Goal: Transaction & Acquisition: Purchase product/service

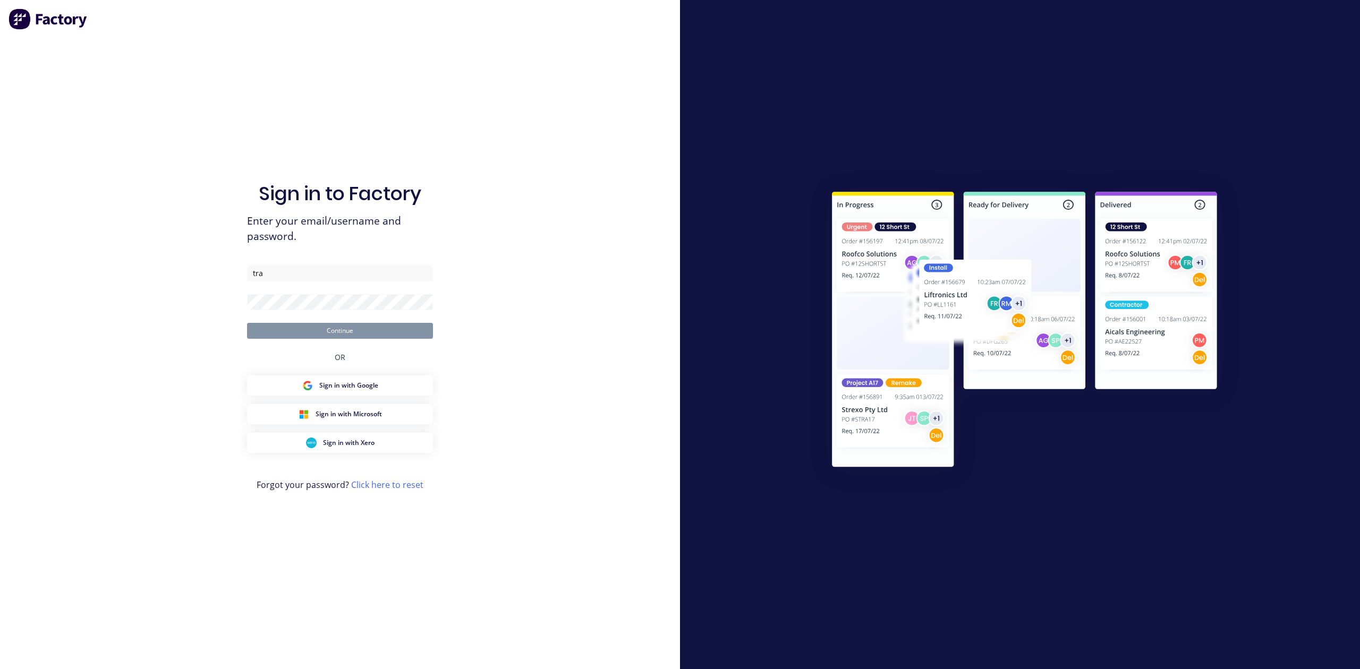
type input "[PERSON_NAME][EMAIL_ADDRESS][DOMAIN_NAME]"
click at [335, 323] on button "Continue" at bounding box center [340, 331] width 186 height 16
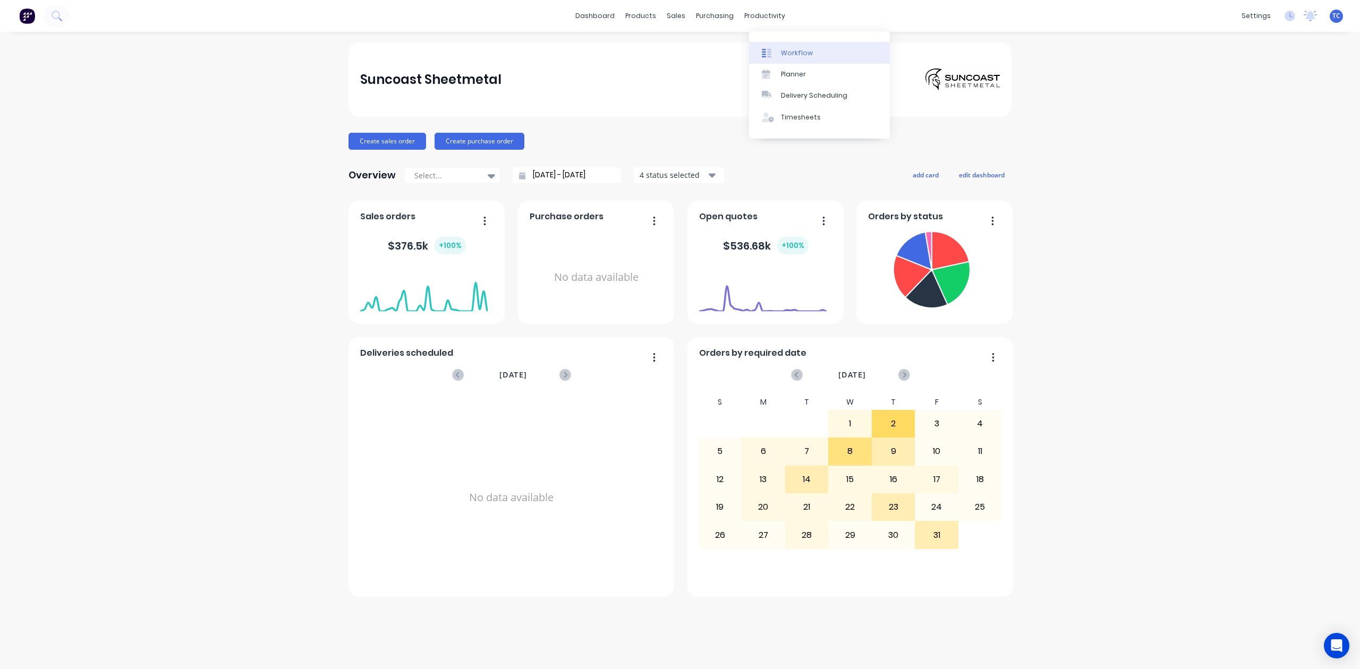
click at [803, 56] on div "Workflow" at bounding box center [797, 53] width 32 height 10
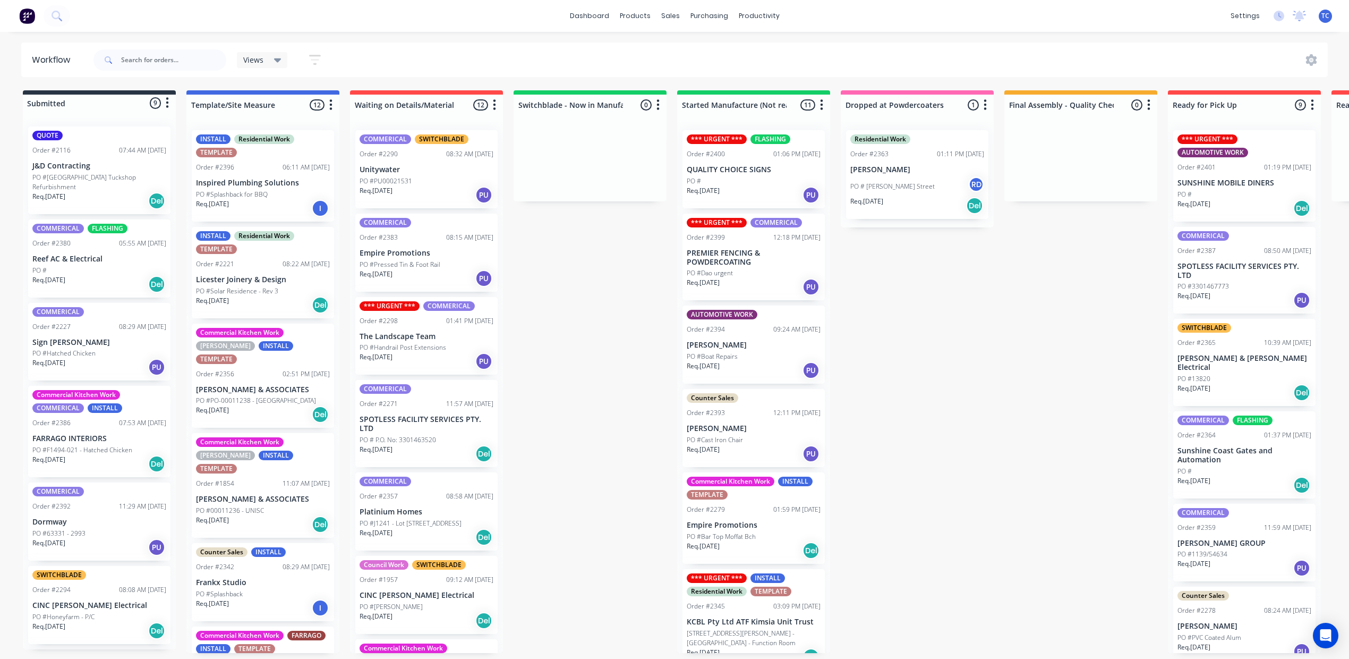
click at [132, 275] on div "PO #" at bounding box center [99, 271] width 134 height 10
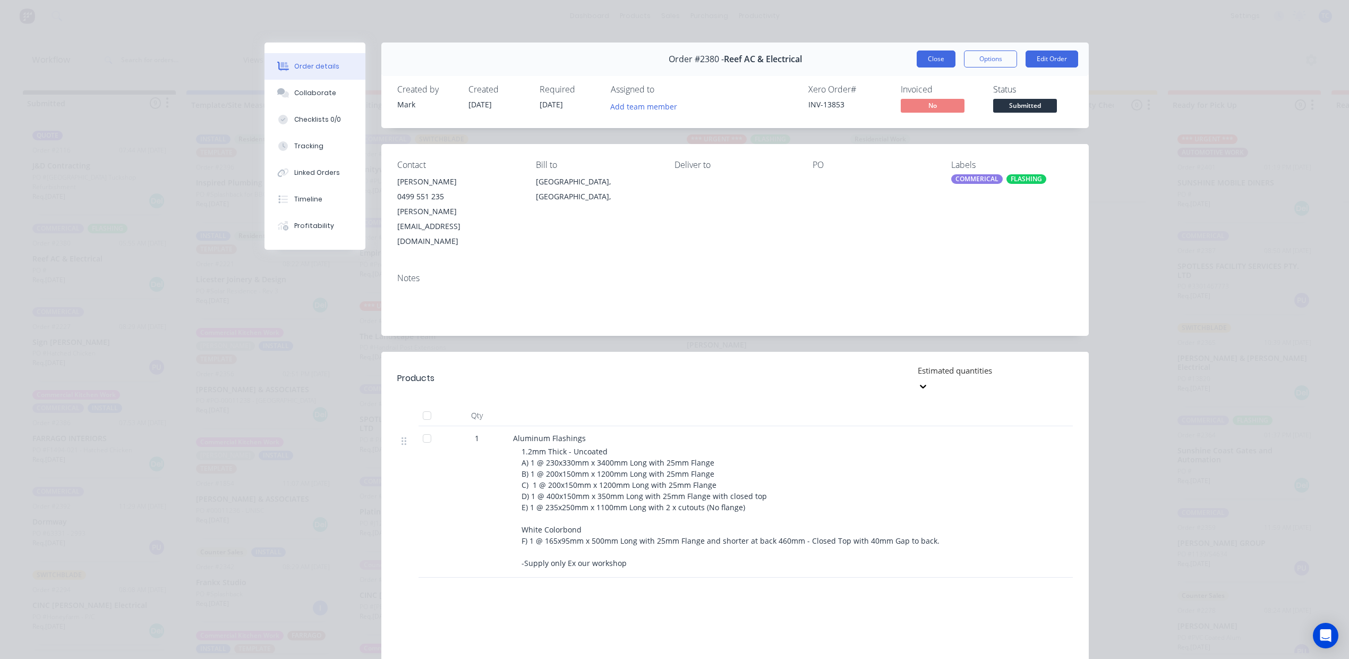
click at [917, 67] on button "Close" at bounding box center [936, 58] width 39 height 17
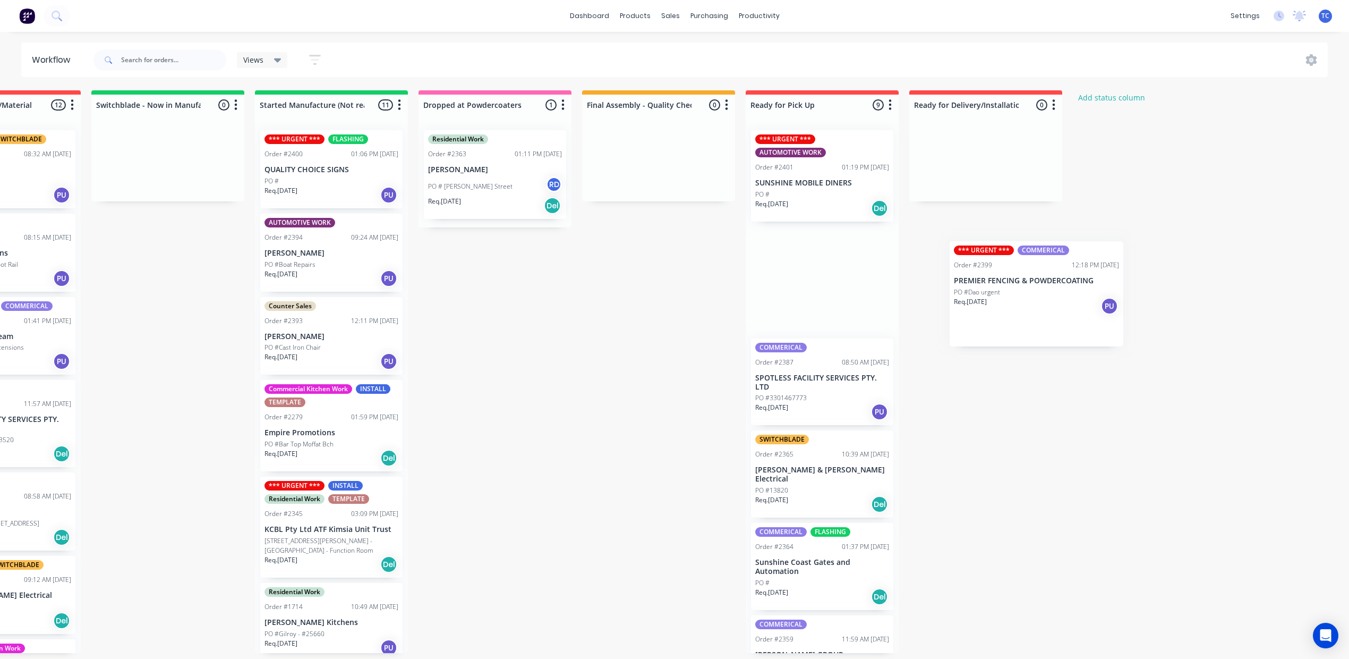
scroll to position [0, 558]
drag, startPoint x: 598, startPoint y: 313, endPoint x: 1042, endPoint y: 311, distance: 443.6
click at [1042, 311] on div "Submitted 9 Status colour #273444 hex #273444 Save Cancel Summaries Total order…" at bounding box center [456, 371] width 1772 height 563
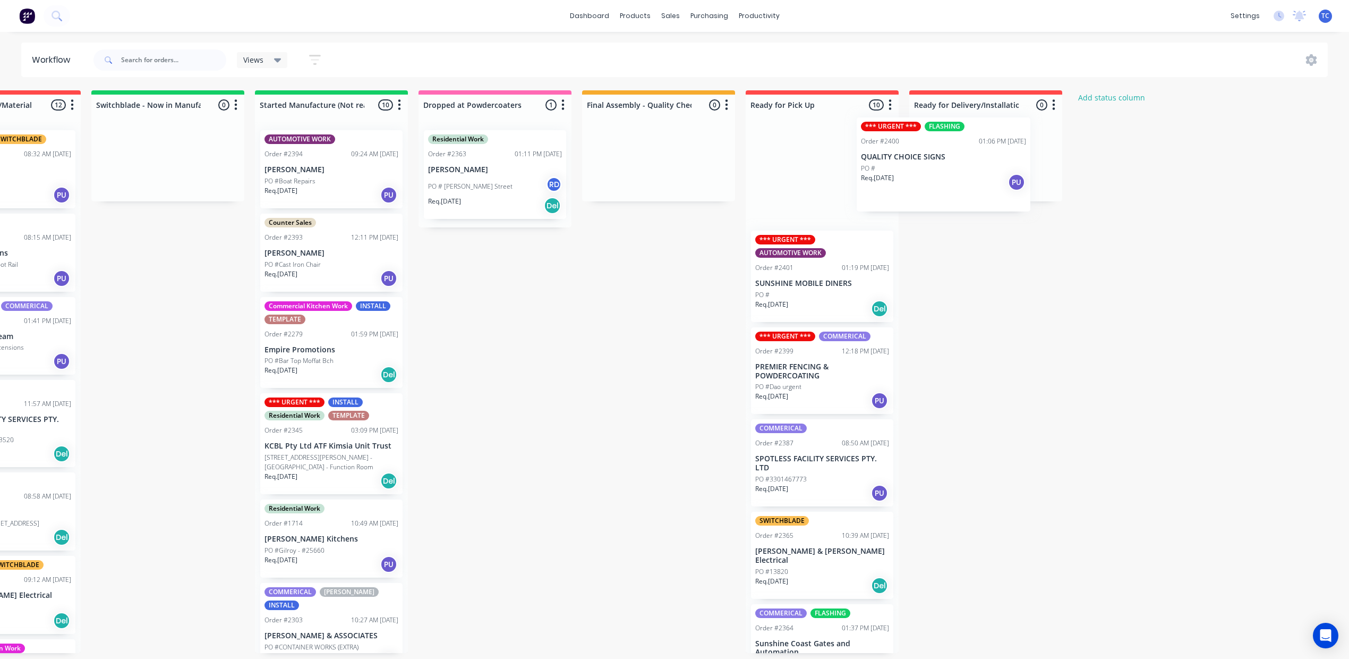
drag, startPoint x: 357, startPoint y: 194, endPoint x: 963, endPoint y: 184, distance: 606.2
click at [963, 183] on div "Submitted 9 Status colour #273444 hex #273444 Save Cancel Summaries Total order…" at bounding box center [456, 371] width 1772 height 563
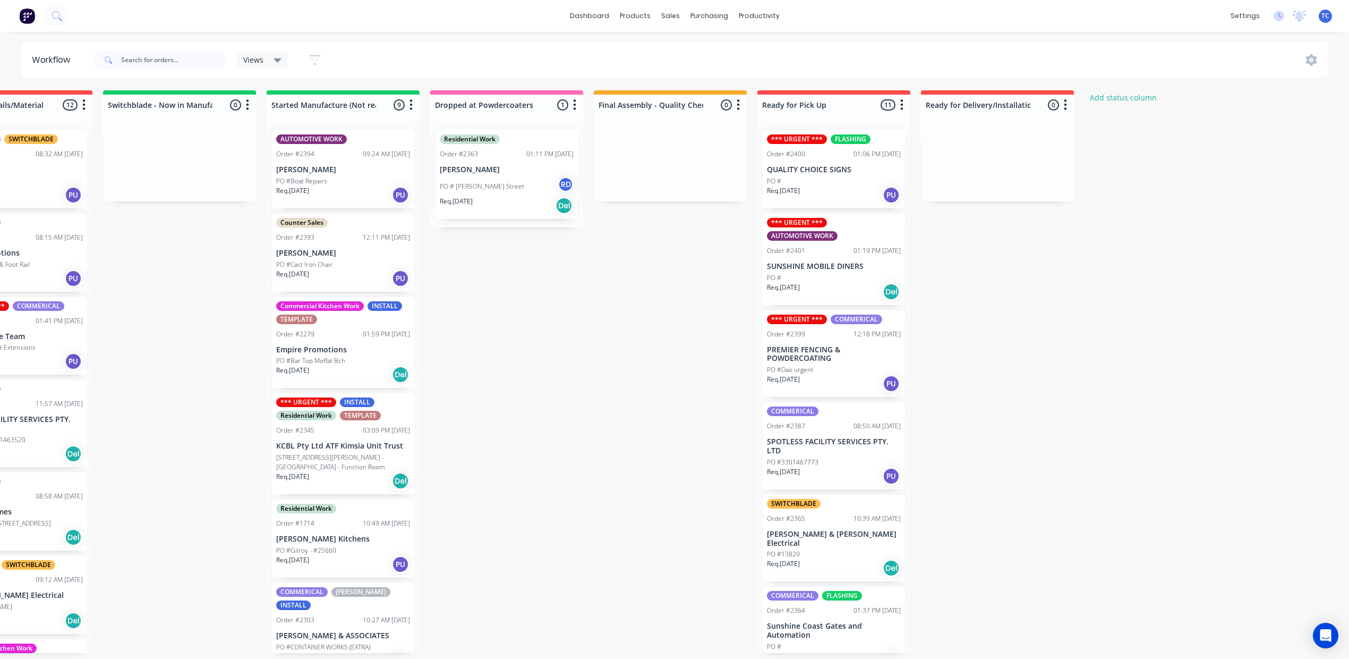
scroll to position [0, 411]
click at [795, 58] on div "Workflow" at bounding box center [792, 53] width 32 height 10
click at [581, 18] on link "dashboard" at bounding box center [590, 16] width 50 height 16
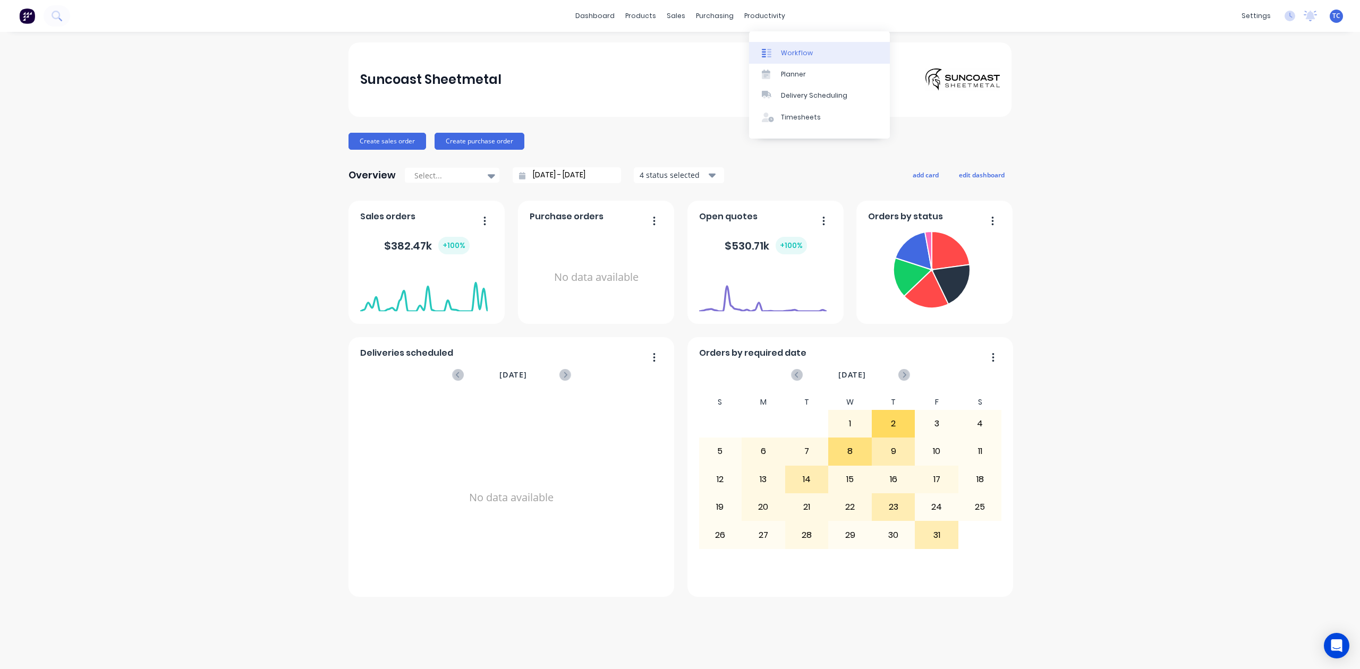
click at [800, 55] on div "Workflow" at bounding box center [797, 53] width 32 height 10
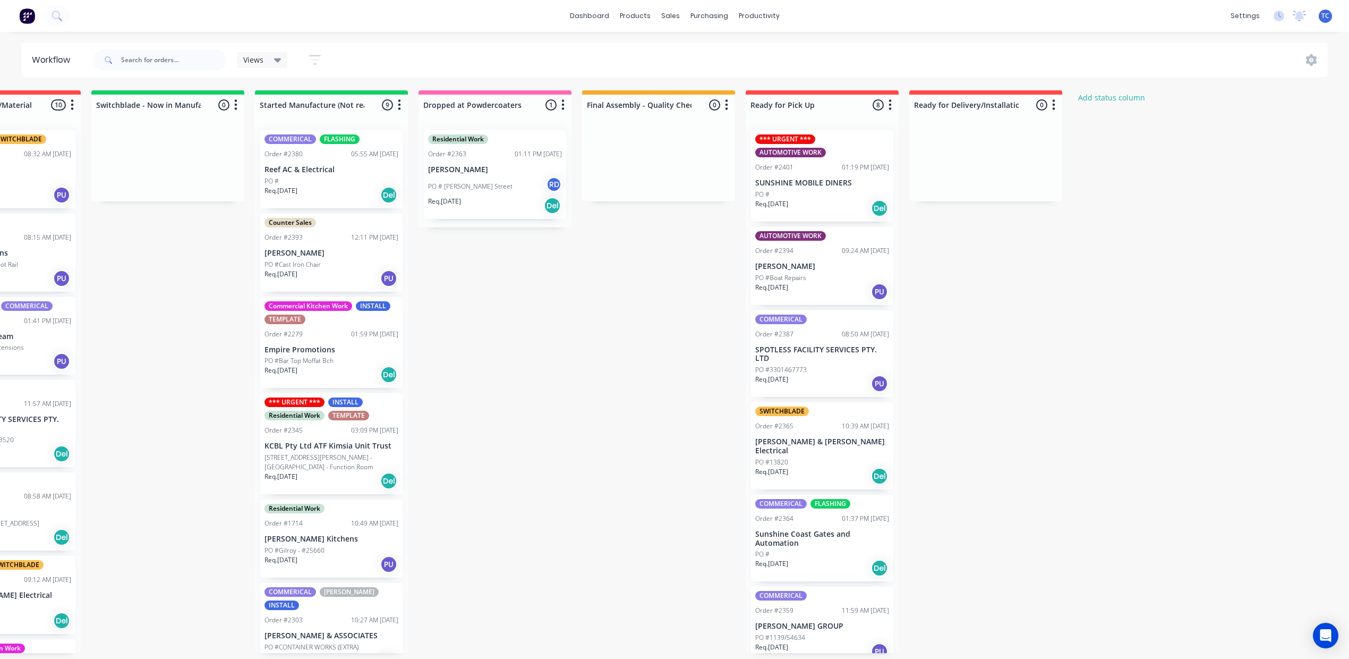
scroll to position [0, 481]
click at [1115, 304] on div "Mark as Picked Up" at bounding box center [1135, 293] width 107 height 22
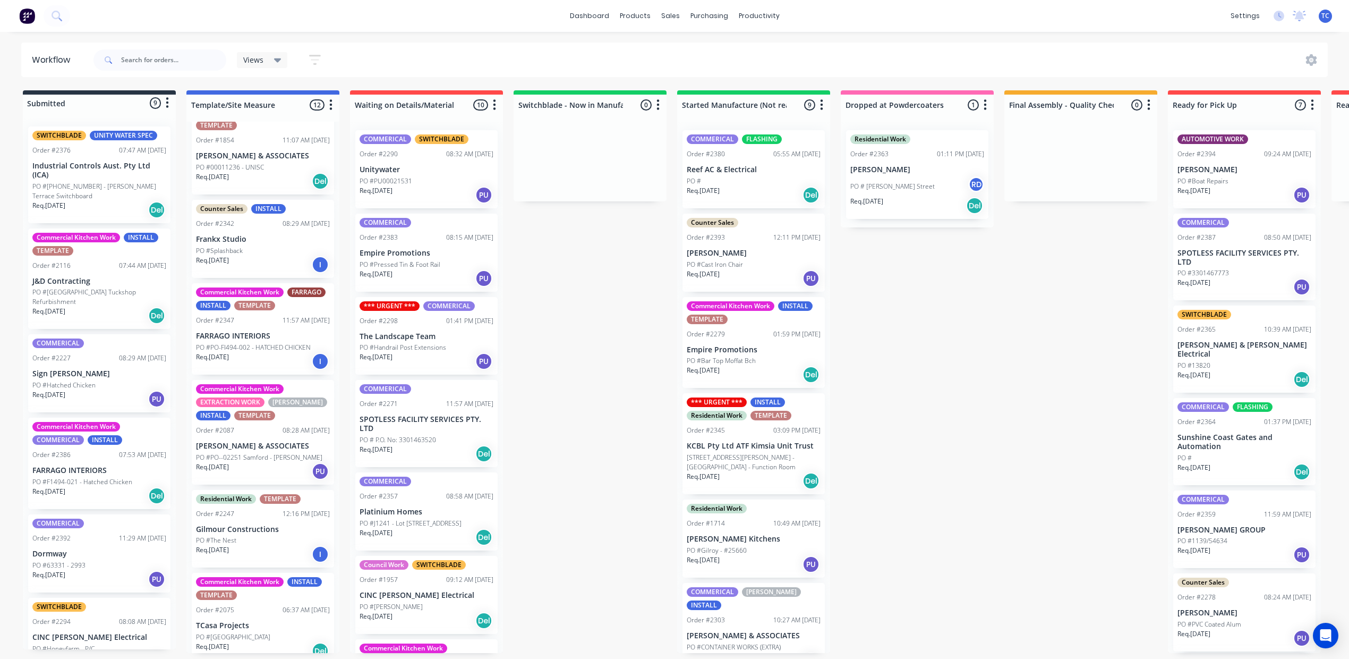
scroll to position [354, 0]
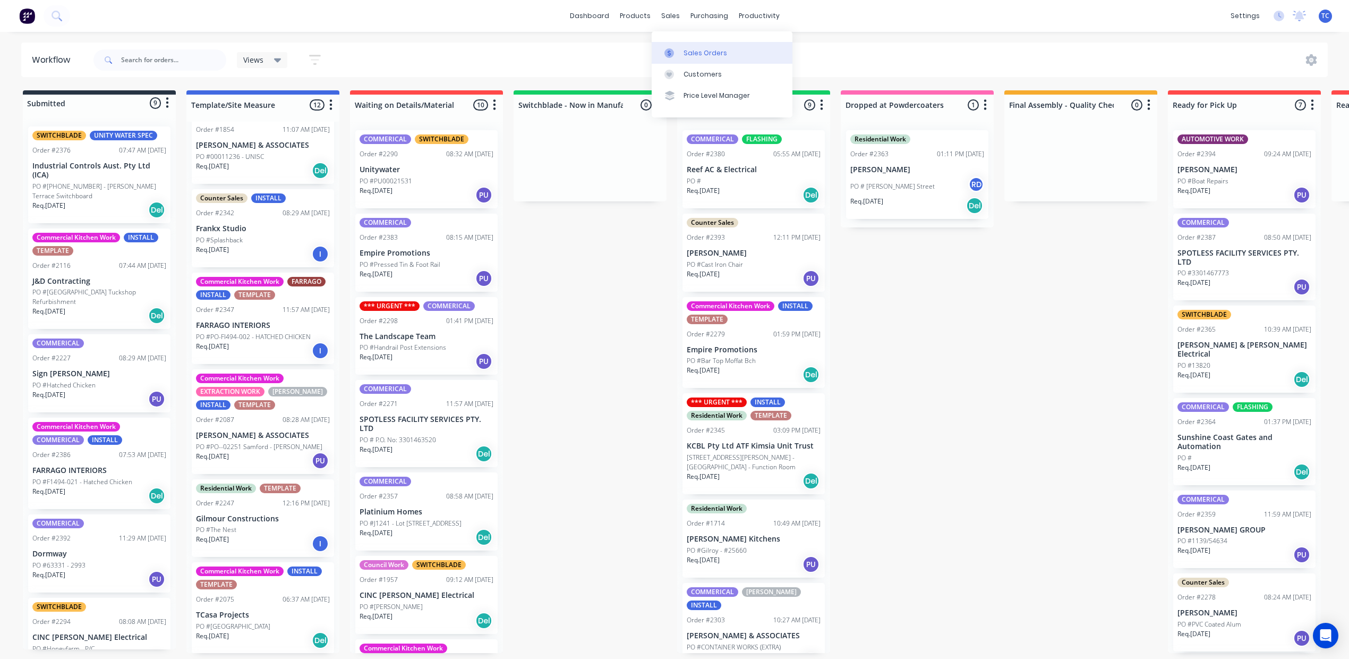
click at [707, 58] on div "Sales Orders" at bounding box center [706, 53] width 44 height 10
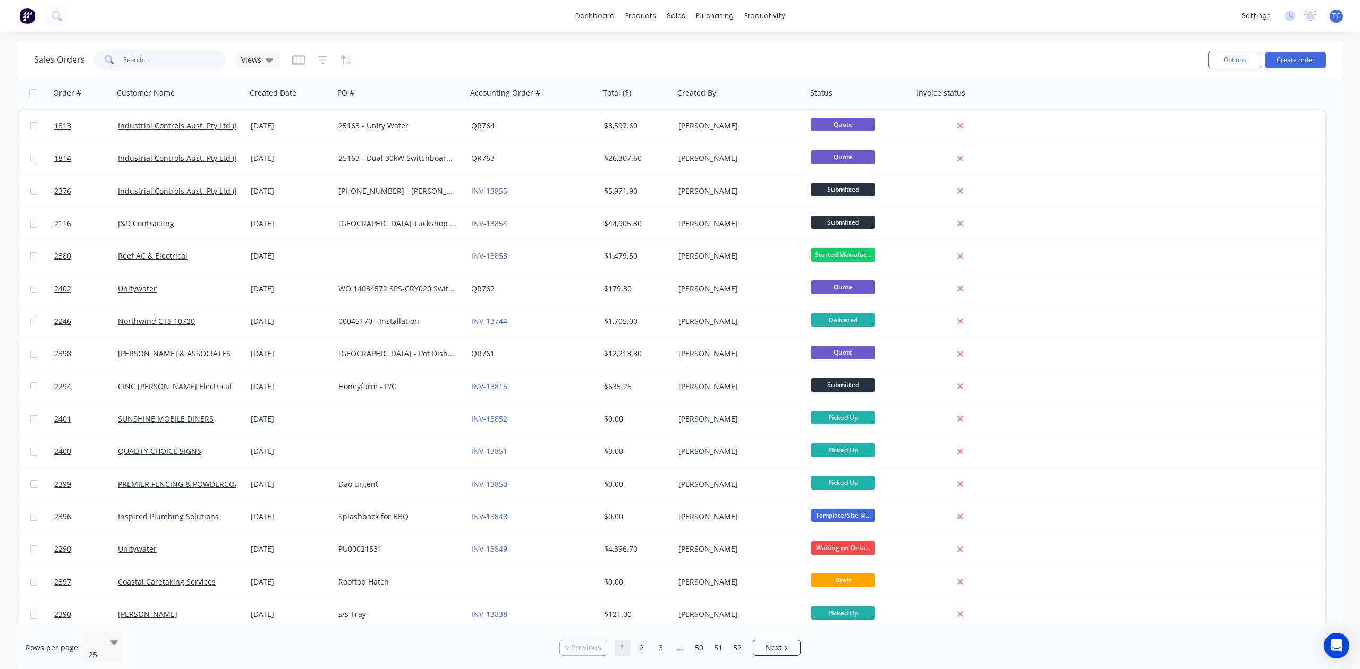
click at [158, 49] on input "text" at bounding box center [175, 59] width 104 height 21
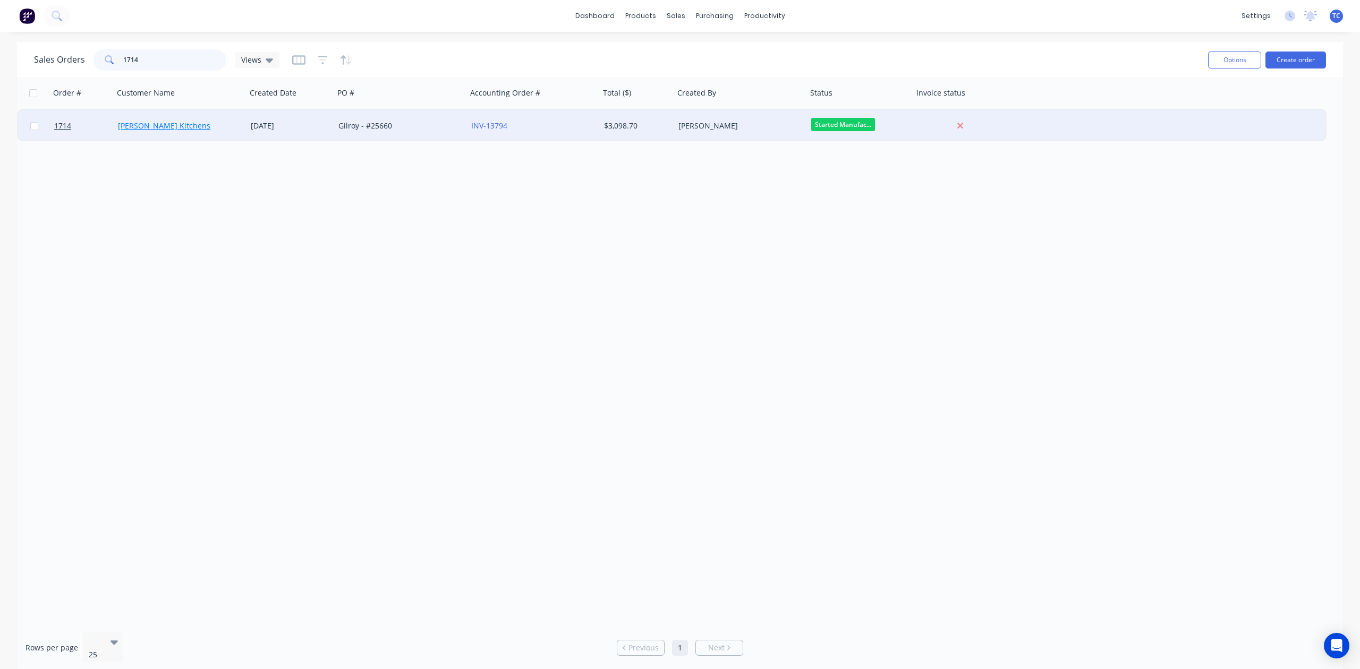
type input "1714"
click at [154, 124] on link "[PERSON_NAME] Kitchens" at bounding box center [164, 126] width 92 height 10
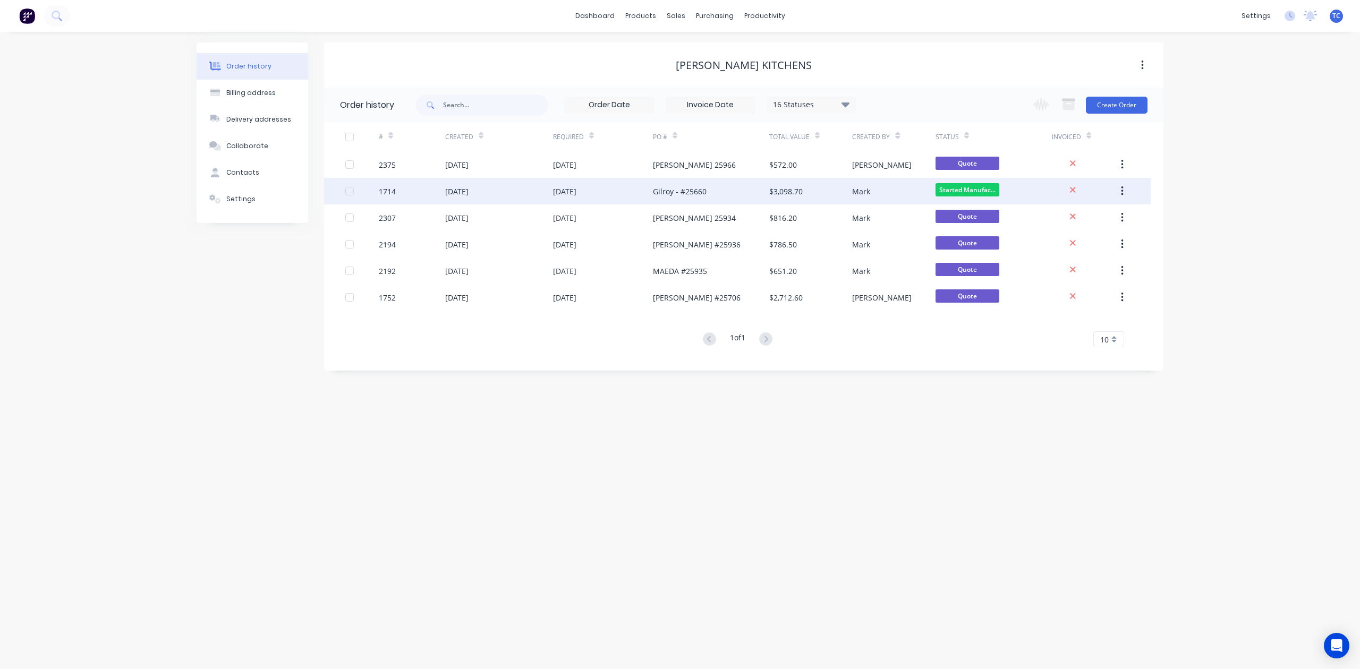
click at [458, 190] on div "[DATE]" at bounding box center [456, 191] width 23 height 11
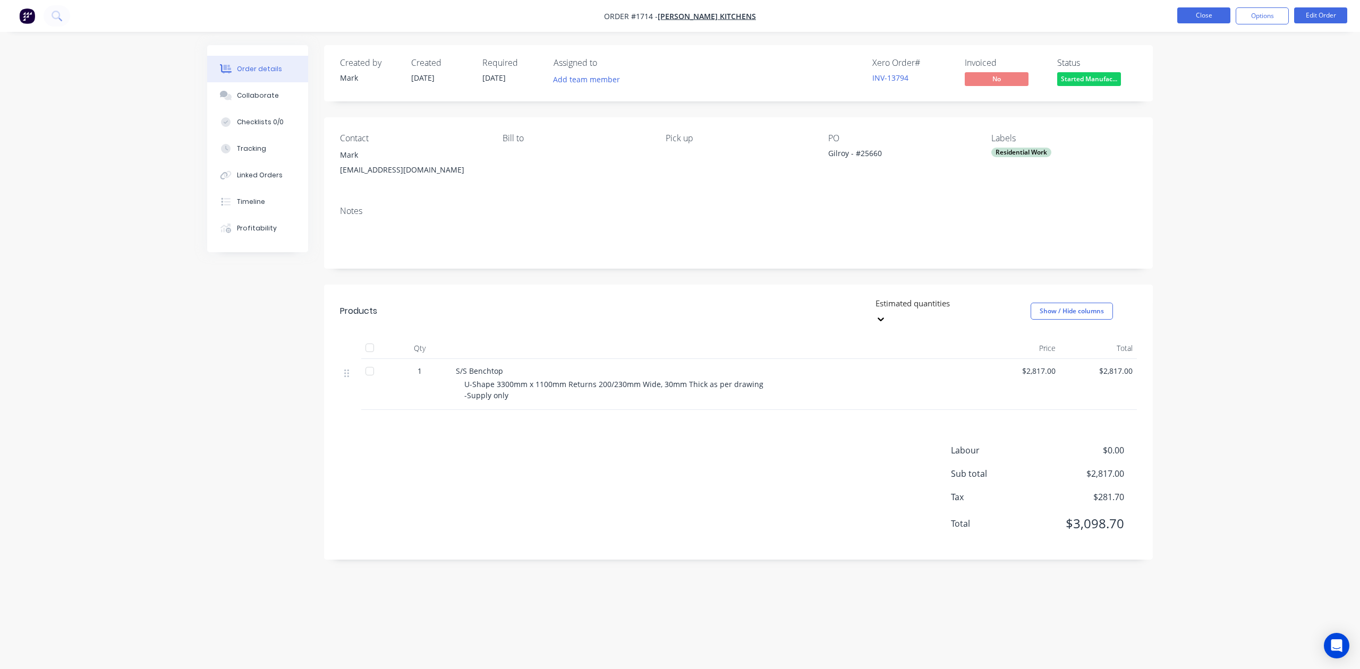
click at [1185, 13] on button "Close" at bounding box center [1203, 15] width 53 height 16
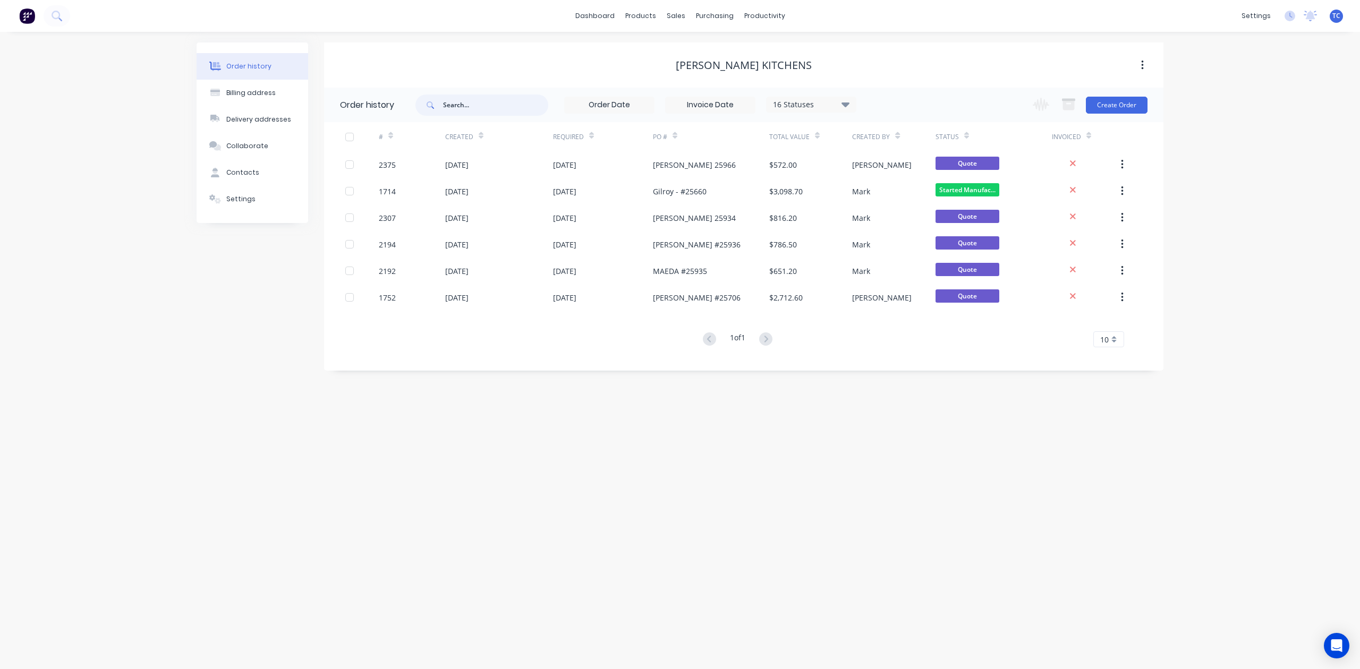
click at [465, 106] on input "text" at bounding box center [495, 105] width 105 height 21
click at [795, 57] on div "Workflow" at bounding box center [797, 53] width 32 height 10
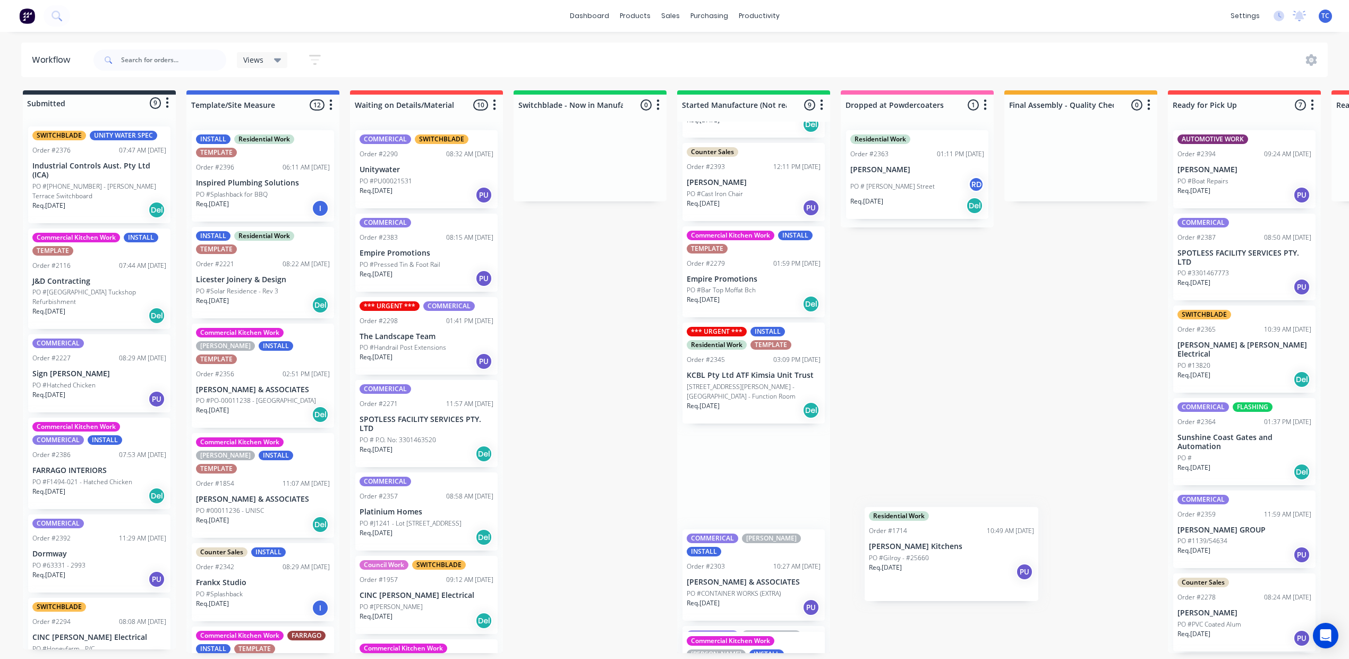
scroll to position [3, 0]
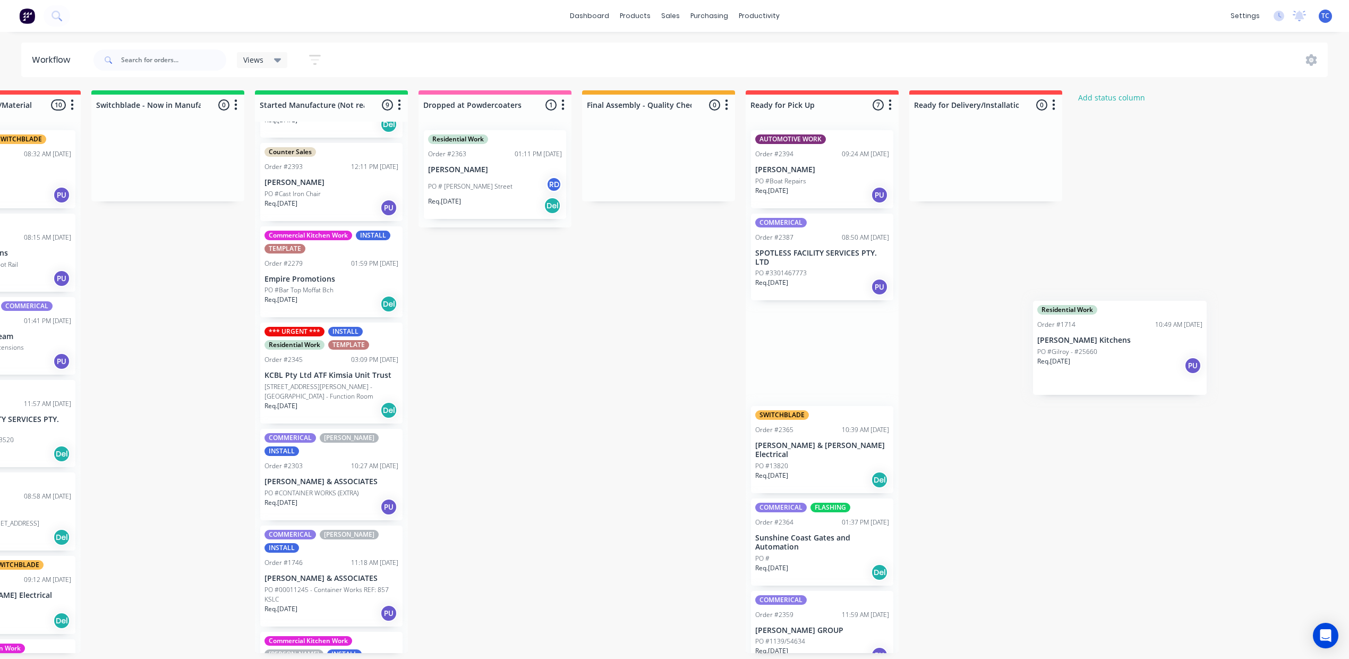
drag, startPoint x: 965, startPoint y: 555, endPoint x: 1150, endPoint y: 345, distance: 280.0
click at [1150, 345] on div "Submitted 9 Status colour #273444 hex #273444 Save Cancel Summaries Total order…" at bounding box center [456, 371] width 1772 height 563
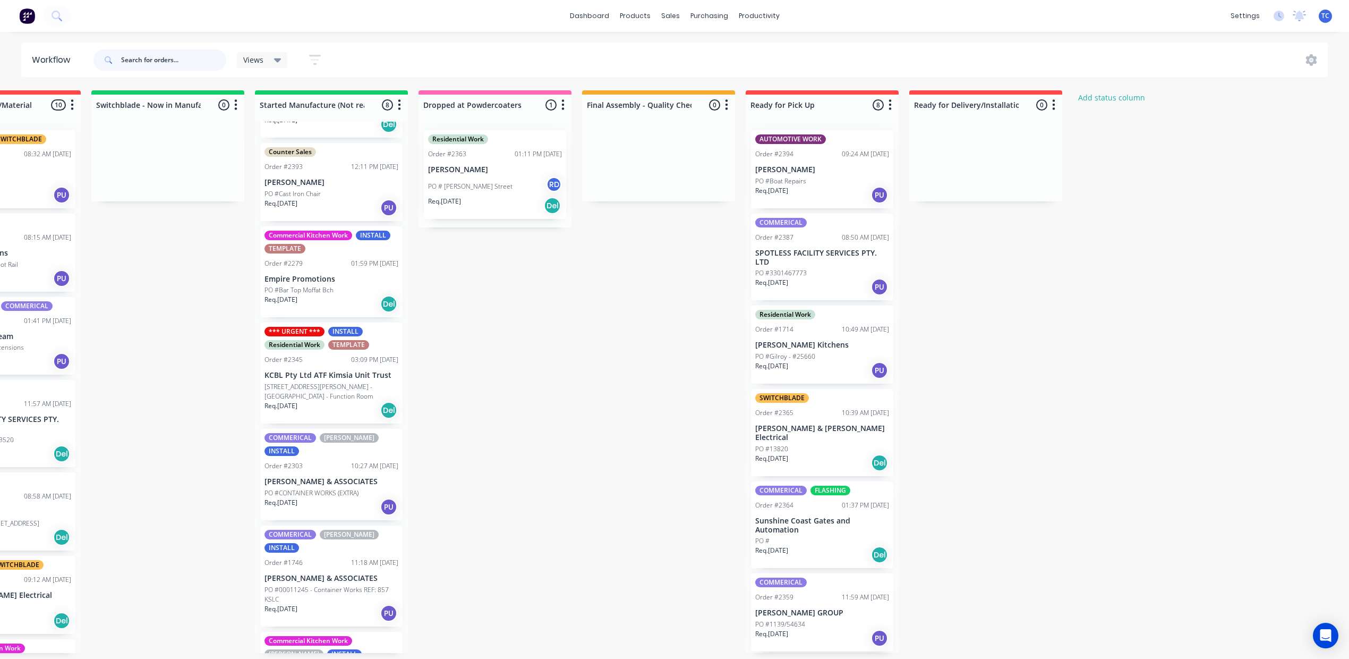
click at [190, 66] on input "text" at bounding box center [173, 59] width 105 height 21
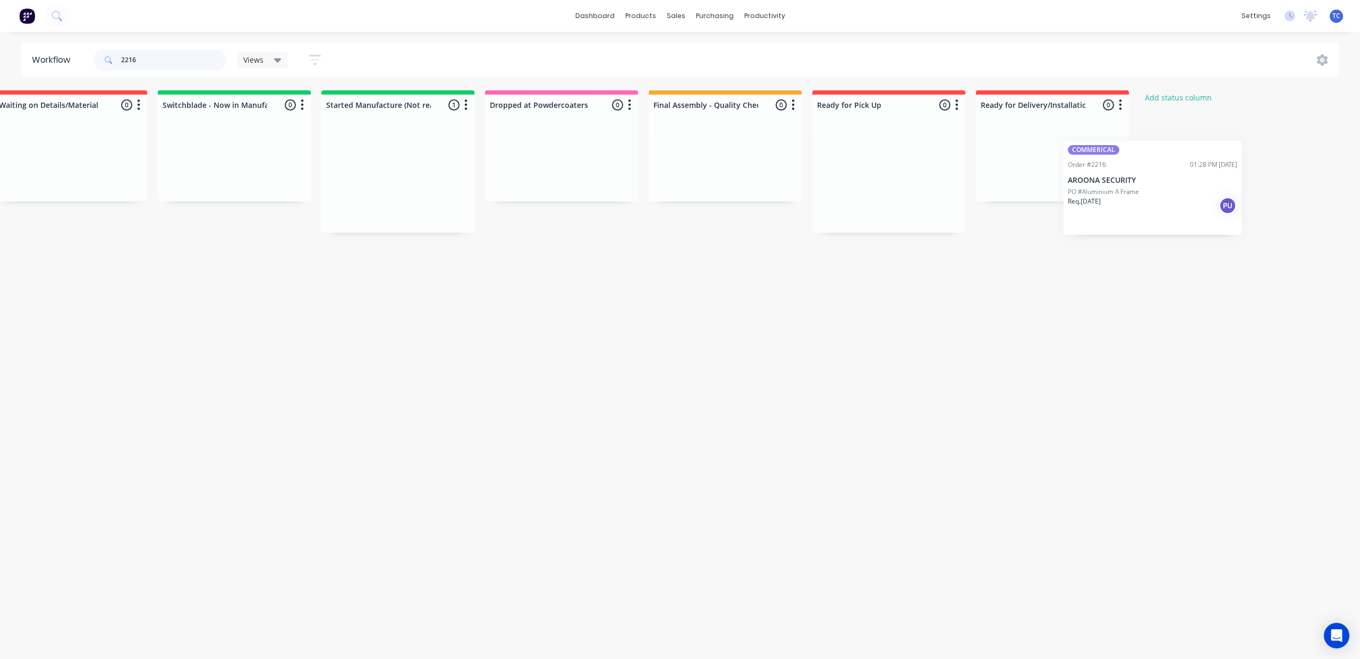
scroll to position [0, 381]
drag, startPoint x: 906, startPoint y: 177, endPoint x: 1119, endPoint y: 179, distance: 213.0
click at [1119, 179] on div "Submitted 0 Status colour #273444 hex #273444 Save Cancel Summaries Total order…" at bounding box center [497, 161] width 1772 height 142
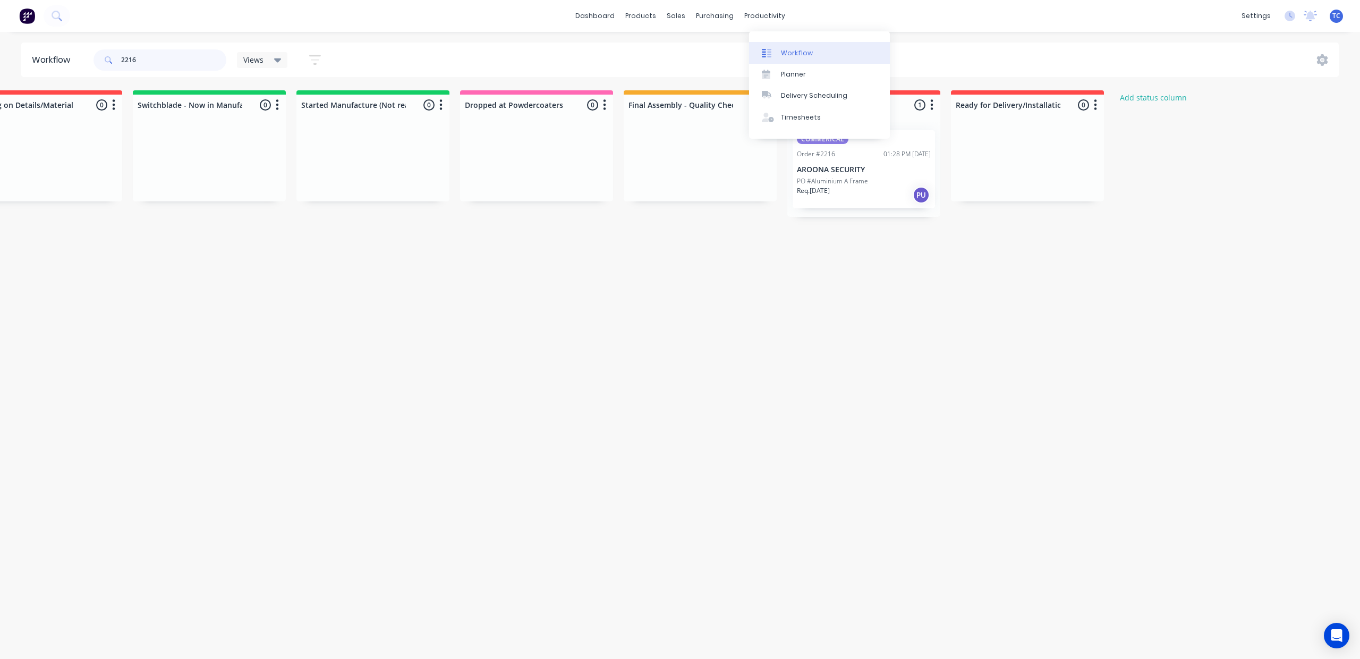
type input "2216"
click at [810, 56] on div "Workflow" at bounding box center [797, 53] width 32 height 10
click at [570, 13] on link "dashboard" at bounding box center [595, 16] width 50 height 16
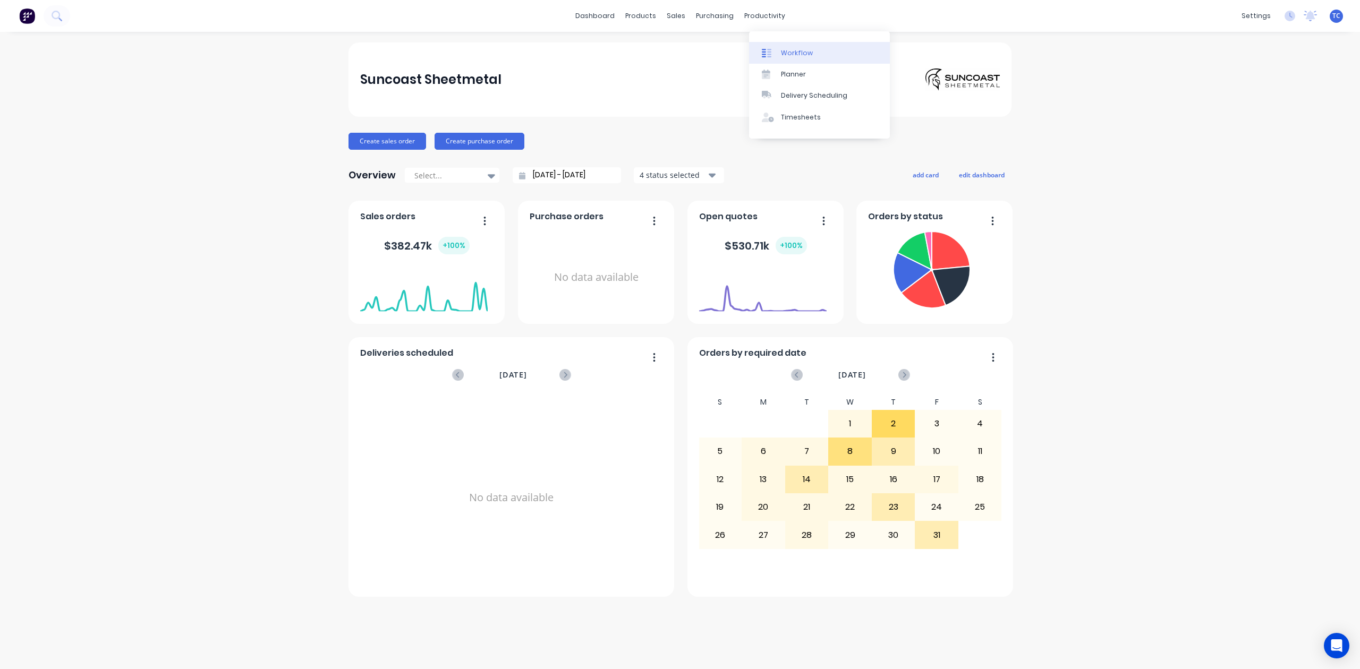
click at [793, 56] on div "Workflow" at bounding box center [797, 53] width 32 height 10
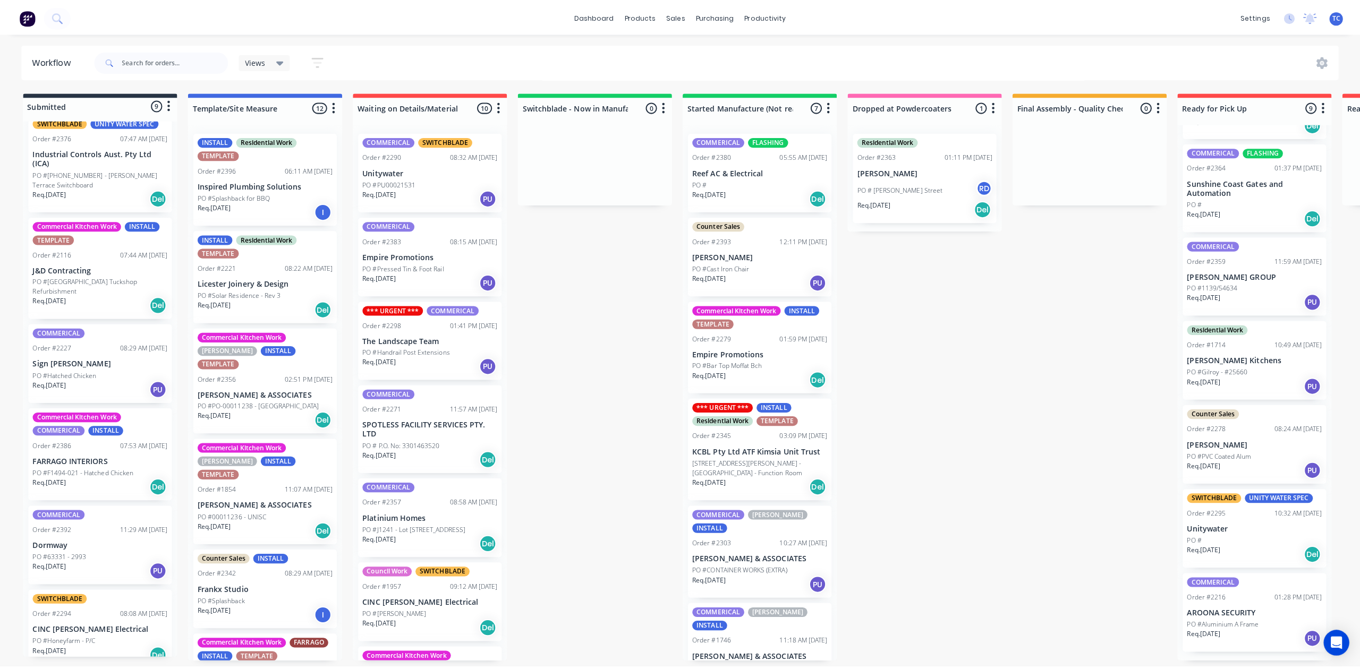
scroll to position [13, 0]
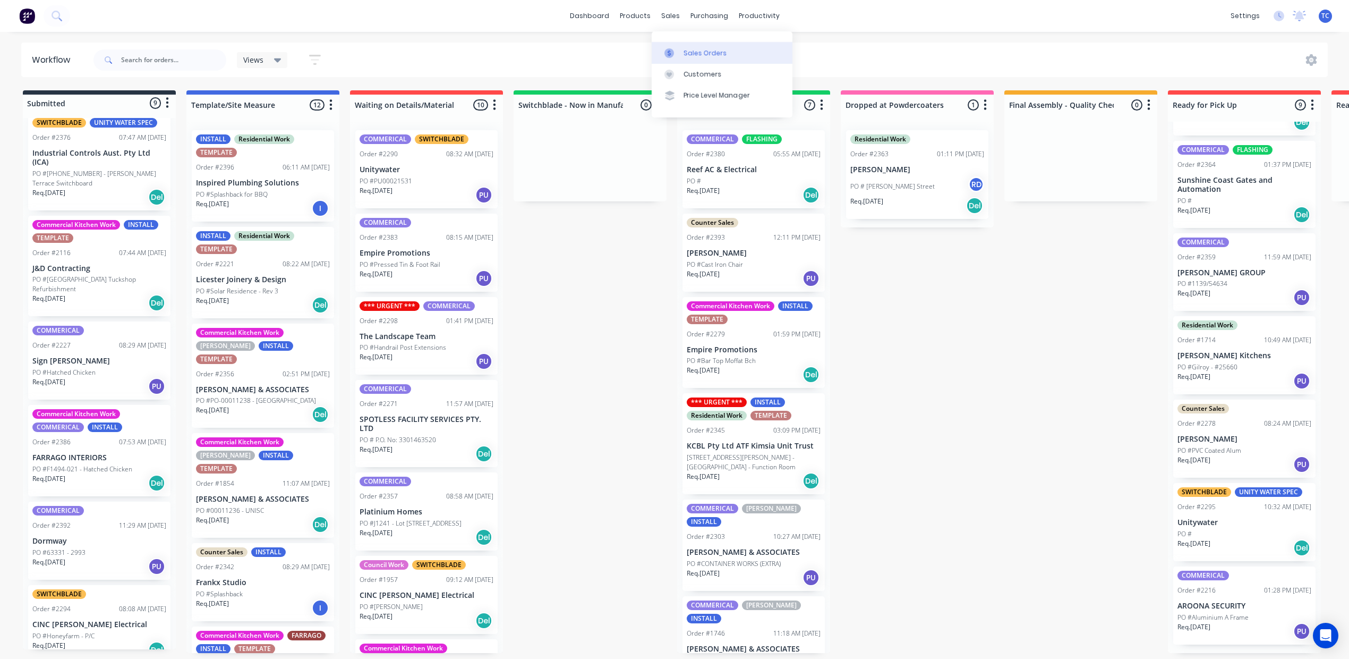
click at [703, 57] on div "Sales Orders" at bounding box center [706, 53] width 44 height 10
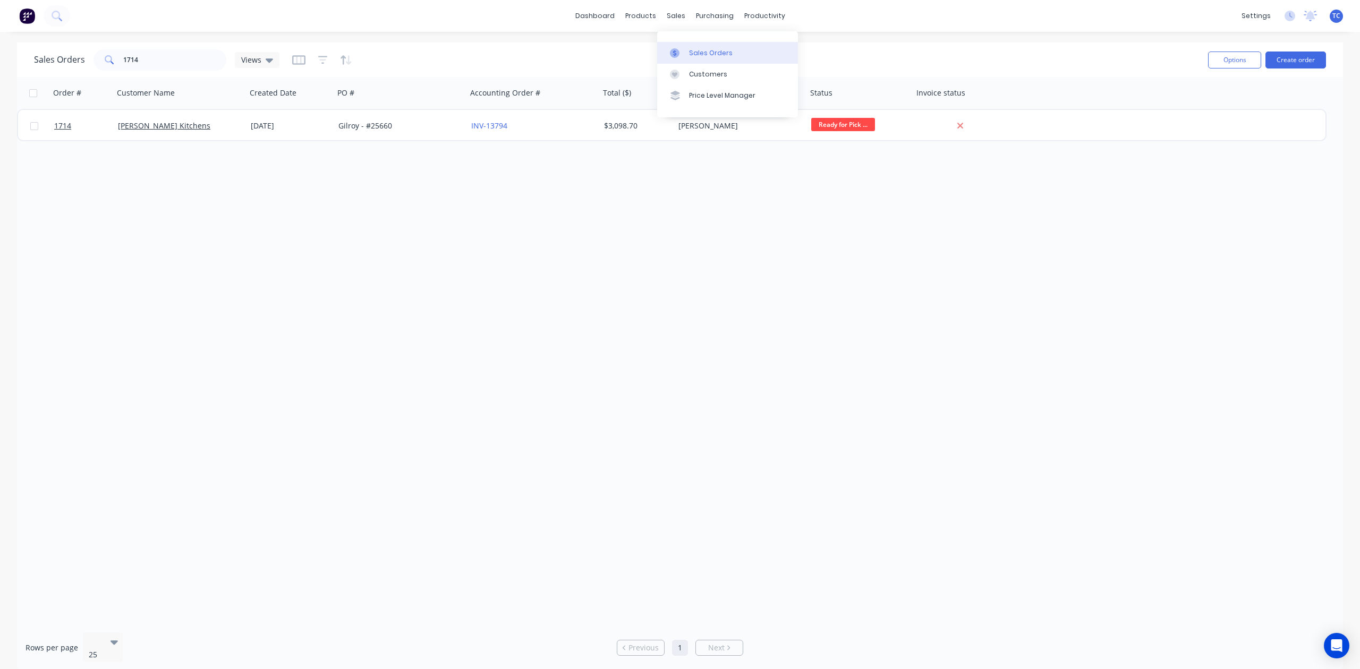
click at [709, 58] on div "Sales Orders" at bounding box center [711, 53] width 44 height 10
drag, startPoint x: 164, startPoint y: 58, endPoint x: 81, endPoint y: 57, distance: 82.3
click at [81, 57] on div "Sales Orders 1714 Views" at bounding box center [156, 59] width 245 height 21
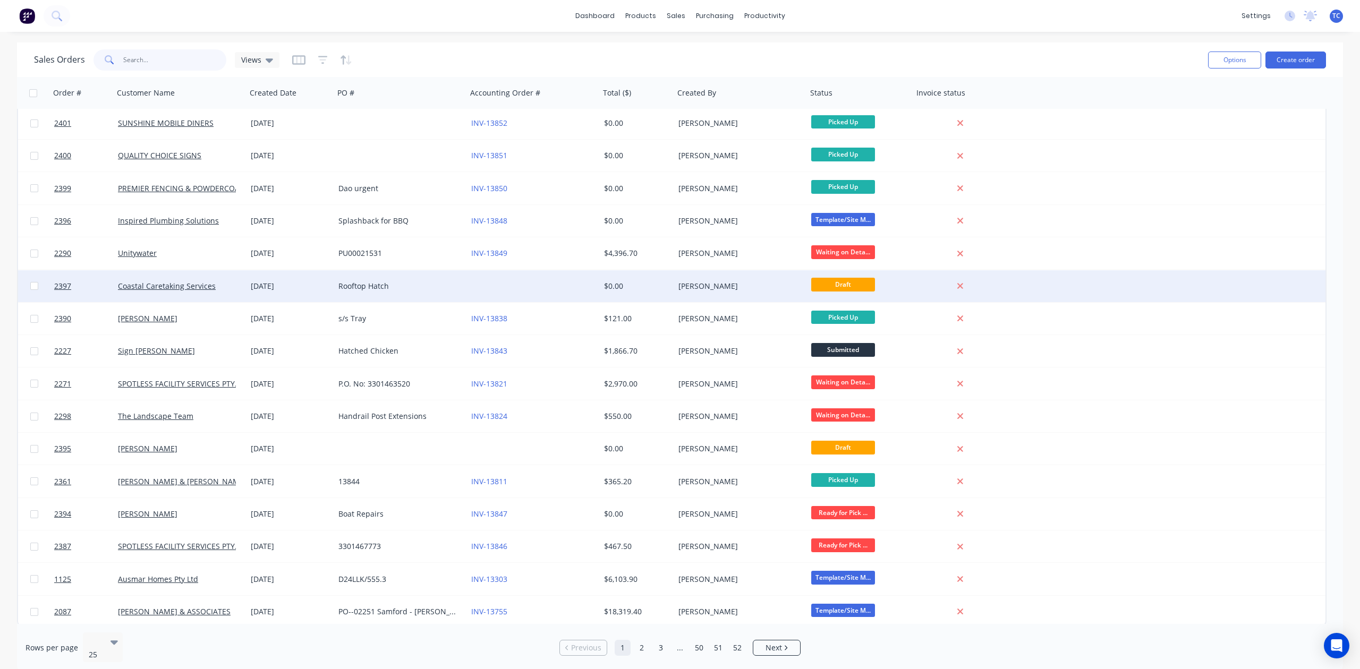
scroll to position [299, 0]
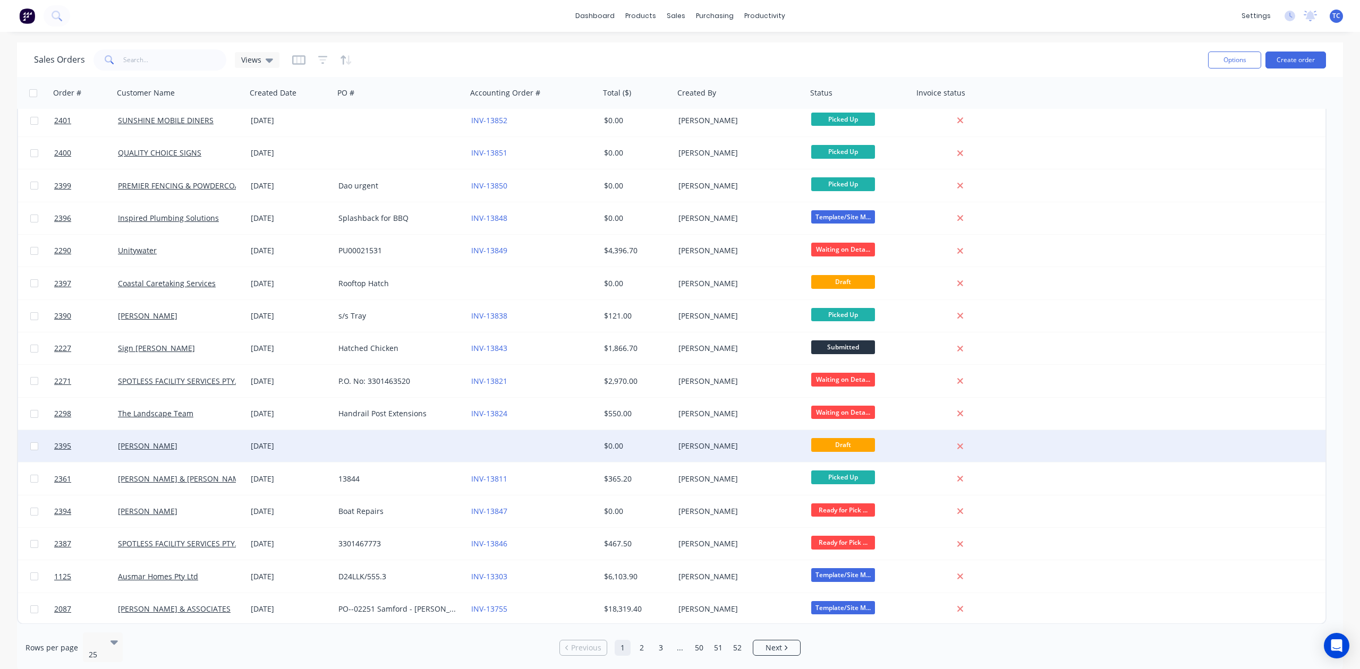
click at [275, 441] on div "[DATE]" at bounding box center [290, 446] width 79 height 11
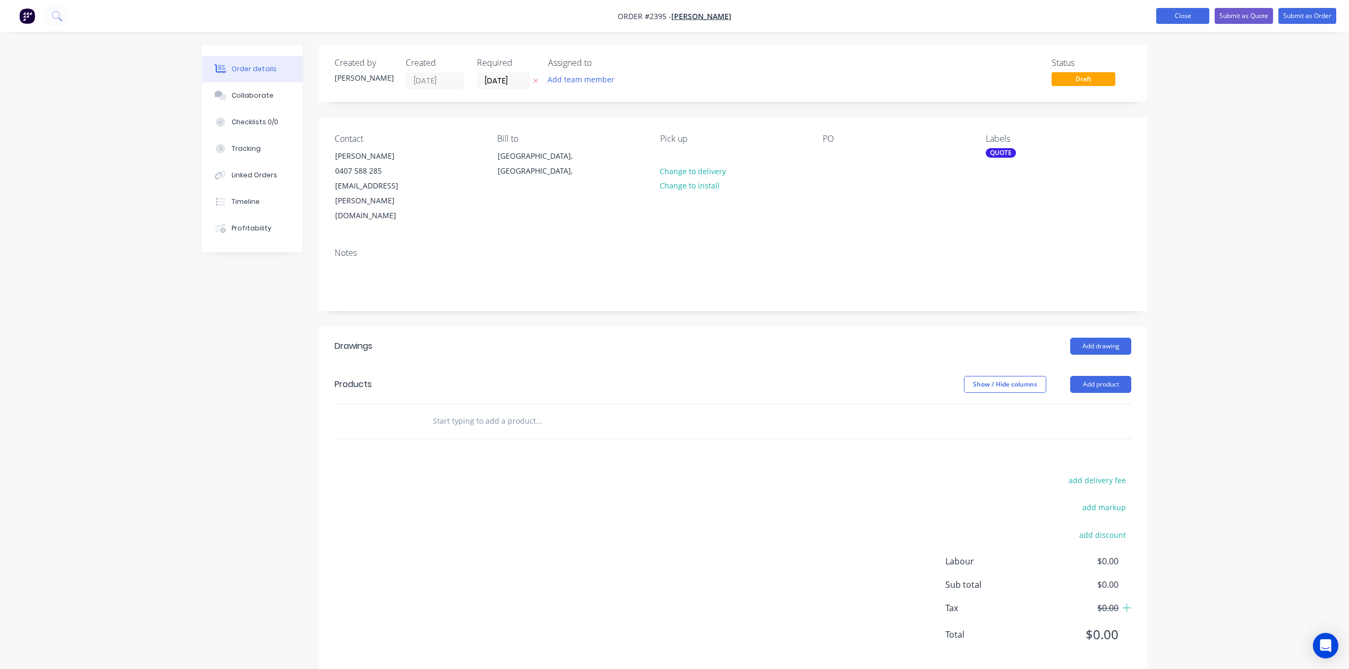
click at [1157, 13] on button "Close" at bounding box center [1183, 16] width 53 height 16
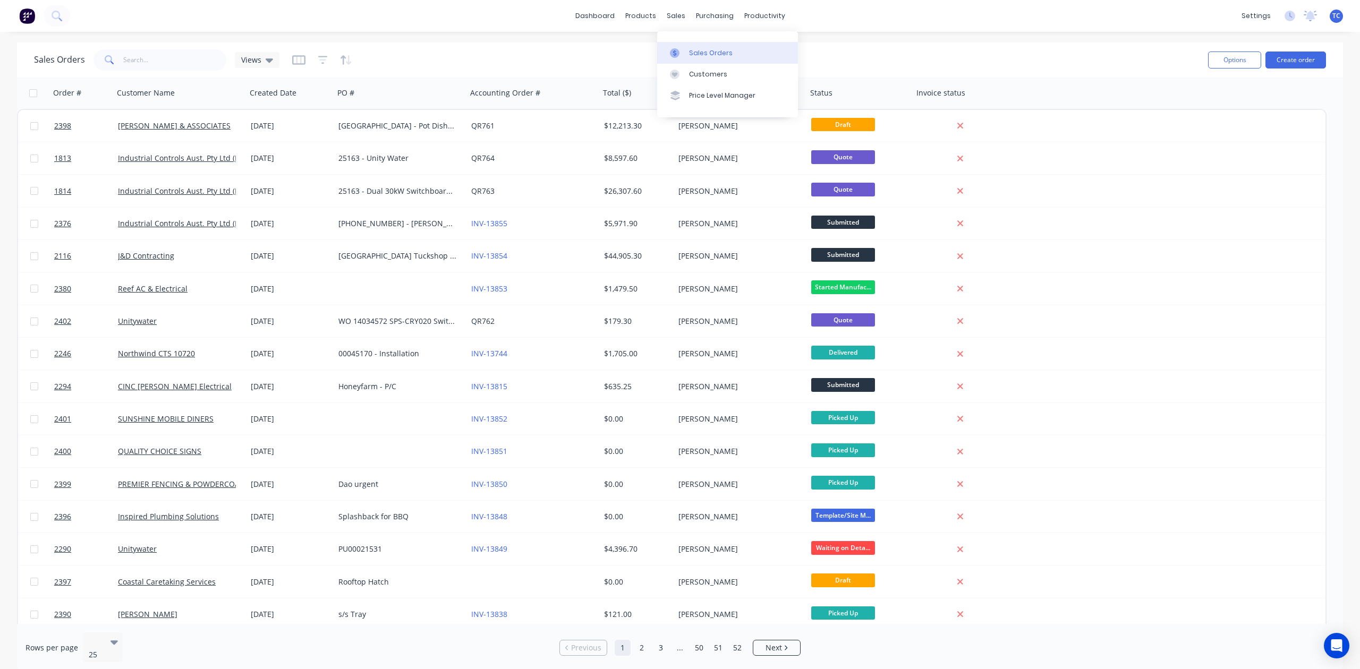
click at [713, 54] on div "Sales Orders" at bounding box center [711, 53] width 44 height 10
click at [795, 58] on div "Workflow" at bounding box center [797, 53] width 32 height 10
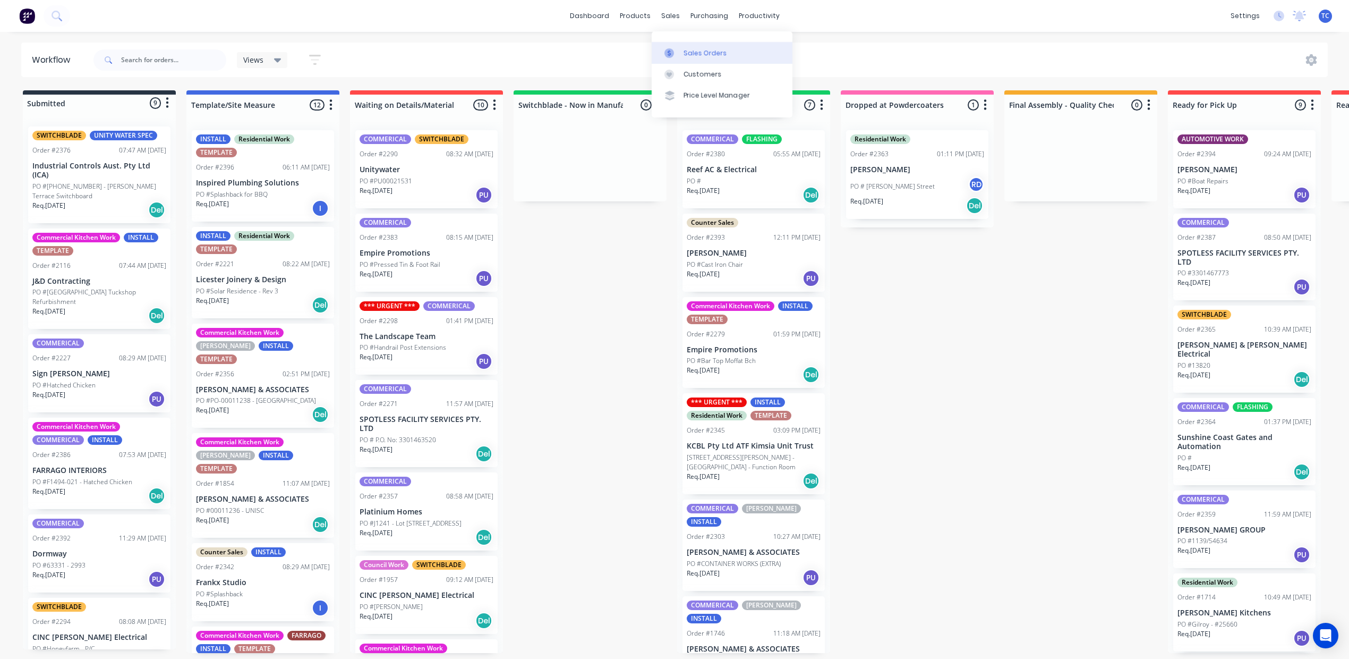
click at [704, 56] on div "Sales Orders" at bounding box center [706, 53] width 44 height 10
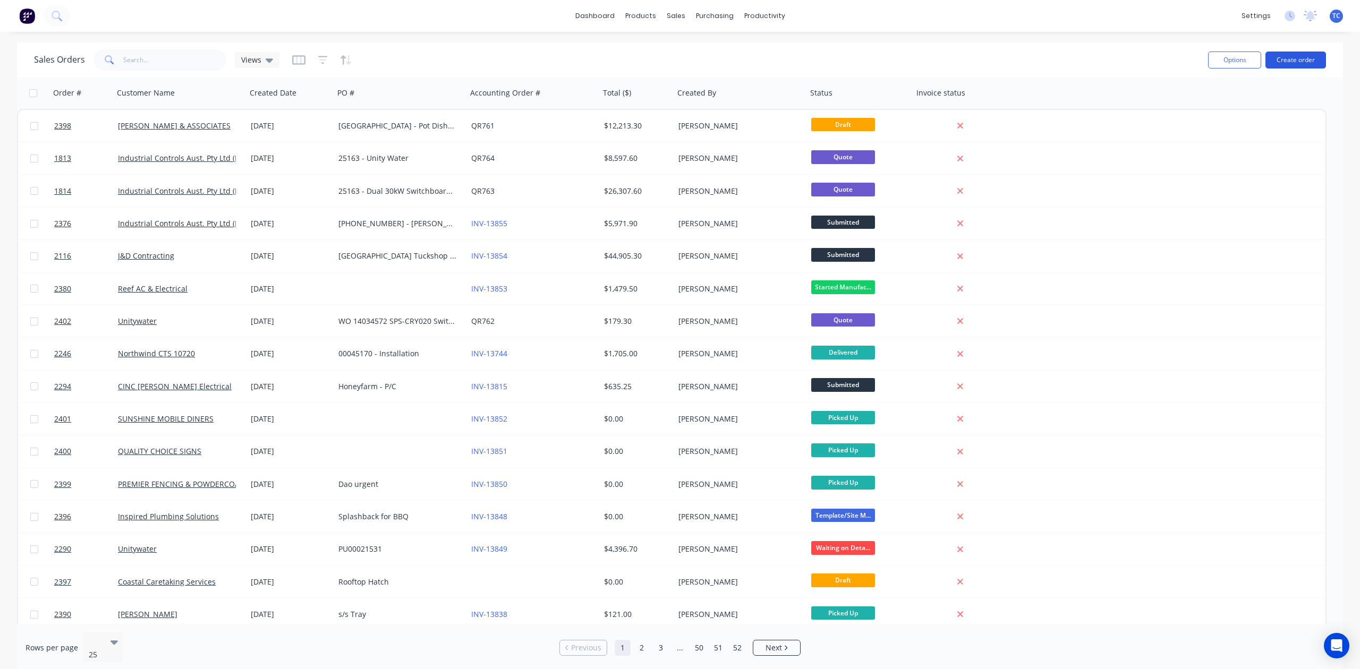
click at [1302, 60] on button "Create order" at bounding box center [1295, 60] width 61 height 17
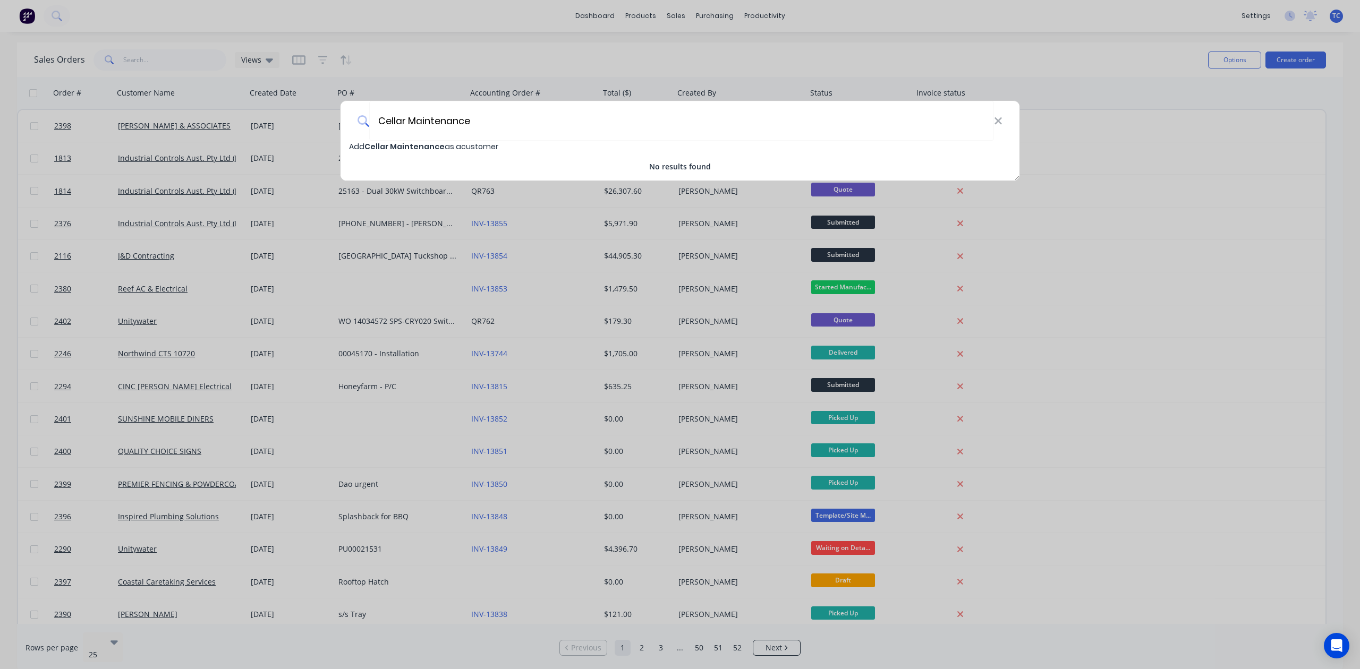
type input "Cellar Maintenance"
click at [392, 150] on span "Cellar Maintenance" at bounding box center [404, 146] width 80 height 11
select select "AU"
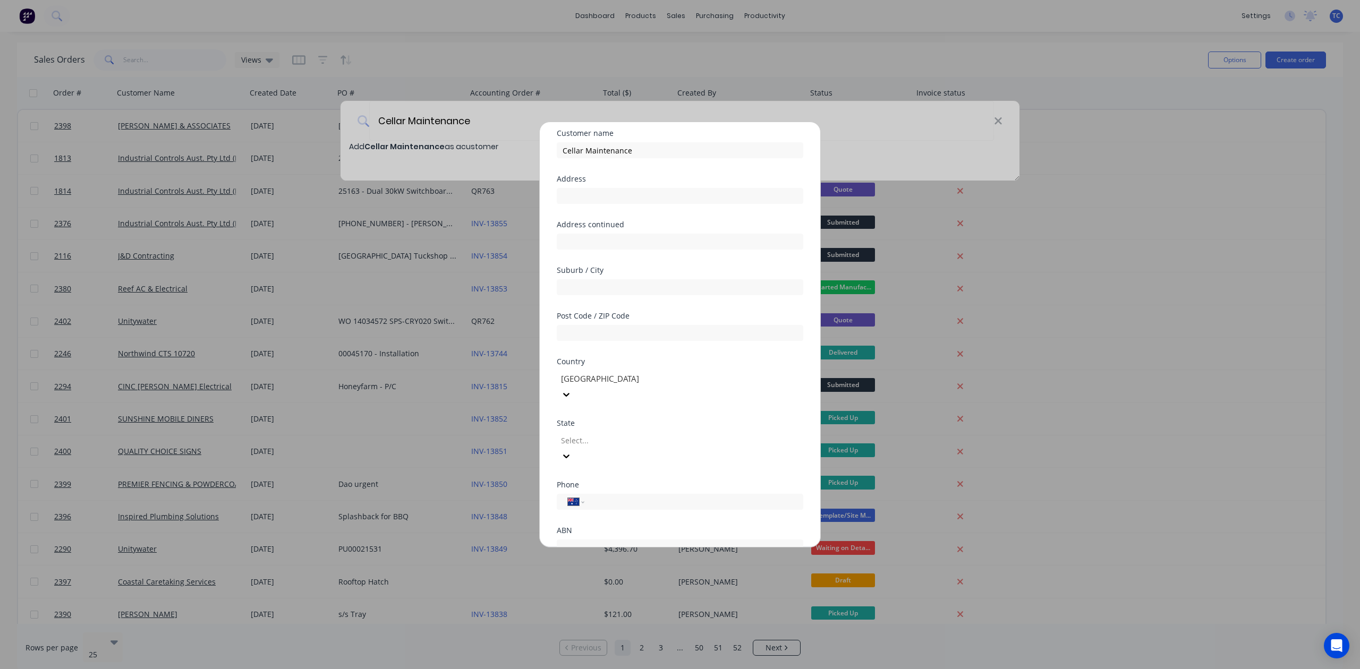
scroll to position [71, 0]
click at [599, 414] on div at bounding box center [636, 407] width 153 height 13
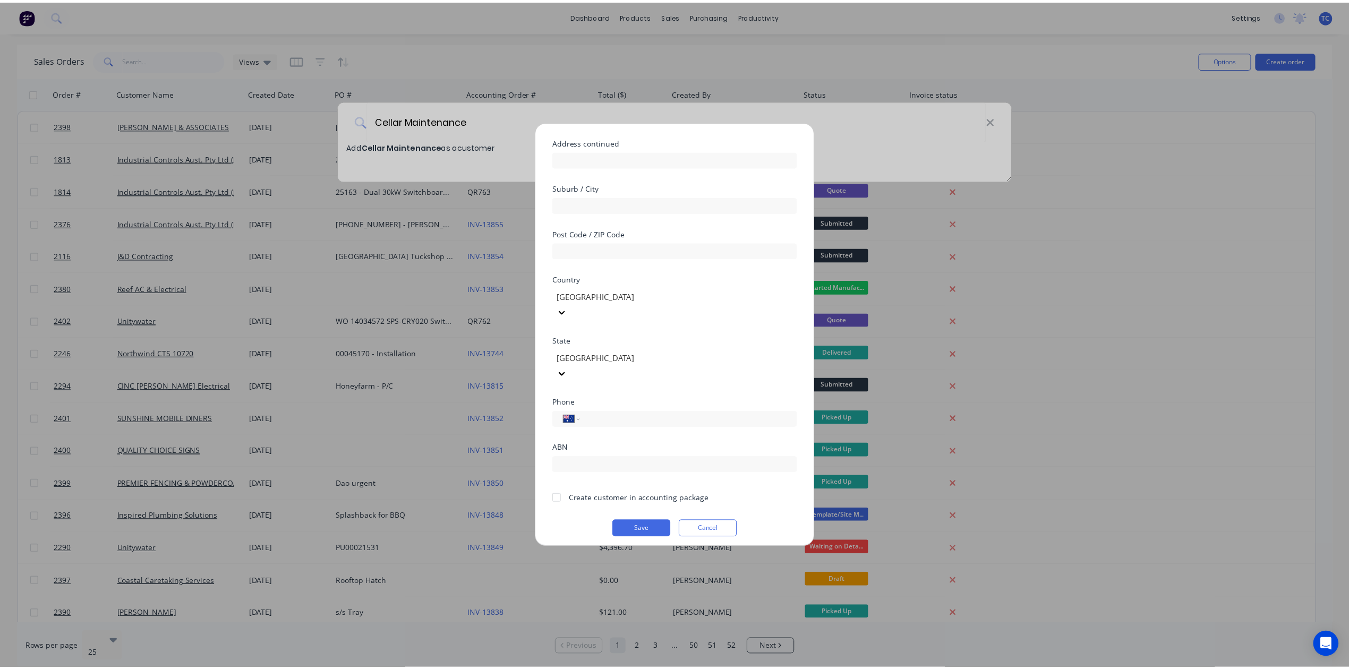
scroll to position [172, 0]
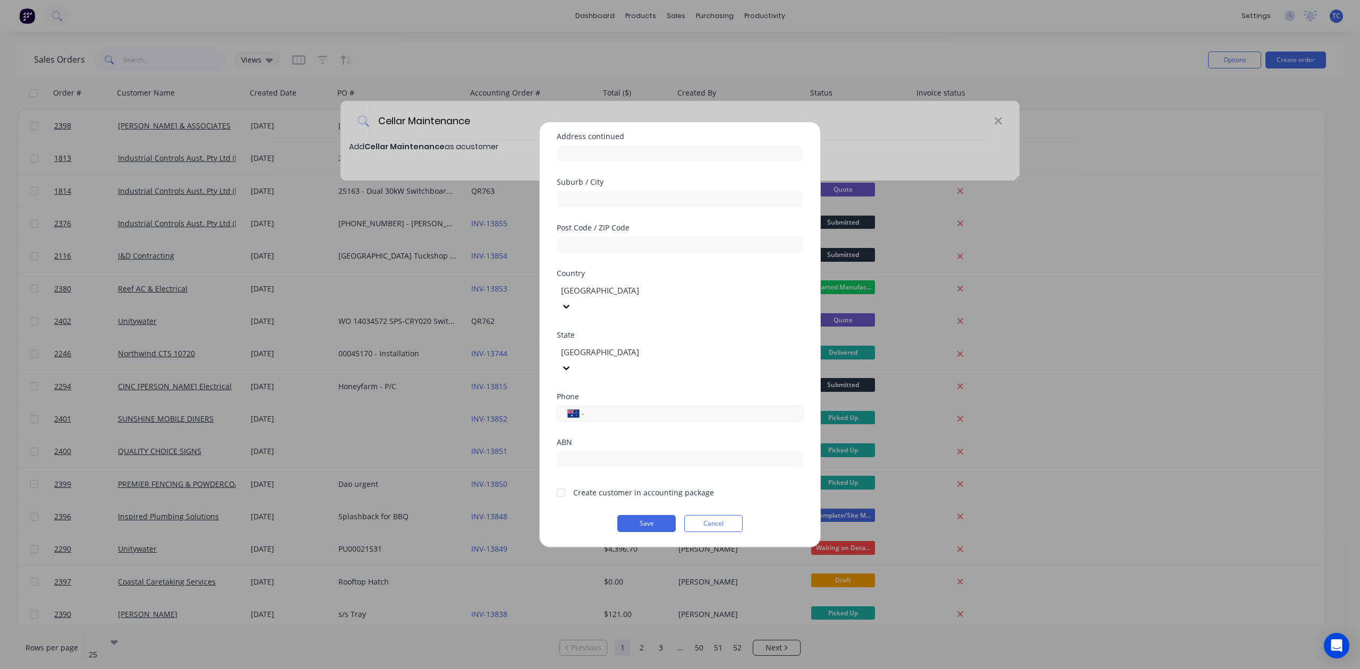
click at [616, 408] on input "tel" at bounding box center [692, 414] width 200 height 12
type input "0458 166 255"
click at [566, 483] on div at bounding box center [560, 492] width 21 height 21
click at [623, 522] on button "Save" at bounding box center [646, 523] width 58 height 17
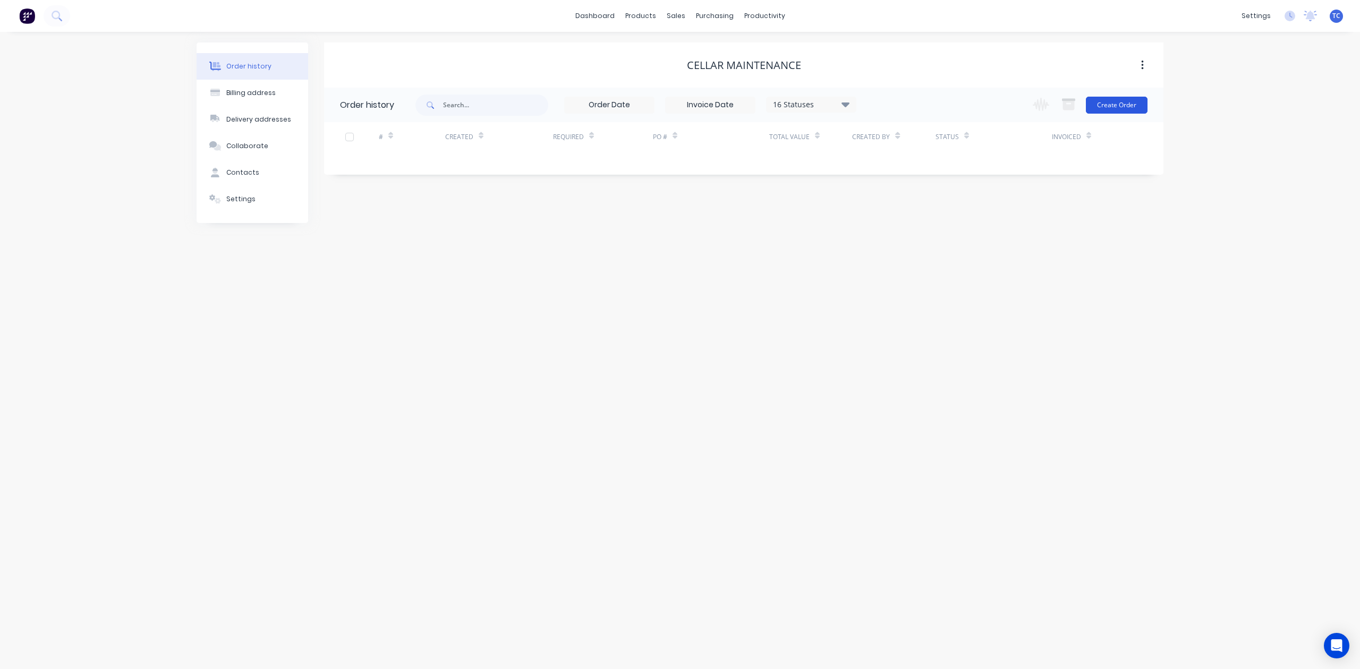
click at [1121, 103] on button "Create Order" at bounding box center [1117, 105] width 62 height 17
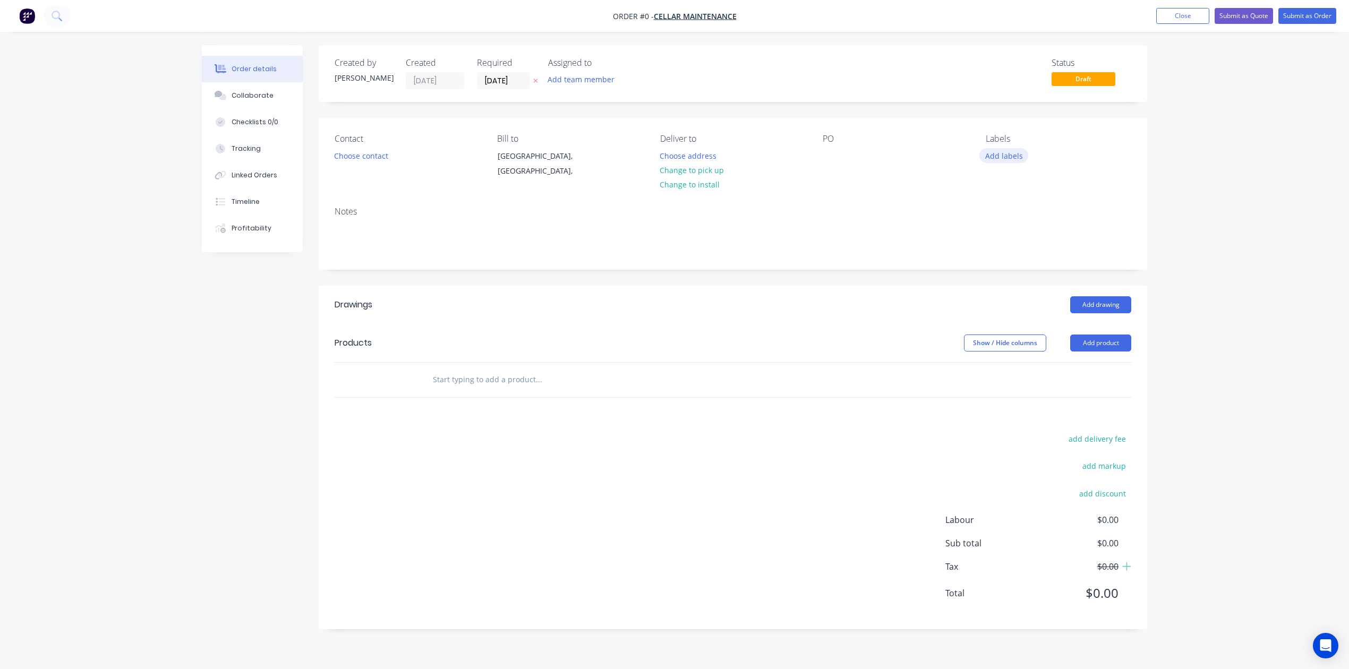
click at [1015, 163] on button "Add labels" at bounding box center [1004, 155] width 49 height 14
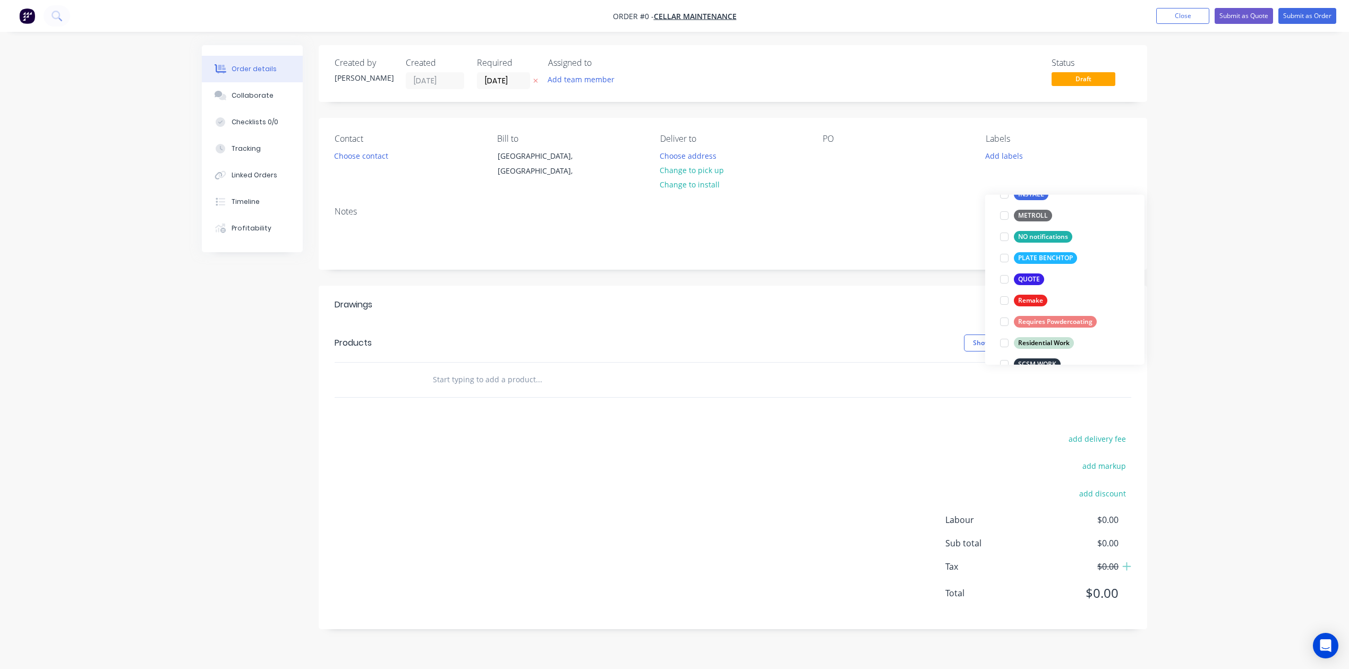
scroll to position [425, 0]
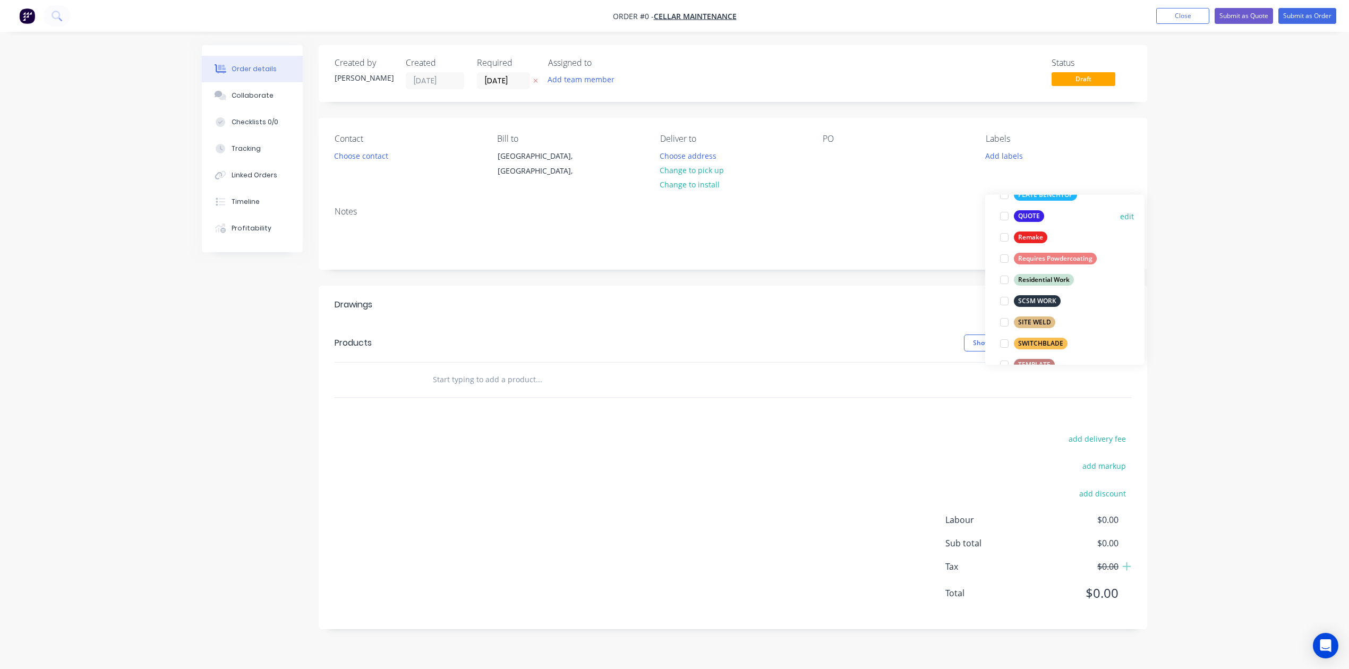
click at [1003, 222] on div at bounding box center [1004, 216] width 21 height 21
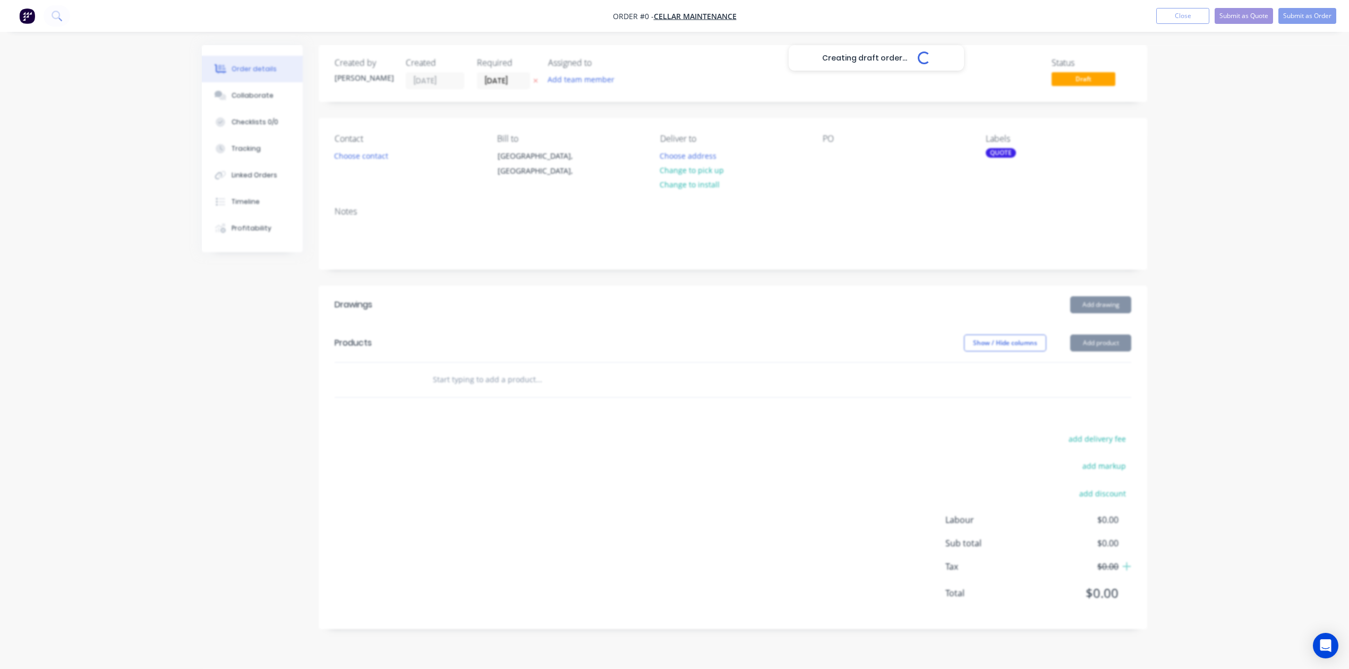
click at [906, 237] on div "Creating draft order... Loading... Order details Collaborate Checklists 0/0 Tra…" at bounding box center [674, 345] width 967 height 600
click at [827, 164] on div at bounding box center [831, 155] width 17 height 15
click at [730, 177] on button "Change to pick up" at bounding box center [692, 170] width 75 height 14
click at [828, 164] on div at bounding box center [831, 155] width 17 height 15
click at [515, 397] on div at bounding box center [611, 380] width 383 height 35
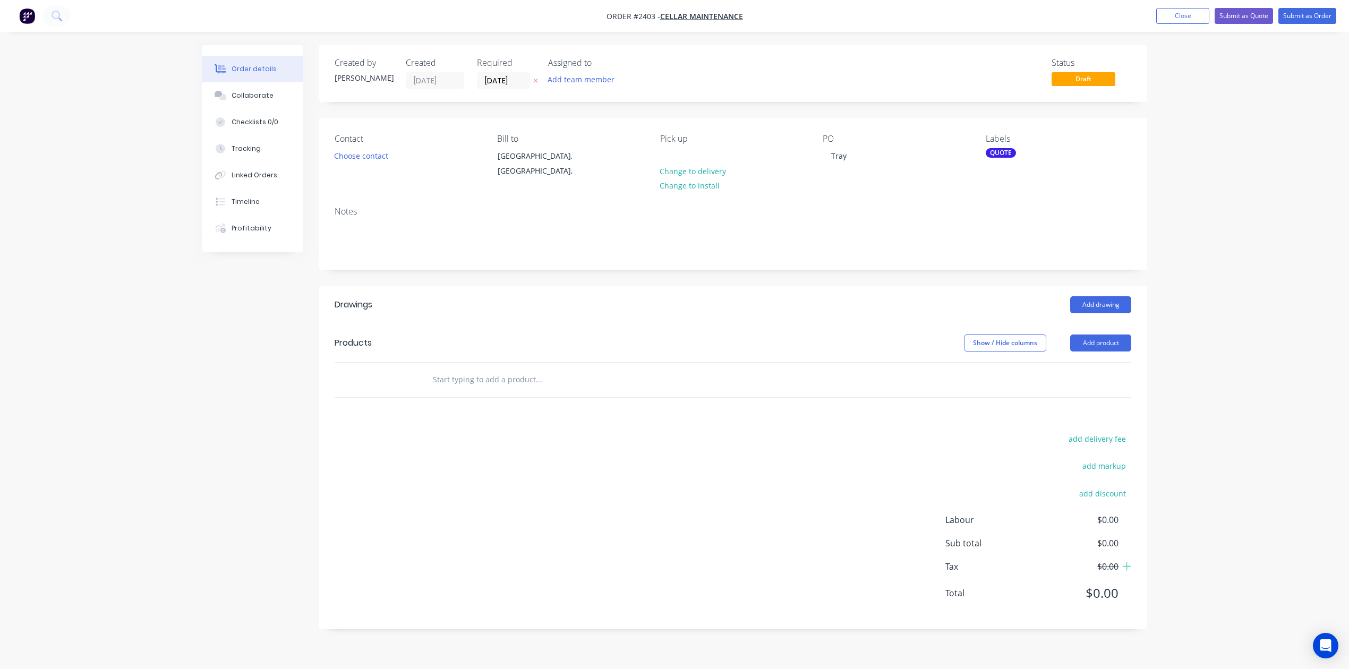
click at [483, 390] on input "text" at bounding box center [538, 379] width 213 height 21
click at [457, 390] on input "text" at bounding box center [538, 379] width 213 height 21
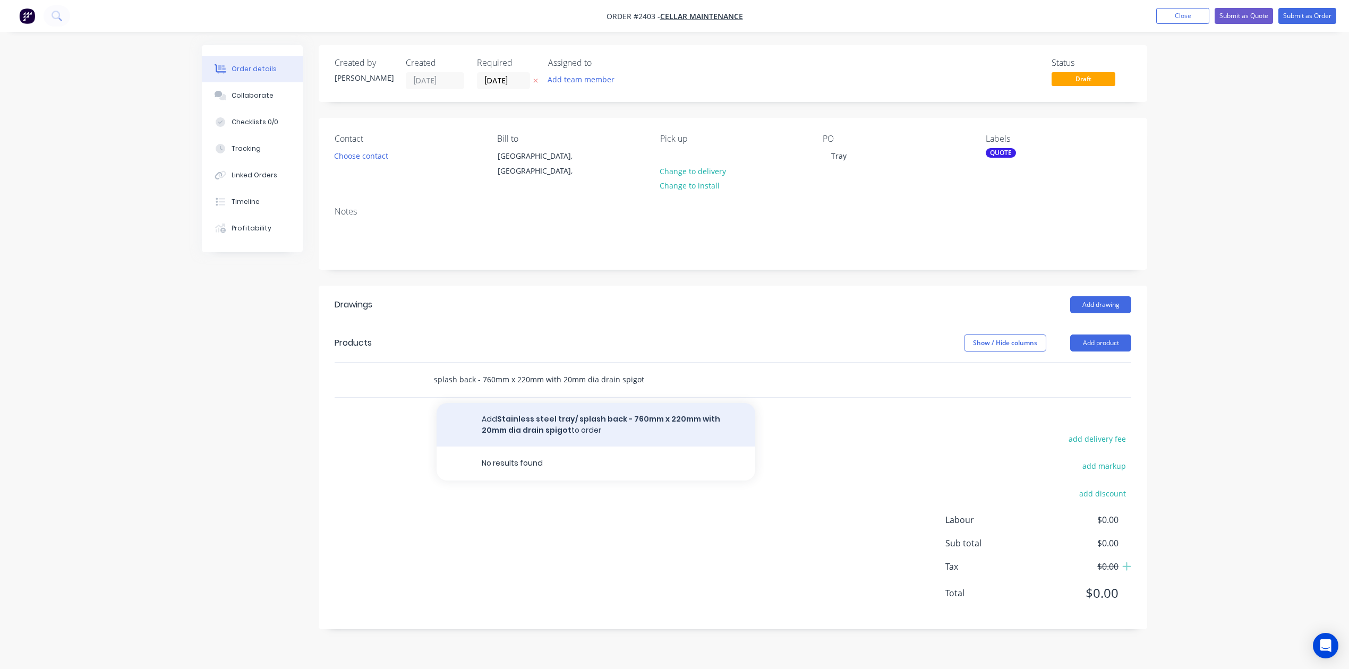
type input "Stainless steel tray/ splash back - 760mm x 220mm with 20mm dia drain spigot"
click at [575, 447] on button "Add Stainless steel tray/ splash back - 760mm x 220mm with 20mm dia drain spigo…" at bounding box center [596, 425] width 319 height 44
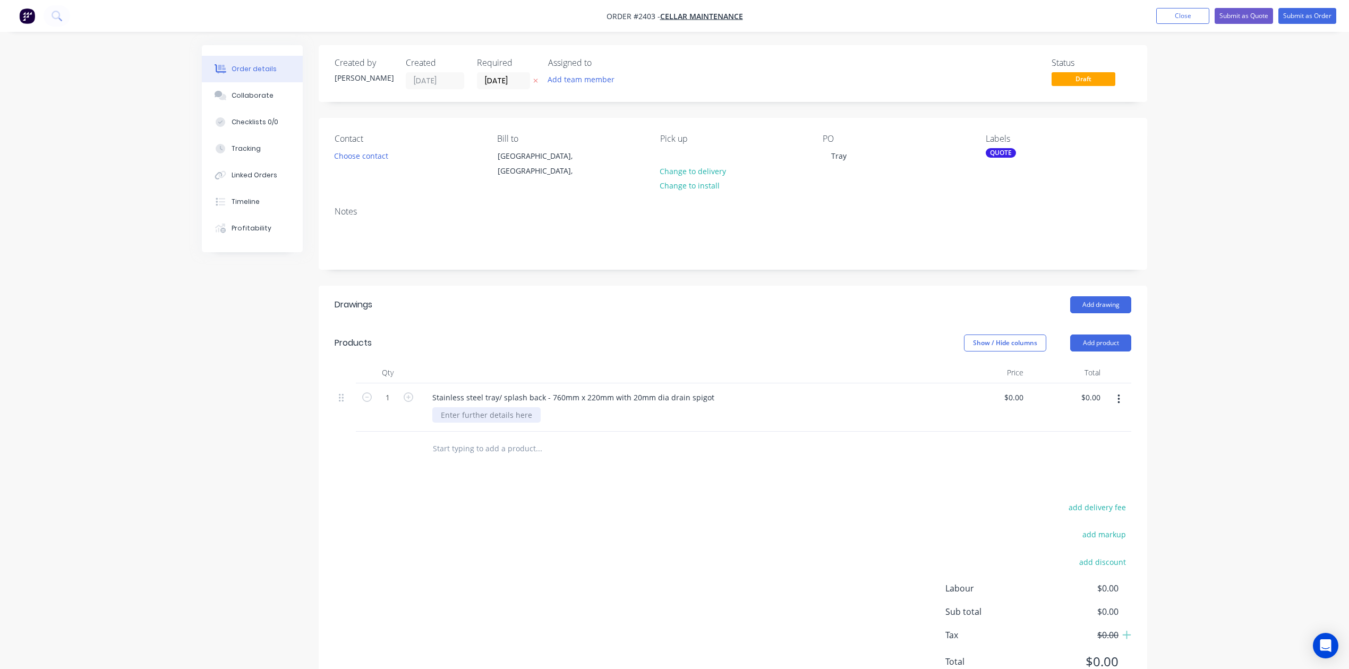
click at [530, 423] on div at bounding box center [486, 414] width 108 height 15
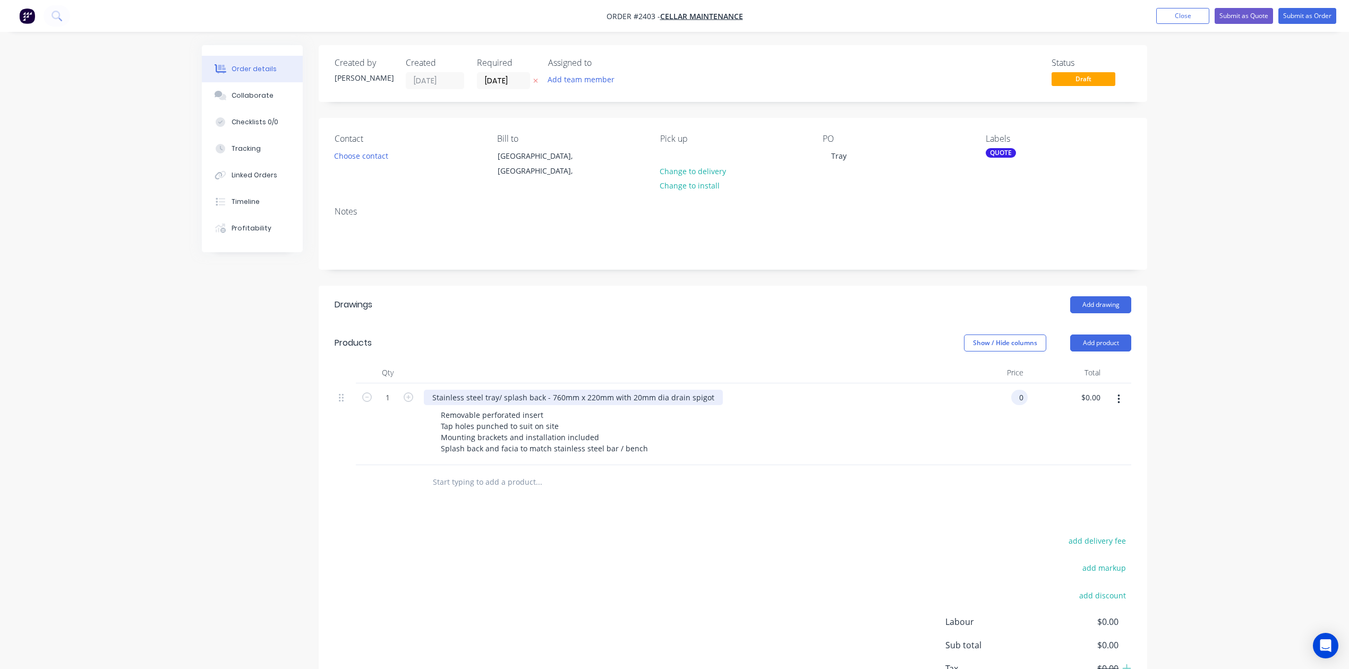
type input "$0.00"
click at [521, 405] on div "Stainless steel tray/ splash back - 760mm x 220mm with 20mm dia drain spigot" at bounding box center [573, 397] width 299 height 15
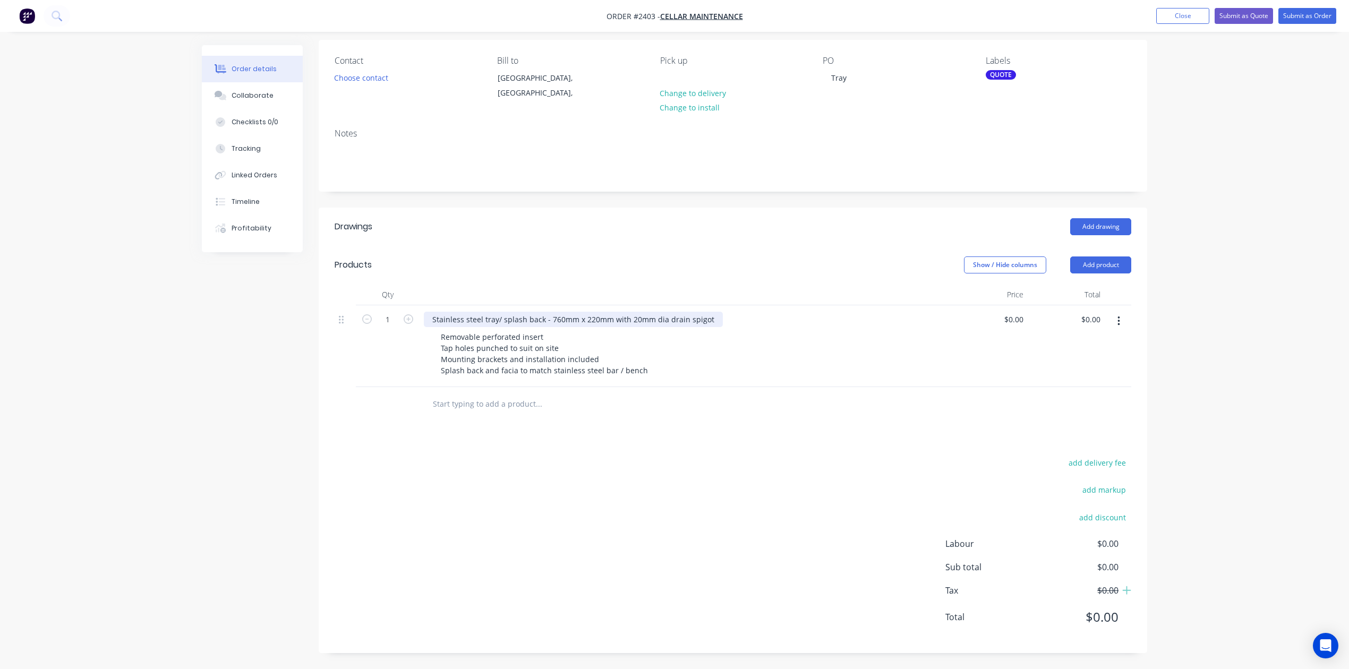
scroll to position [234, 0]
click at [522, 312] on div "Stainless steel tray/ splash back - 760mm x 220mm with 20mm dia drain spigot" at bounding box center [573, 319] width 299 height 15
click at [1009, 312] on div "0 $0.00" at bounding box center [1013, 319] width 29 height 15
type input "$1,585.00"
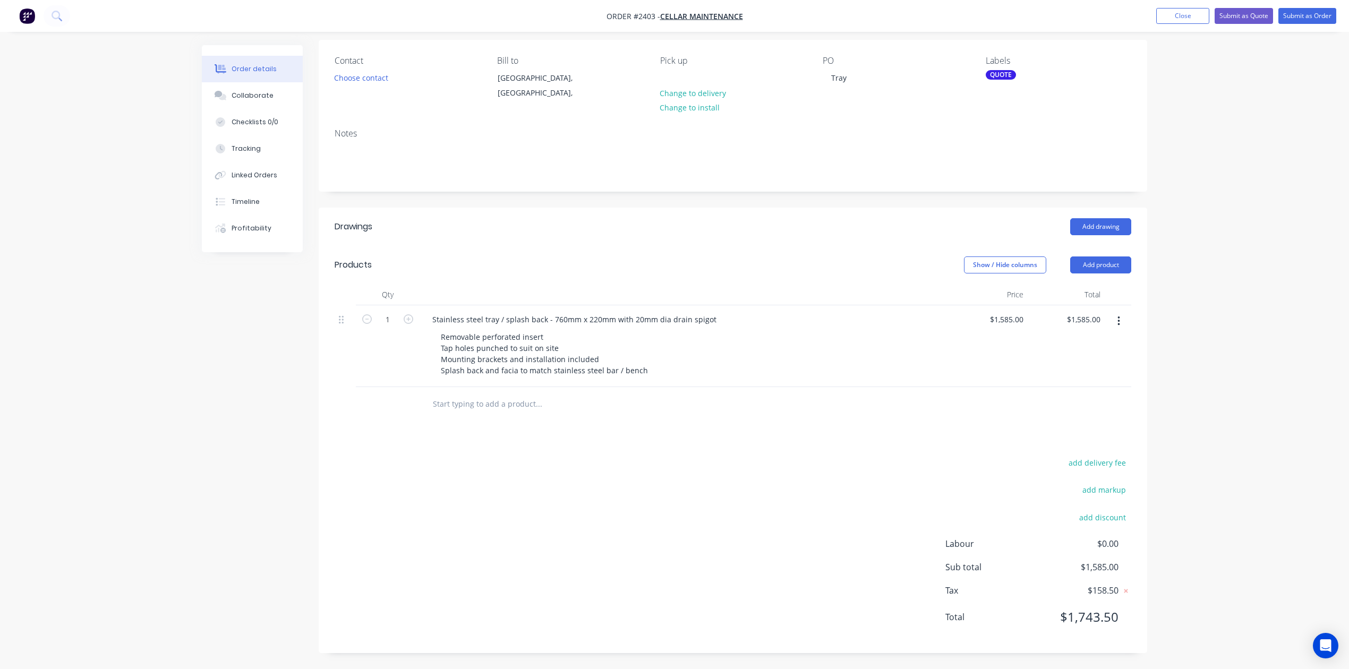
click at [448, 394] on input "text" at bounding box center [538, 404] width 213 height 21
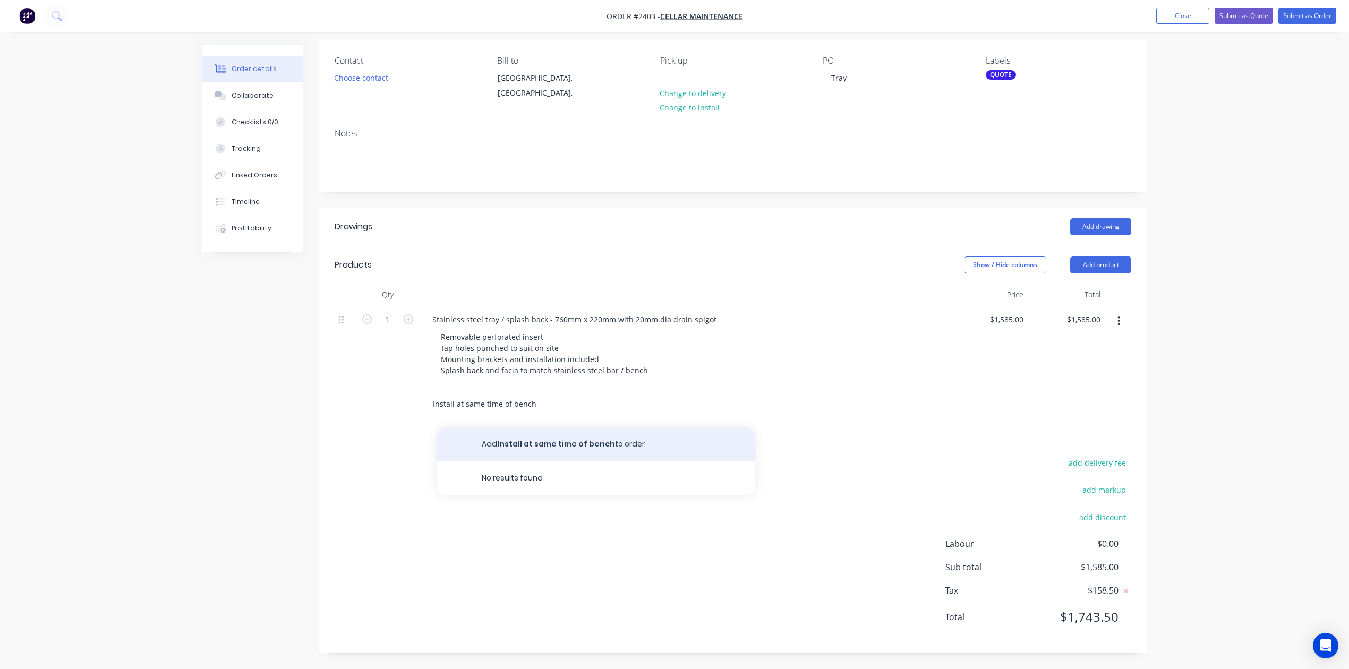
type input "Install at same time of bench"
click at [516, 428] on button "Add Install at same time of bench to order" at bounding box center [596, 445] width 319 height 34
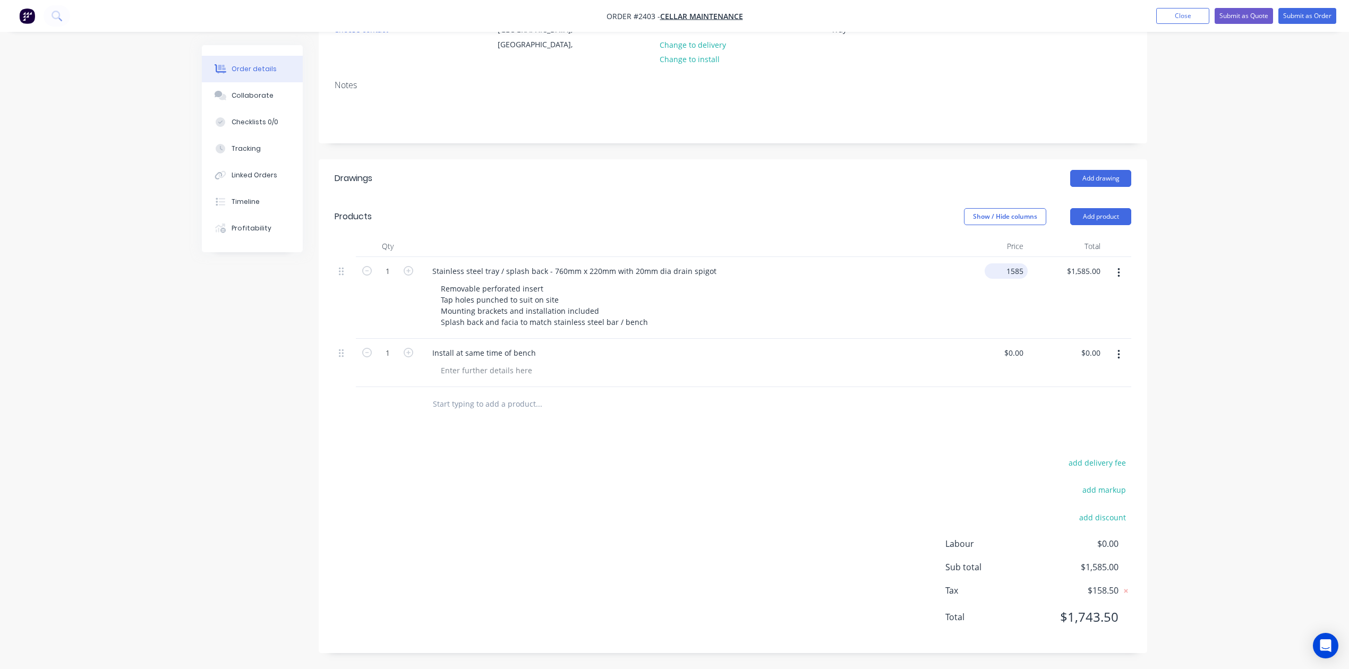
click at [1016, 264] on input "1585" at bounding box center [1008, 271] width 39 height 15
type input "$1,785.00"
click at [545, 345] on div "Install at same time of bench" at bounding box center [484, 352] width 121 height 15
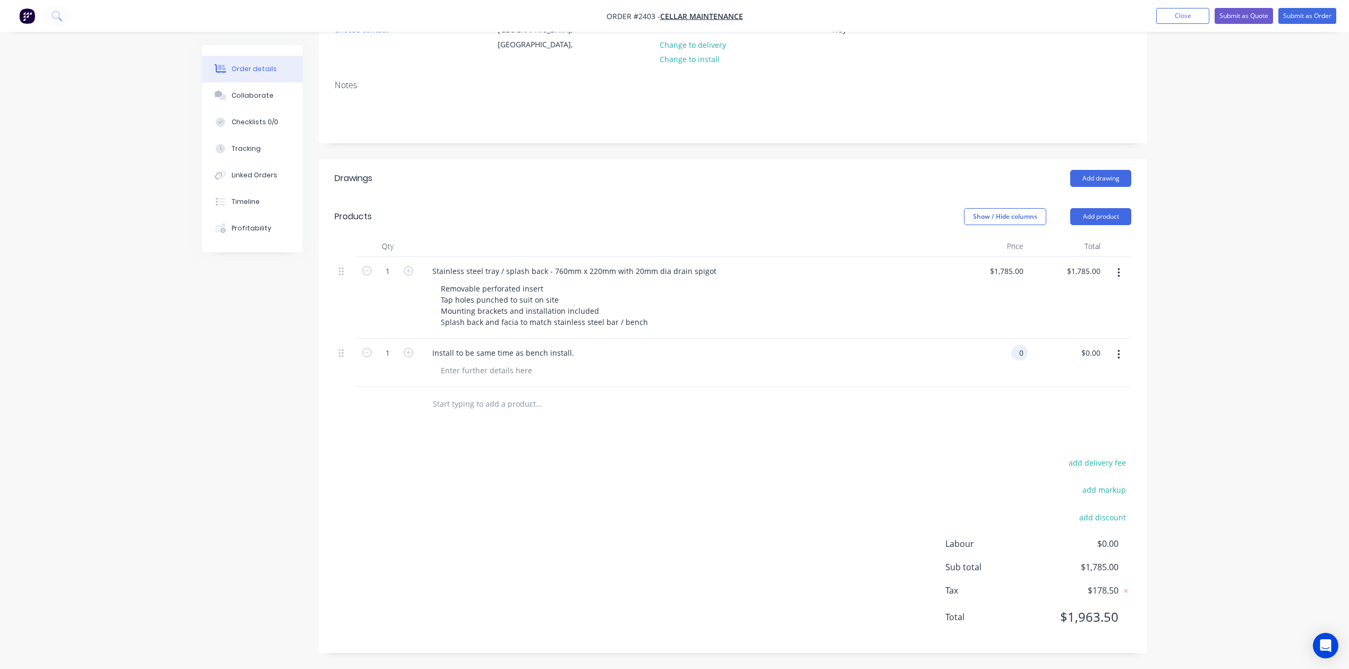
type input "$0.00"
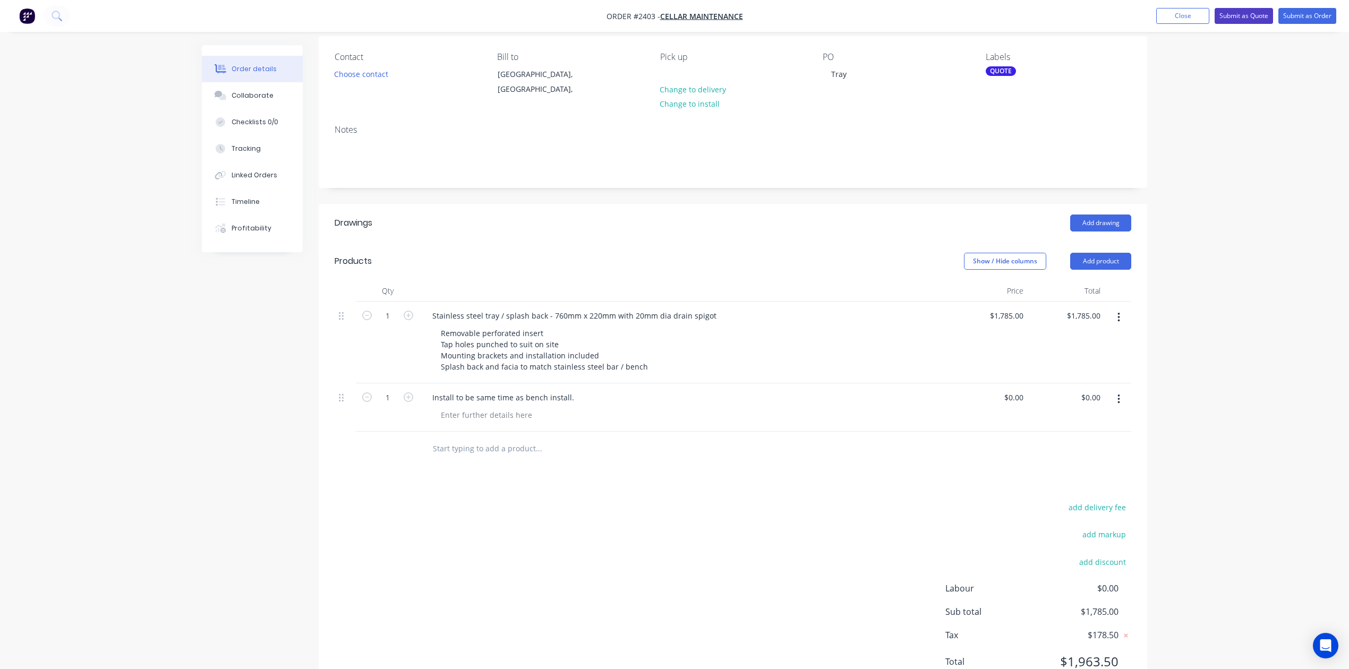
click at [1225, 17] on button "Submit as Quote" at bounding box center [1244, 16] width 58 height 16
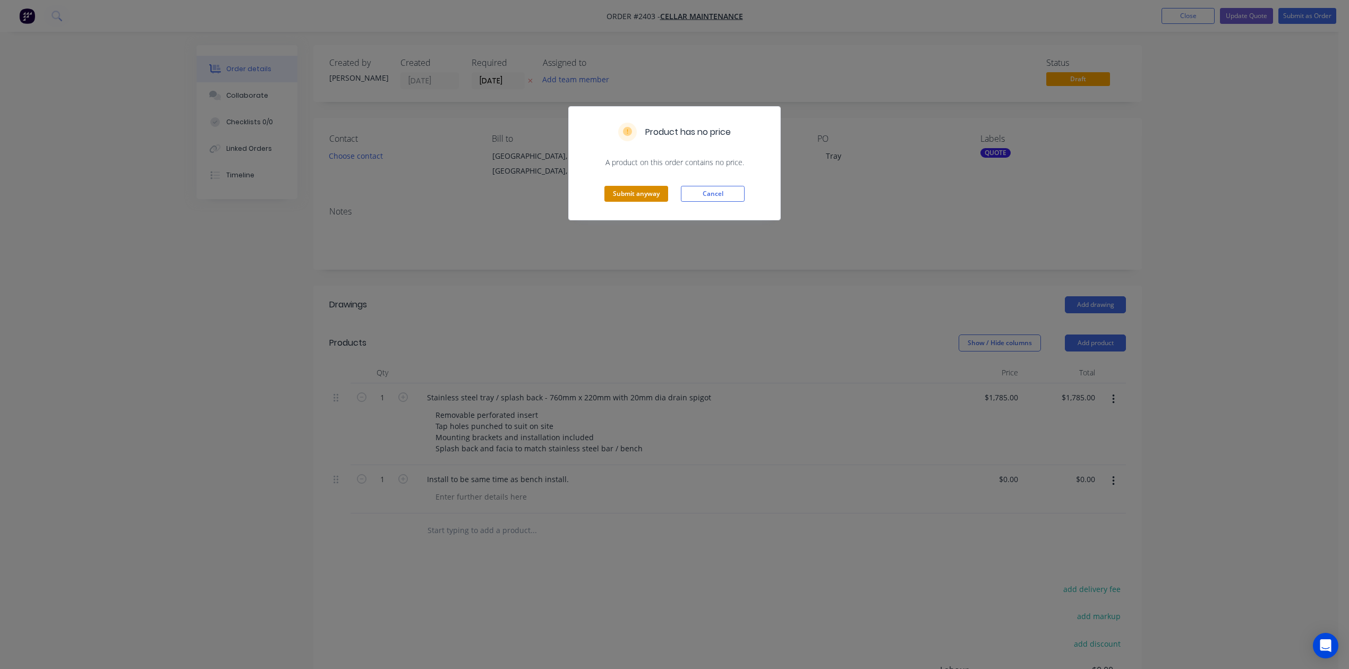
click at [638, 202] on button "Submit anyway" at bounding box center [637, 194] width 64 height 16
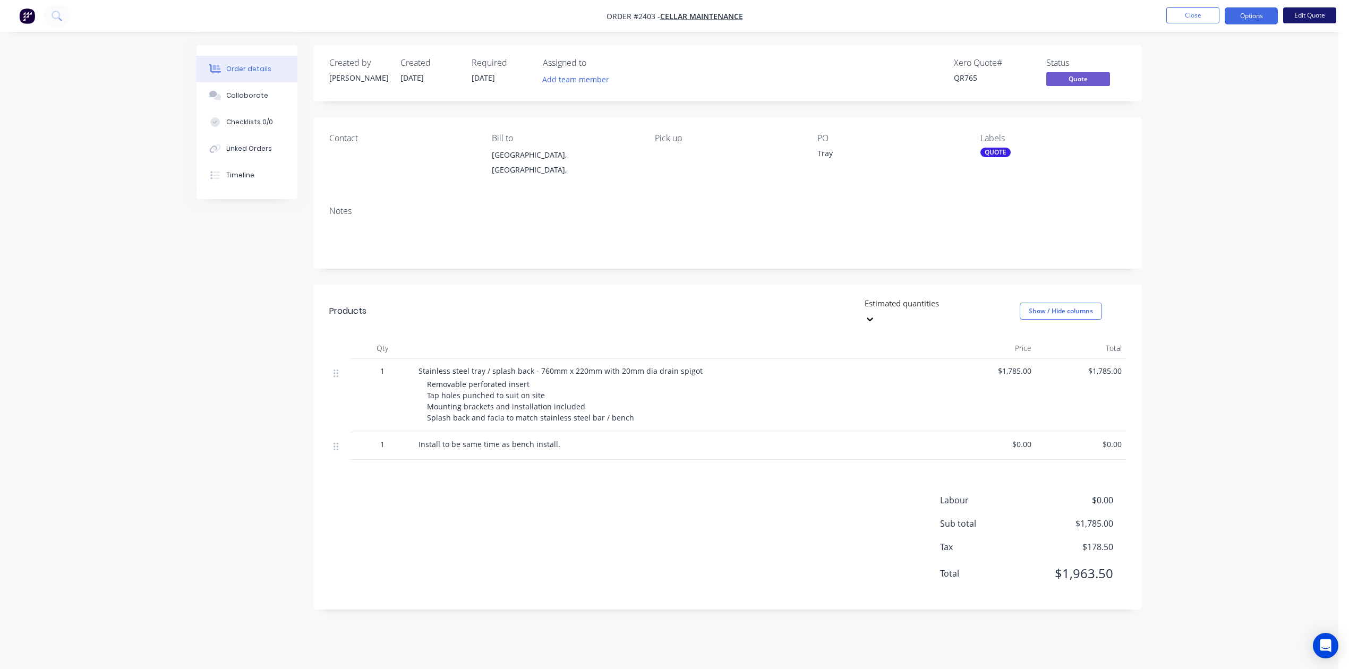
click at [1299, 17] on button "Edit Quote" at bounding box center [1310, 15] width 53 height 16
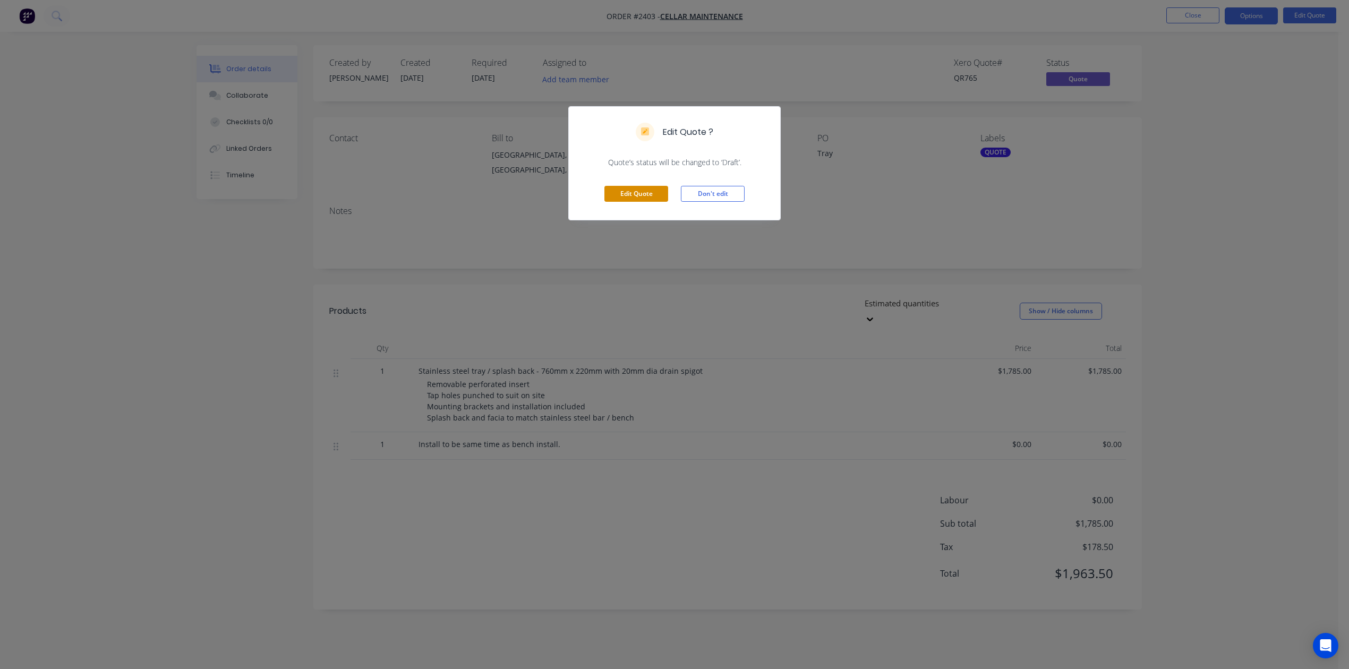
click at [652, 202] on button "Edit Quote" at bounding box center [637, 194] width 64 height 16
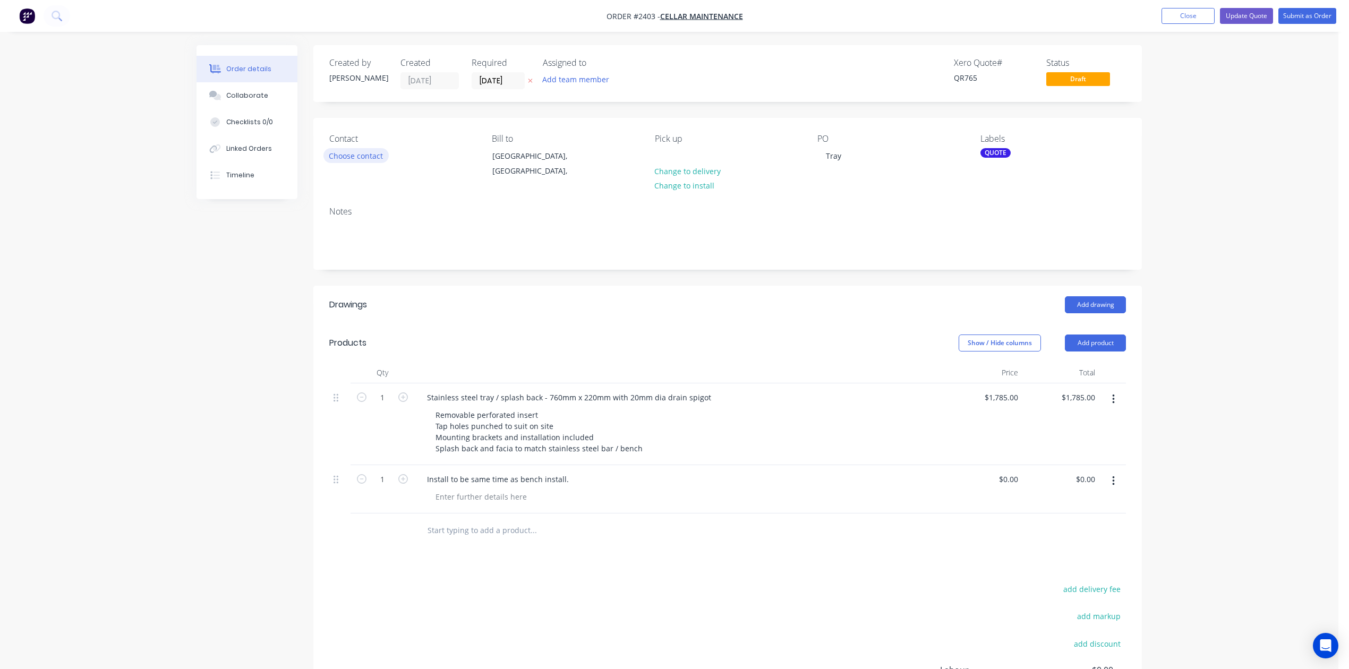
click at [384, 163] on button "Choose contact" at bounding box center [356, 155] width 65 height 14
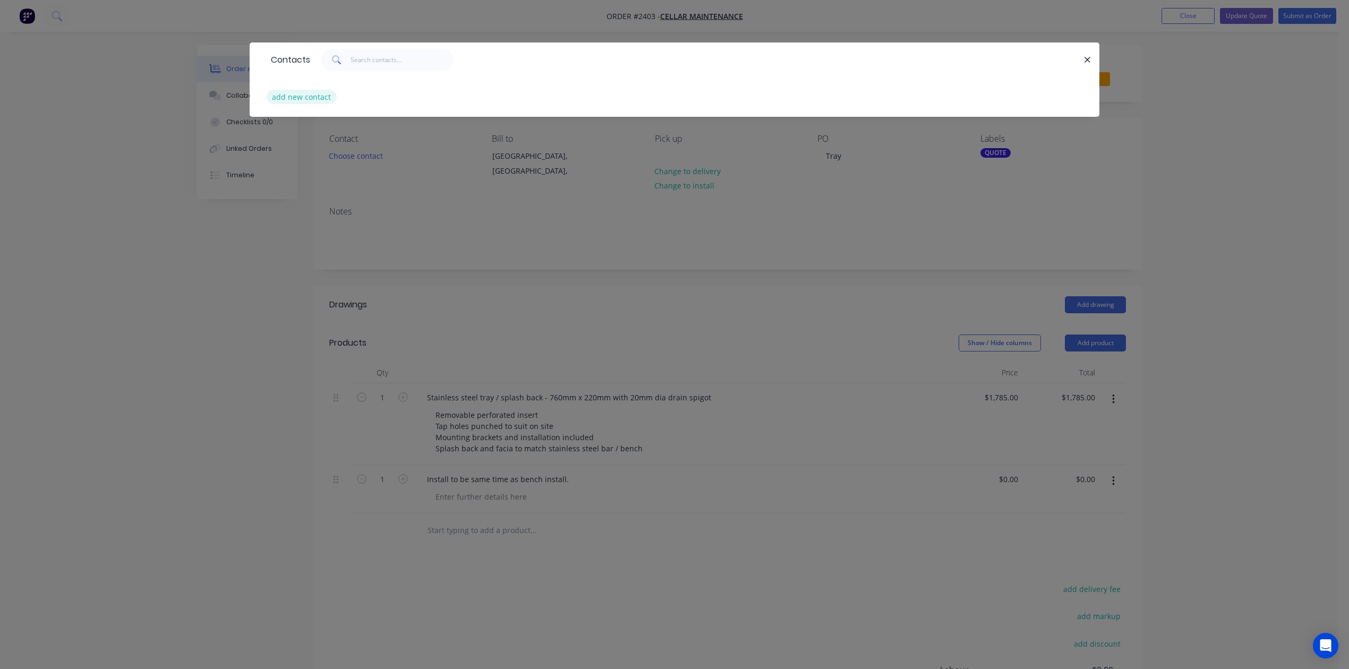
click at [327, 104] on button "add new contact" at bounding box center [302, 97] width 70 height 14
select select "AU"
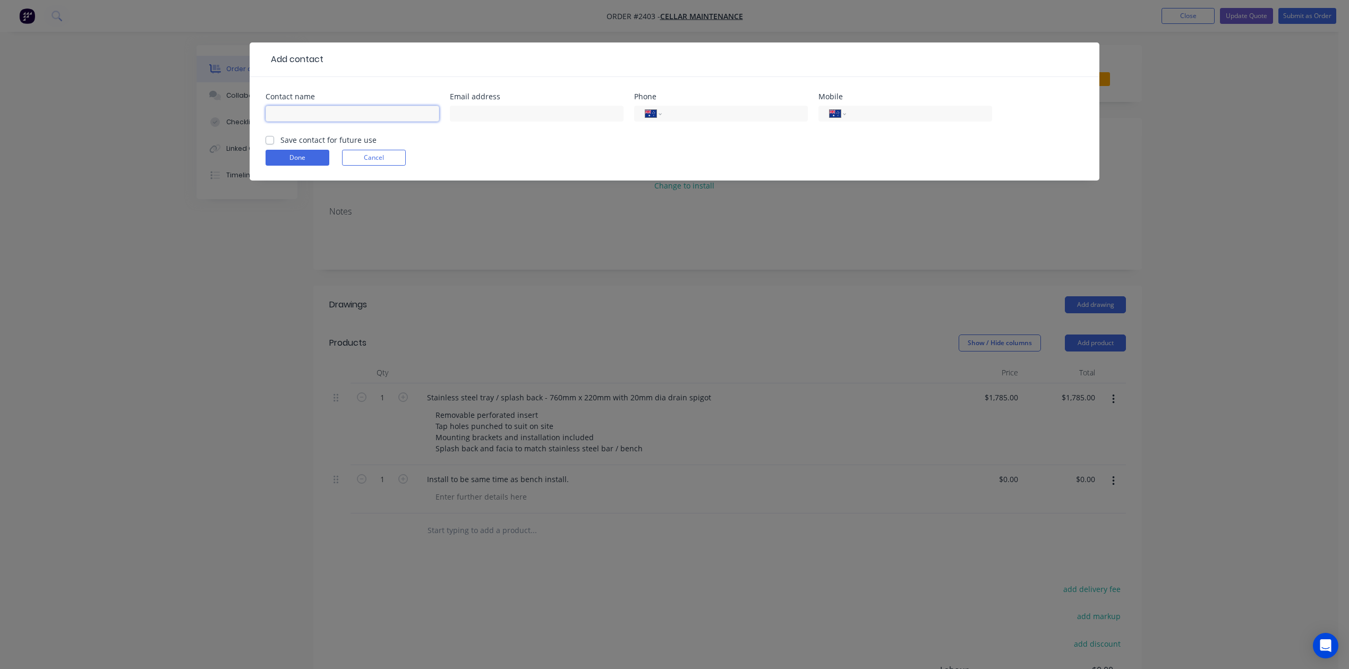
click at [342, 122] on input "text" at bounding box center [353, 114] width 174 height 16
type input "[PERSON_NAME]"
type input "[PERSON_NAME][EMAIL_ADDRESS][DOMAIN_NAME]"
type input "0458 166 255"
click at [281, 146] on label "Save contact for future use" at bounding box center [329, 139] width 96 height 11
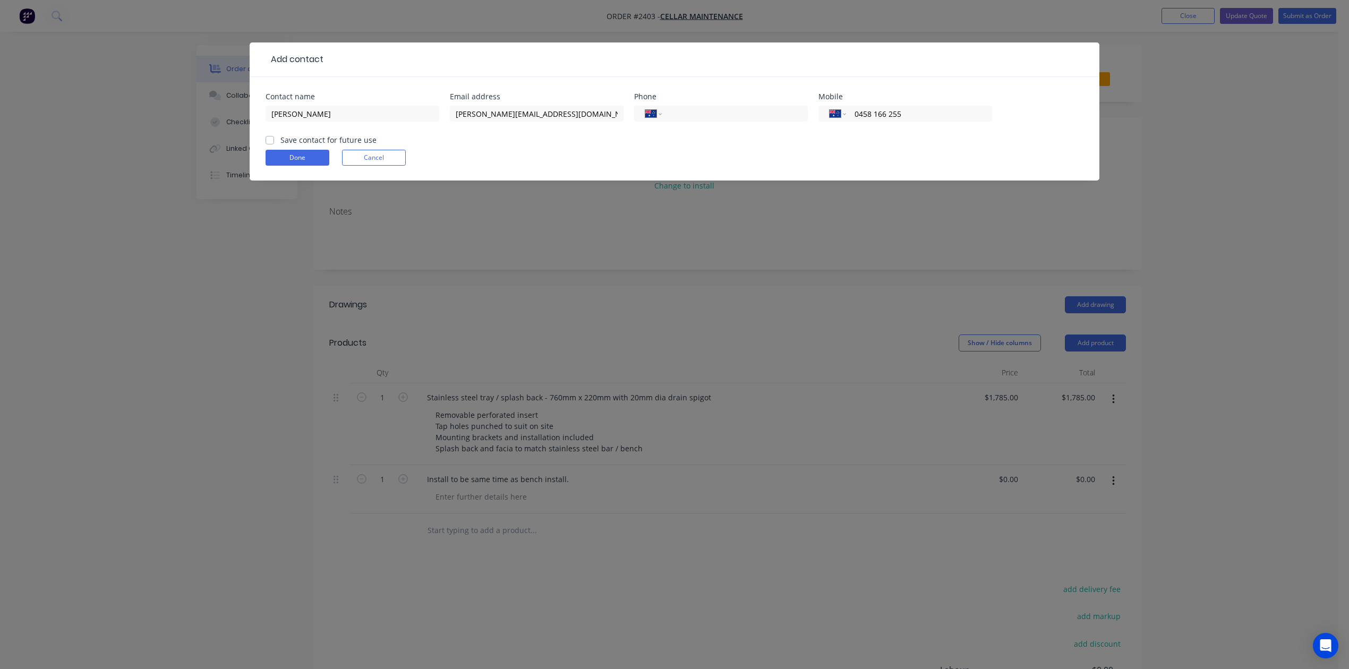
click at [273, 145] on input "Save contact for future use" at bounding box center [270, 139] width 9 height 10
checkbox input "true"
click at [324, 166] on button "Done" at bounding box center [298, 158] width 64 height 16
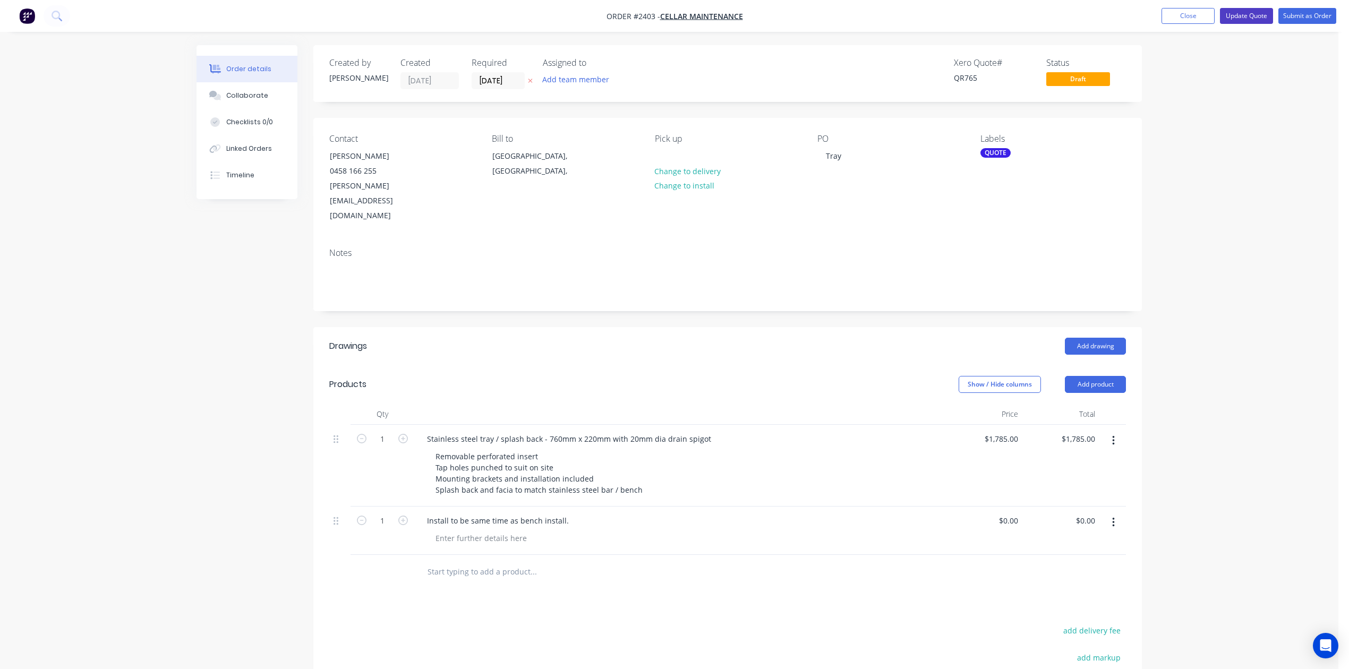
click at [1220, 15] on button "Update Quote" at bounding box center [1246, 16] width 53 height 16
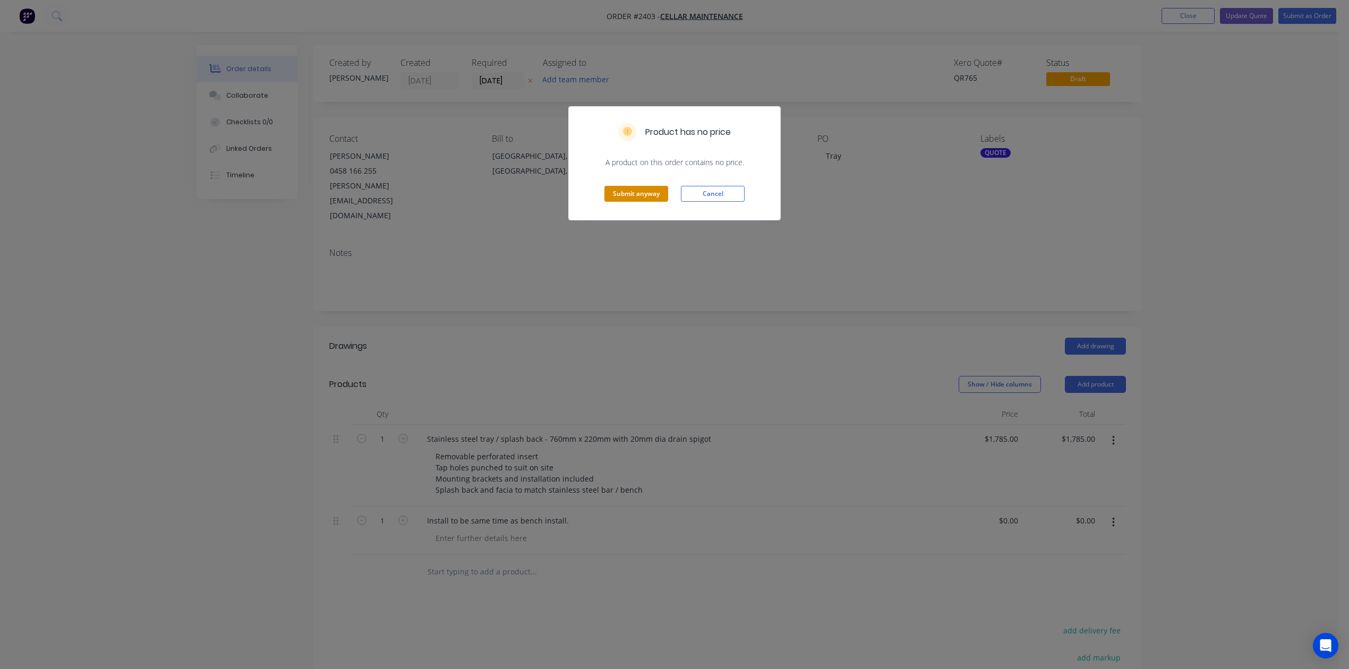
click at [632, 202] on button "Submit anyway" at bounding box center [637, 194] width 64 height 16
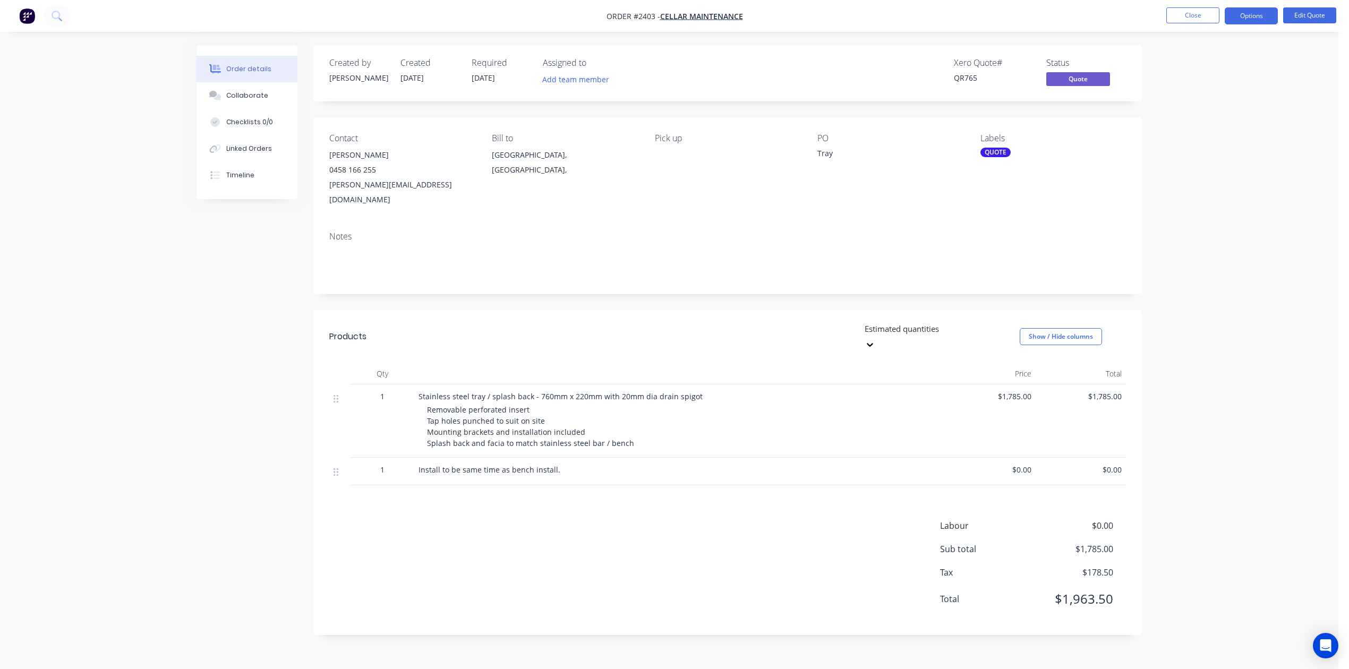
scroll to position [72, 0]
click at [1188, 14] on button "Close" at bounding box center [1193, 15] width 53 height 16
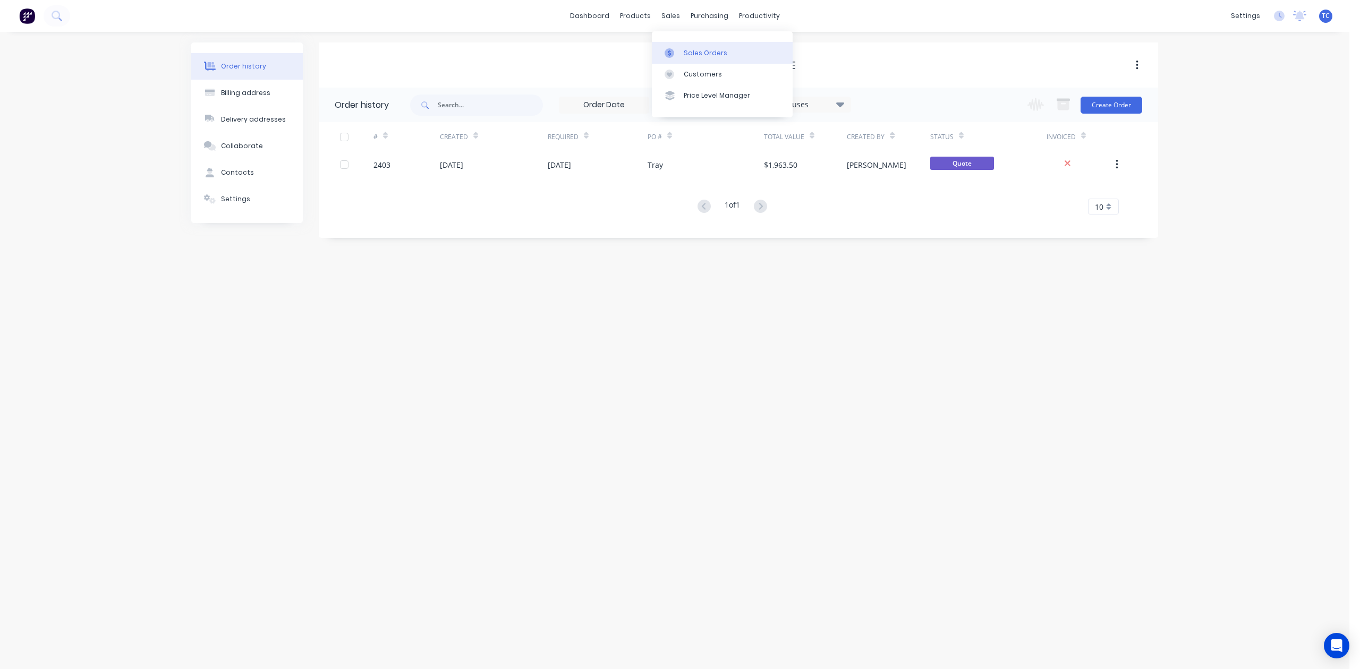
click at [695, 55] on div "Sales Orders" at bounding box center [706, 53] width 44 height 10
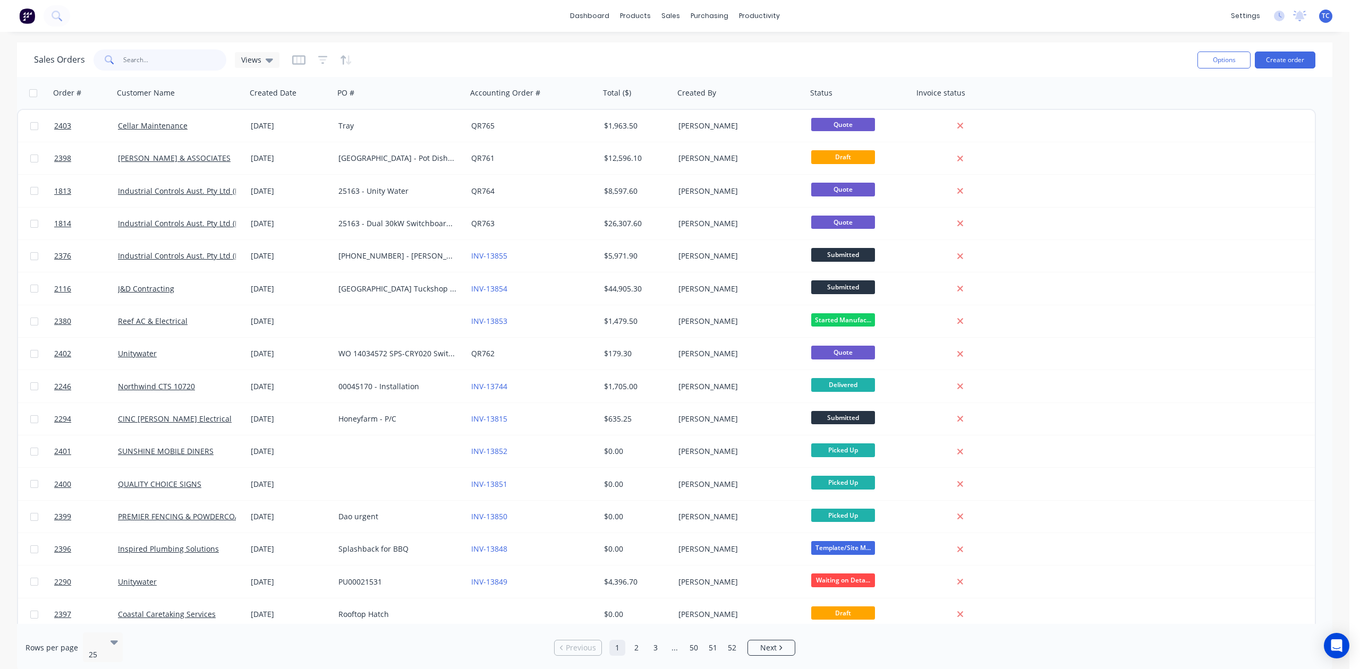
click at [146, 60] on input "text" at bounding box center [175, 59] width 104 height 21
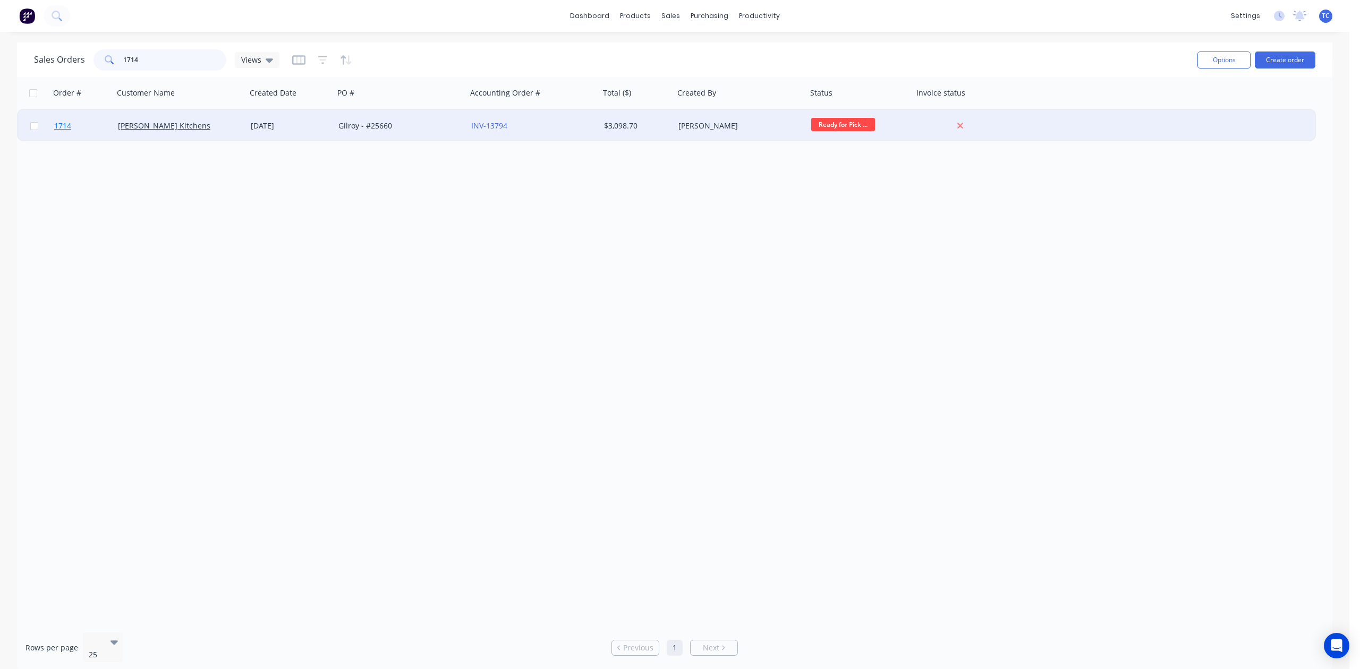
type input "1714"
click at [64, 123] on span "1714" at bounding box center [62, 126] width 17 height 11
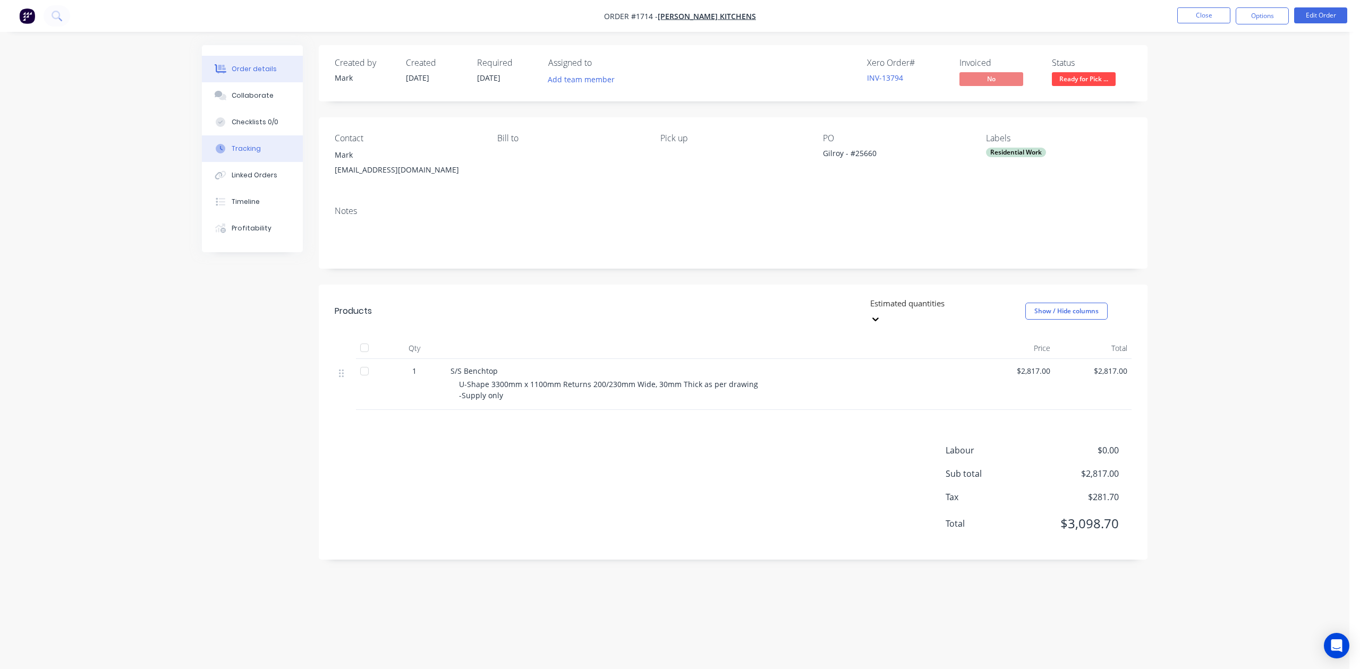
click at [253, 154] on div "Tracking" at bounding box center [246, 149] width 29 height 10
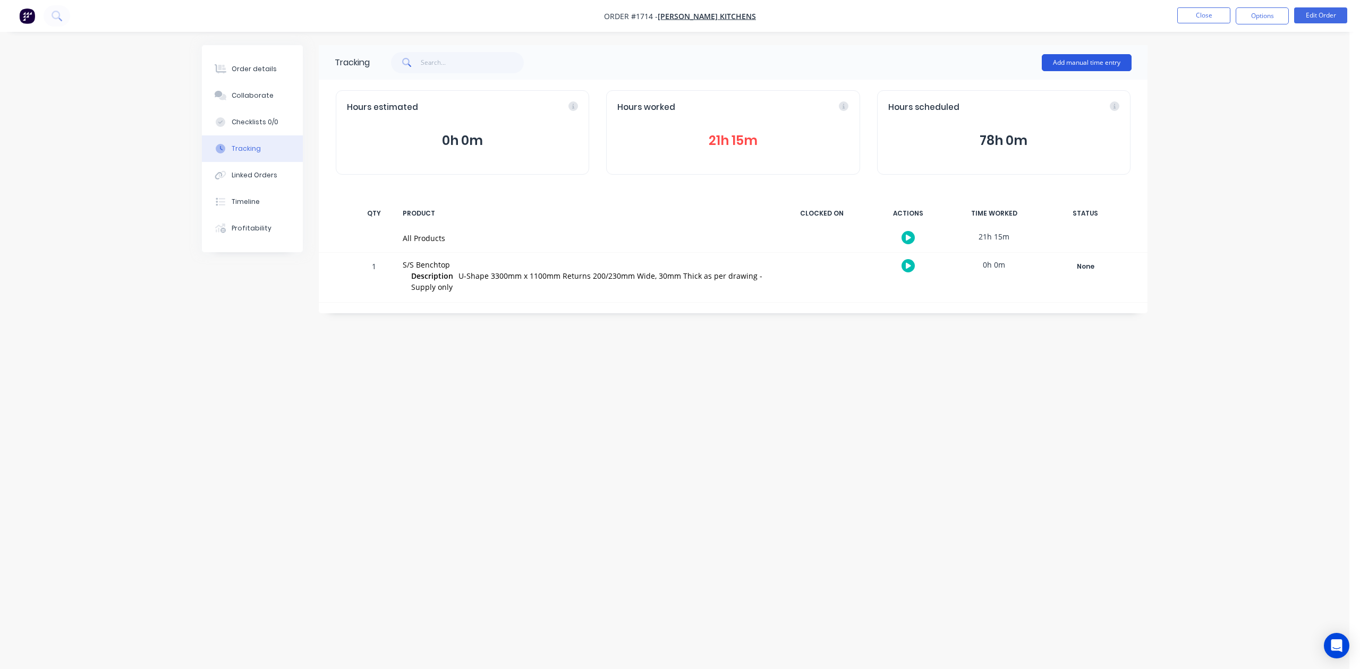
click at [1074, 62] on button "Add manual time entry" at bounding box center [1087, 62] width 90 height 17
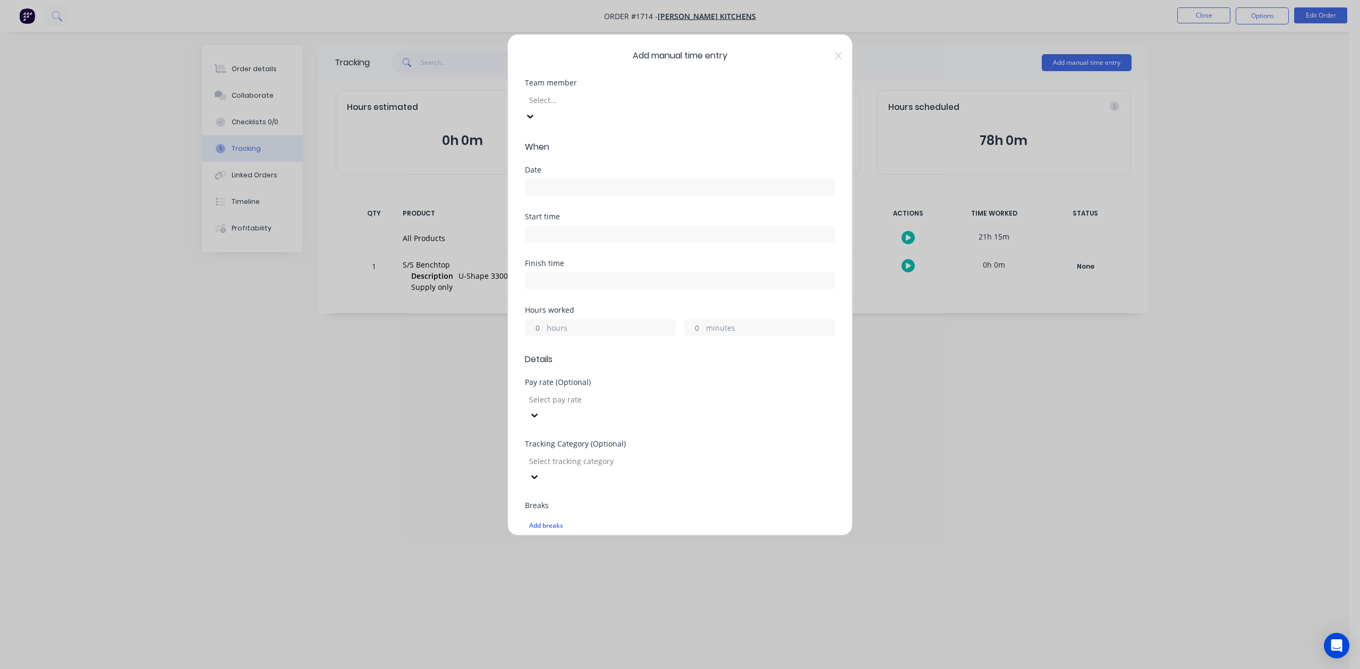
click at [681, 107] on div at bounding box center [604, 100] width 153 height 13
click at [566, 196] on input at bounding box center [679, 188] width 309 height 16
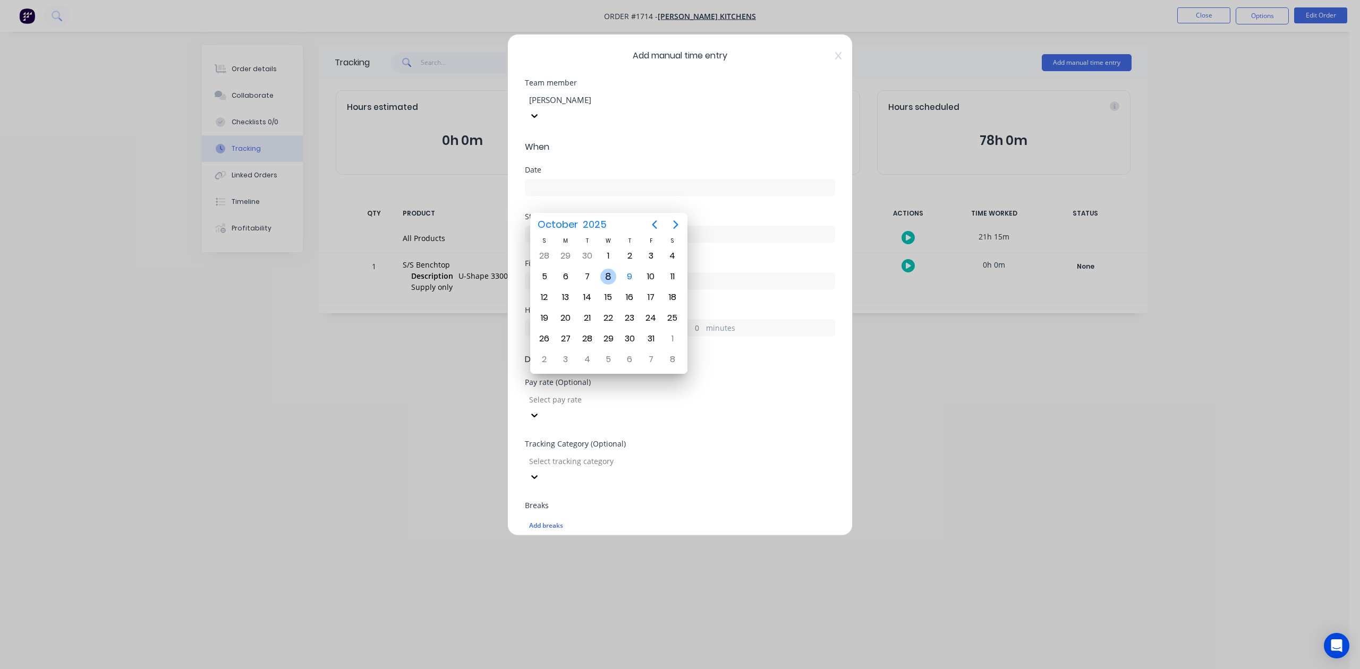
click at [608, 274] on div "8" at bounding box center [608, 277] width 16 height 16
type input "[DATE]"
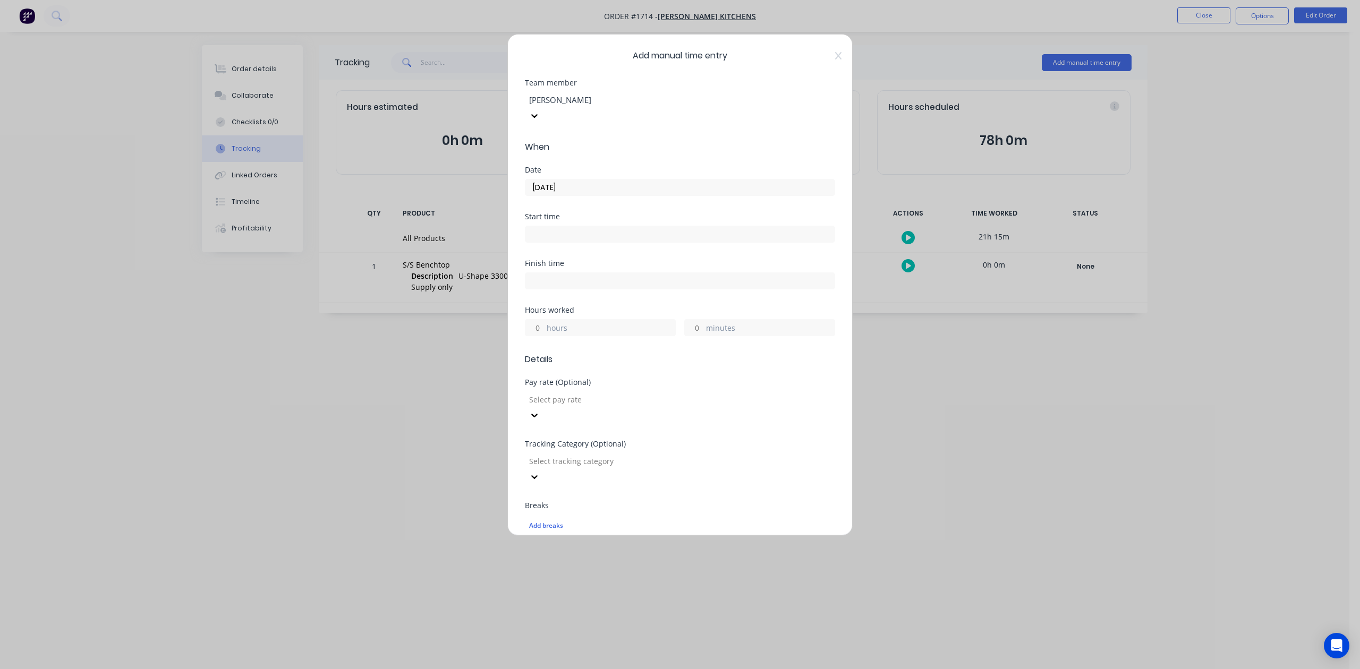
click at [538, 336] on input "hours" at bounding box center [534, 328] width 19 height 16
type input "6"
click at [689, 336] on input "minutes" at bounding box center [694, 328] width 19 height 16
type input "30"
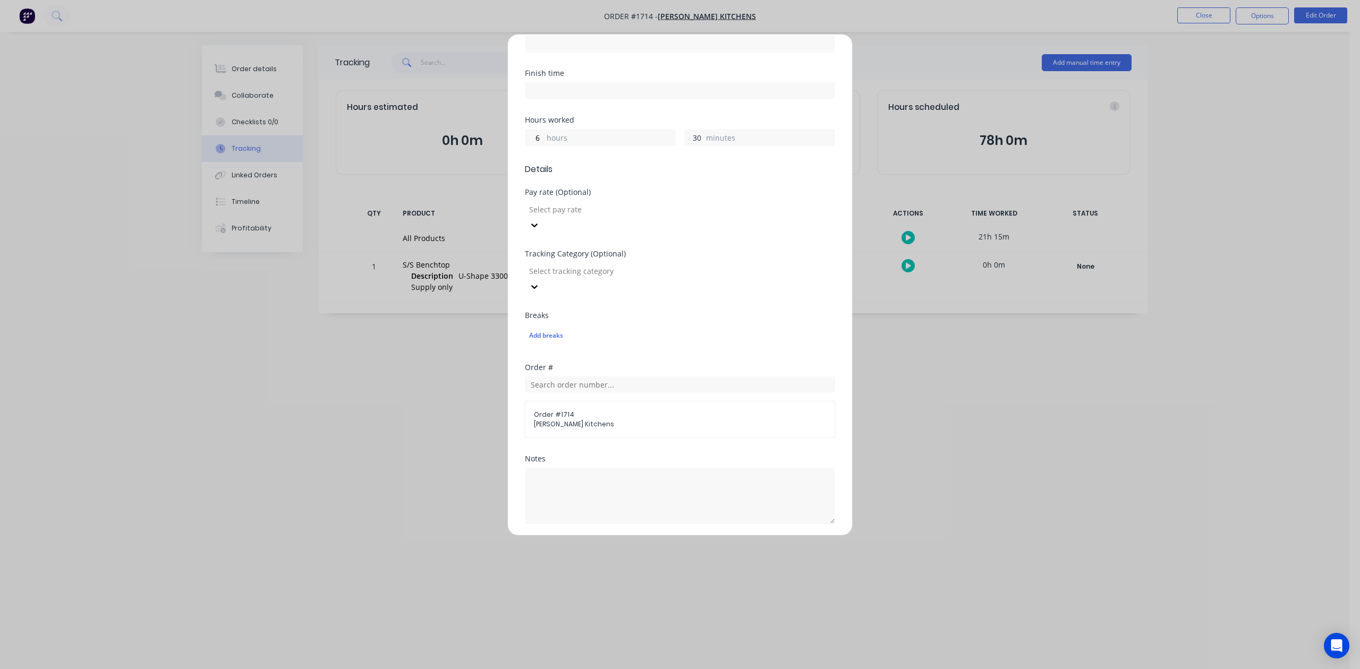
scroll to position [375, 0]
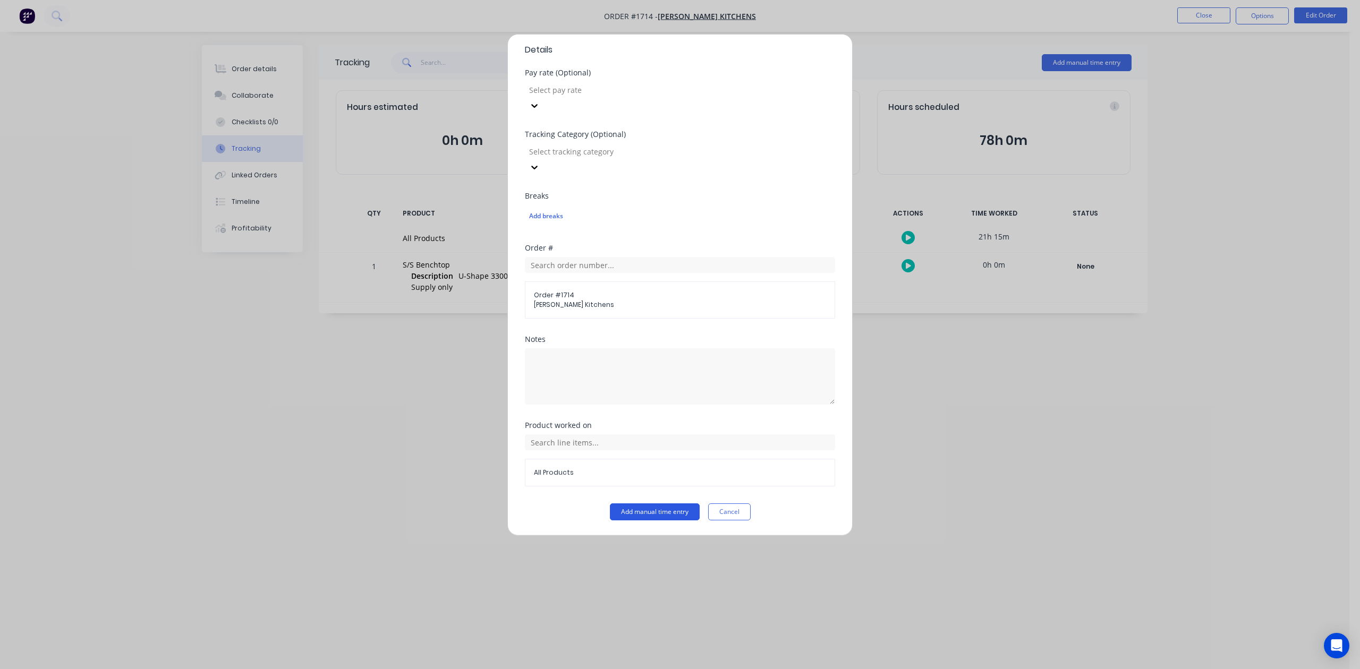
click at [641, 519] on button "Add manual time entry" at bounding box center [655, 512] width 90 height 17
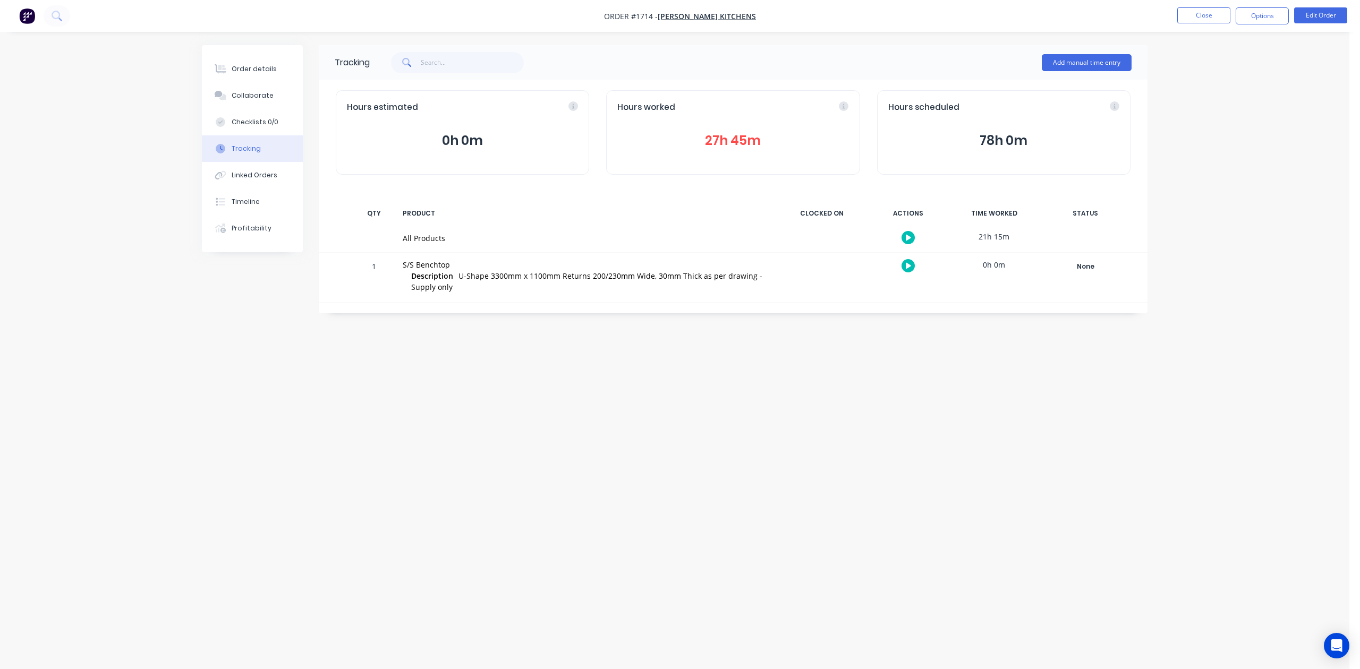
click at [715, 151] on button "27h 45m" at bounding box center [732, 141] width 231 height 20
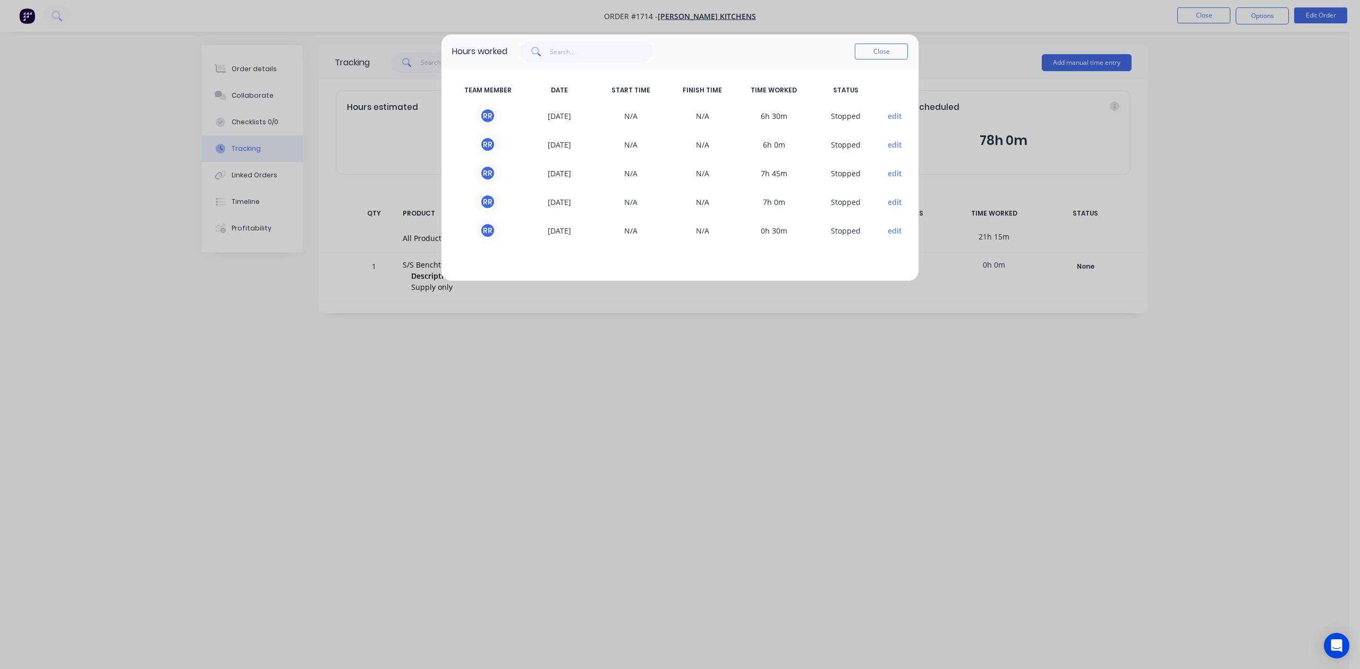
scroll to position [1, 0]
click at [887, 60] on button "Close" at bounding box center [881, 52] width 53 height 16
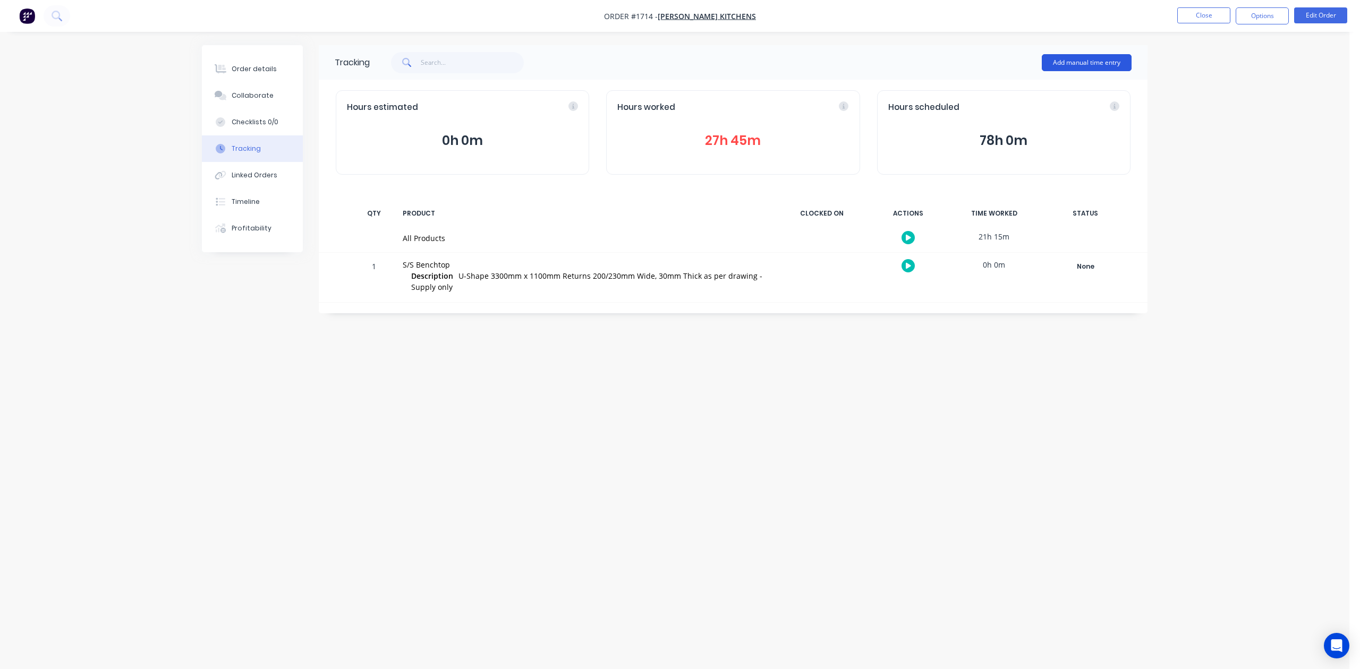
click at [1095, 60] on button "Add manual time entry" at bounding box center [1087, 62] width 90 height 17
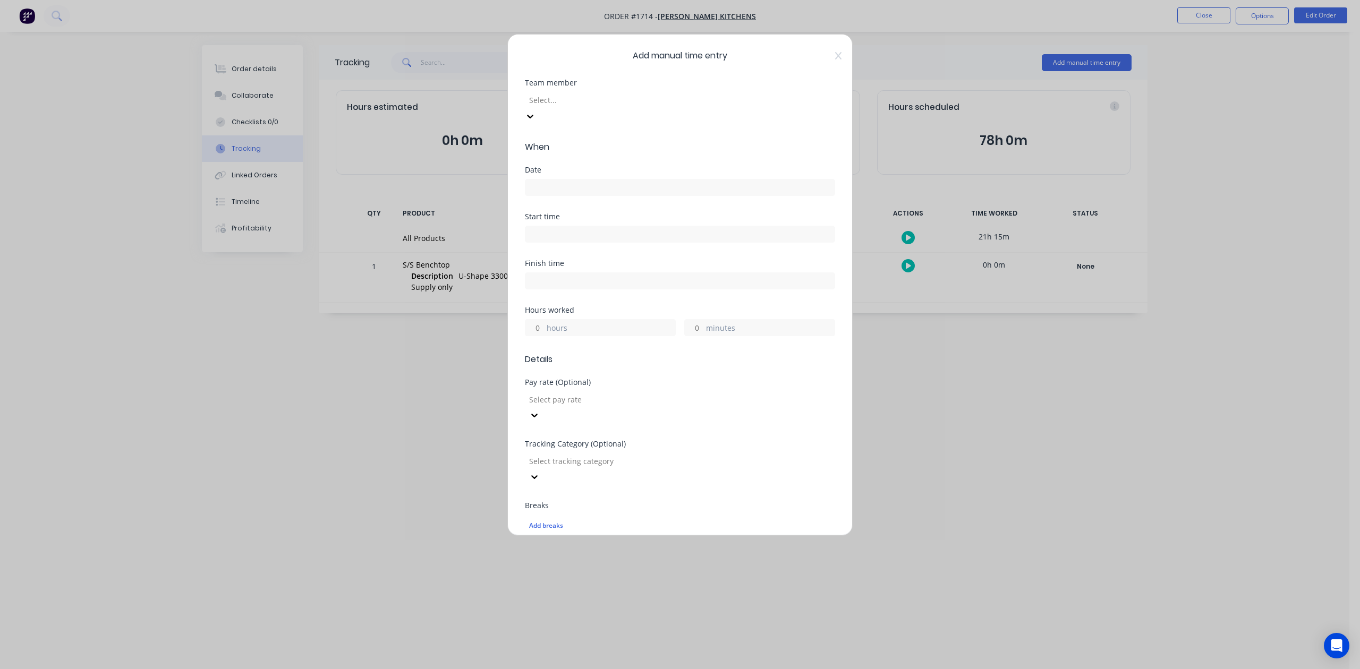
click at [676, 107] on div at bounding box center [604, 100] width 153 height 13
click at [568, 196] on input at bounding box center [679, 188] width 309 height 16
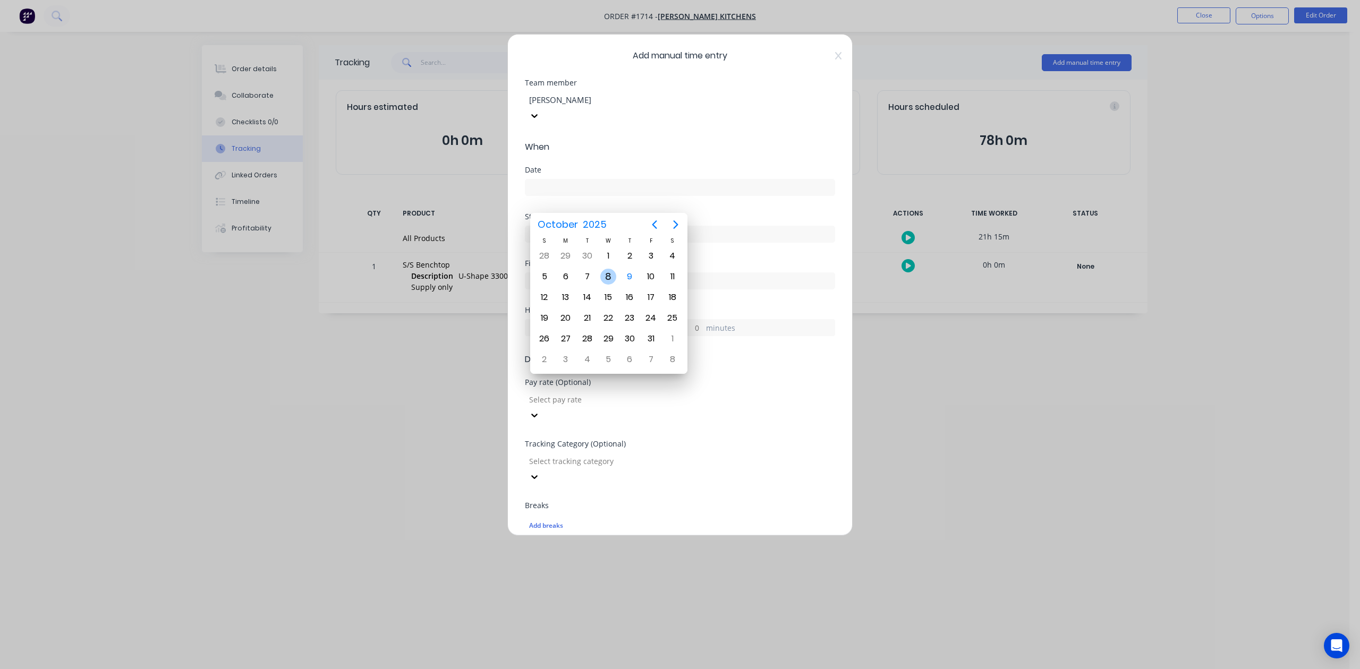
click at [606, 276] on div "8" at bounding box center [608, 277] width 16 height 16
type input "[DATE]"
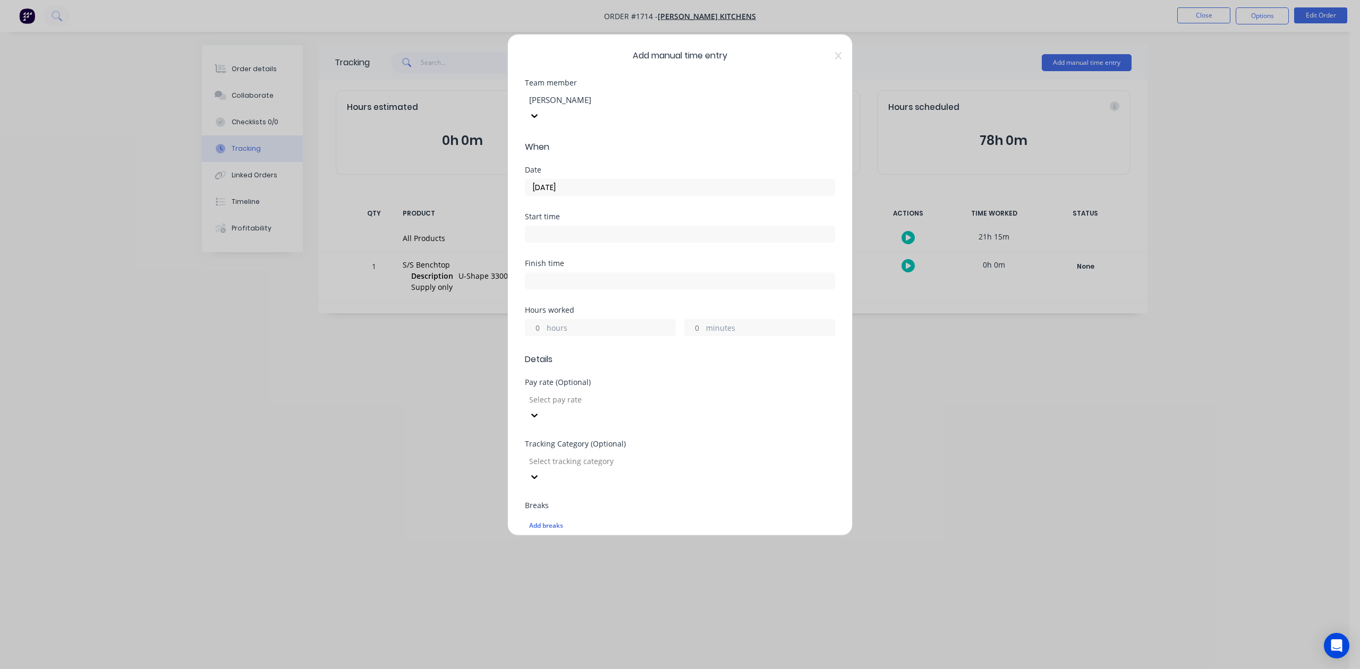
click at [692, 336] on input "minutes" at bounding box center [694, 328] width 19 height 16
type input "15"
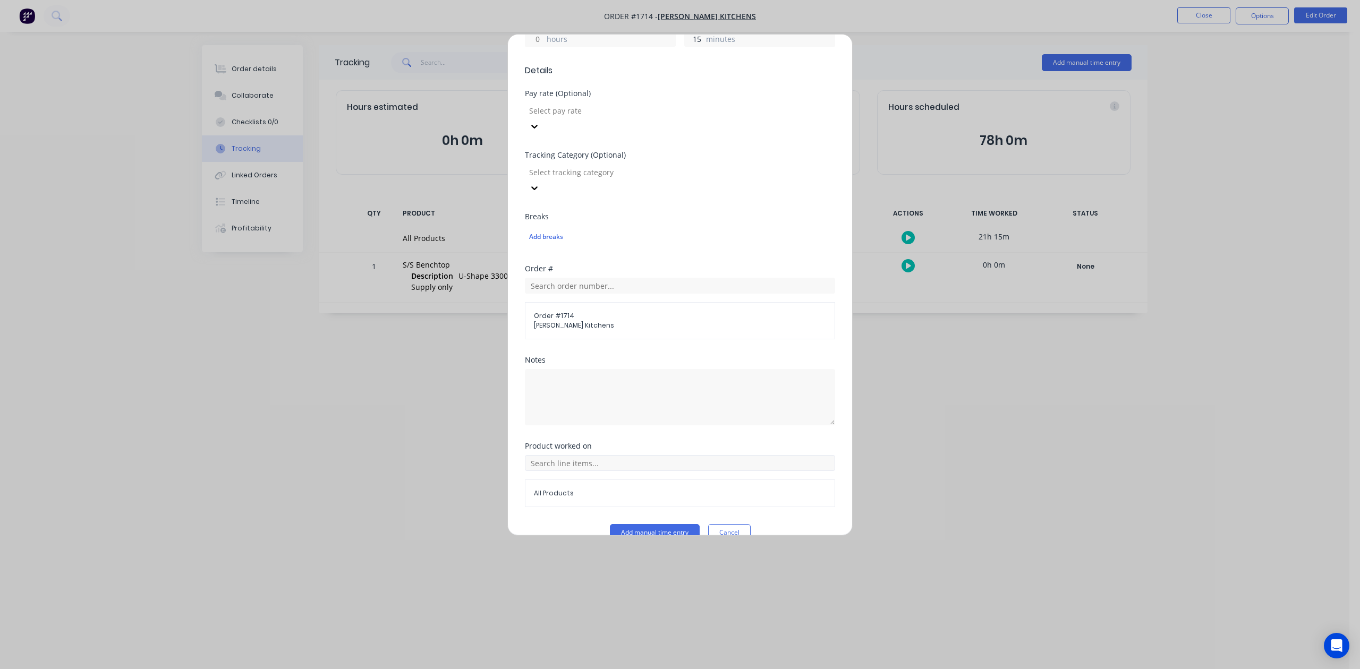
scroll to position [375, 0]
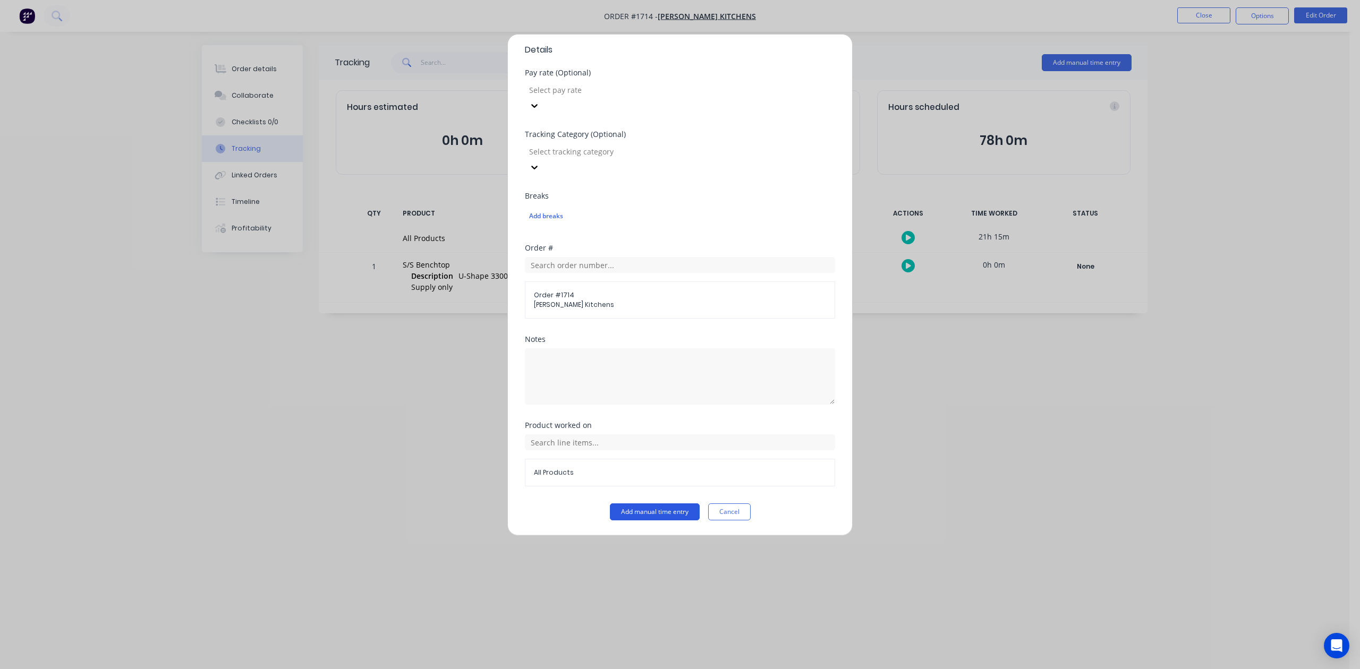
click at [655, 515] on button "Add manual time entry" at bounding box center [655, 512] width 90 height 17
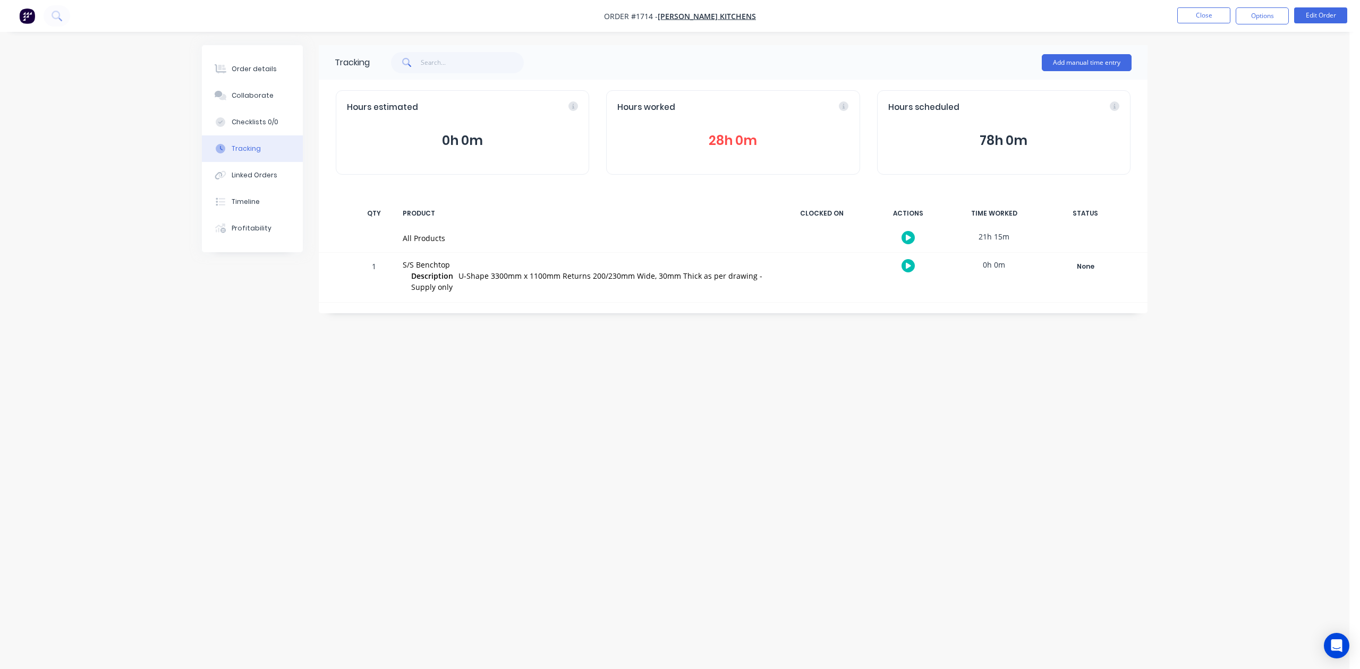
click at [738, 151] on button "28h 0m" at bounding box center [732, 141] width 231 height 20
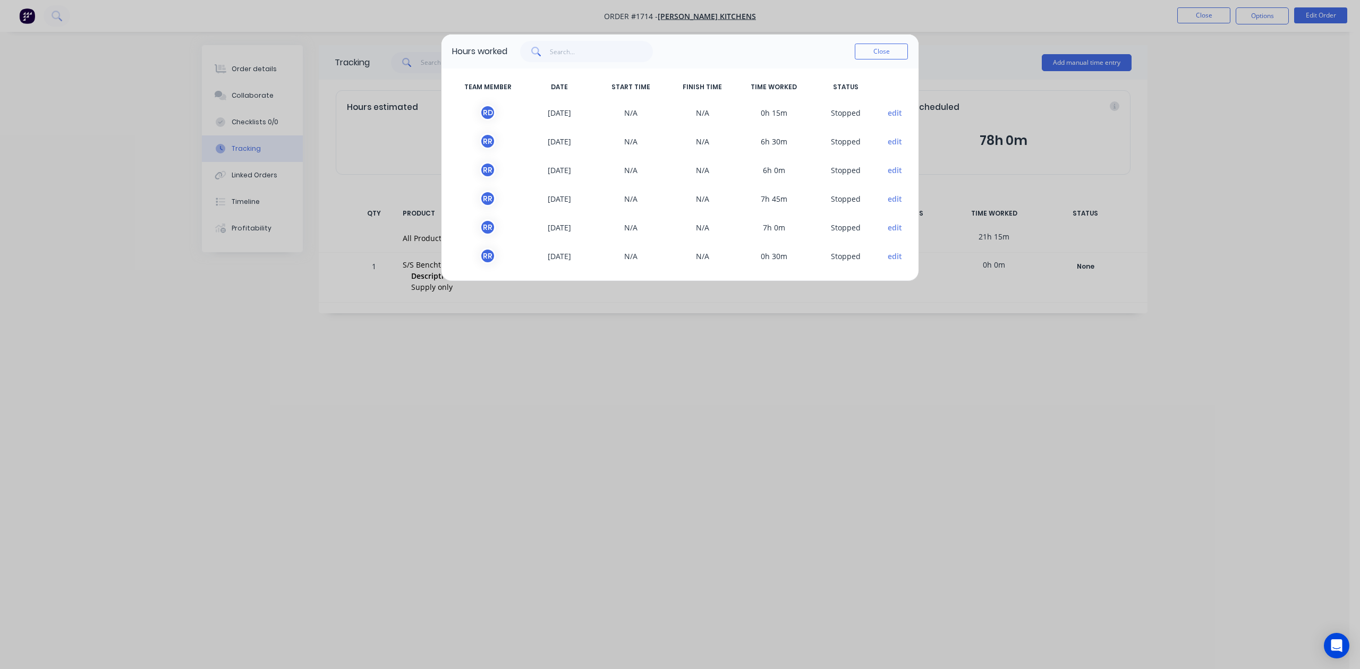
scroll to position [0, 0]
click at [878, 60] on button "Close" at bounding box center [881, 52] width 53 height 16
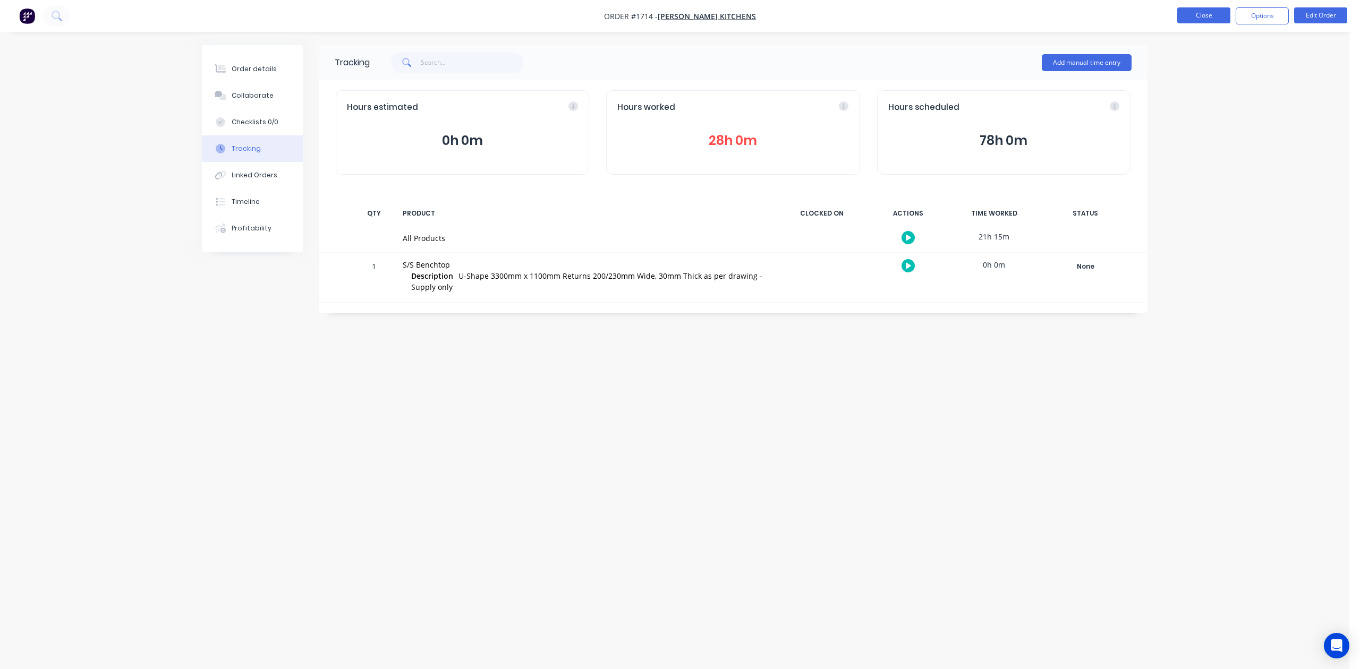
click at [1192, 15] on button "Close" at bounding box center [1203, 15] width 53 height 16
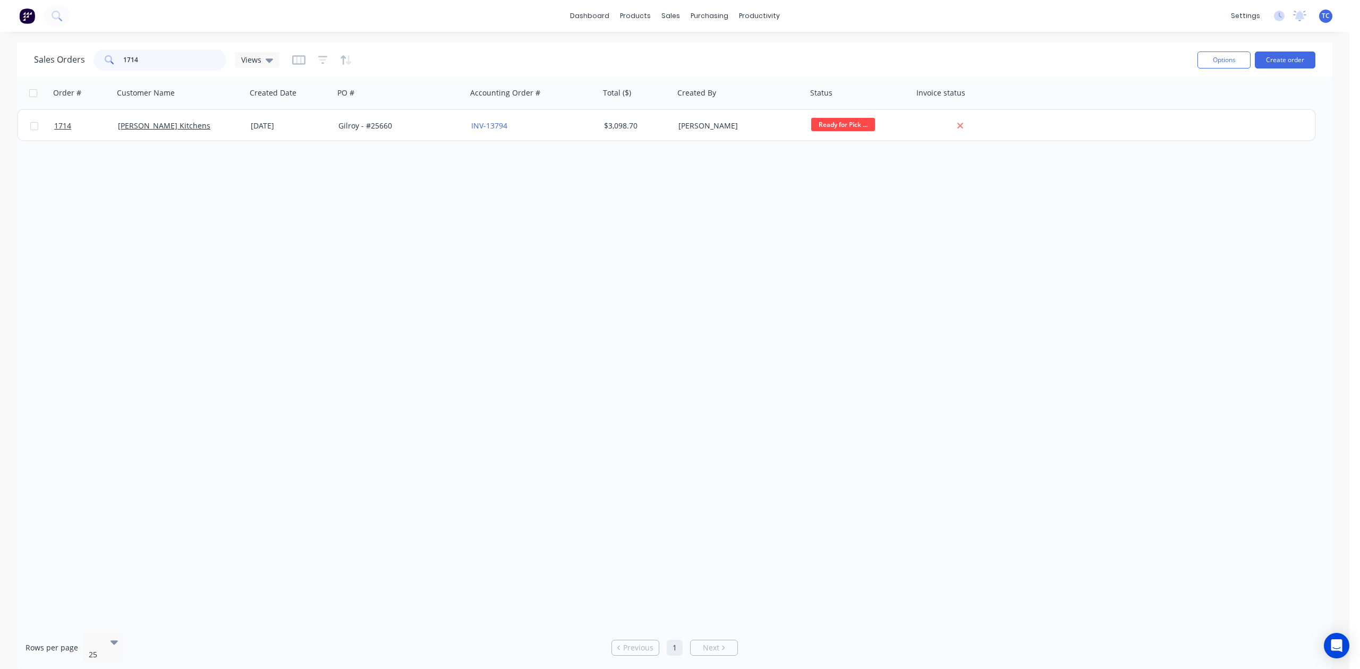
drag, startPoint x: 174, startPoint y: 55, endPoint x: 84, endPoint y: 53, distance: 90.3
click at [84, 53] on div "Sales Orders 1714 Views" at bounding box center [156, 59] width 245 height 21
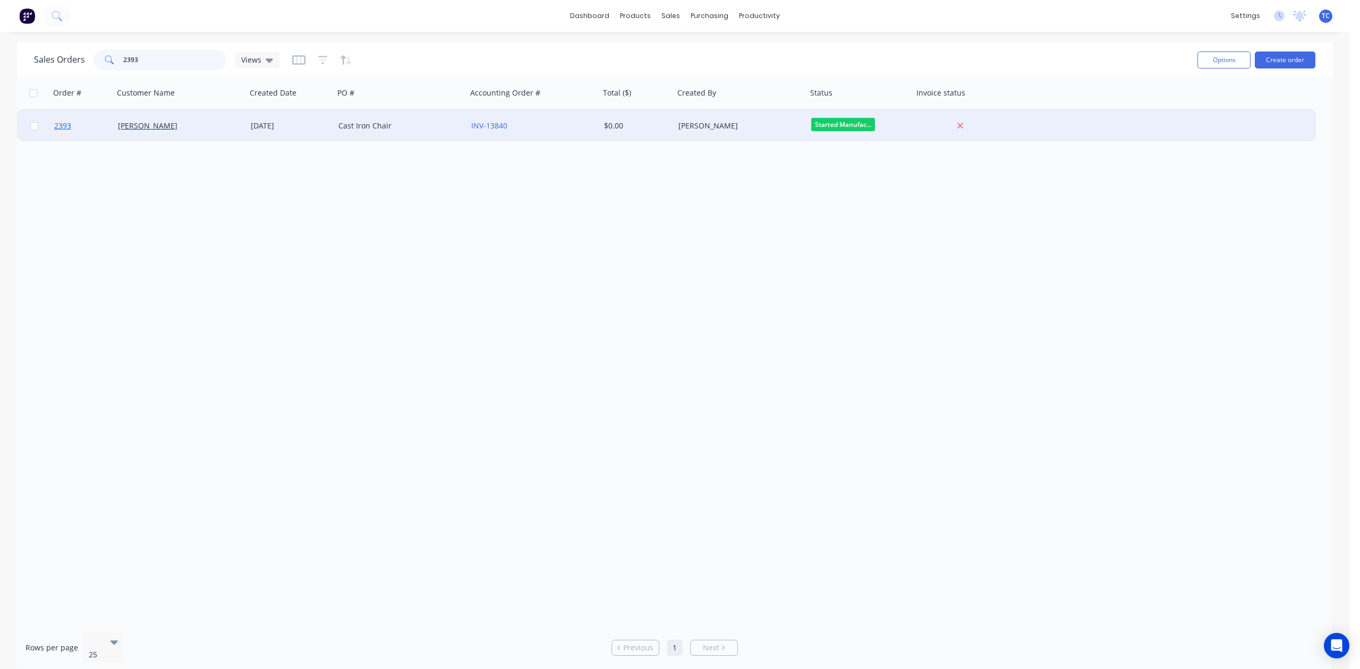
type input "2393"
click at [68, 125] on span "2393" at bounding box center [62, 126] width 17 height 11
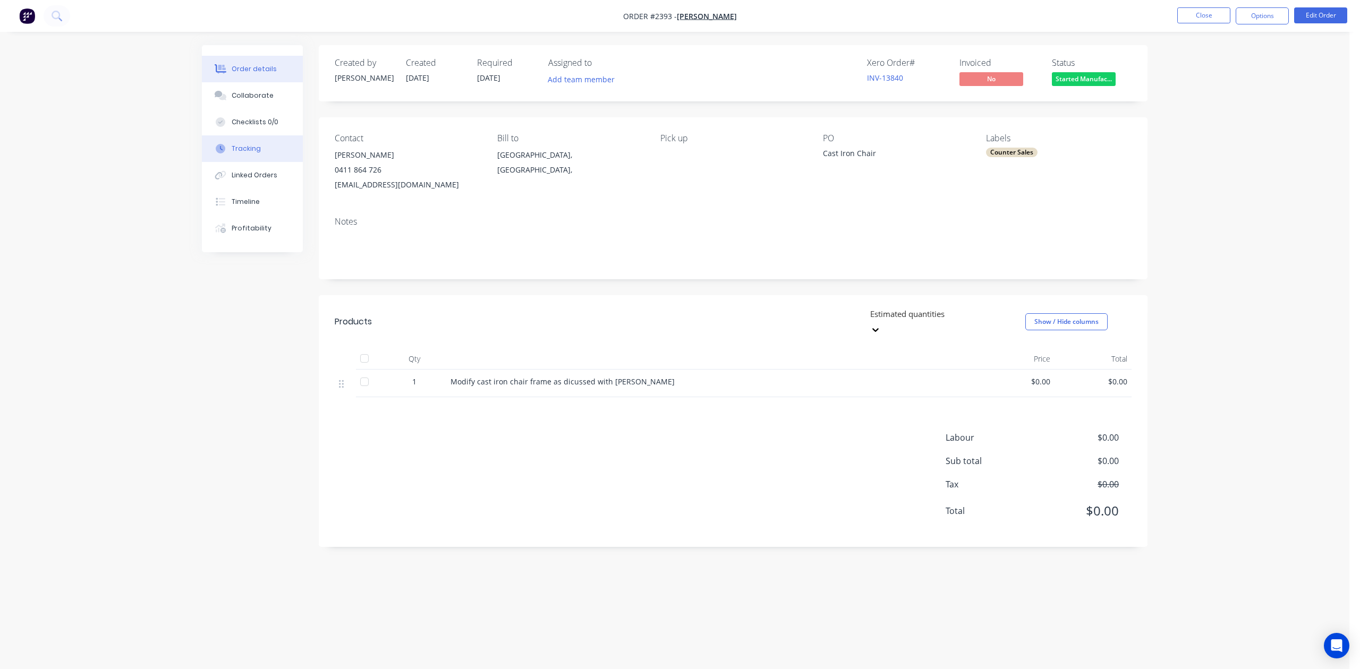
click at [251, 154] on div "Tracking" at bounding box center [246, 149] width 29 height 10
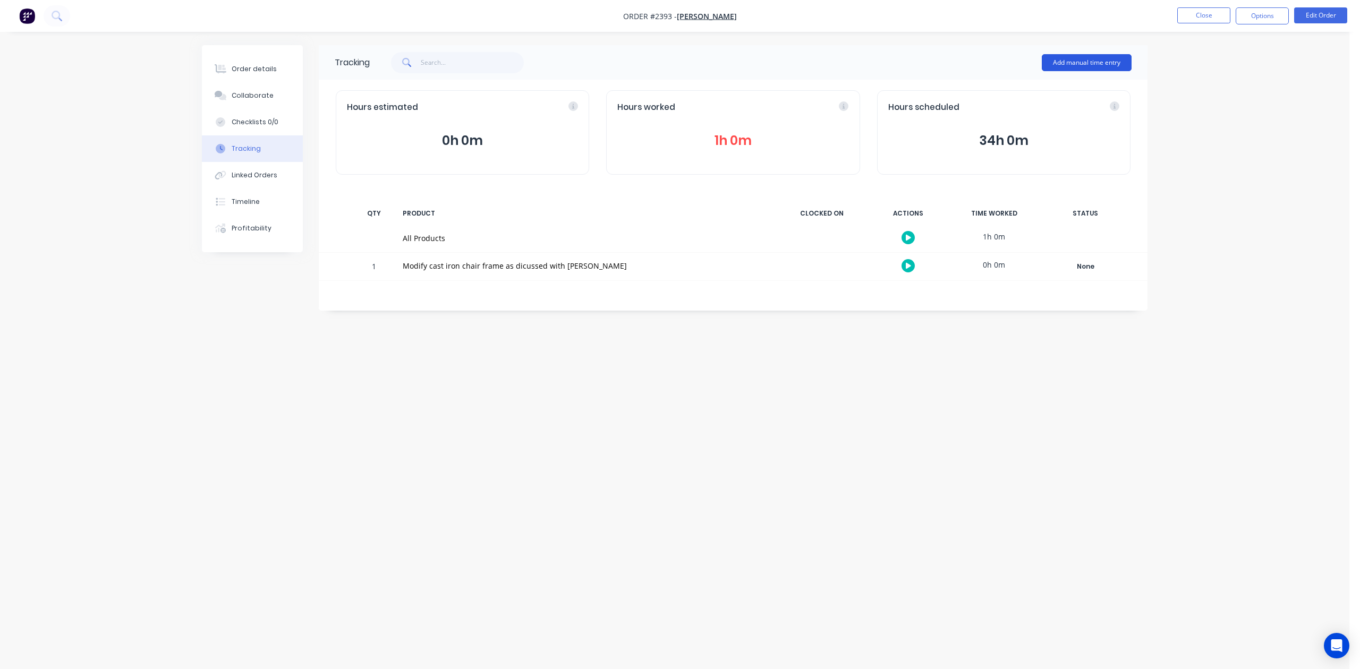
click at [1055, 58] on button "Add manual time entry" at bounding box center [1087, 62] width 90 height 17
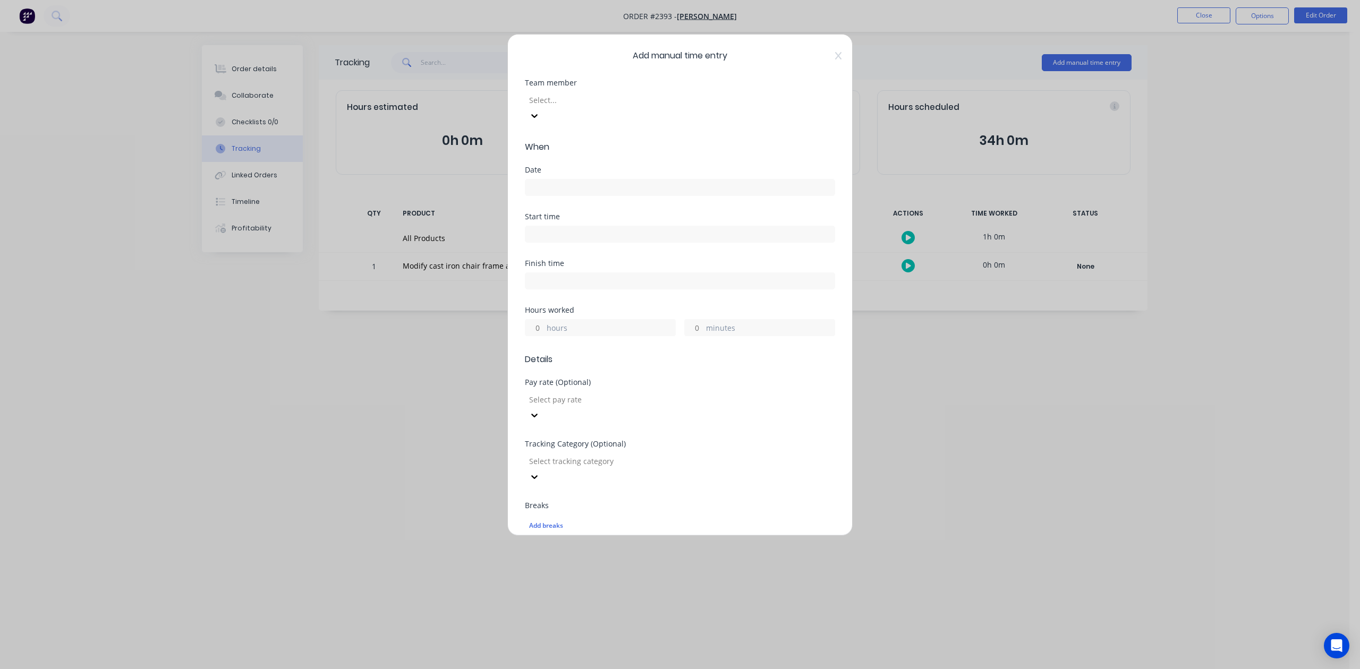
click at [634, 107] on div at bounding box center [604, 100] width 153 height 13
drag, startPoint x: 570, startPoint y: 202, endPoint x: 577, endPoint y: 198, distance: 7.8
click at [572, 196] on input at bounding box center [679, 188] width 309 height 16
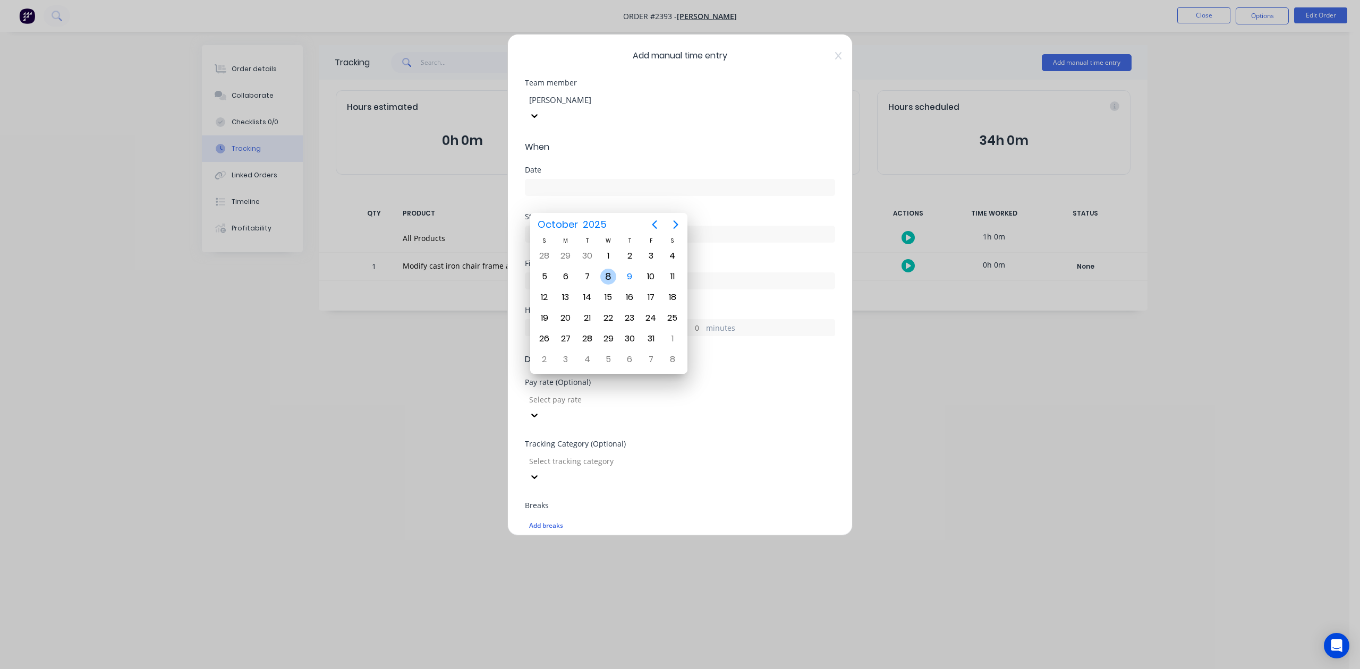
click at [608, 276] on div "8" at bounding box center [608, 277] width 16 height 16
type input "[DATE]"
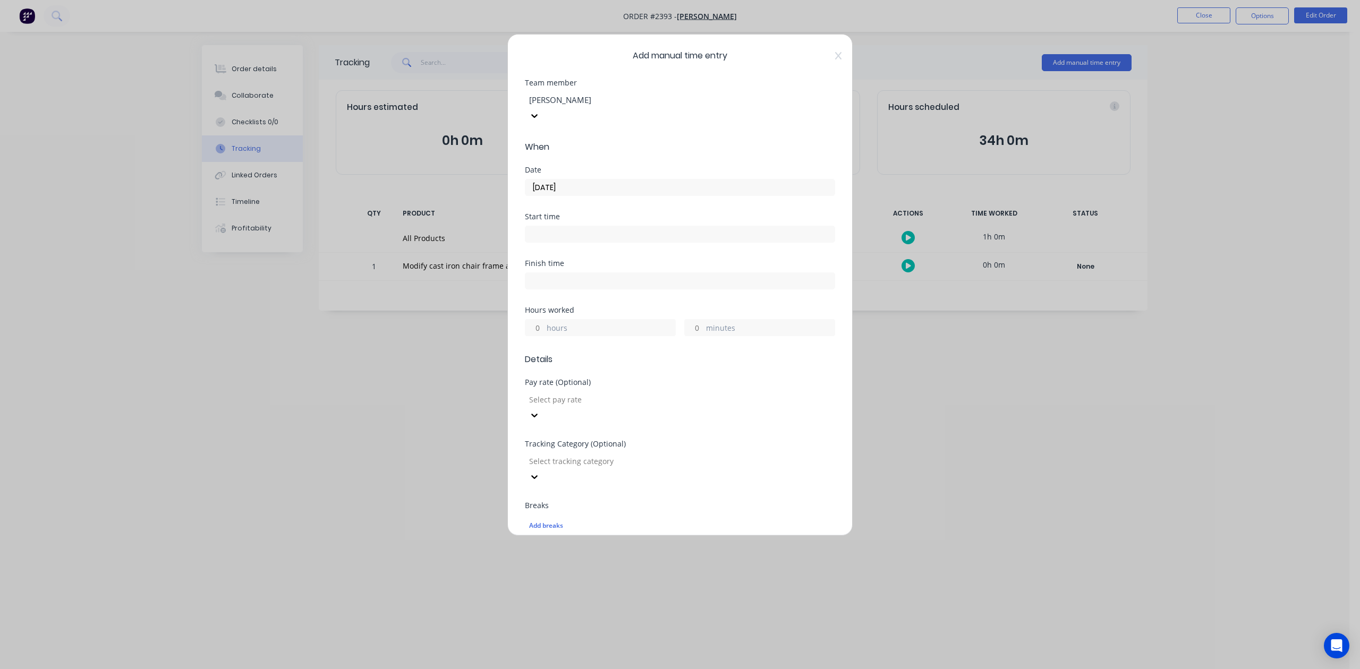
click at [538, 336] on input "hours" at bounding box center [534, 328] width 19 height 16
type input "1"
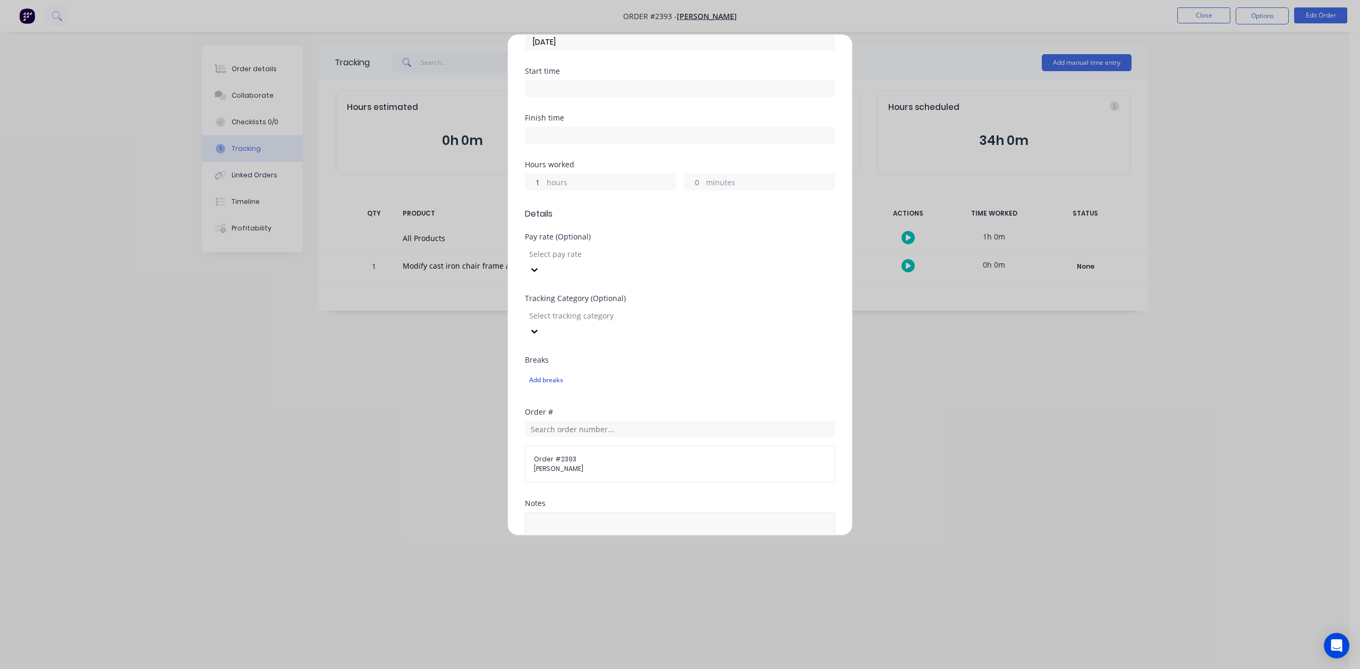
scroll to position [354, 0]
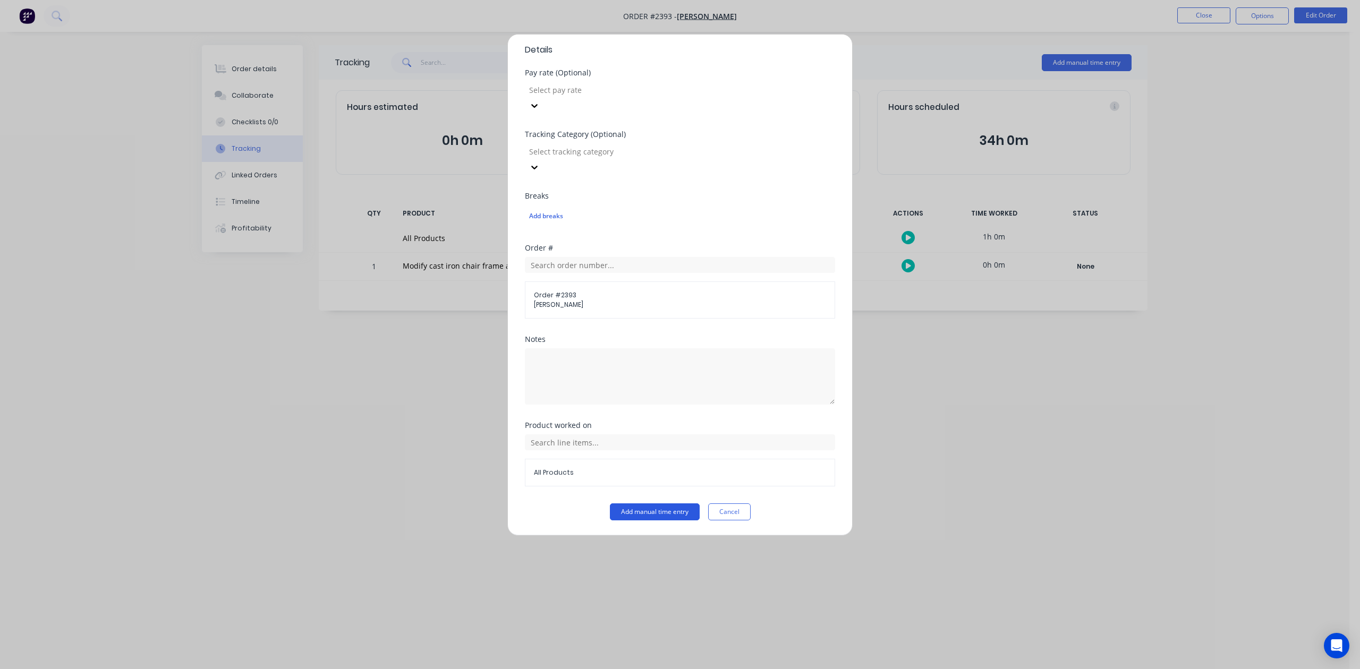
click at [664, 521] on button "Add manual time entry" at bounding box center [655, 512] width 90 height 17
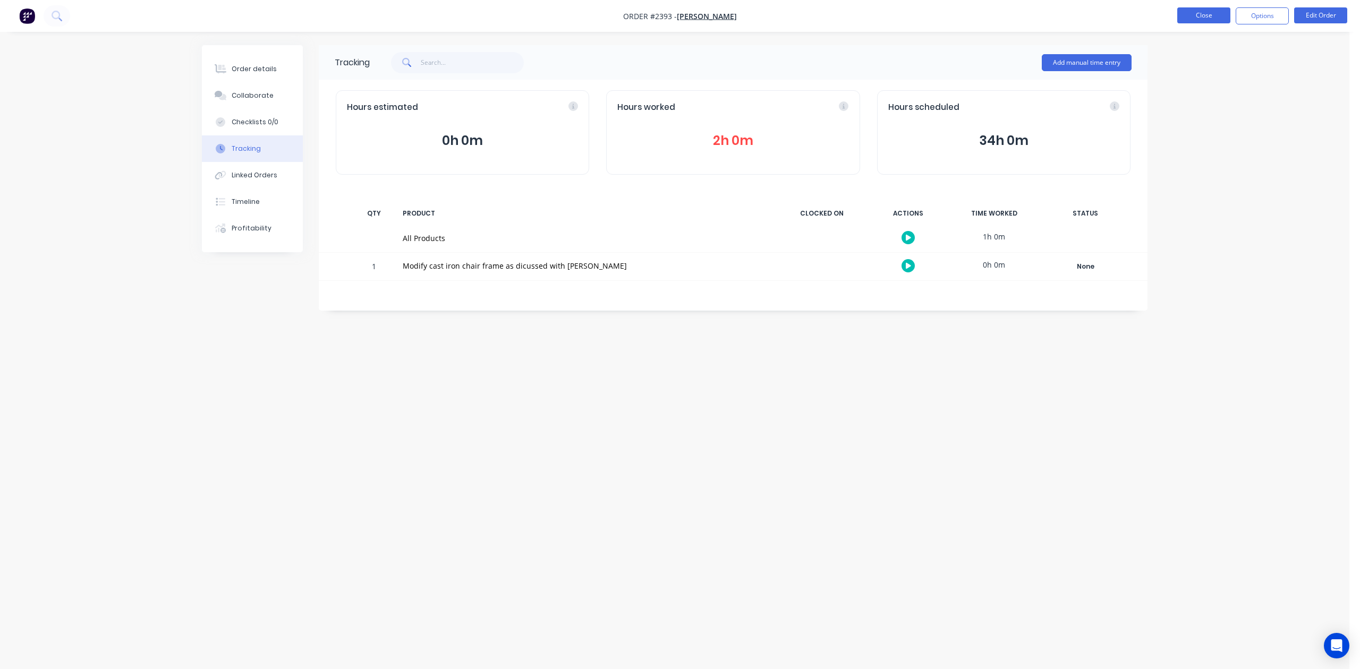
click at [1186, 18] on button "Close" at bounding box center [1203, 15] width 53 height 16
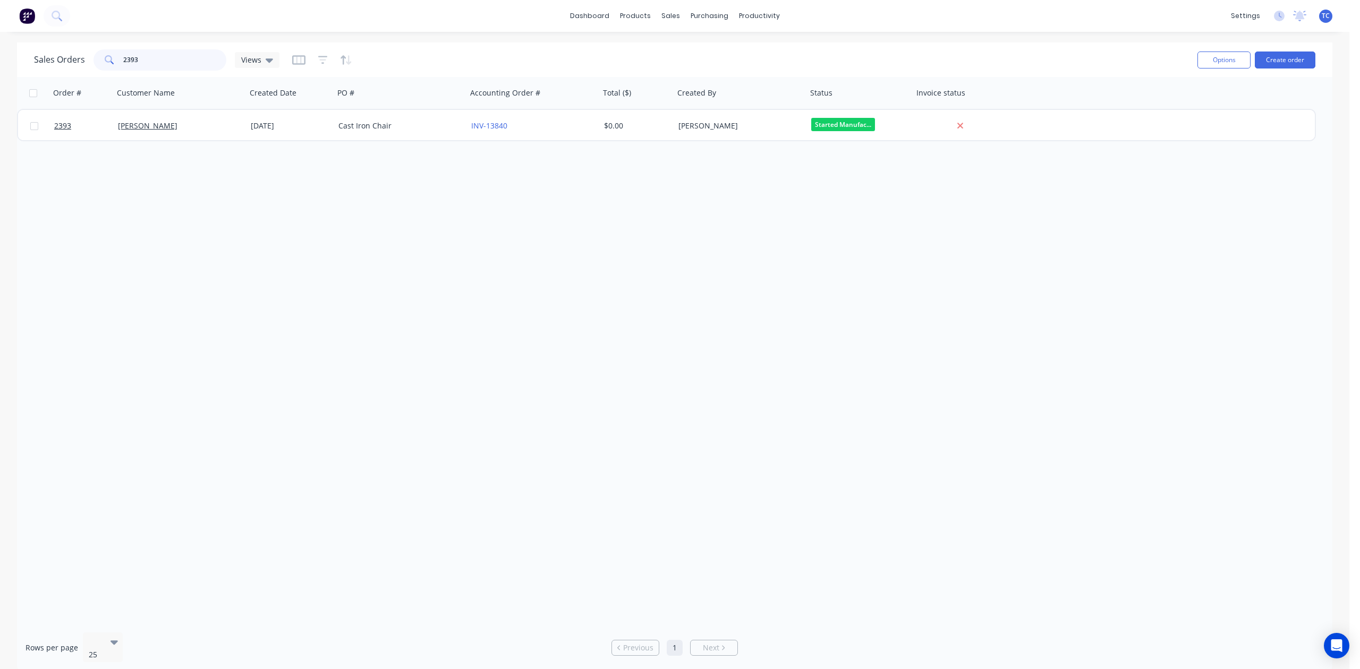
drag, startPoint x: 190, startPoint y: 56, endPoint x: 85, endPoint y: 30, distance: 108.4
click at [83, 45] on div "Sales Orders 2393 Views Options Create order" at bounding box center [674, 60] width 1315 height 35
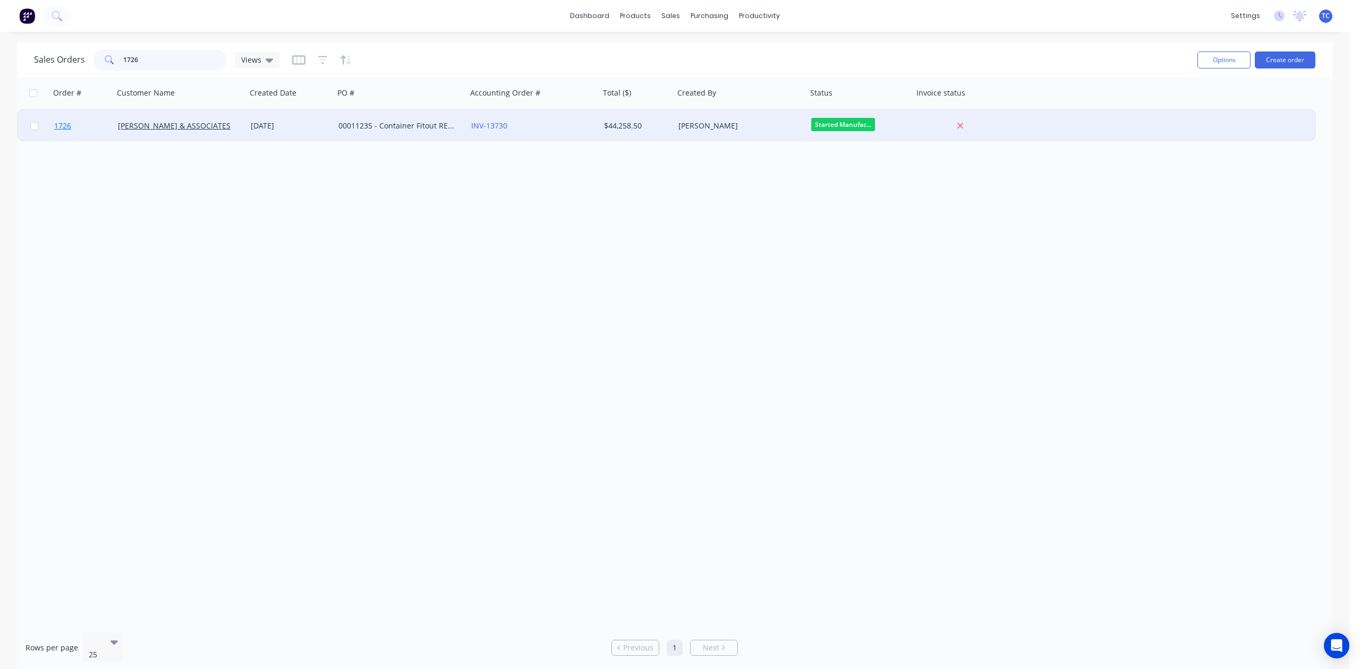
type input "1726"
click at [68, 122] on span "1726" at bounding box center [62, 126] width 17 height 11
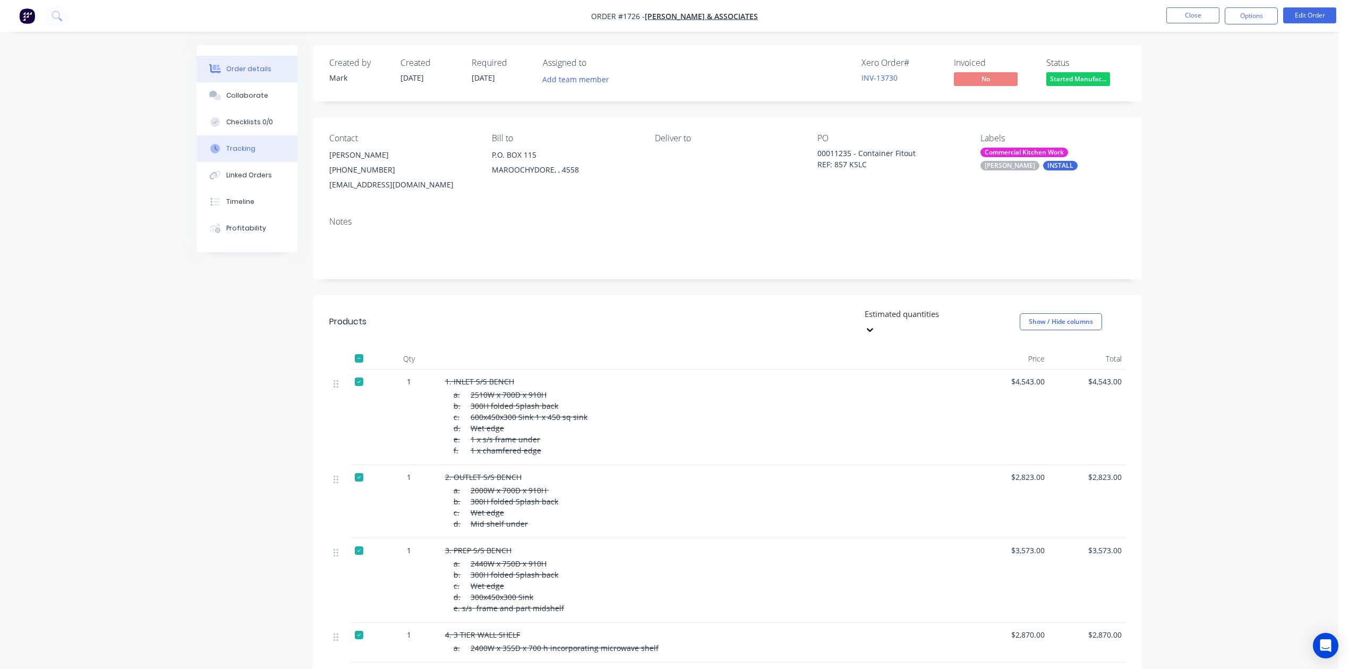
click at [256, 154] on div "Tracking" at bounding box center [240, 149] width 29 height 10
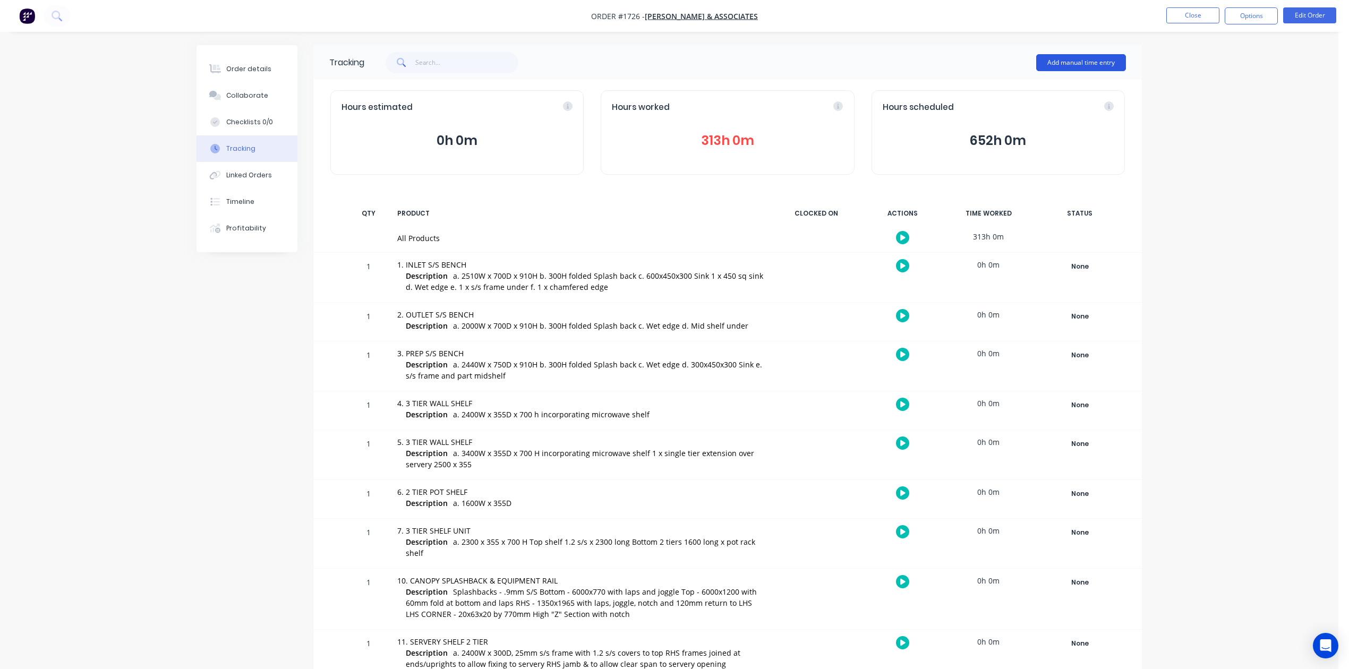
click at [1050, 64] on button "Add manual time entry" at bounding box center [1081, 62] width 90 height 17
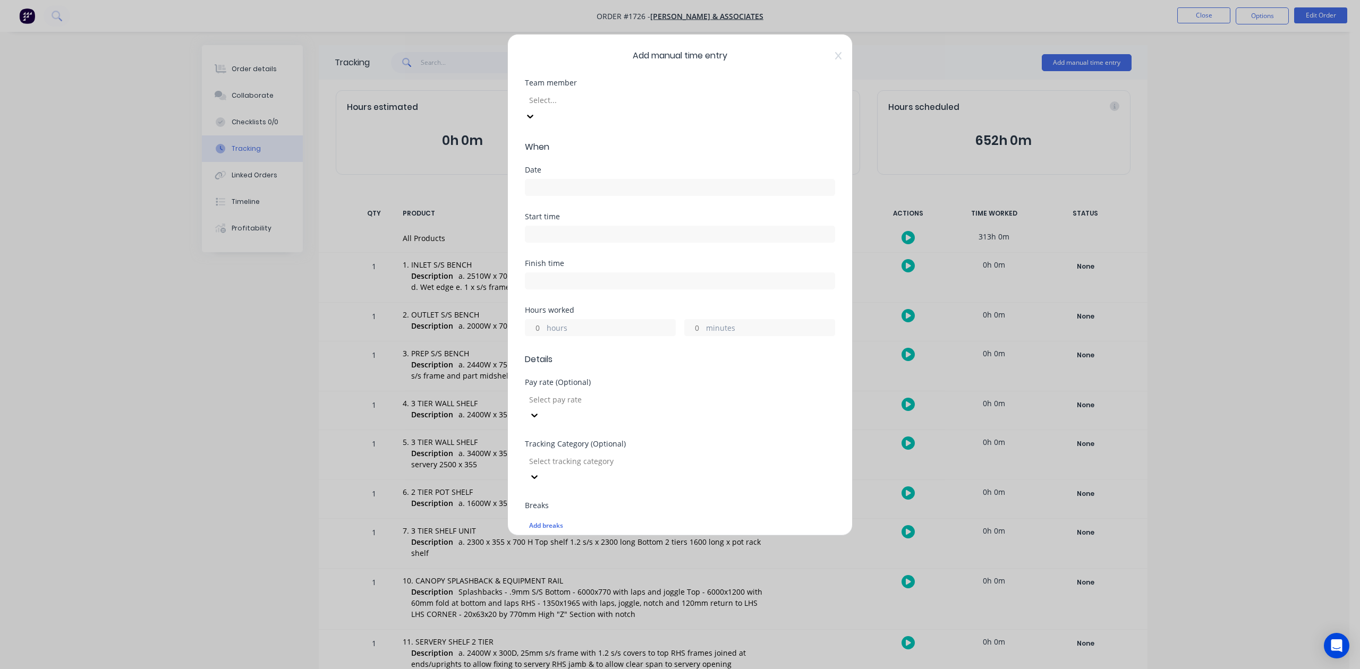
click at [558, 107] on div at bounding box center [604, 100] width 153 height 13
click at [555, 196] on input at bounding box center [679, 188] width 309 height 16
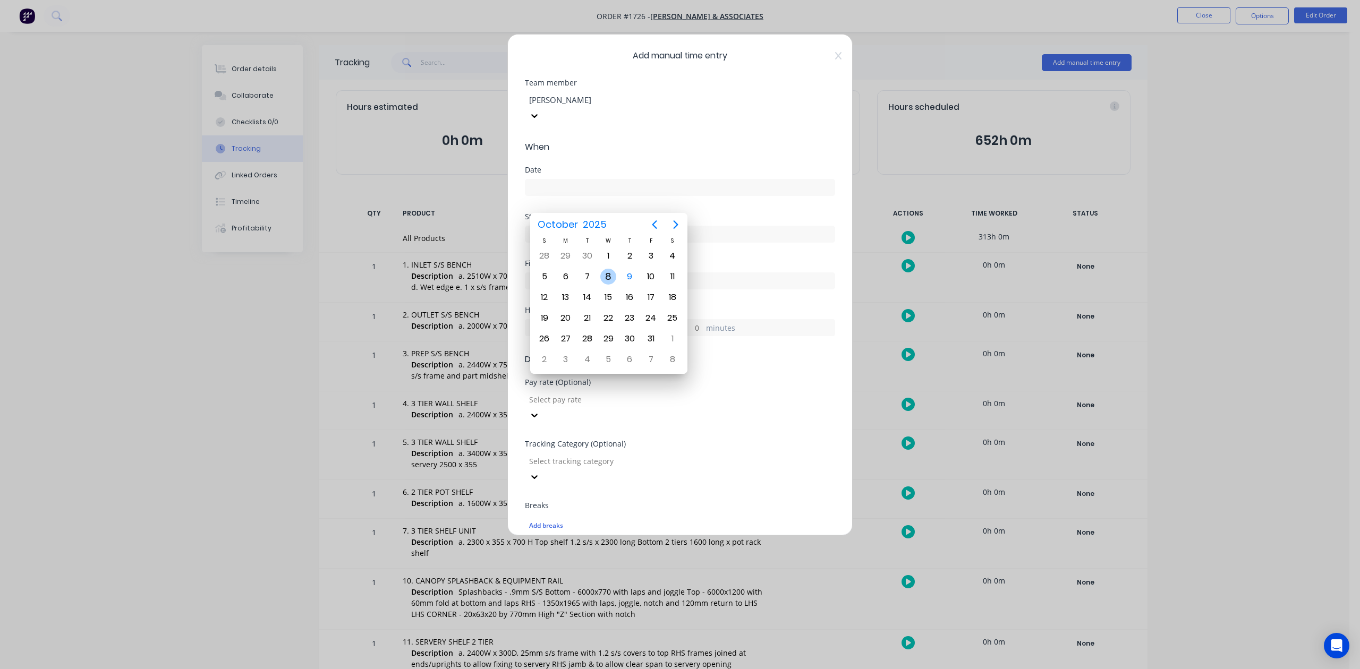
click at [608, 275] on div "8" at bounding box center [608, 277] width 16 height 16
type input "[DATE]"
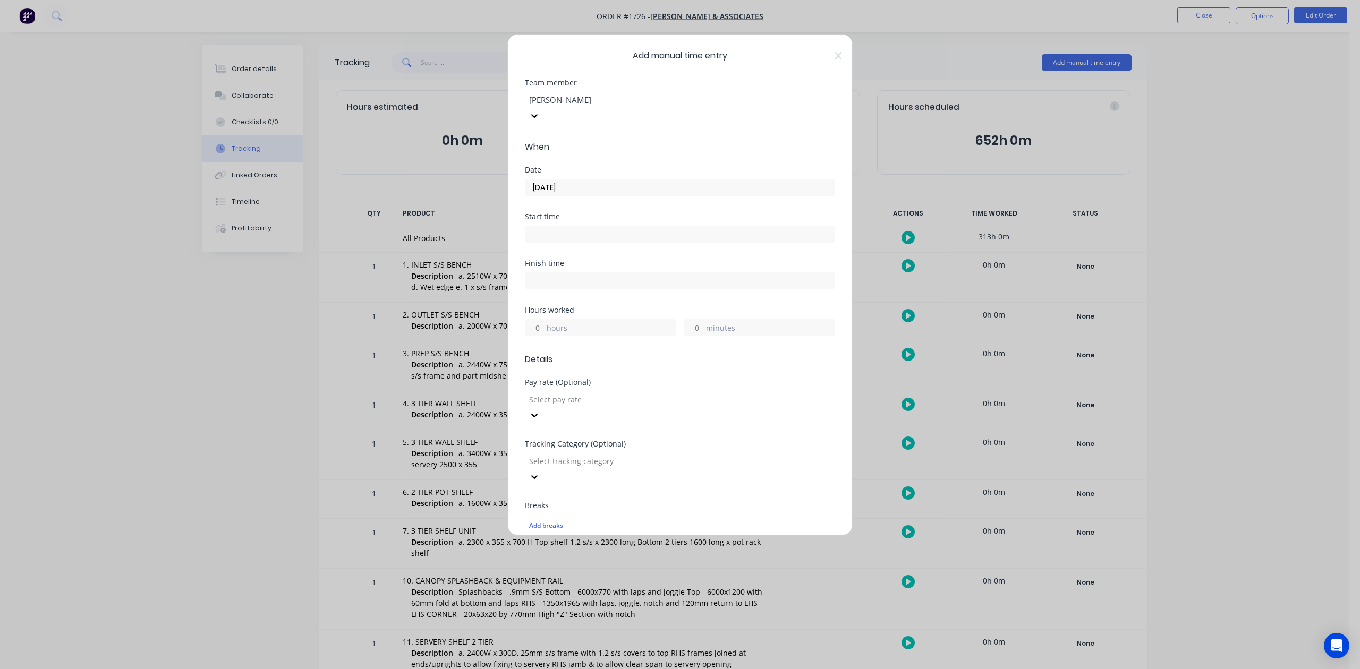
click at [542, 336] on input "hours" at bounding box center [534, 328] width 19 height 16
type input "2"
click at [691, 336] on input "minutes" at bounding box center [694, 328] width 19 height 16
type input "30"
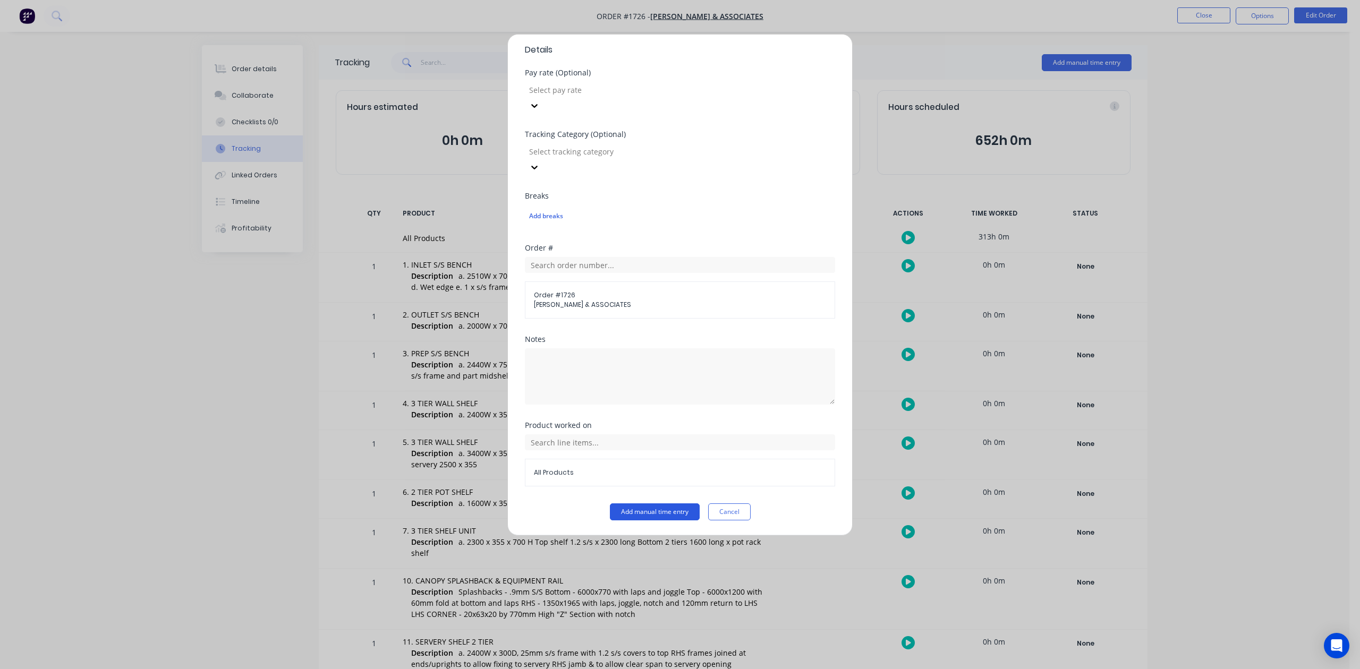
scroll to position [375, 0]
drag, startPoint x: 675, startPoint y: 515, endPoint x: 681, endPoint y: 513, distance: 6.7
click at [676, 515] on button "Add manual time entry" at bounding box center [655, 512] width 90 height 17
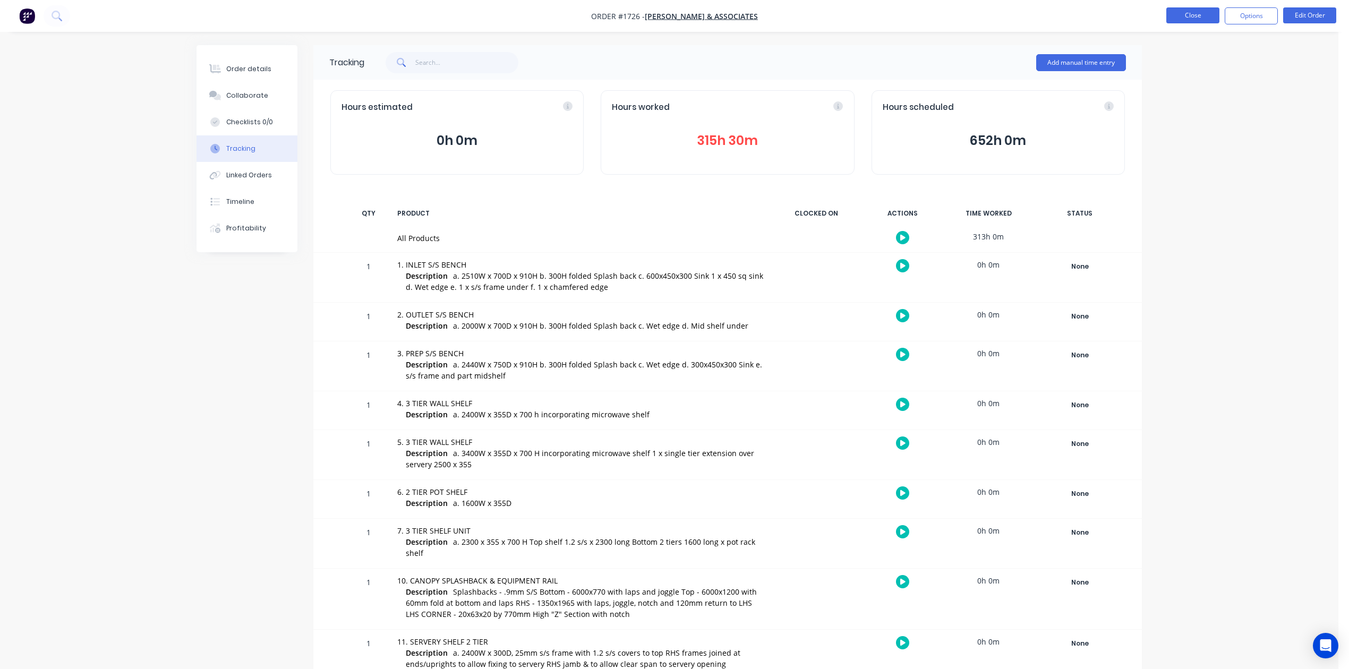
click at [1180, 15] on button "Close" at bounding box center [1193, 15] width 53 height 16
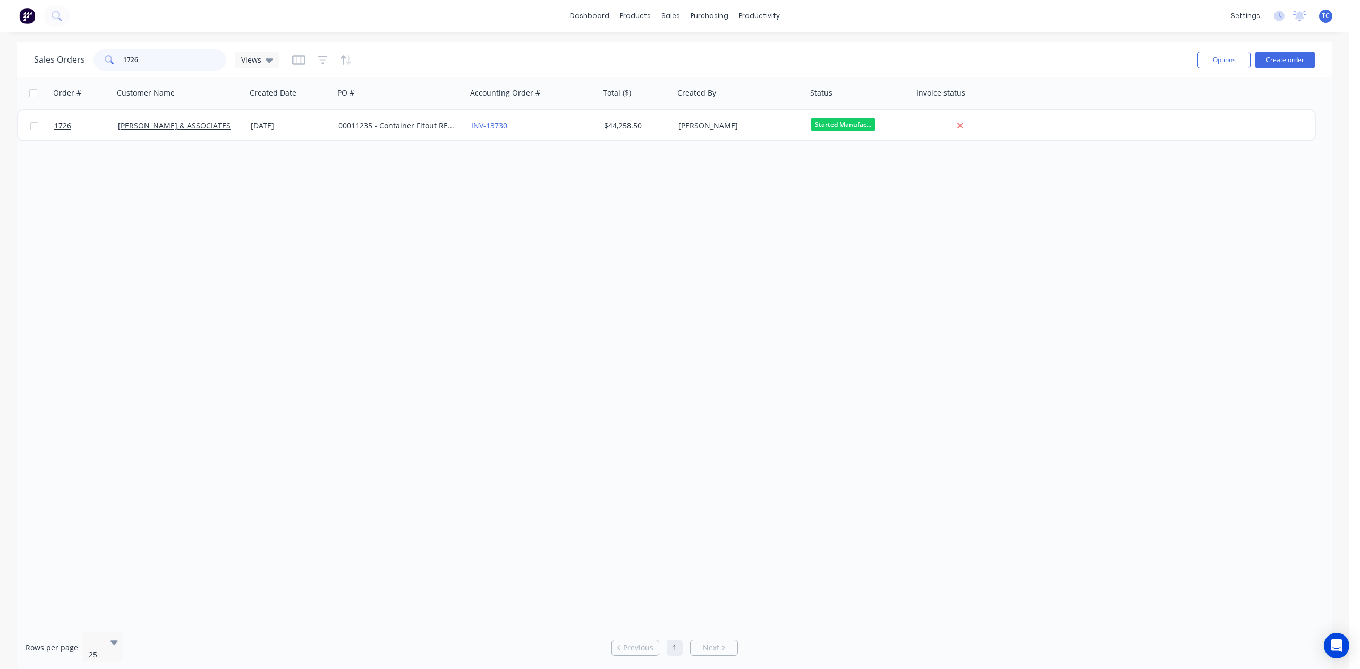
drag, startPoint x: 168, startPoint y: 62, endPoint x: 96, endPoint y: 66, distance: 72.4
click at [96, 66] on div "Sales Orders 1726 Views" at bounding box center [156, 59] width 245 height 21
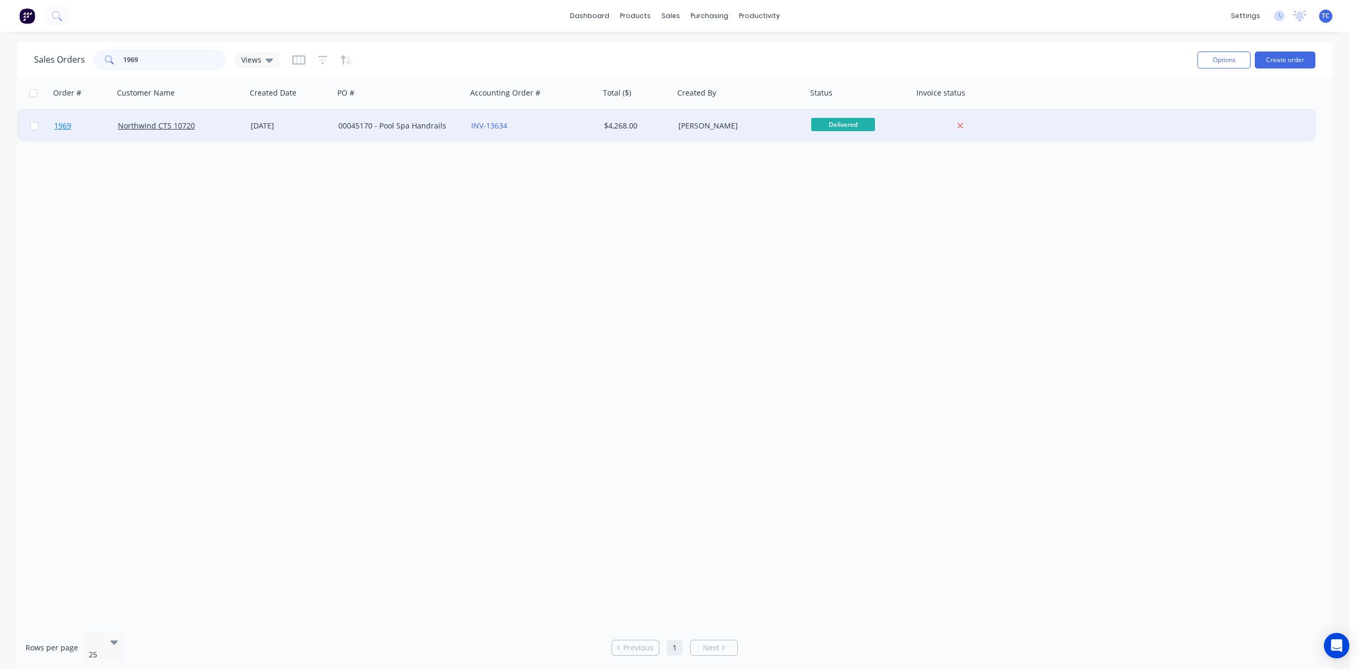
type input "1969"
click at [69, 121] on span "1969" at bounding box center [62, 126] width 17 height 11
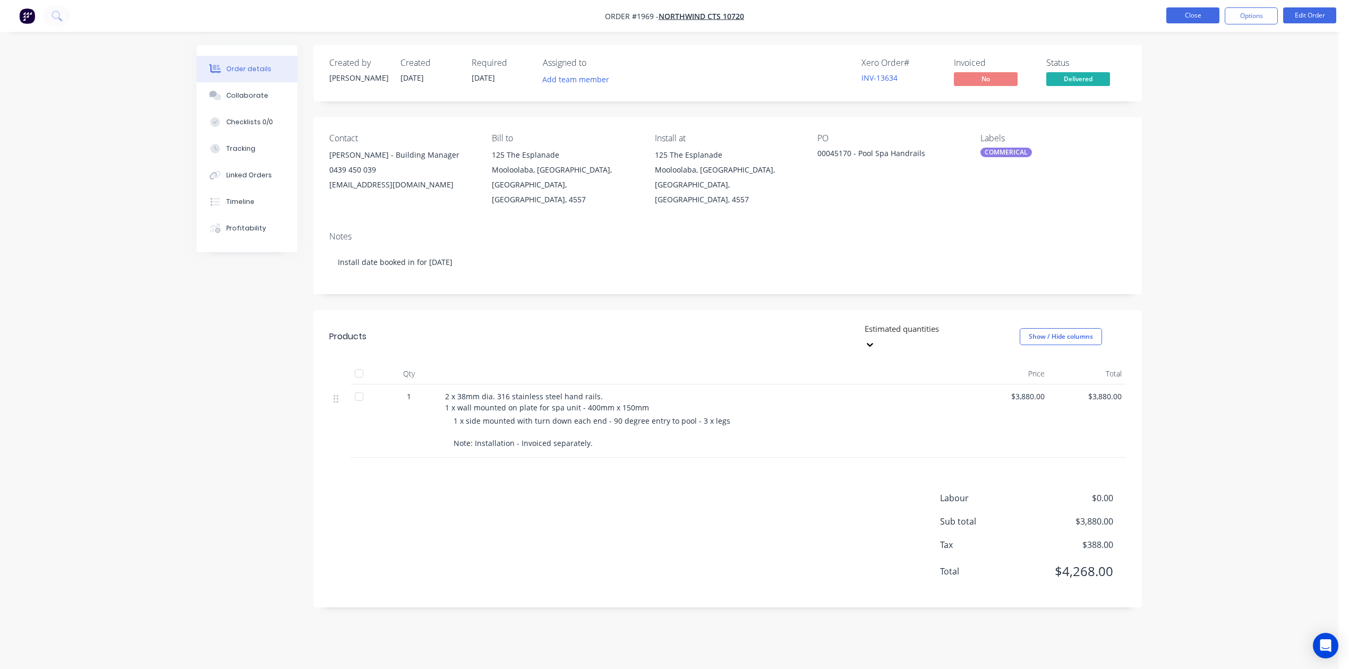
click at [1177, 15] on button "Close" at bounding box center [1193, 15] width 53 height 16
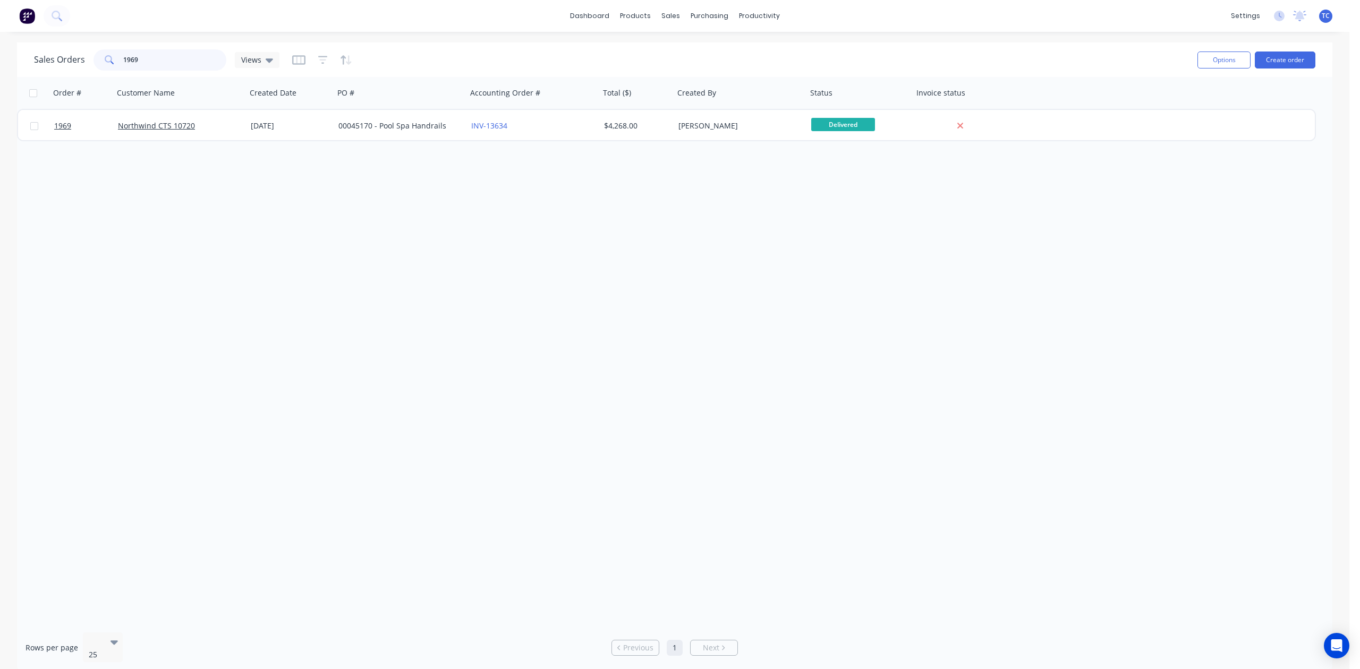
drag, startPoint x: 186, startPoint y: 62, endPoint x: 82, endPoint y: 64, distance: 104.1
click at [82, 64] on div "Sales Orders 1969 Views" at bounding box center [156, 59] width 245 height 21
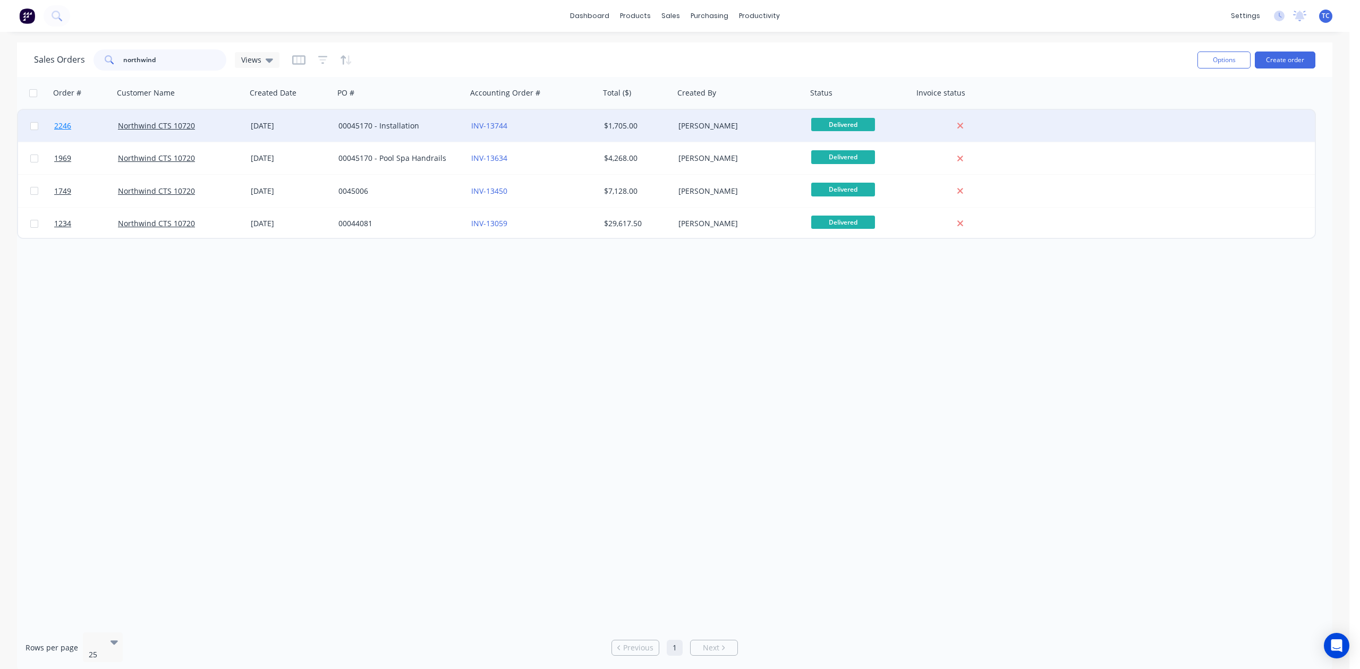
type input "northwind"
click at [67, 122] on span "2246" at bounding box center [62, 126] width 17 height 11
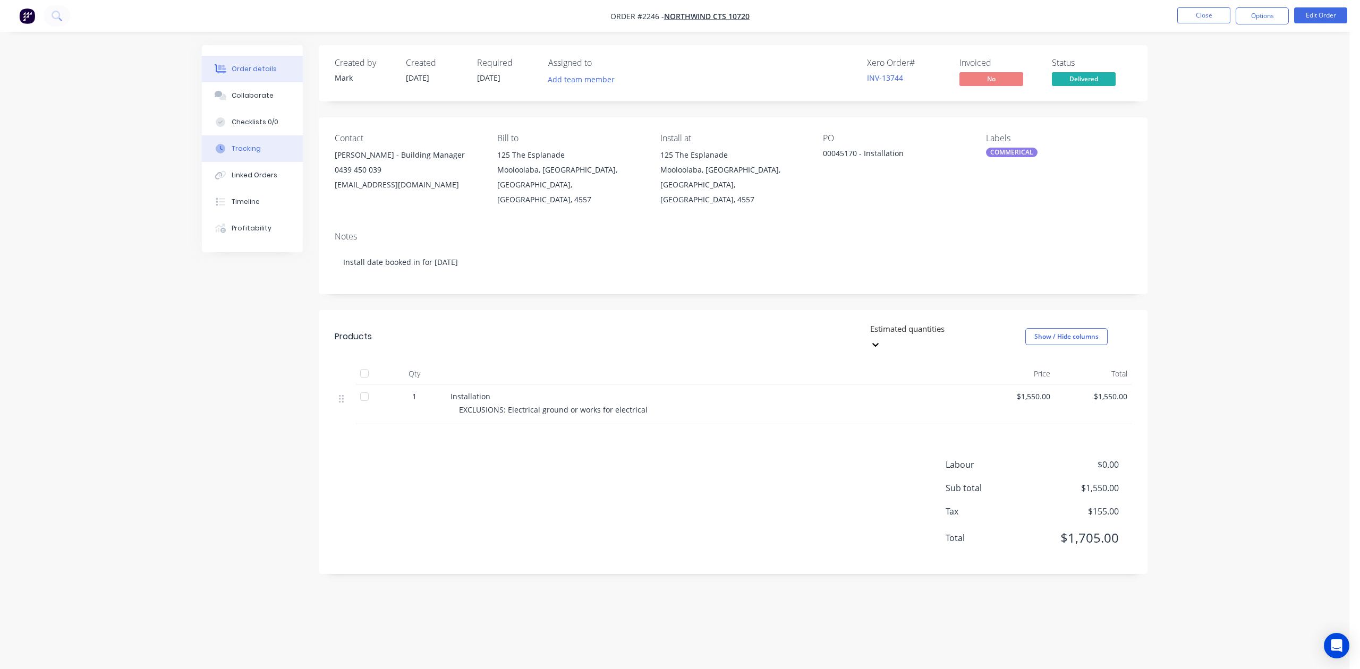
click at [241, 154] on div "Tracking" at bounding box center [246, 149] width 29 height 10
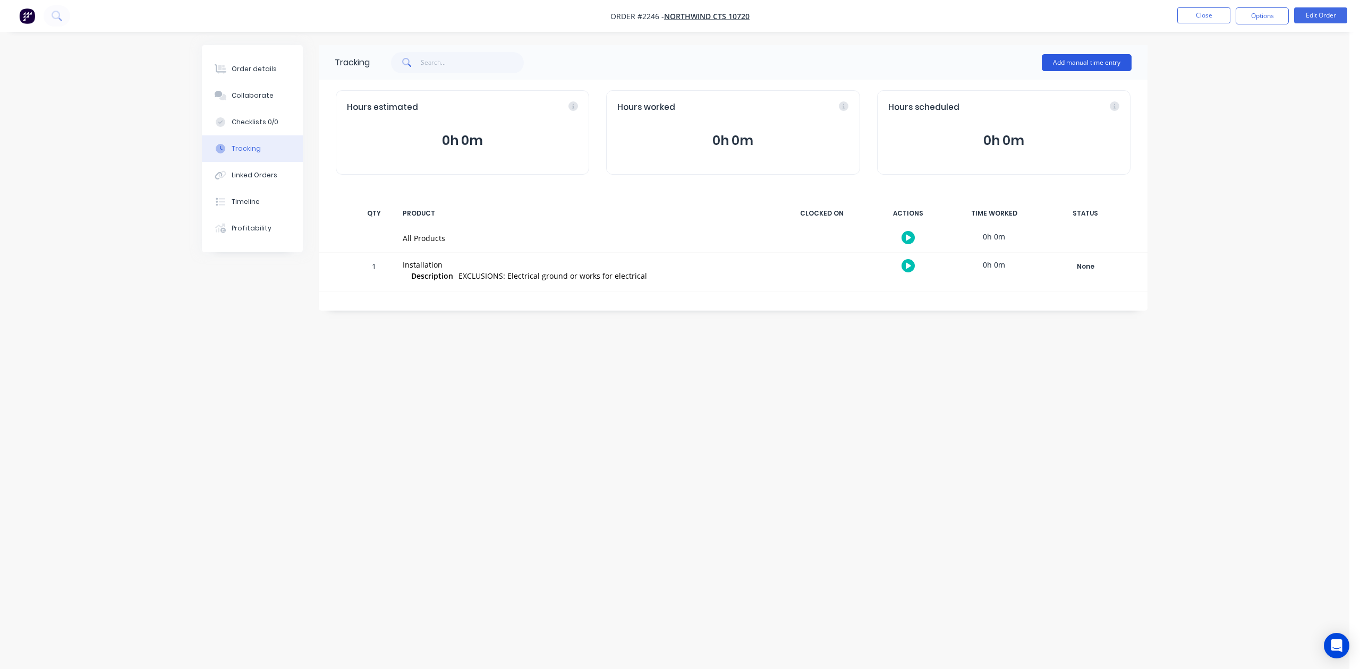
click at [1102, 56] on button "Add manual time entry" at bounding box center [1087, 62] width 90 height 17
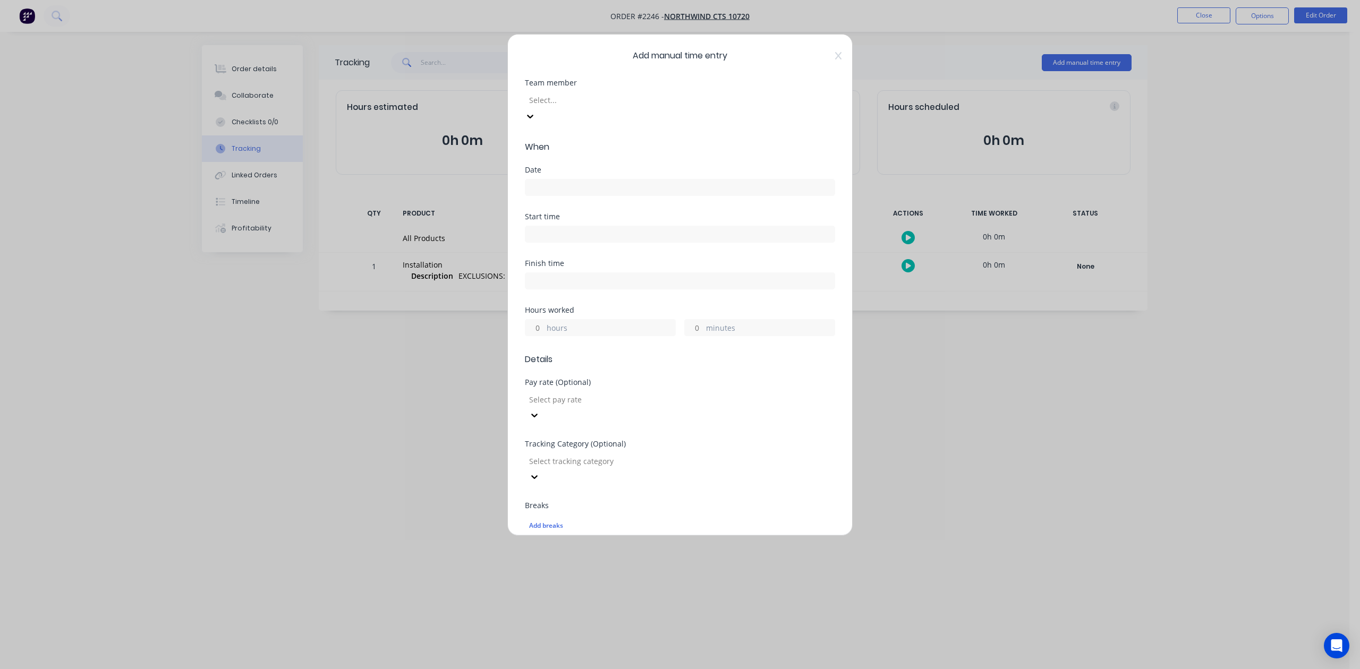
click at [681, 107] on div at bounding box center [604, 100] width 153 height 13
click at [573, 196] on input at bounding box center [679, 188] width 309 height 16
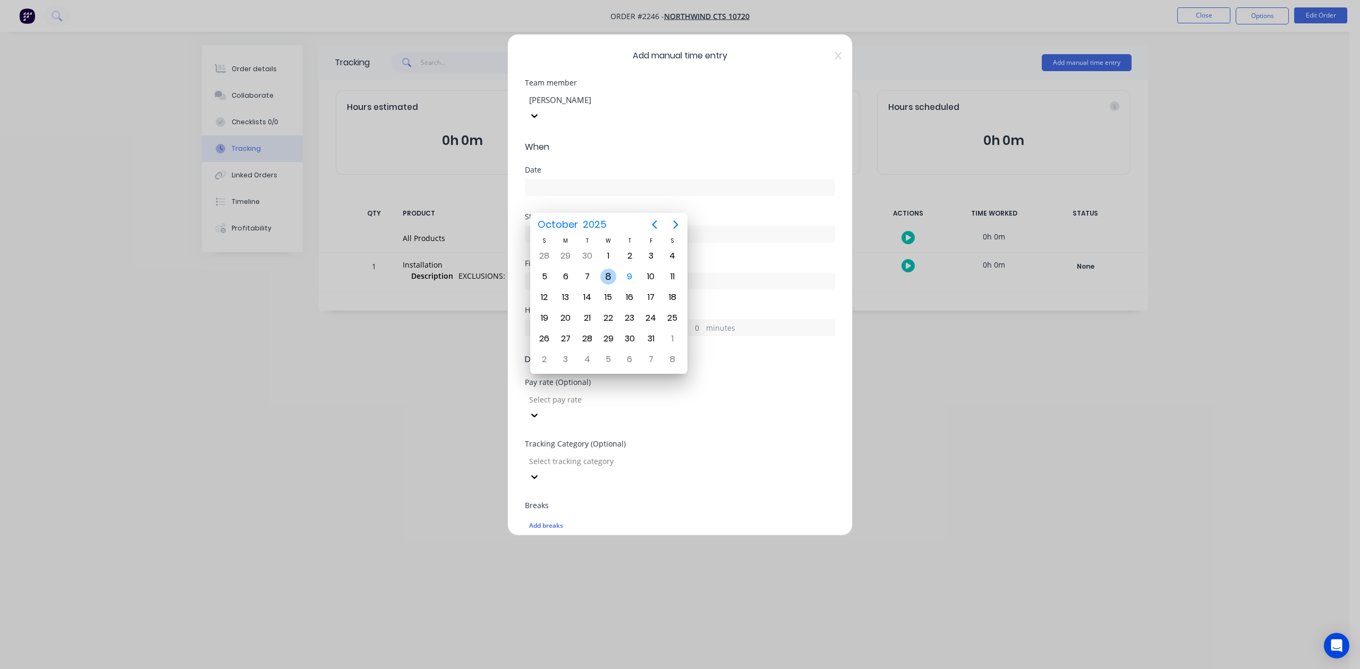
click at [611, 277] on div "8" at bounding box center [608, 277] width 16 height 16
type input "[DATE]"
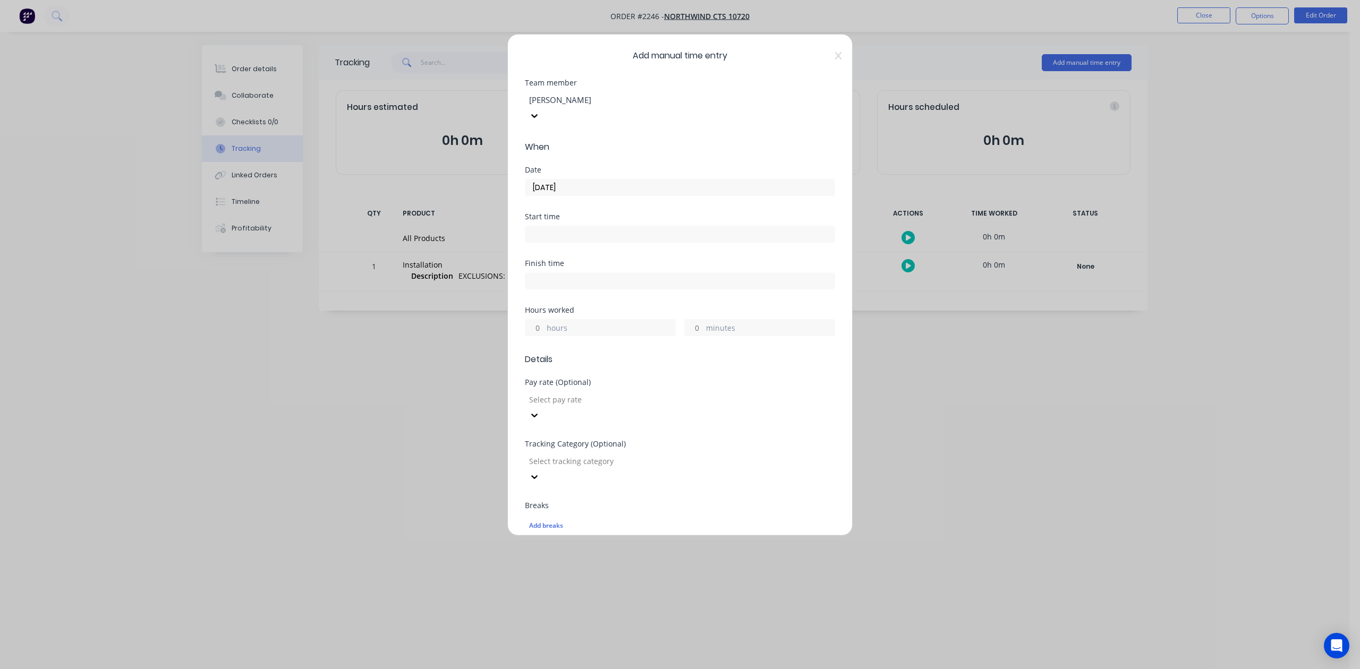
click at [541, 336] on input "hours" at bounding box center [534, 328] width 19 height 16
type input "5"
click at [689, 336] on input "minutes" at bounding box center [694, 328] width 19 height 16
type input "30"
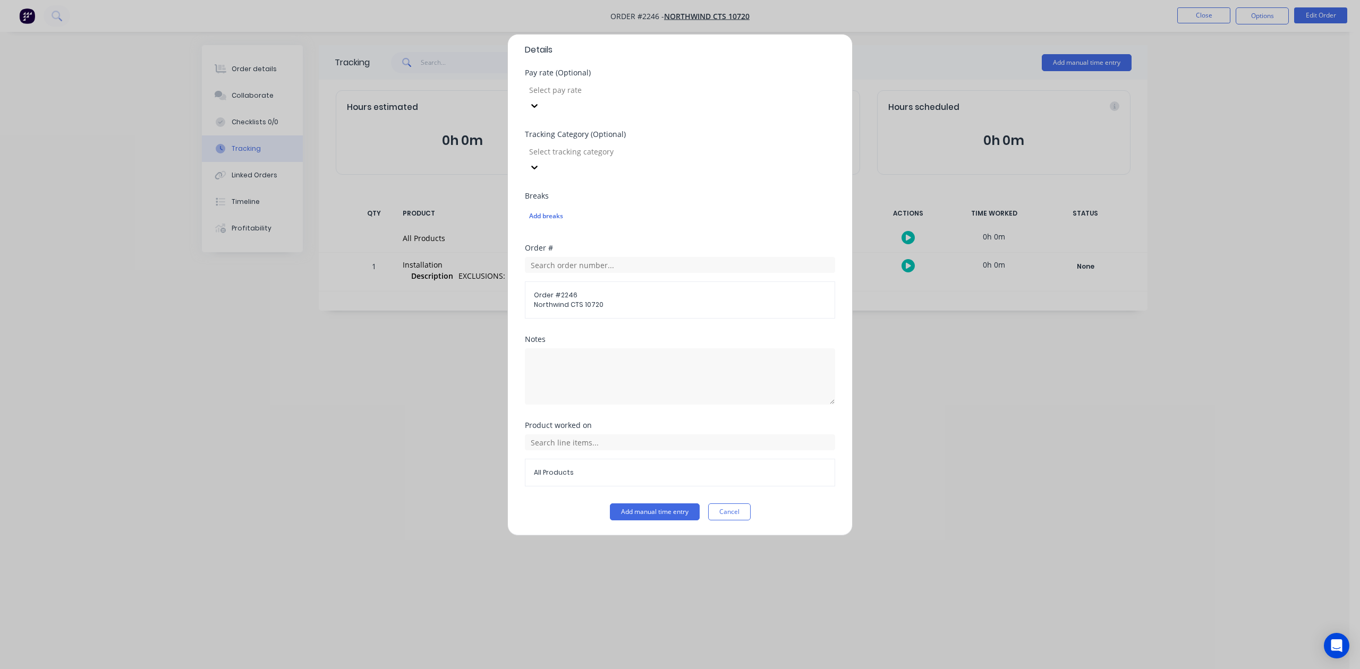
scroll to position [375, 0]
click at [649, 516] on button "Add manual time entry" at bounding box center [655, 512] width 90 height 17
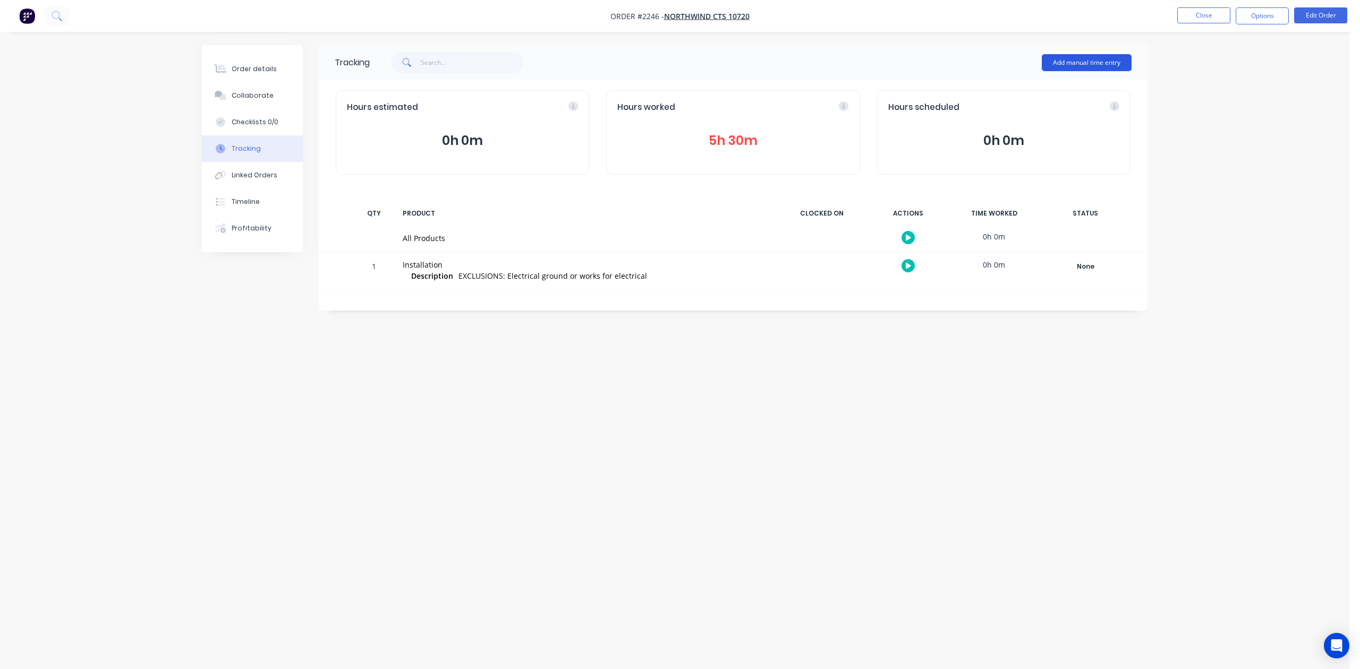
click at [1048, 62] on button "Add manual time entry" at bounding box center [1087, 62] width 90 height 17
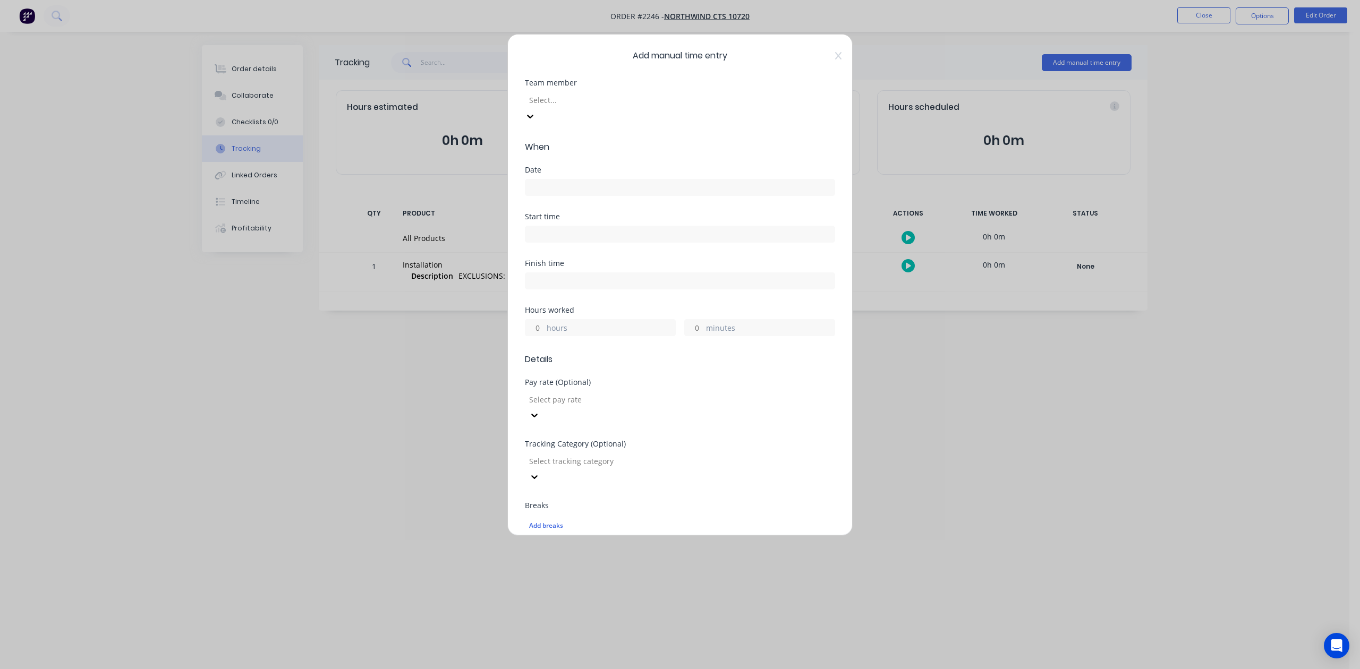
click at [677, 107] on div at bounding box center [604, 100] width 153 height 13
click at [568, 196] on input at bounding box center [679, 188] width 309 height 16
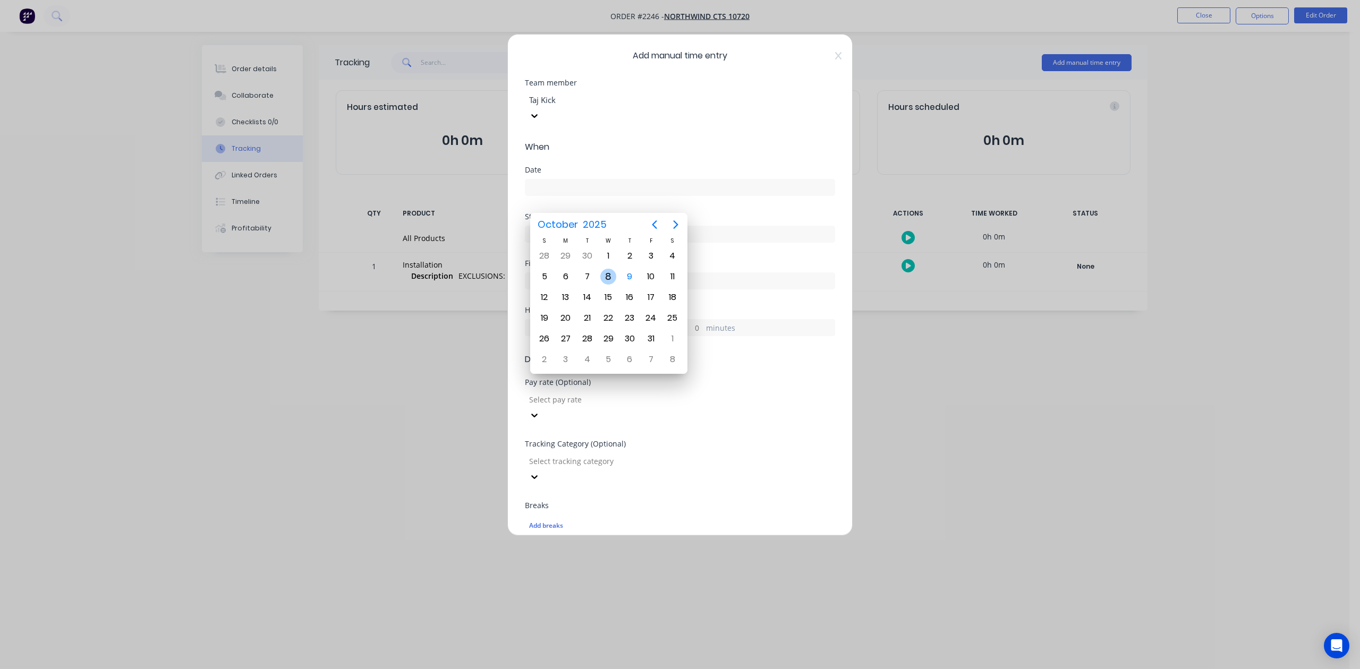
click at [606, 272] on div "8" at bounding box center [608, 277] width 16 height 16
type input "[DATE]"
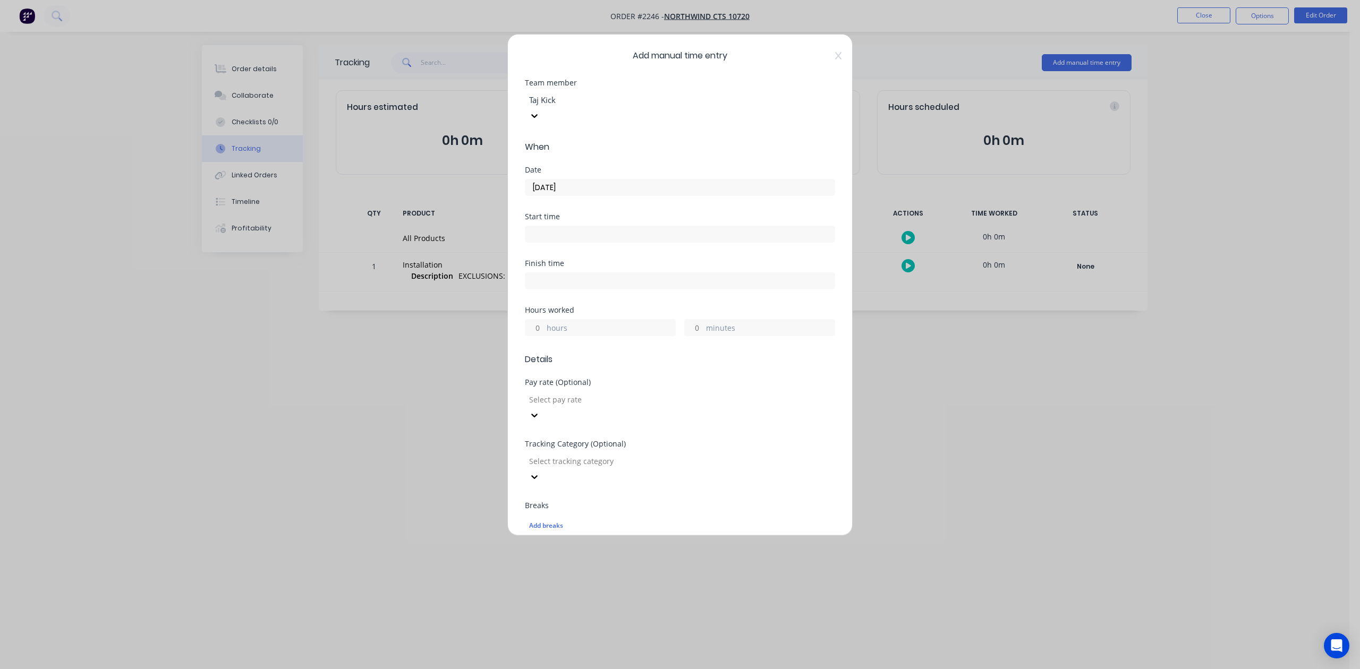
click at [539, 336] on input "hours" at bounding box center [534, 328] width 19 height 16
type input "5"
click at [694, 336] on input "minutes" at bounding box center [694, 328] width 19 height 16
type input "30"
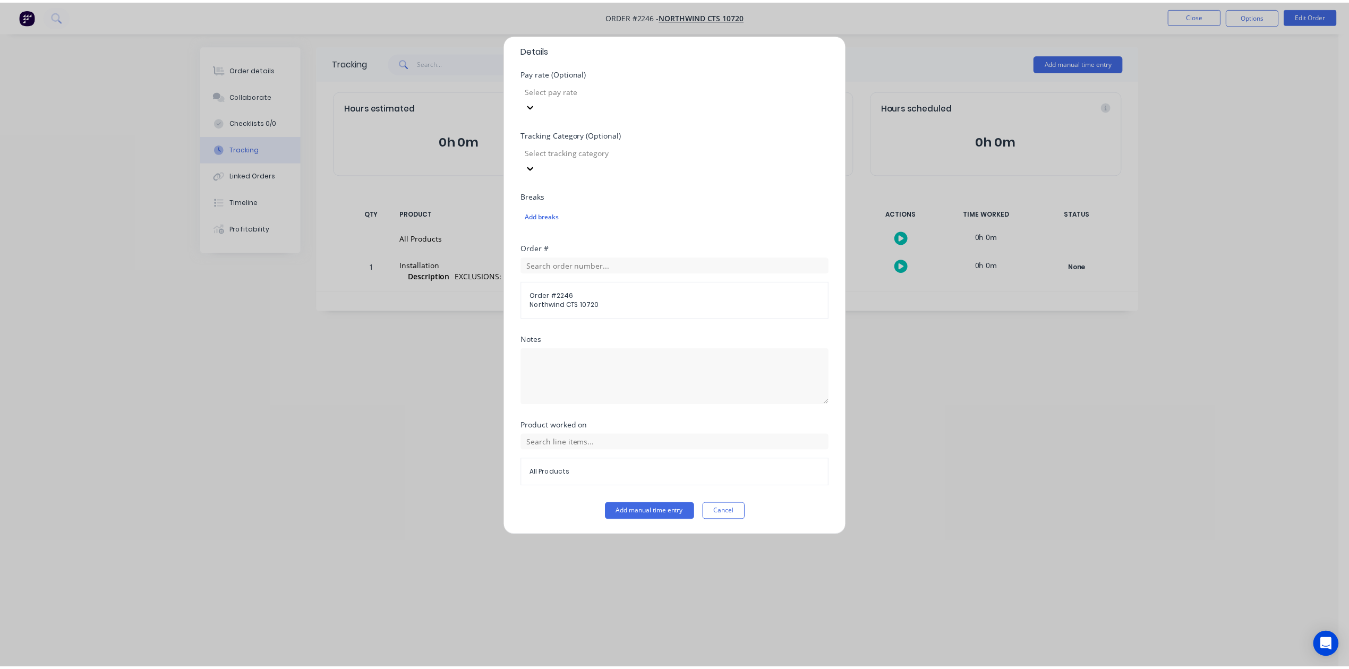
scroll to position [375, 0]
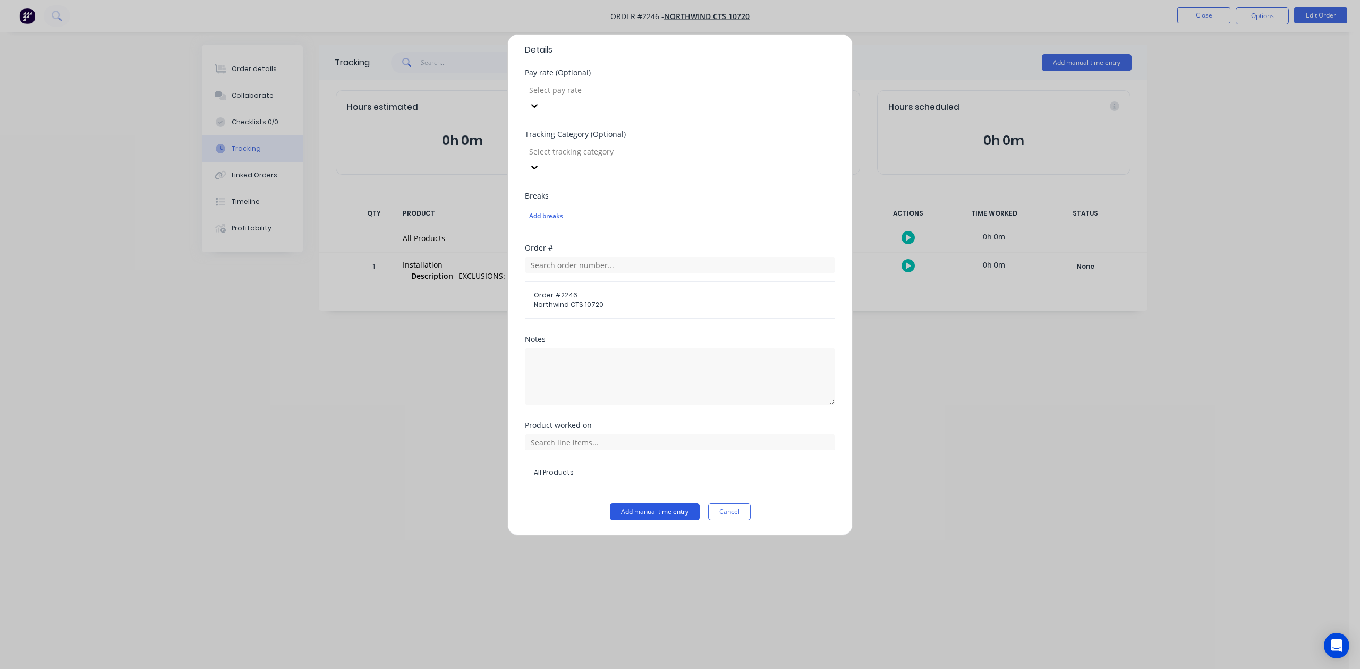
click at [665, 519] on button "Add manual time entry" at bounding box center [655, 512] width 90 height 17
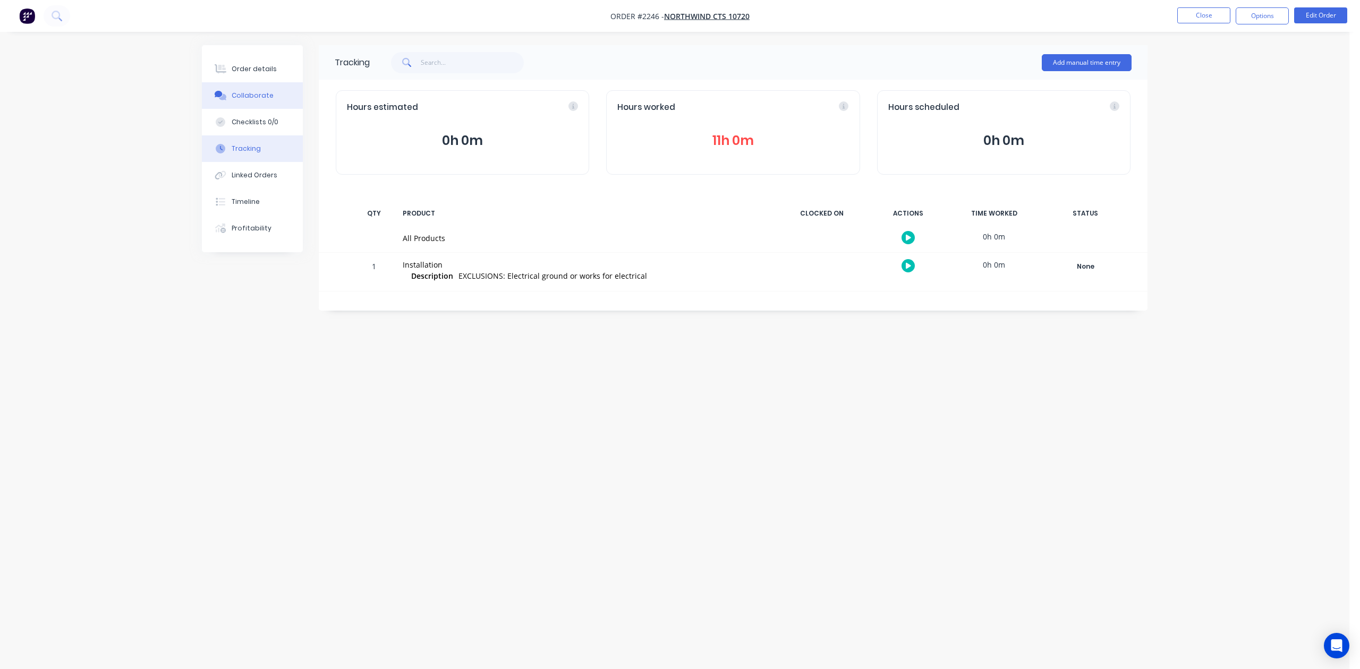
click at [259, 100] on div "Collaborate" at bounding box center [253, 96] width 42 height 10
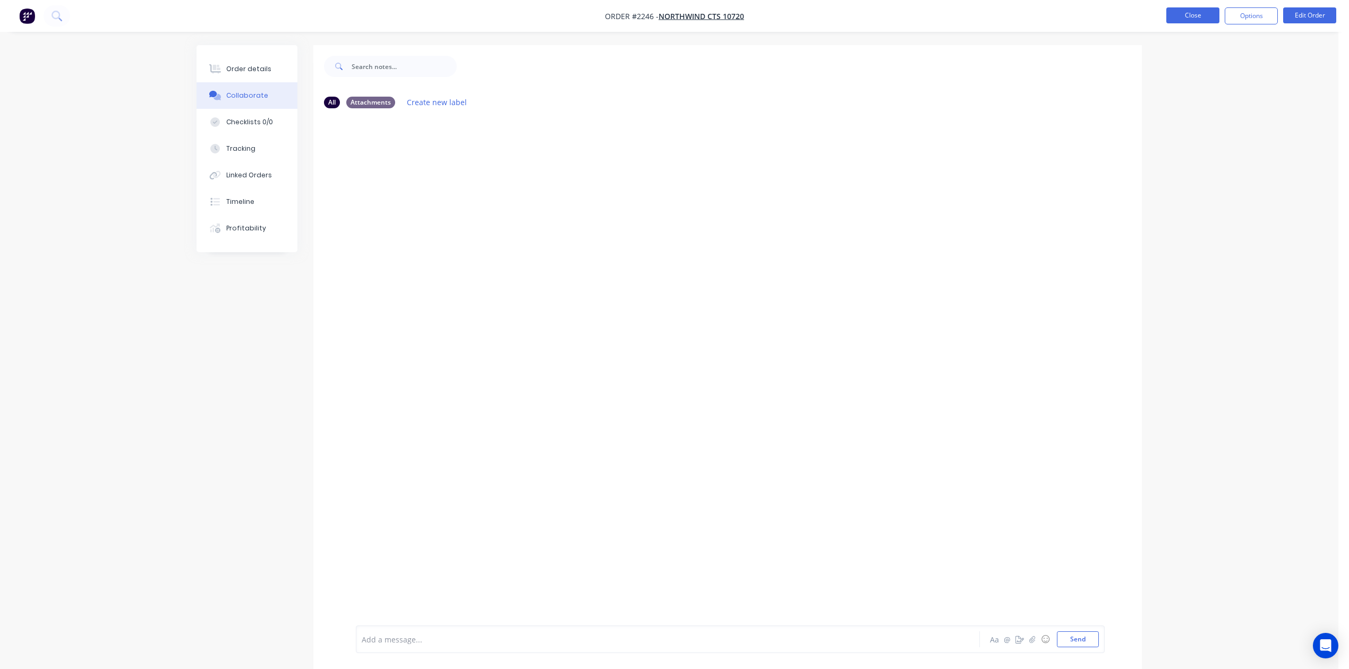
click at [1192, 14] on button "Close" at bounding box center [1193, 15] width 53 height 16
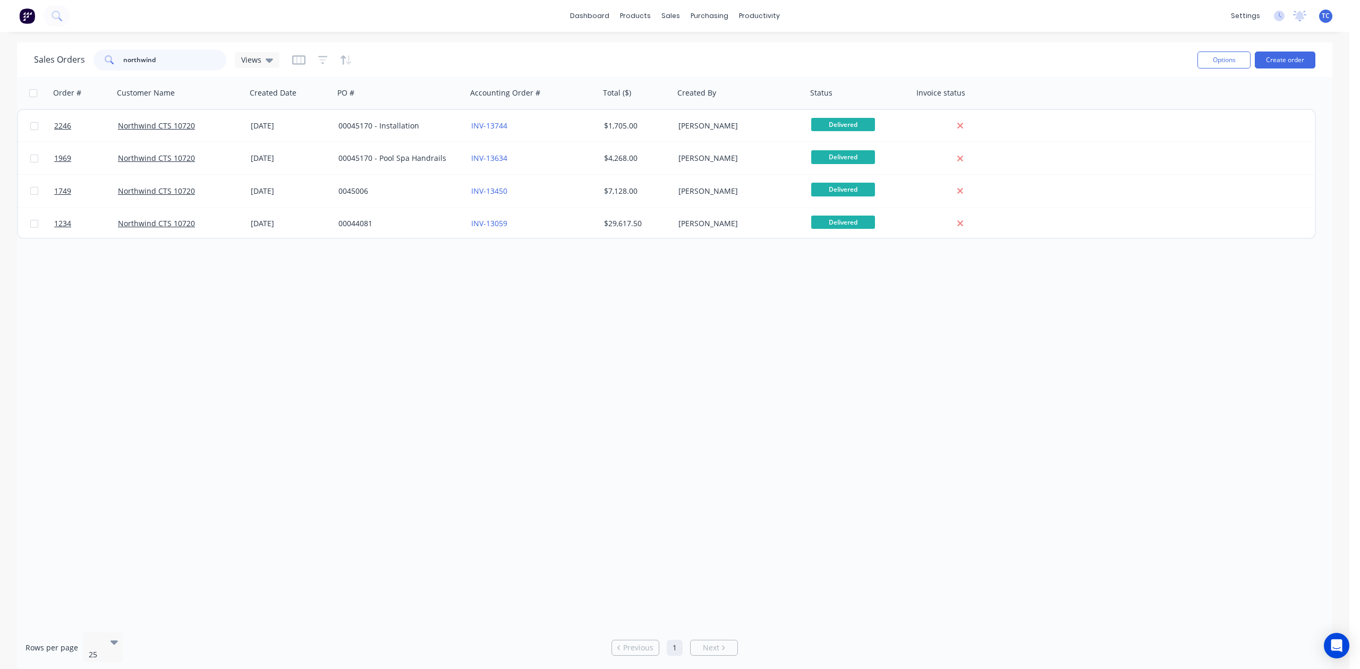
drag, startPoint x: 164, startPoint y: 69, endPoint x: 54, endPoint y: 69, distance: 110.5
click at [55, 69] on div "Sales Orders northwind Views" at bounding box center [156, 59] width 245 height 21
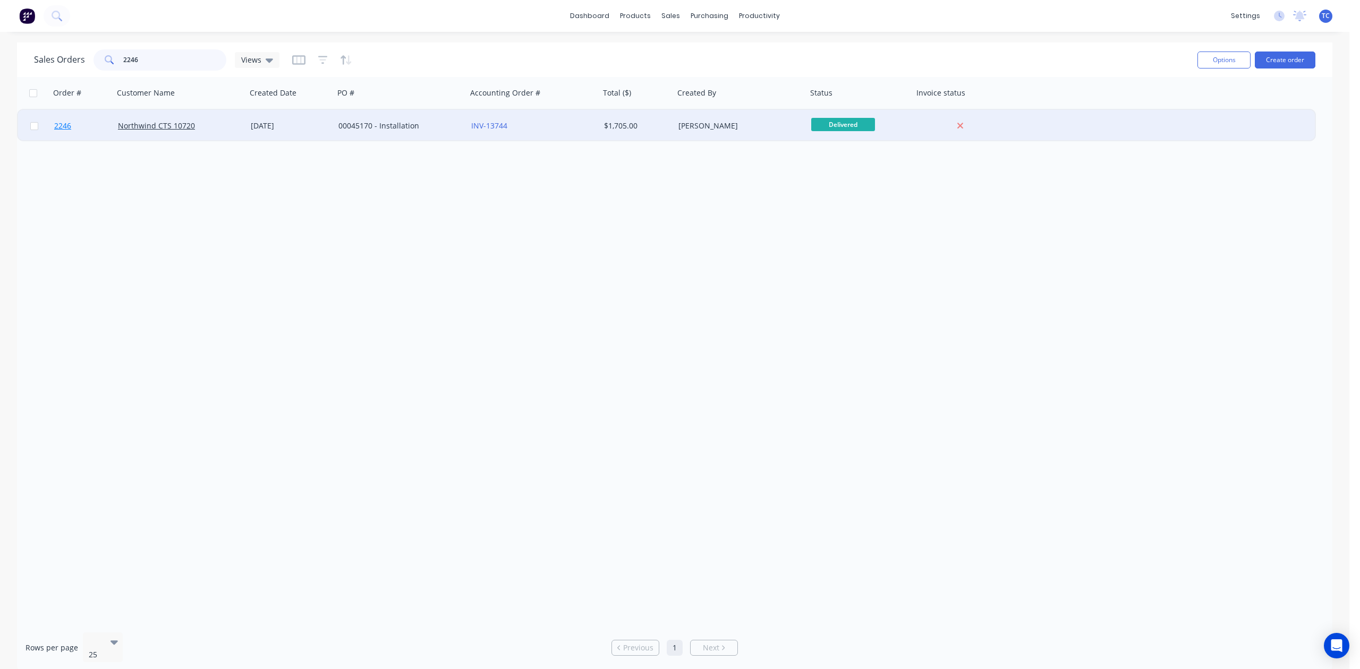
type input "2246"
click at [60, 122] on span "2246" at bounding box center [62, 126] width 17 height 11
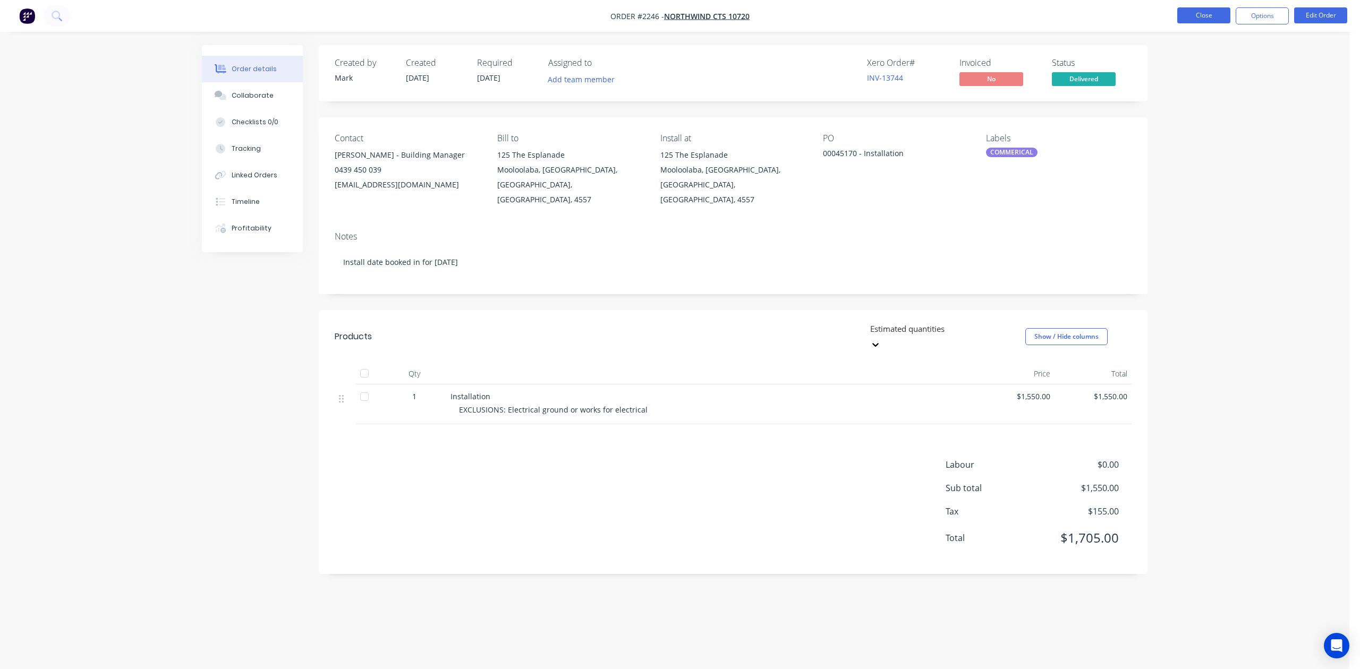
click at [1197, 15] on button "Close" at bounding box center [1203, 15] width 53 height 16
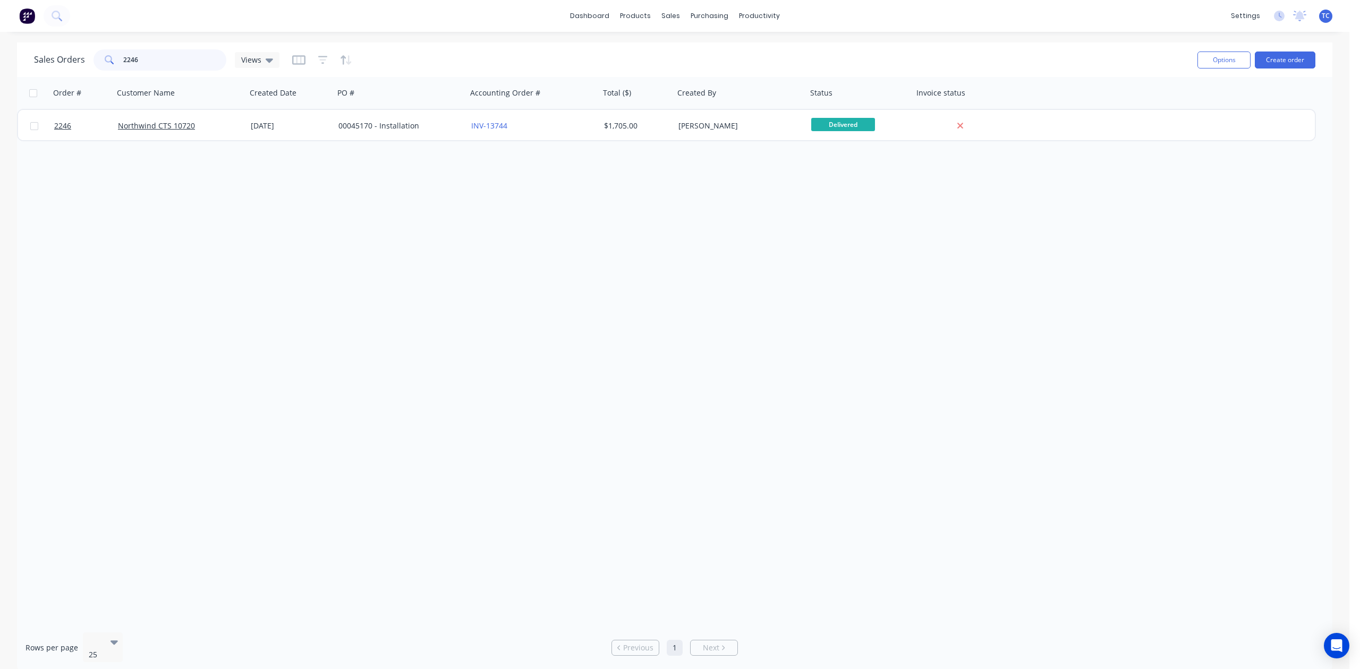
drag, startPoint x: 171, startPoint y: 66, endPoint x: 96, endPoint y: 65, distance: 74.9
click at [96, 65] on div "Sales Orders 2246 Views" at bounding box center [156, 59] width 245 height 21
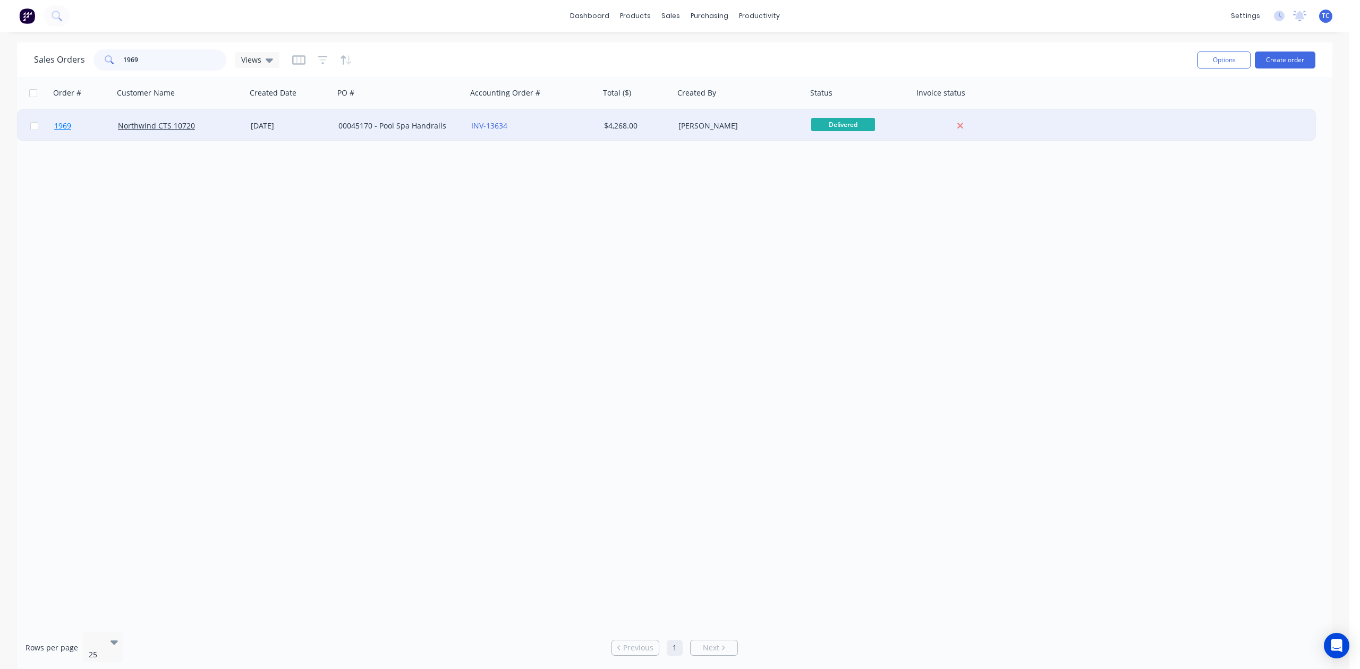
type input "1969"
click at [66, 124] on span "1969" at bounding box center [62, 126] width 17 height 11
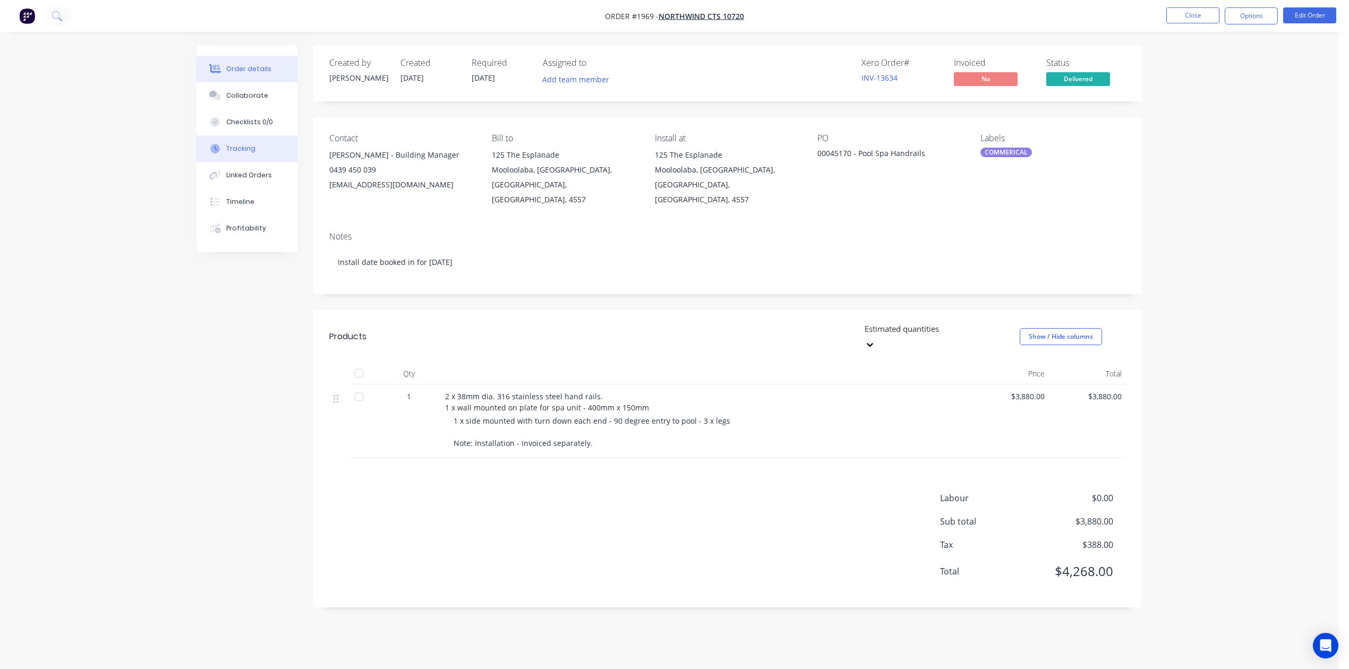
click at [243, 154] on div "Tracking" at bounding box center [240, 149] width 29 height 10
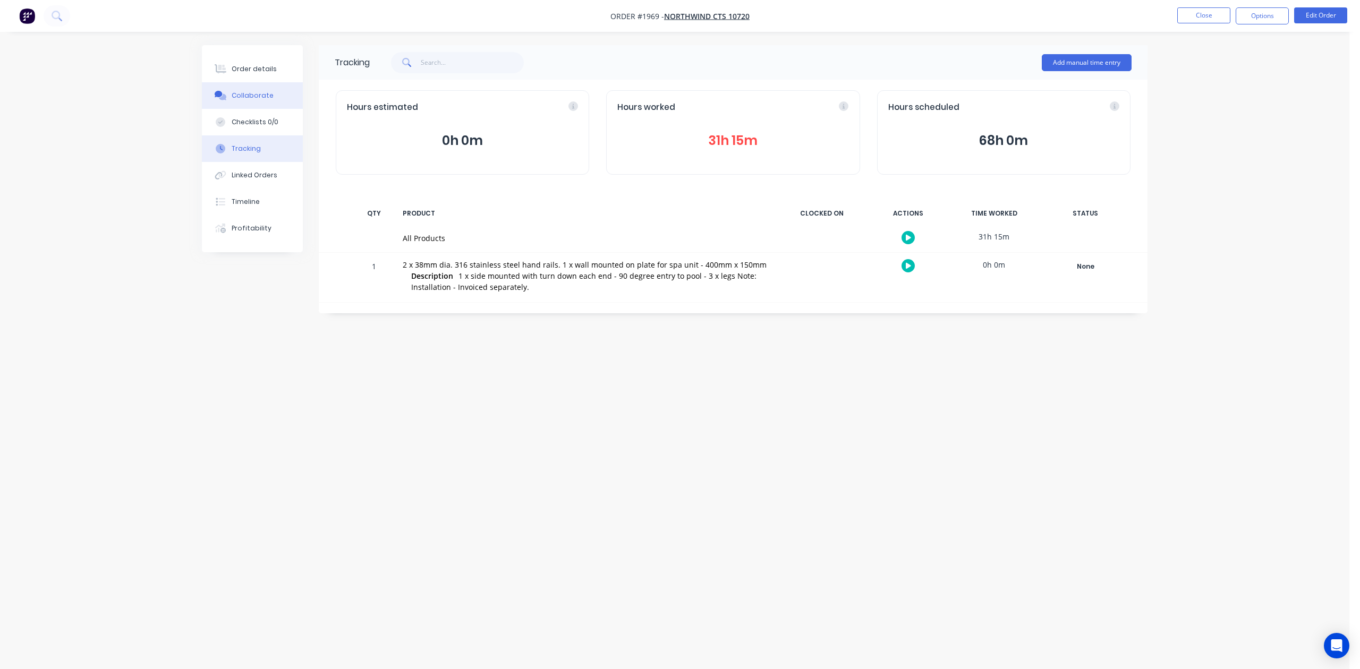
click at [256, 100] on div "Collaborate" at bounding box center [253, 96] width 42 height 10
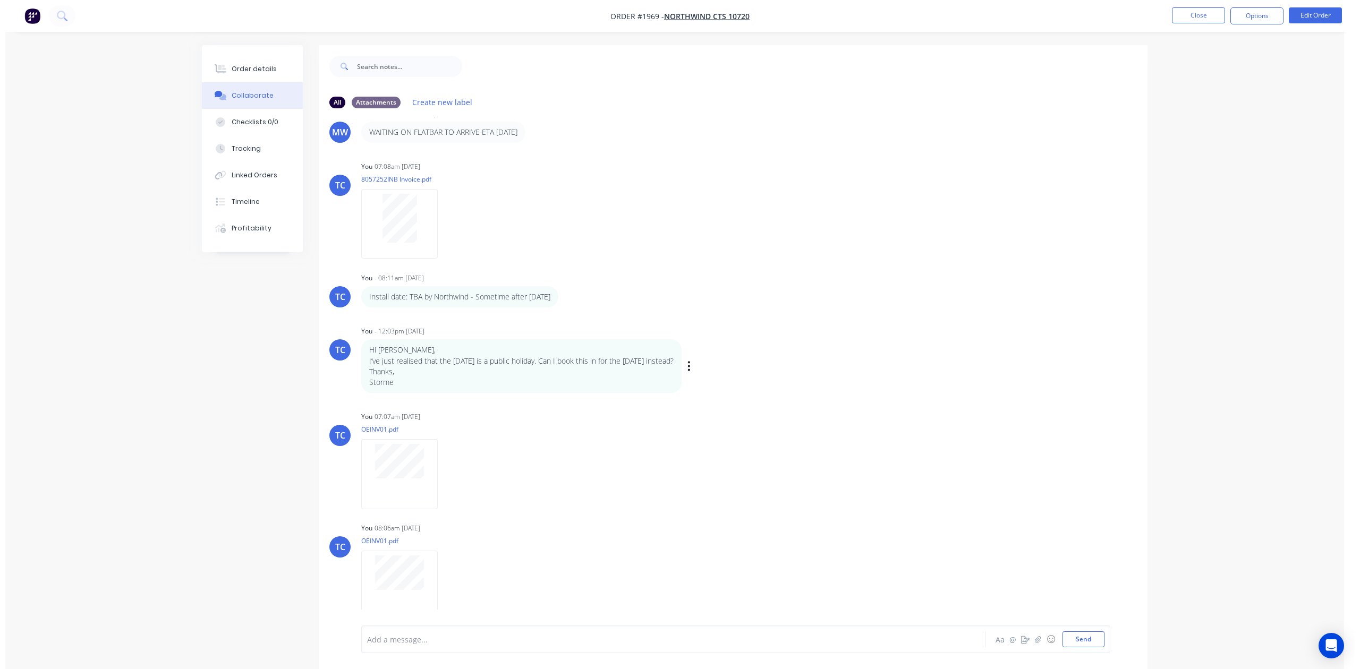
scroll to position [759, 0]
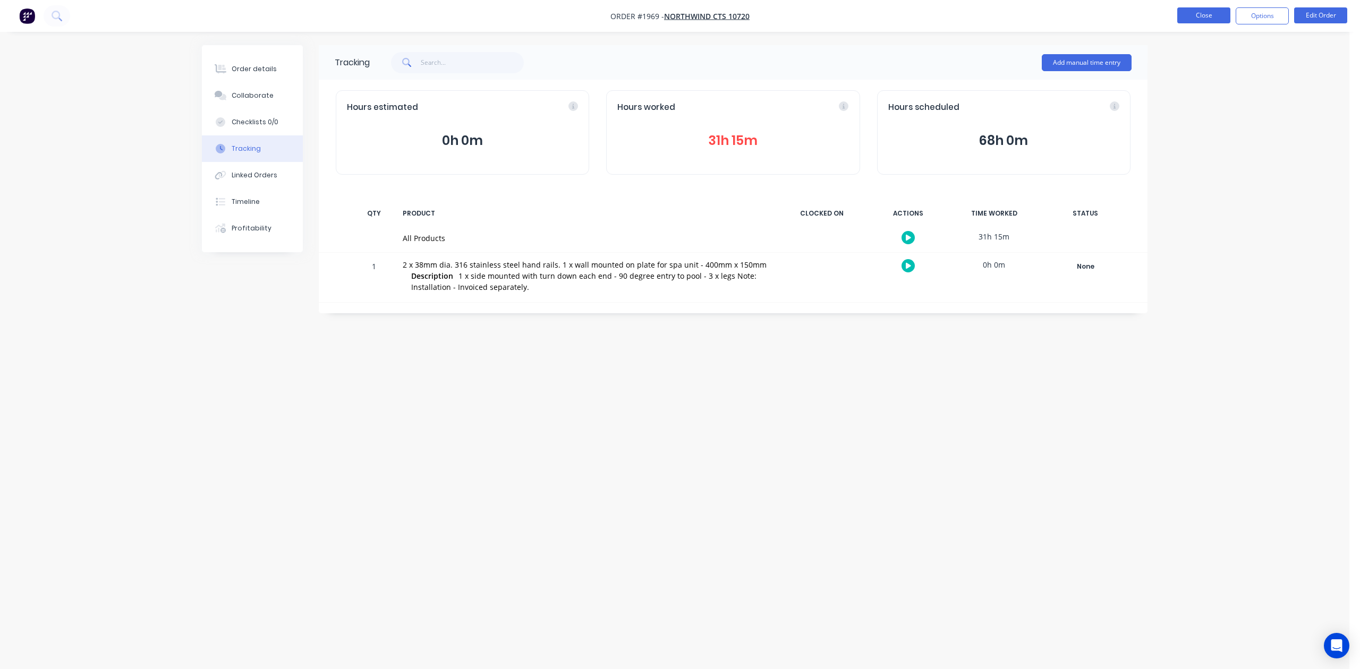
click at [1184, 15] on button "Close" at bounding box center [1203, 15] width 53 height 16
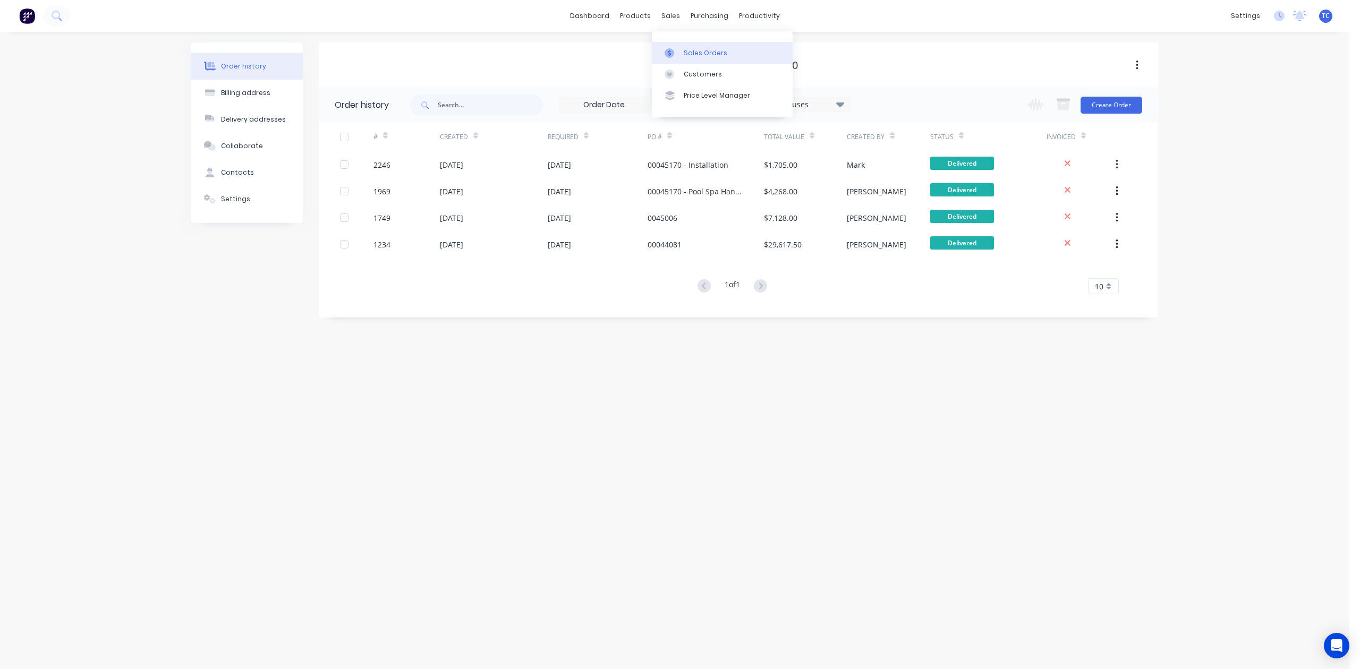
click at [706, 52] on link "Sales Orders" at bounding box center [722, 52] width 141 height 21
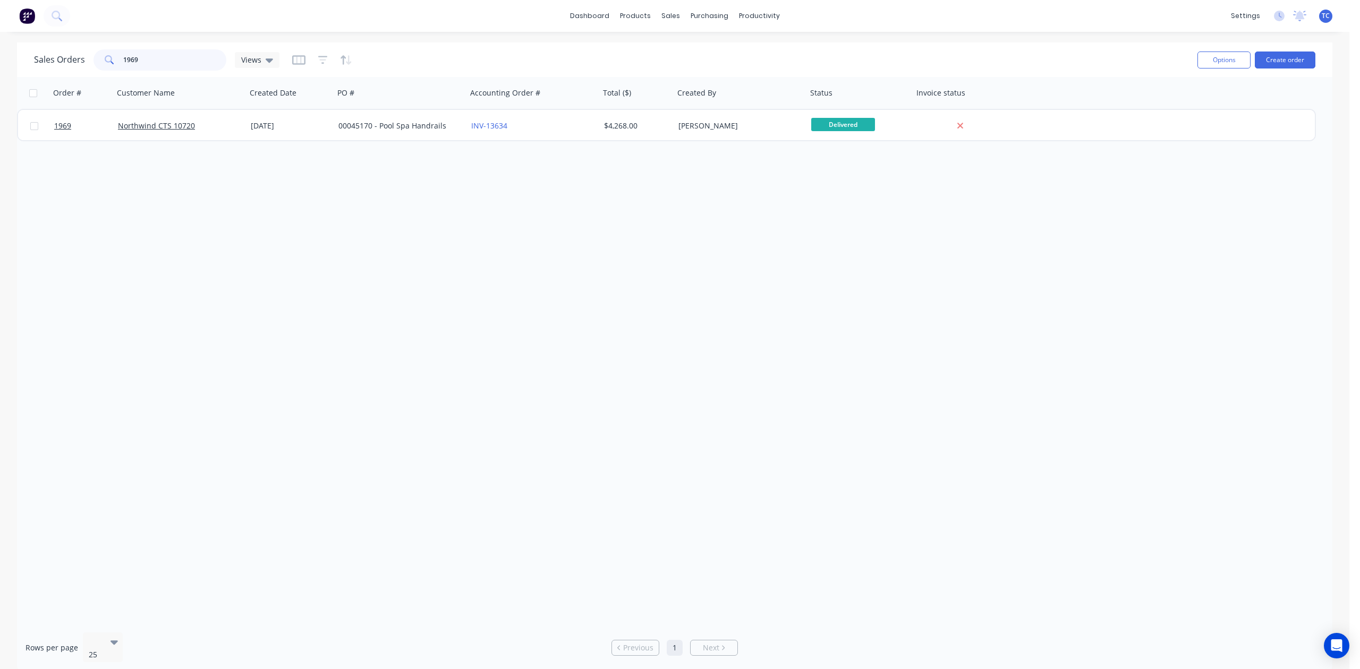
drag, startPoint x: 160, startPoint y: 57, endPoint x: 104, endPoint y: 56, distance: 55.8
click at [104, 56] on div "1969" at bounding box center [160, 59] width 133 height 21
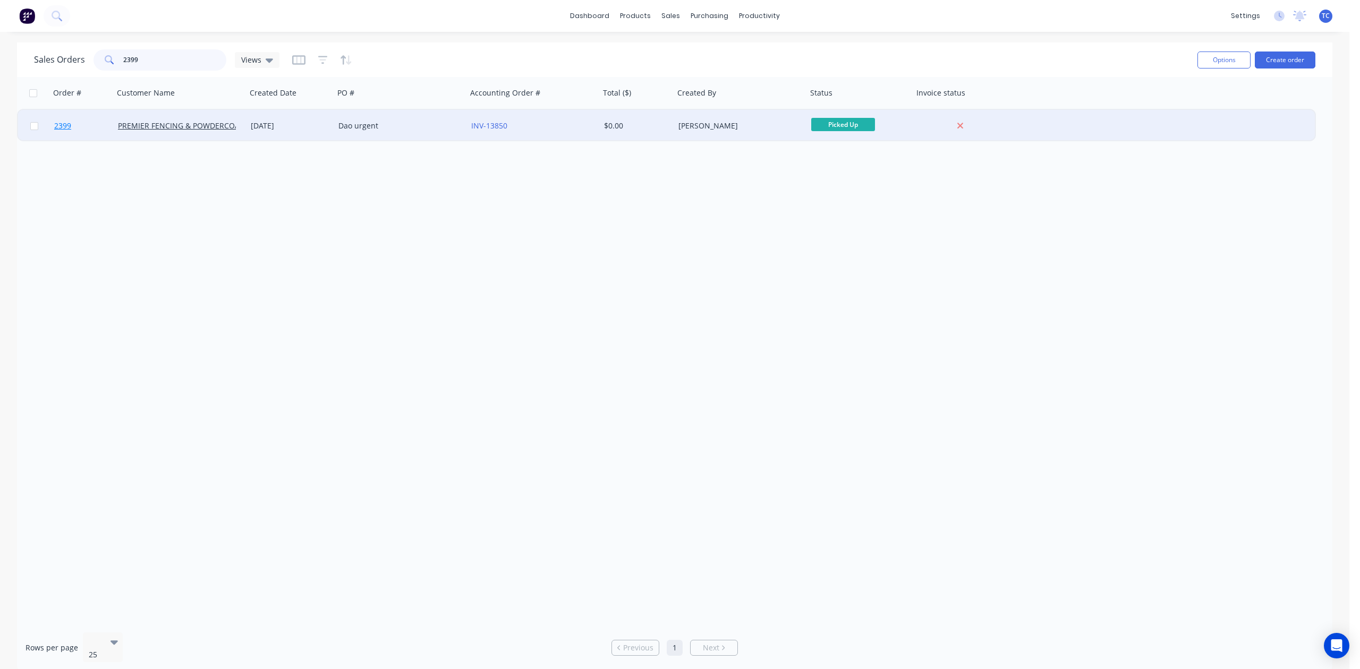
type input "2399"
click at [61, 124] on span "2399" at bounding box center [62, 126] width 17 height 11
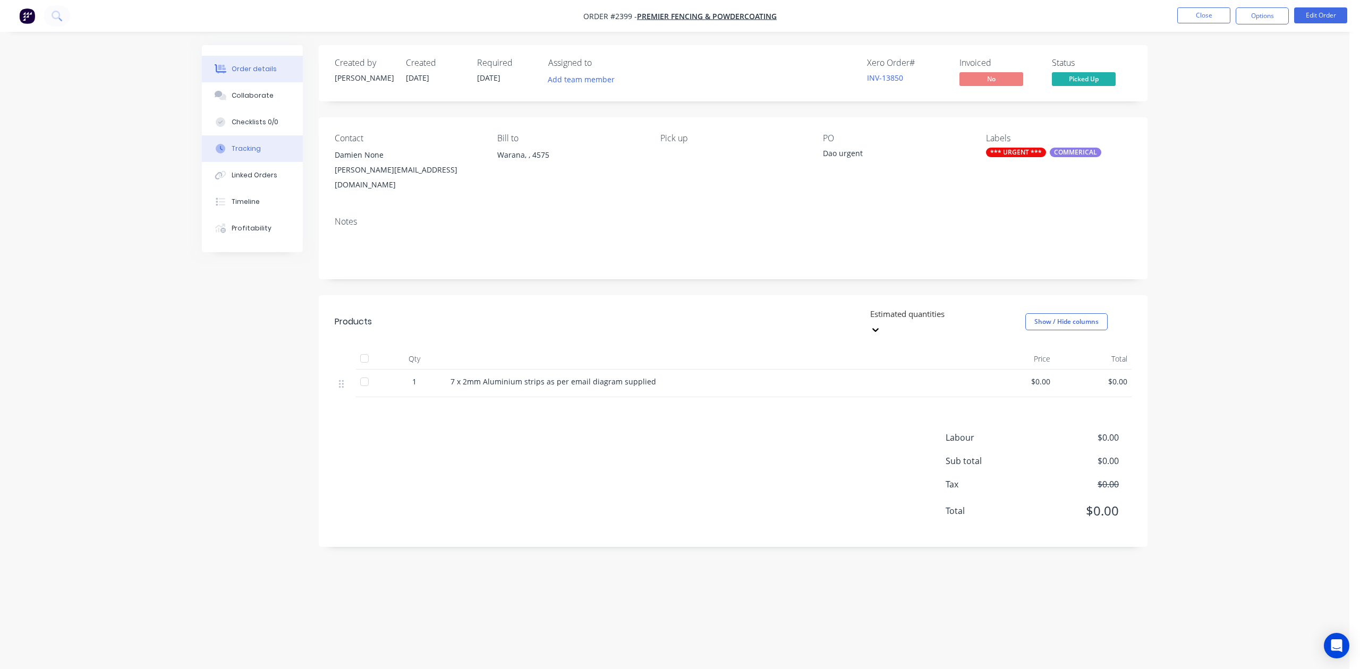
click at [260, 154] on div "Tracking" at bounding box center [246, 149] width 29 height 10
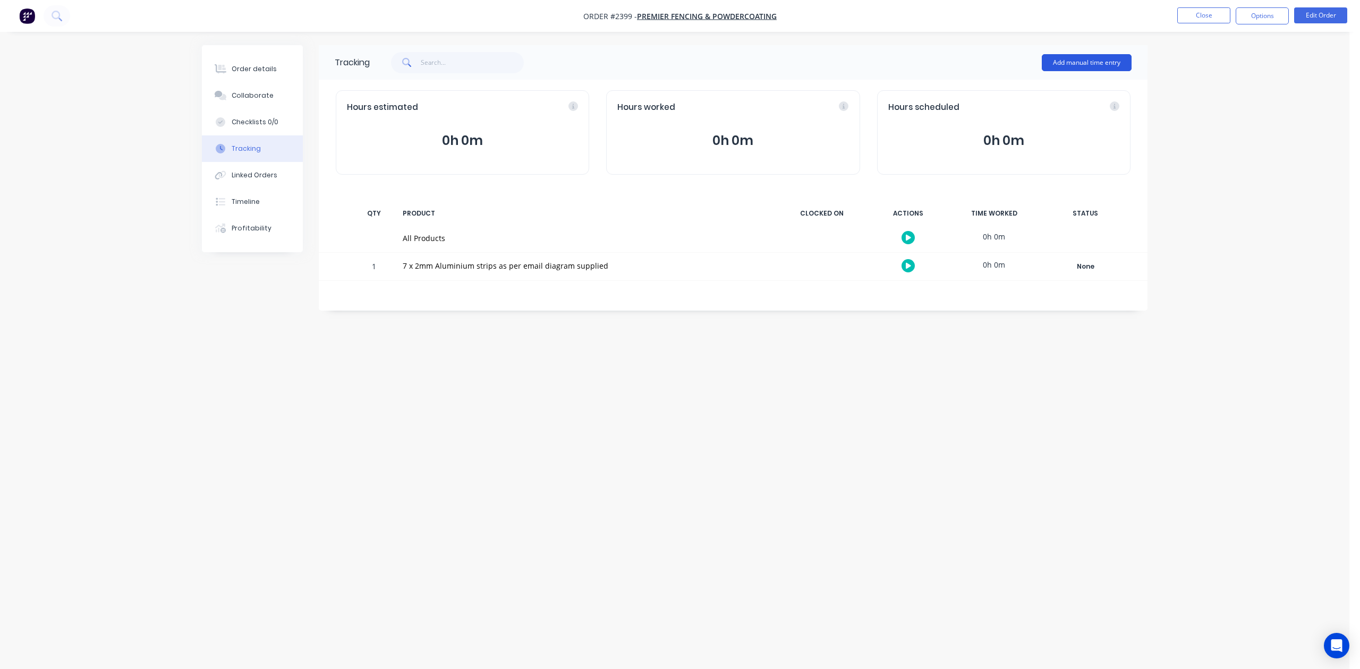
click at [1073, 64] on button "Add manual time entry" at bounding box center [1087, 62] width 90 height 17
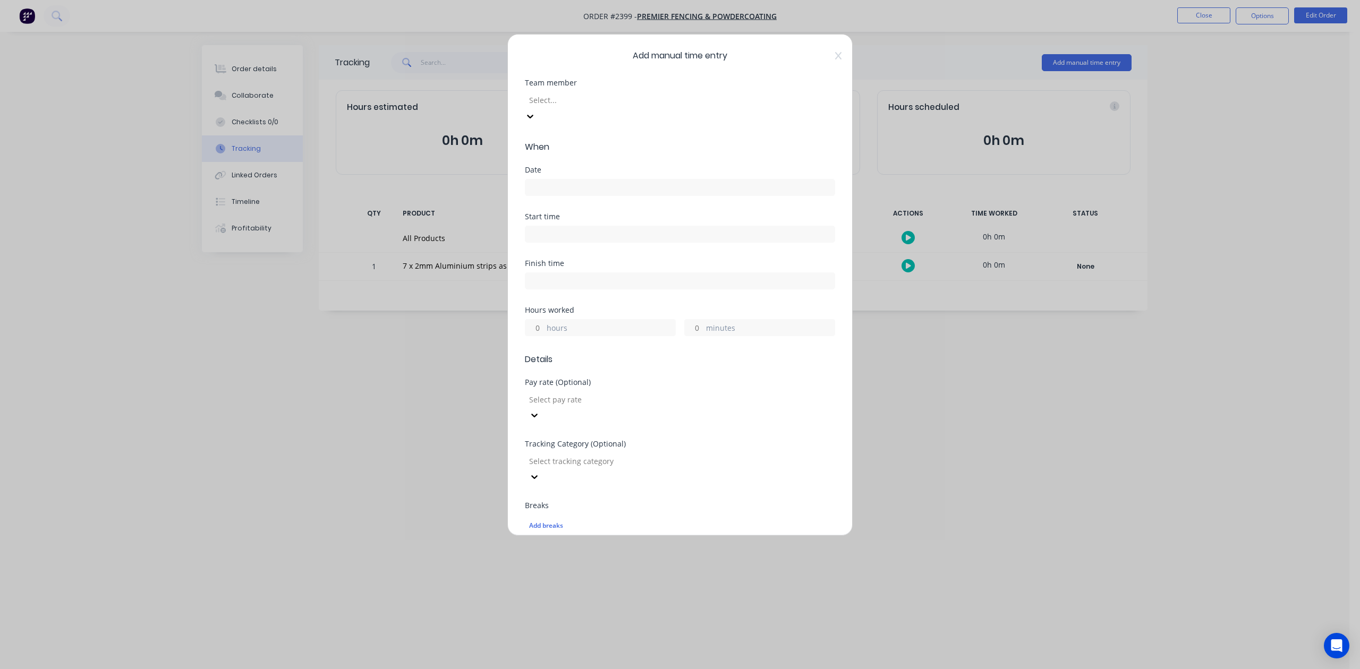
click at [634, 107] on div at bounding box center [604, 100] width 153 height 13
click at [572, 196] on input at bounding box center [679, 188] width 309 height 16
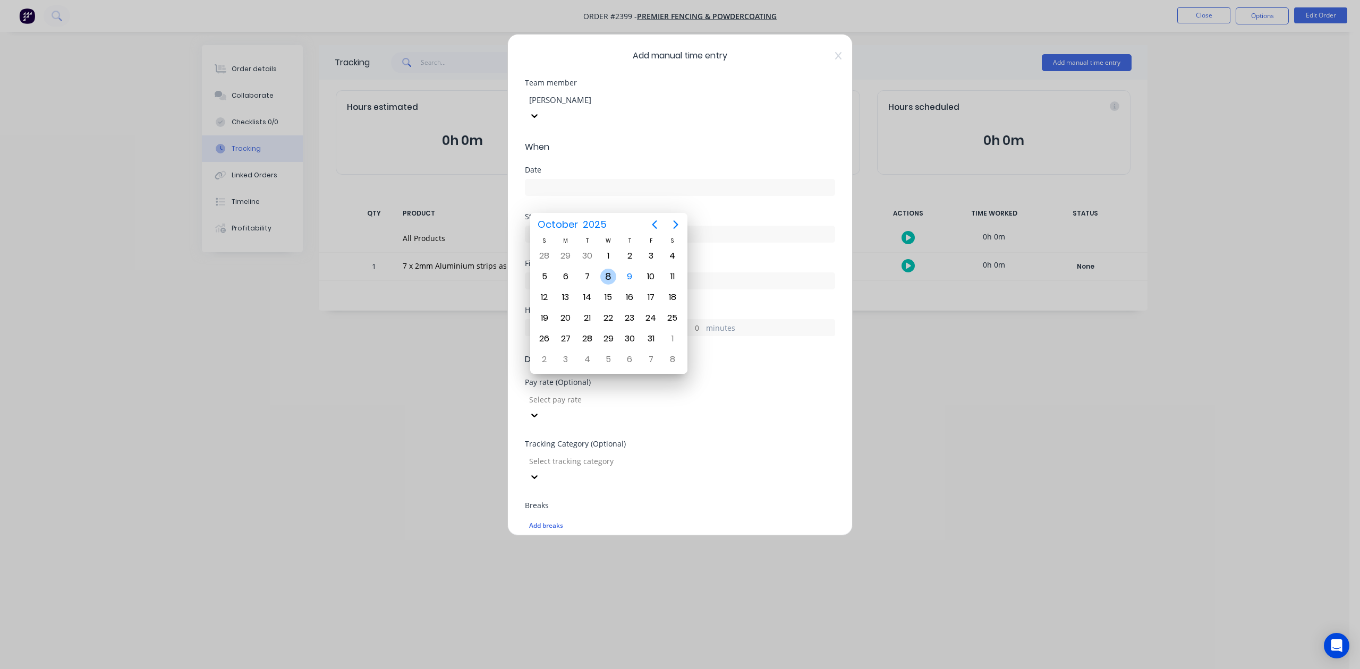
click at [607, 274] on div "8" at bounding box center [608, 277] width 16 height 16
type input "[DATE]"
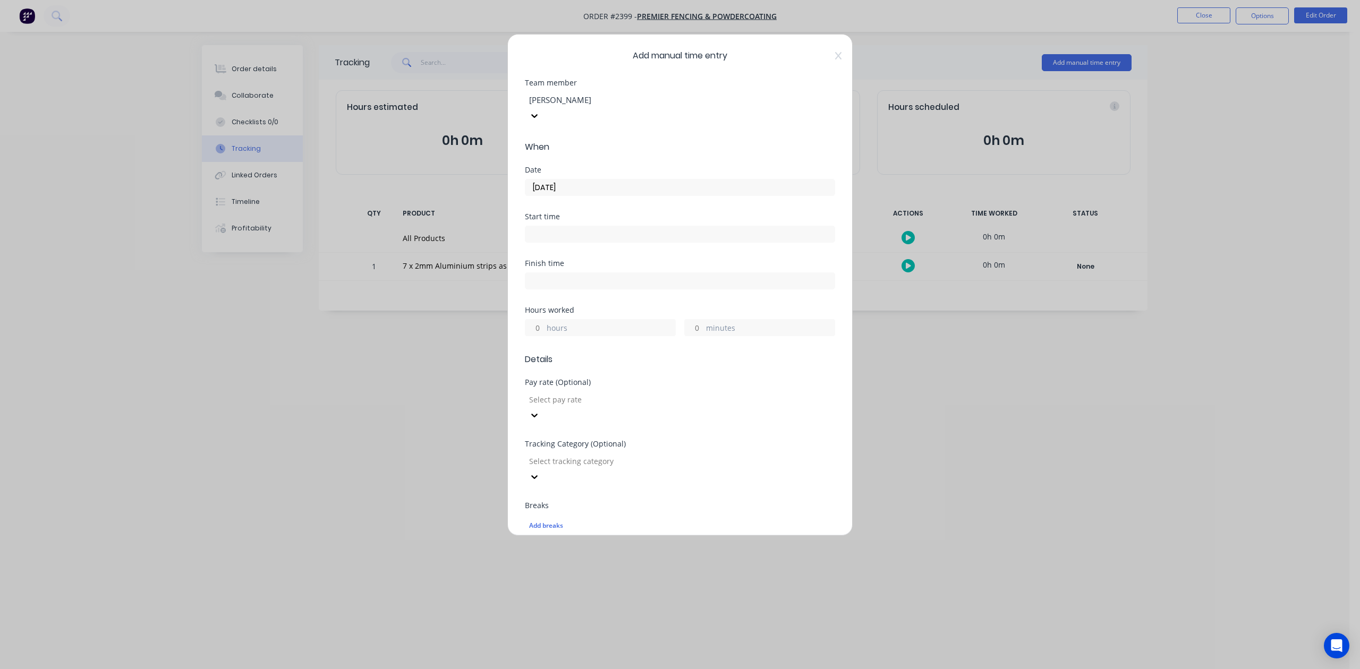
click at [693, 336] on input "minutes" at bounding box center [694, 328] width 19 height 16
type input "15"
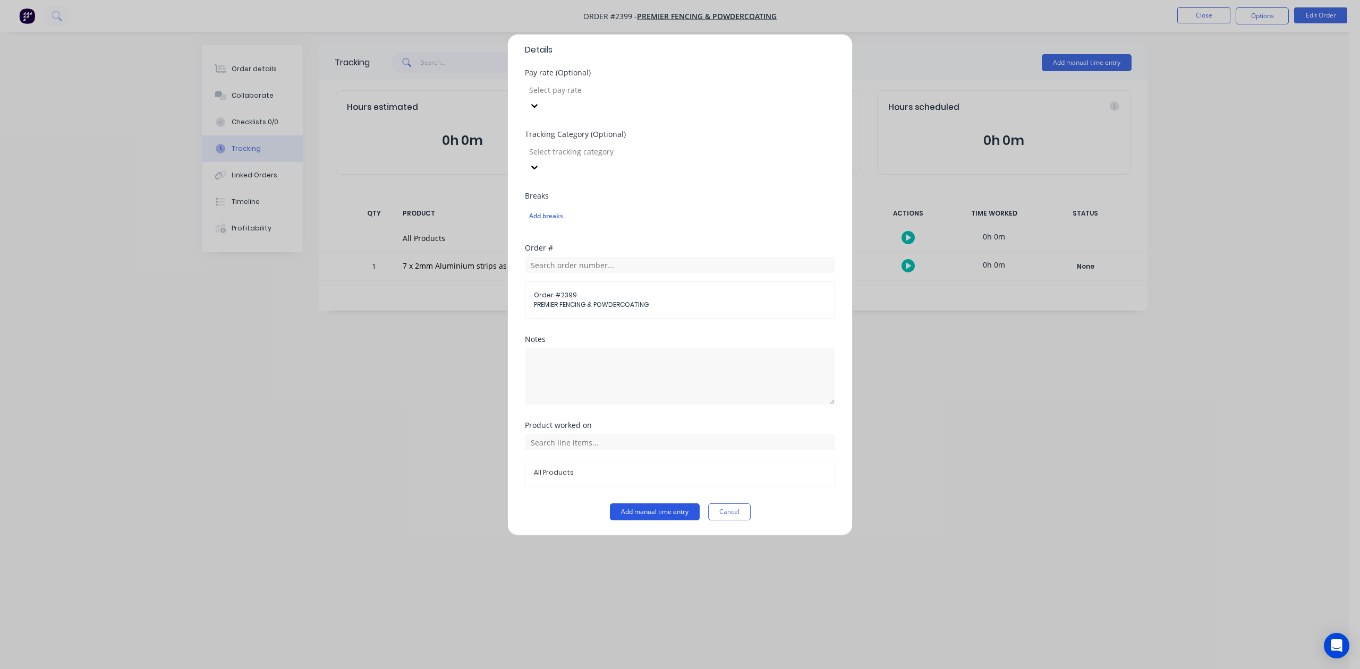
scroll to position [375, 0]
click at [617, 513] on button "Add manual time entry" at bounding box center [655, 512] width 90 height 17
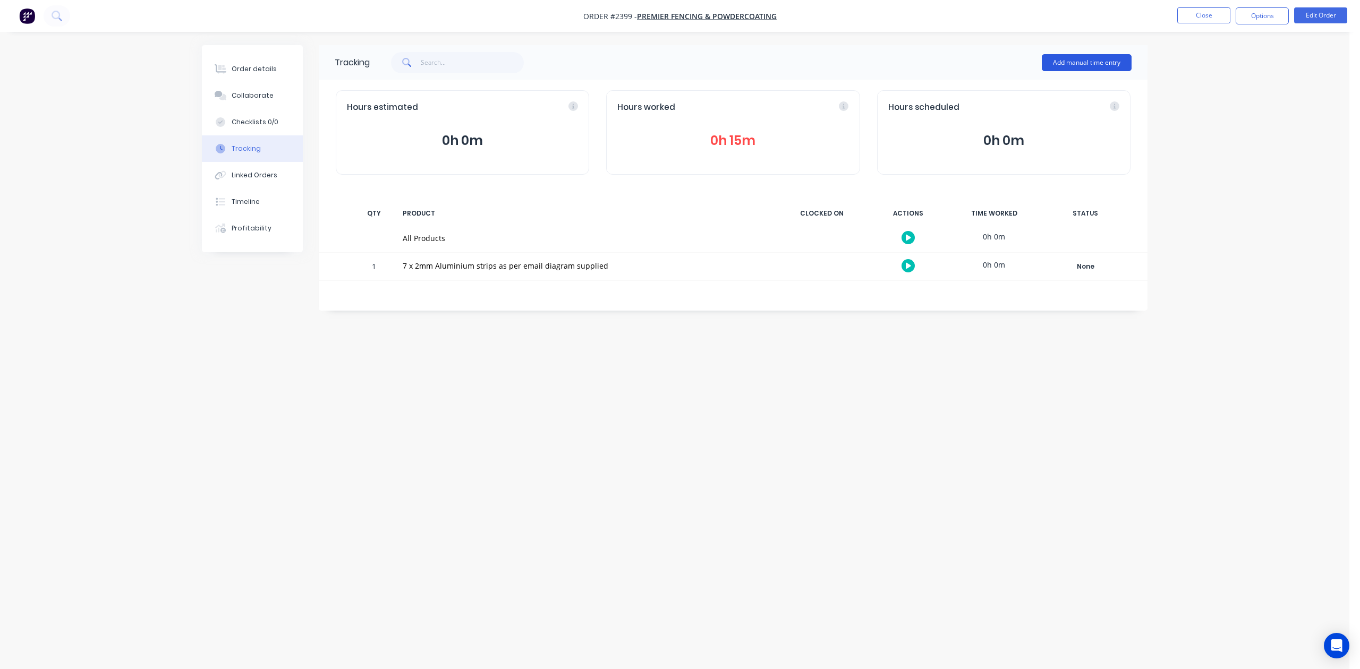
click at [1052, 60] on button "Add manual time entry" at bounding box center [1087, 62] width 90 height 17
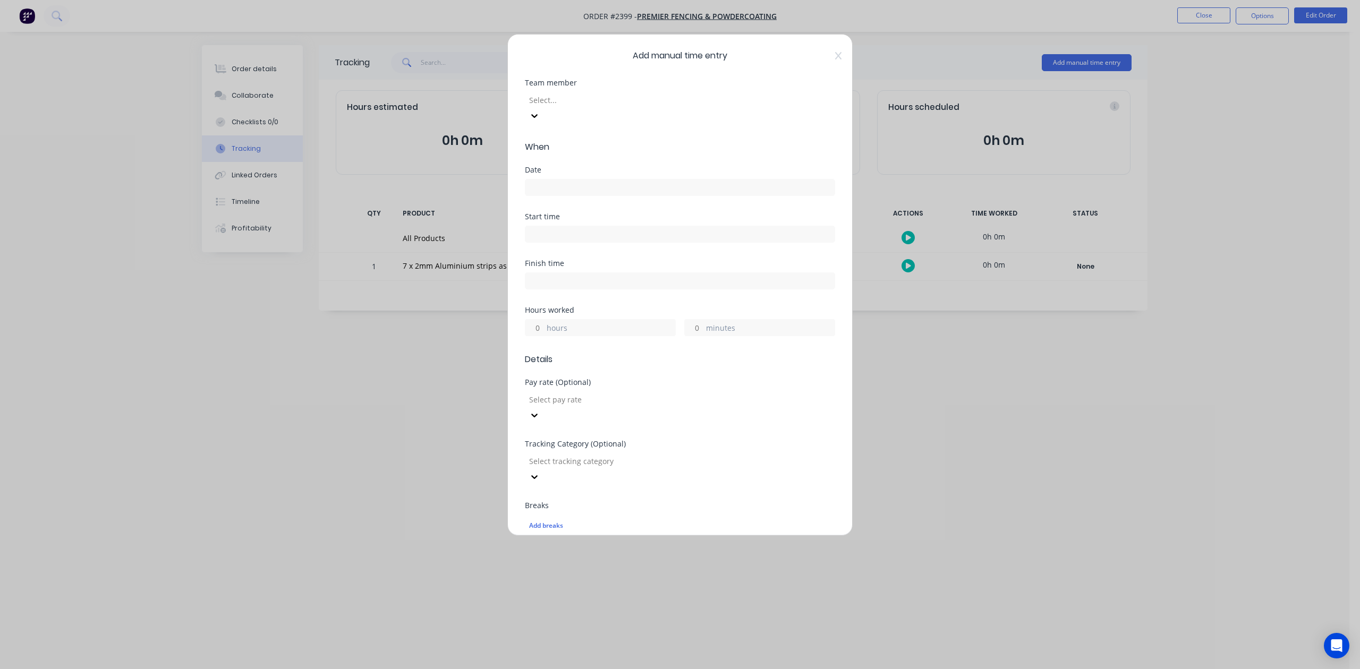
click at [657, 107] on div at bounding box center [604, 100] width 153 height 13
click at [565, 196] on input at bounding box center [679, 188] width 309 height 16
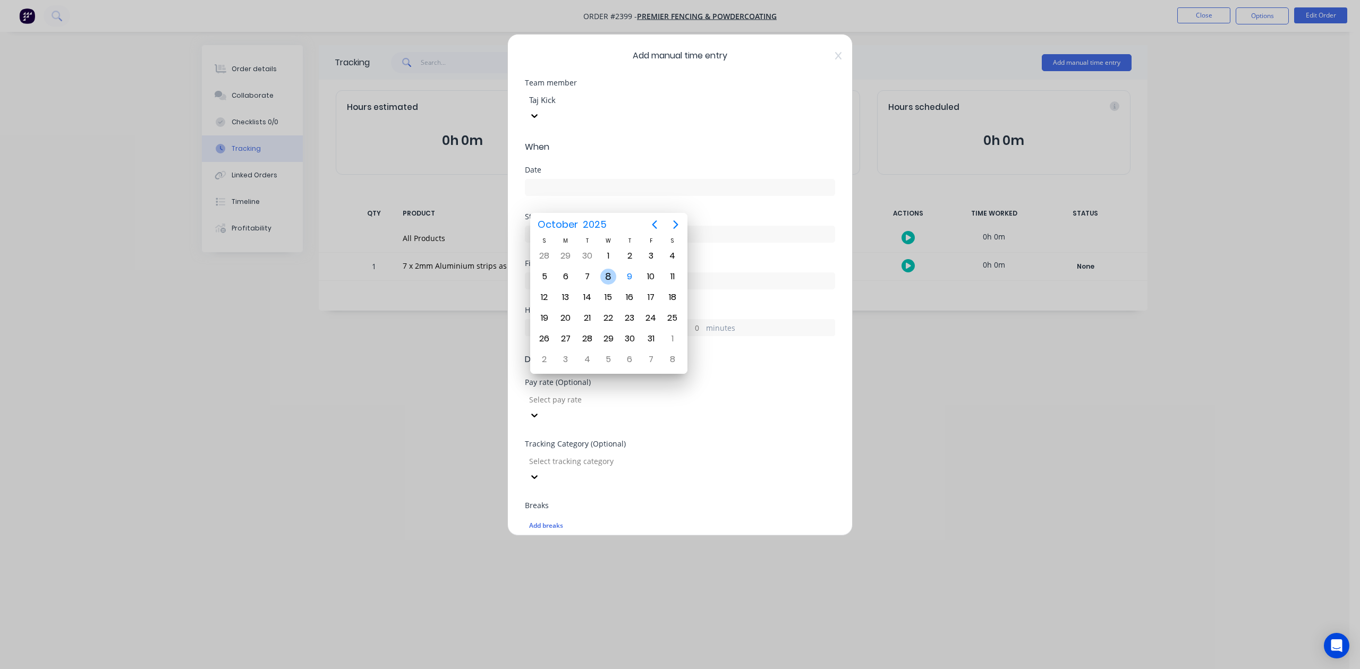
click at [611, 278] on div "8" at bounding box center [608, 277] width 16 height 16
type input "[DATE]"
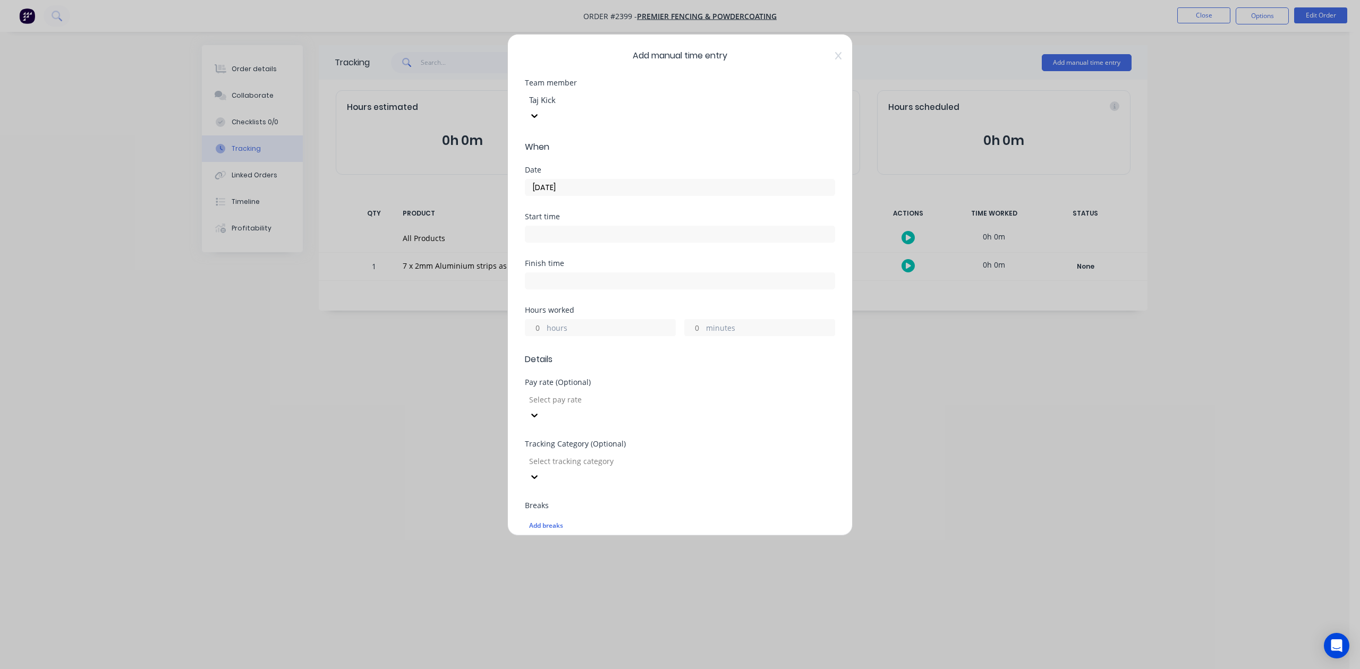
click at [536, 336] on input "hours" at bounding box center [534, 328] width 19 height 16
type input "1"
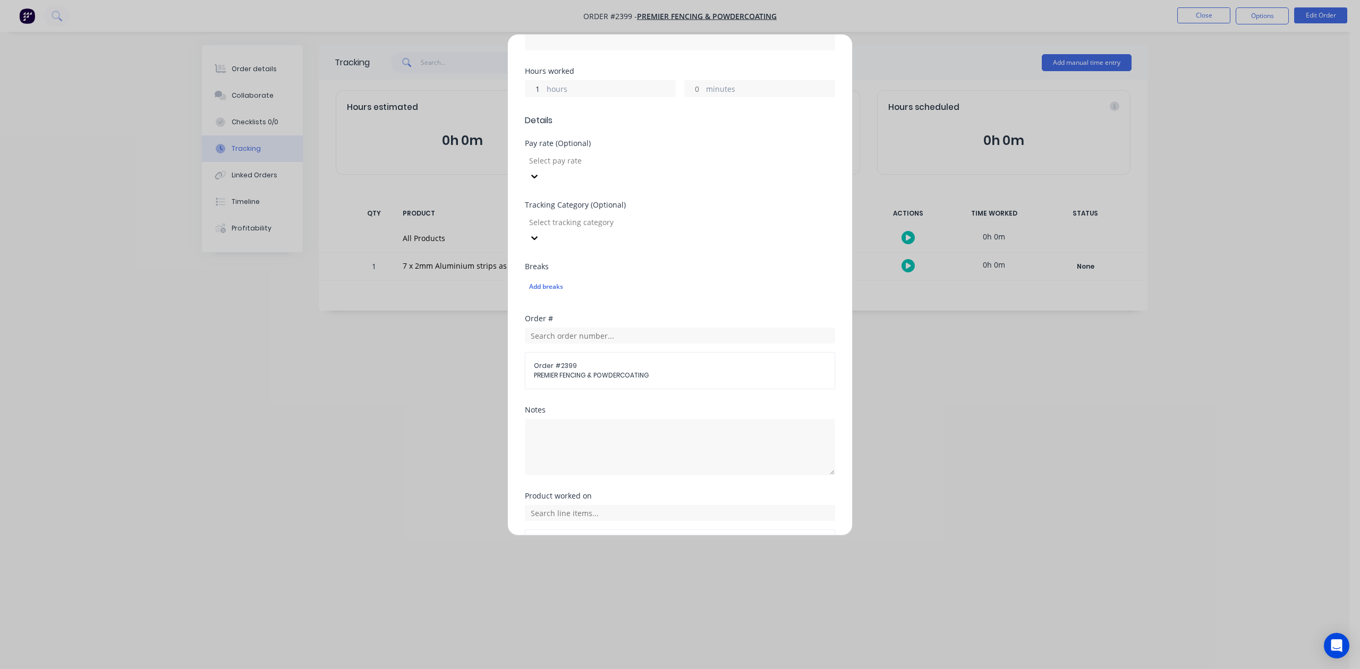
scroll to position [375, 0]
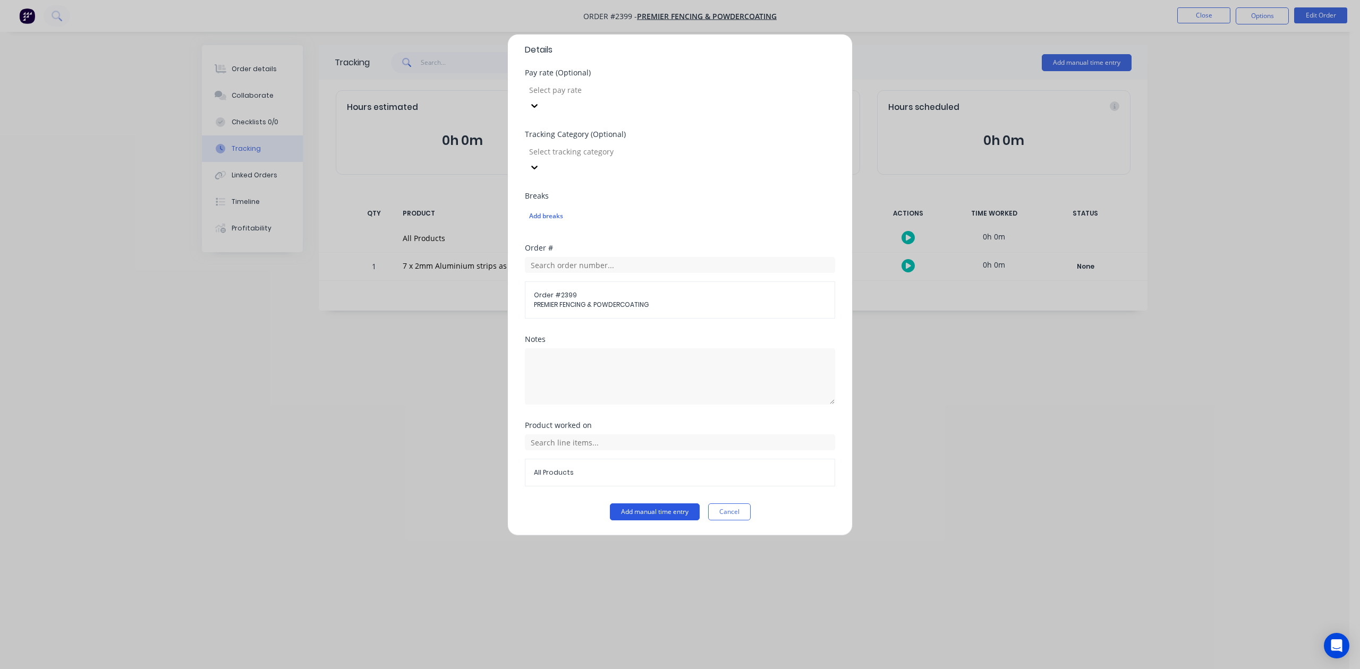
click at [668, 517] on button "Add manual time entry" at bounding box center [655, 512] width 90 height 17
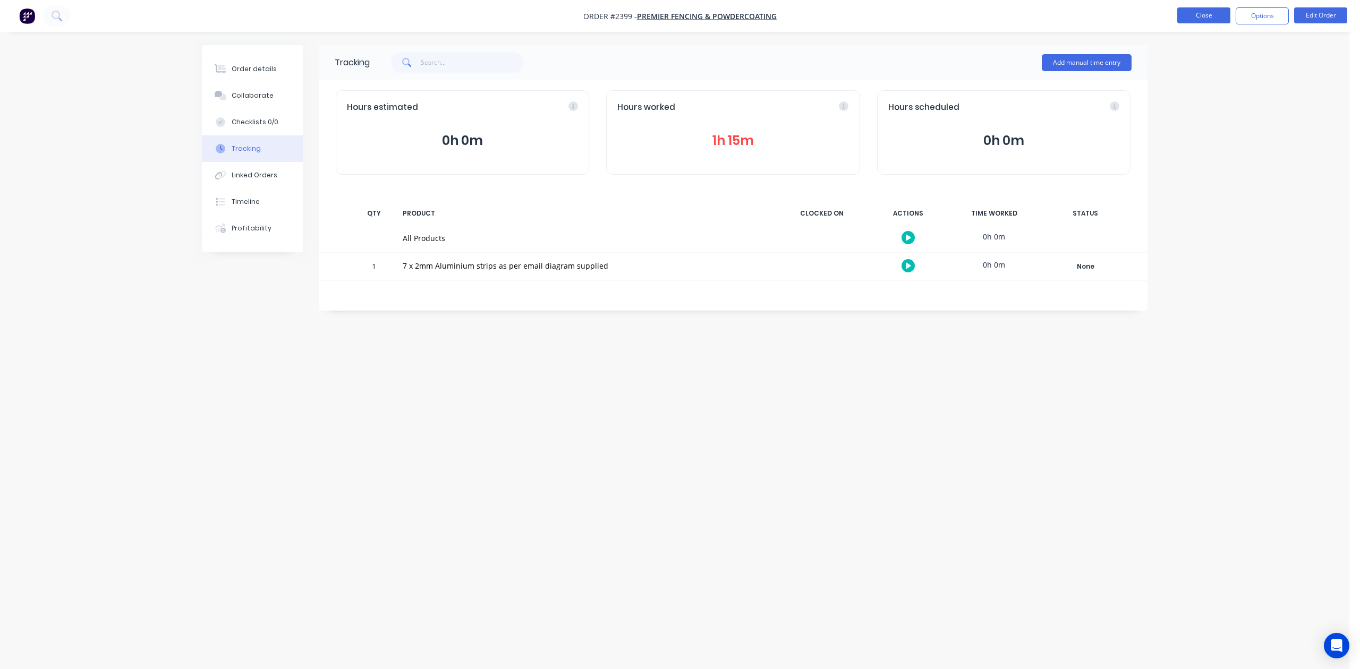
click at [1191, 13] on button "Close" at bounding box center [1203, 15] width 53 height 16
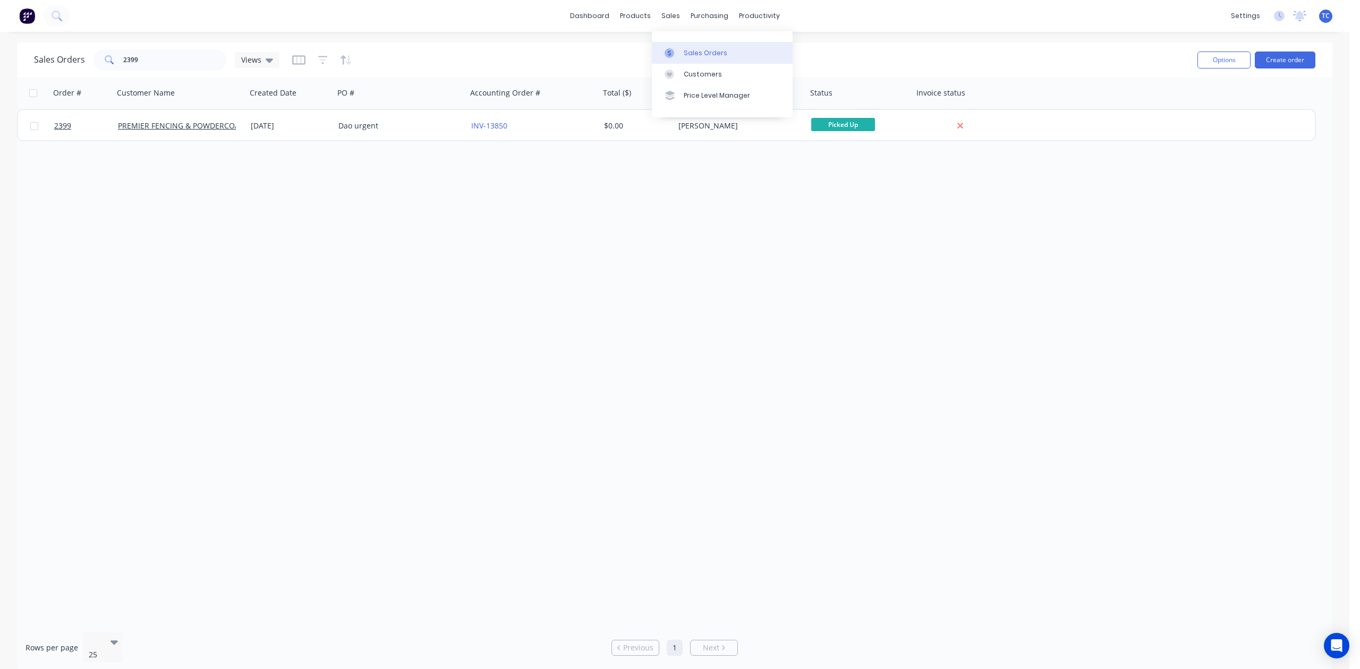
click at [702, 58] on div "Sales Orders" at bounding box center [706, 53] width 44 height 10
drag, startPoint x: 162, startPoint y: 64, endPoint x: 117, endPoint y: 62, distance: 44.2
click at [120, 64] on div "2399" at bounding box center [160, 59] width 133 height 21
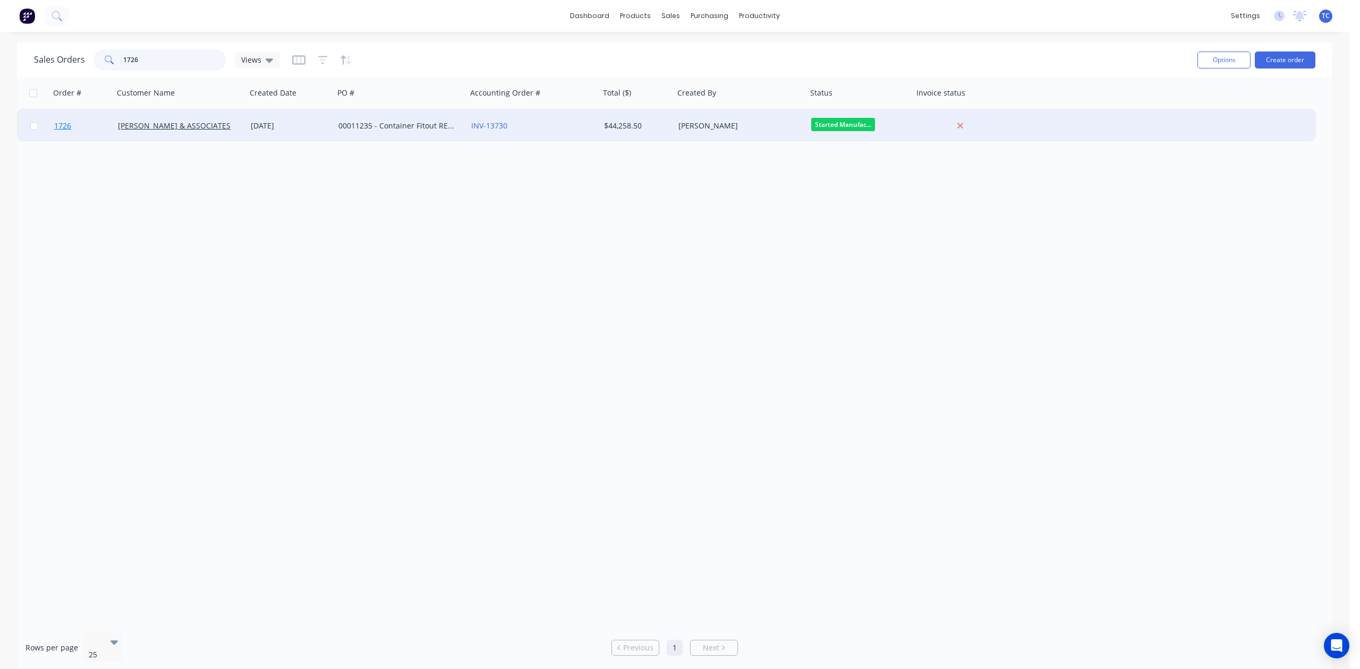
type input "1726"
click at [69, 122] on span "1726" at bounding box center [62, 126] width 17 height 11
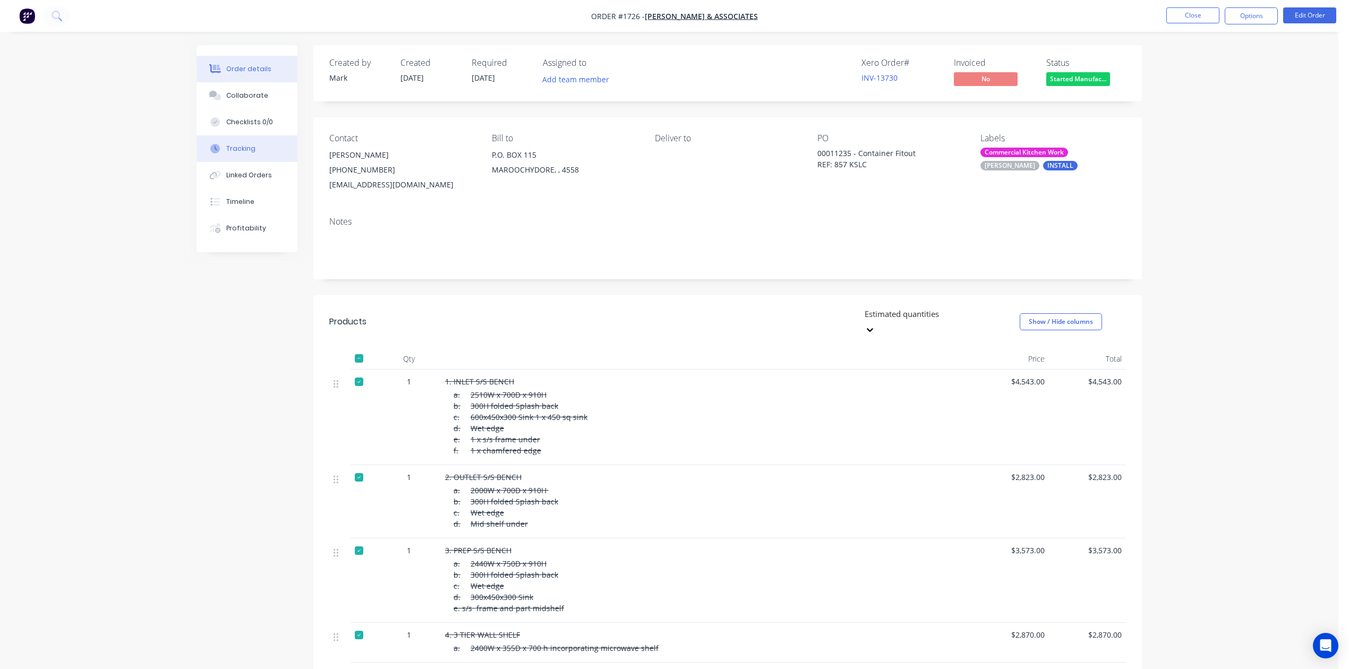
click at [240, 154] on div "Tracking" at bounding box center [240, 149] width 29 height 10
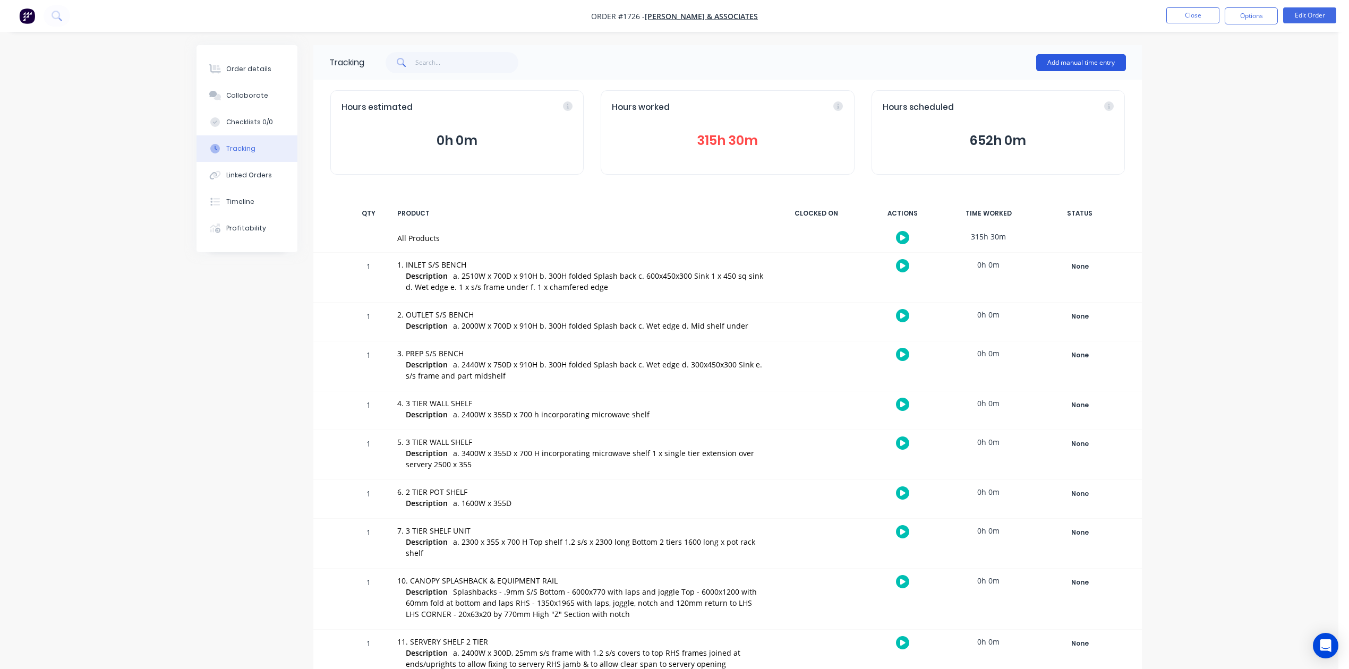
click at [1075, 64] on button "Add manual time entry" at bounding box center [1081, 62] width 90 height 17
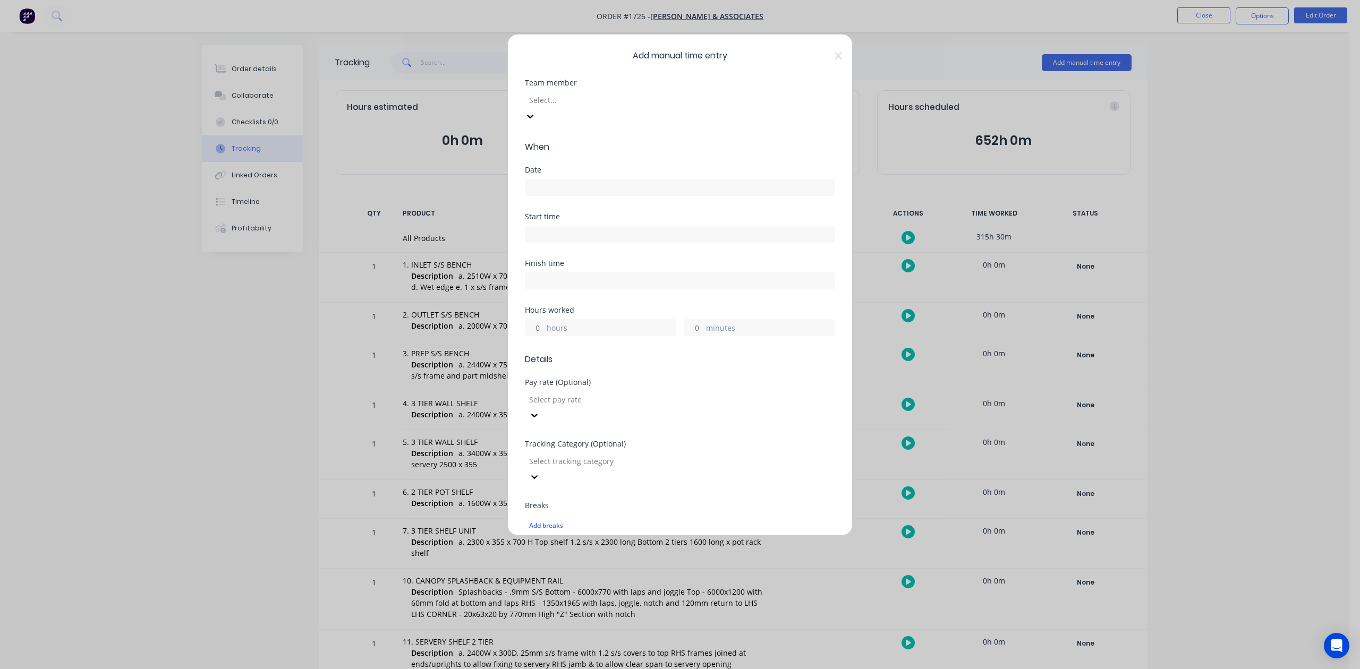
click at [585, 107] on div at bounding box center [604, 100] width 153 height 13
click at [570, 196] on input at bounding box center [679, 188] width 309 height 16
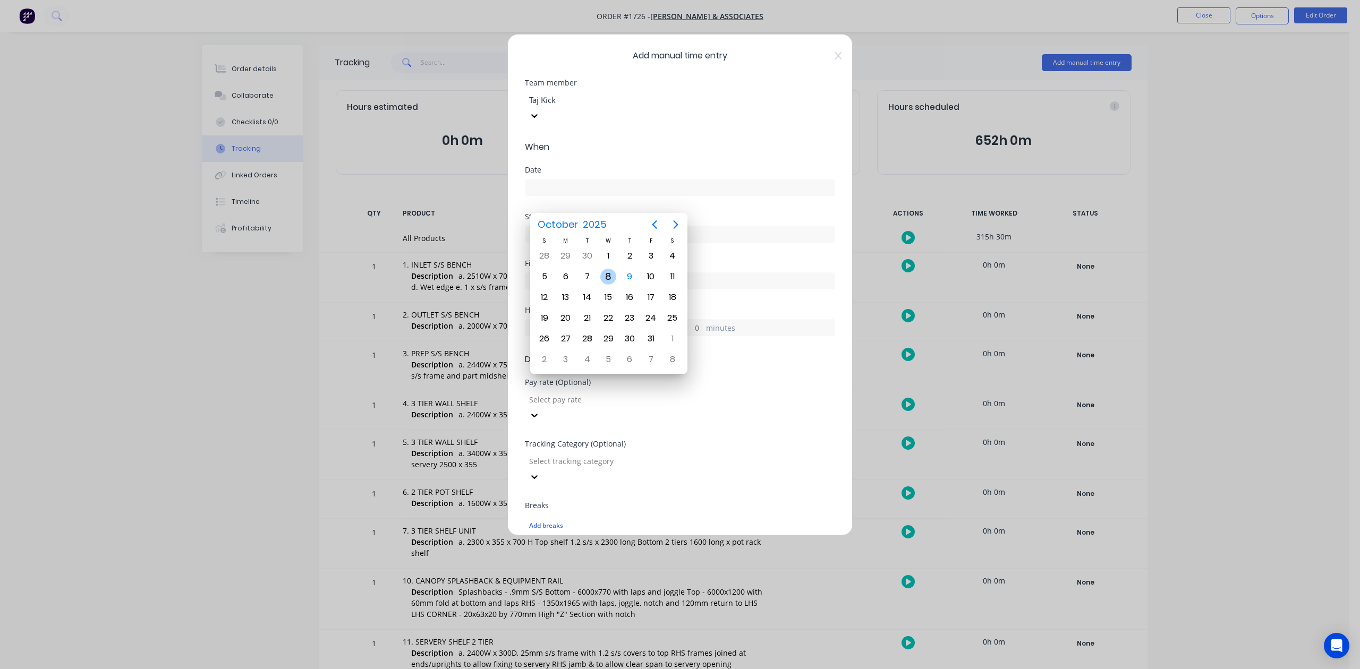
click at [610, 277] on div "8" at bounding box center [608, 277] width 16 height 16
type input "[DATE]"
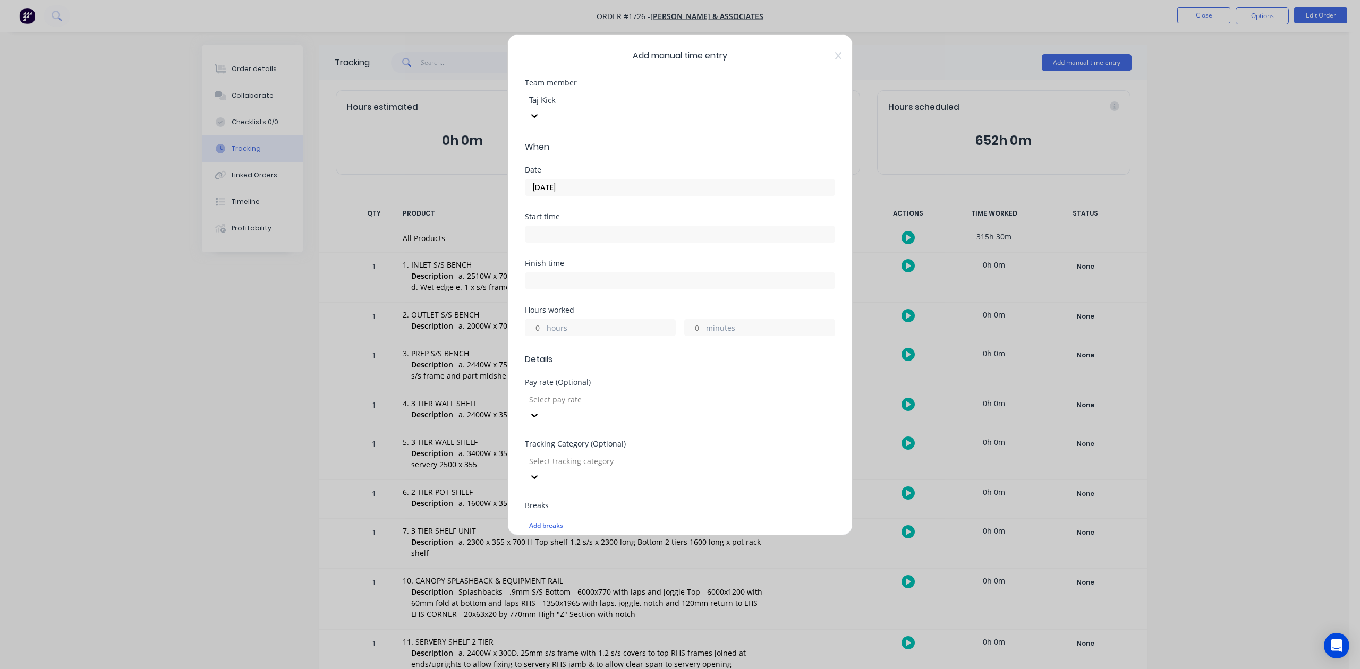
click at [691, 336] on input "minutes" at bounding box center [694, 328] width 19 height 16
type input "30"
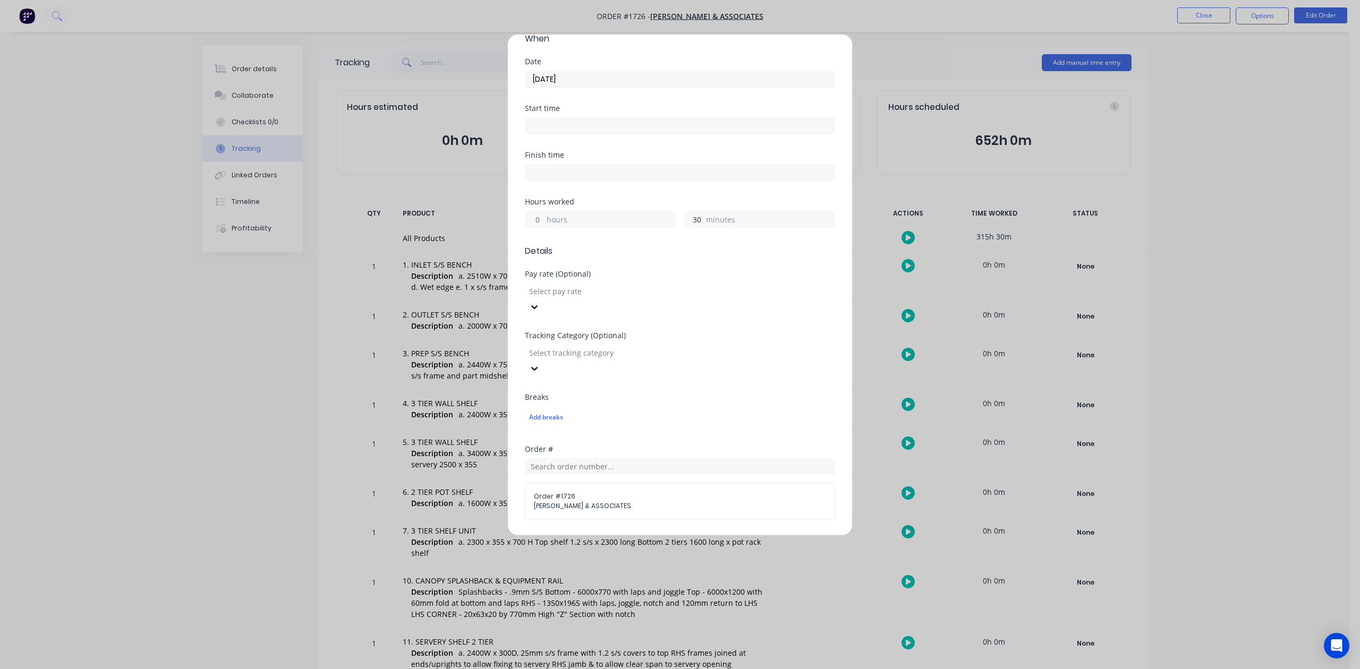
scroll to position [375, 0]
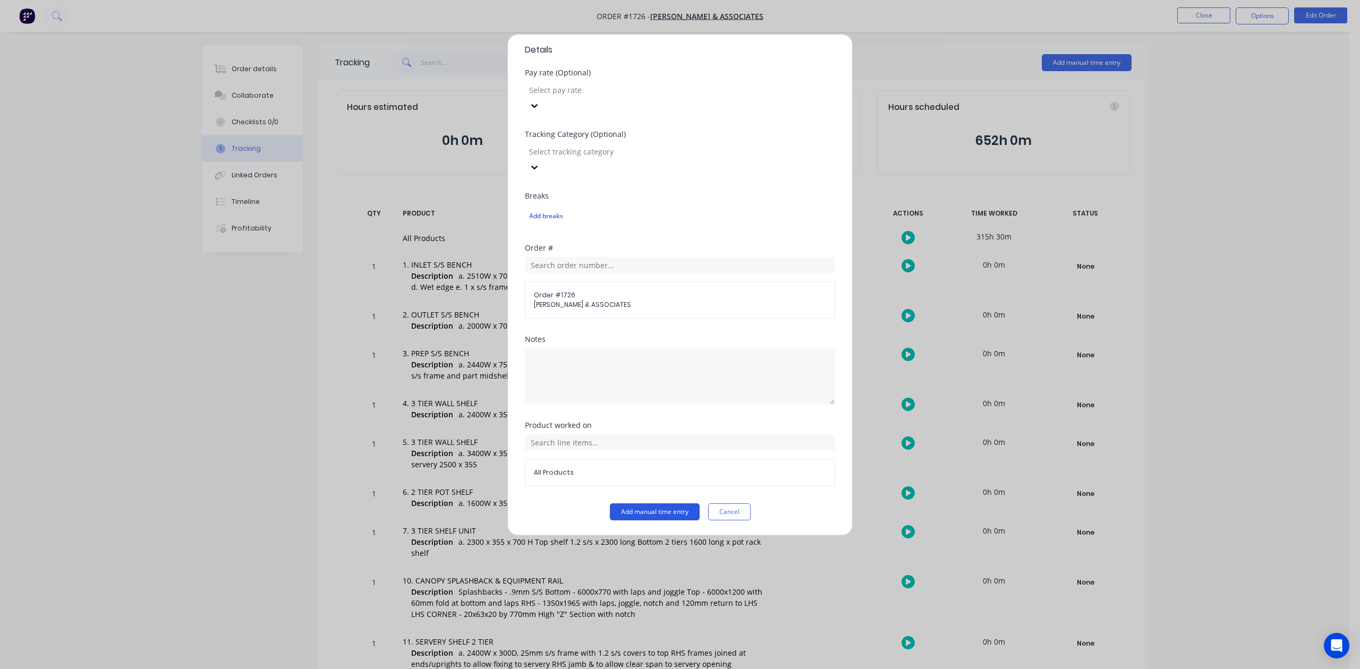
click at [651, 515] on button "Add manual time entry" at bounding box center [655, 512] width 90 height 17
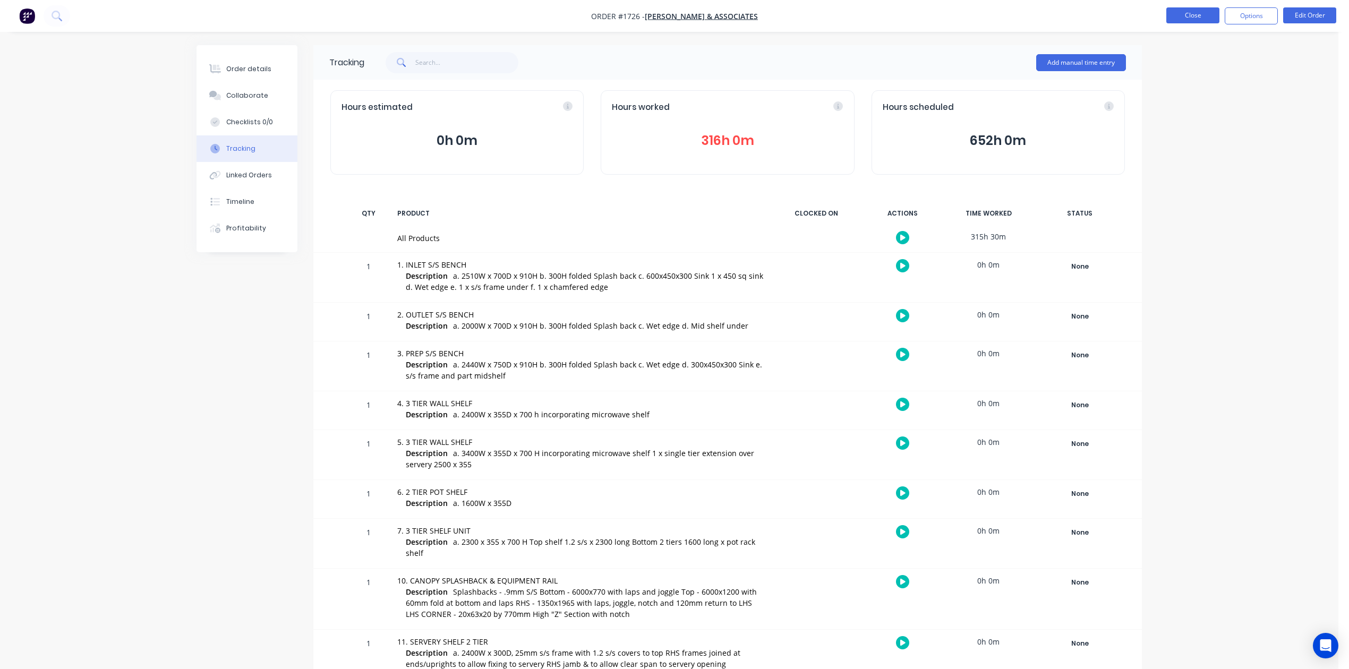
click at [1171, 15] on button "Close" at bounding box center [1193, 15] width 53 height 16
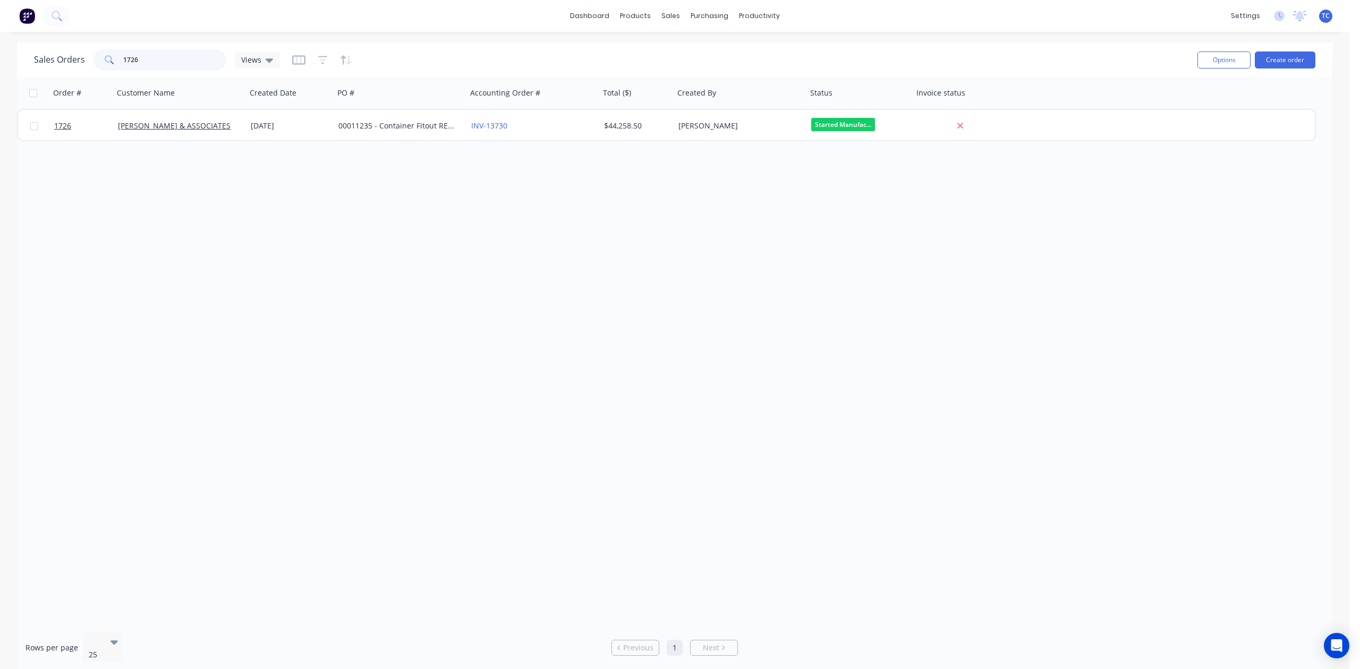
drag, startPoint x: 159, startPoint y: 56, endPoint x: 111, endPoint y: 64, distance: 49.0
click at [111, 64] on div "1726" at bounding box center [160, 59] width 133 height 21
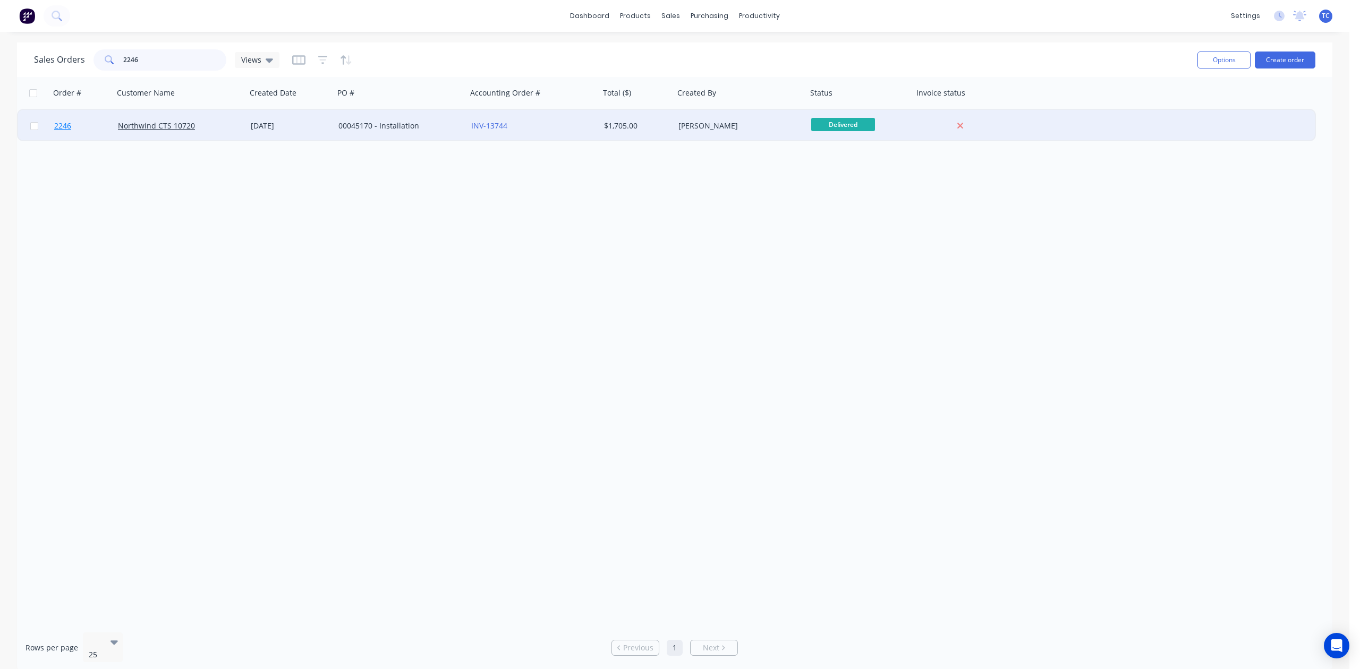
type input "2246"
click at [66, 119] on link "2246" at bounding box center [86, 126] width 64 height 32
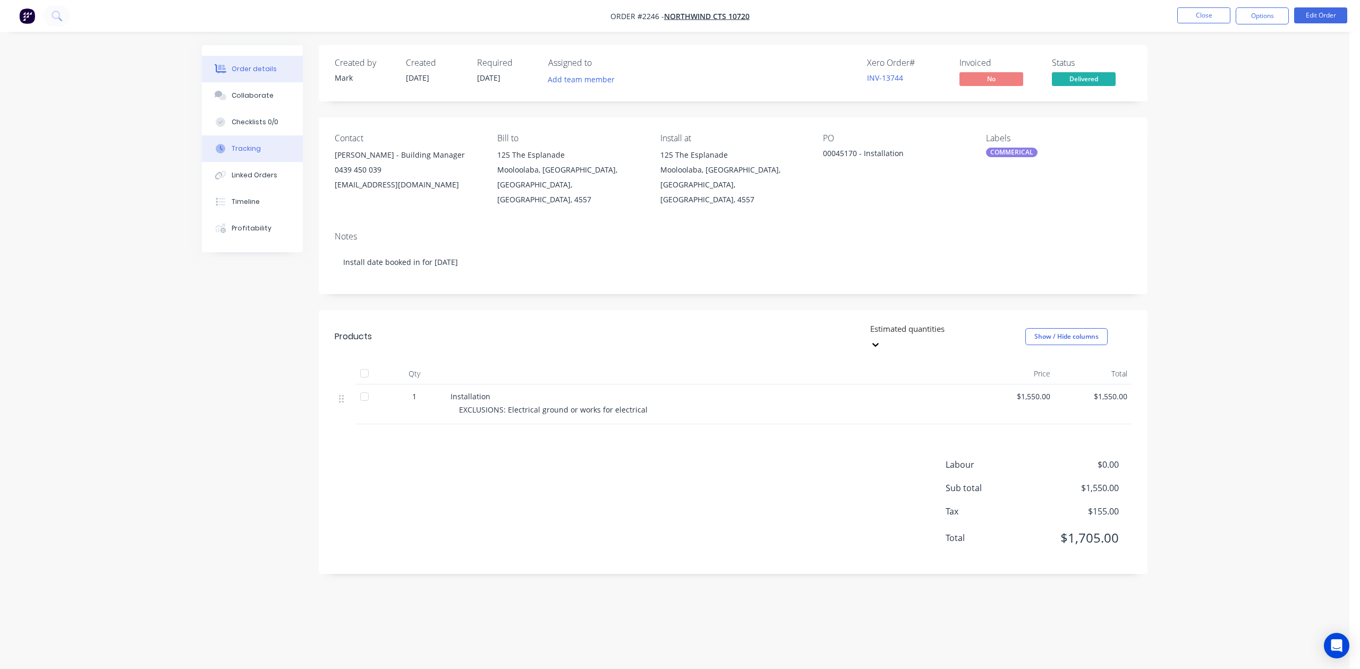
click at [272, 162] on button "Tracking" at bounding box center [252, 148] width 101 height 27
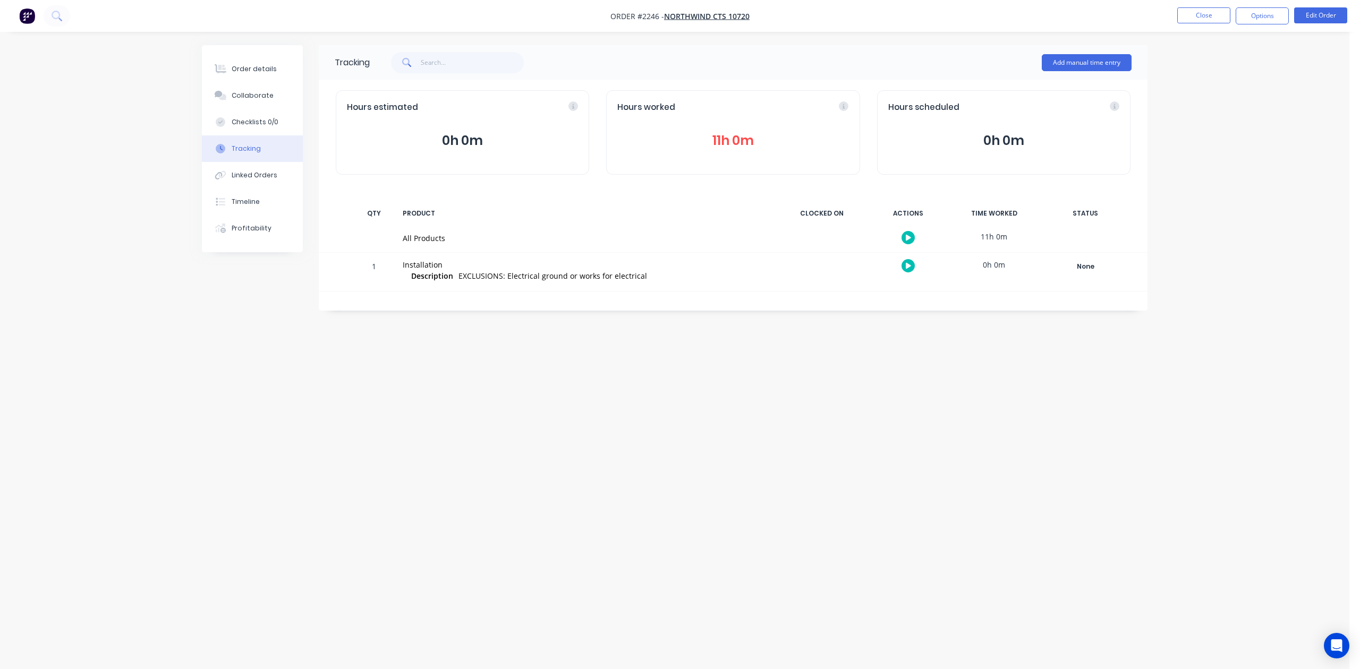
click at [720, 151] on button "11h 0m" at bounding box center [732, 141] width 231 height 20
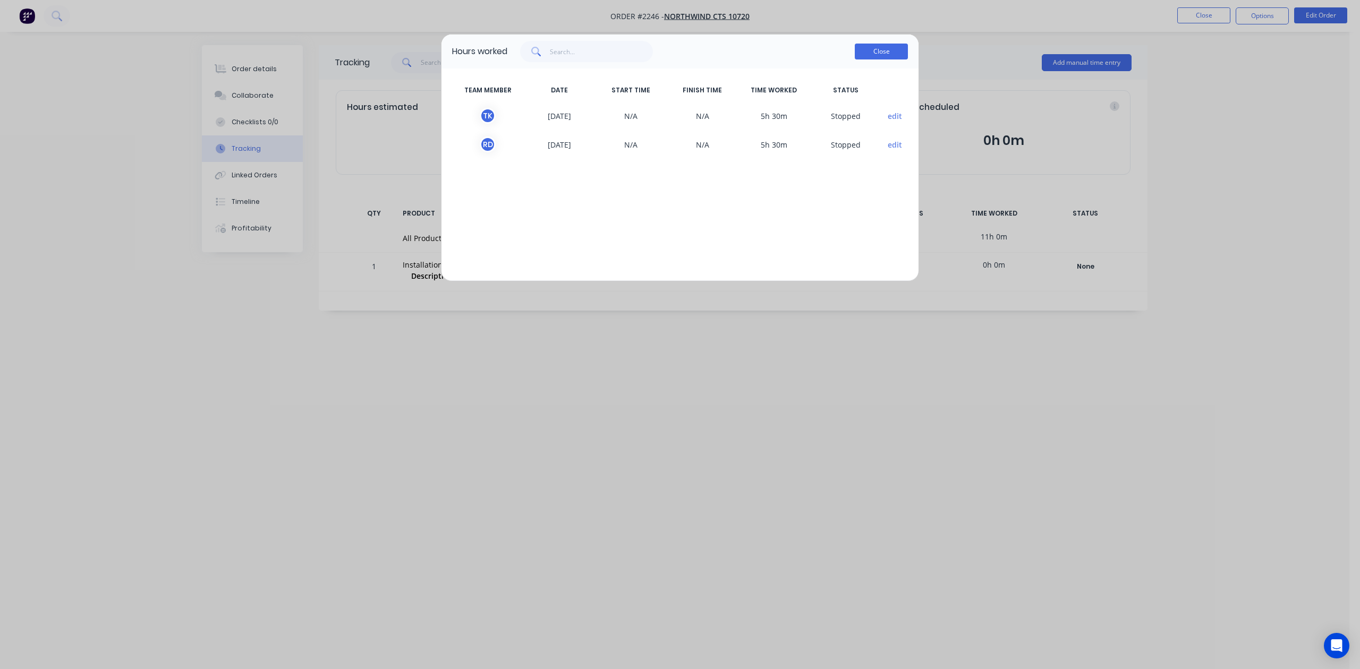
click at [874, 60] on button "Close" at bounding box center [881, 52] width 53 height 16
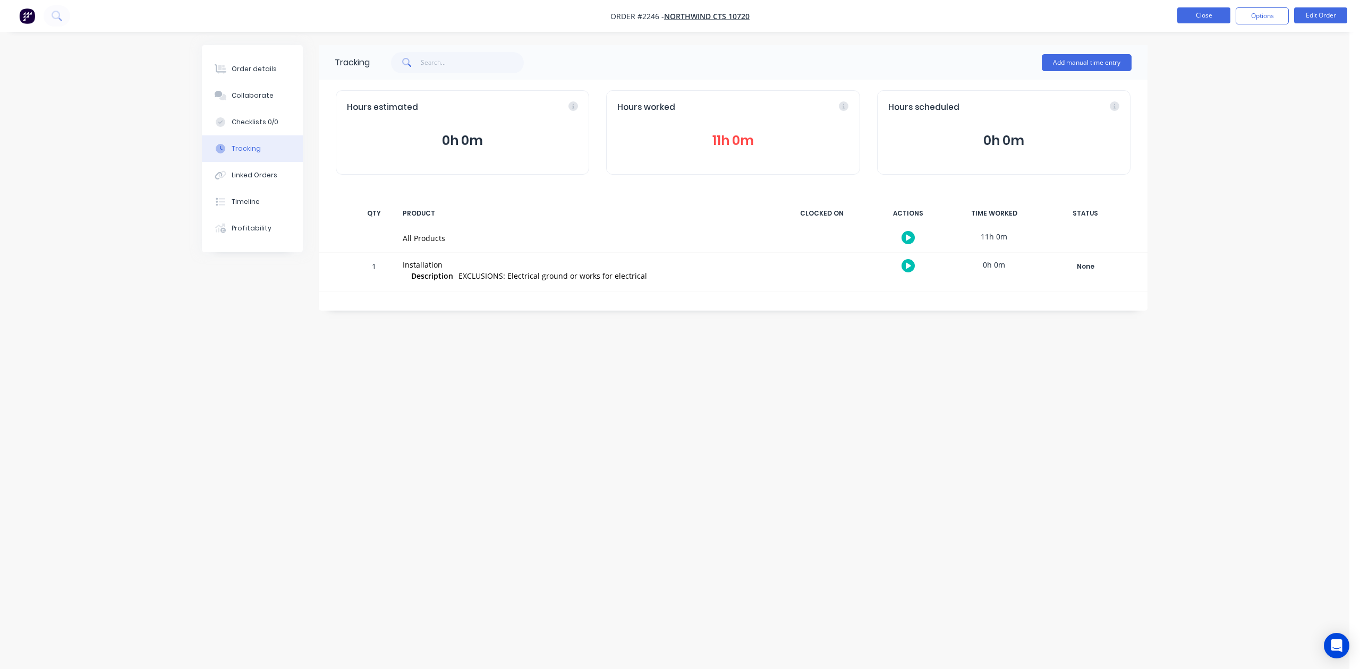
click at [1186, 13] on button "Close" at bounding box center [1203, 15] width 53 height 16
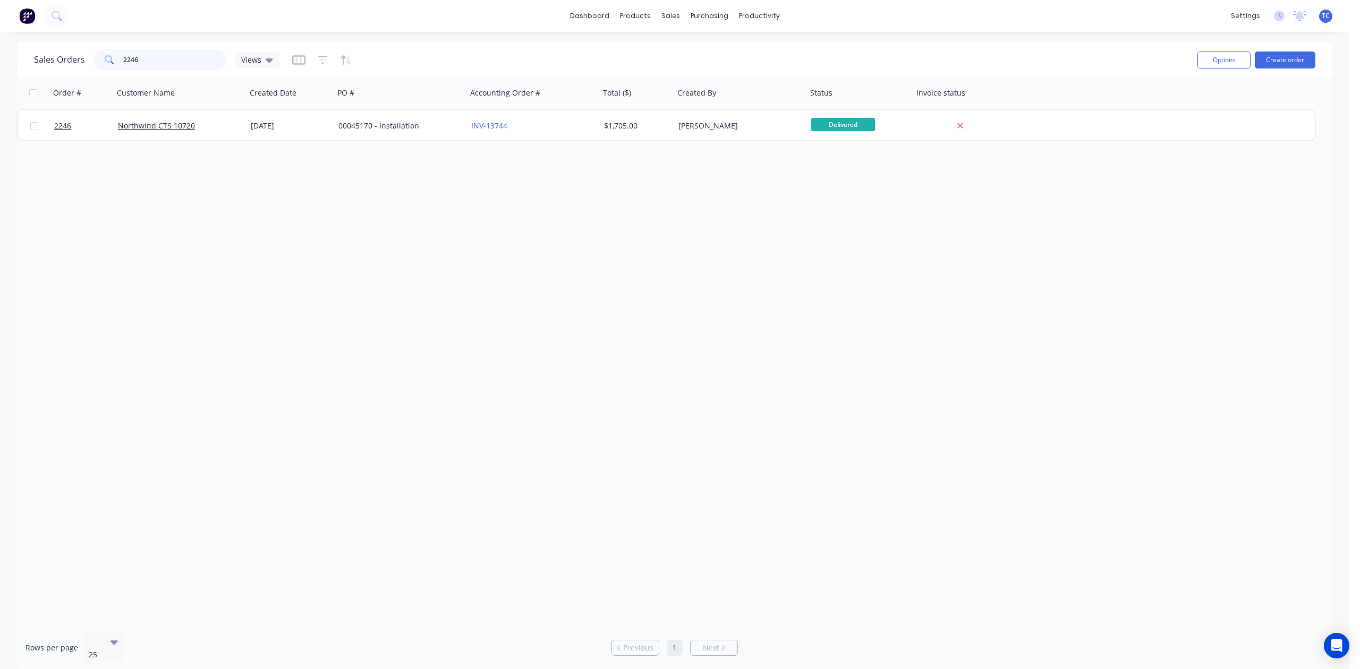
drag, startPoint x: 181, startPoint y: 60, endPoint x: 73, endPoint y: 64, distance: 107.4
click at [73, 64] on div "Sales Orders 2246 Views" at bounding box center [156, 59] width 245 height 21
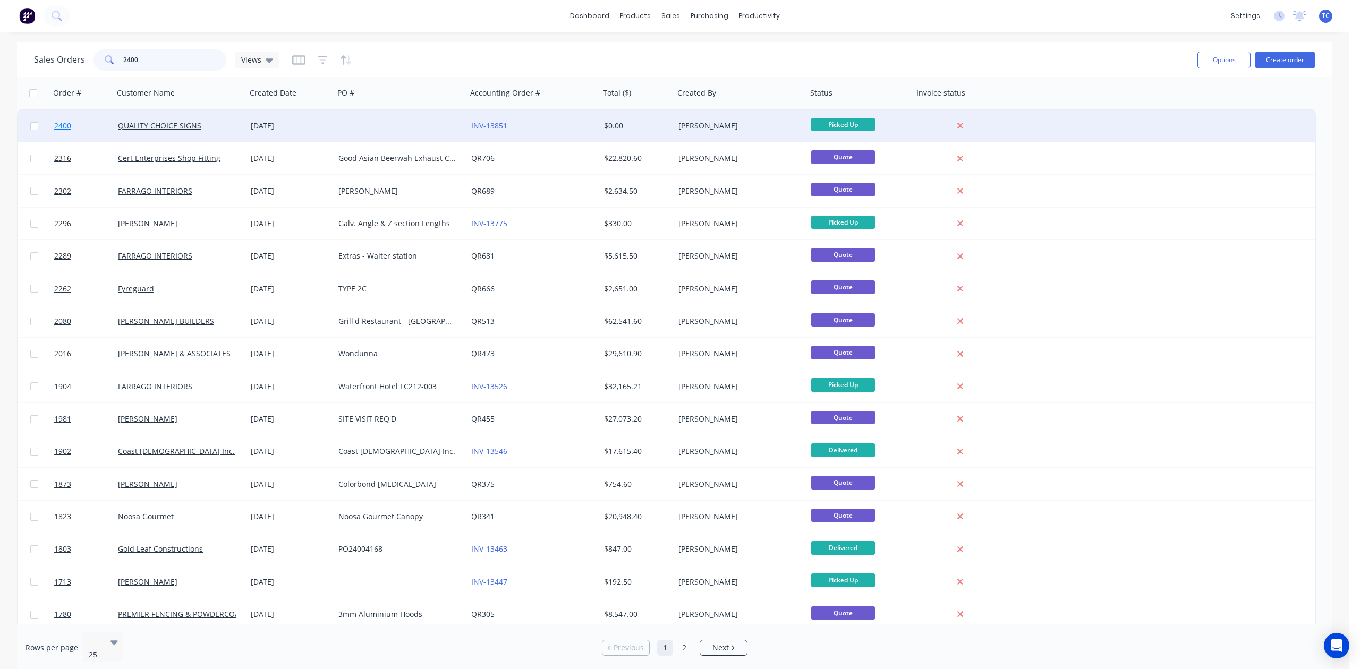
type input "2400"
click at [69, 124] on span "2400" at bounding box center [62, 126] width 17 height 11
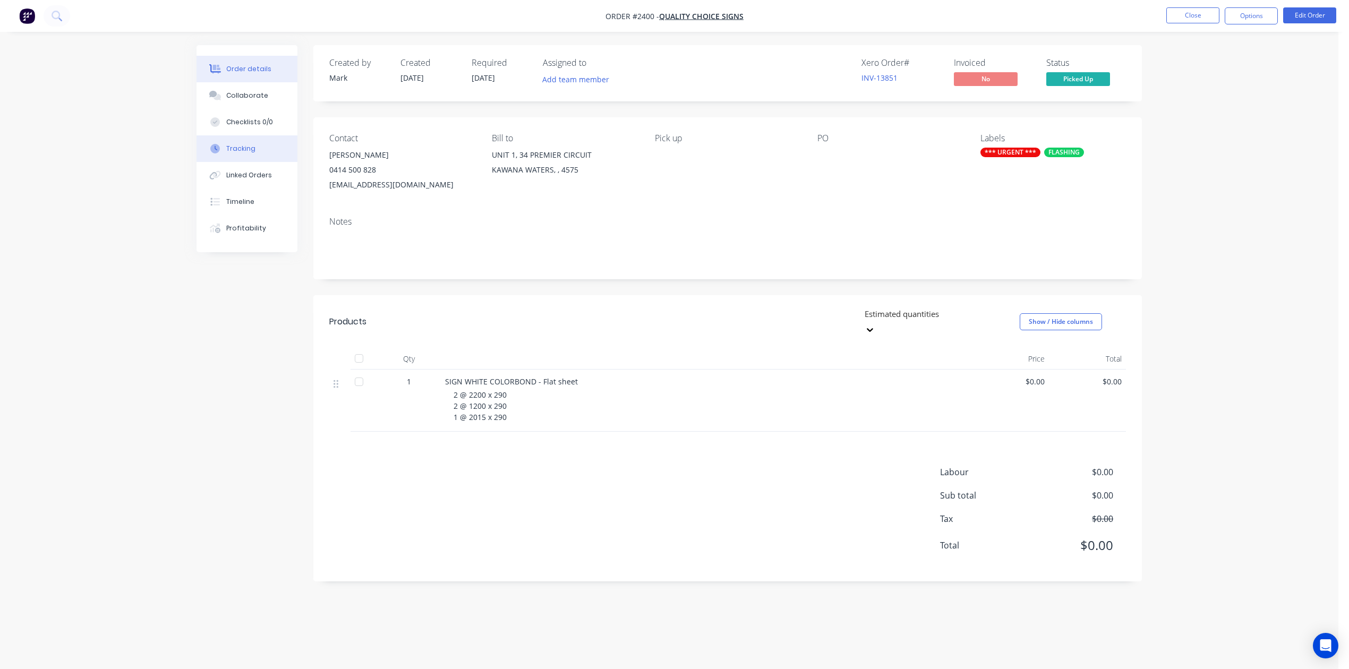
click at [250, 154] on div "Tracking" at bounding box center [240, 149] width 29 height 10
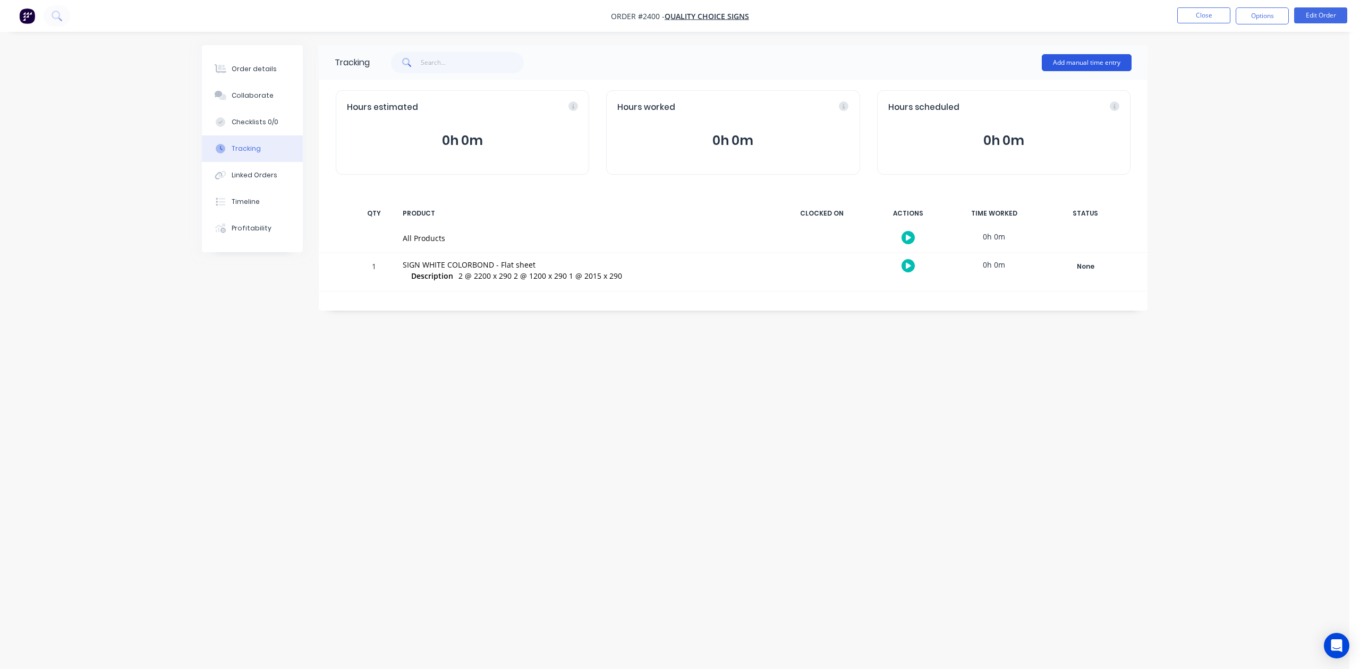
click at [1063, 64] on button "Add manual time entry" at bounding box center [1087, 62] width 90 height 17
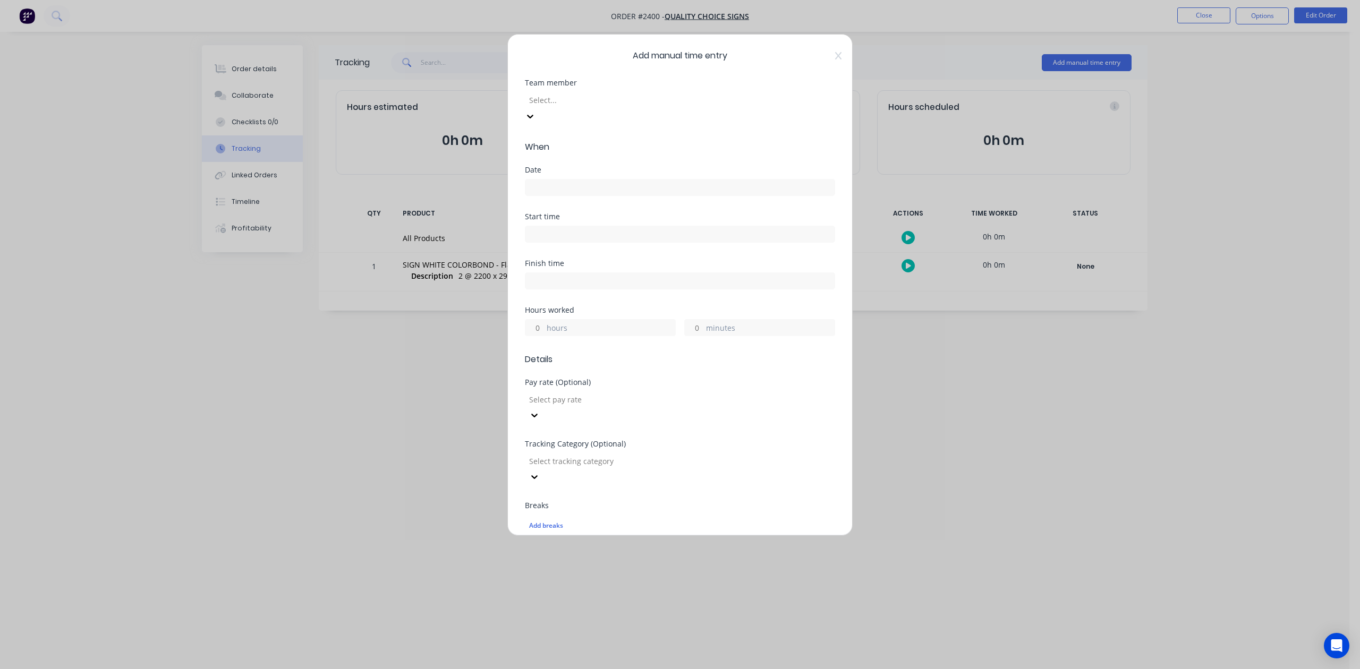
click at [625, 107] on div at bounding box center [604, 100] width 153 height 13
click at [566, 193] on div at bounding box center [680, 186] width 310 height 20
click at [570, 196] on input at bounding box center [679, 188] width 309 height 16
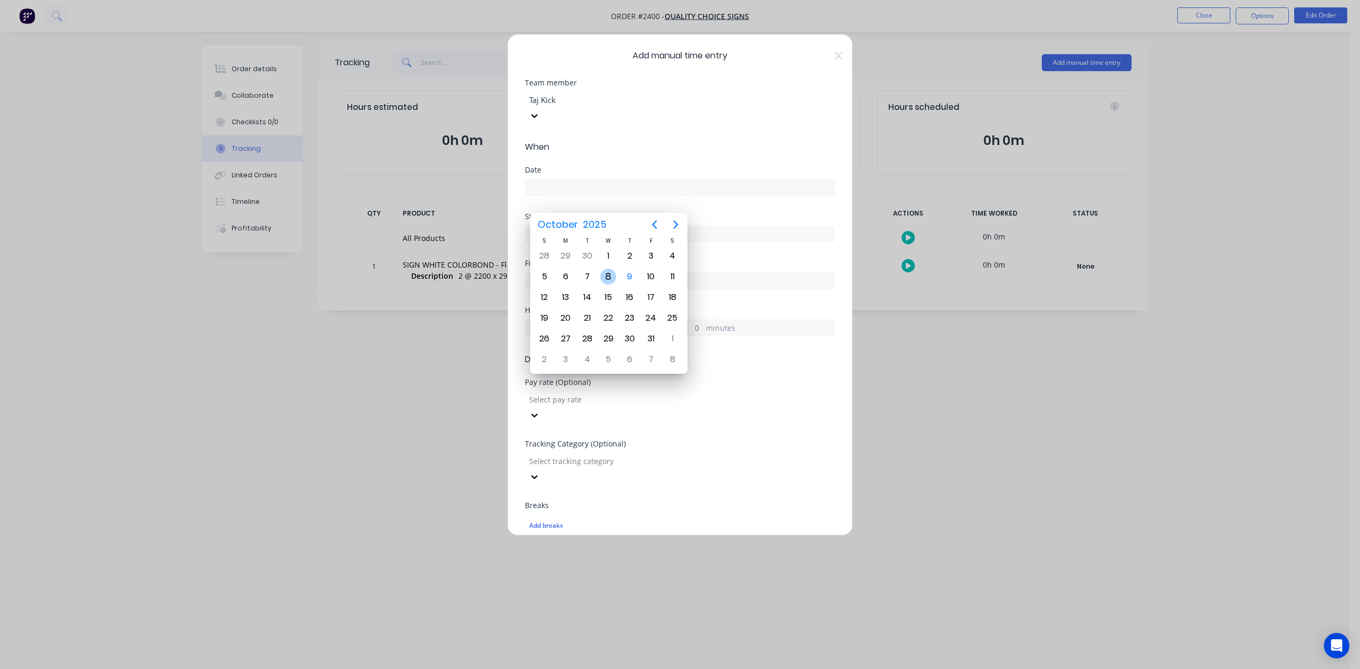
click at [602, 277] on div "8" at bounding box center [608, 277] width 16 height 16
type input "[DATE]"
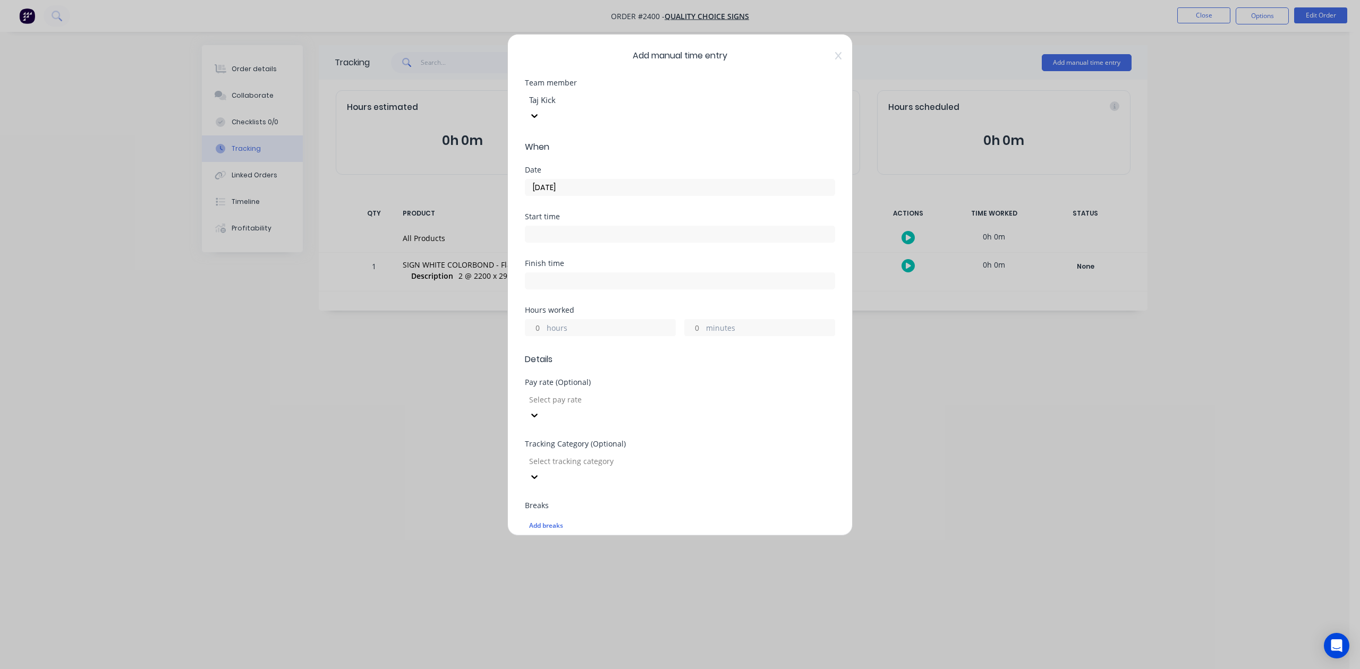
click at [685, 336] on input "minutes" at bounding box center [694, 328] width 19 height 16
type input "45"
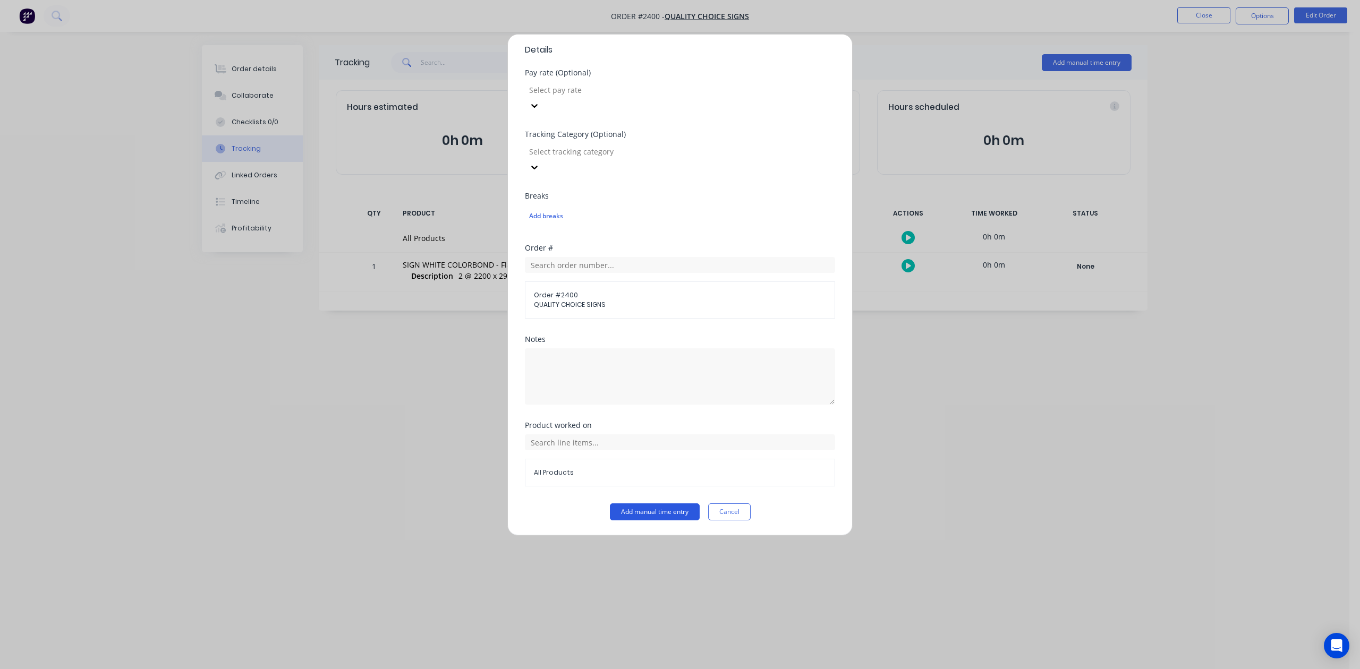
click at [617, 517] on button "Add manual time entry" at bounding box center [655, 512] width 90 height 17
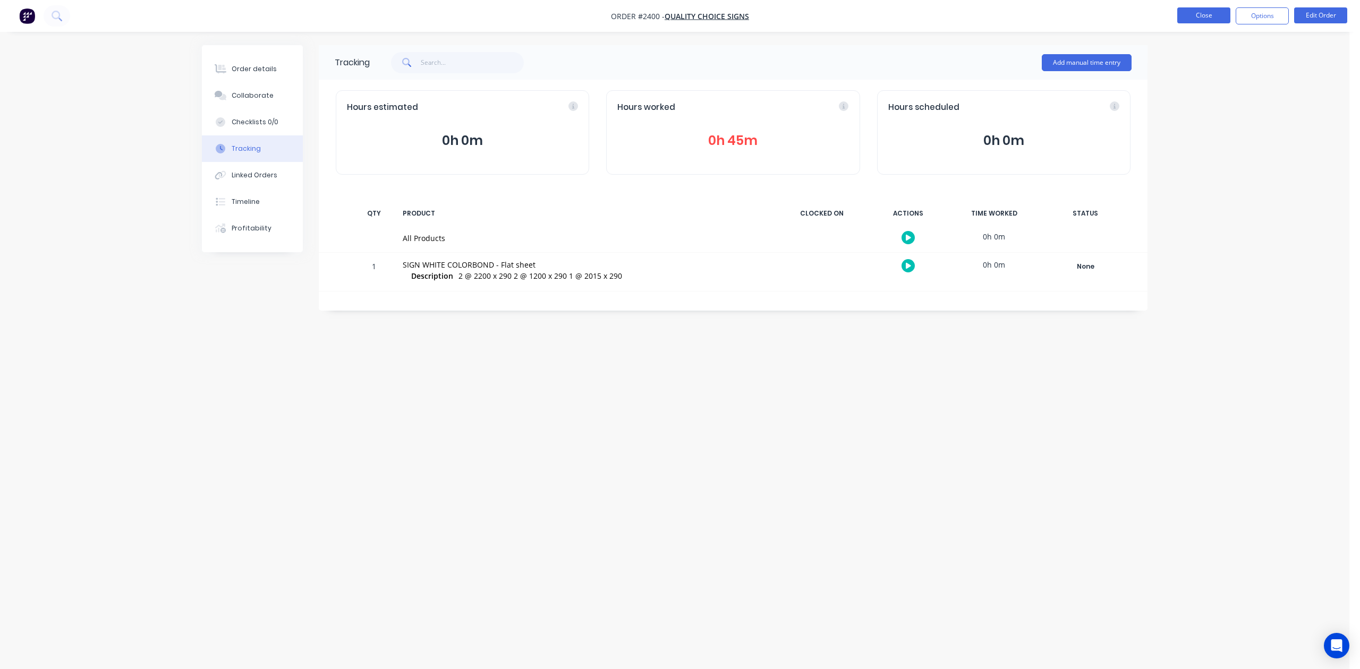
click at [1191, 20] on button "Close" at bounding box center [1203, 15] width 53 height 16
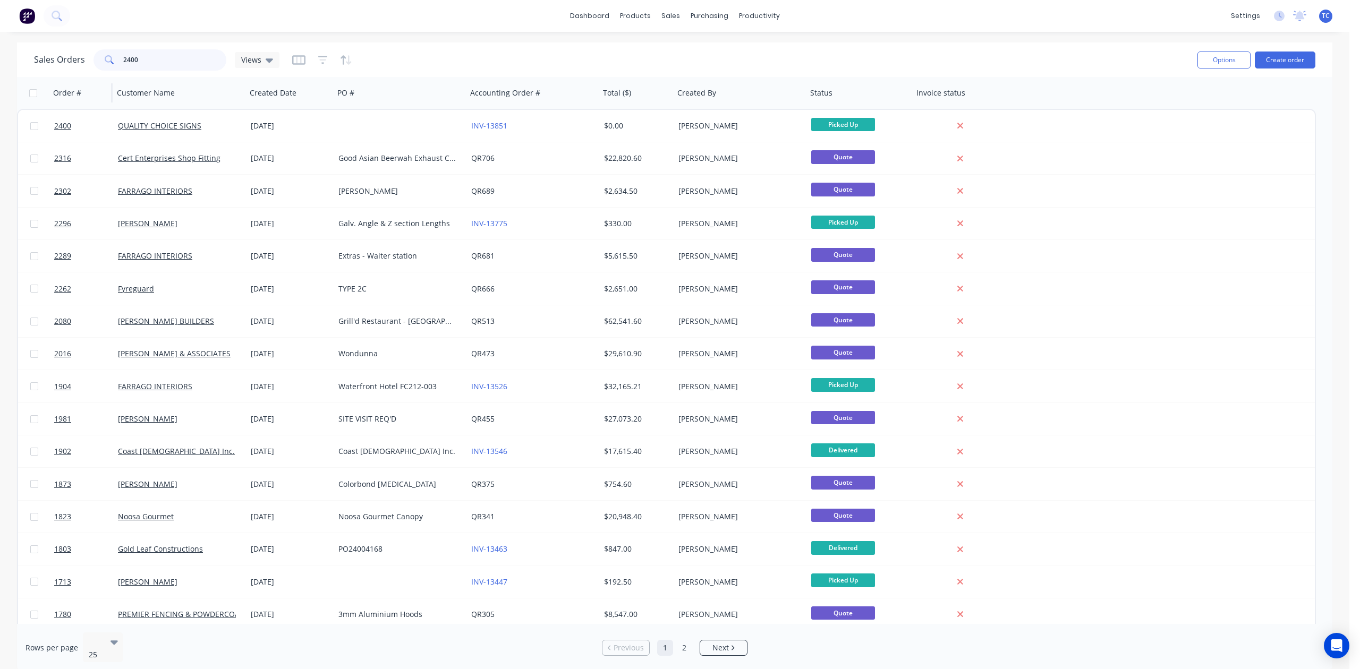
drag, startPoint x: 155, startPoint y: 60, endPoint x: 104, endPoint y: 78, distance: 53.9
click at [104, 78] on div "Sales Orders 2400 Views Options Create order Order # Customer Name Created Date…" at bounding box center [674, 358] width 1315 height 630
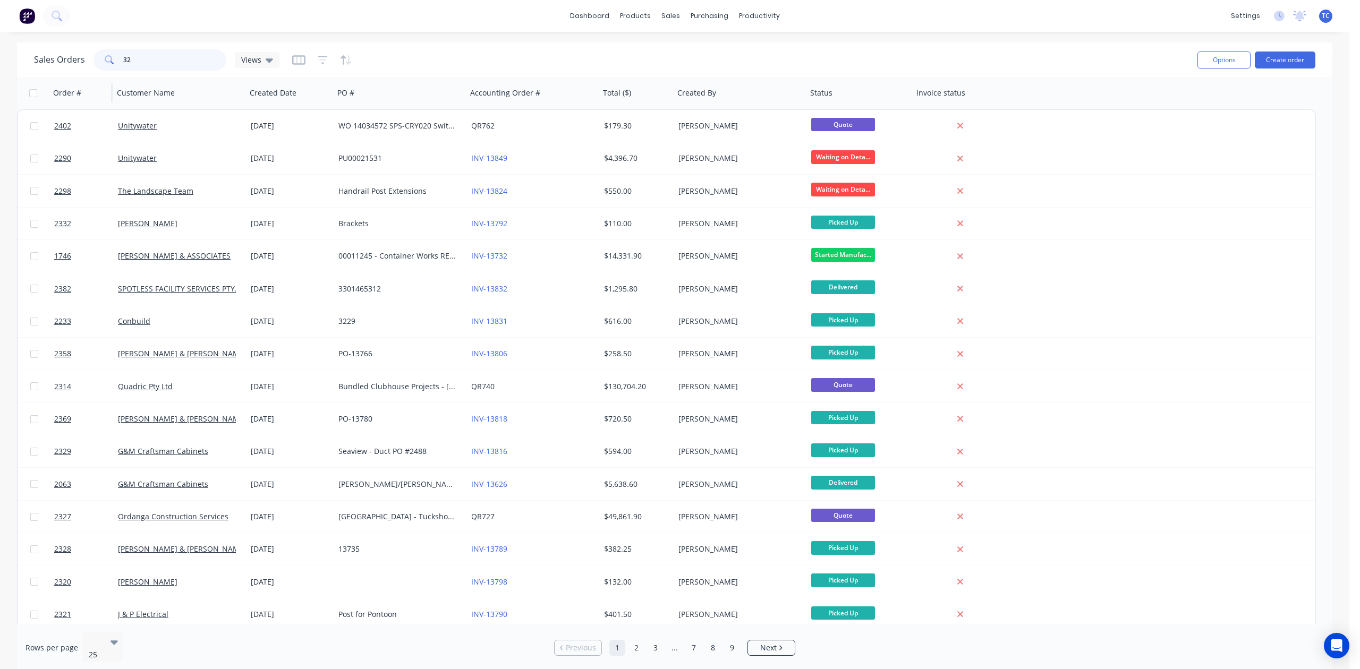
type input "3"
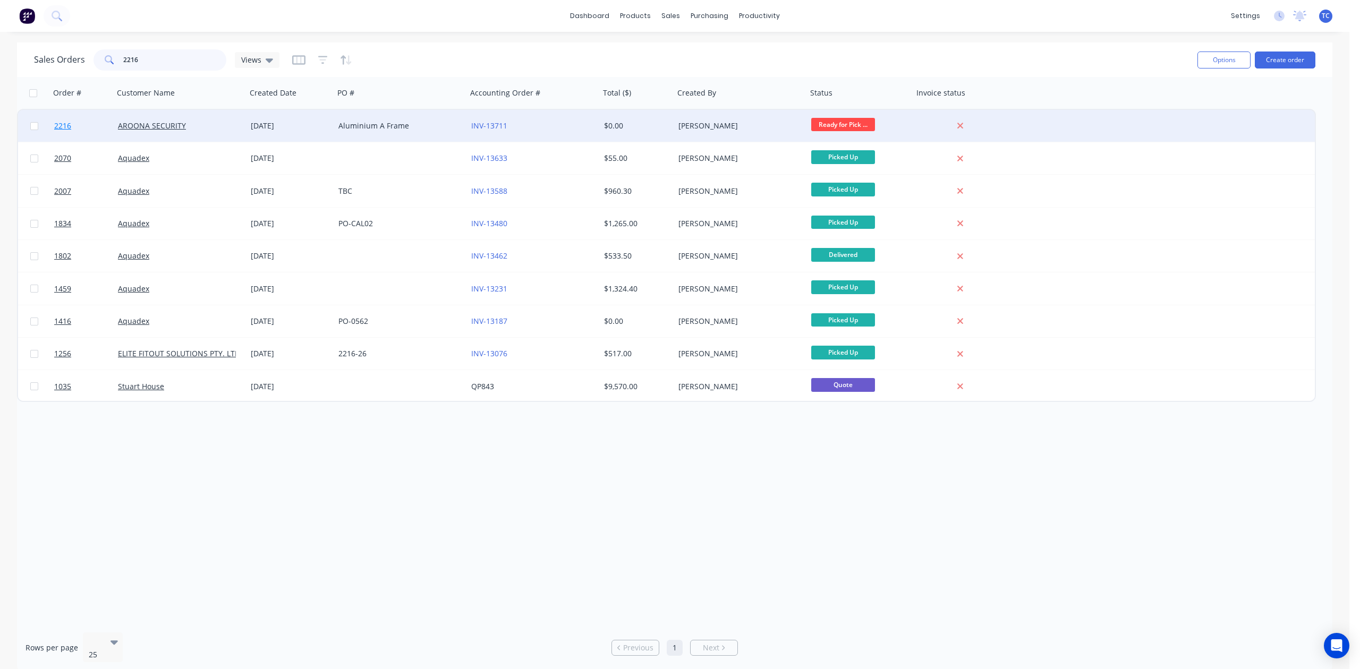
type input "2216"
click at [62, 124] on span "2216" at bounding box center [62, 126] width 17 height 11
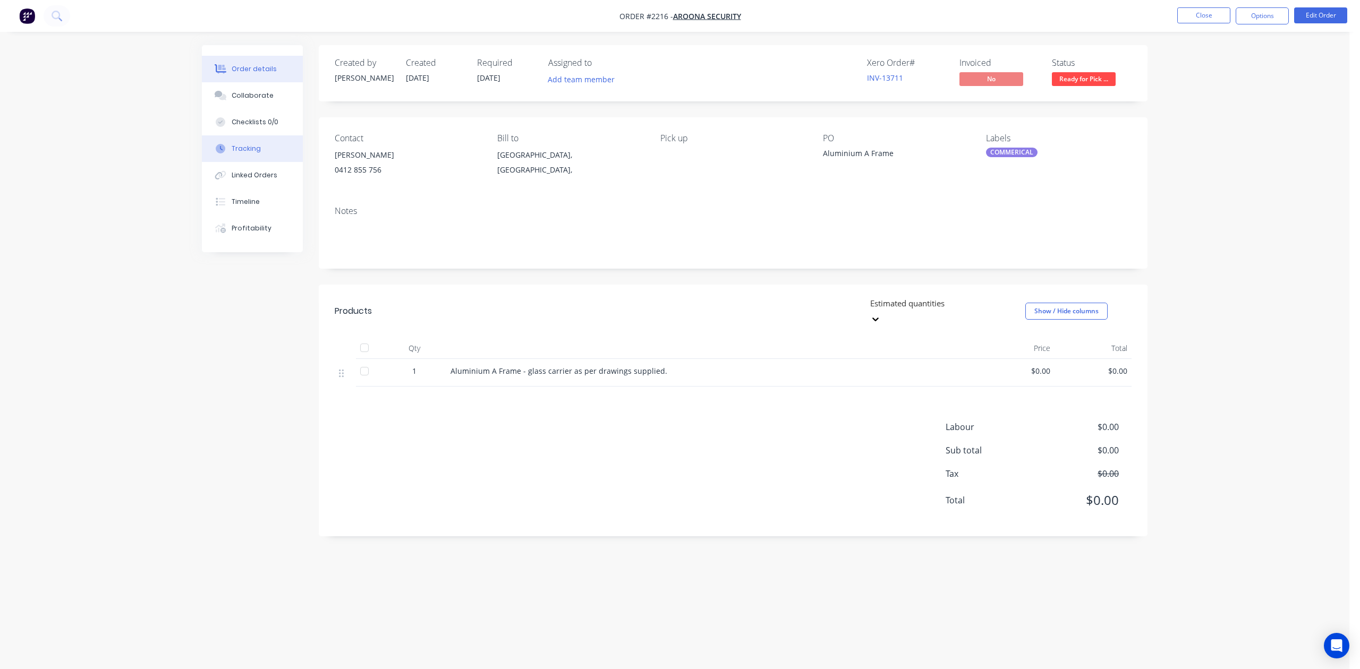
click at [245, 154] on div "Tracking" at bounding box center [246, 149] width 29 height 10
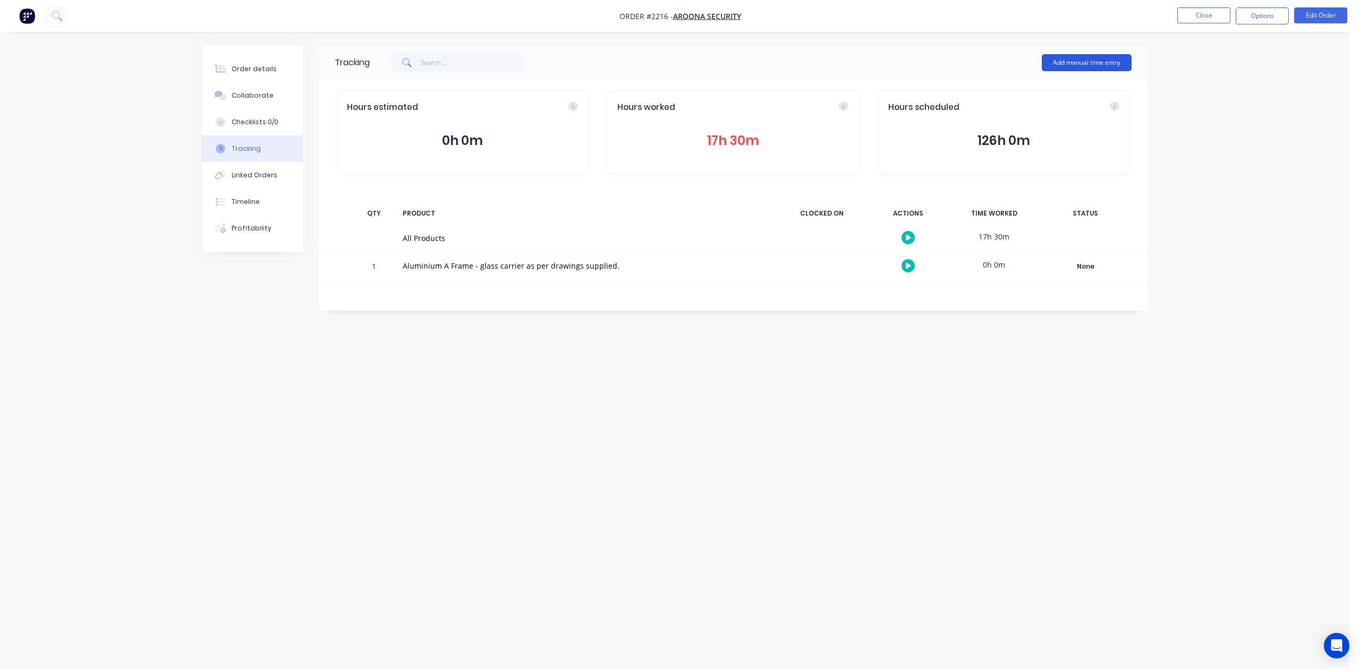
click at [1064, 64] on button "Add manual time entry" at bounding box center [1087, 62] width 90 height 17
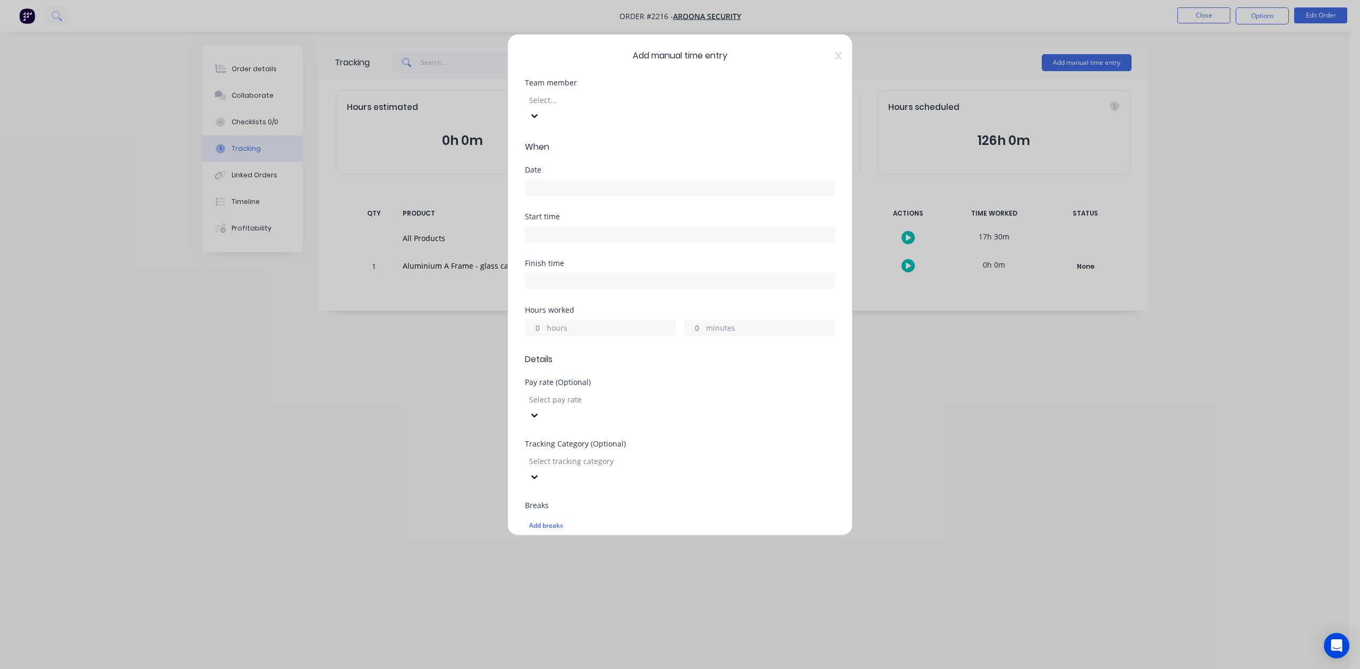
click at [596, 107] on div at bounding box center [604, 100] width 153 height 13
click at [575, 196] on input at bounding box center [679, 188] width 309 height 16
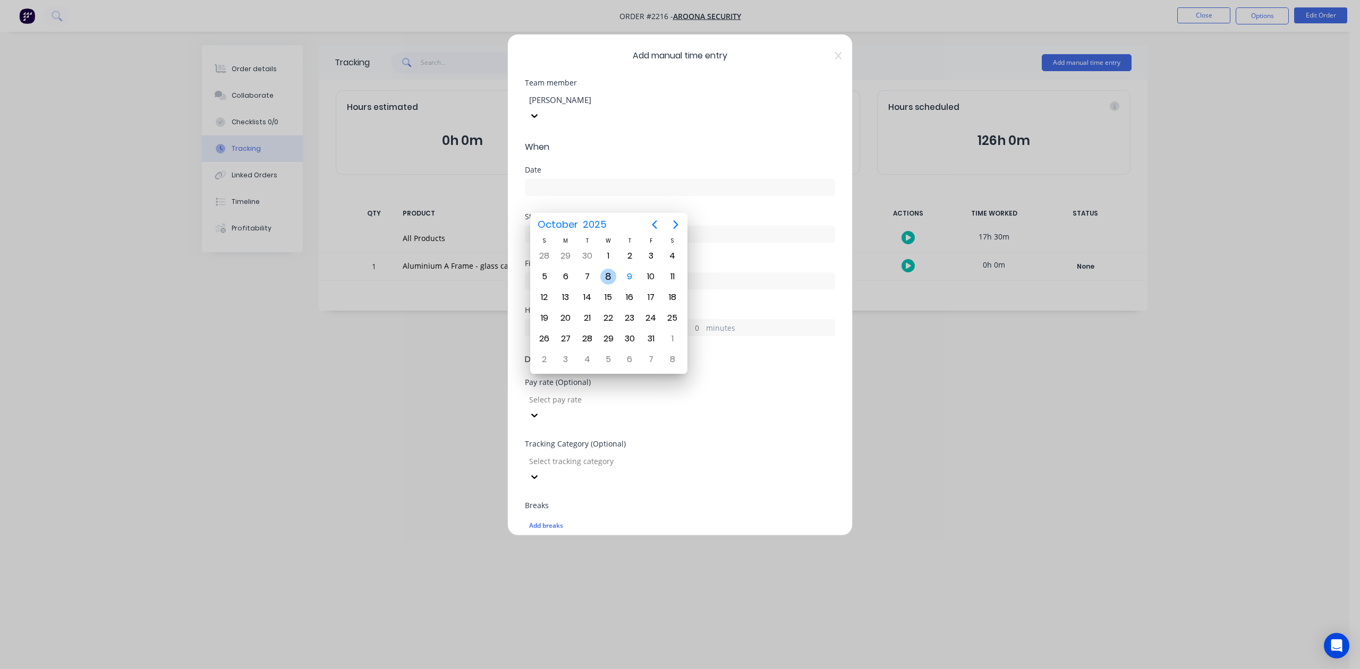
click at [607, 275] on div "8" at bounding box center [608, 277] width 16 height 16
type input "[DATE]"
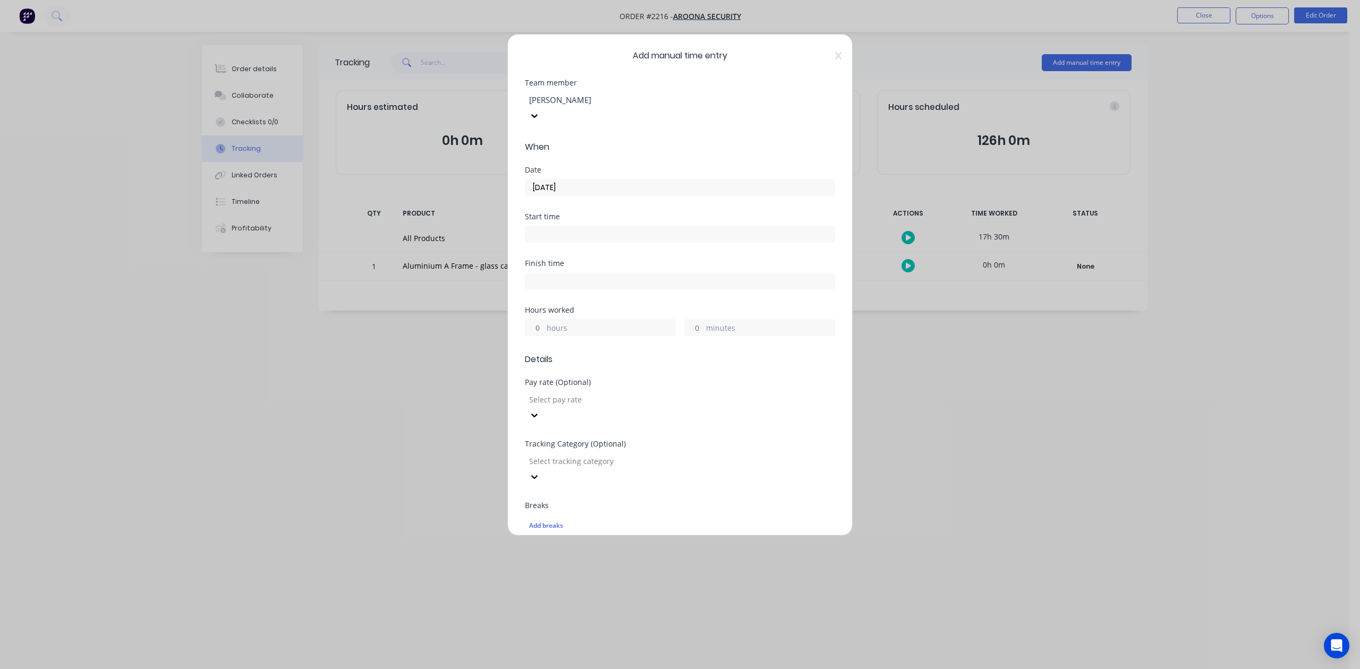
click at [543, 336] on input "hours" at bounding box center [534, 328] width 19 height 16
type input "8"
click at [698, 336] on input "minutes" at bounding box center [694, 328] width 19 height 16
type input "30"
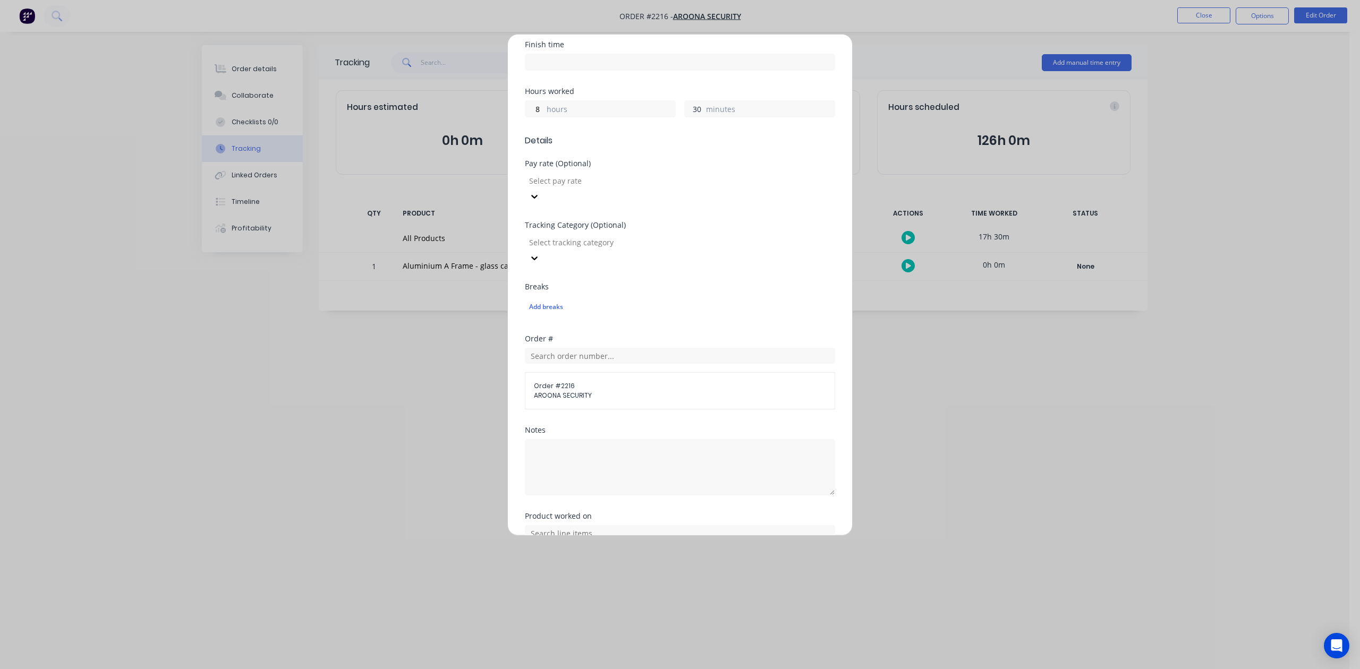
scroll to position [375, 0]
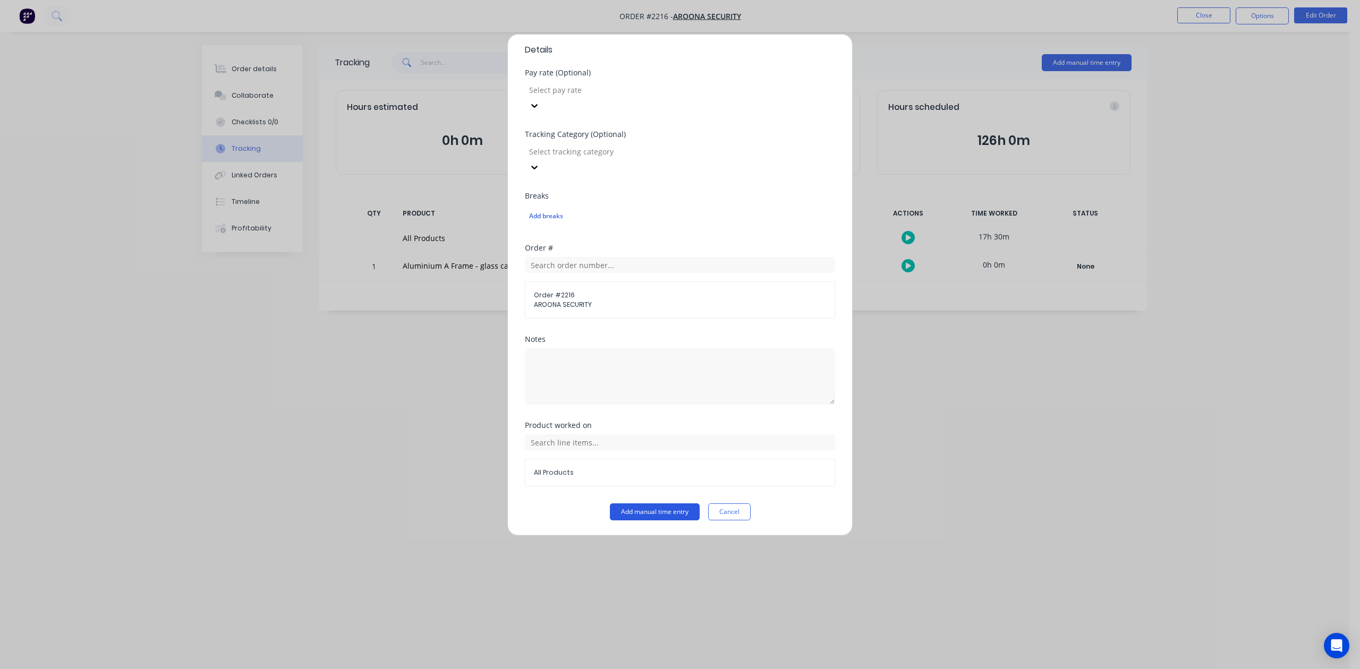
click at [663, 513] on button "Add manual time entry" at bounding box center [655, 512] width 90 height 17
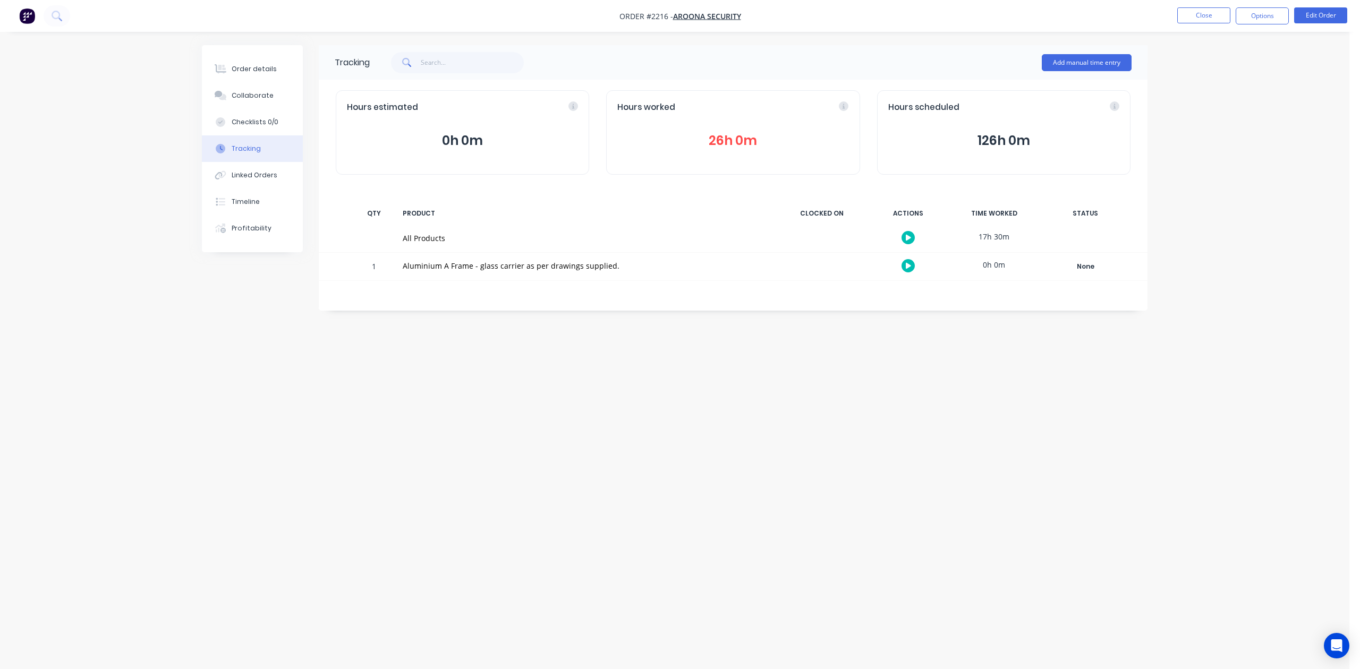
click at [726, 151] on button "26h 0m" at bounding box center [732, 141] width 231 height 20
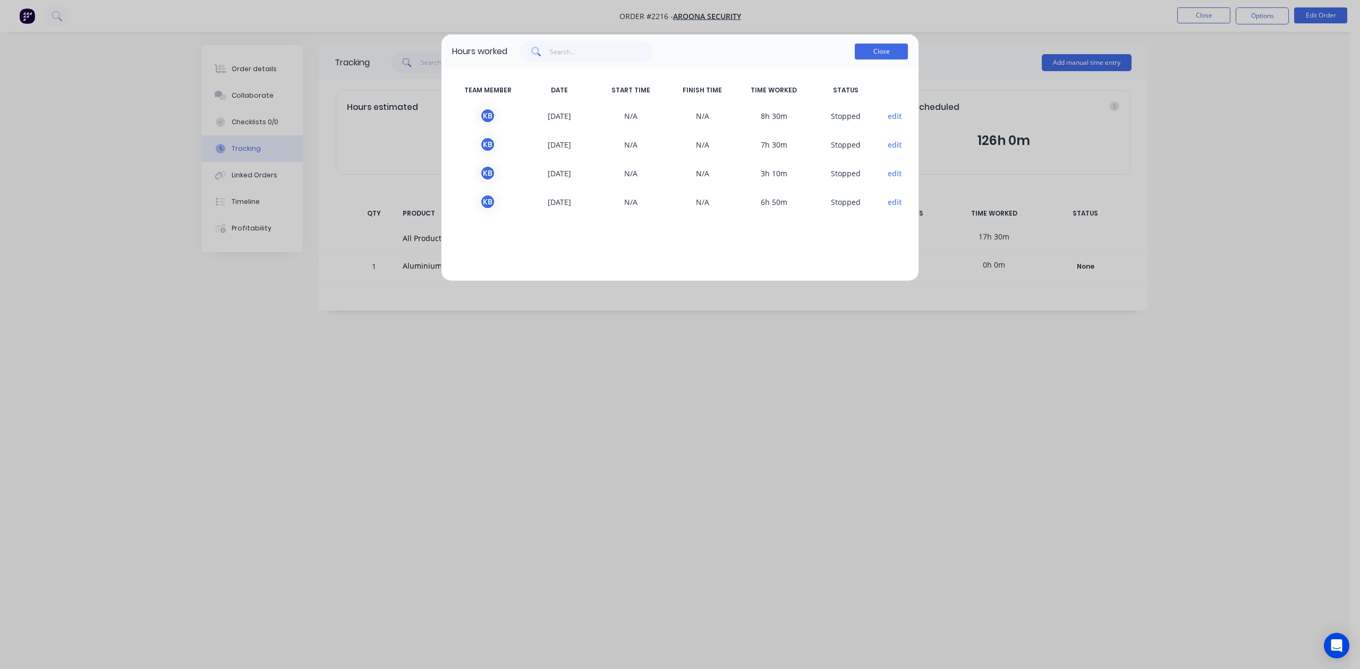
click at [878, 60] on button "Close" at bounding box center [881, 52] width 53 height 16
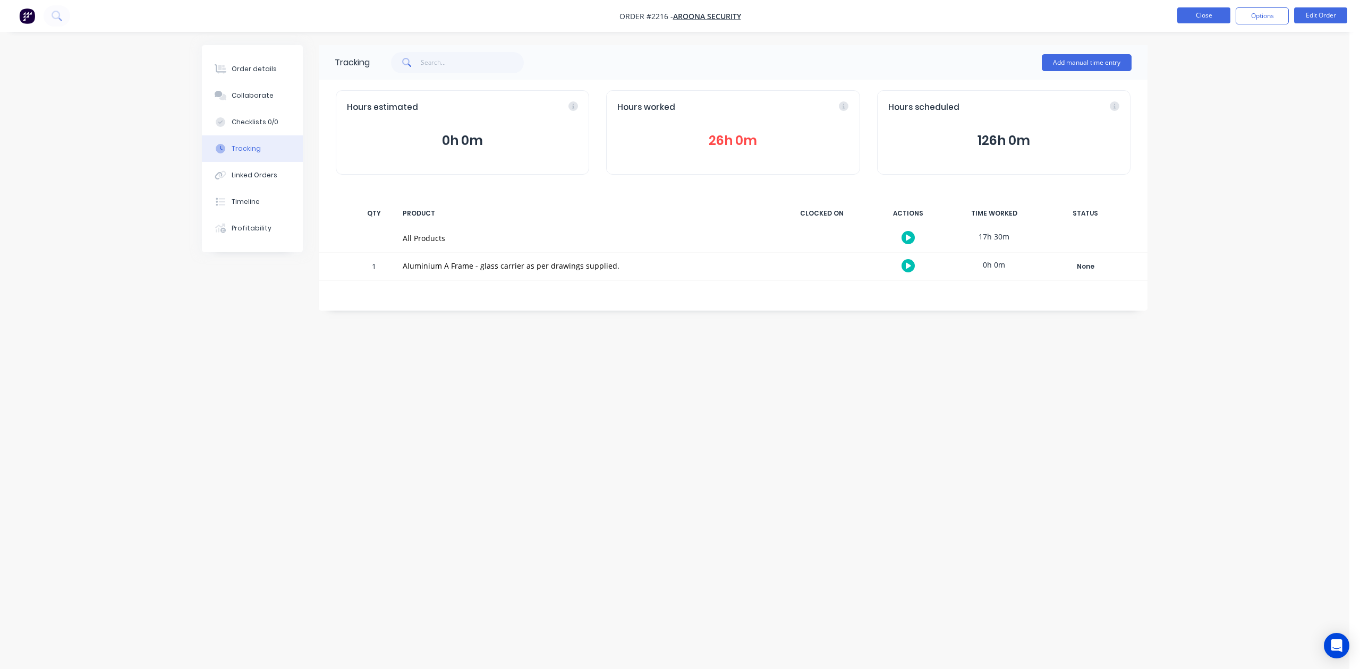
click at [1188, 18] on button "Close" at bounding box center [1203, 15] width 53 height 16
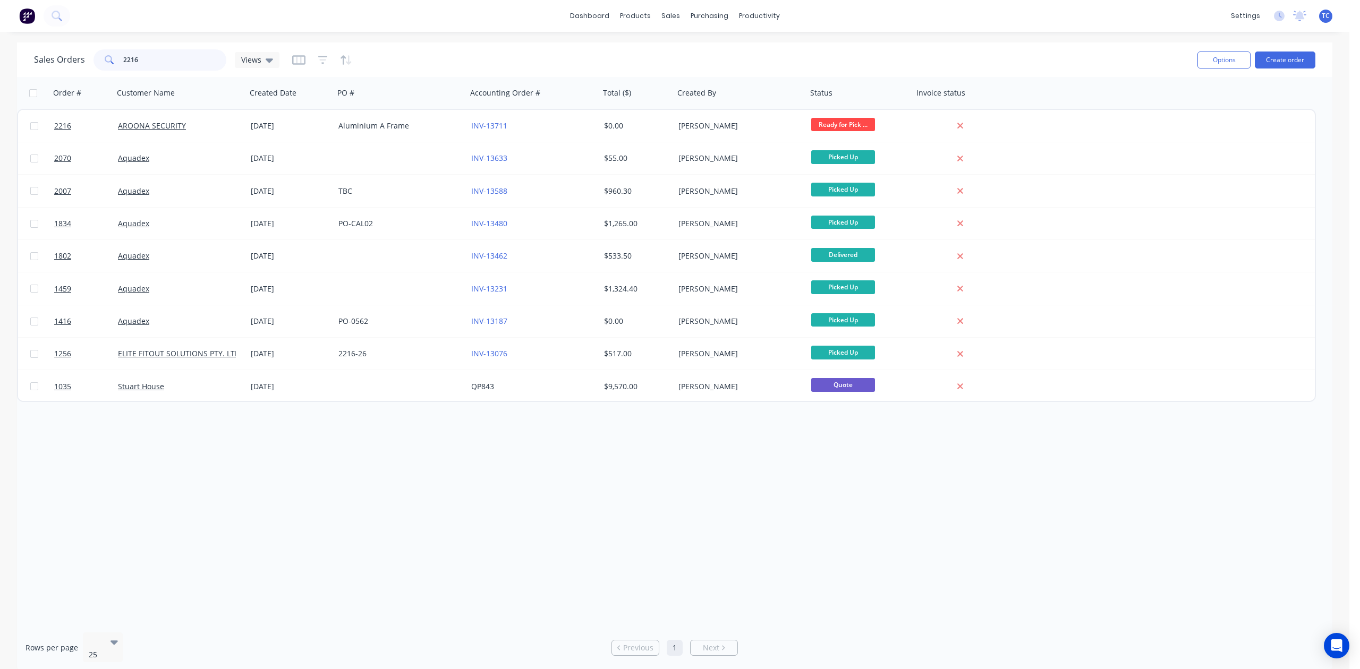
drag, startPoint x: 160, startPoint y: 63, endPoint x: 106, endPoint y: 47, distance: 55.8
click at [107, 47] on div "Sales Orders 2216 Views" at bounding box center [611, 60] width 1155 height 26
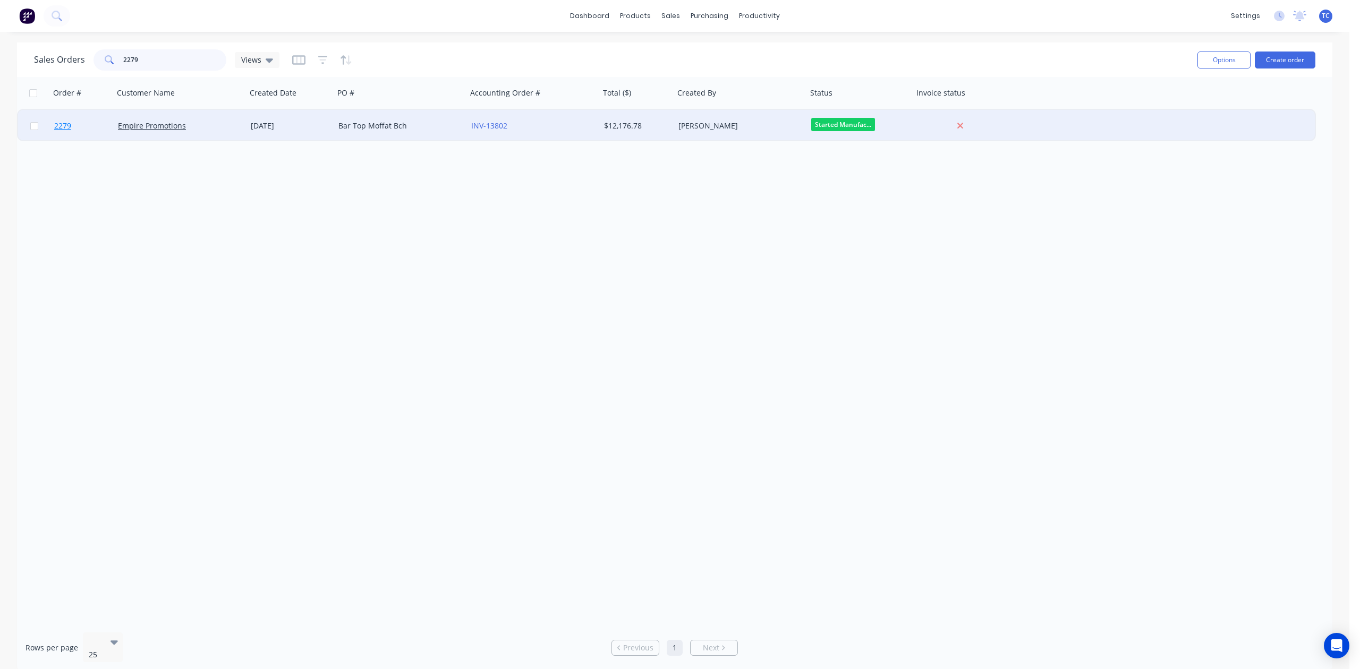
type input "2279"
click at [66, 125] on span "2279" at bounding box center [62, 126] width 17 height 11
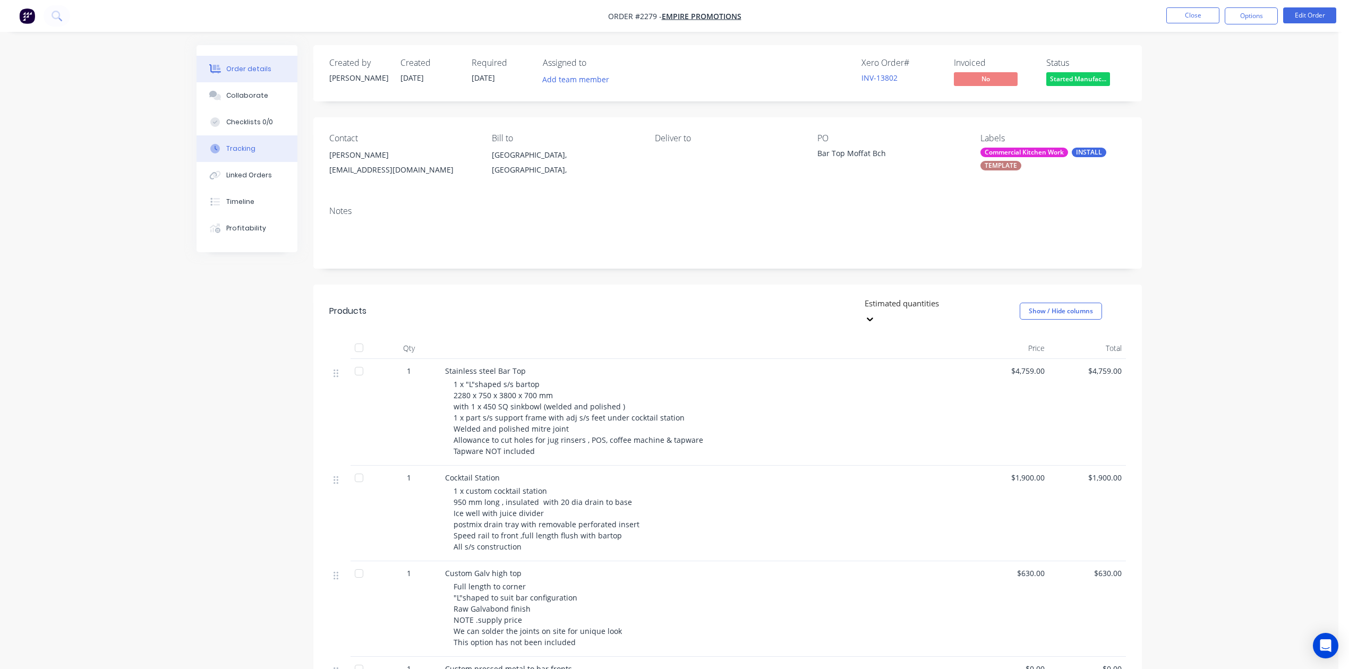
click at [256, 154] on div "Tracking" at bounding box center [240, 149] width 29 height 10
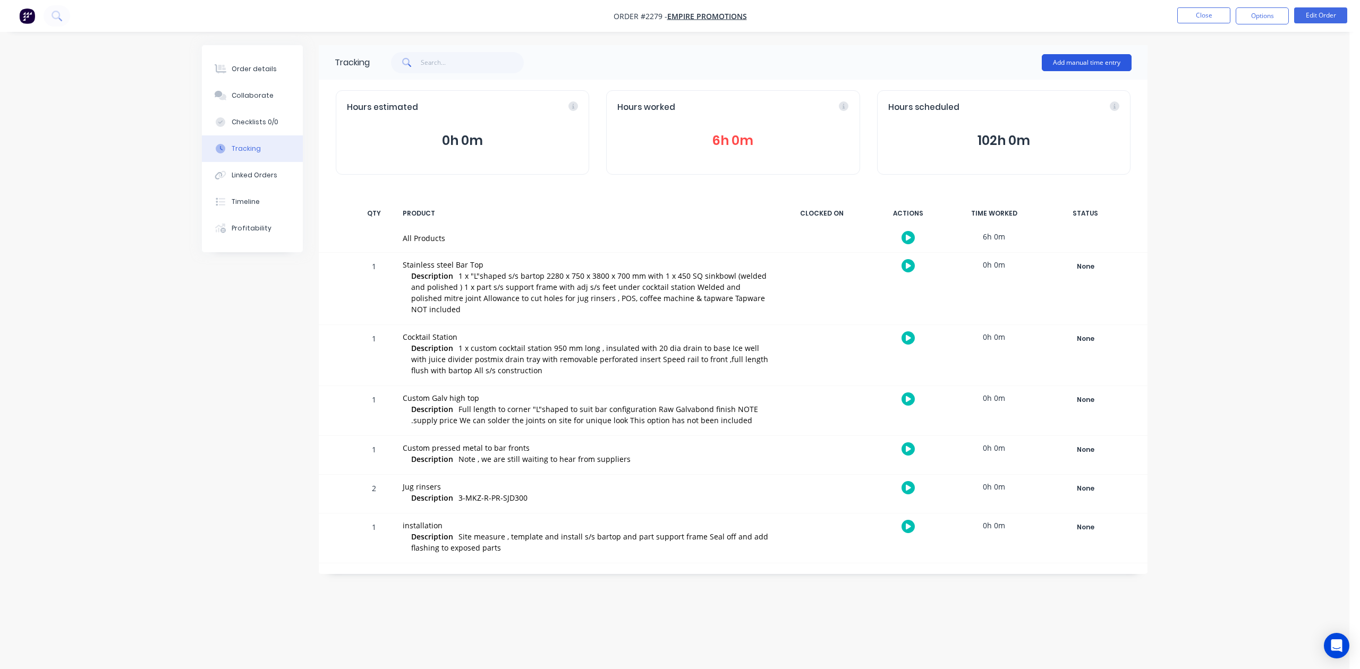
click at [1069, 61] on button "Add manual time entry" at bounding box center [1087, 62] width 90 height 17
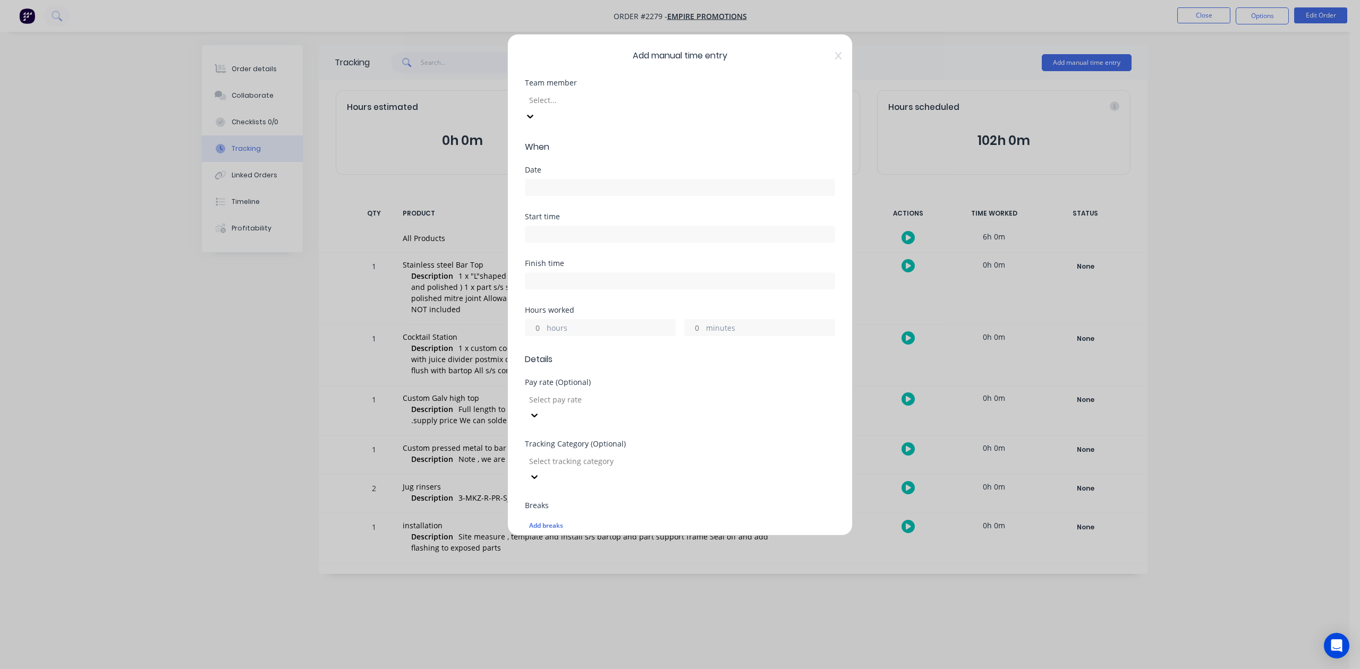
click at [672, 107] on div at bounding box center [604, 100] width 153 height 13
click at [596, 196] on input at bounding box center [679, 188] width 309 height 16
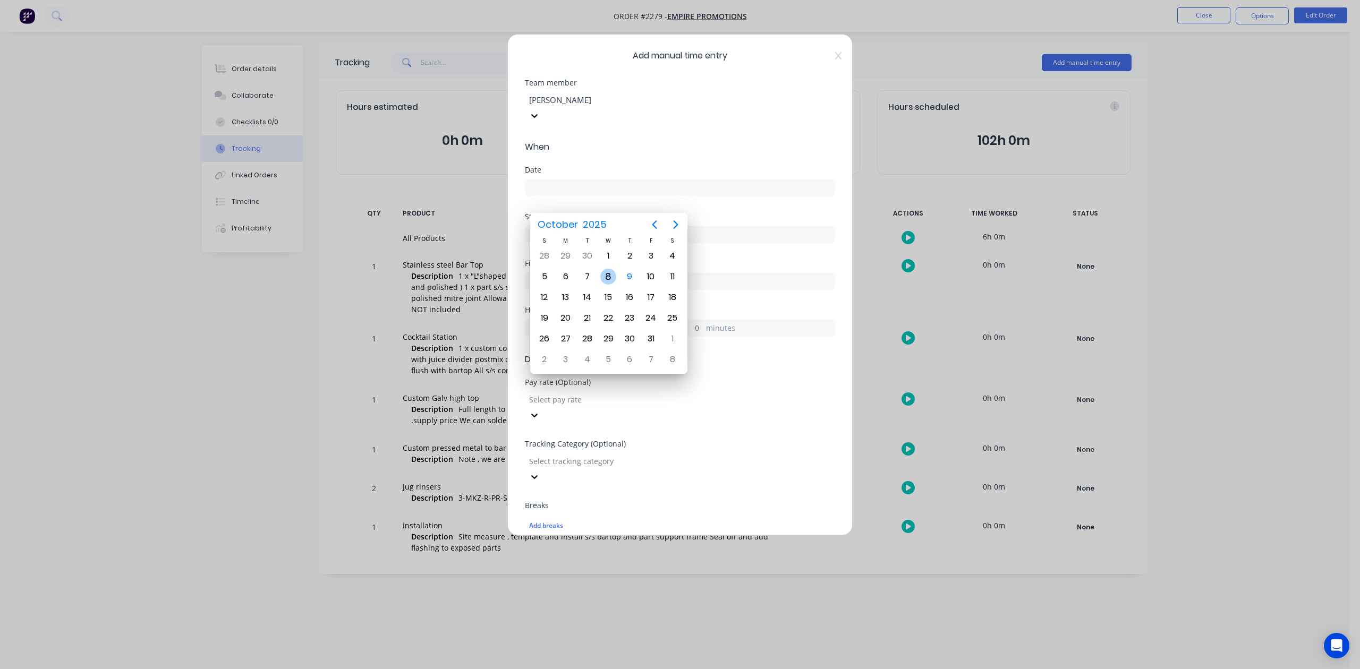
click at [606, 272] on div "8" at bounding box center [608, 277] width 16 height 16
type input "[DATE]"
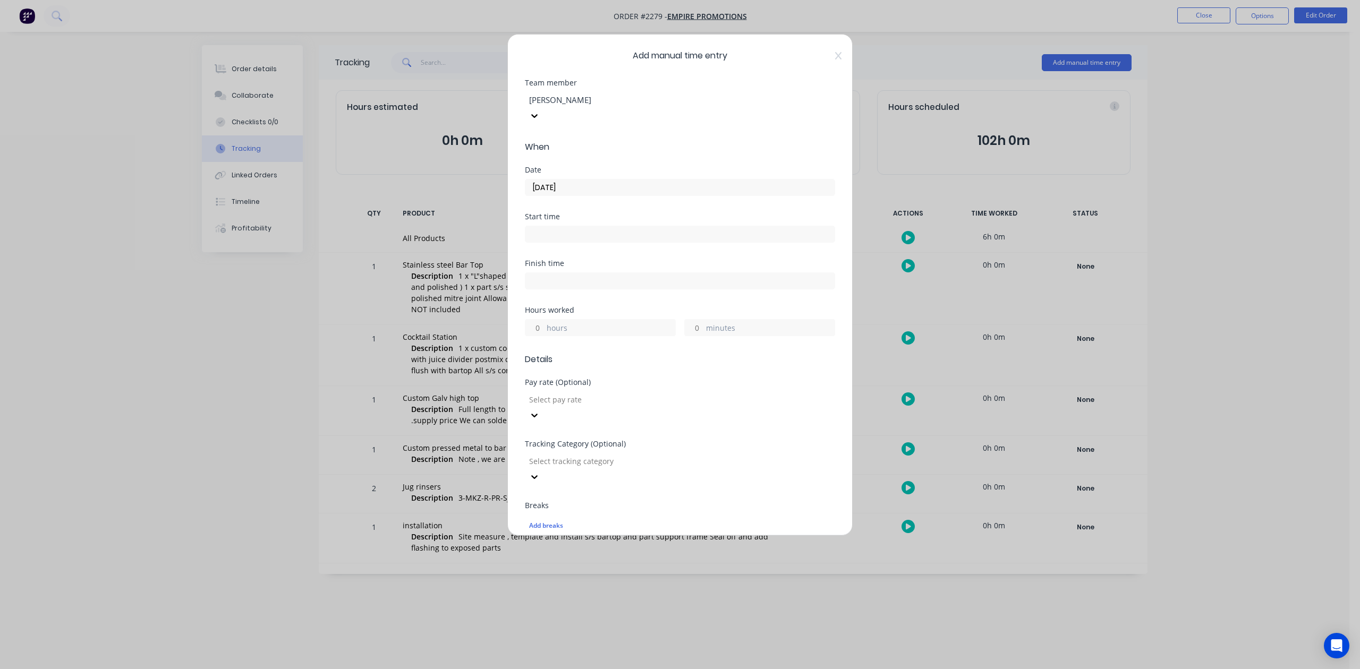
click at [542, 336] on input "hours" at bounding box center [534, 328] width 19 height 16
type input "9"
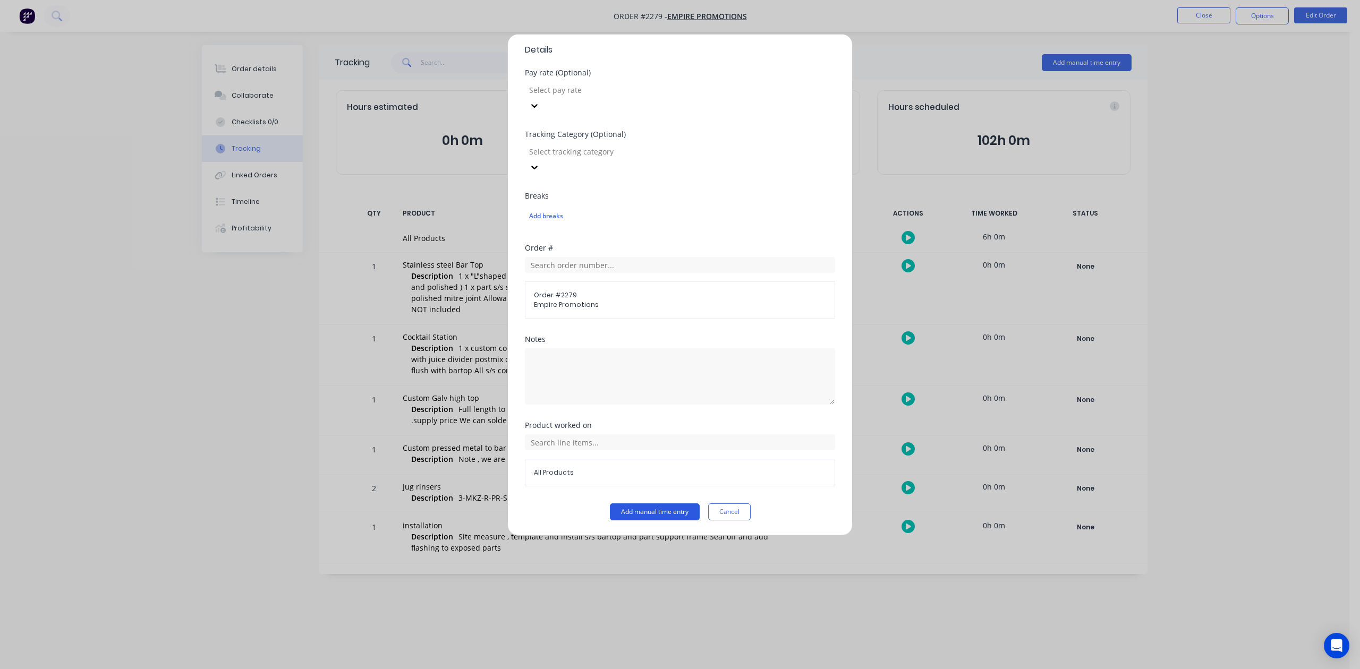
click at [662, 511] on button "Add manual time entry" at bounding box center [655, 512] width 90 height 17
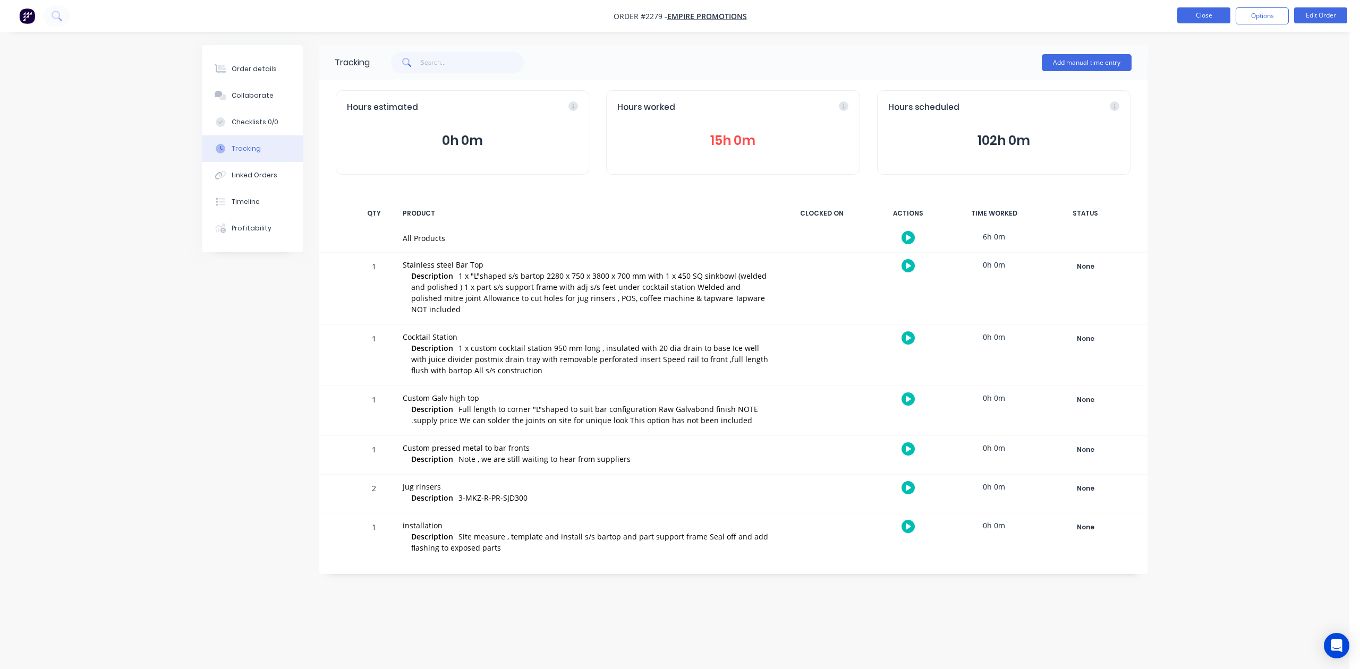
click at [1186, 14] on button "Close" at bounding box center [1203, 15] width 53 height 16
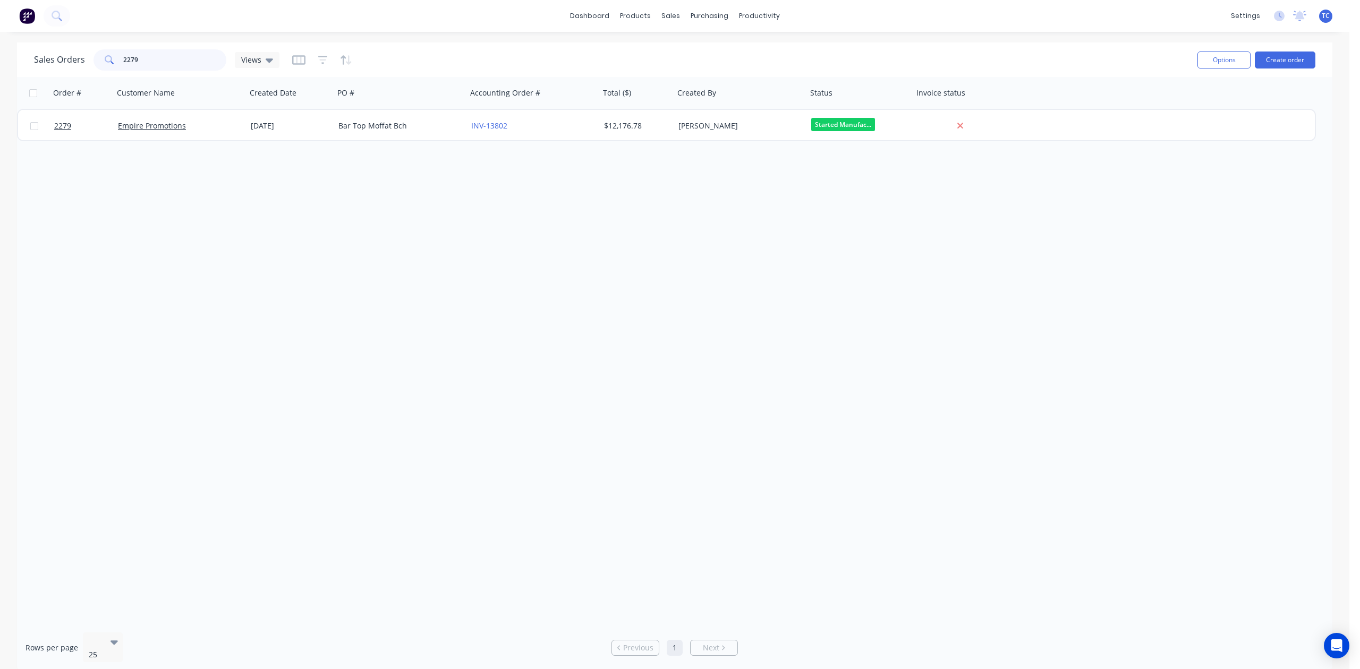
drag, startPoint x: 157, startPoint y: 58, endPoint x: 88, endPoint y: 63, distance: 69.2
click at [86, 62] on div "Sales Orders 2279 Views" at bounding box center [156, 59] width 245 height 21
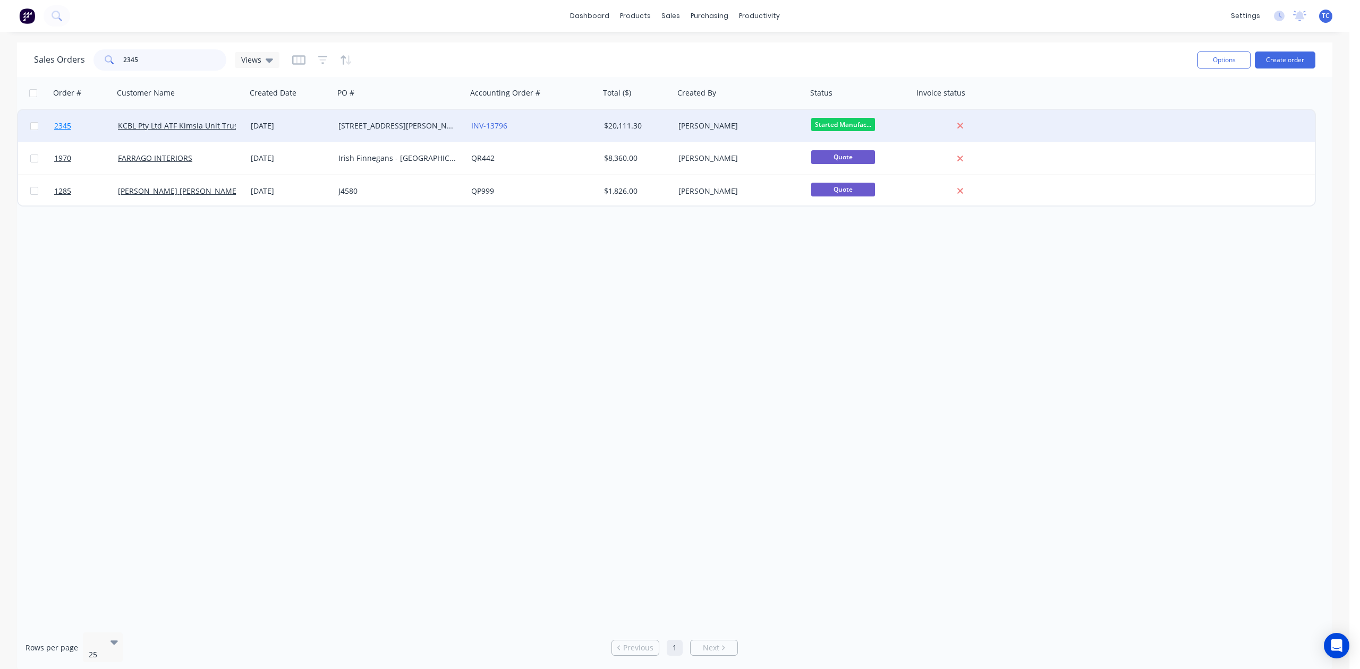
type input "2345"
click at [65, 126] on span "2345" at bounding box center [62, 126] width 17 height 11
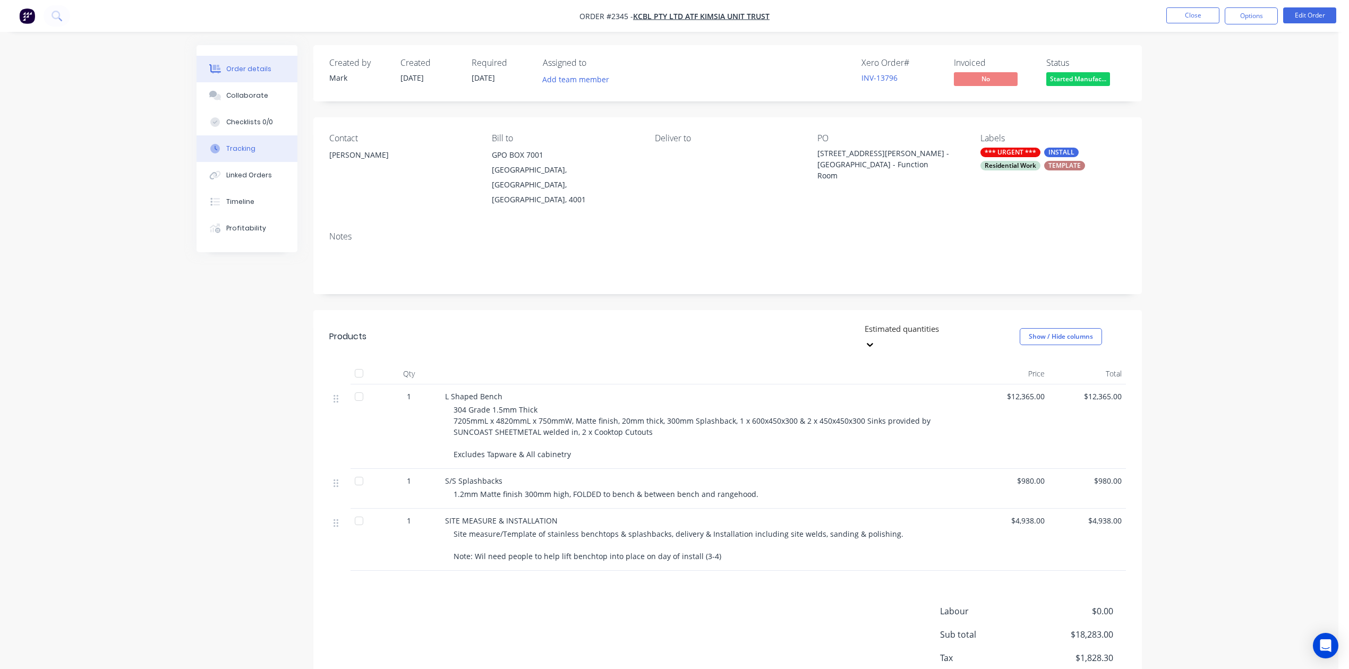
click at [249, 154] on div "Tracking" at bounding box center [240, 149] width 29 height 10
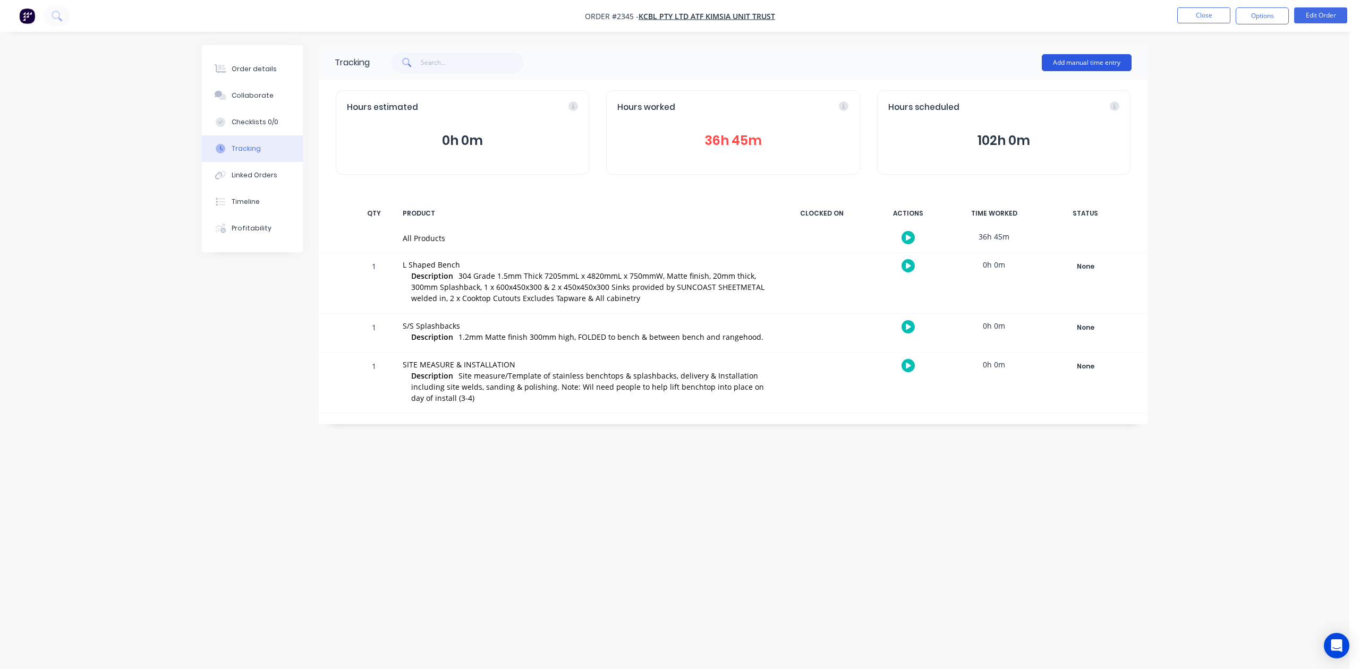
click at [1068, 60] on button "Add manual time entry" at bounding box center [1087, 62] width 90 height 17
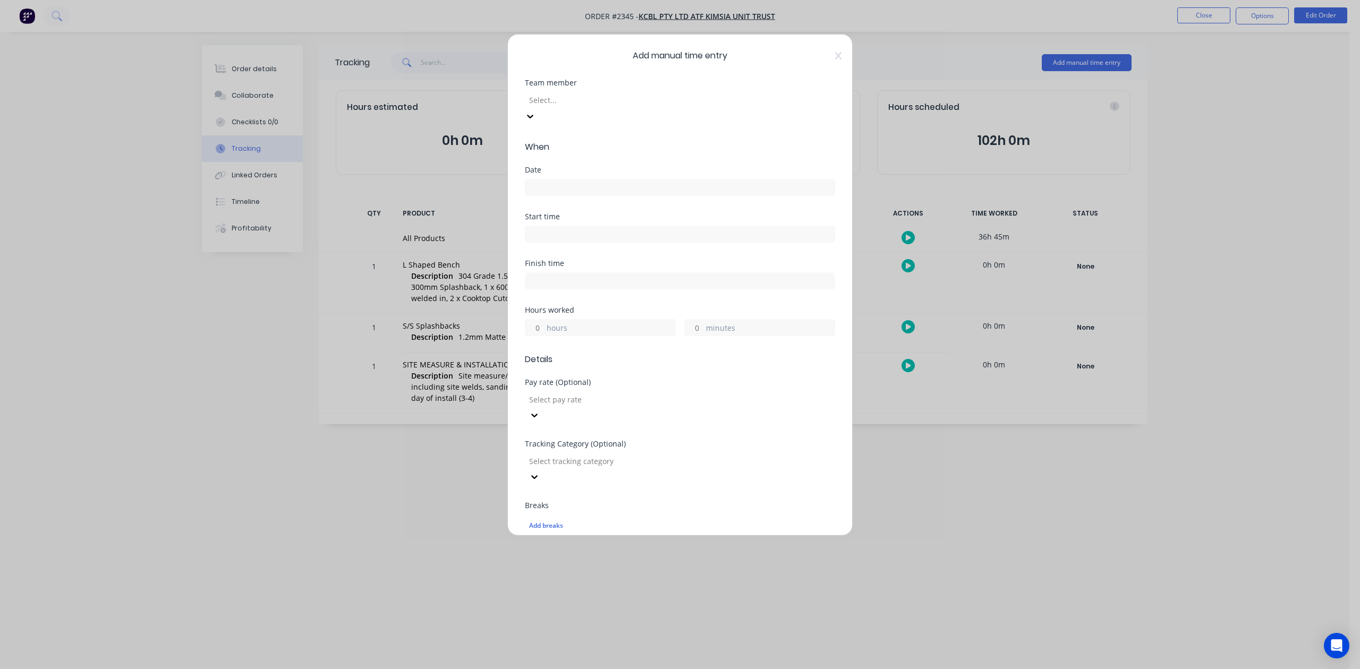
click at [648, 107] on div at bounding box center [604, 100] width 153 height 13
click at [540, 196] on input at bounding box center [679, 188] width 309 height 16
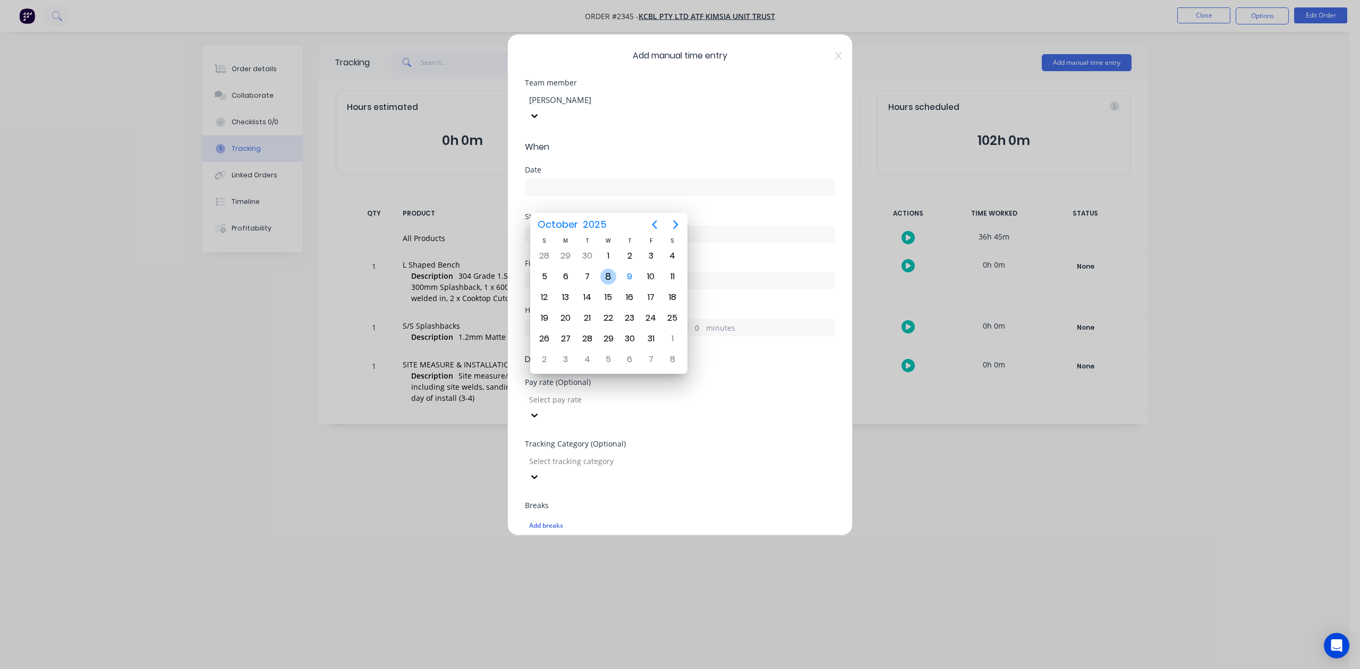
click at [606, 275] on div "8" at bounding box center [608, 277] width 16 height 16
type input "[DATE]"
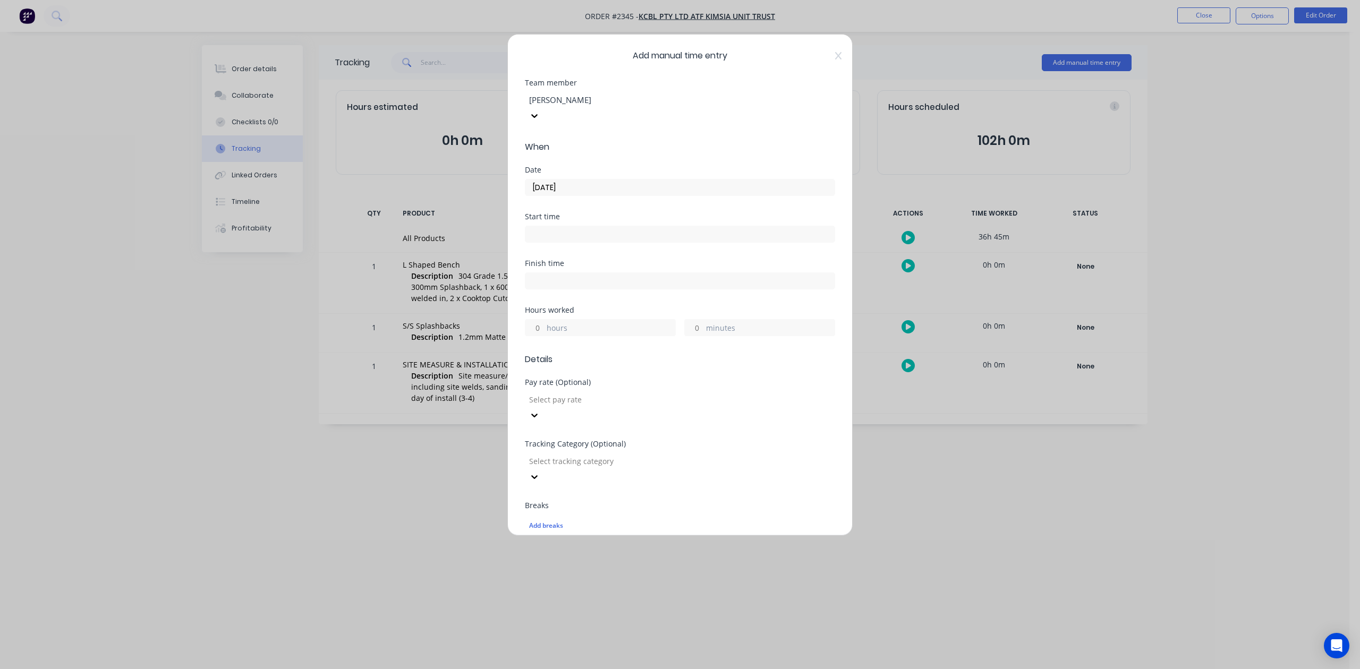
click at [540, 336] on input "hours" at bounding box center [534, 328] width 19 height 16
type input "2"
click at [690, 336] on input "minutes" at bounding box center [694, 328] width 19 height 16
type input "45"
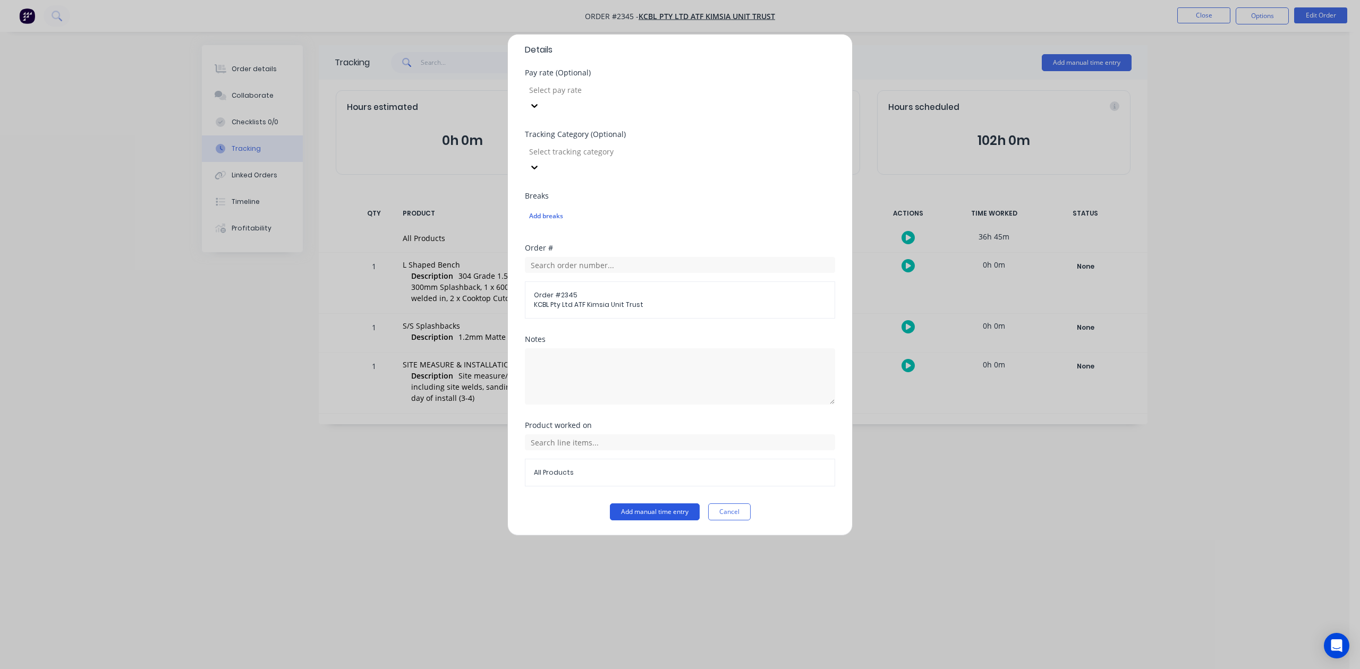
click at [659, 514] on button "Add manual time entry" at bounding box center [655, 512] width 90 height 17
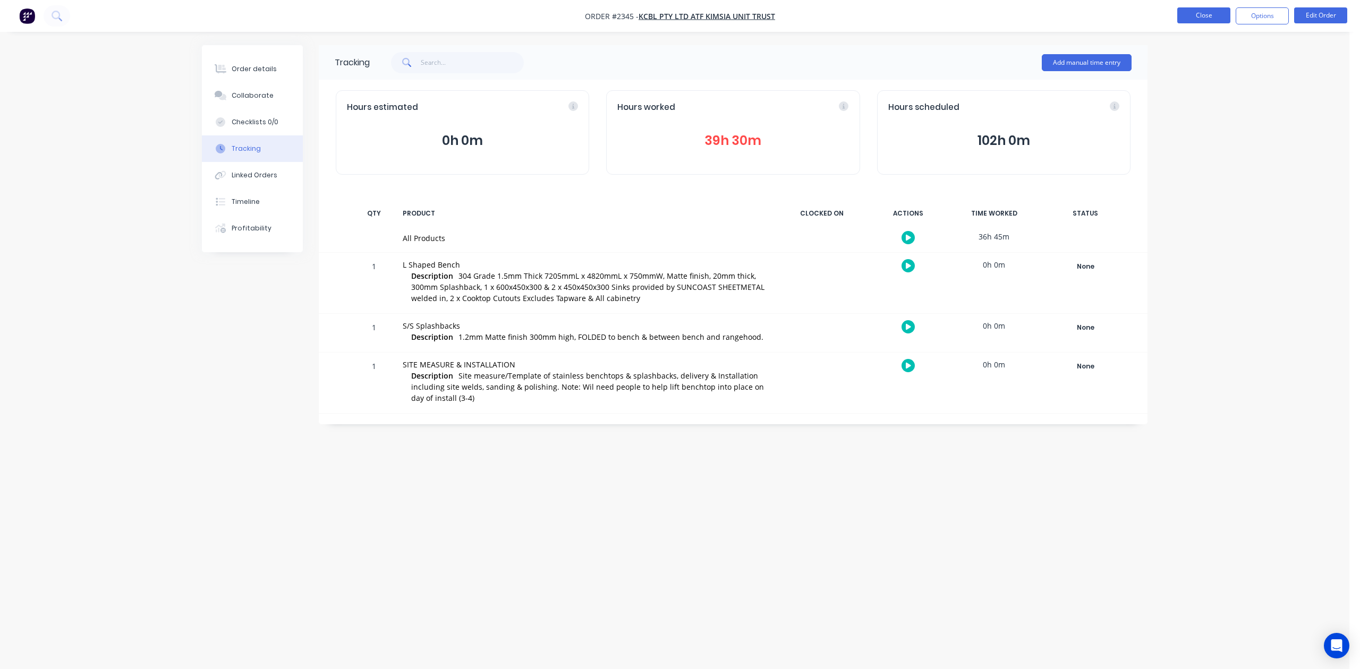
click at [1203, 19] on button "Close" at bounding box center [1203, 15] width 53 height 16
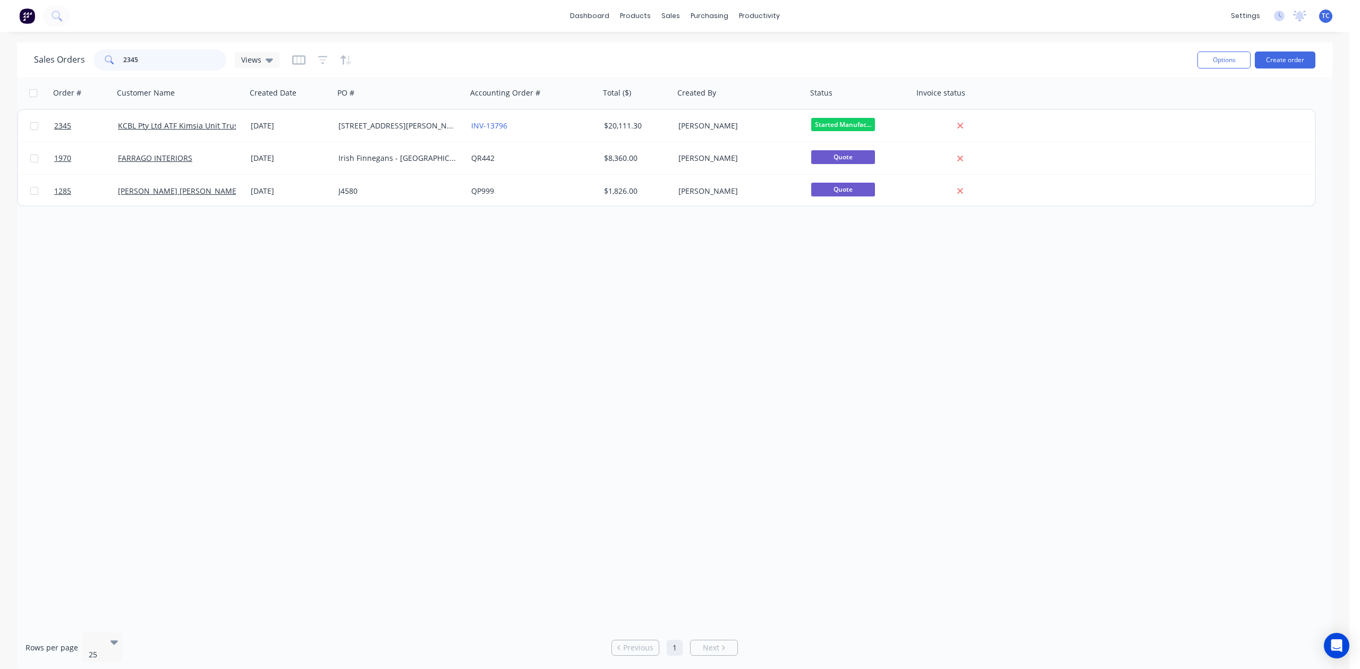
drag, startPoint x: 132, startPoint y: 60, endPoint x: 105, endPoint y: 66, distance: 27.3
click at [99, 60] on div "2345" at bounding box center [160, 59] width 133 height 21
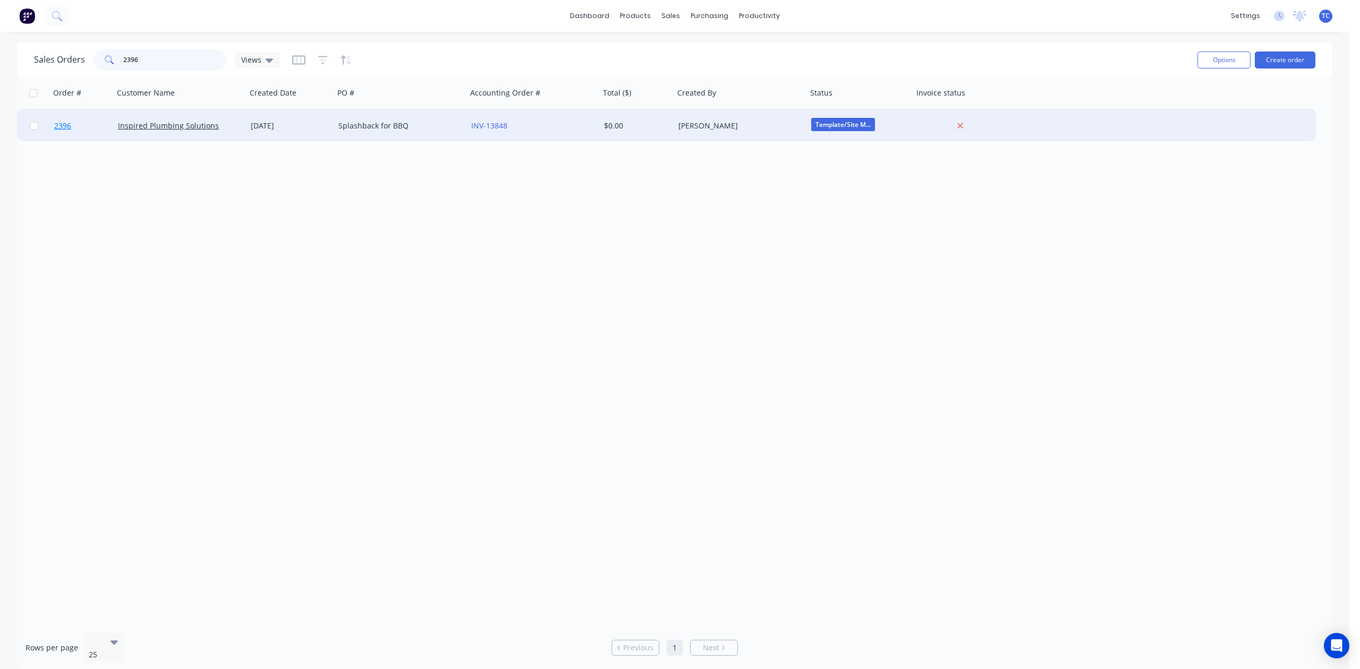
type input "2396"
click at [64, 121] on span "2396" at bounding box center [62, 126] width 17 height 11
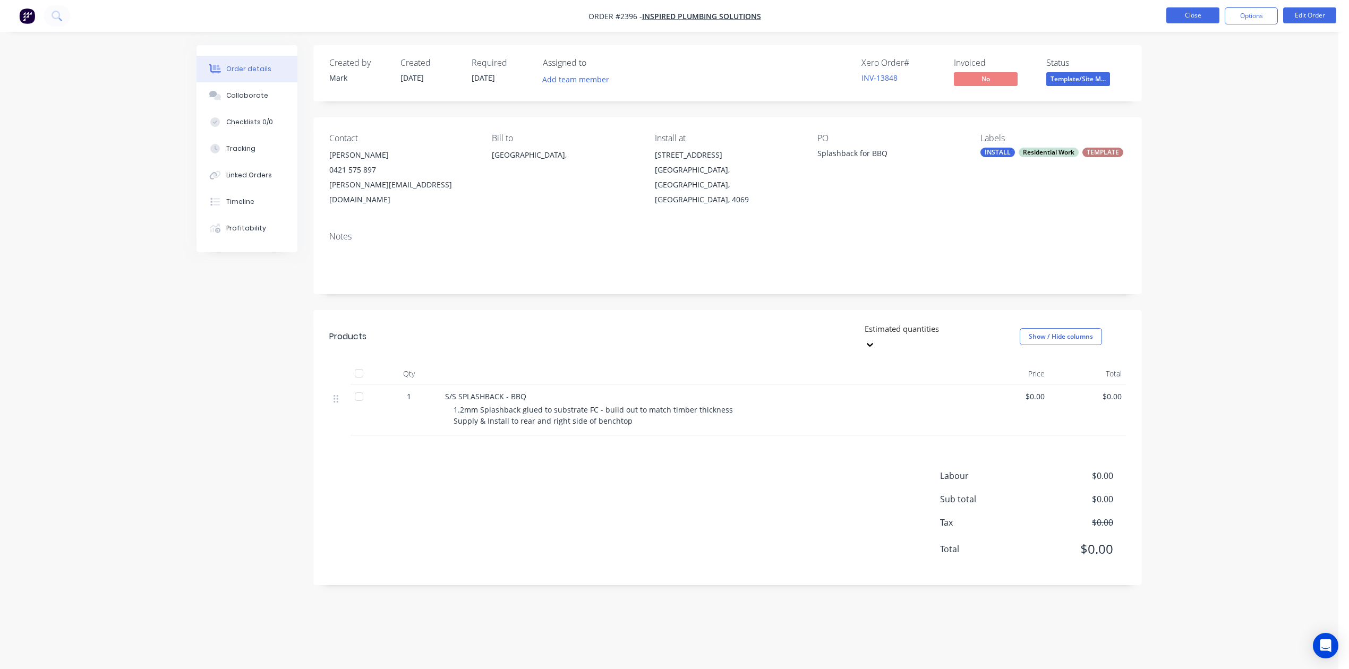
click at [1179, 11] on button "Close" at bounding box center [1193, 15] width 53 height 16
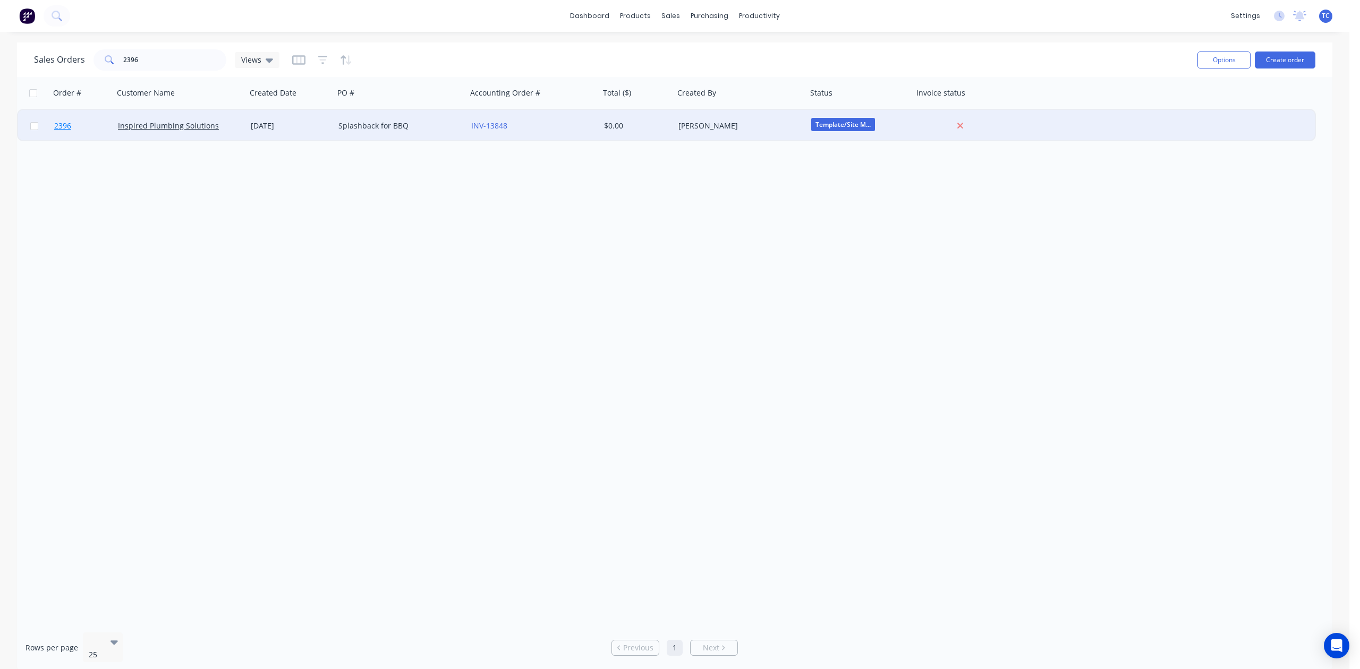
click at [71, 122] on span "2396" at bounding box center [62, 126] width 17 height 11
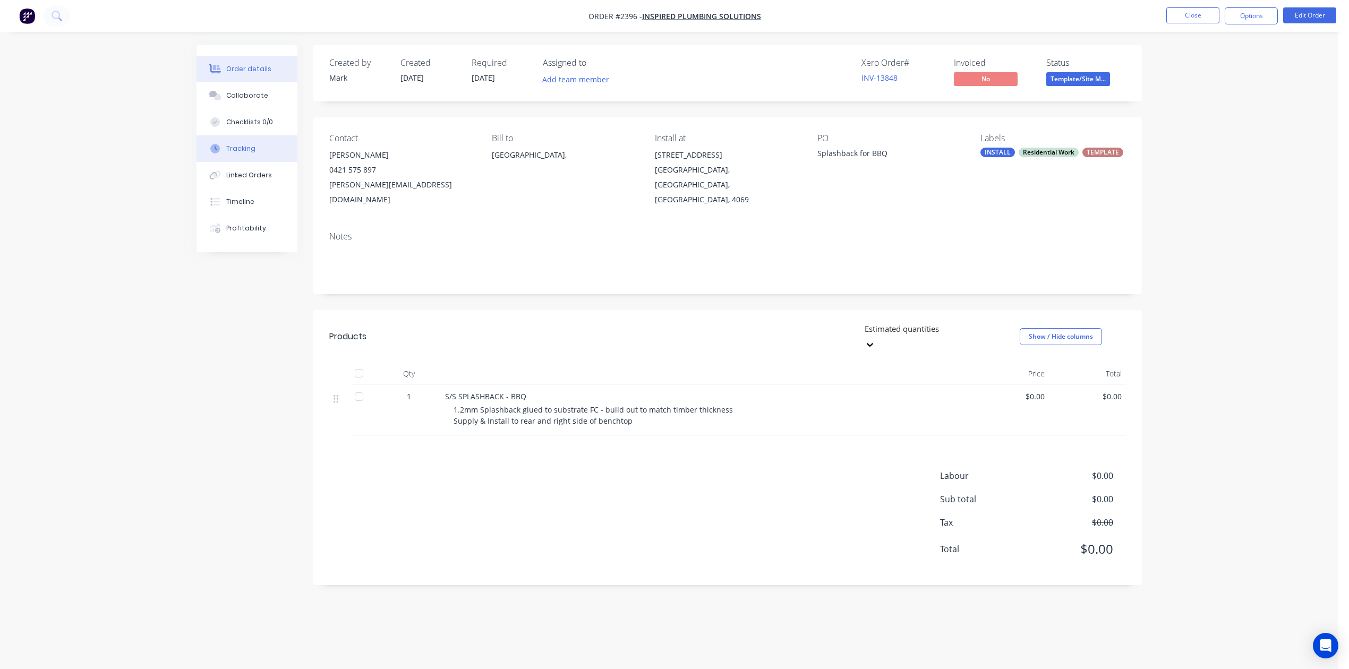
click at [242, 154] on div "Tracking" at bounding box center [240, 149] width 29 height 10
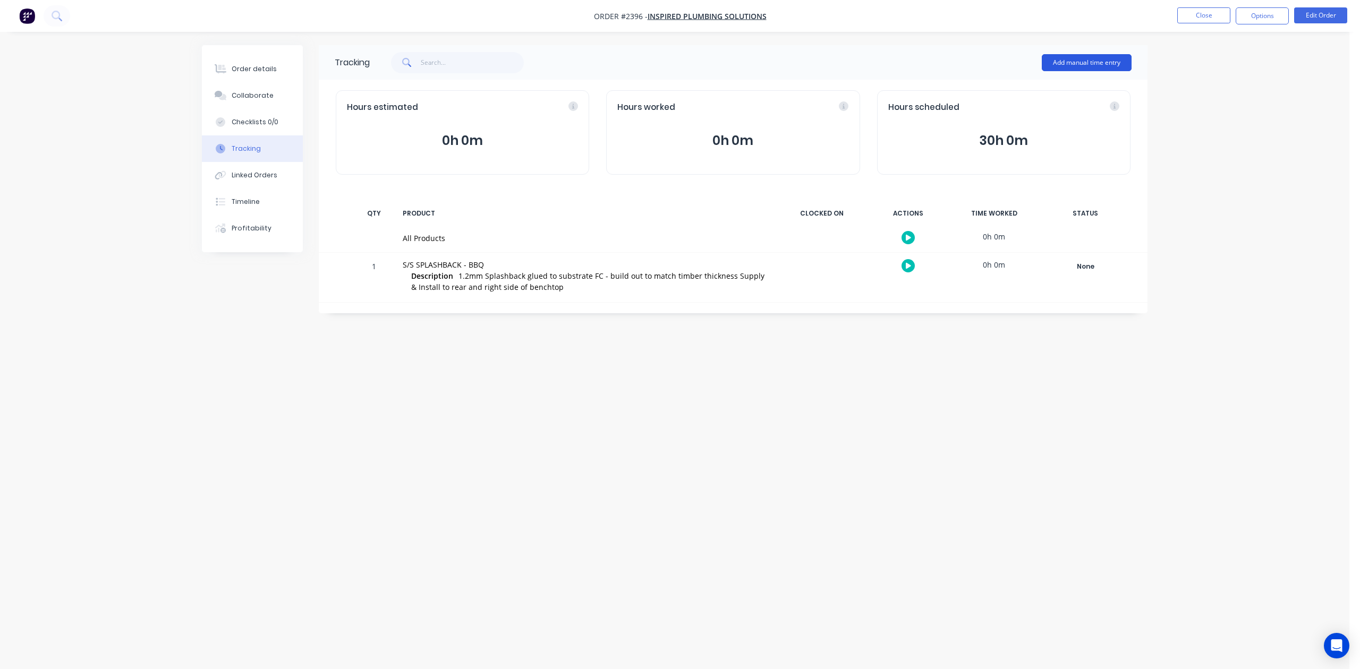
drag, startPoint x: 1059, startPoint y: 55, endPoint x: 1057, endPoint y: 64, distance: 8.9
click at [1057, 64] on button "Add manual time entry" at bounding box center [1087, 62] width 90 height 17
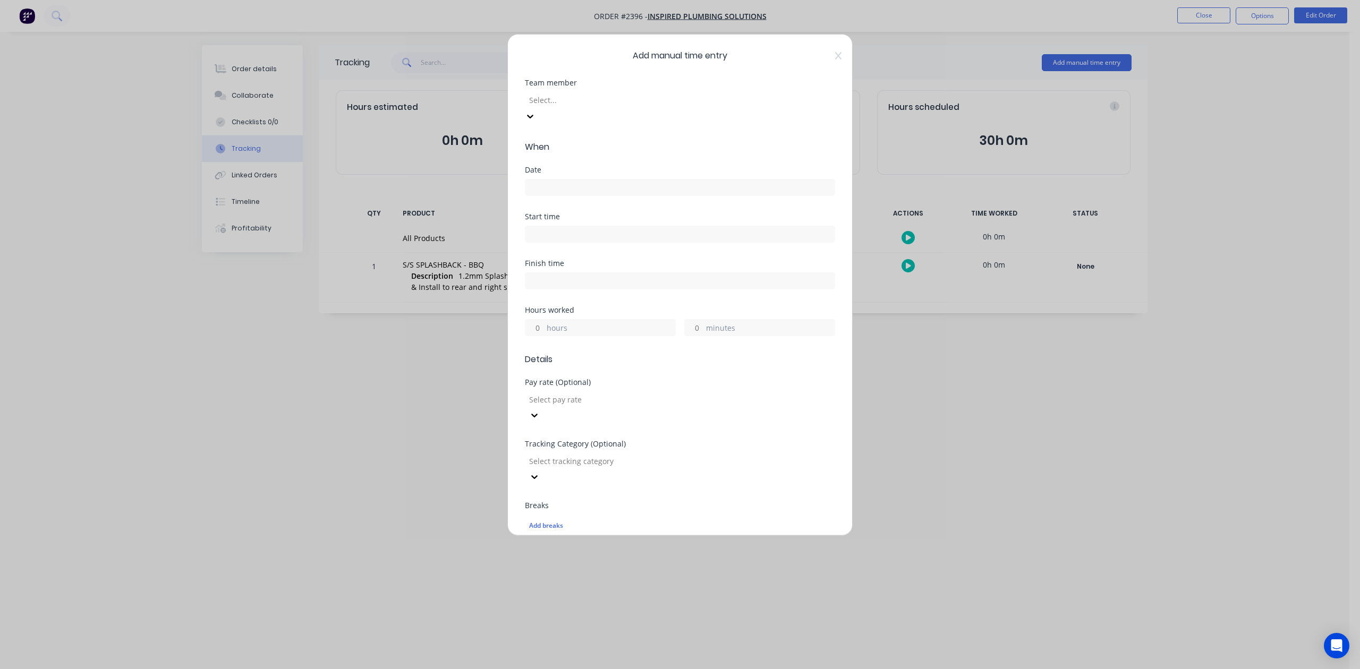
click at [600, 107] on div at bounding box center [604, 100] width 153 height 13
click at [593, 196] on label at bounding box center [680, 187] width 310 height 17
click at [593, 196] on input at bounding box center [679, 188] width 309 height 16
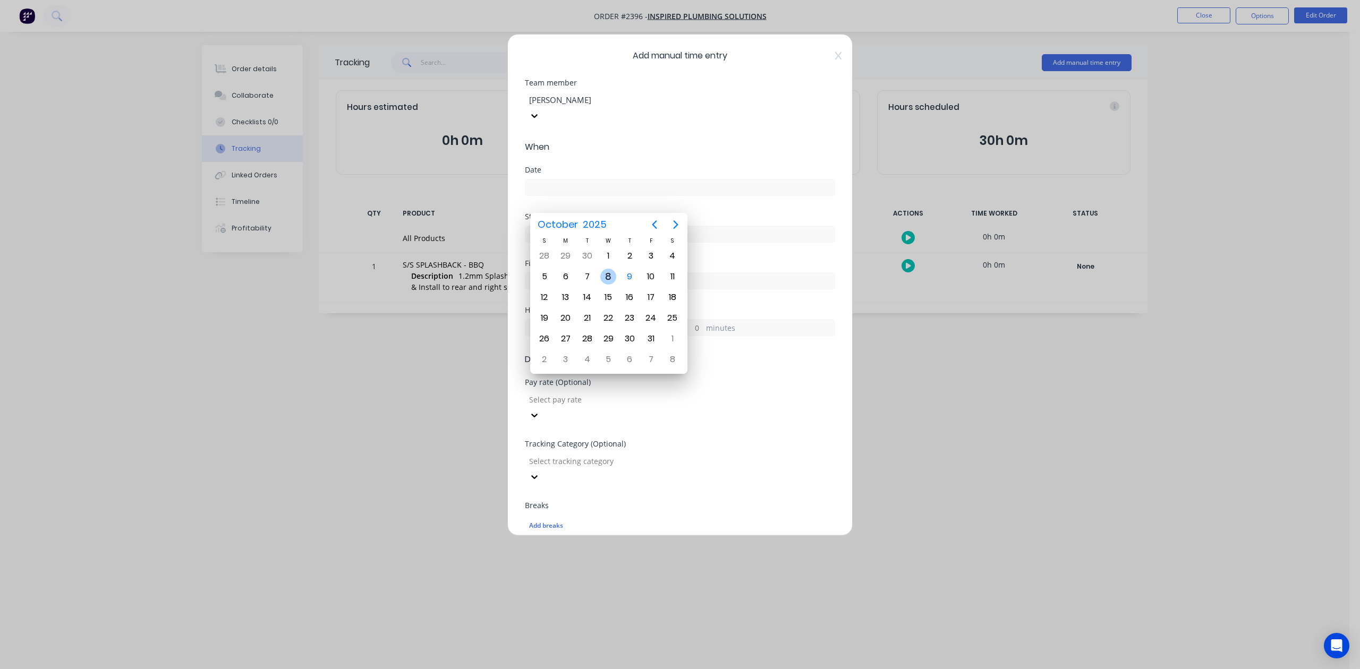
click at [608, 274] on div "8" at bounding box center [608, 277] width 16 height 16
type input "[DATE]"
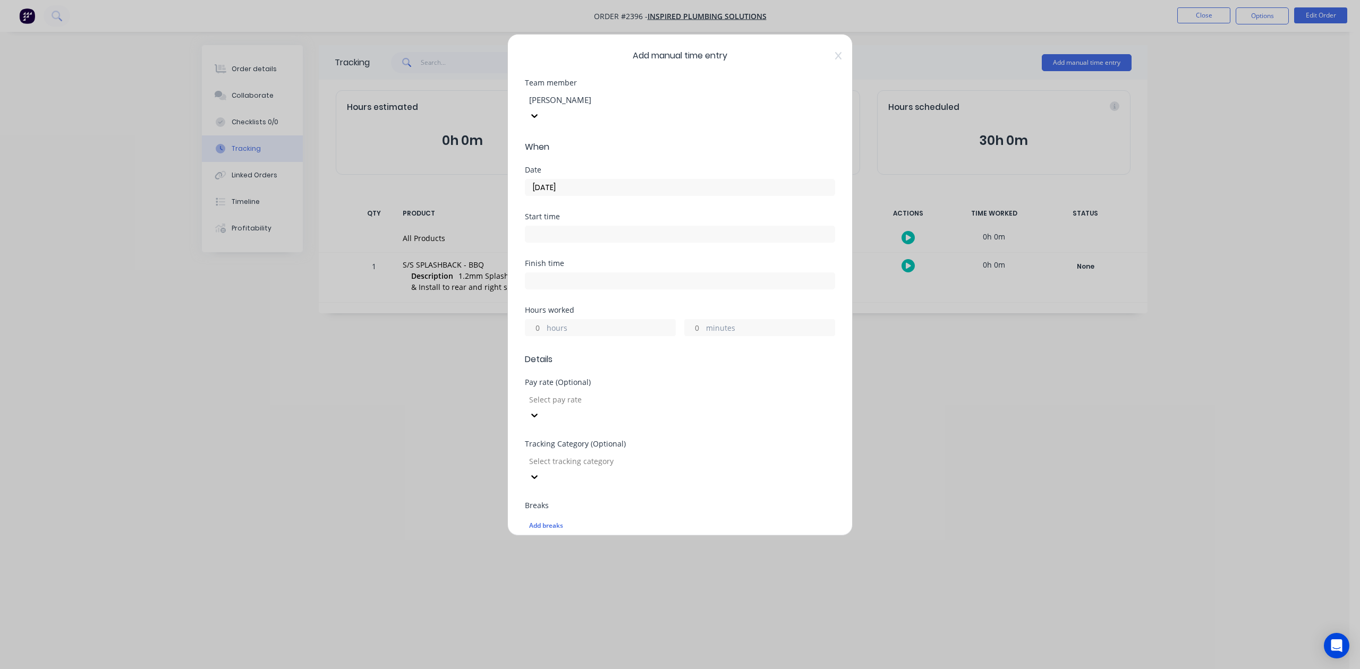
click at [539, 336] on input "hours" at bounding box center [534, 328] width 19 height 16
type input "3"
click at [687, 336] on input "minutes" at bounding box center [694, 328] width 19 height 16
type input "45"
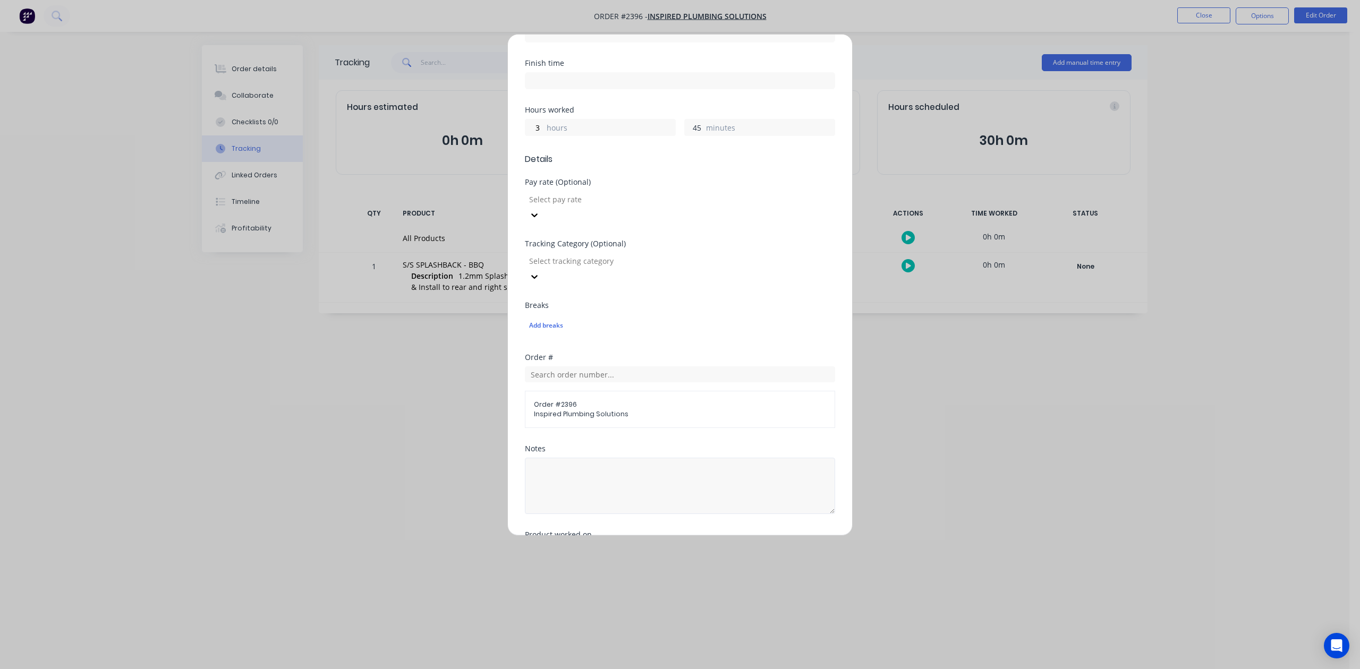
scroll to position [375, 0]
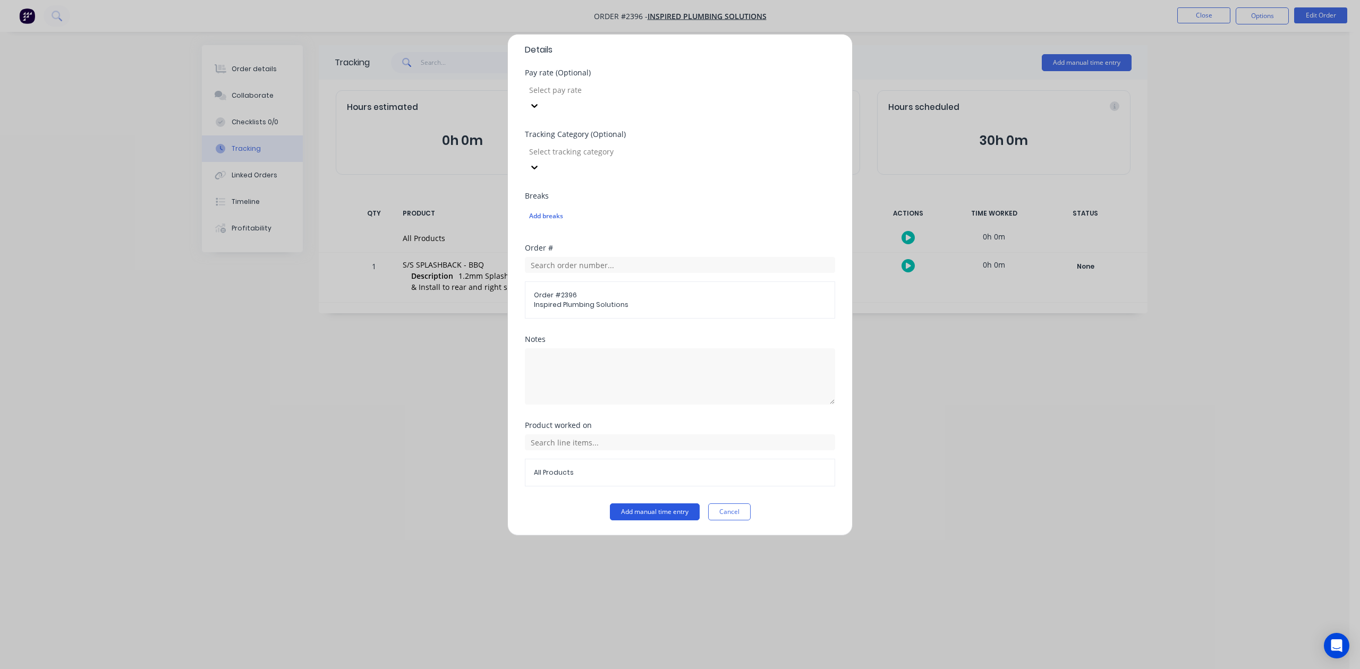
click at [674, 511] on button "Add manual time entry" at bounding box center [655, 512] width 90 height 17
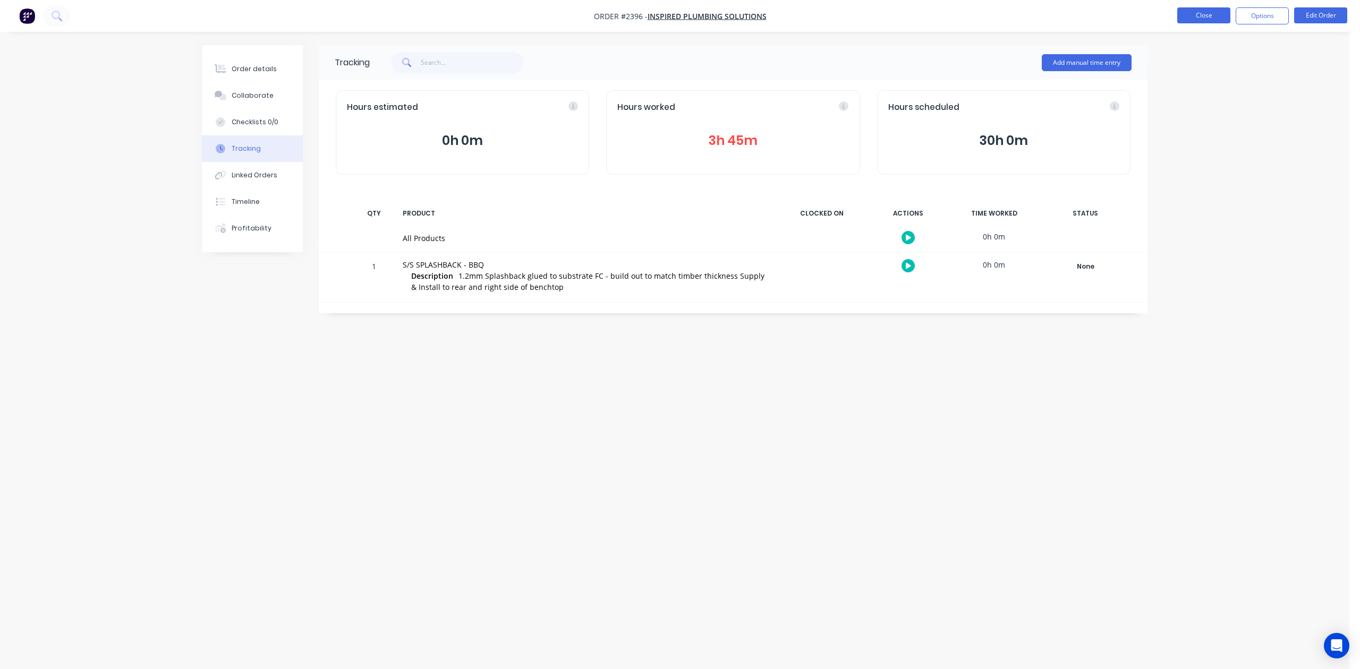
click at [1180, 15] on button "Close" at bounding box center [1203, 15] width 53 height 16
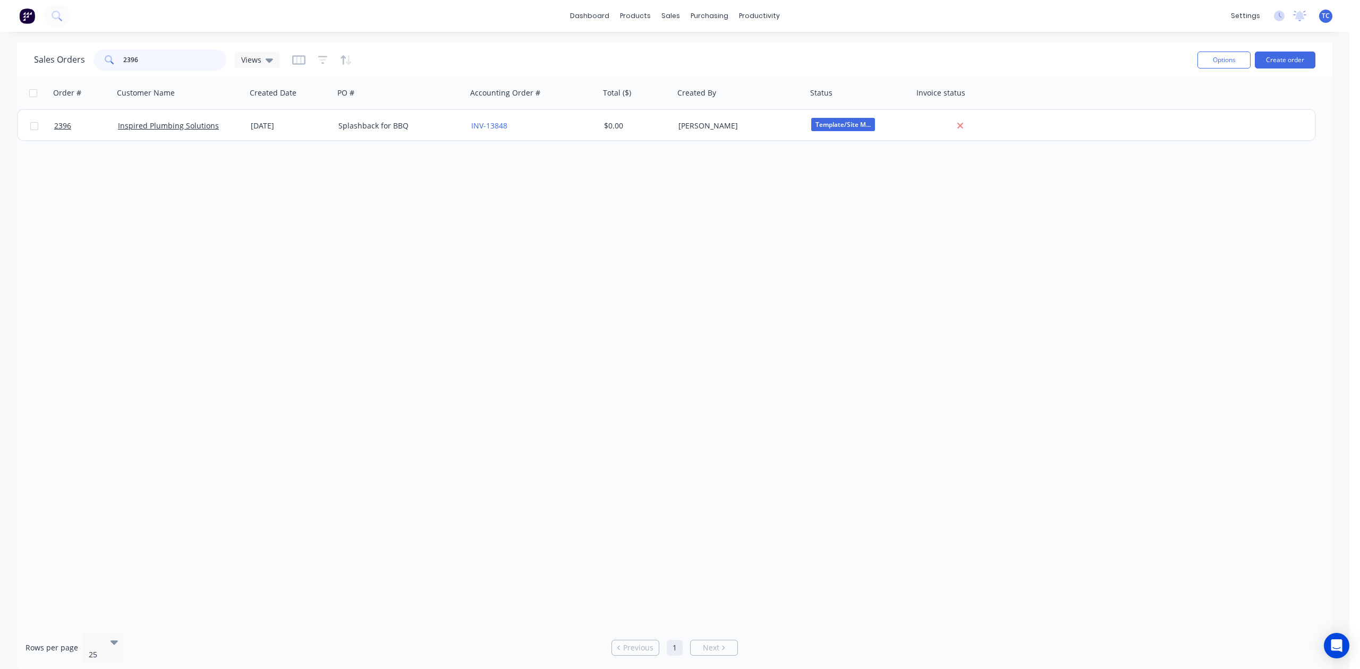
drag, startPoint x: 176, startPoint y: 58, endPoint x: 105, endPoint y: 55, distance: 71.8
click at [105, 55] on div "2396" at bounding box center [160, 59] width 133 height 21
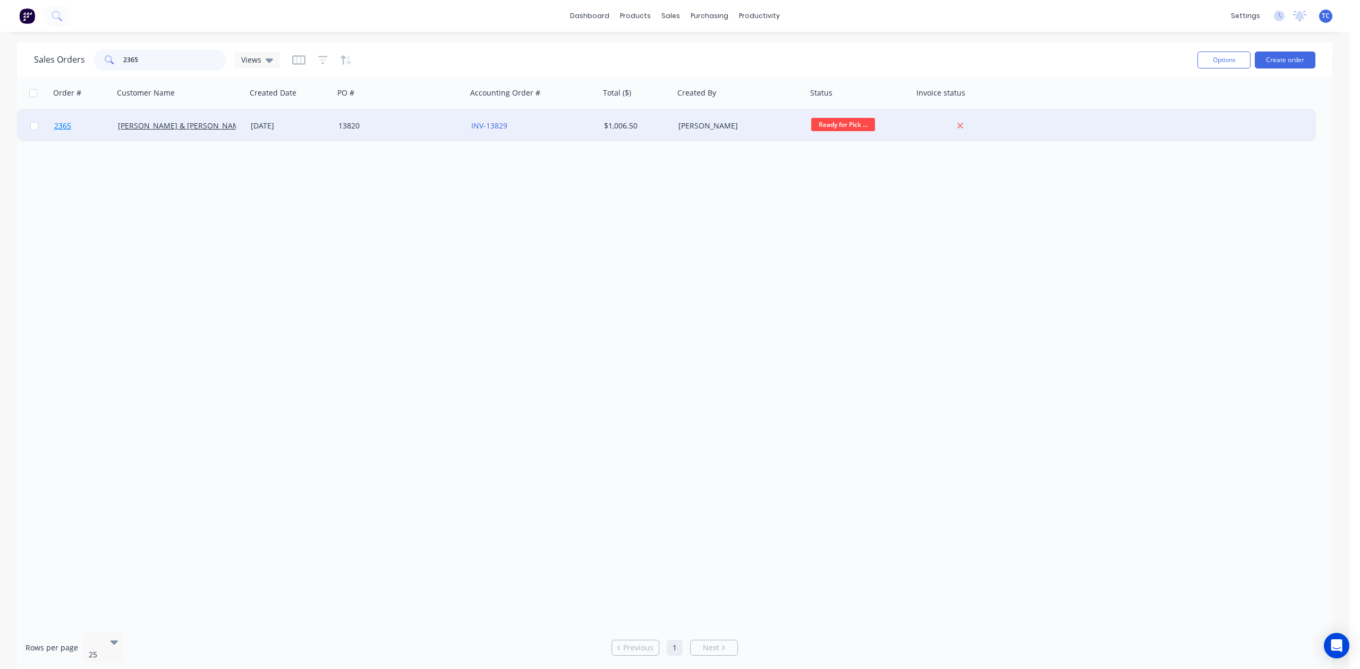
type input "2365"
click at [65, 123] on span "2365" at bounding box center [62, 126] width 17 height 11
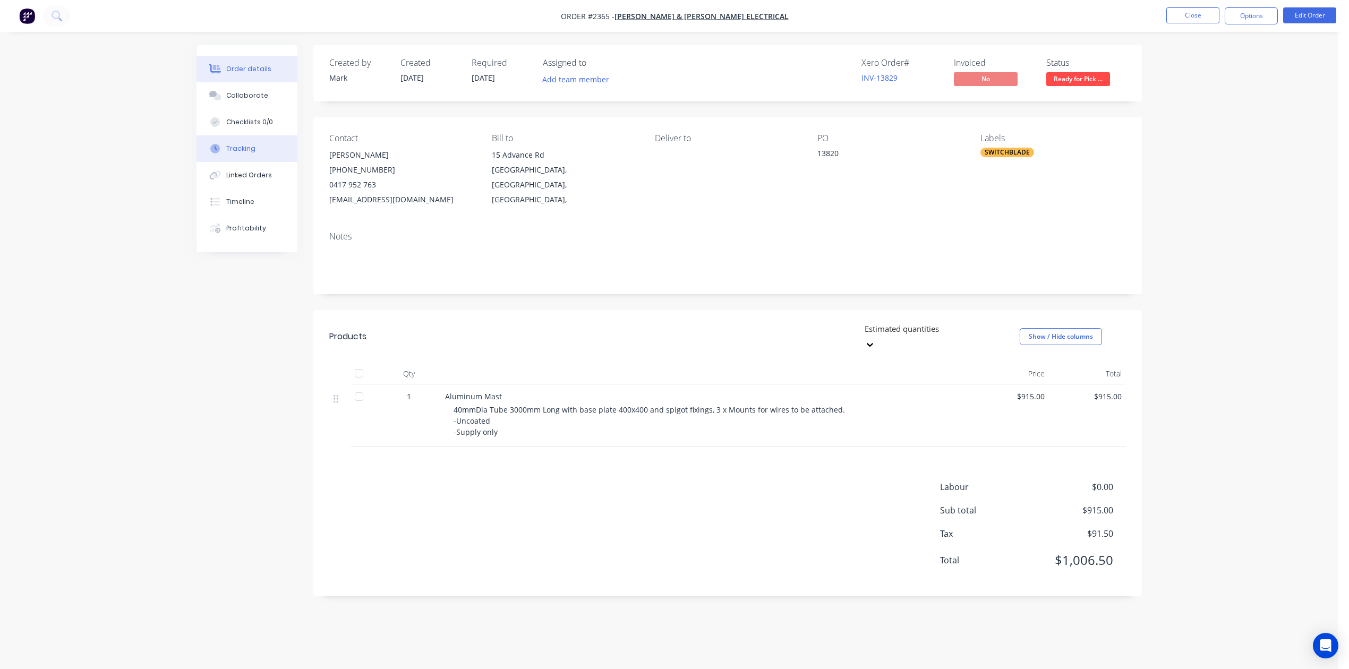
click at [256, 154] on div "Tracking" at bounding box center [240, 149] width 29 height 10
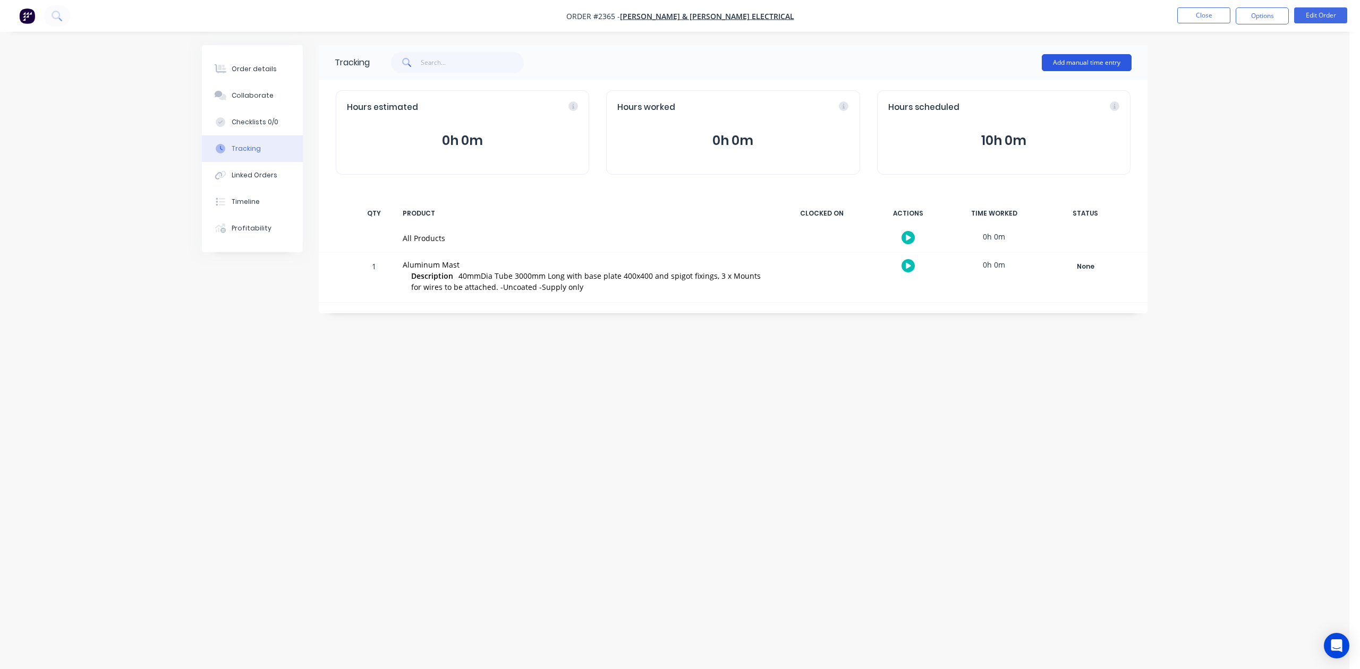
click at [1061, 60] on button "Add manual time entry" at bounding box center [1087, 62] width 90 height 17
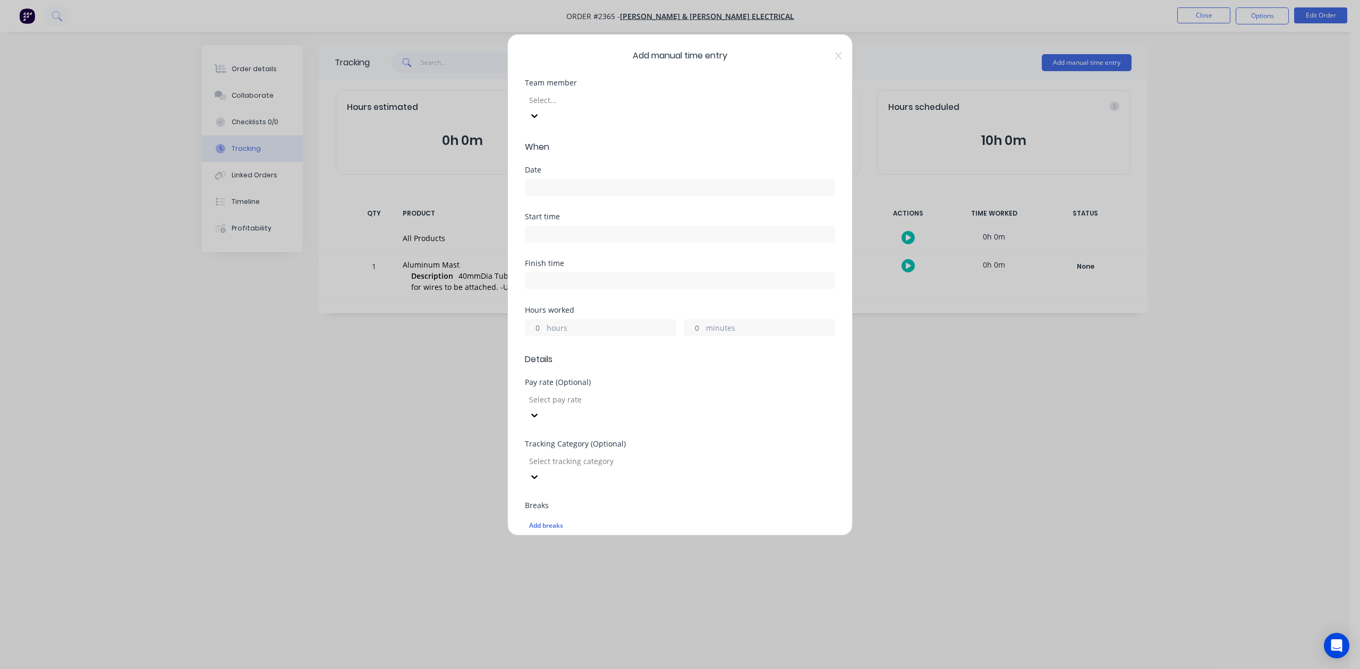
click at [681, 107] on div at bounding box center [604, 100] width 153 height 13
click at [567, 196] on input at bounding box center [679, 188] width 309 height 16
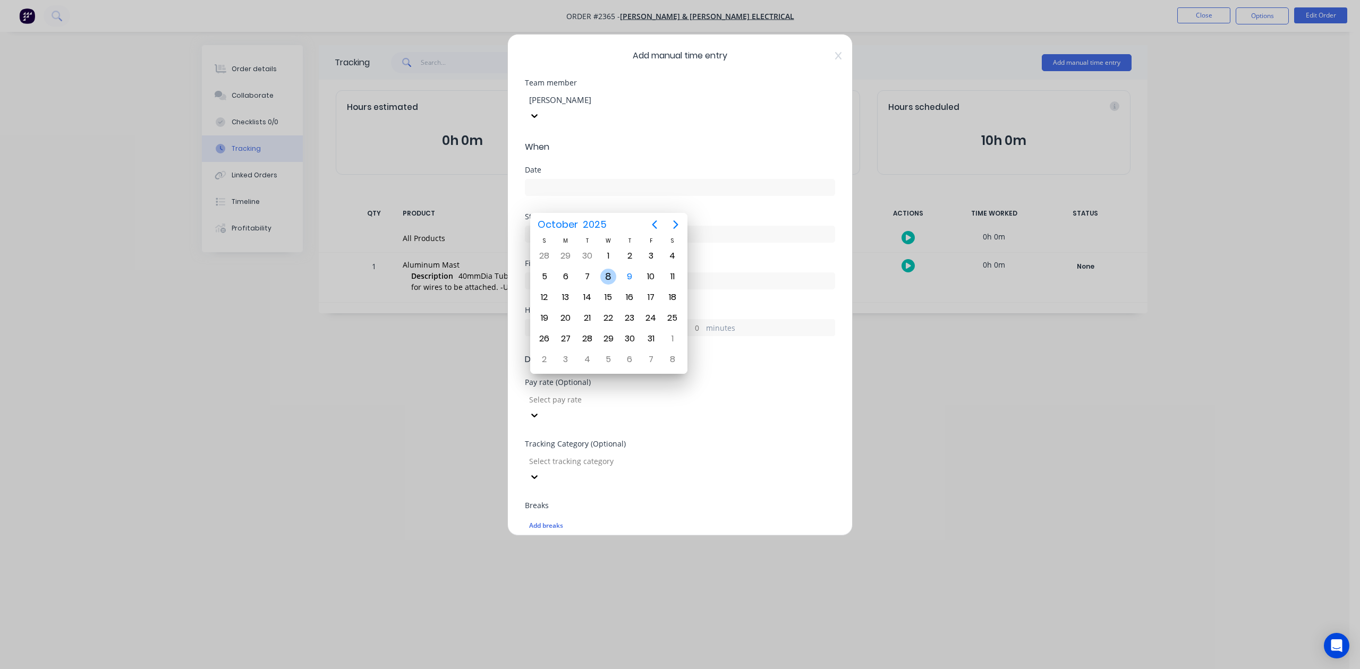
click at [605, 274] on div "8" at bounding box center [608, 277] width 16 height 16
type input "[DATE]"
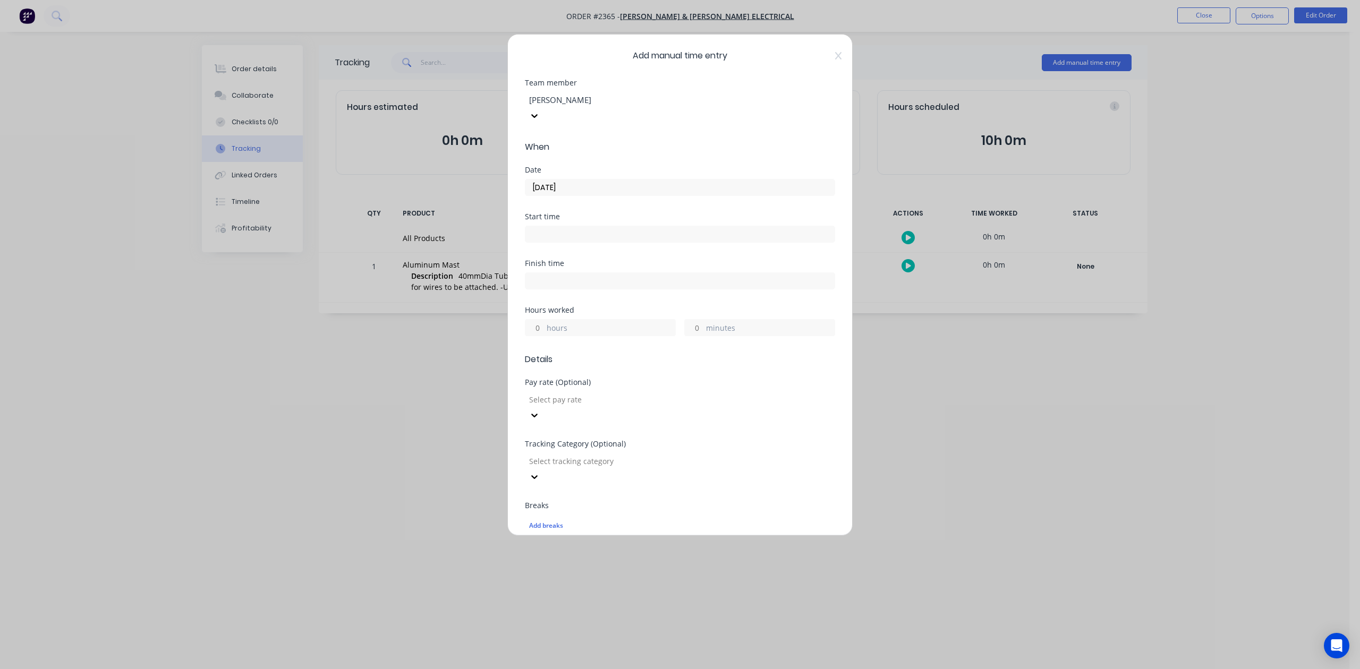
click at [538, 336] on input "hours" at bounding box center [534, 328] width 19 height 16
type input "2"
click at [686, 336] on input "minutes" at bounding box center [694, 328] width 19 height 16
type input "15"
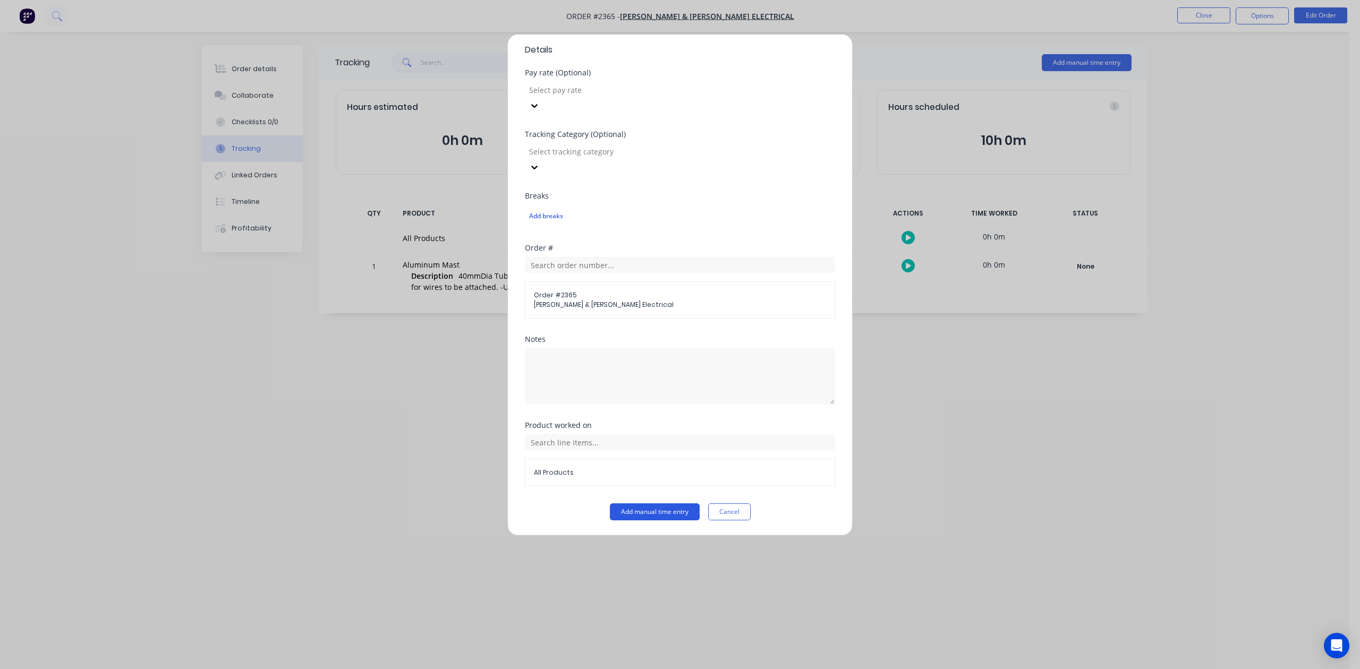
click at [661, 510] on button "Add manual time entry" at bounding box center [655, 512] width 90 height 17
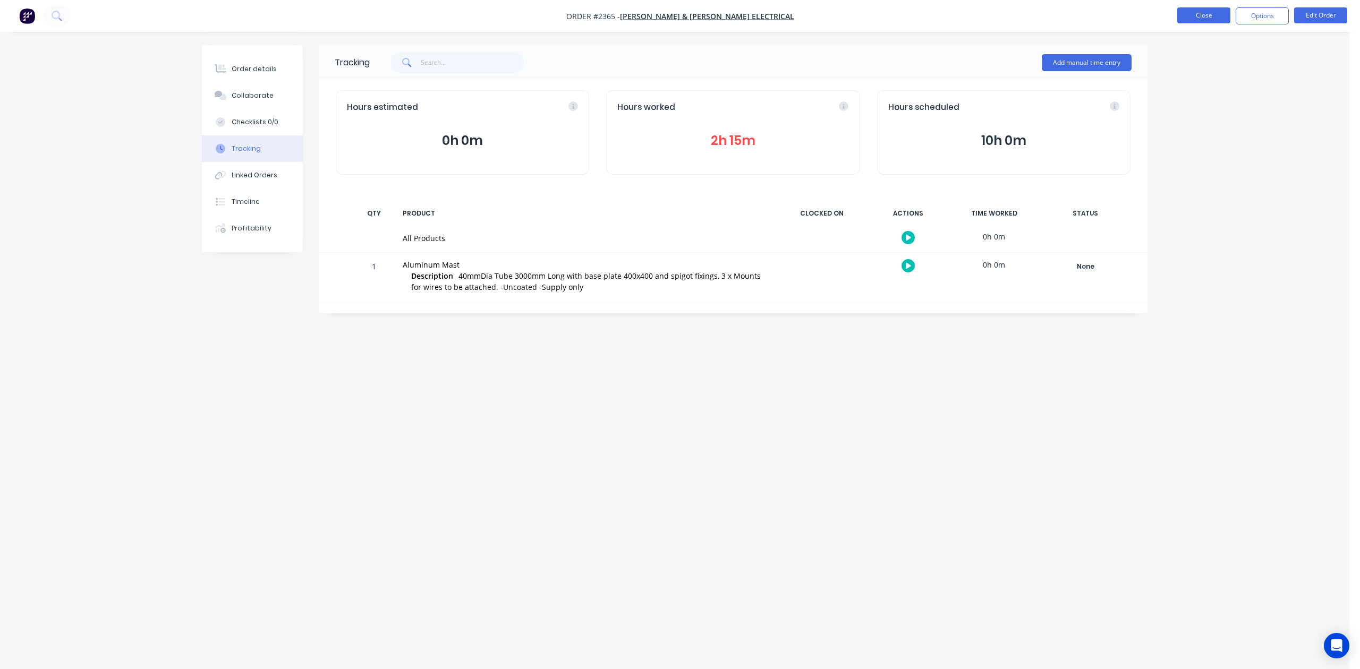
click at [1208, 19] on button "Close" at bounding box center [1203, 15] width 53 height 16
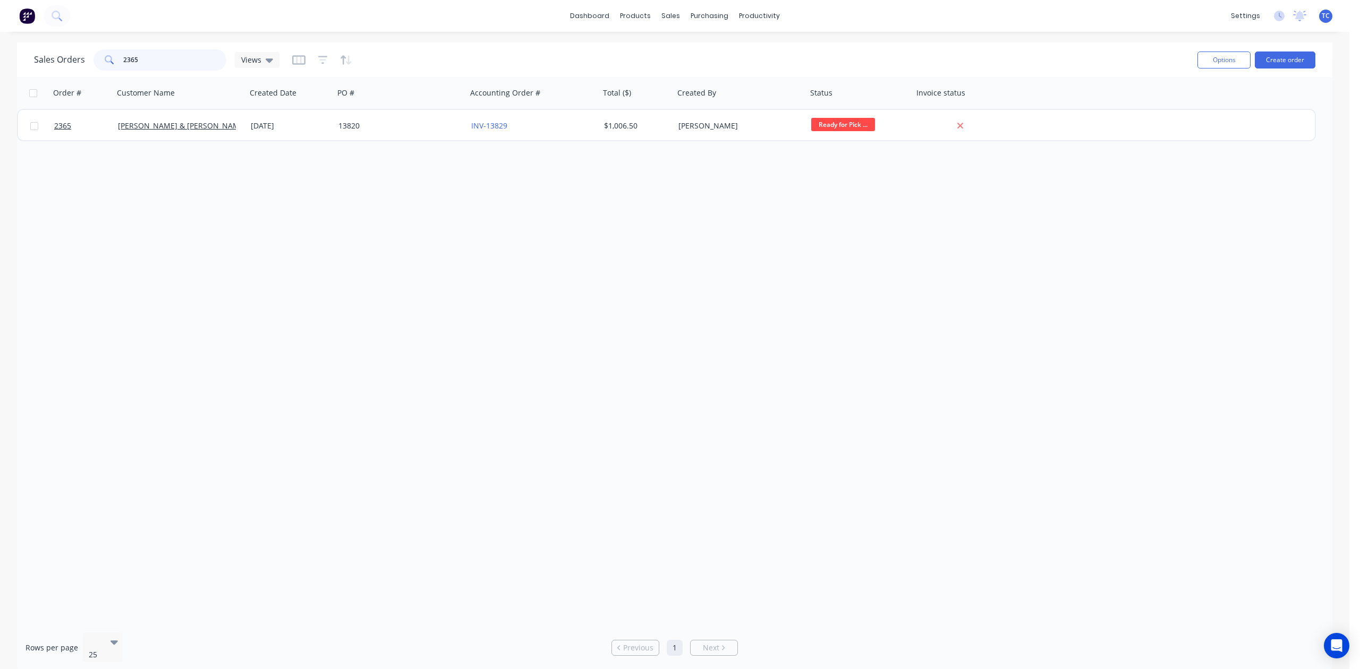
drag, startPoint x: 175, startPoint y: 58, endPoint x: 94, endPoint y: 57, distance: 81.3
click at [94, 57] on div "Sales Orders 2365 Views" at bounding box center [156, 59] width 245 height 21
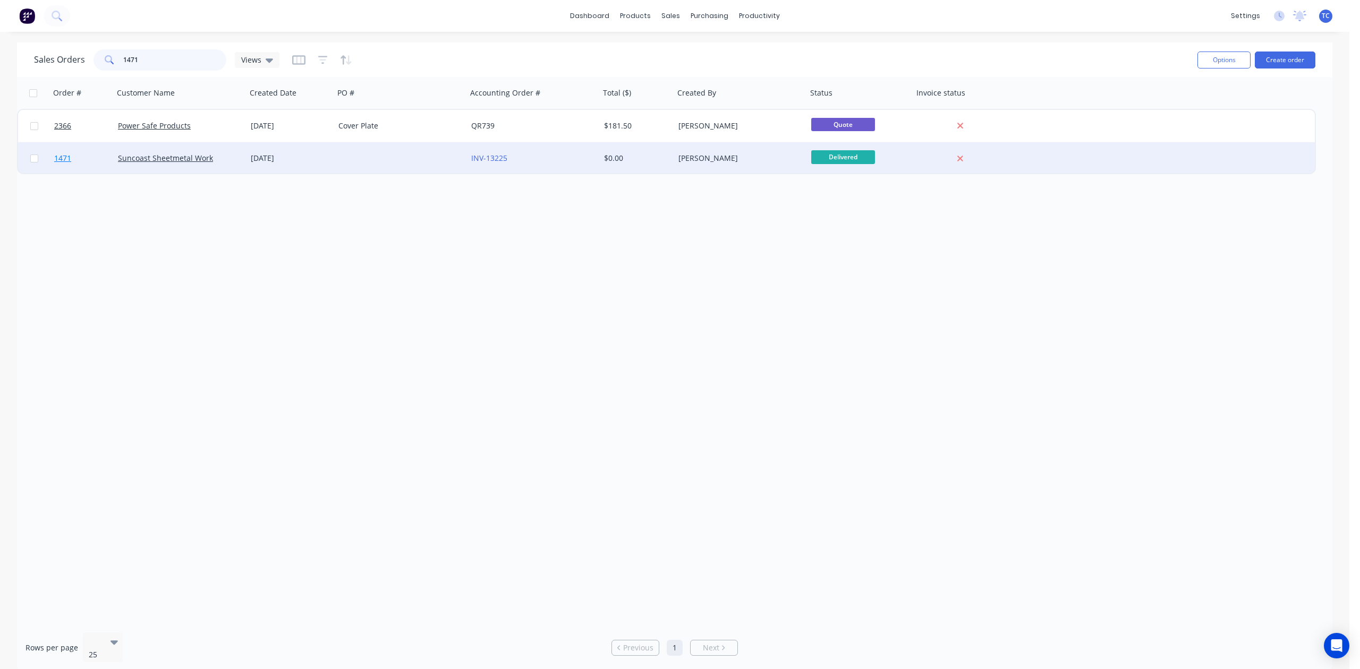
type input "1471"
click at [64, 158] on span "1471" at bounding box center [62, 158] width 17 height 11
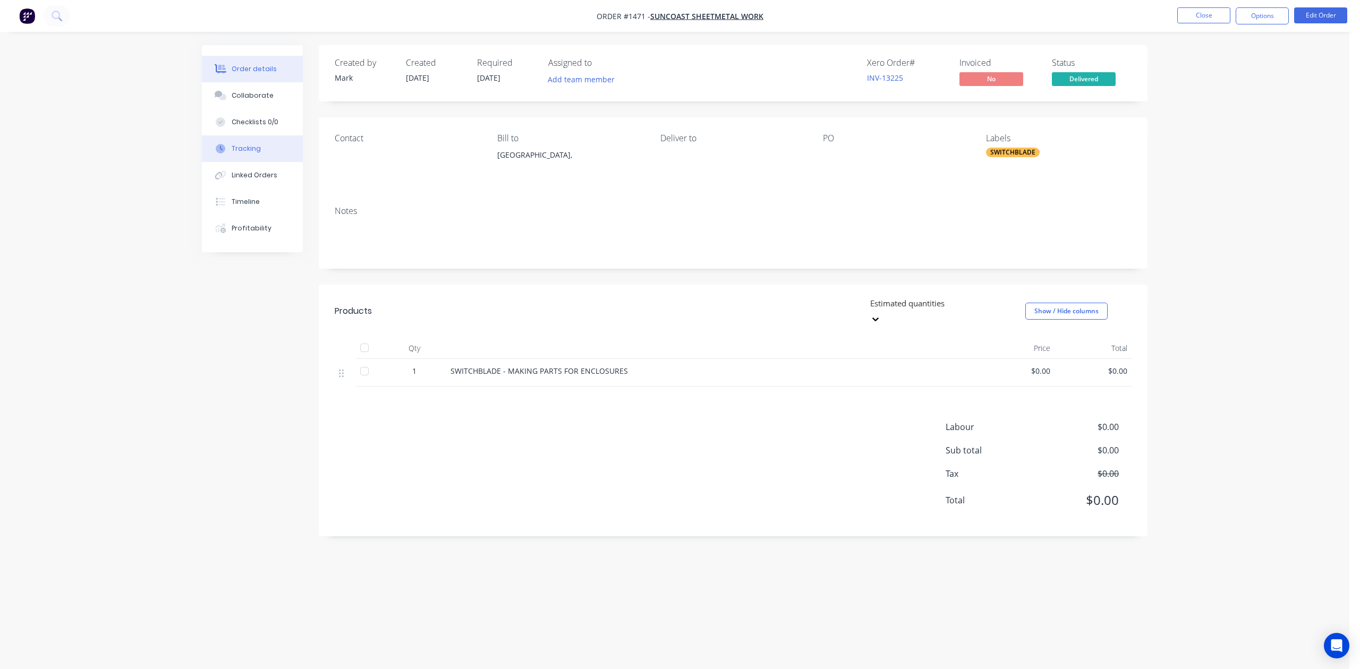
click at [243, 154] on div "Tracking" at bounding box center [246, 149] width 29 height 10
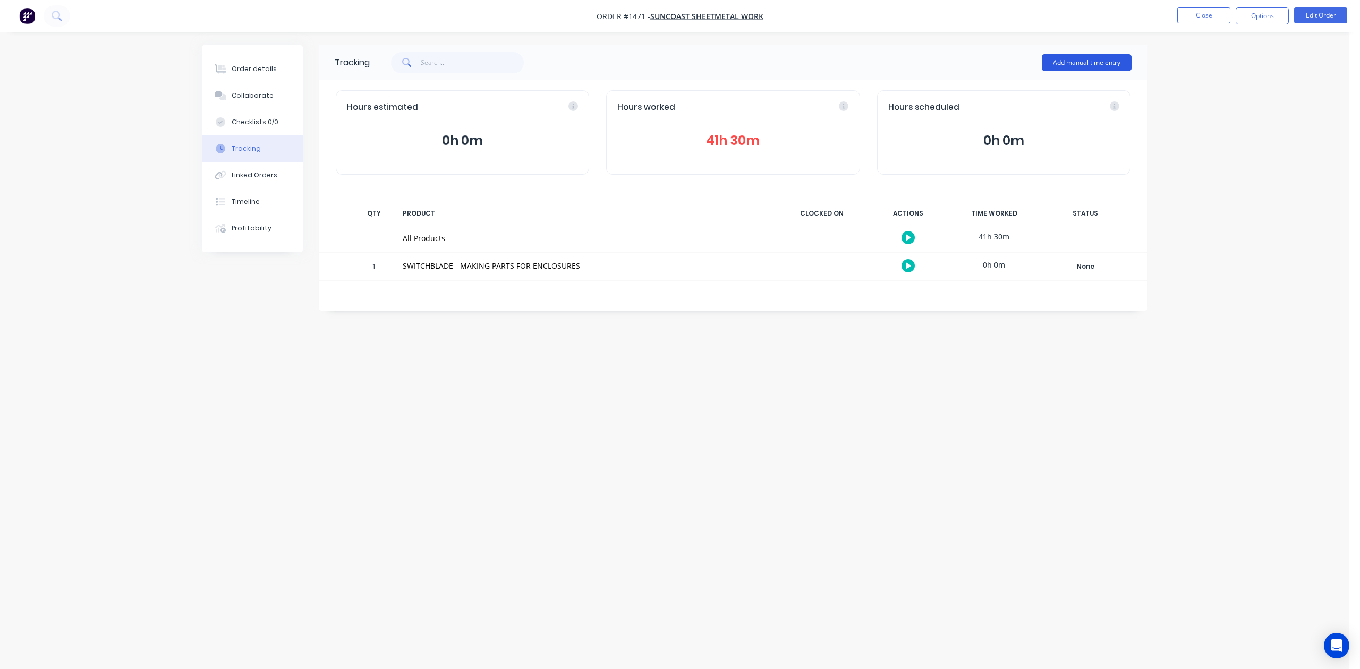
click at [1067, 62] on button "Add manual time entry" at bounding box center [1087, 62] width 90 height 17
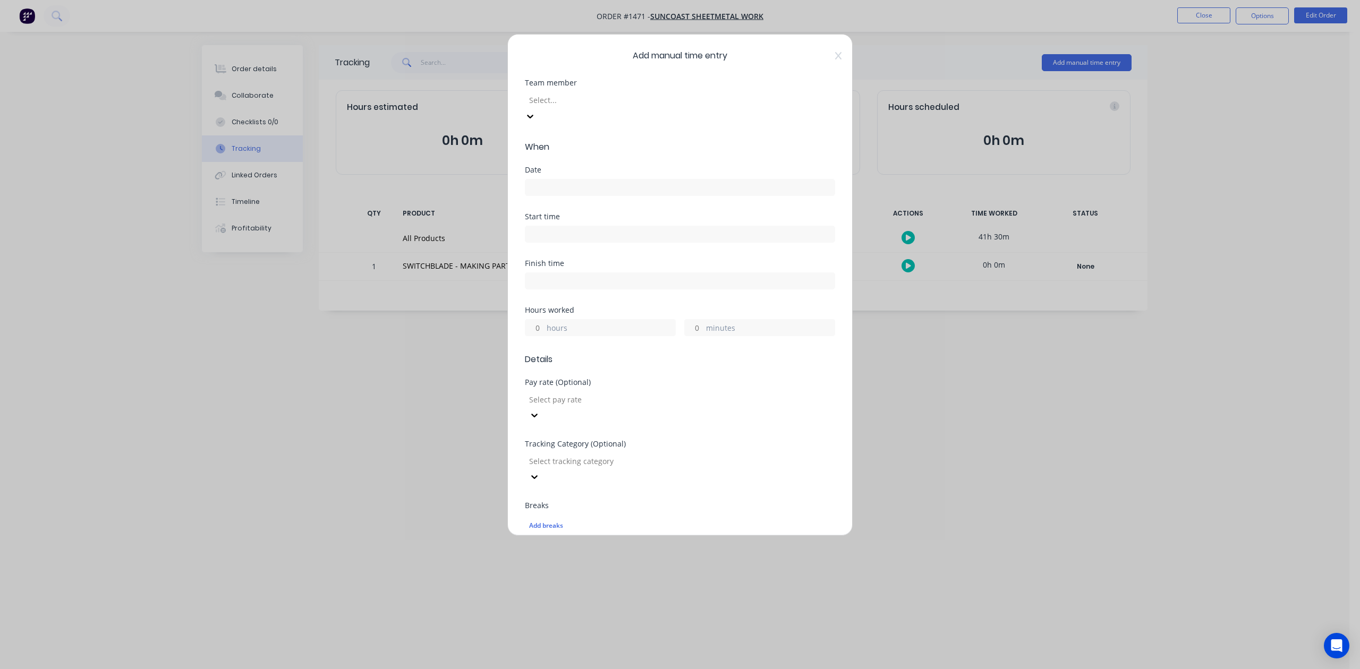
click at [553, 107] on div at bounding box center [604, 100] width 153 height 13
click at [566, 193] on div at bounding box center [680, 186] width 310 height 20
click at [572, 196] on input at bounding box center [679, 188] width 309 height 16
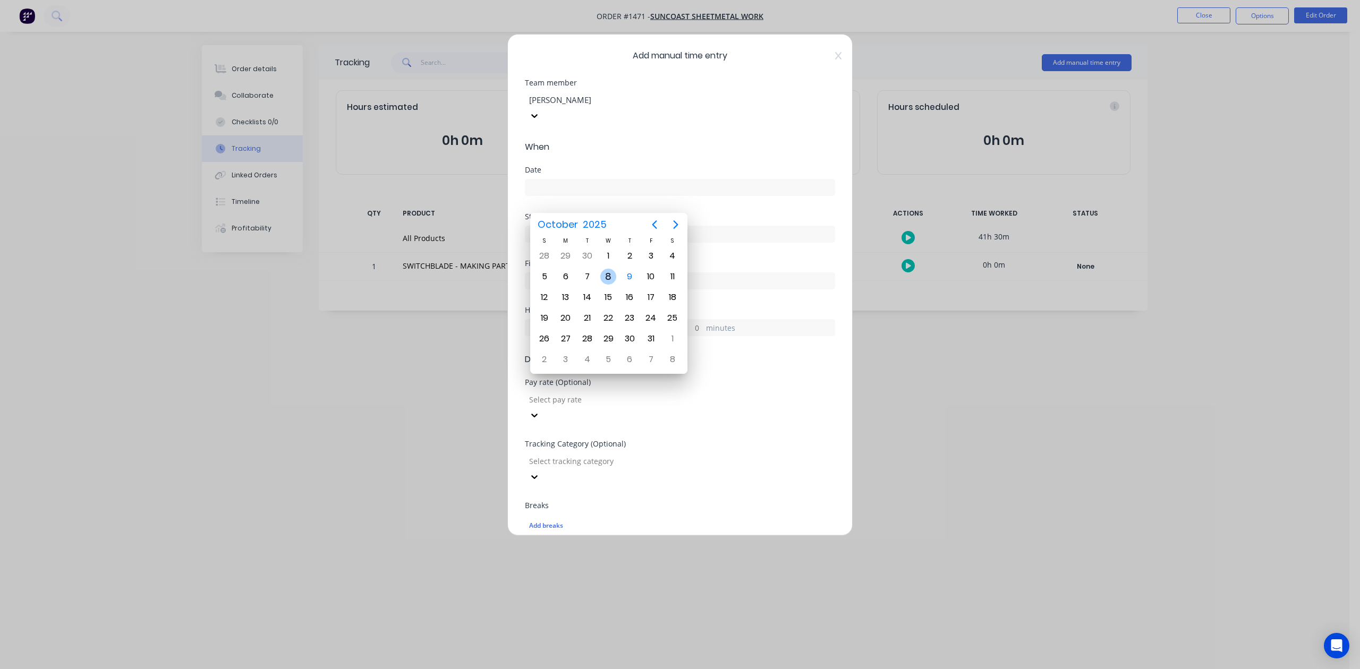
click at [609, 275] on div "8" at bounding box center [608, 277] width 16 height 16
type input "[DATE]"
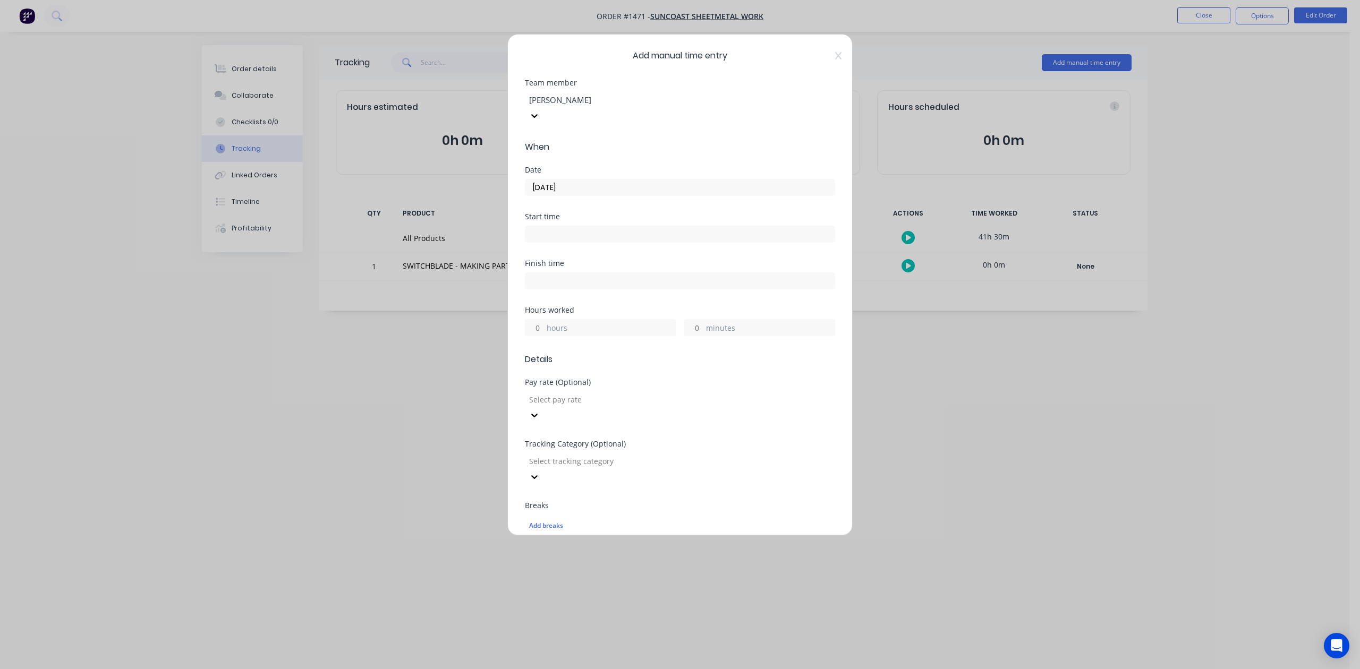
click at [689, 336] on input "minutes" at bounding box center [694, 328] width 19 height 16
type input "45"
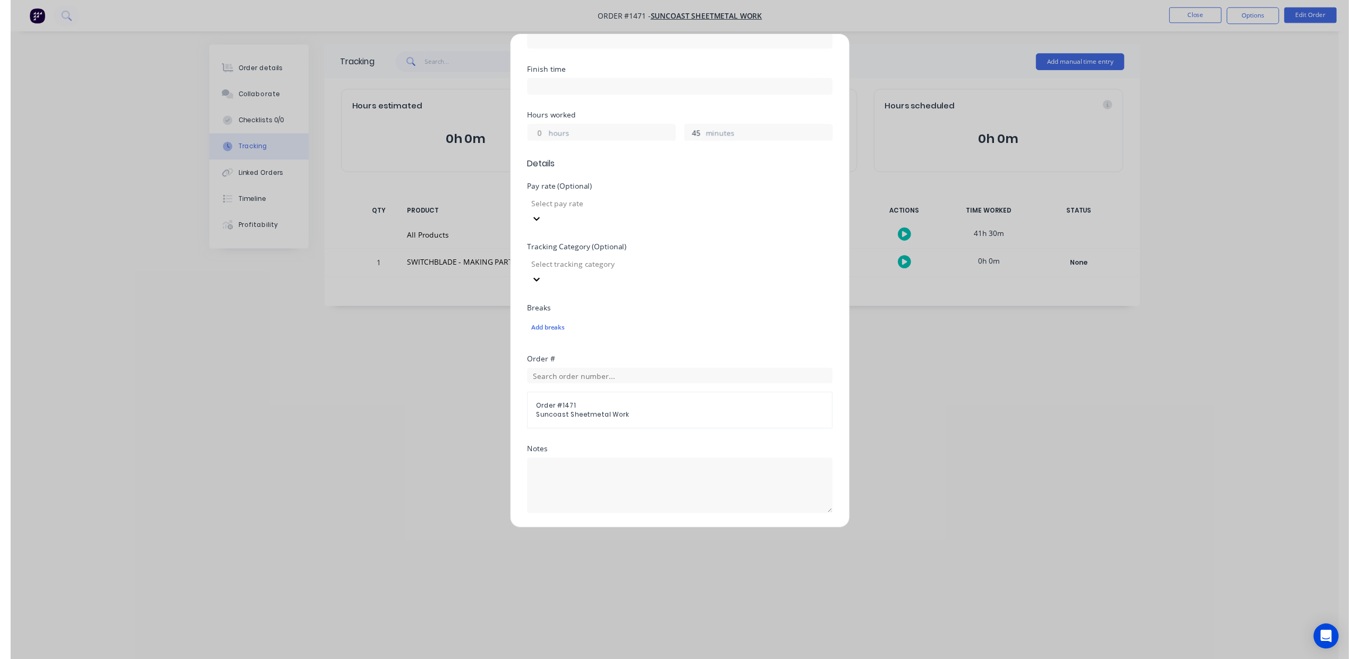
scroll to position [375, 0]
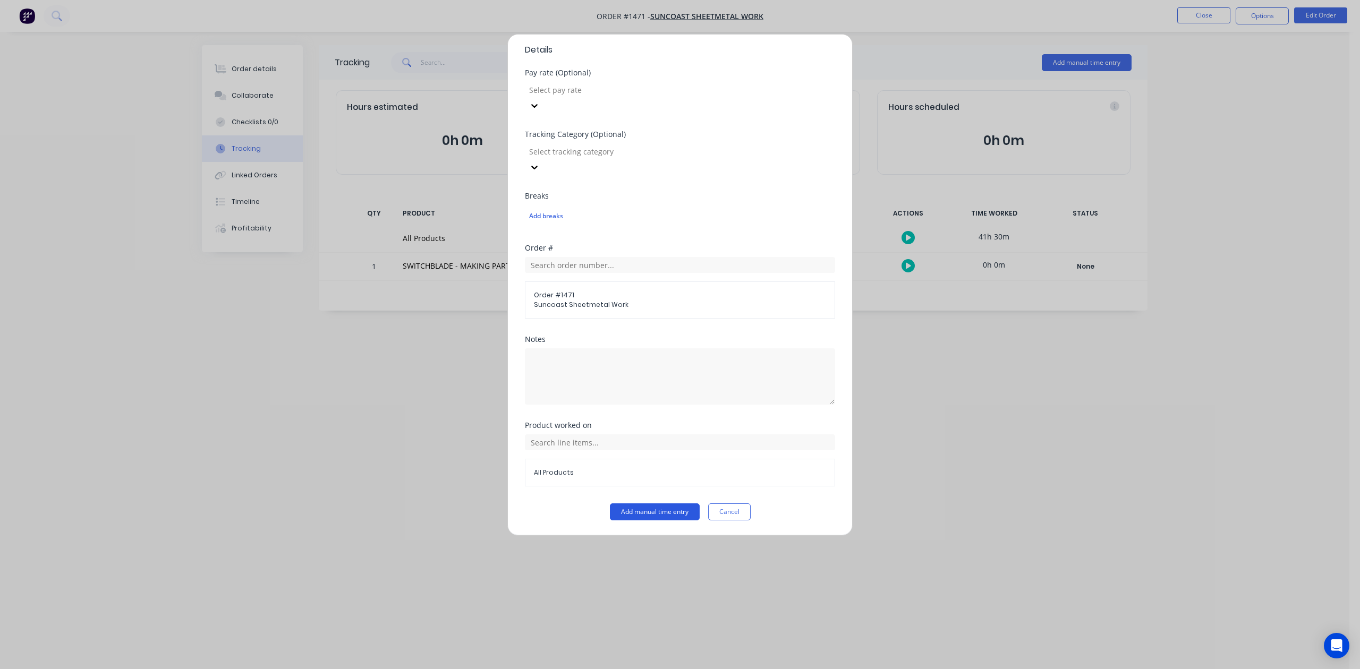
click at [677, 513] on button "Add manual time entry" at bounding box center [655, 512] width 90 height 17
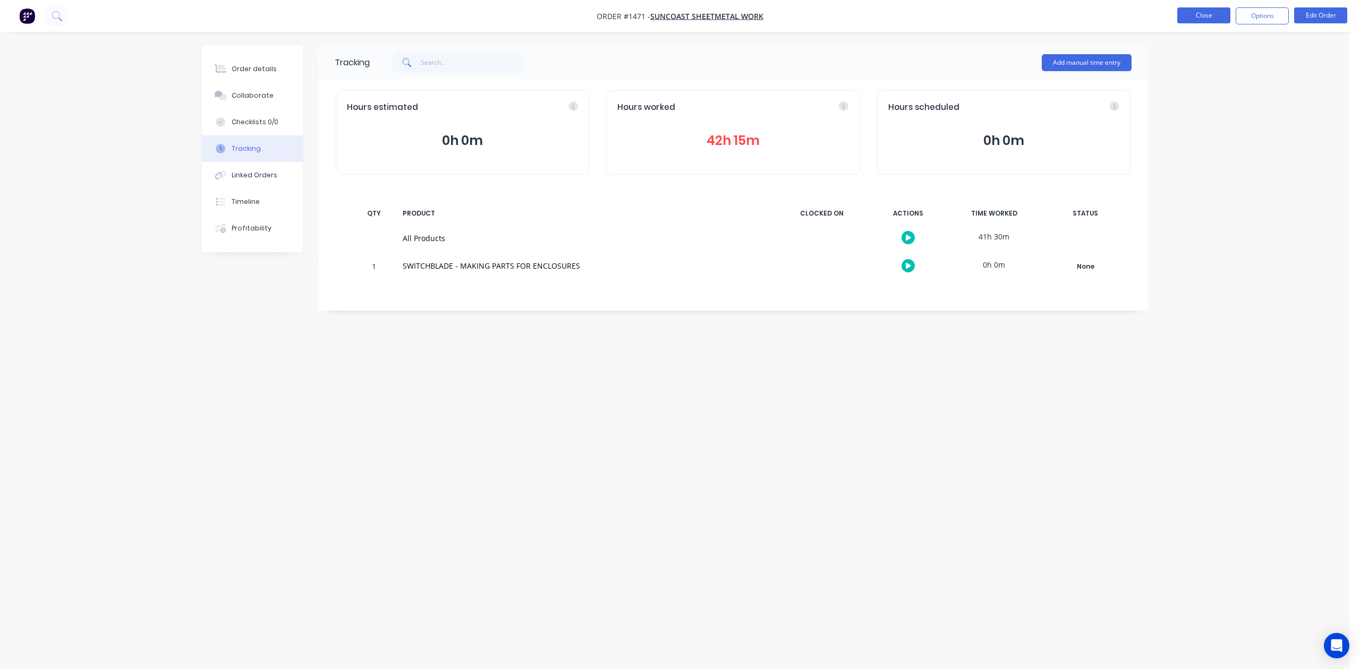
click at [1195, 20] on button "Close" at bounding box center [1203, 15] width 53 height 16
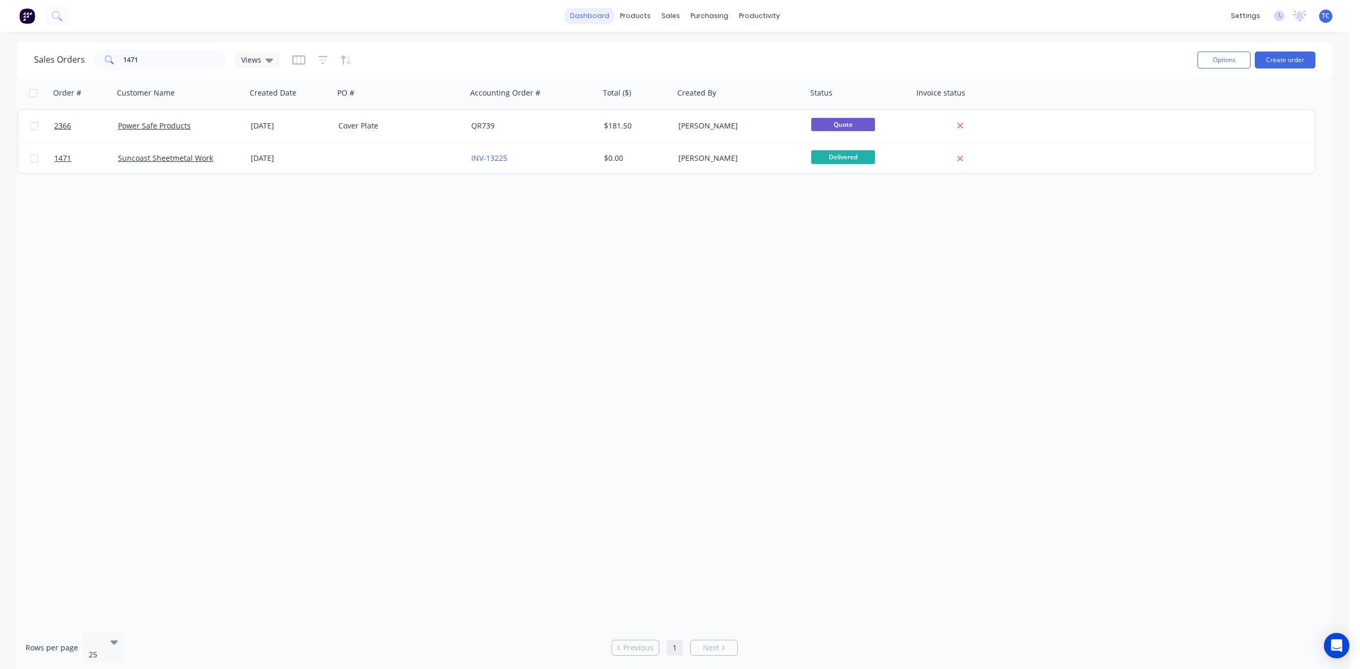
click at [582, 17] on link "dashboard" at bounding box center [590, 16] width 50 height 16
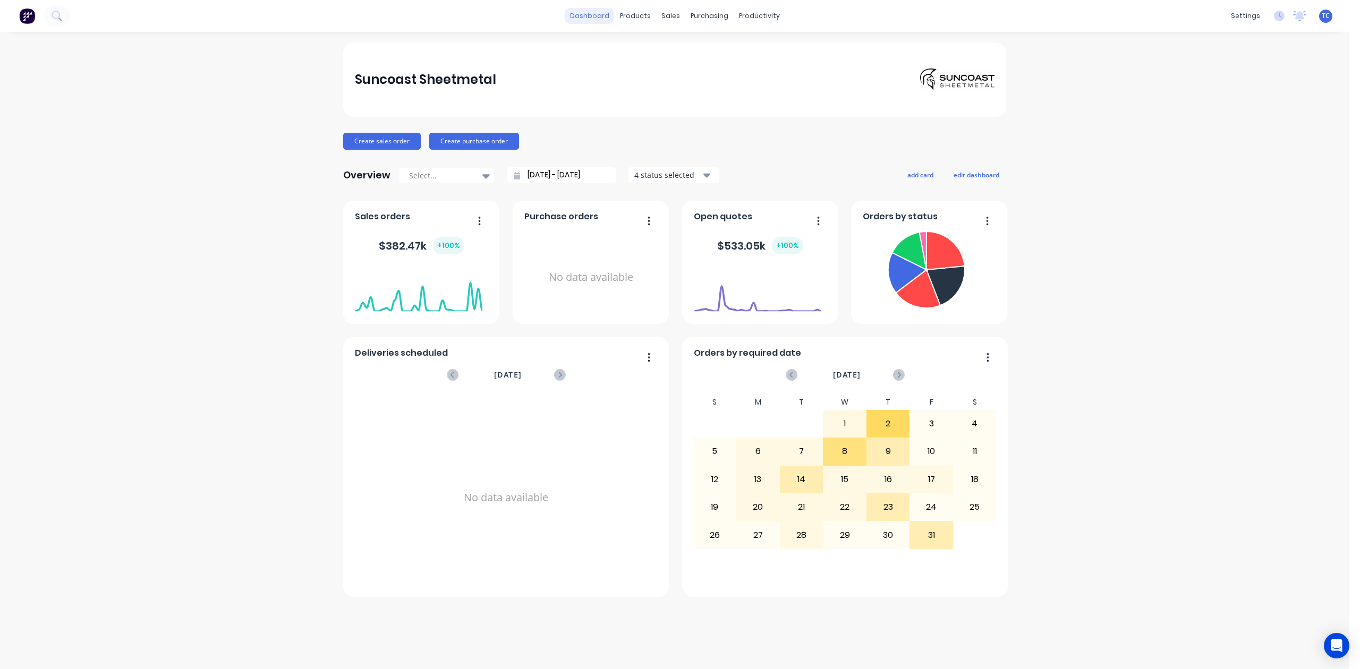
click at [587, 19] on link "dashboard" at bounding box center [590, 16] width 50 height 16
click at [803, 58] on div "Workflow" at bounding box center [792, 53] width 32 height 10
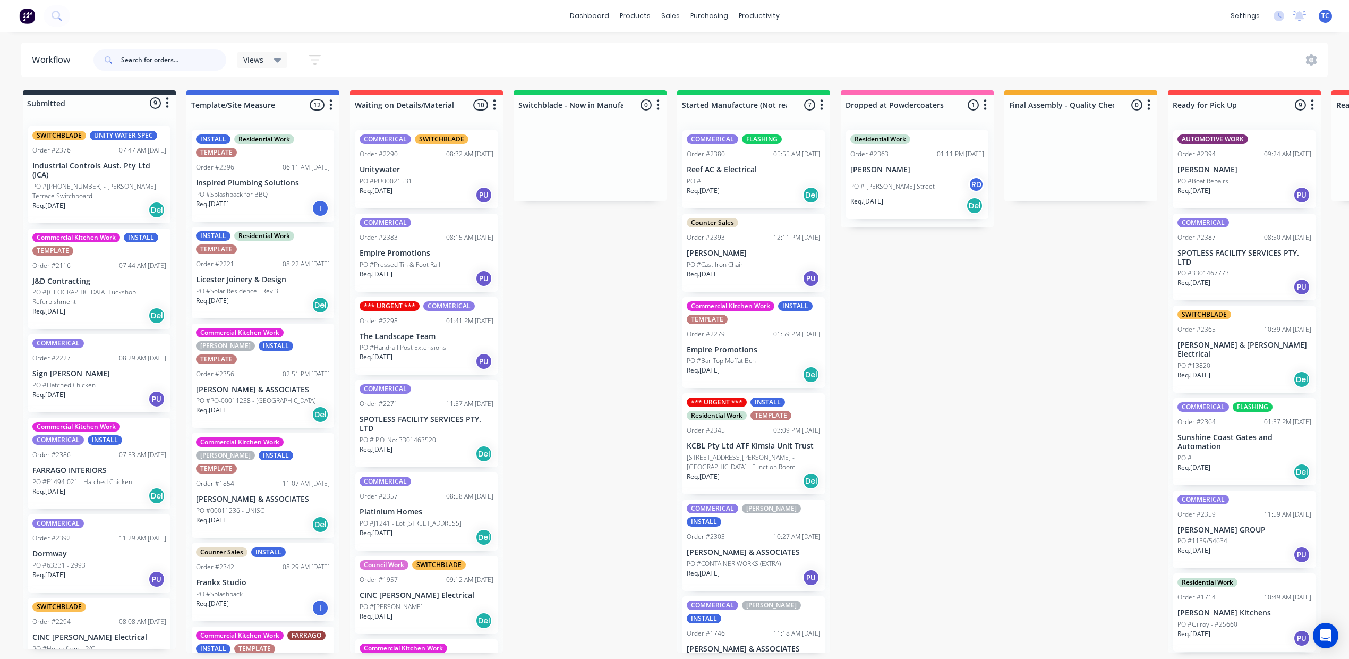
click at [223, 66] on input "text" at bounding box center [173, 59] width 105 height 21
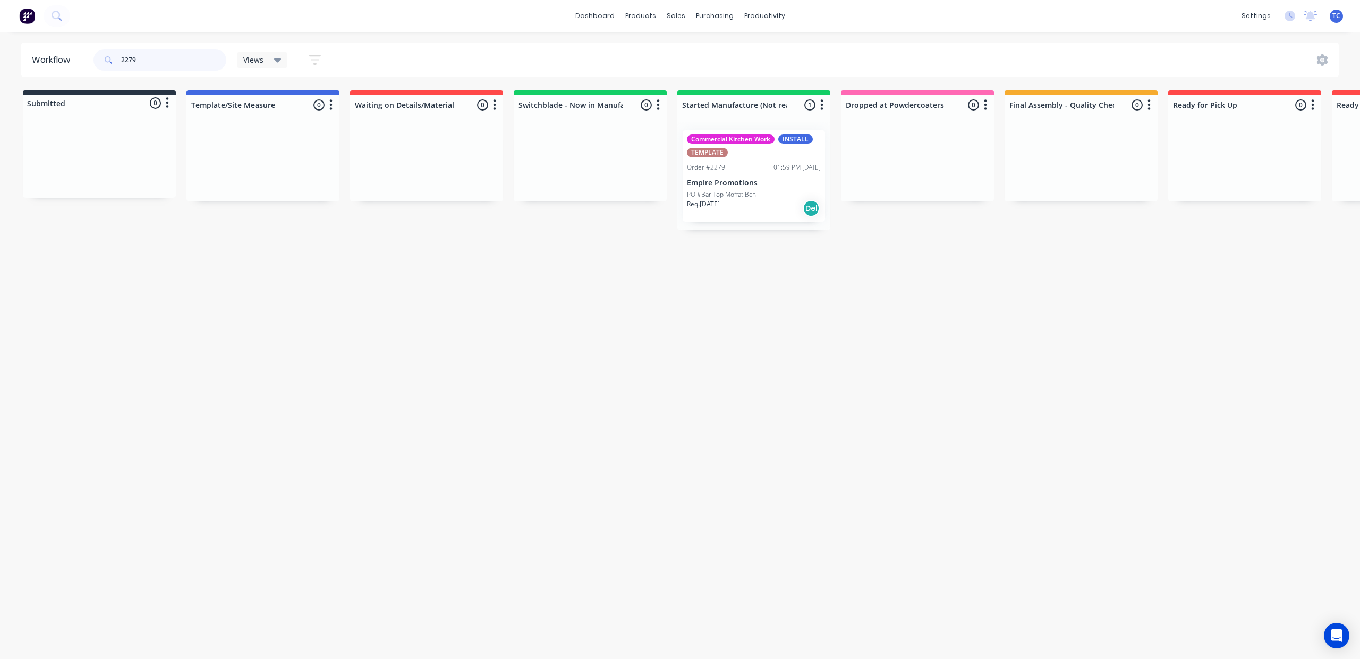
type input "2279"
click at [821, 188] on p "Empire Promotions" at bounding box center [754, 183] width 134 height 9
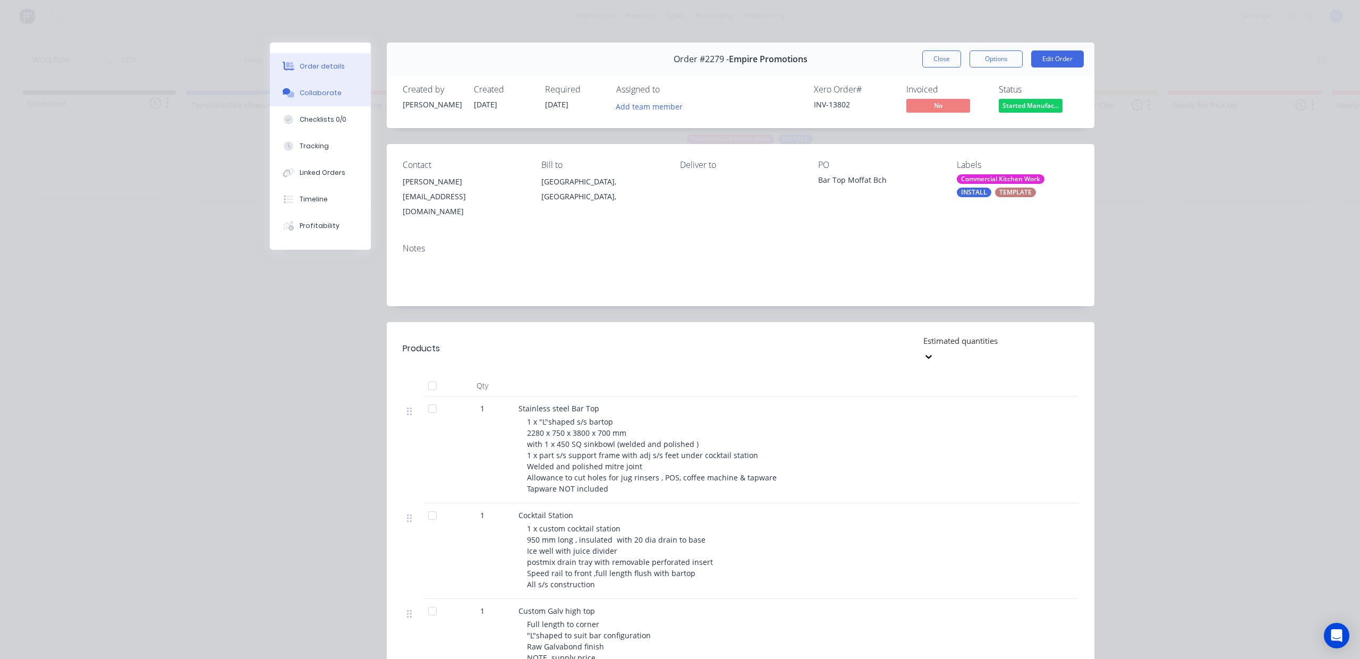
click at [321, 98] on div "Collaborate" at bounding box center [321, 93] width 42 height 10
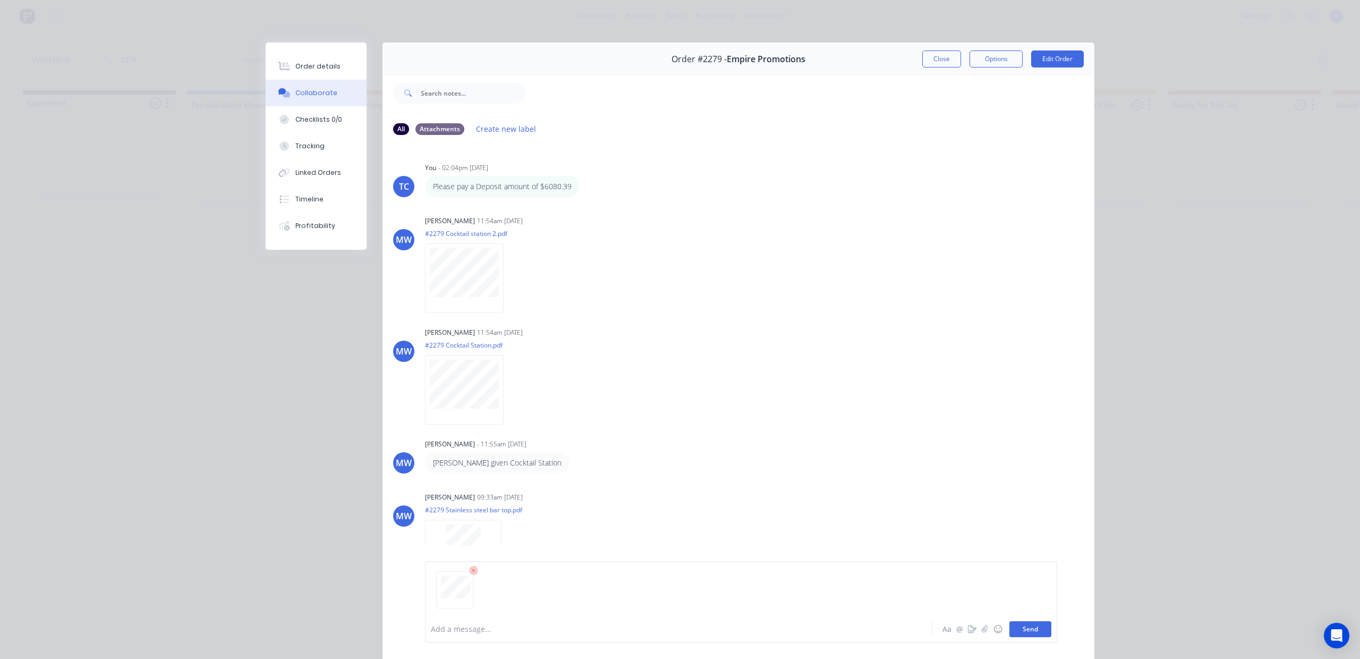
click at [1009, 621] on button "Send" at bounding box center [1030, 629] width 42 height 16
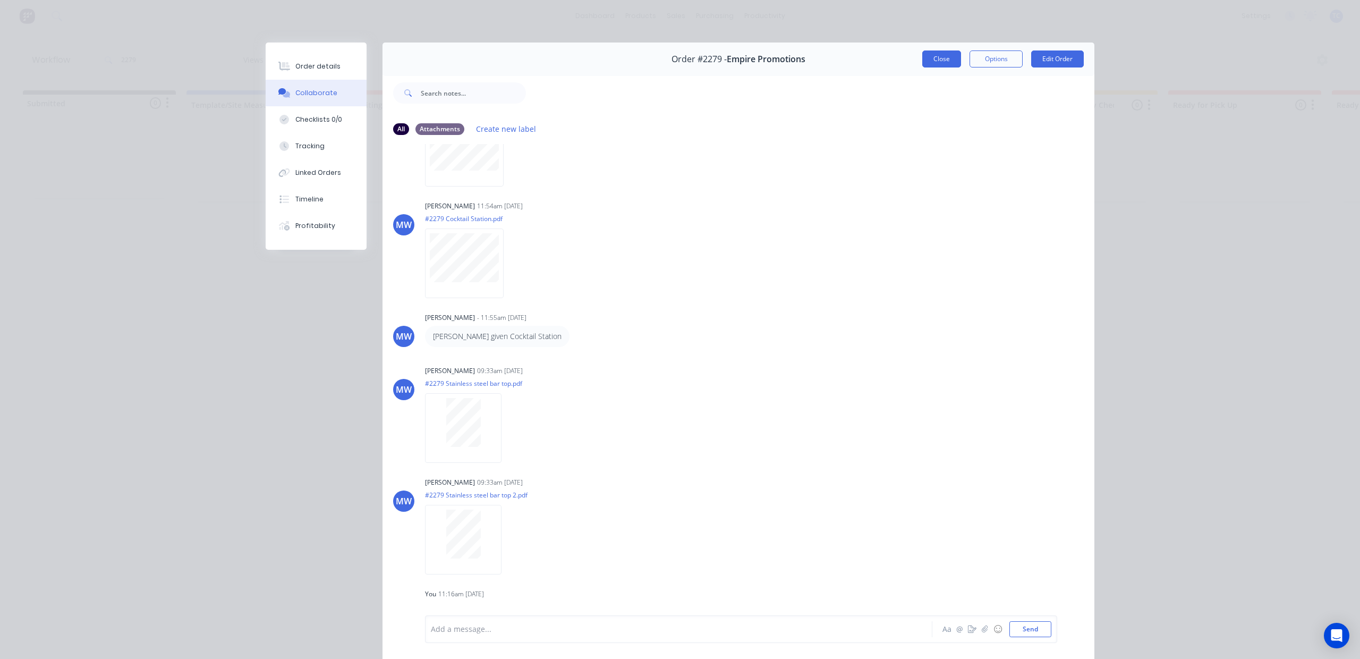
click at [927, 67] on button "Close" at bounding box center [941, 58] width 39 height 17
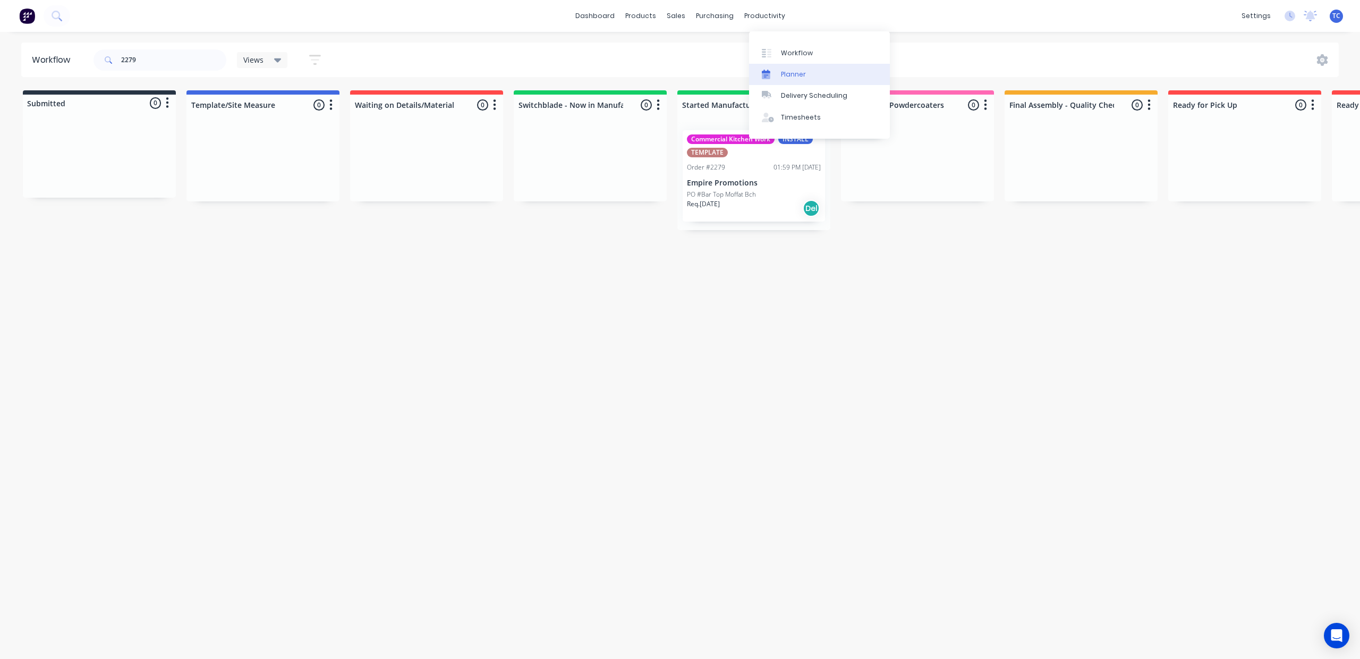
click at [794, 79] on div "Planner" at bounding box center [793, 75] width 25 height 10
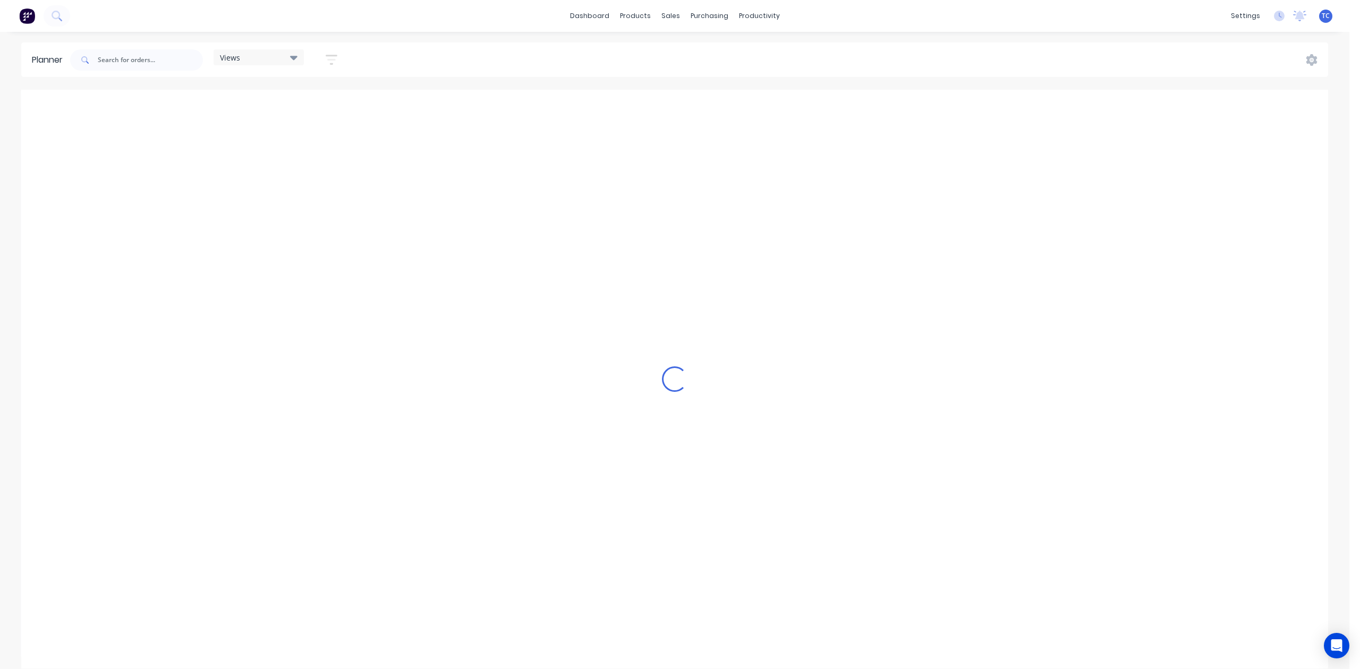
scroll to position [0, 638]
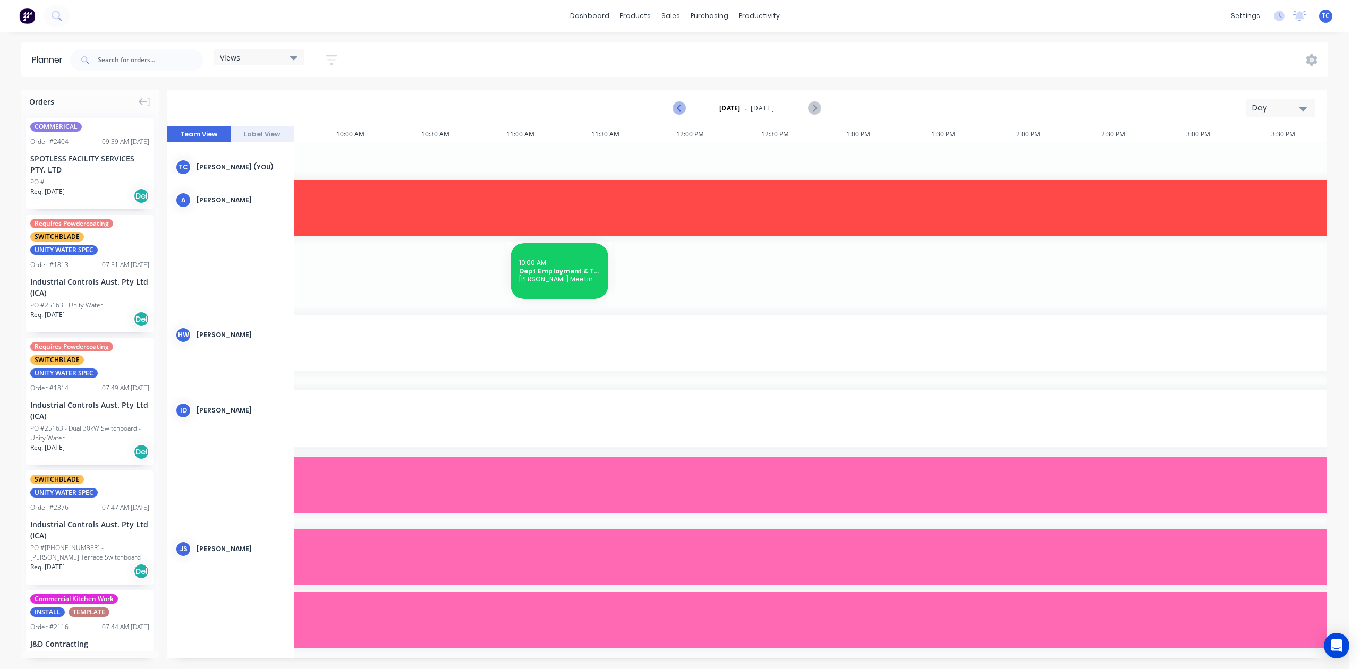
click at [673, 115] on icon "Previous page" at bounding box center [679, 108] width 13 height 13
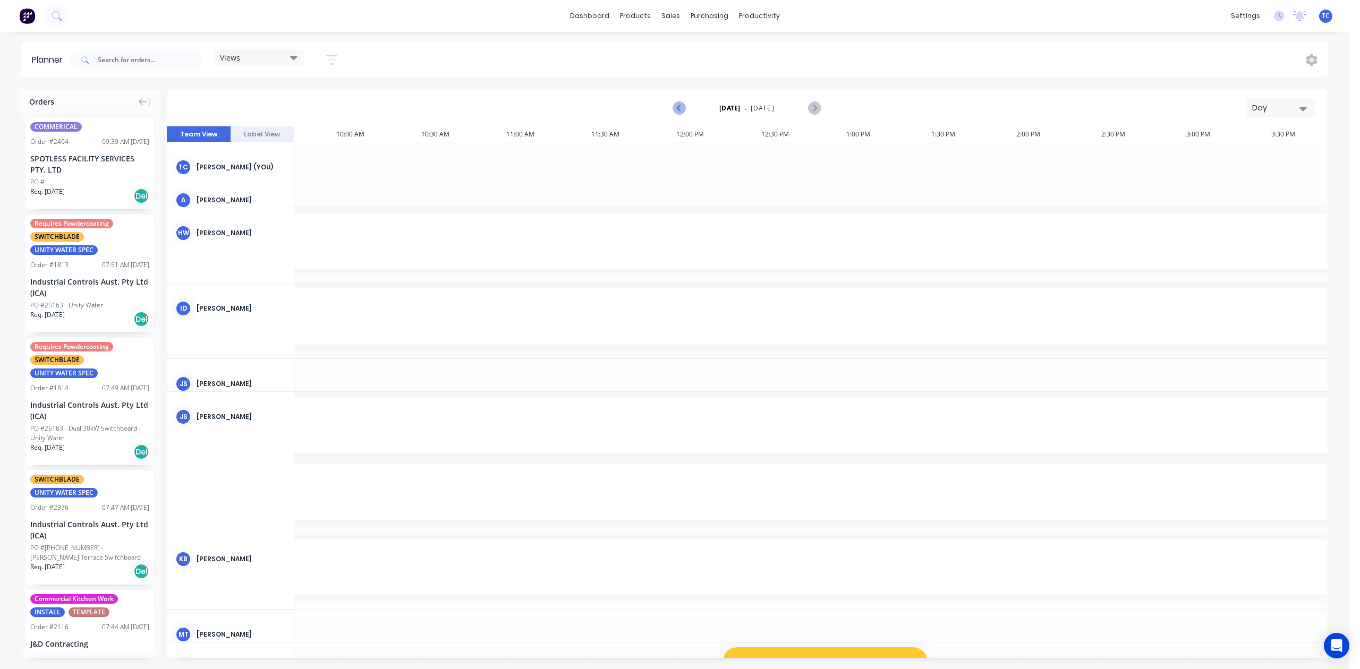
click at [673, 115] on icon "Previous page" at bounding box center [679, 108] width 13 height 13
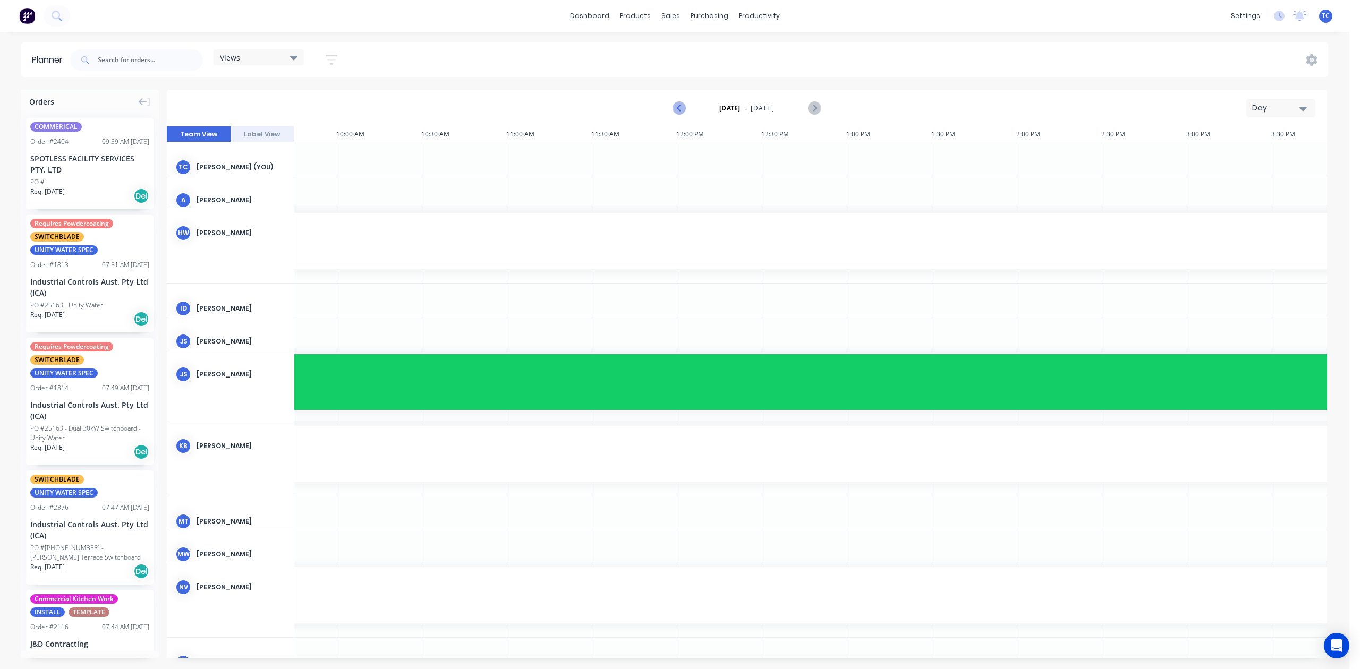
click at [673, 115] on icon "Previous page" at bounding box center [679, 108] width 13 height 13
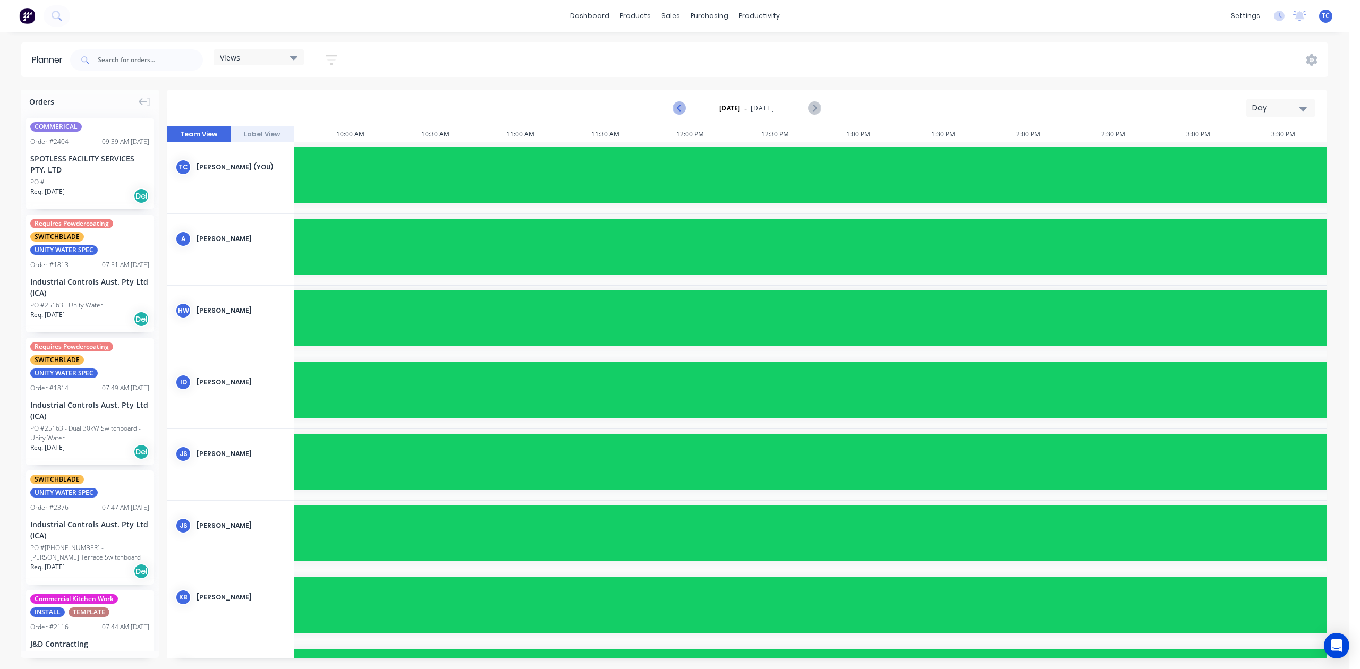
click at [673, 115] on icon "Previous page" at bounding box center [679, 108] width 13 height 13
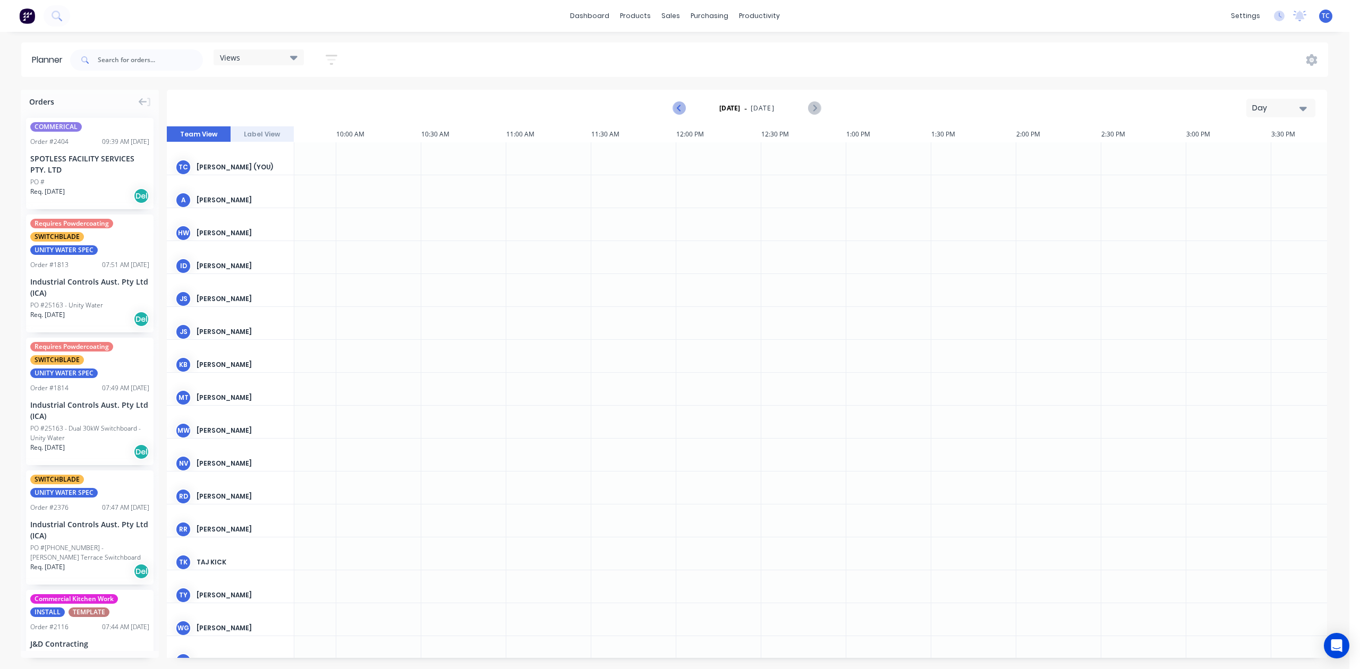
click at [673, 115] on icon "Previous page" at bounding box center [679, 108] width 13 height 13
click at [1277, 114] on div "Day" at bounding box center [1276, 108] width 49 height 11
click at [1230, 168] on div "Week" at bounding box center [1267, 157] width 105 height 21
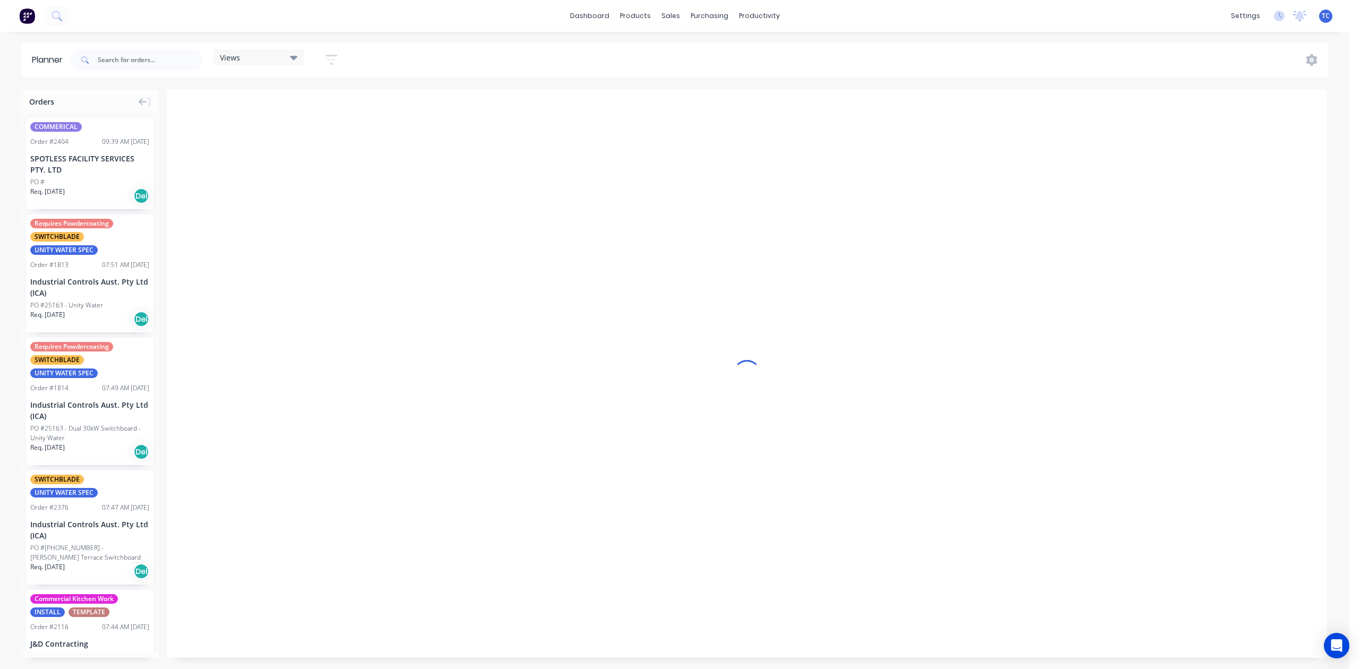
scroll to position [0, 1]
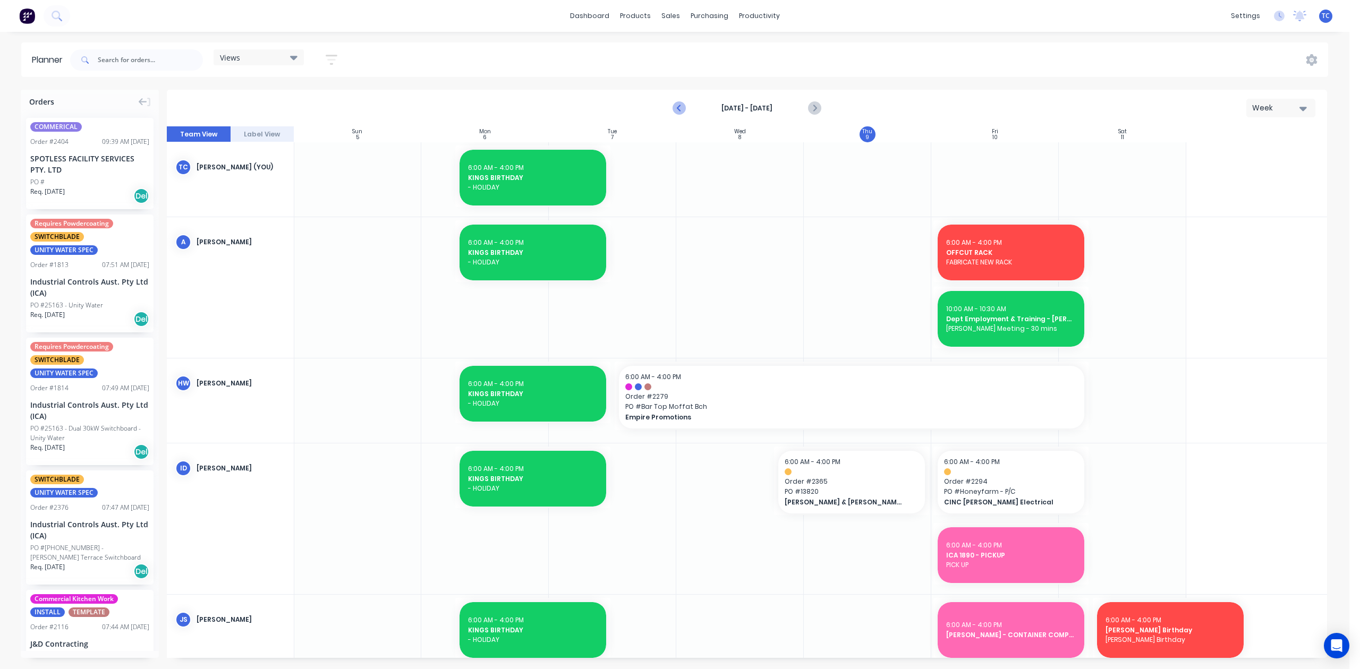
click at [673, 115] on icon "Previous page" at bounding box center [679, 108] width 13 height 13
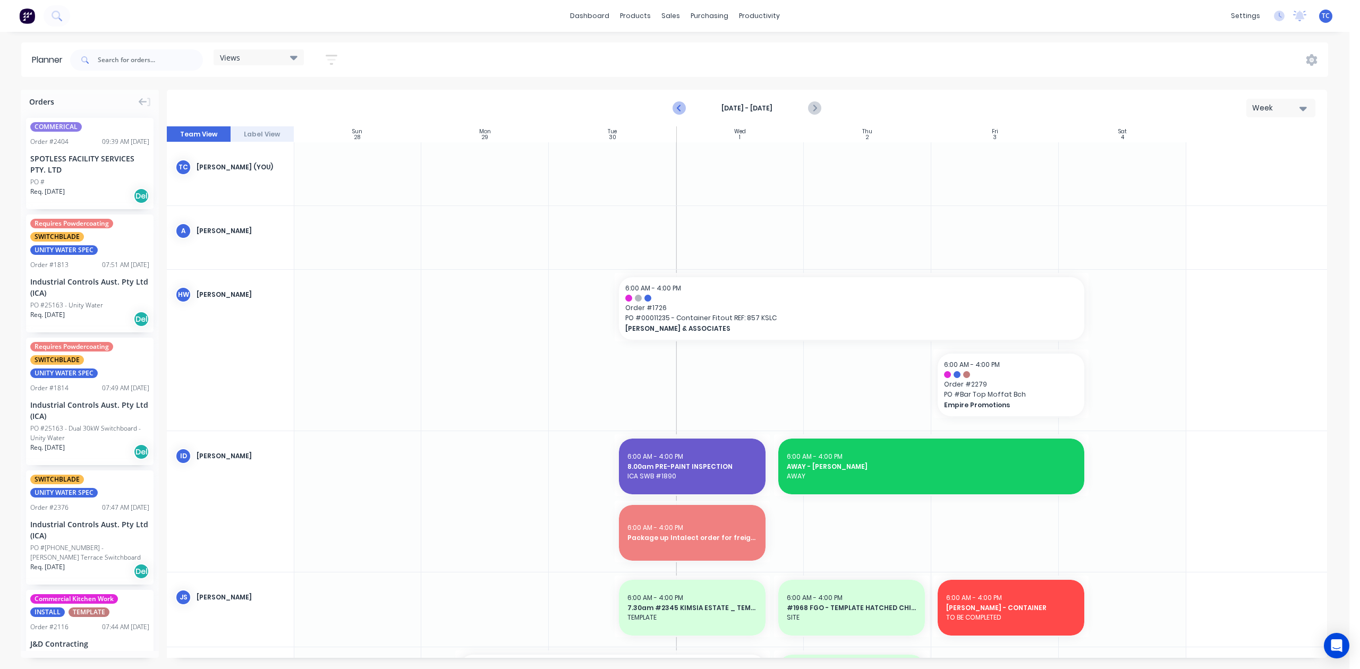
click at [673, 115] on icon "Previous page" at bounding box center [679, 108] width 13 height 13
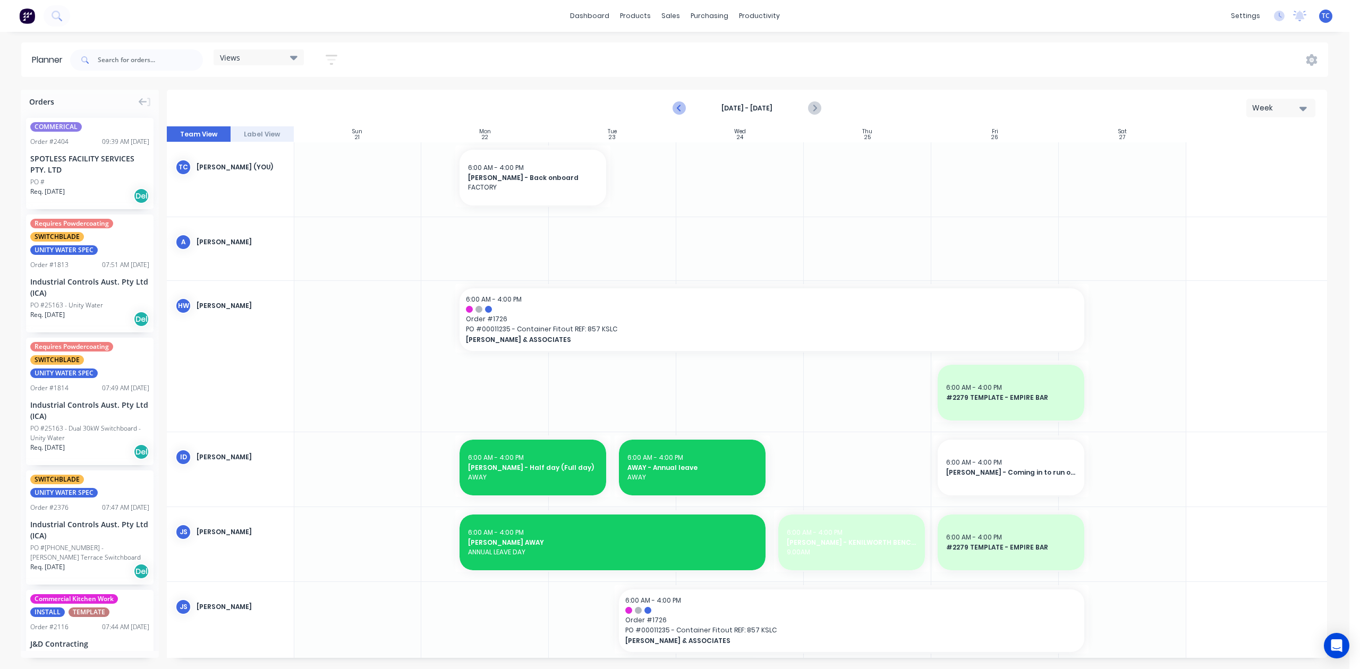
click at [673, 115] on icon "Previous page" at bounding box center [679, 108] width 13 height 13
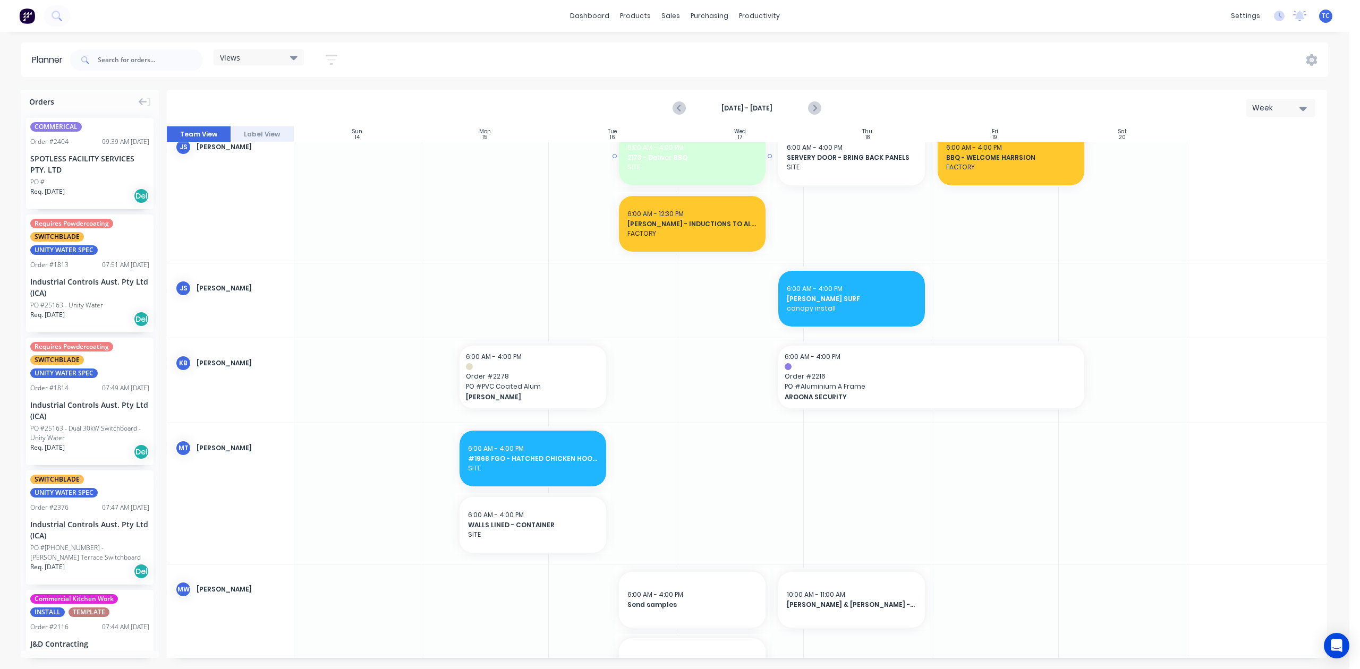
scroll to position [311, 1]
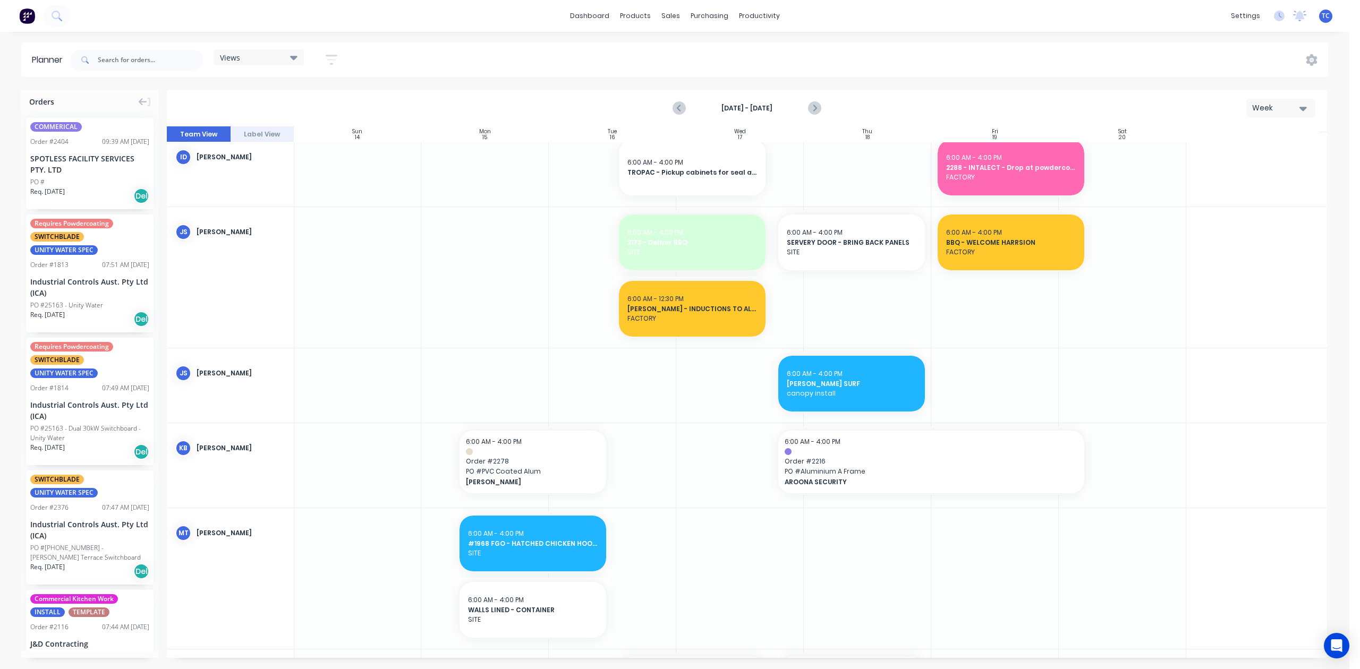
click at [1354, 94] on body "dashboard products sales purchasing productivity dashboard products Product Cat…" at bounding box center [680, 334] width 1360 height 669
click at [779, 58] on div "Workflow" at bounding box center [786, 53] width 32 height 10
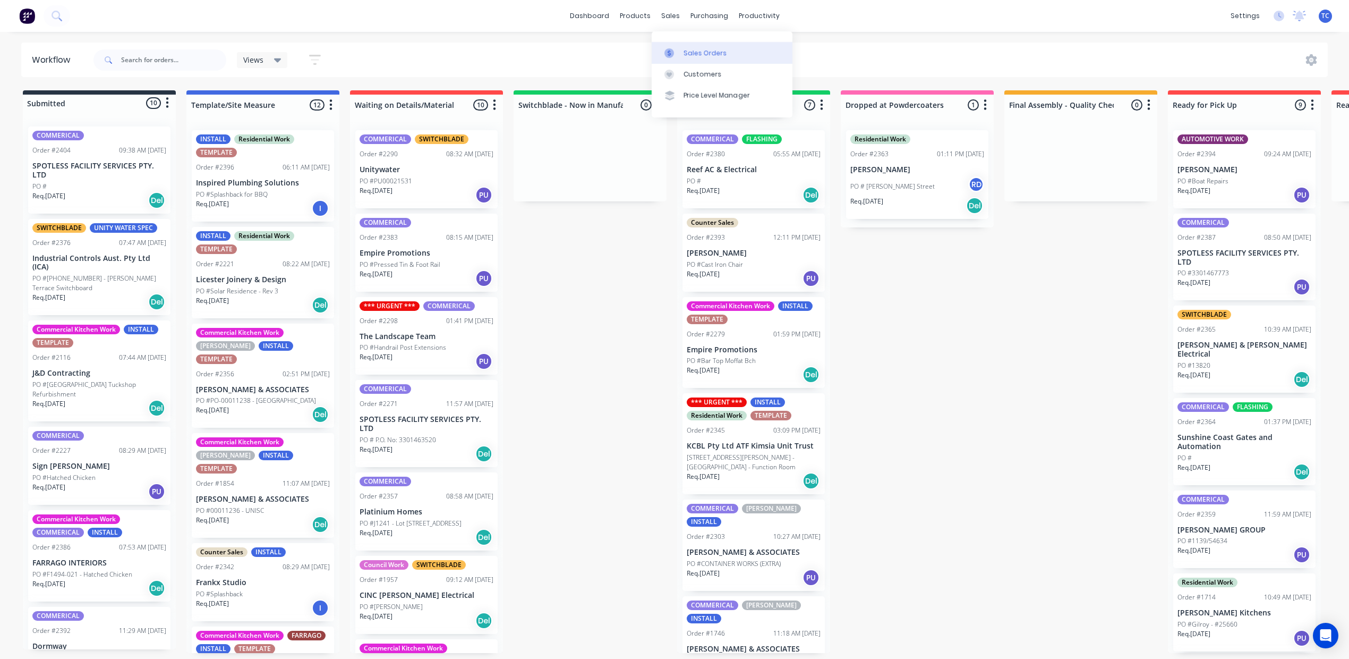
click at [700, 55] on div "Sales Orders" at bounding box center [706, 53] width 44 height 10
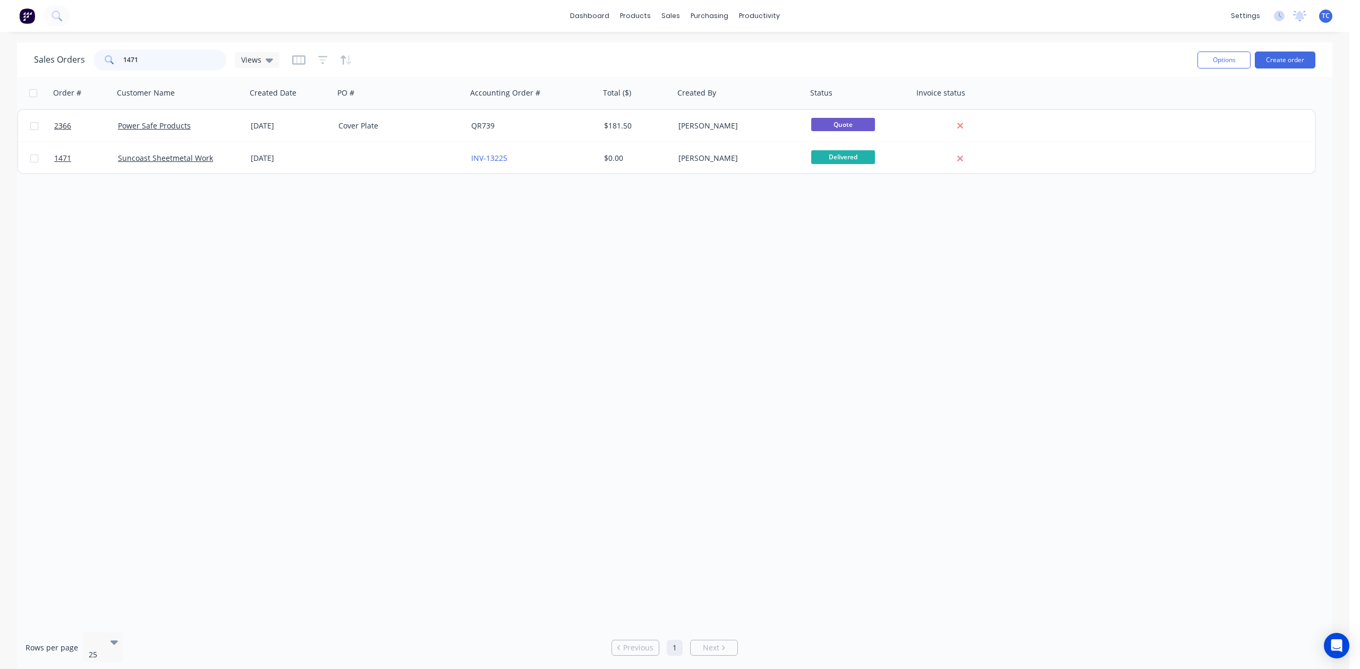
drag, startPoint x: 162, startPoint y: 60, endPoint x: 103, endPoint y: 50, distance: 59.7
click at [98, 55] on div "1471" at bounding box center [160, 59] width 133 height 21
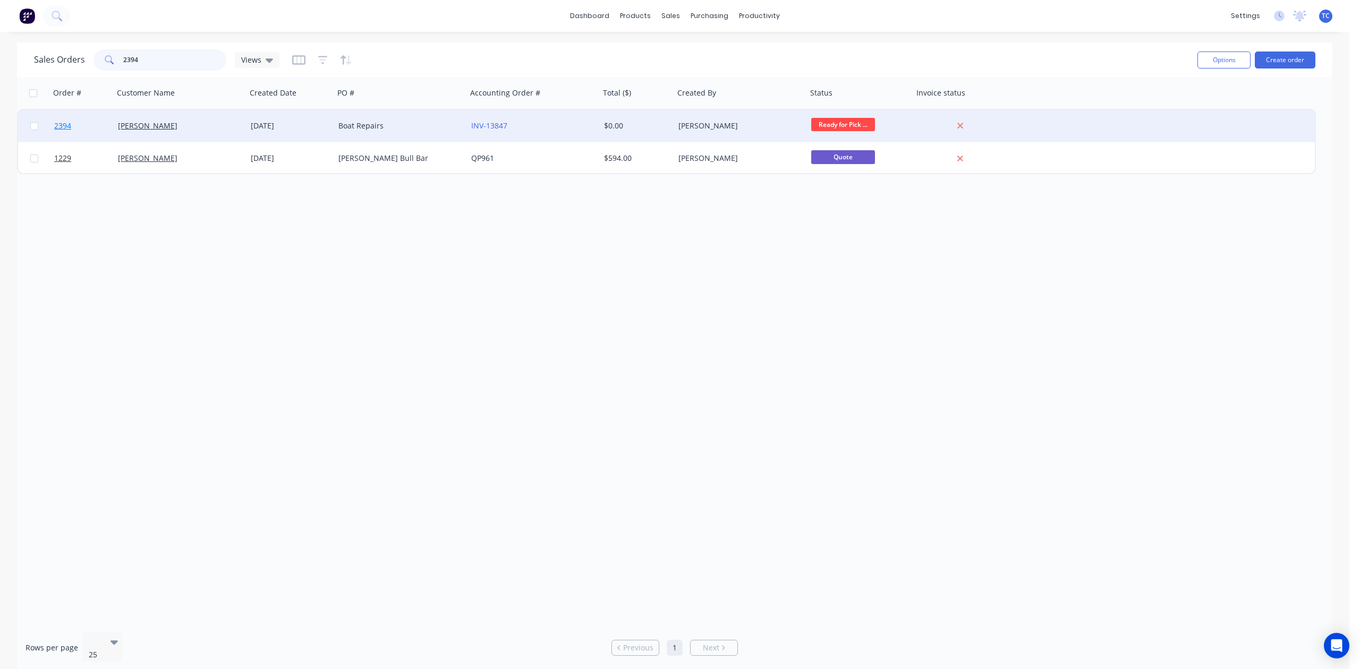
type input "2394"
click at [64, 122] on span "2394" at bounding box center [62, 126] width 17 height 11
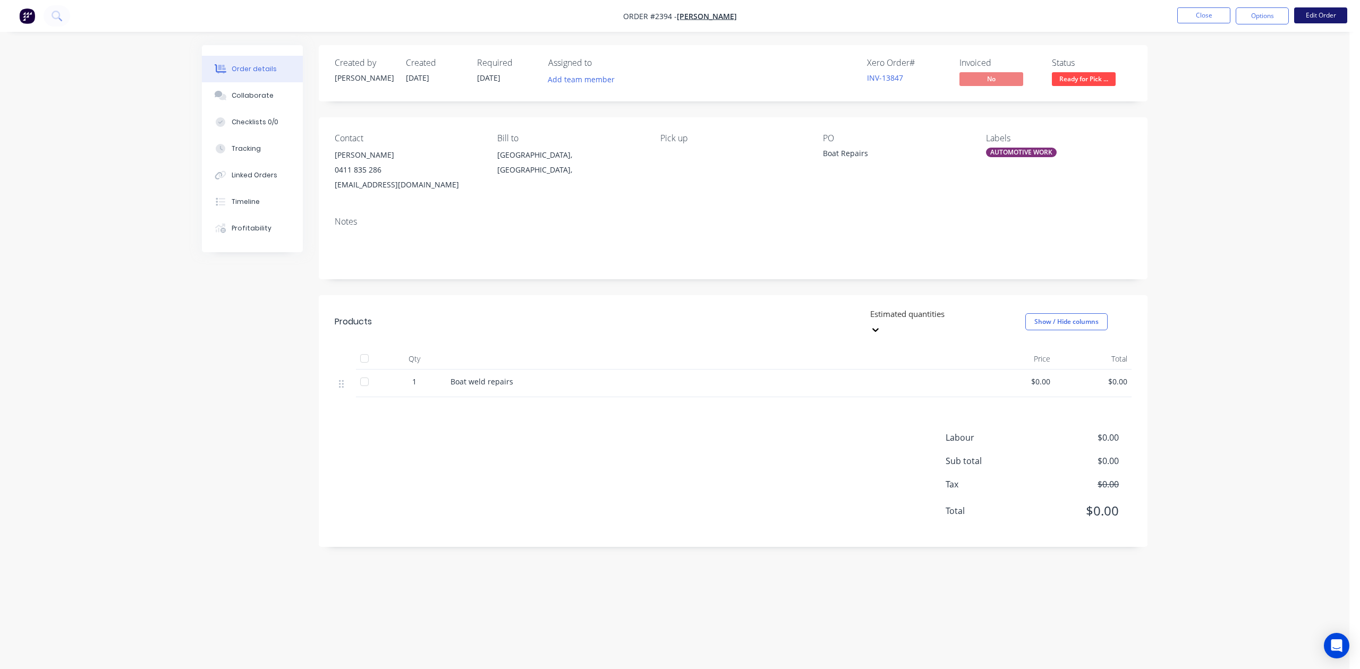
click at [1304, 18] on button "Edit Order" at bounding box center [1320, 15] width 53 height 16
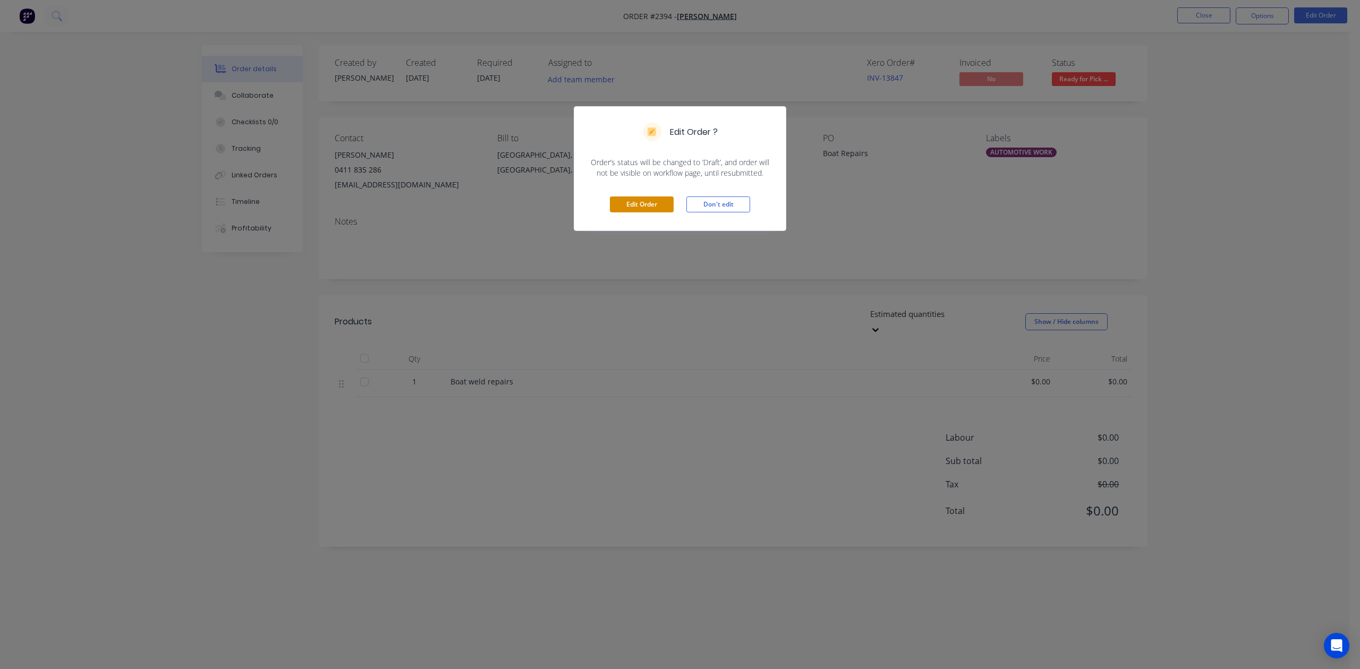
click at [638, 213] on button "Edit Order" at bounding box center [642, 205] width 64 height 16
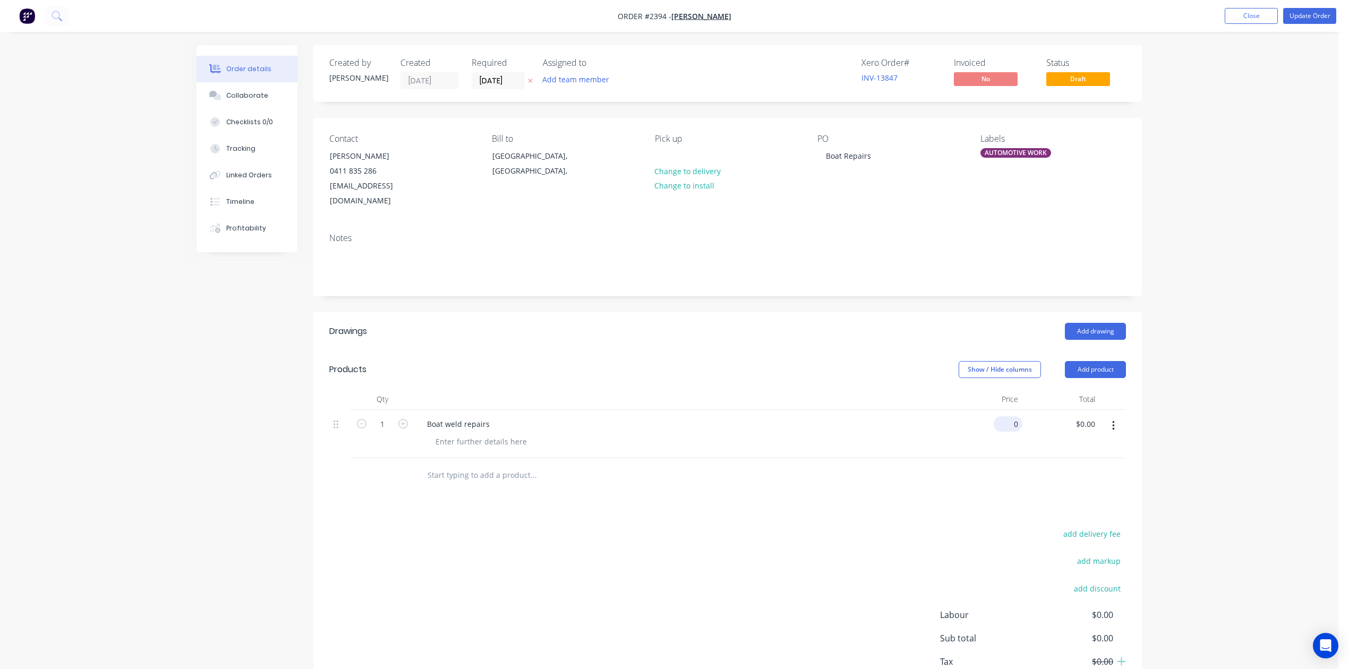
click at [997, 458] on div "0 $0.00" at bounding box center [984, 434] width 77 height 48
type input "$450.00"
click at [1302, 20] on button "Update Order" at bounding box center [1310, 16] width 53 height 16
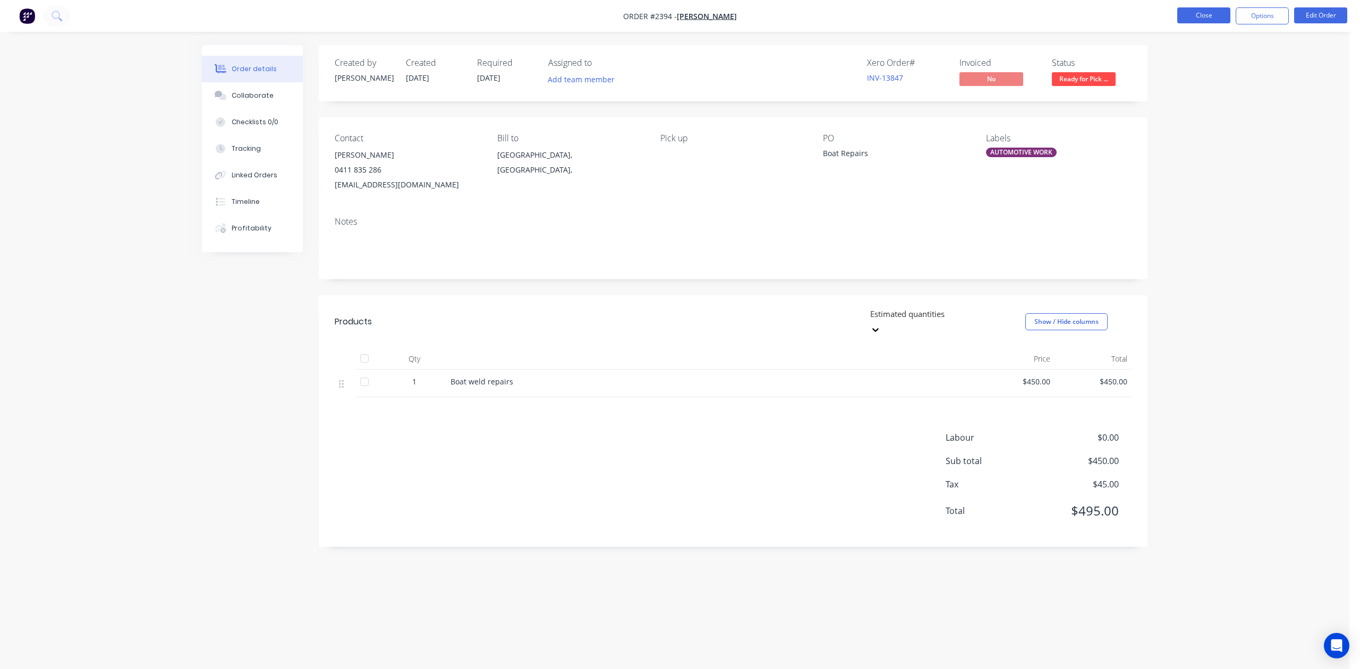
click at [1216, 15] on button "Close" at bounding box center [1203, 15] width 53 height 16
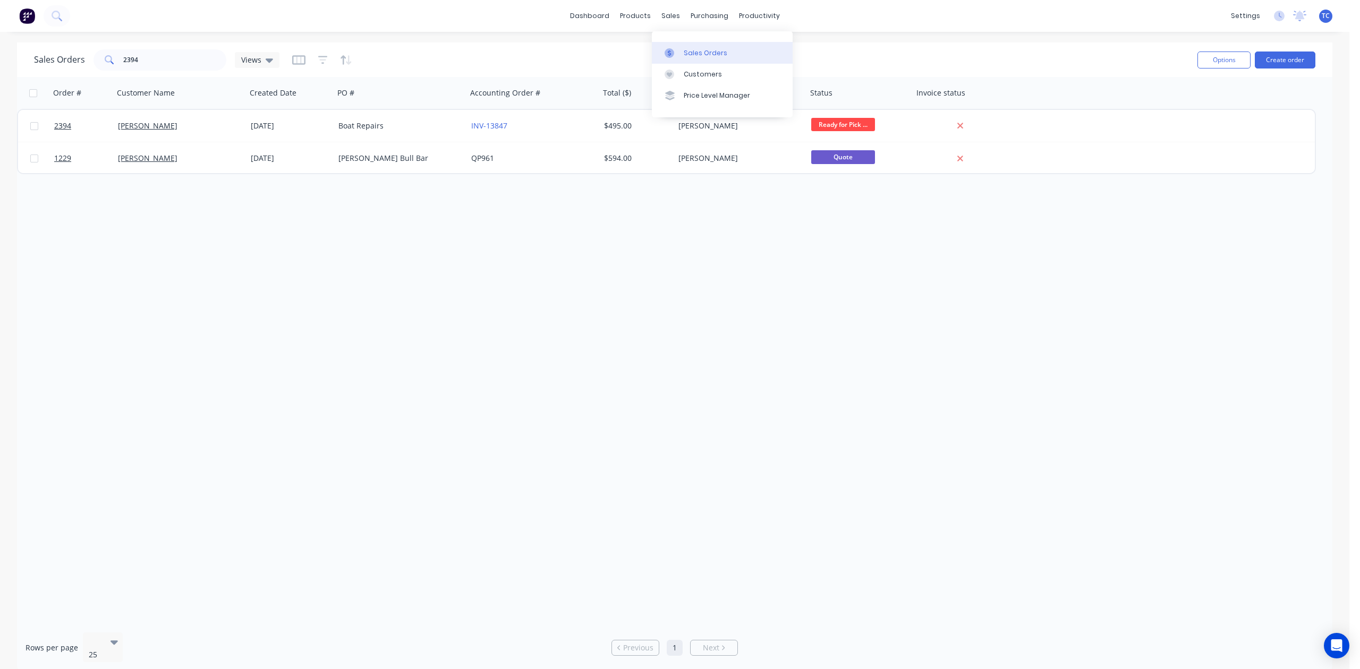
click at [701, 55] on div "Sales Orders" at bounding box center [706, 53] width 44 height 10
drag, startPoint x: 175, startPoint y: 69, endPoint x: 104, endPoint y: 66, distance: 71.3
click at [104, 66] on div "2394" at bounding box center [160, 59] width 133 height 21
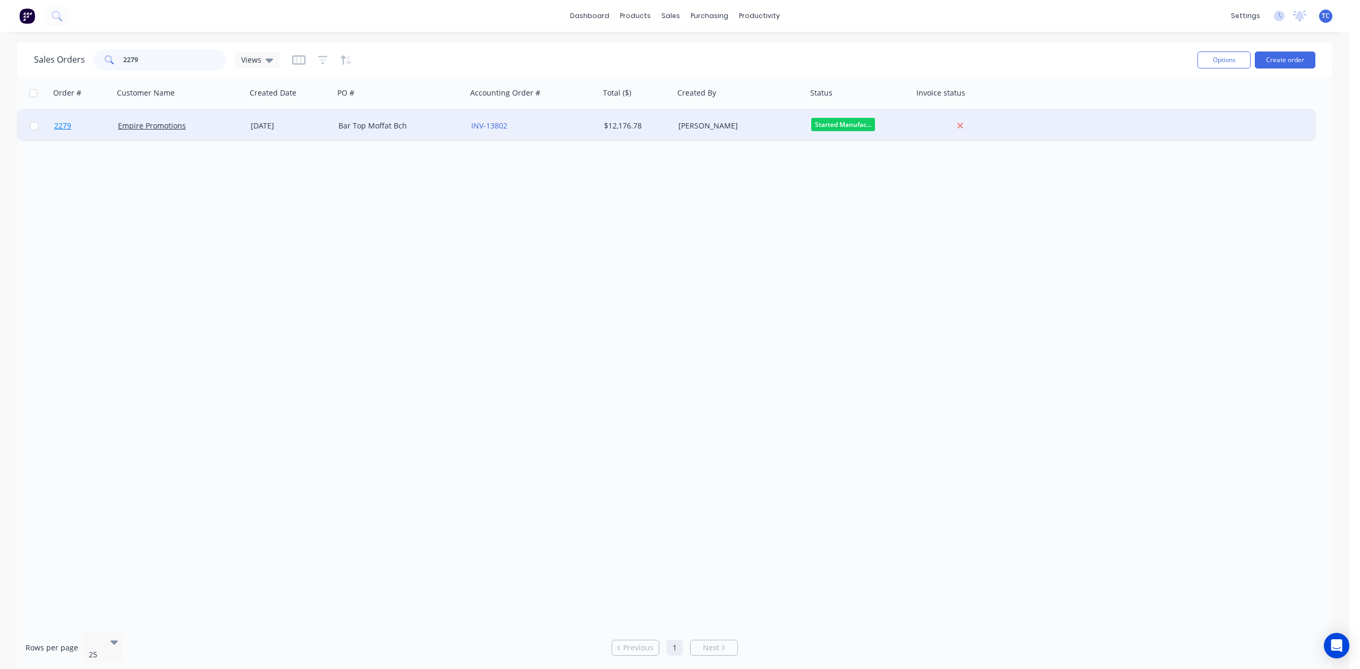
type input "2279"
click at [66, 124] on span "2279" at bounding box center [62, 126] width 17 height 11
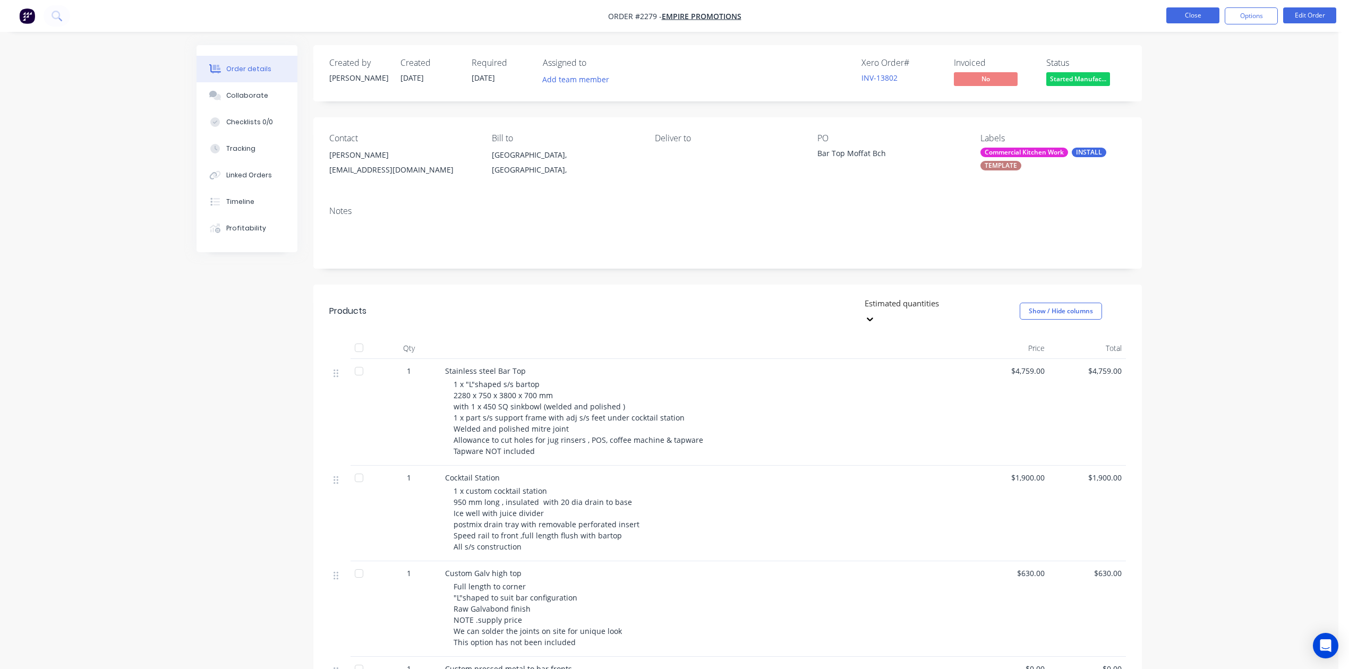
click at [1174, 16] on button "Close" at bounding box center [1193, 15] width 53 height 16
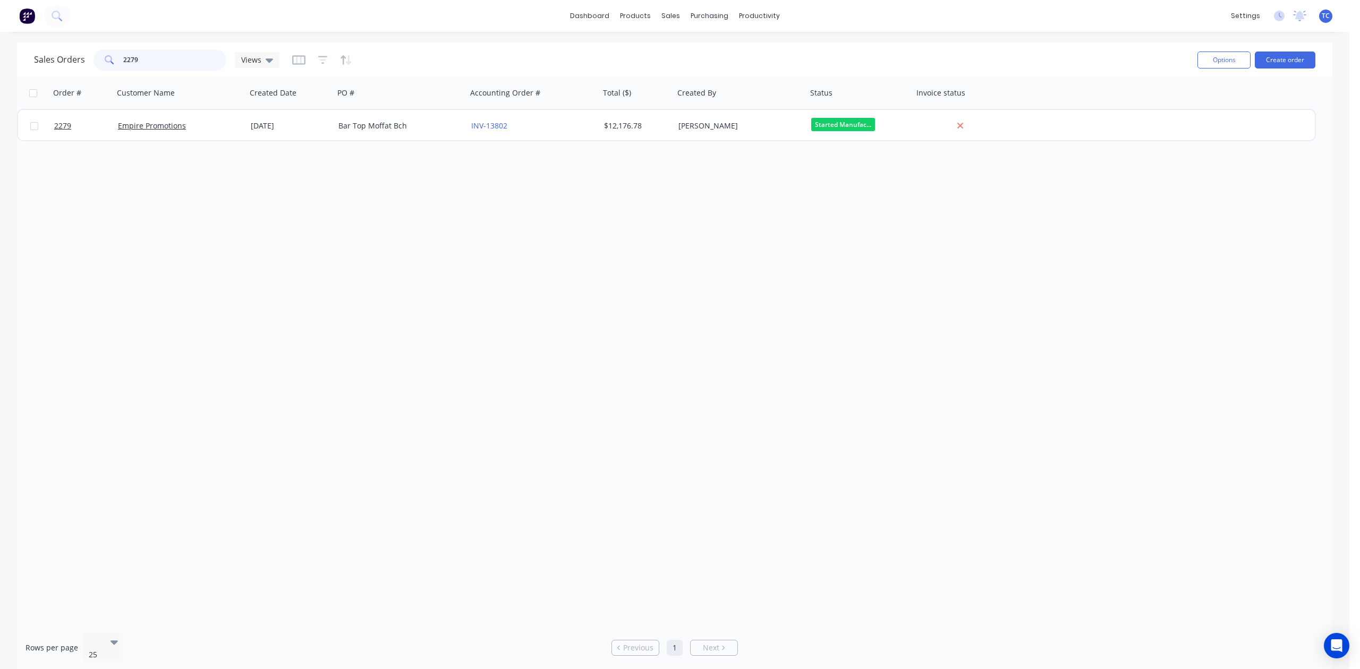
drag, startPoint x: 170, startPoint y: 65, endPoint x: 88, endPoint y: 56, distance: 82.8
click at [88, 56] on div "Sales Orders 2279 Views" at bounding box center [156, 59] width 245 height 21
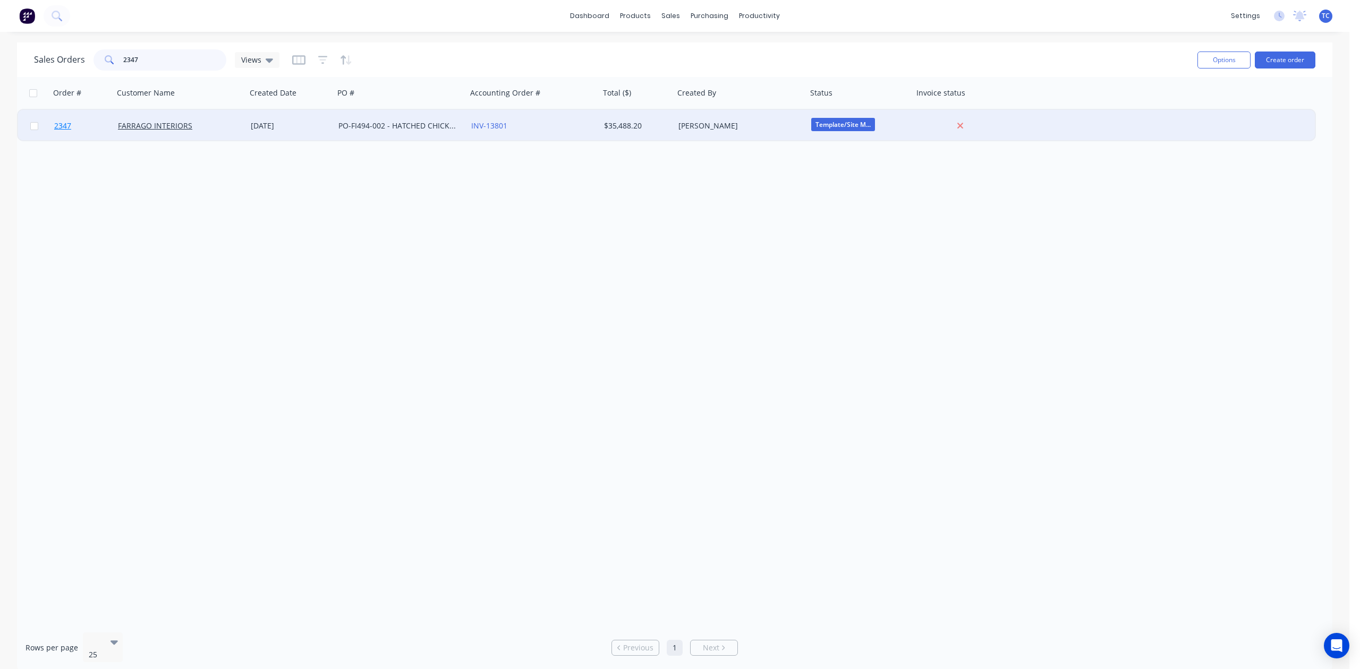
type input "2347"
click at [66, 124] on span "2347" at bounding box center [62, 126] width 17 height 11
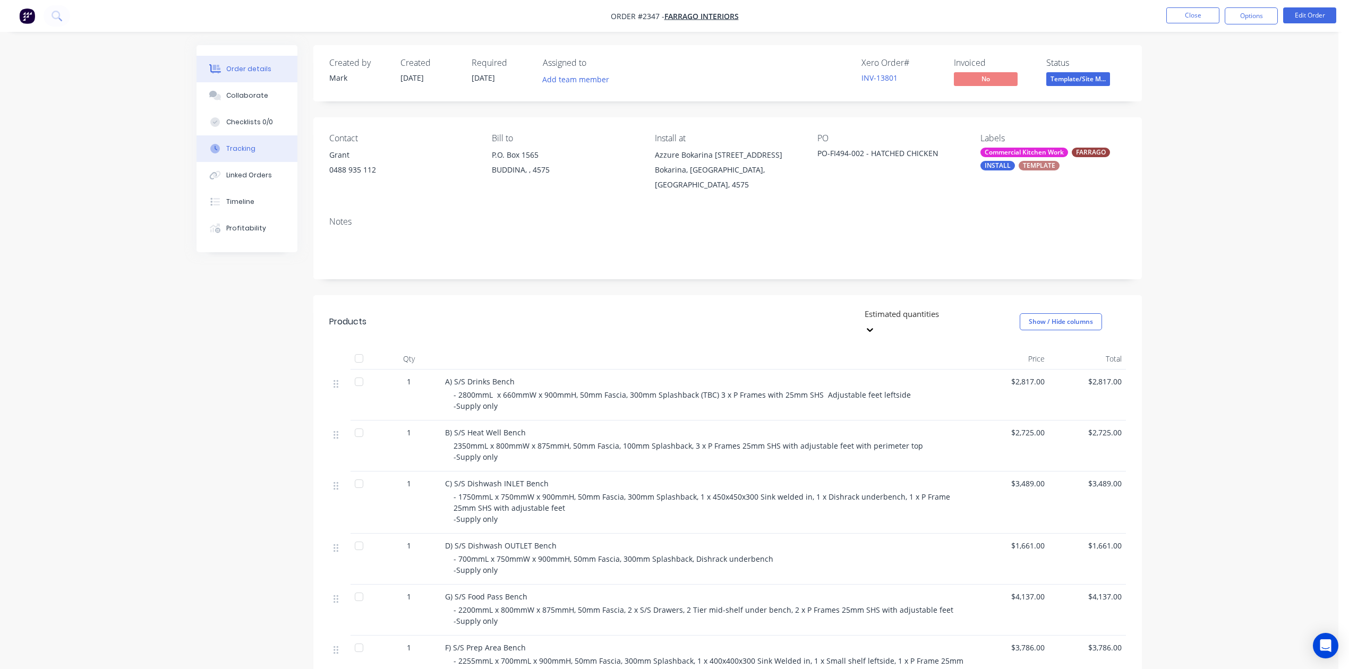
click at [234, 154] on div "Tracking" at bounding box center [240, 149] width 29 height 10
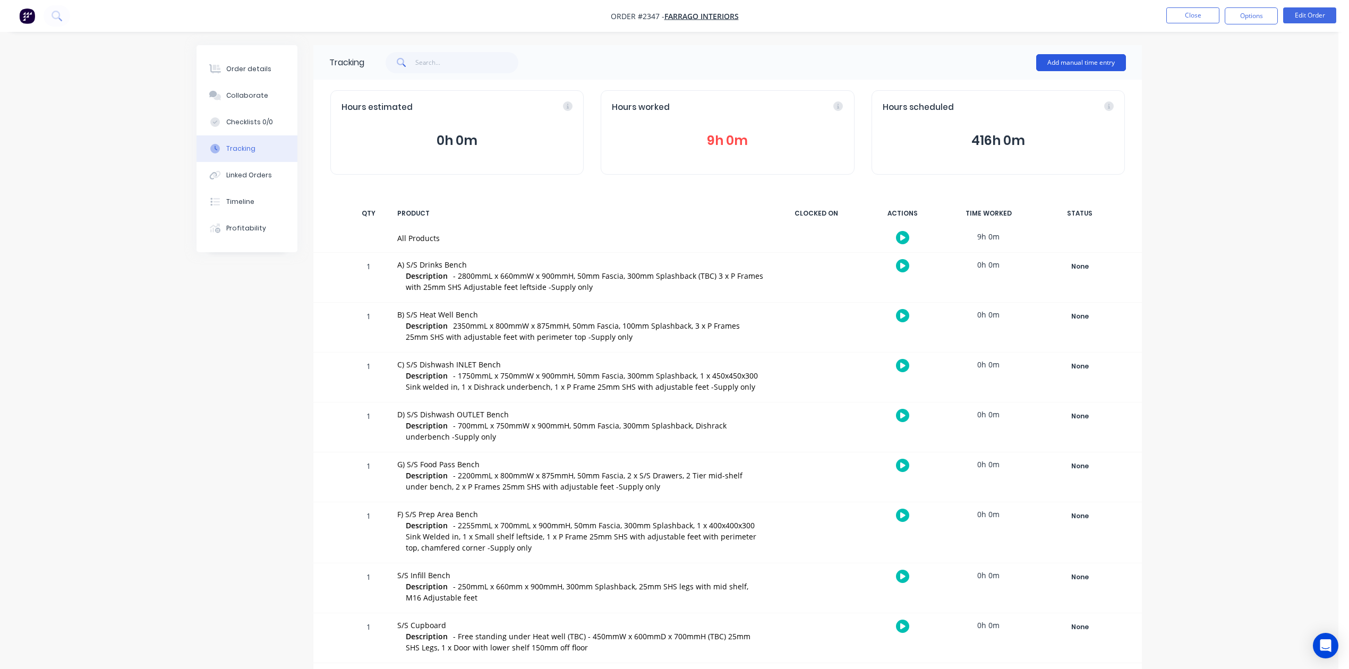
click at [1048, 60] on button "Add manual time entry" at bounding box center [1081, 62] width 90 height 17
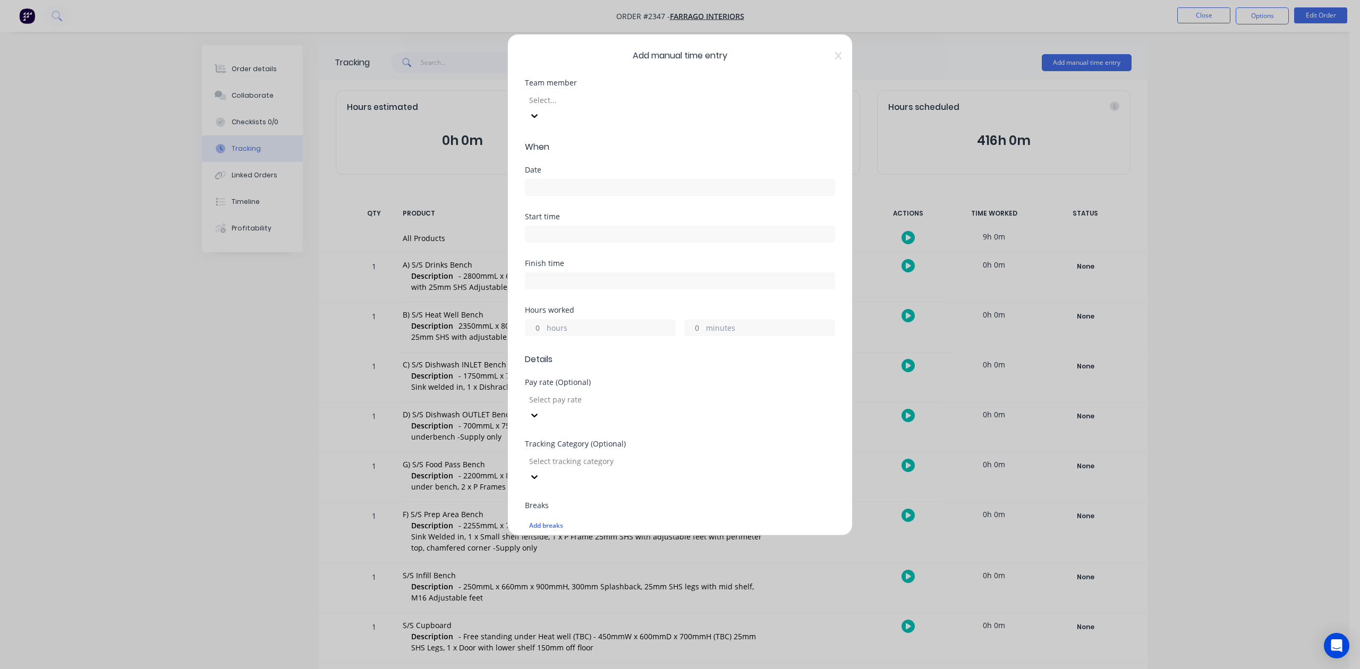
click at [681, 107] on div at bounding box center [604, 100] width 153 height 13
click at [593, 196] on input at bounding box center [679, 188] width 309 height 16
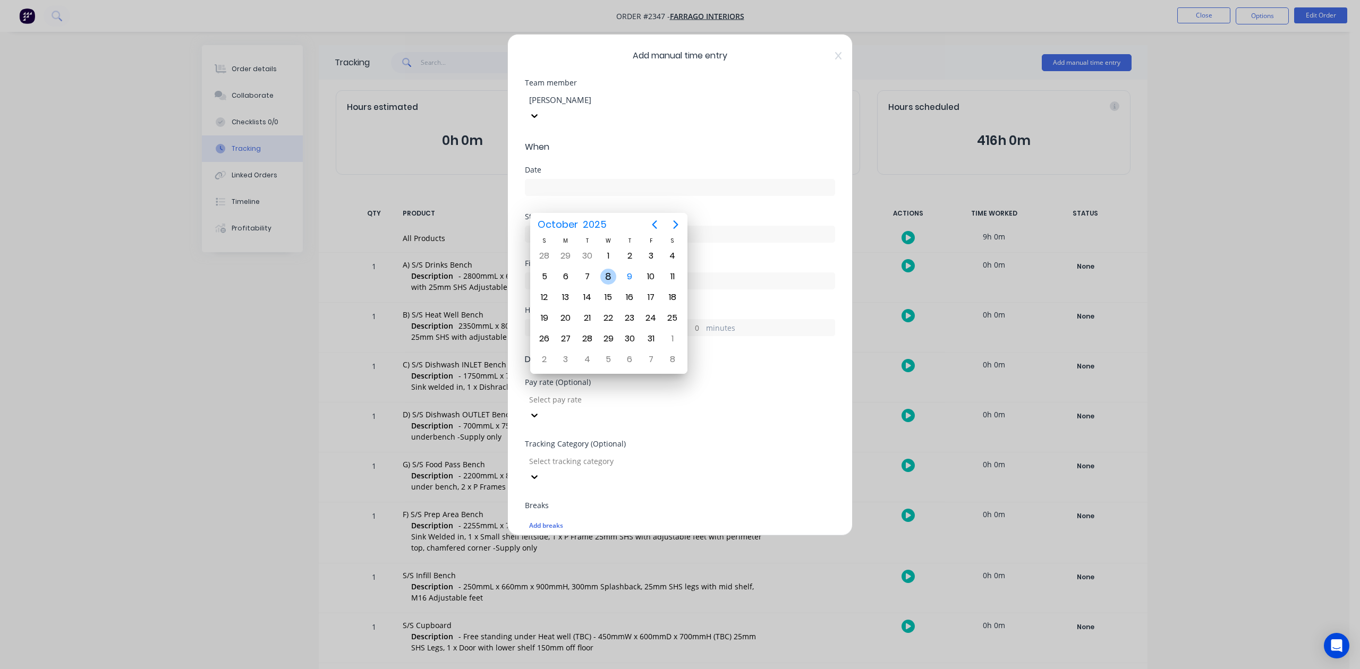
click at [610, 274] on div "8" at bounding box center [608, 277] width 16 height 16
type input "[DATE]"
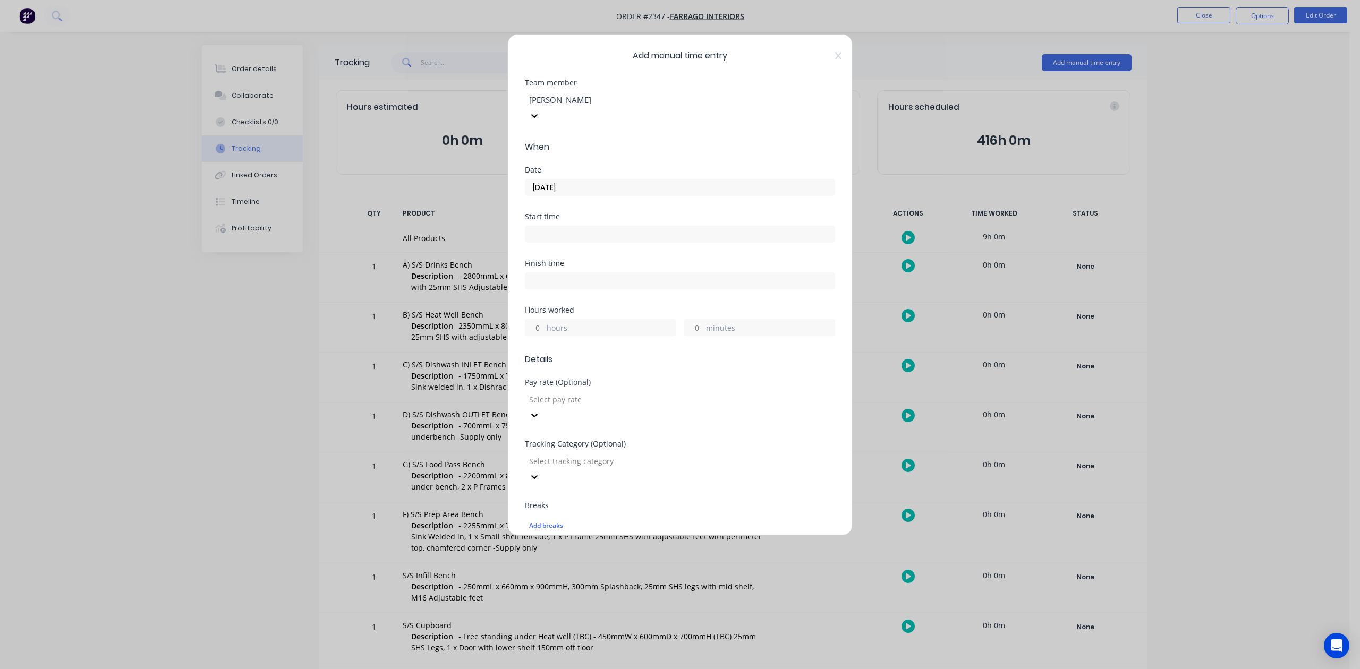
click at [687, 336] on input "minutes" at bounding box center [694, 328] width 19 height 16
type input "30"
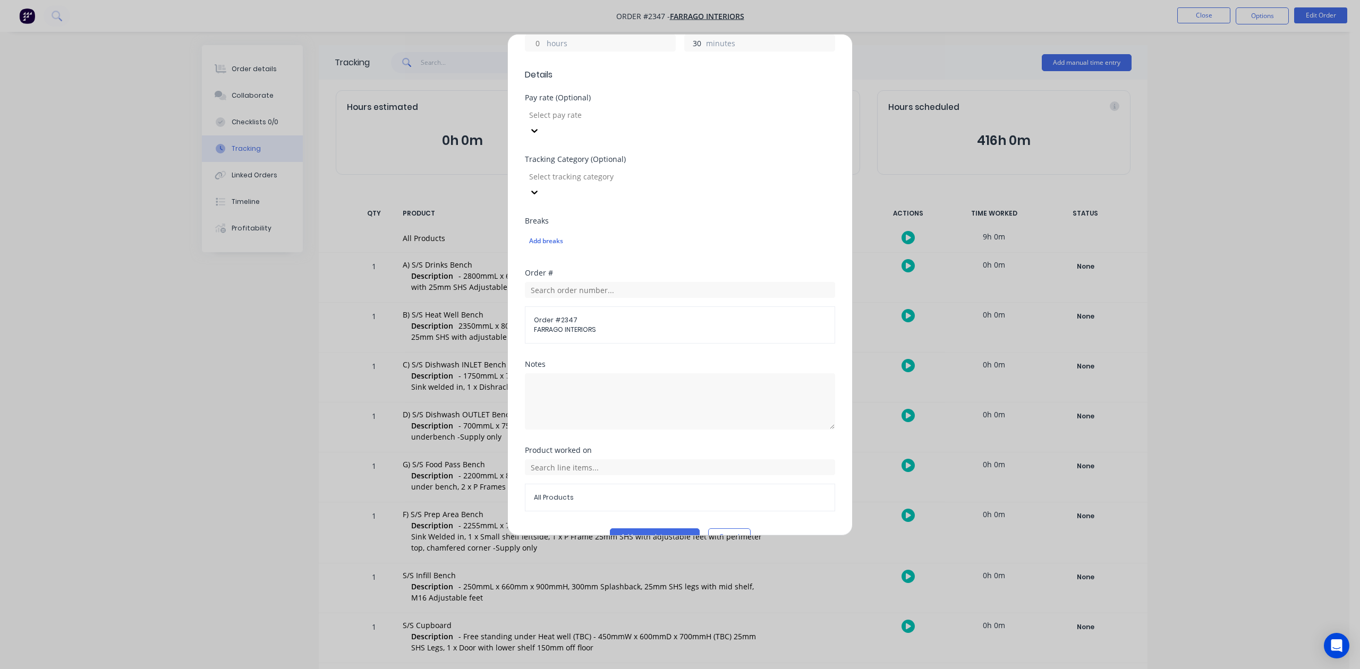
scroll to position [375, 0]
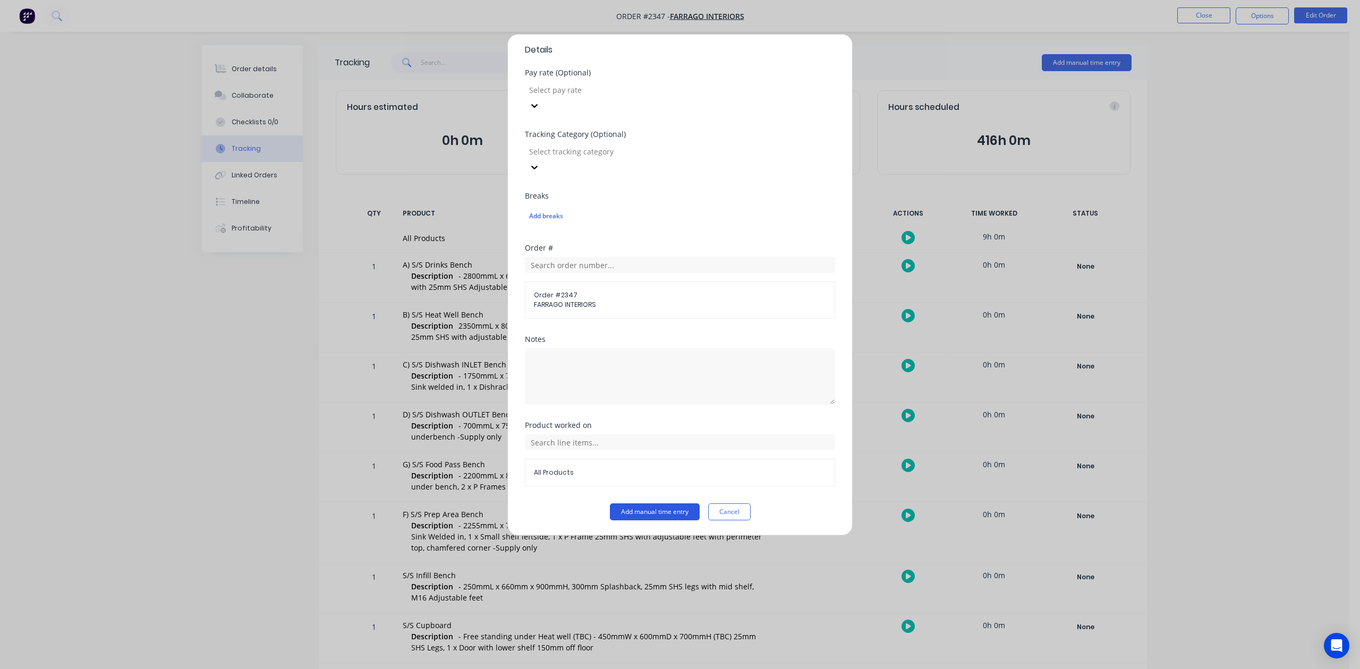
click at [640, 513] on button "Add manual time entry" at bounding box center [655, 512] width 90 height 17
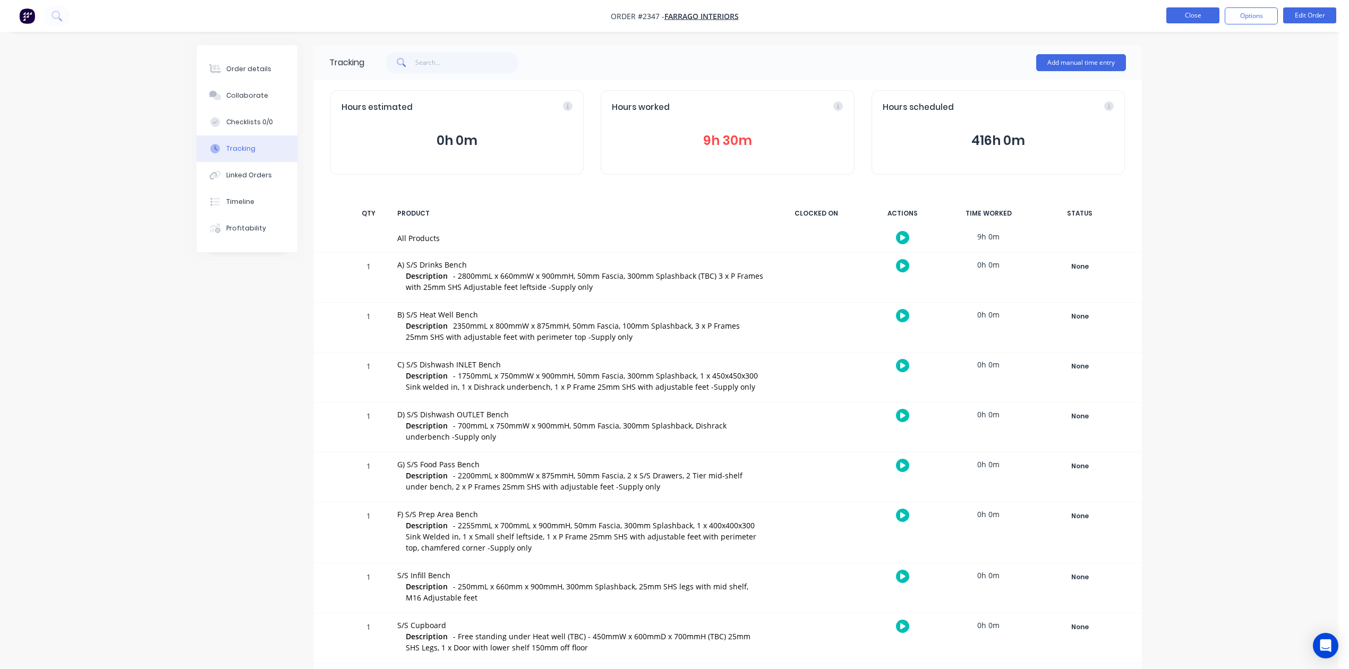
click at [1184, 17] on button "Close" at bounding box center [1193, 15] width 53 height 16
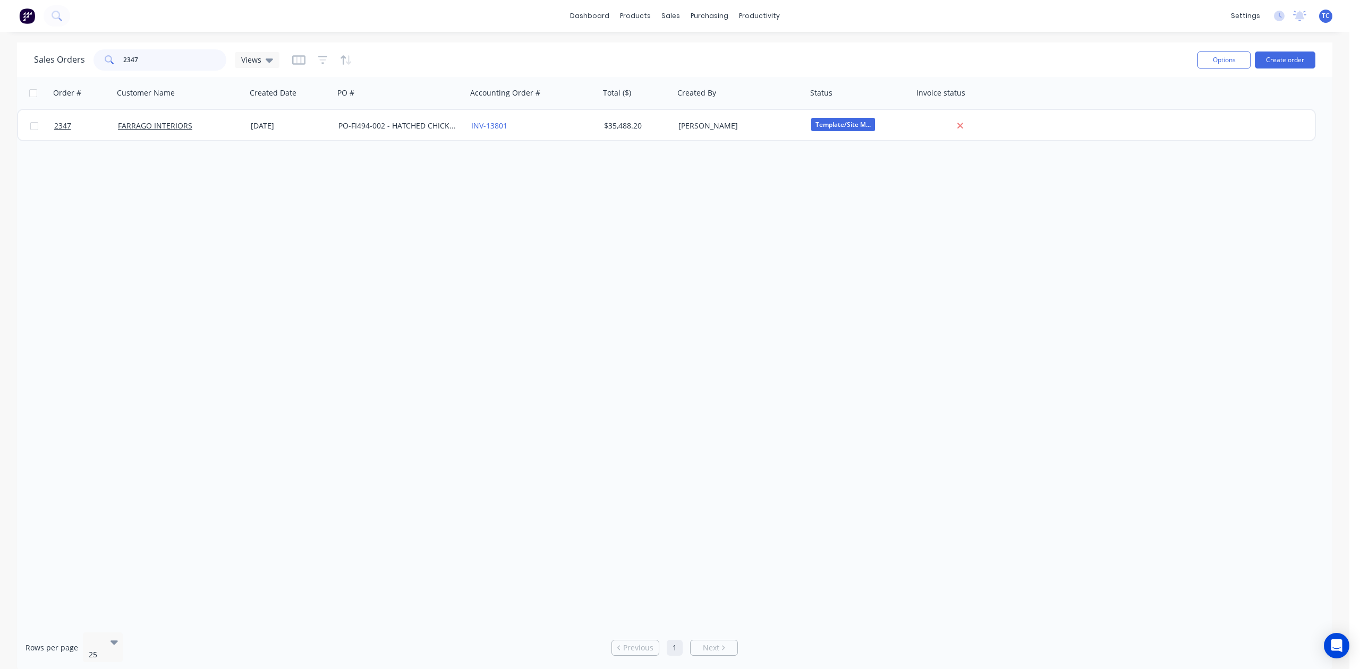
drag, startPoint x: 154, startPoint y: 64, endPoint x: 111, endPoint y: 58, distance: 42.9
click at [111, 56] on div "2347" at bounding box center [160, 59] width 133 height 21
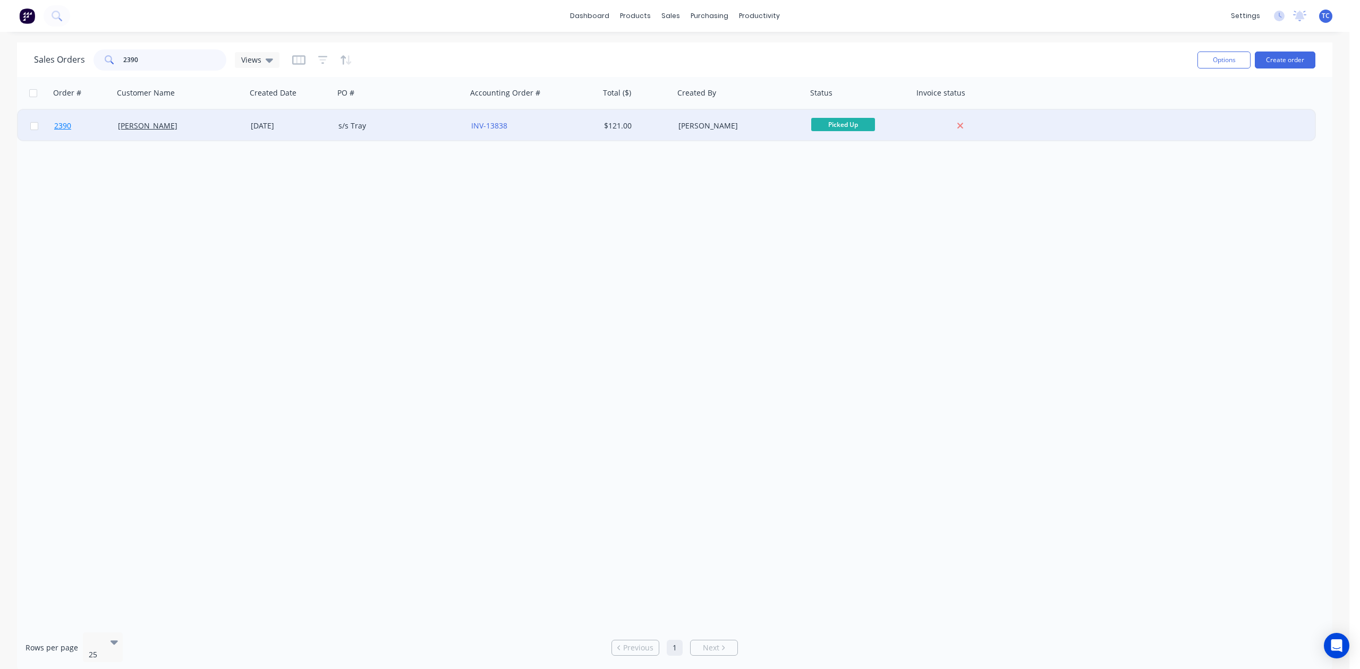
type input "2390"
click at [64, 123] on span "2390" at bounding box center [62, 126] width 17 height 11
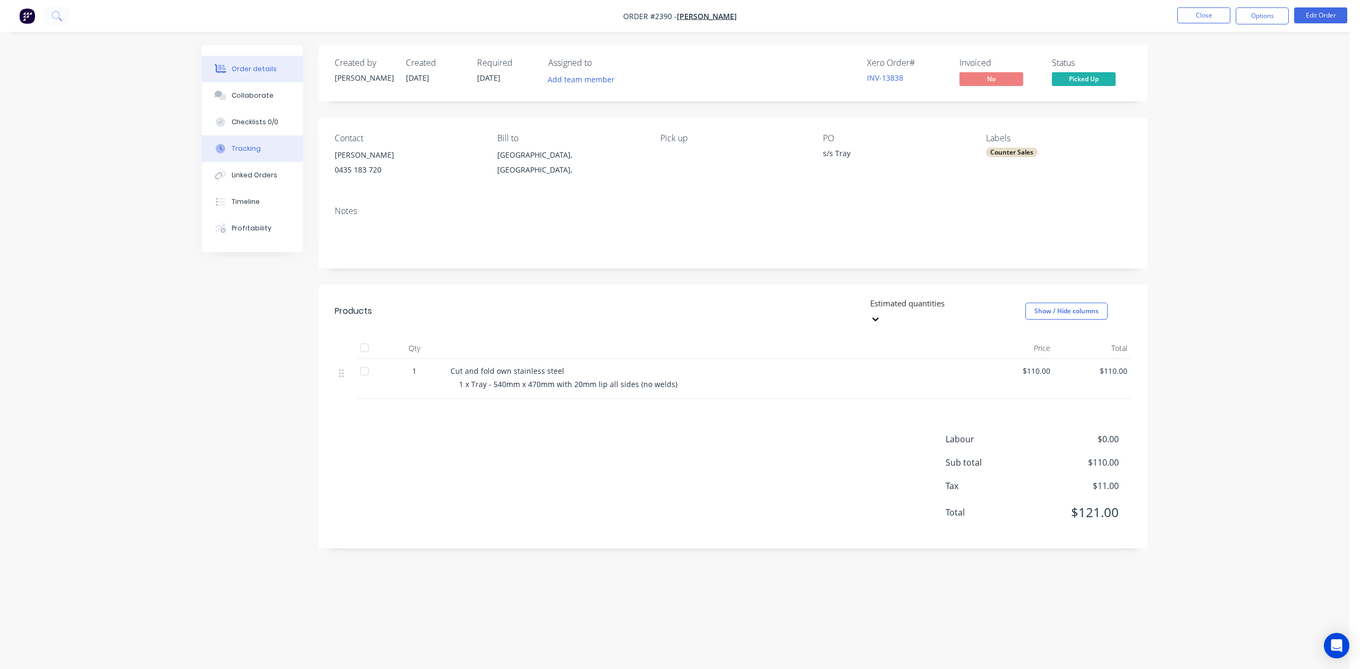
click at [243, 154] on div "Tracking" at bounding box center [246, 149] width 29 height 10
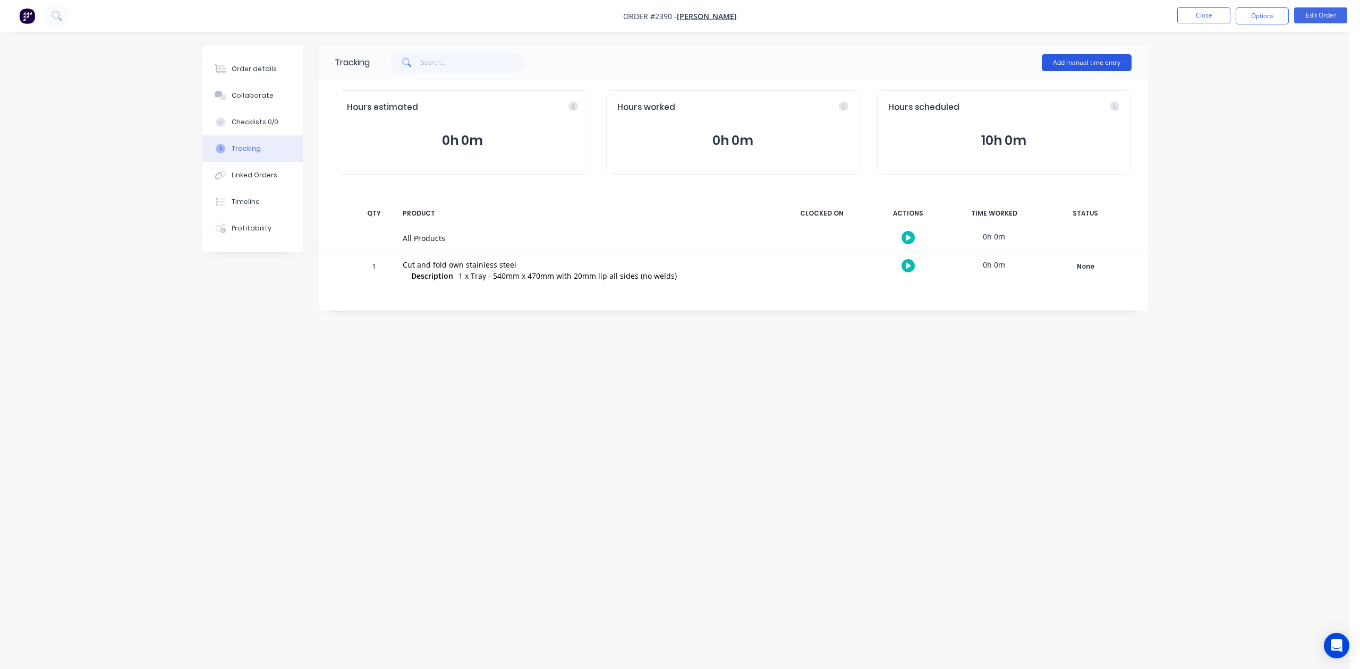
click at [1069, 57] on button "Add manual time entry" at bounding box center [1087, 62] width 90 height 17
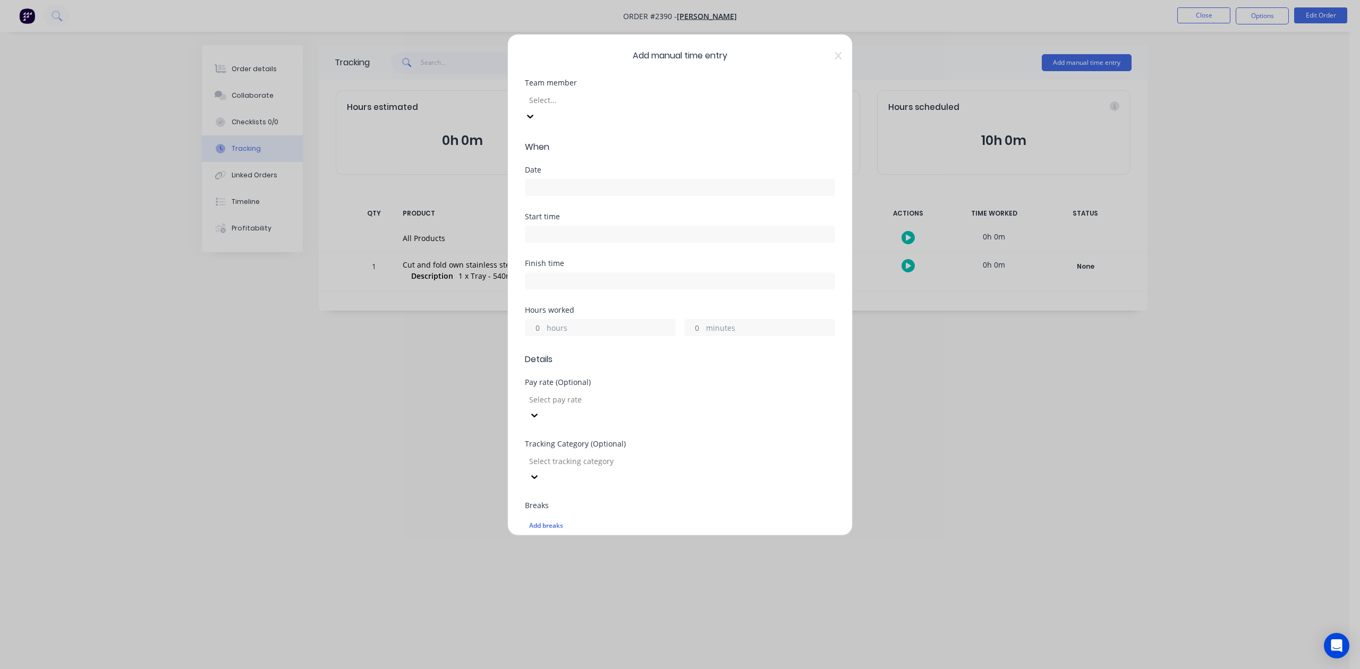
click at [577, 107] on div at bounding box center [604, 100] width 153 height 13
click at [554, 196] on input at bounding box center [679, 188] width 309 height 16
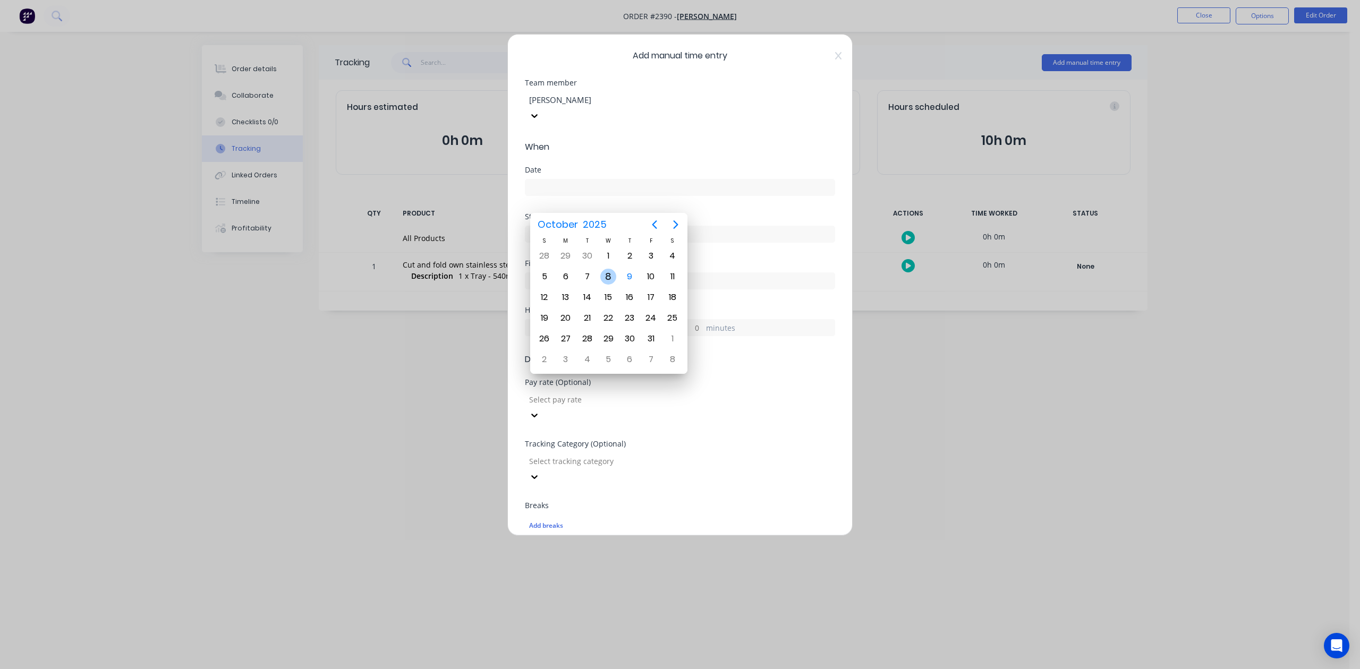
click at [608, 275] on div "8" at bounding box center [608, 277] width 16 height 16
type input "[DATE]"
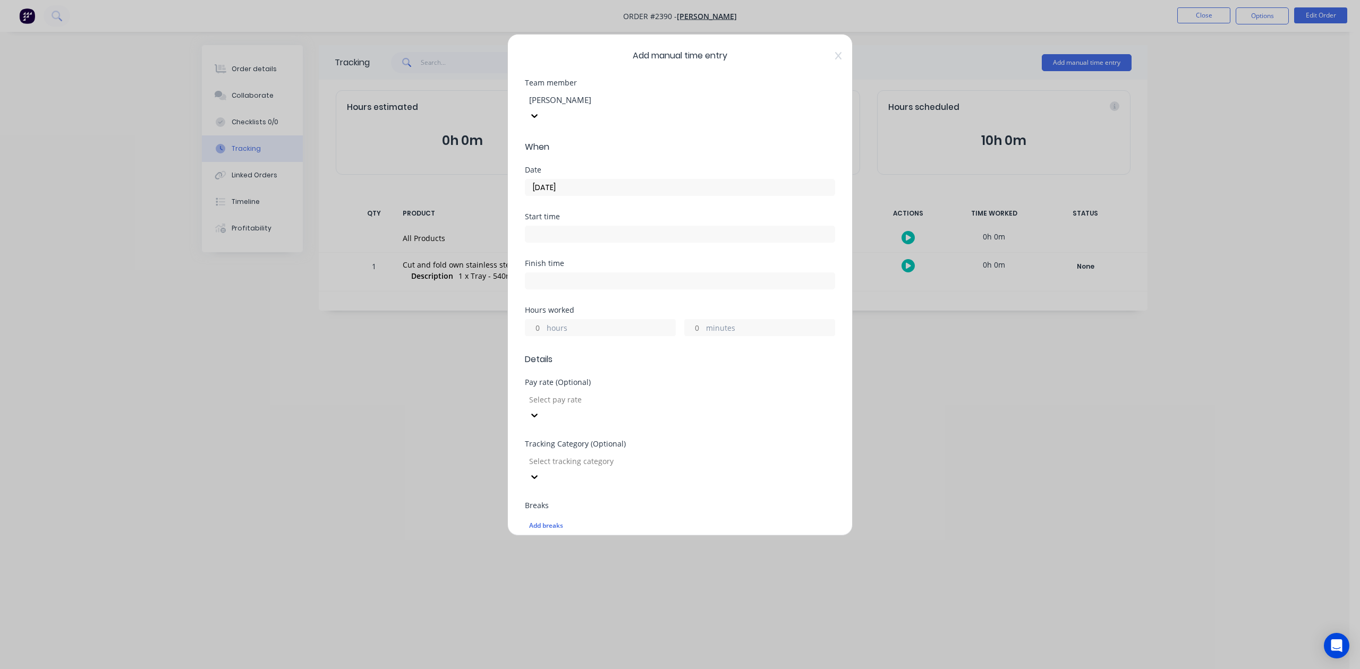
click at [691, 336] on input "minutes" at bounding box center [694, 328] width 19 height 16
type input "45"
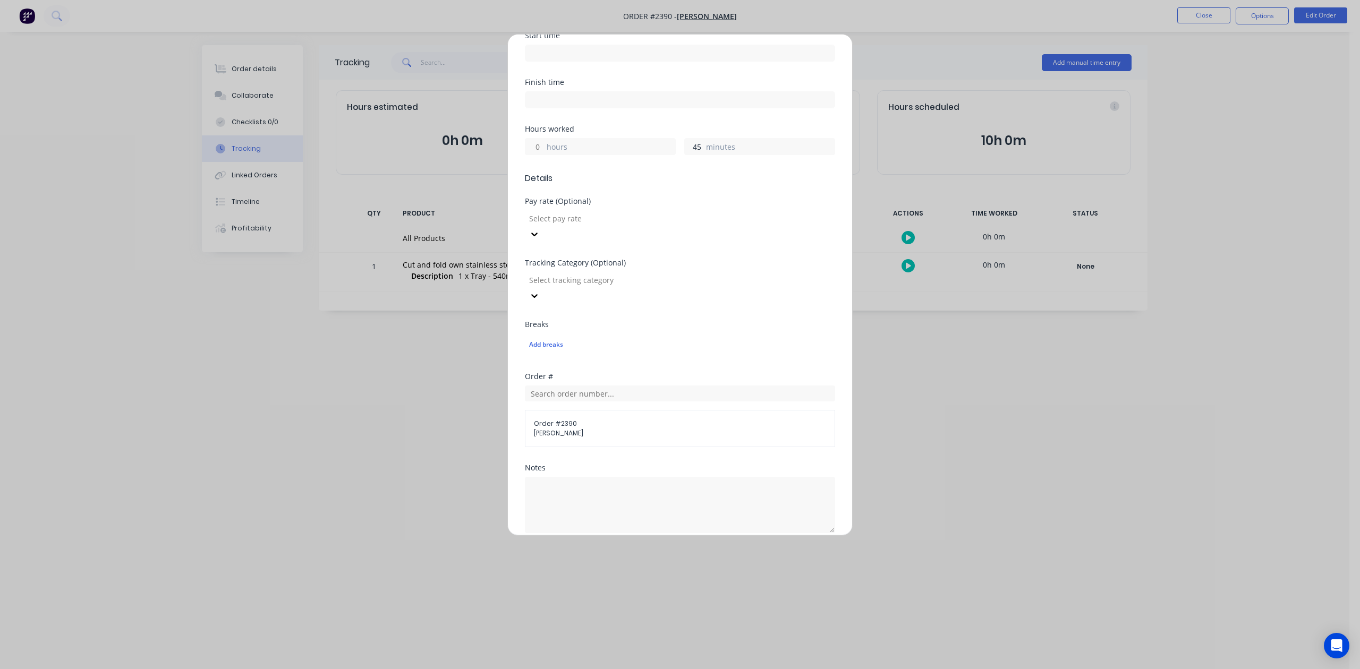
scroll to position [375, 0]
click at [638, 515] on button "Add manual time entry" at bounding box center [655, 512] width 90 height 17
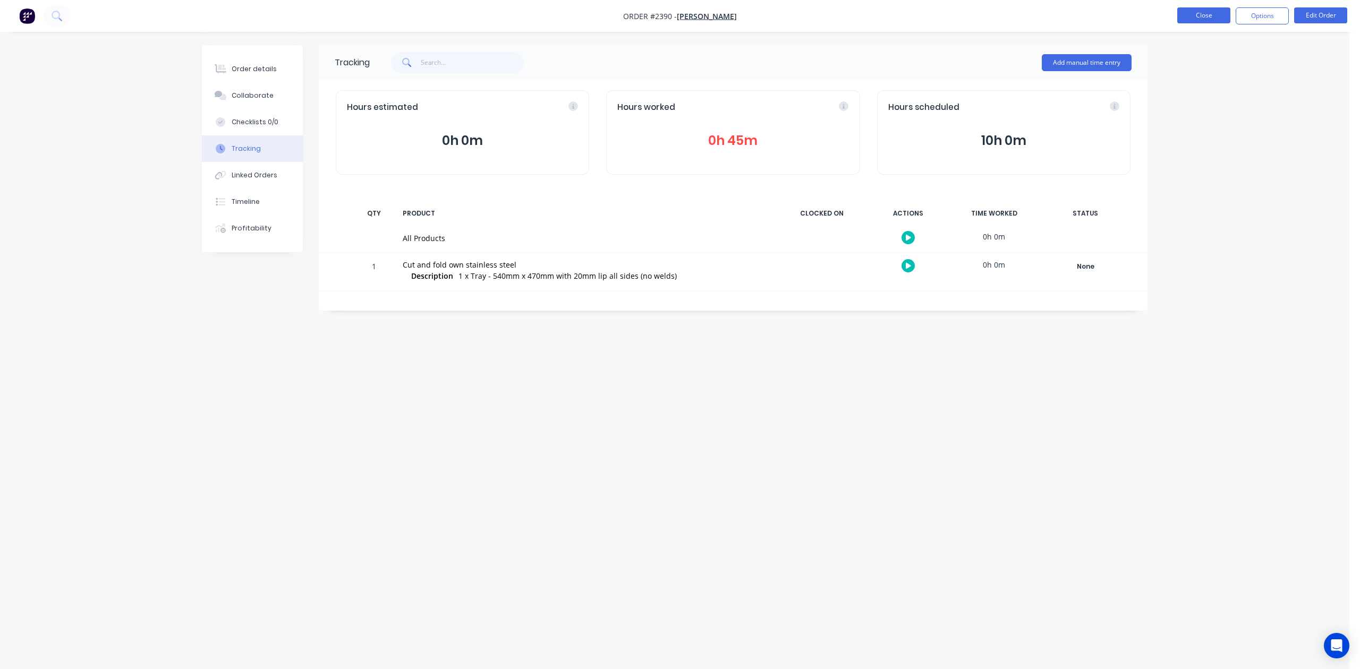
click at [1203, 11] on button "Close" at bounding box center [1203, 15] width 53 height 16
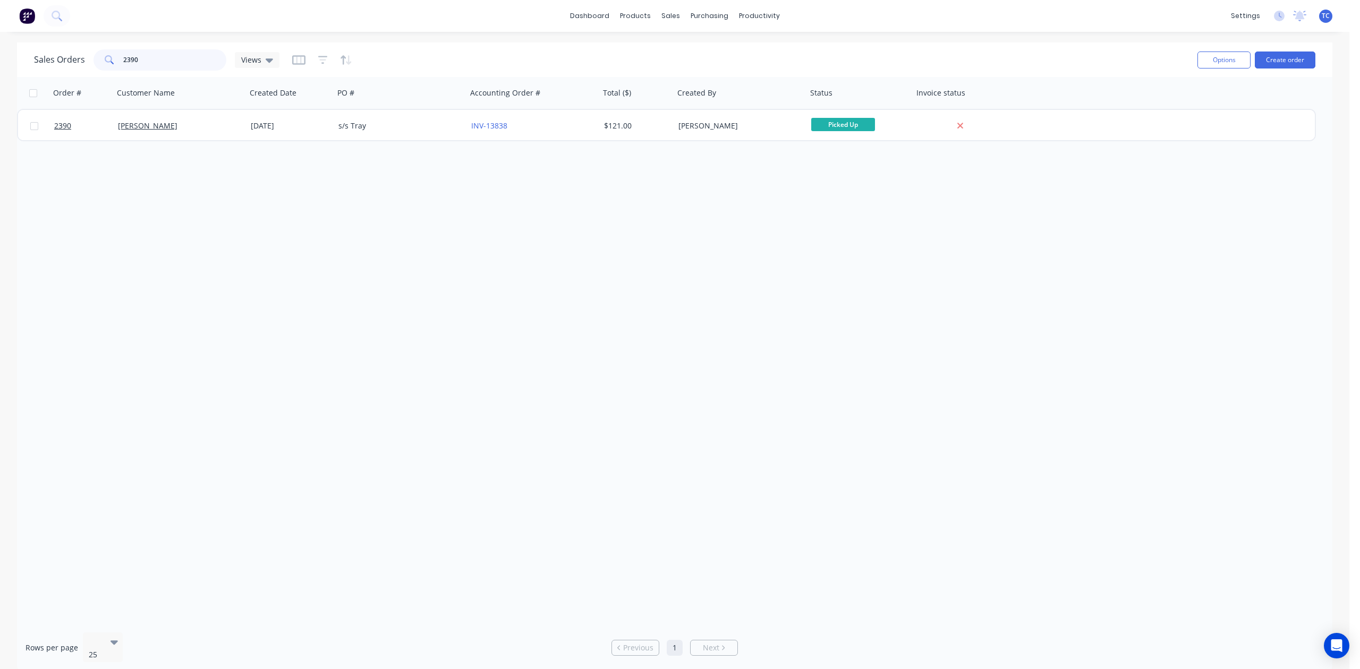
drag, startPoint x: 145, startPoint y: 60, endPoint x: 113, endPoint y: 61, distance: 31.3
click at [114, 61] on div "2390" at bounding box center [160, 59] width 133 height 21
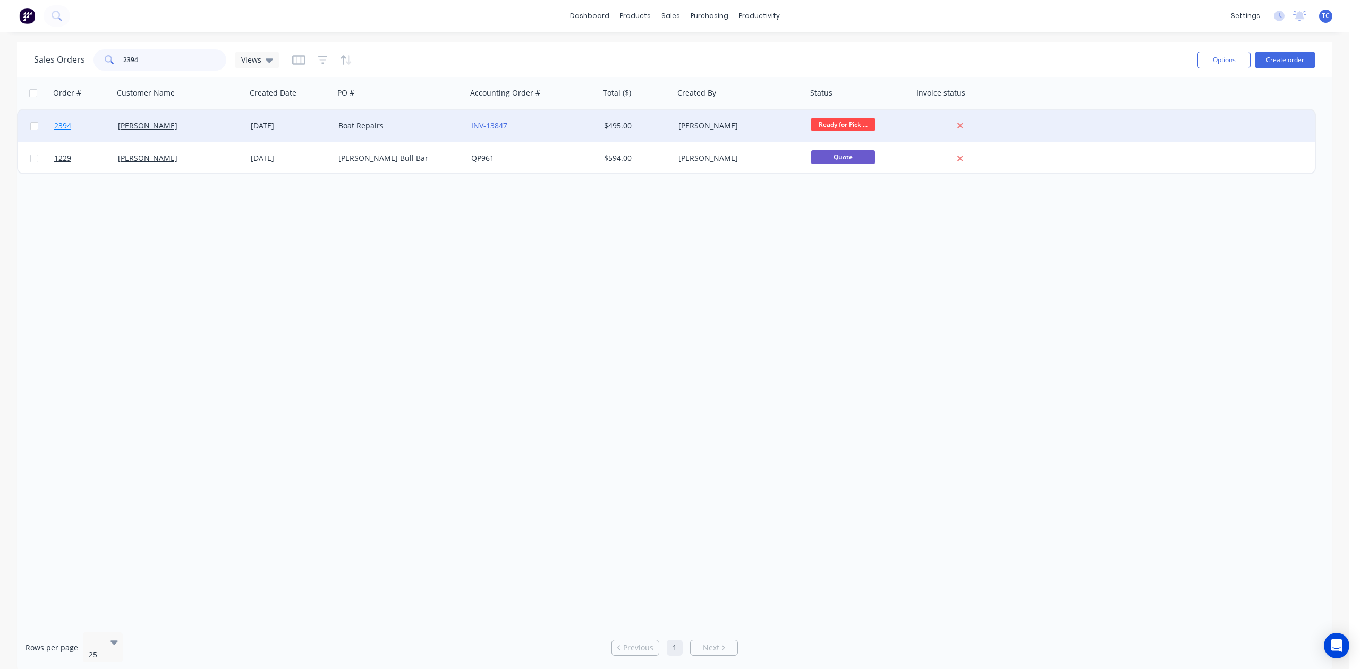
type input "2394"
click at [61, 123] on span "2394" at bounding box center [62, 126] width 17 height 11
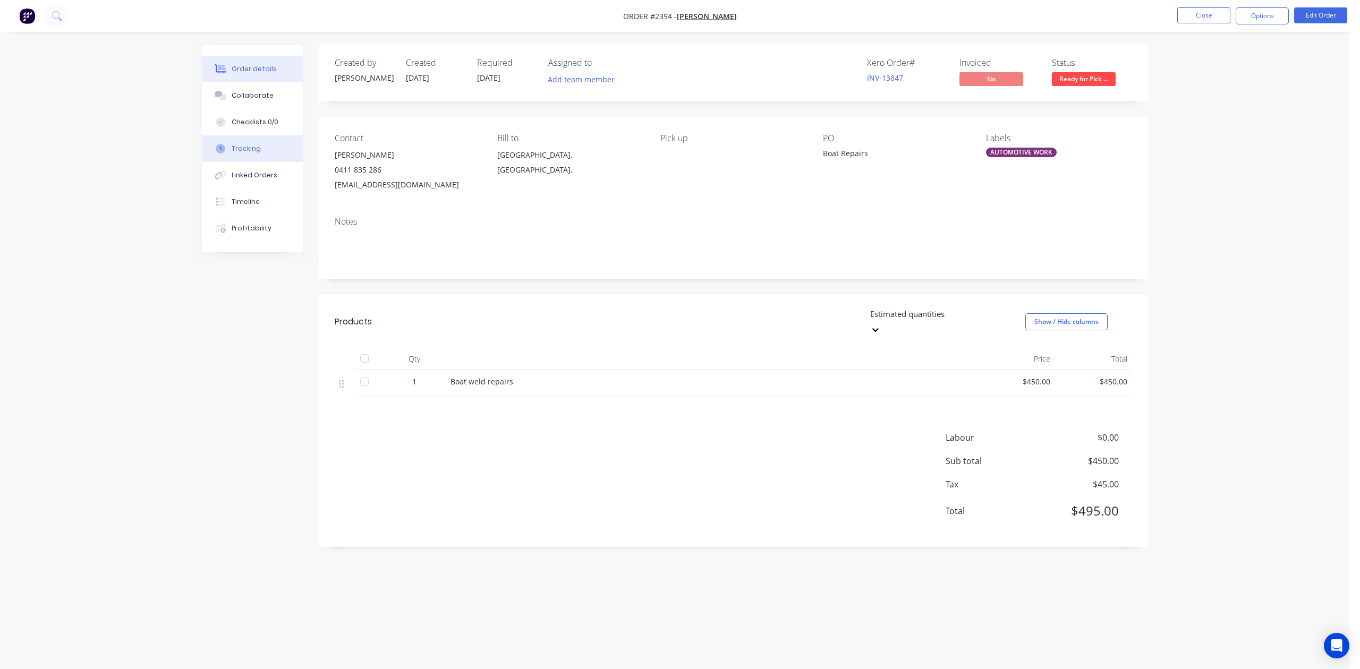
click at [259, 154] on div "Tracking" at bounding box center [246, 149] width 29 height 10
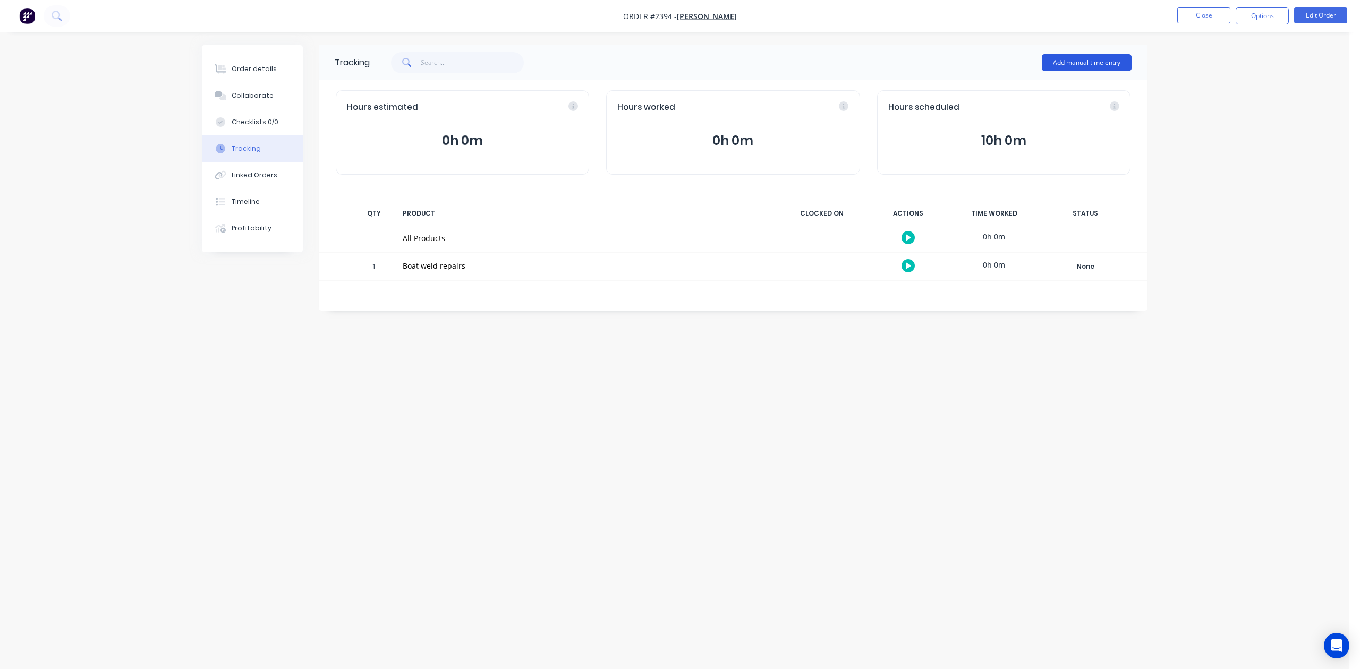
click at [1067, 63] on button "Add manual time entry" at bounding box center [1087, 62] width 90 height 17
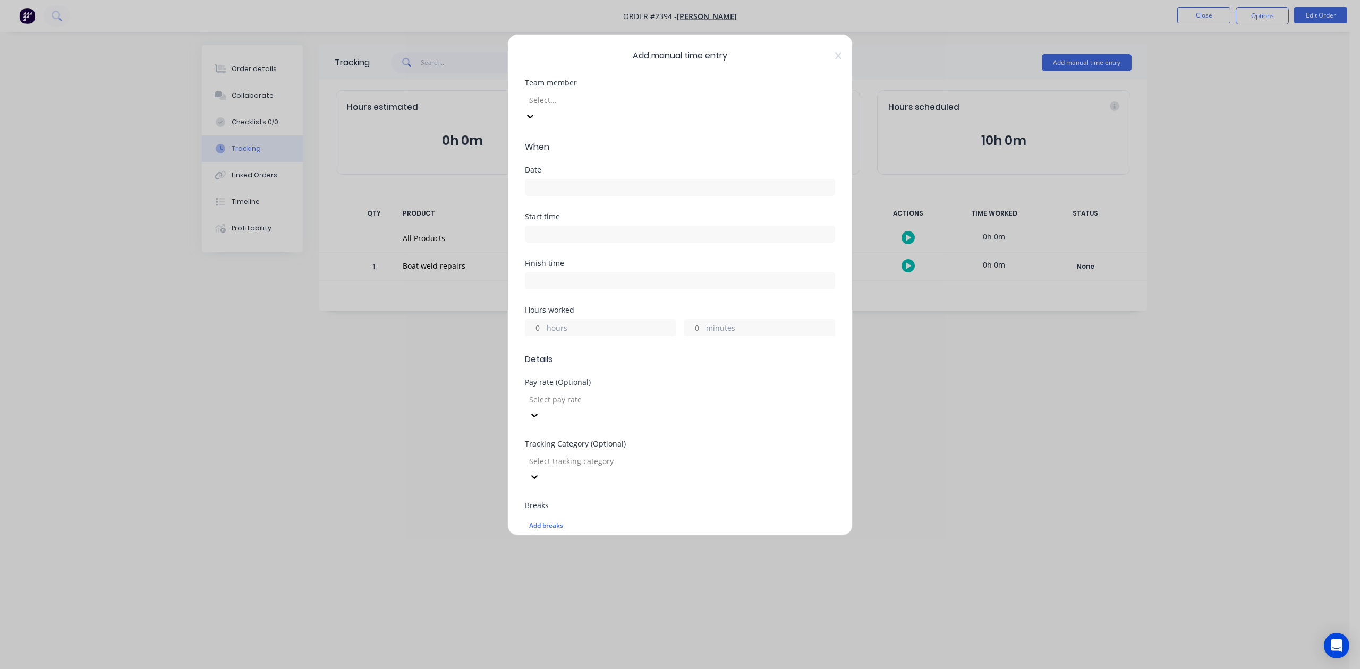
click at [599, 107] on div at bounding box center [604, 100] width 153 height 13
click at [559, 196] on input at bounding box center [679, 188] width 309 height 16
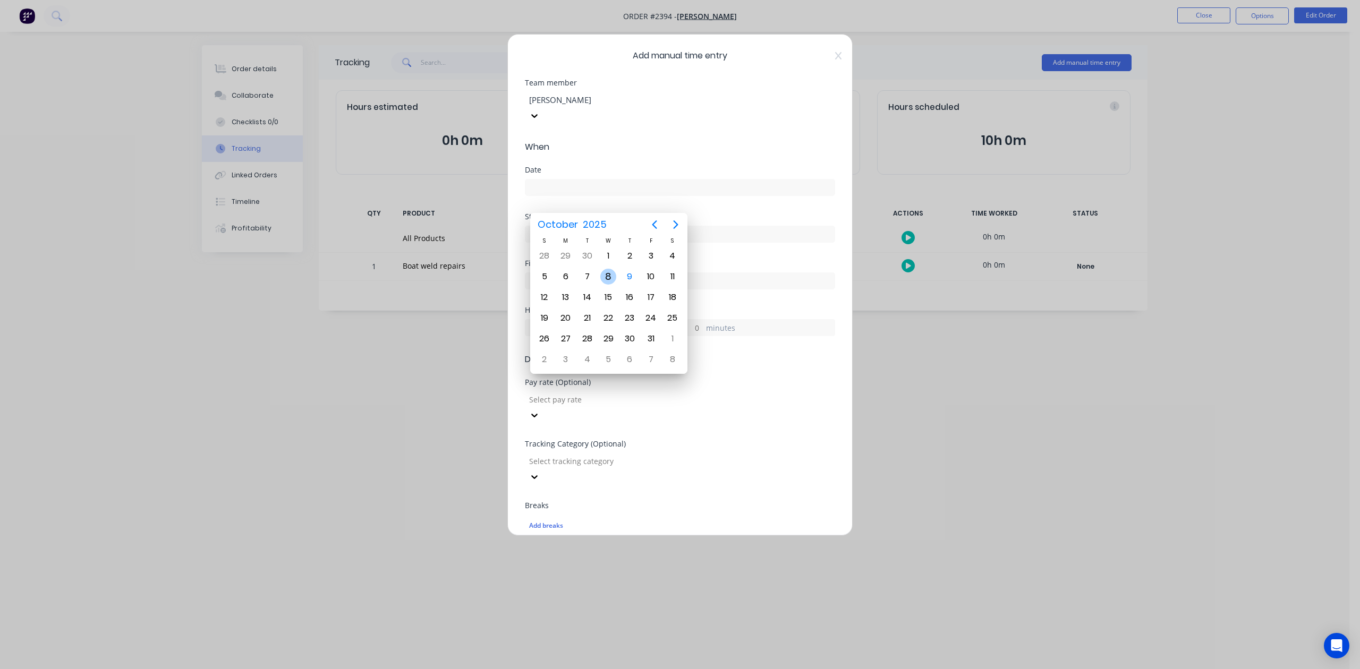
click at [609, 274] on div "8" at bounding box center [608, 277] width 16 height 16
type input "[DATE]"
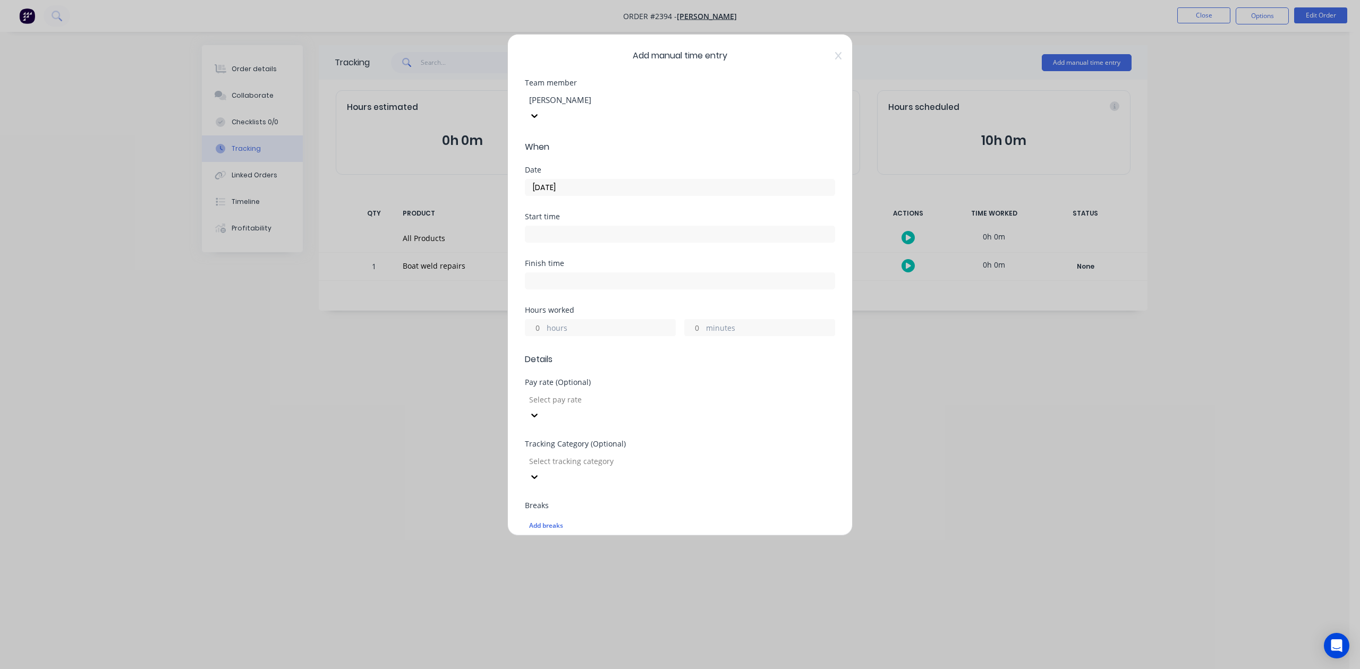
click at [538, 336] on input "hours" at bounding box center [534, 328] width 19 height 16
type input "3"
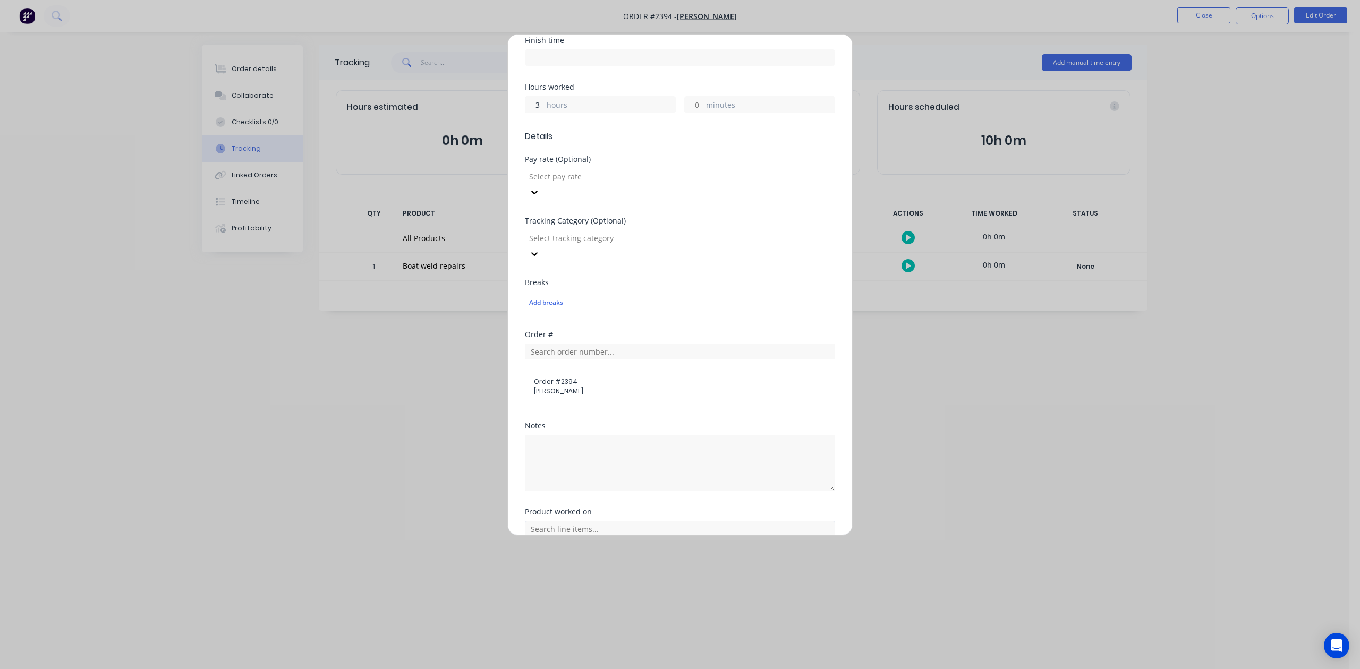
scroll to position [375, 0]
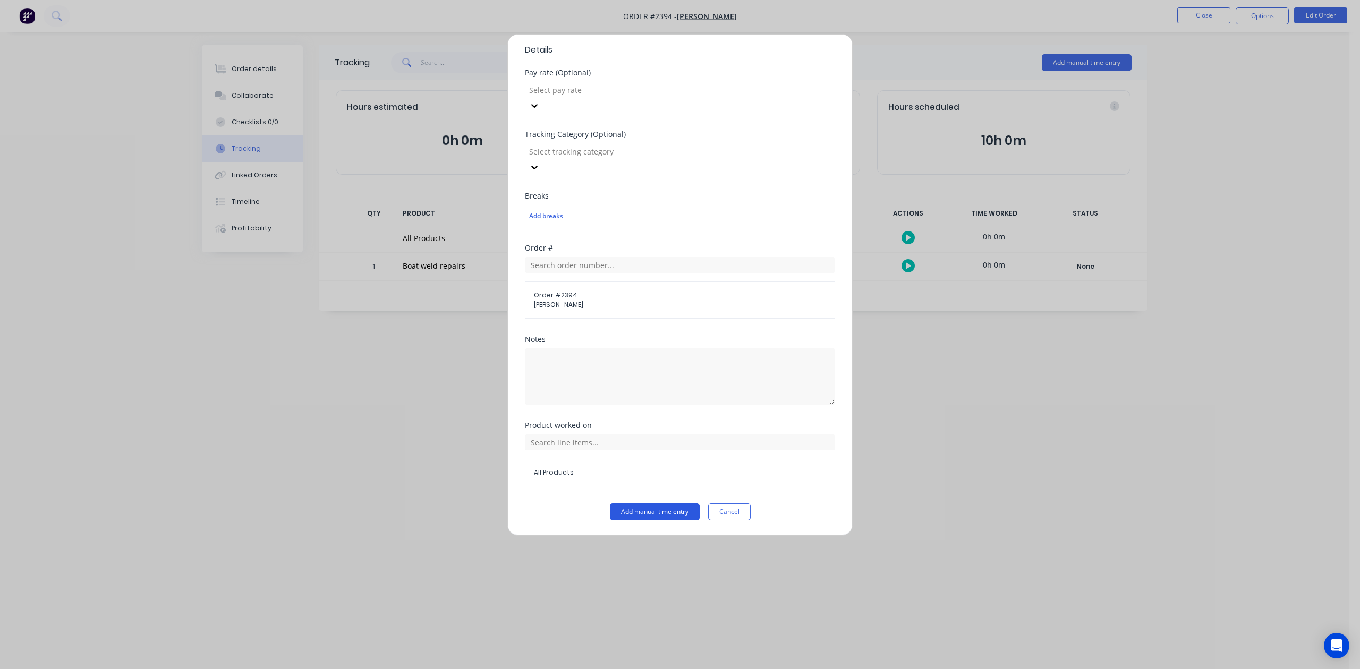
click at [657, 514] on button "Add manual time entry" at bounding box center [655, 512] width 90 height 17
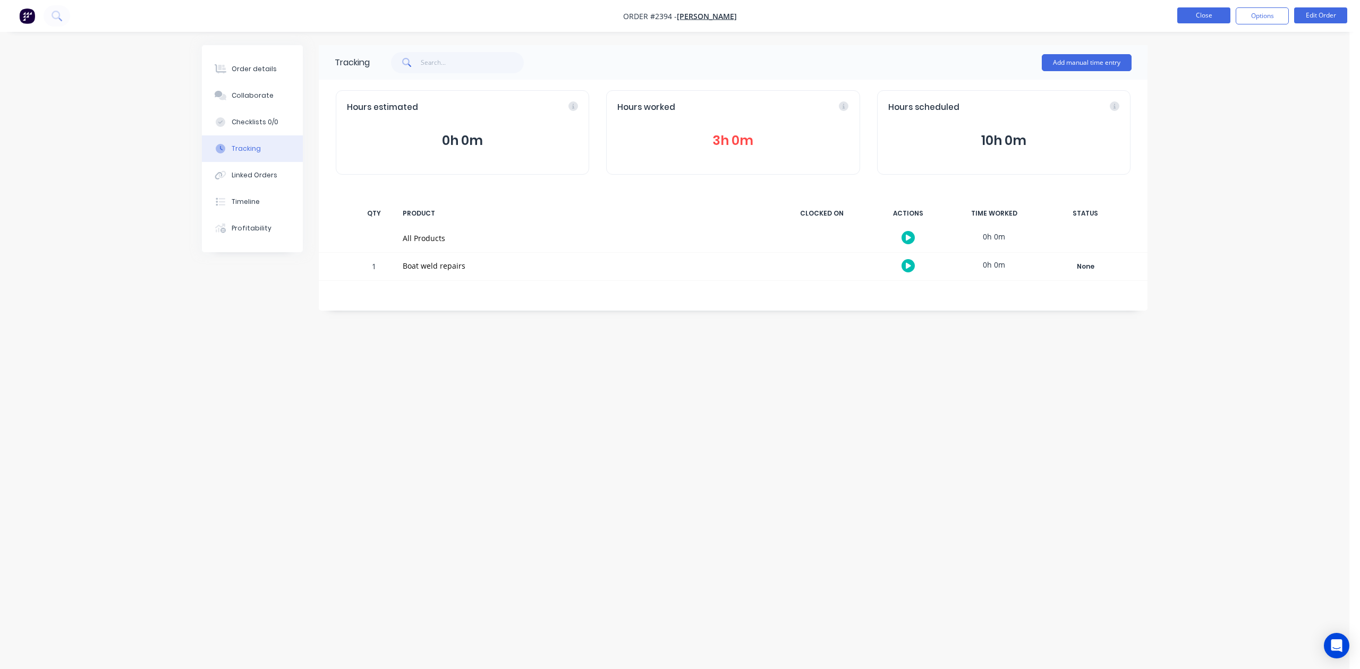
click at [1193, 10] on button "Close" at bounding box center [1203, 15] width 53 height 16
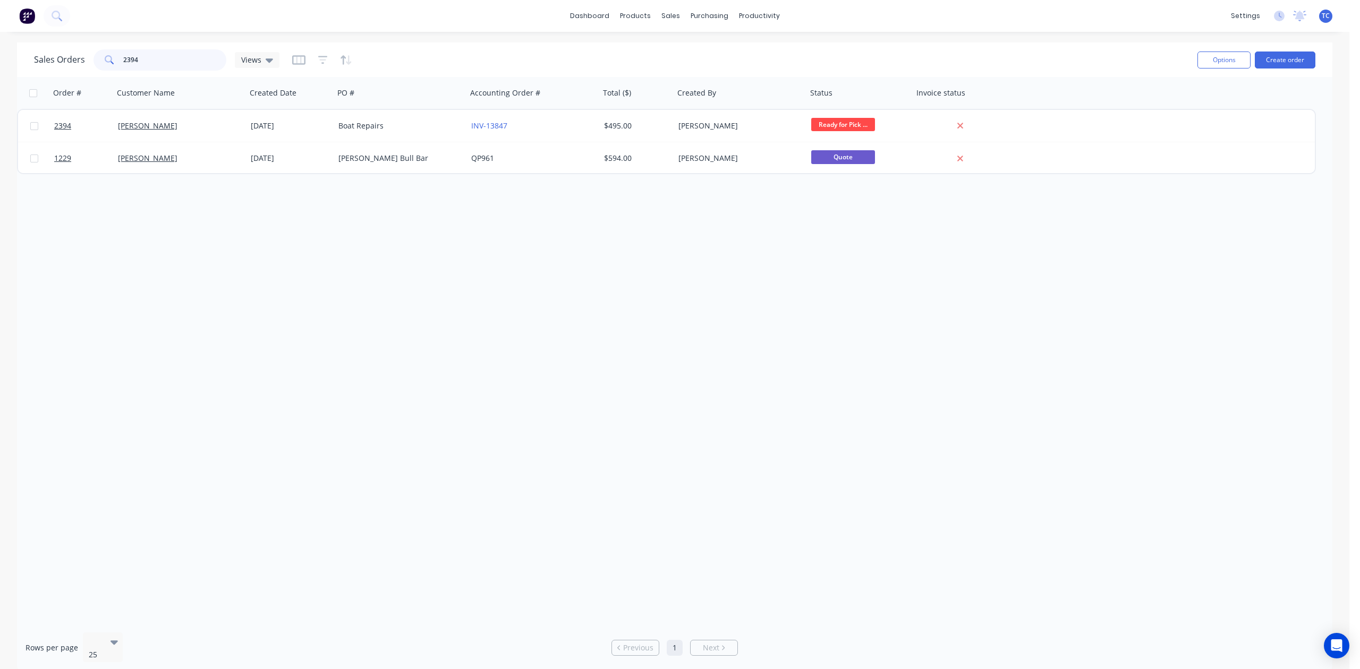
drag, startPoint x: 177, startPoint y: 66, endPoint x: 54, endPoint y: 66, distance: 123.8
click at [54, 66] on div "Sales Orders 2394 Views" at bounding box center [156, 59] width 245 height 21
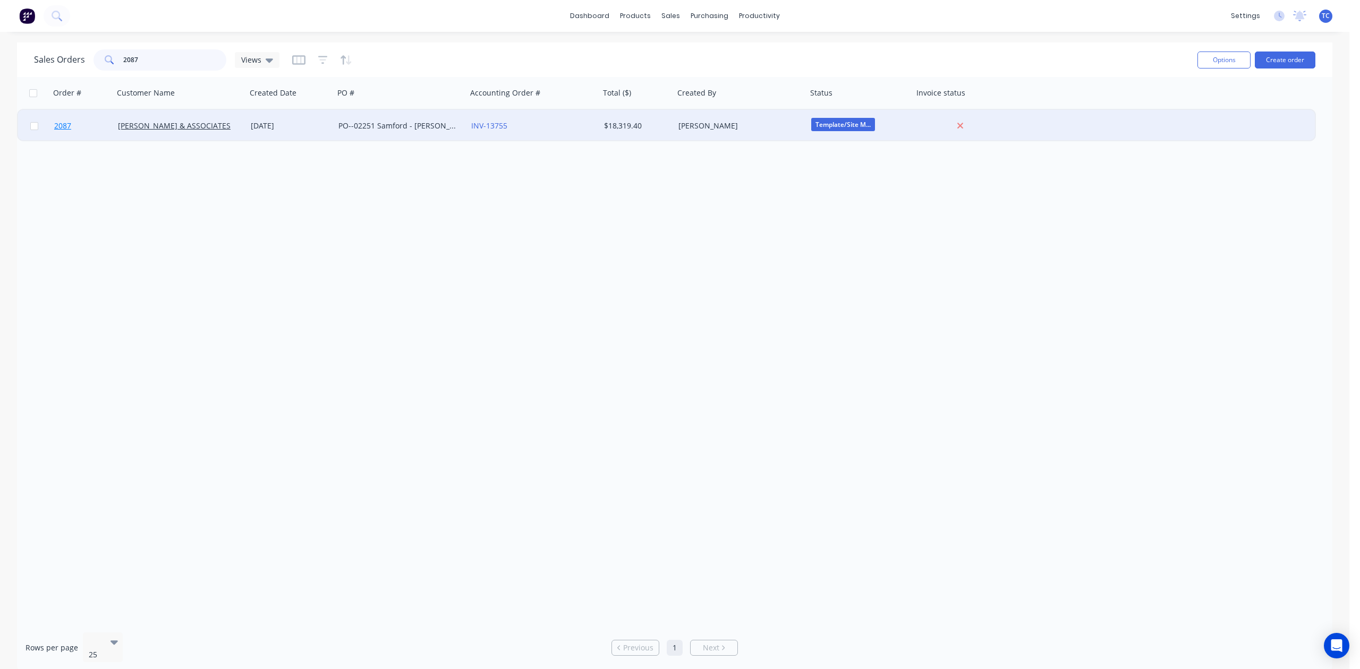
type input "2087"
click at [64, 126] on span "2087" at bounding box center [62, 126] width 17 height 11
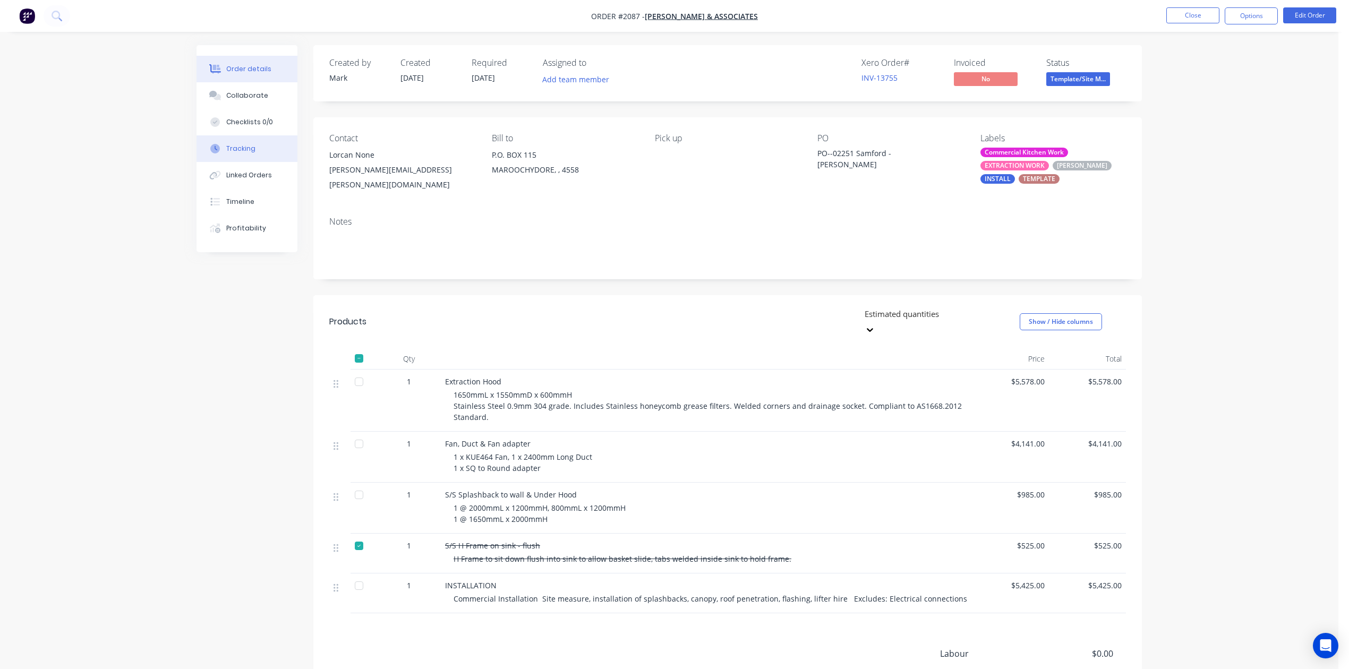
click at [245, 154] on div "Tracking" at bounding box center [240, 149] width 29 height 10
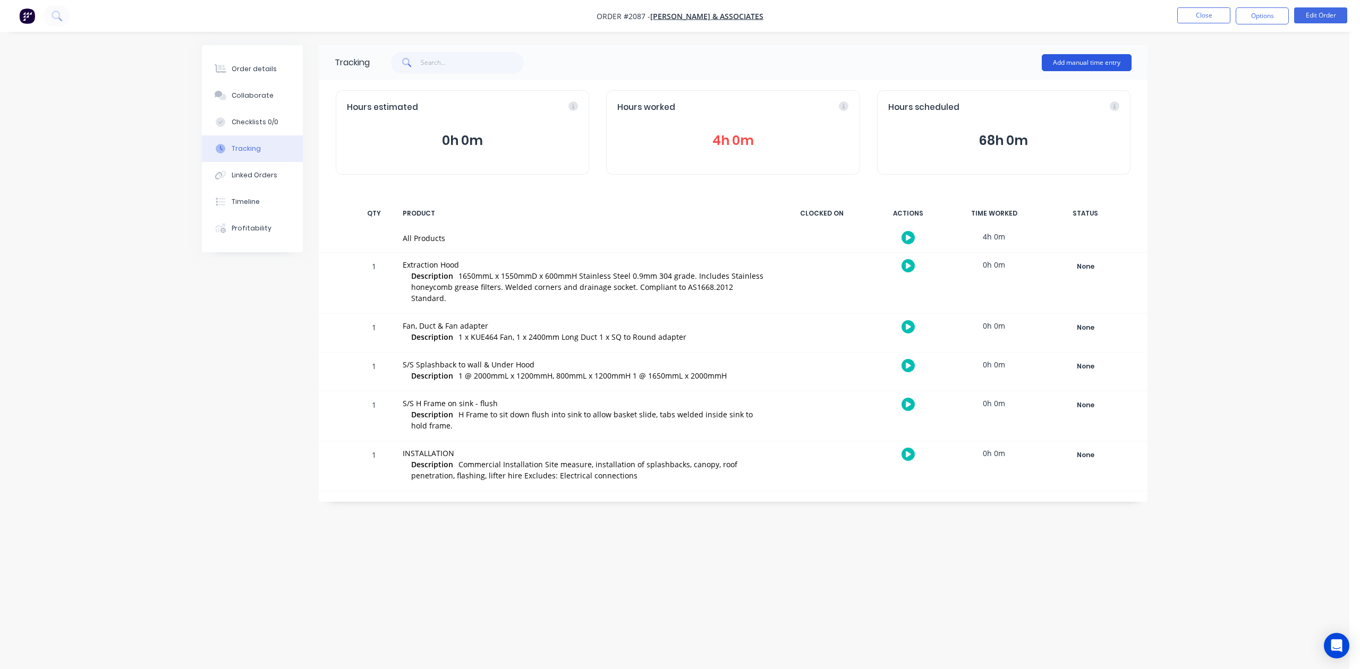
click at [1052, 60] on button "Add manual time entry" at bounding box center [1087, 62] width 90 height 17
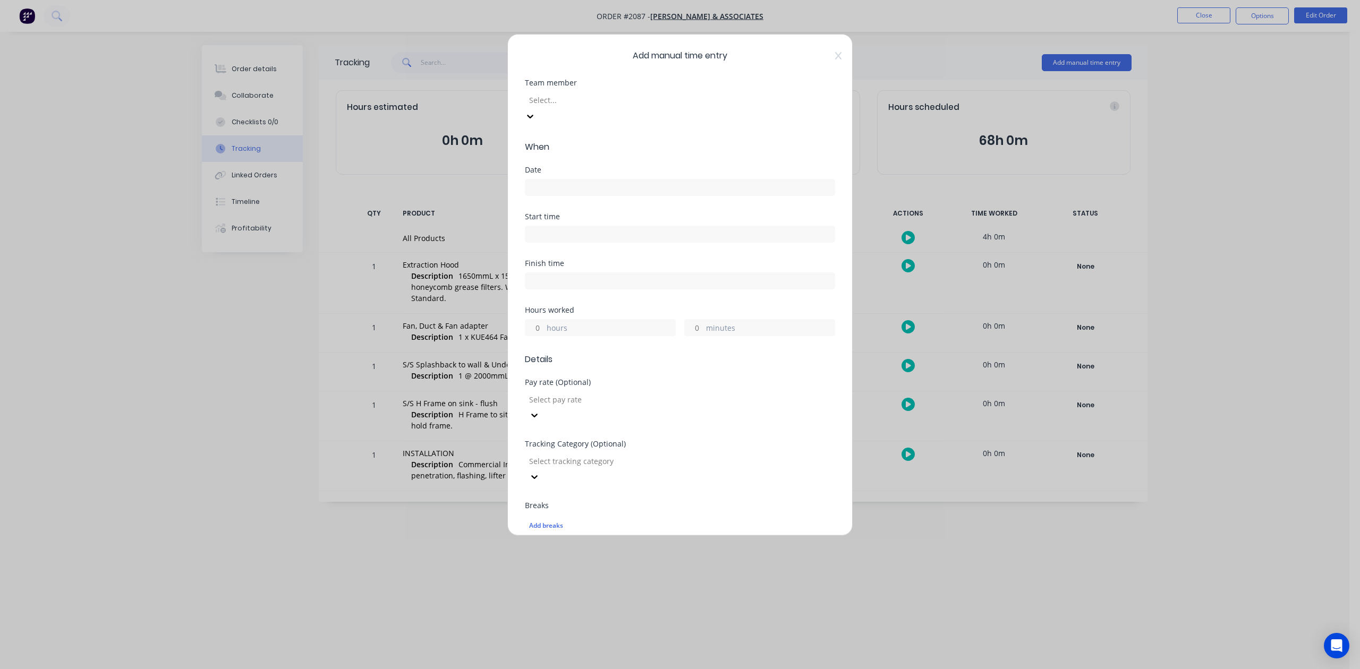
click at [585, 107] on div at bounding box center [604, 100] width 153 height 13
click at [576, 196] on input at bounding box center [679, 188] width 309 height 16
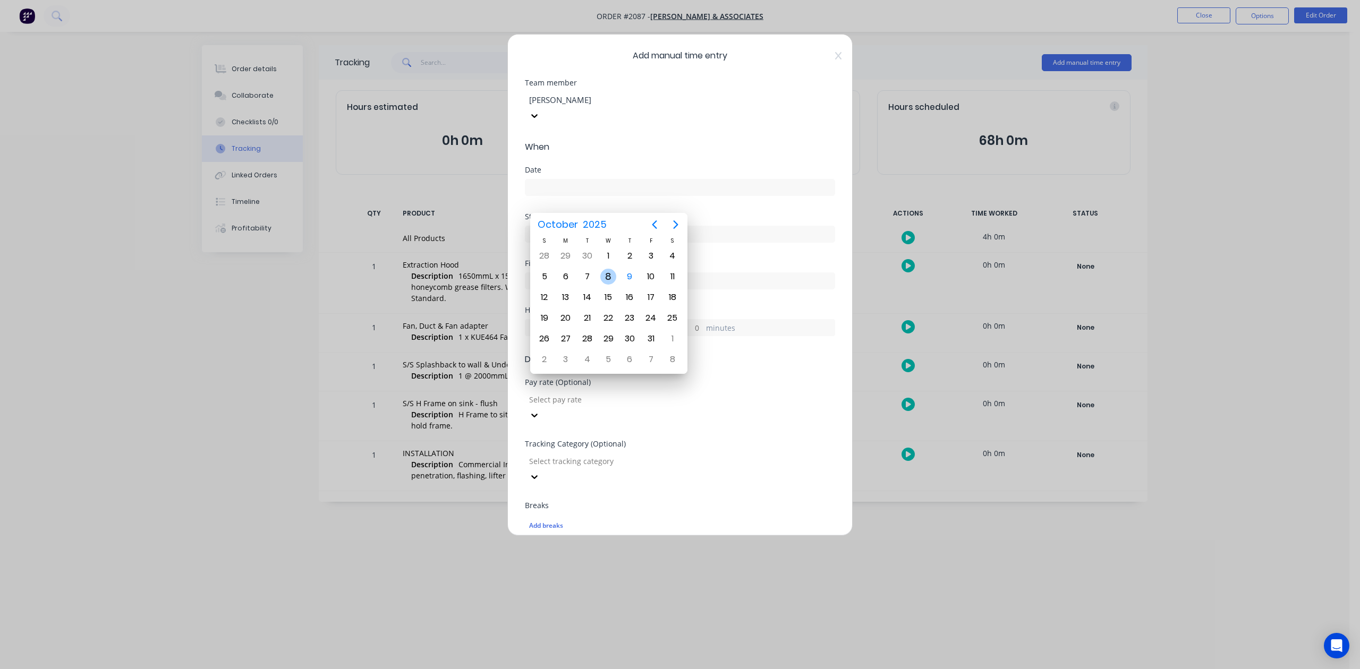
click at [608, 275] on div "8" at bounding box center [608, 277] width 16 height 16
type input "[DATE]"
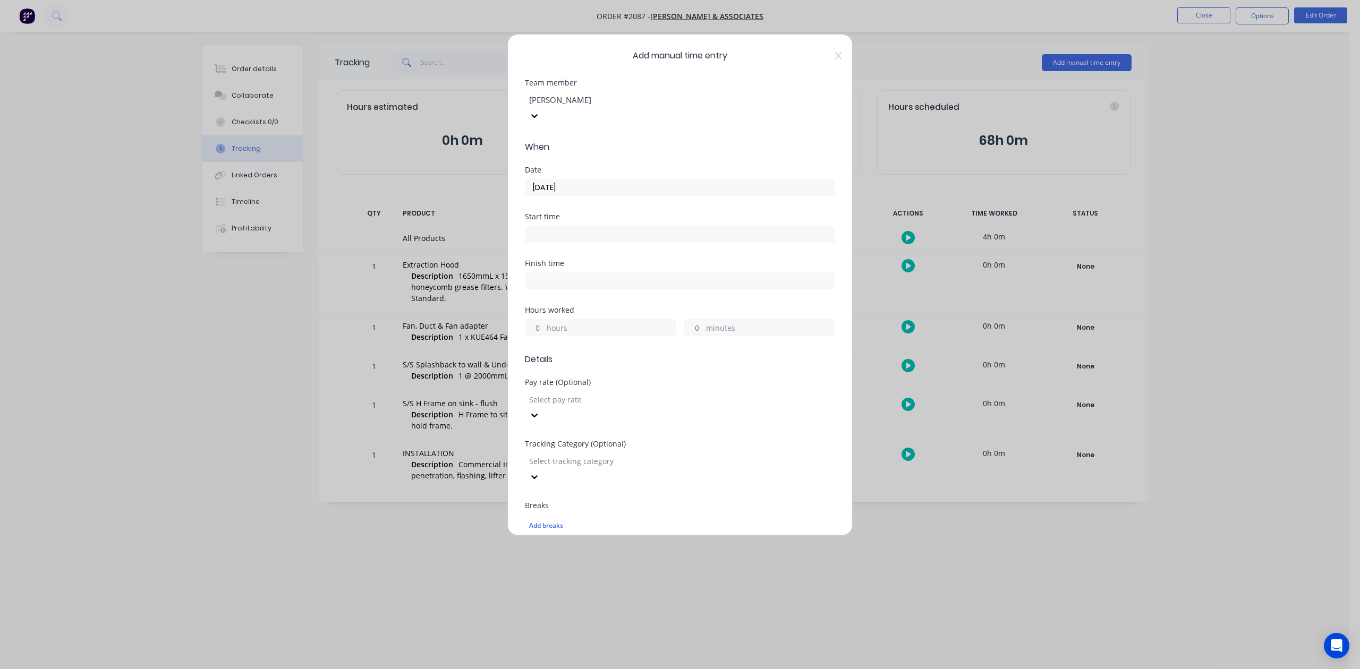
click at [538, 336] on input "hours" at bounding box center [534, 328] width 19 height 16
type input "3"
click at [691, 336] on input "minutes" at bounding box center [694, 328] width 19 height 16
type input "45"
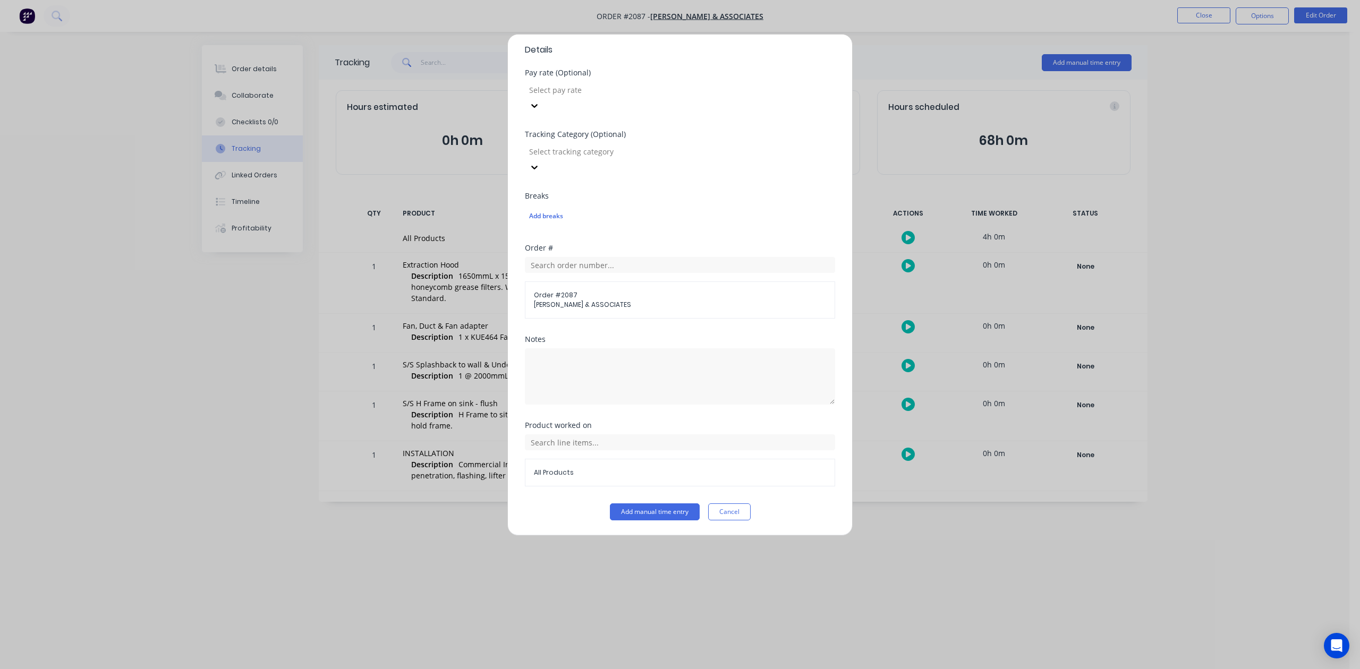
scroll to position [375, 0]
click at [658, 511] on button "Add manual time entry" at bounding box center [655, 512] width 90 height 17
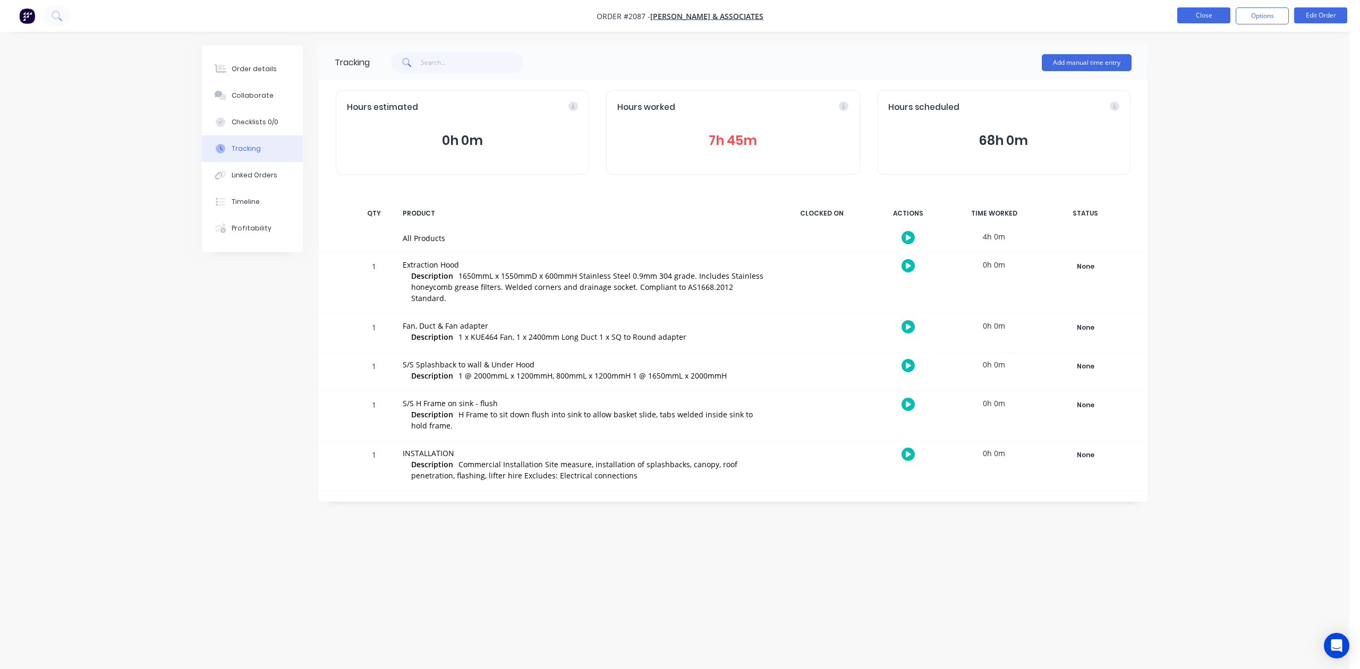
click at [1184, 14] on button "Close" at bounding box center [1203, 15] width 53 height 16
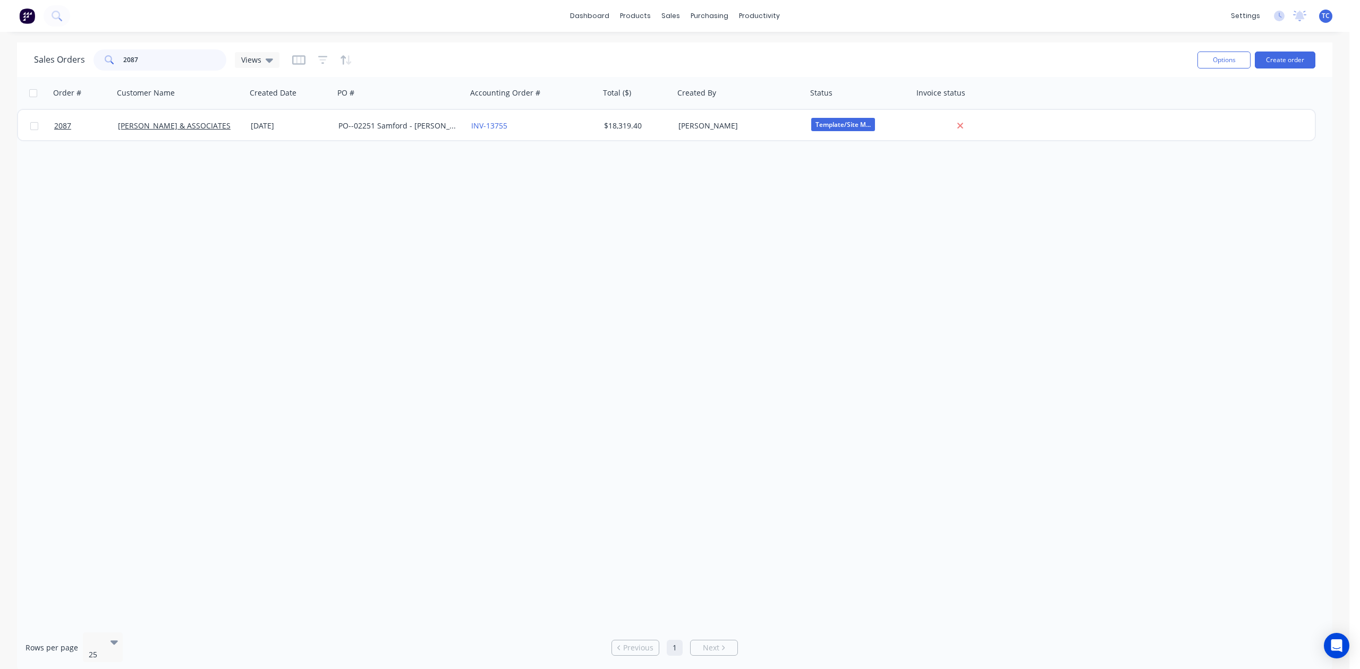
drag, startPoint x: 177, startPoint y: 58, endPoint x: 85, endPoint y: 71, distance: 92.8
click at [85, 71] on div "Sales Orders 2087 Views" at bounding box center [156, 59] width 245 height 21
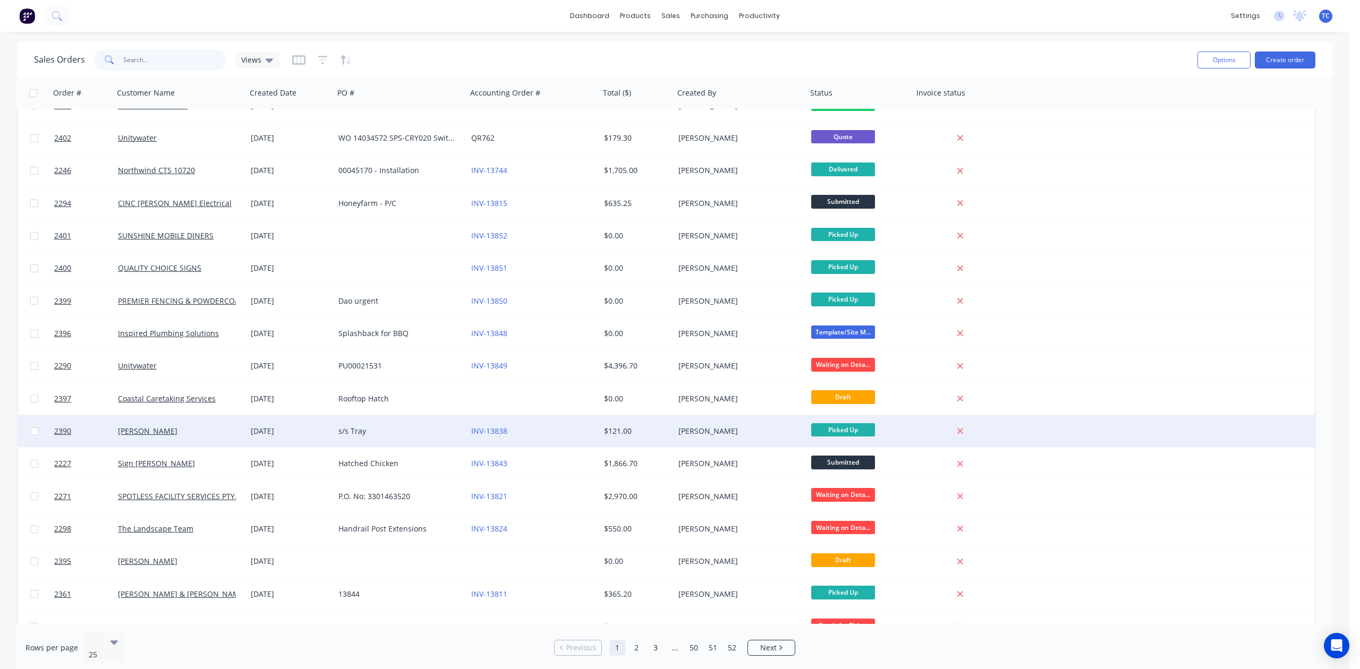
scroll to position [299, 0]
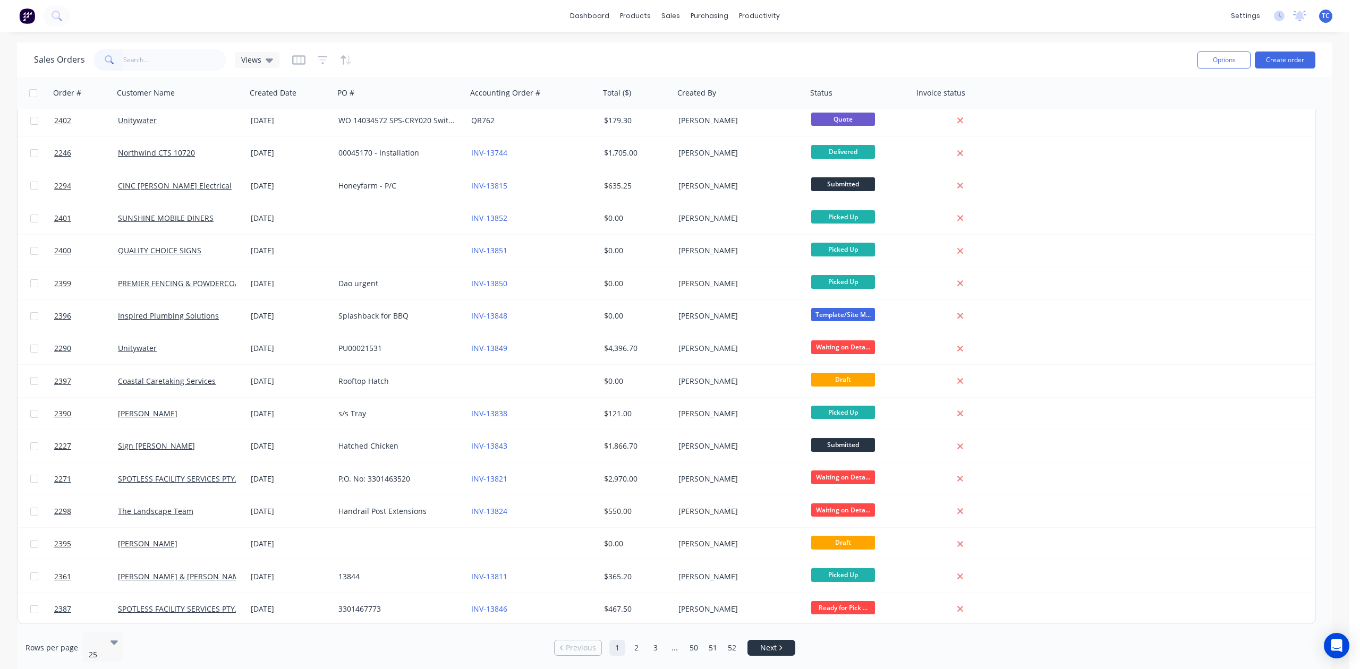
click at [777, 643] on link "Next" at bounding box center [771, 648] width 47 height 11
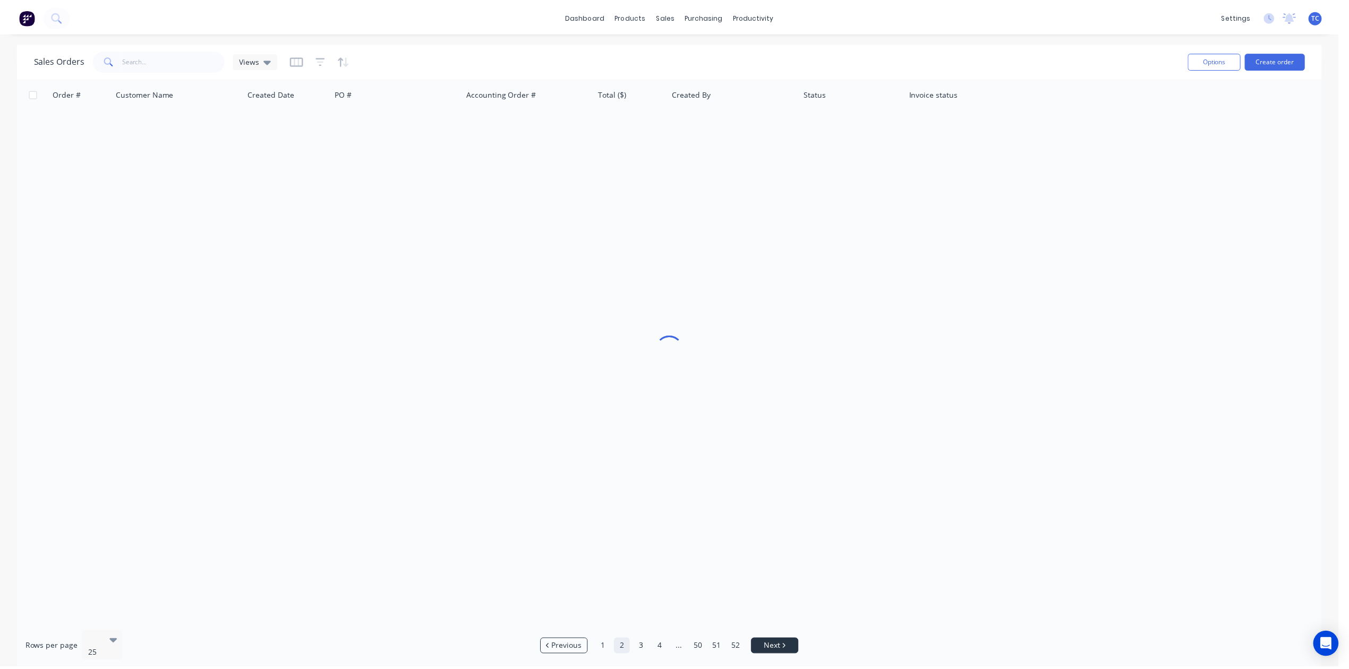
scroll to position [0, 0]
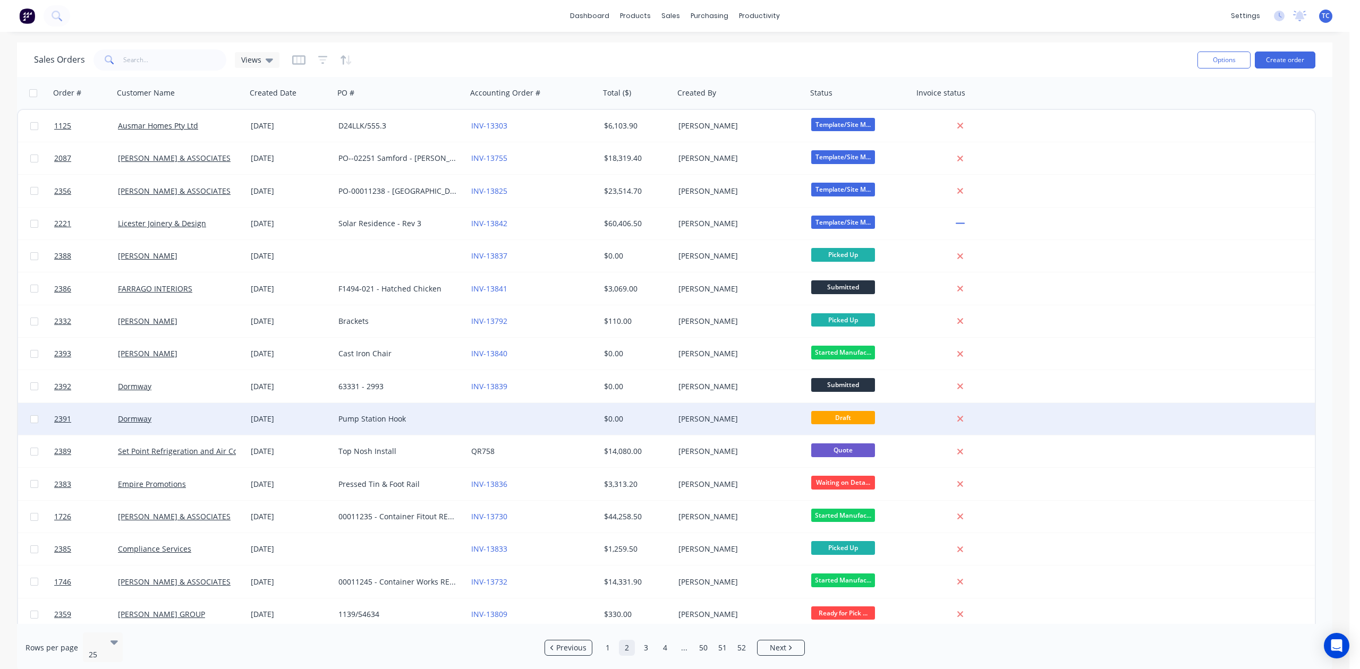
click at [355, 414] on div "Pump Station Hook" at bounding box center [397, 419] width 118 height 11
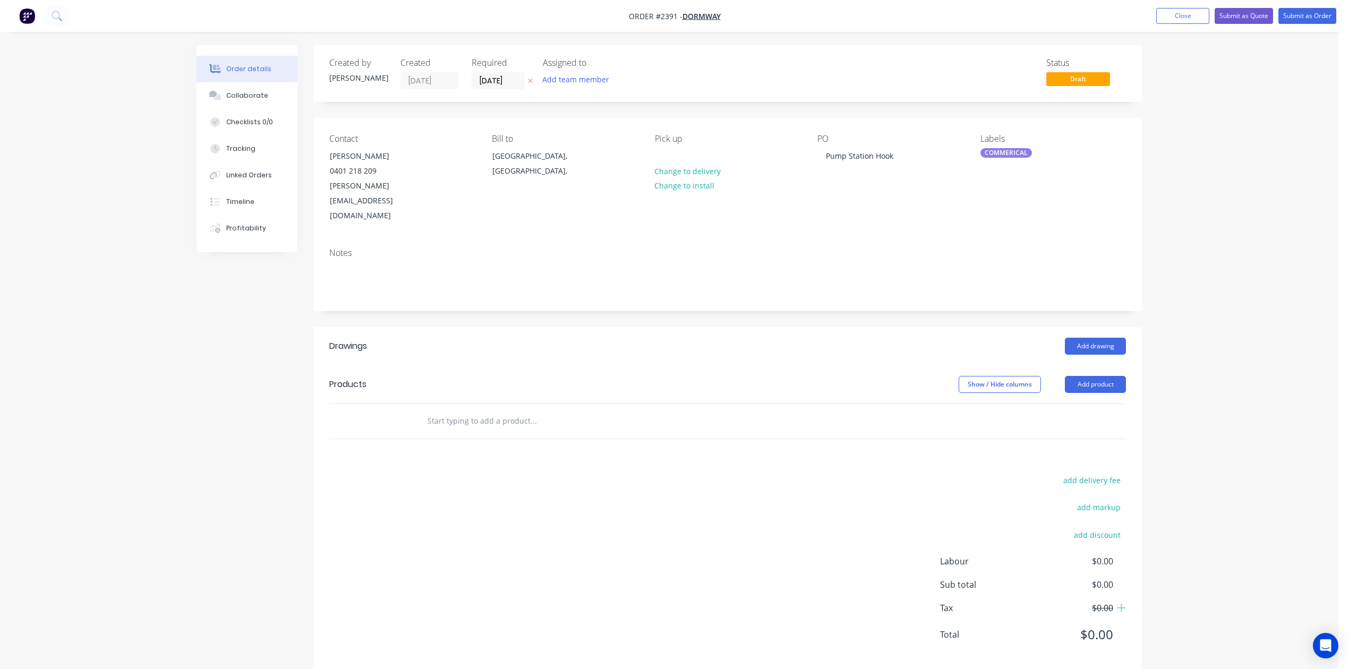
click at [1012, 158] on div "COMMERICAL" at bounding box center [1007, 153] width 52 height 10
click at [1000, 273] on div at bounding box center [998, 271] width 21 height 21
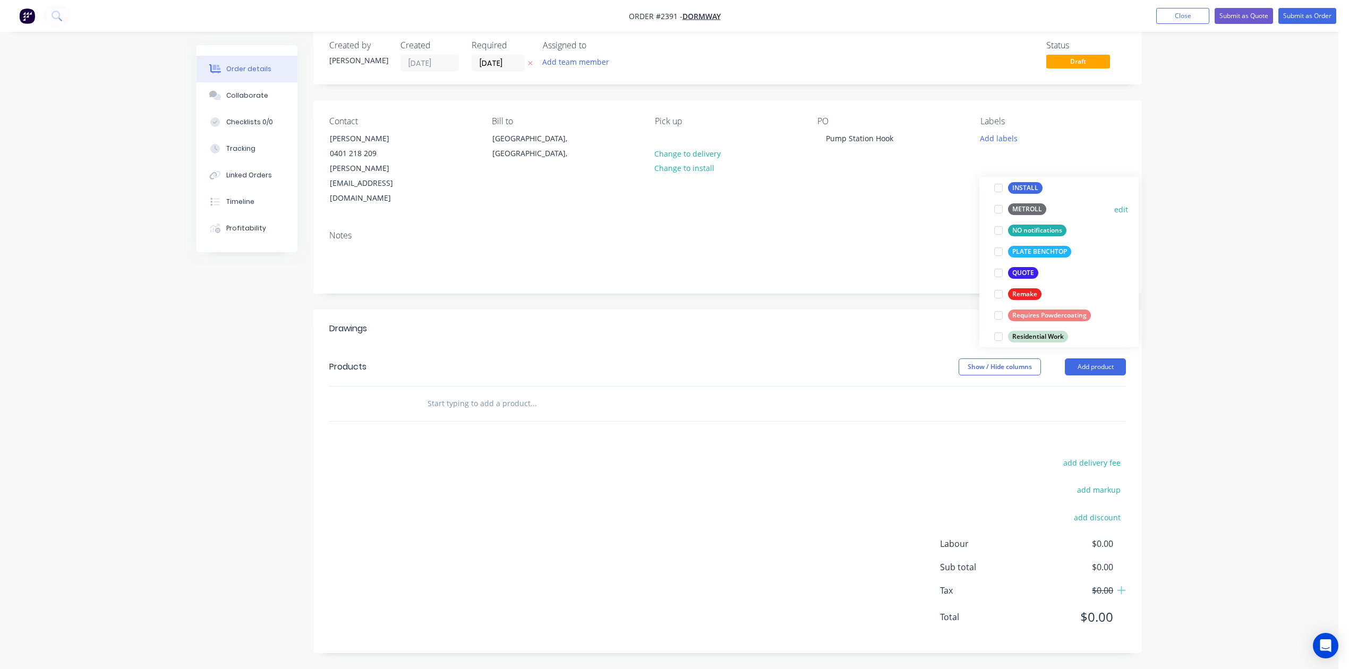
scroll to position [354, 0]
click at [1000, 259] on div at bounding box center [998, 269] width 21 height 21
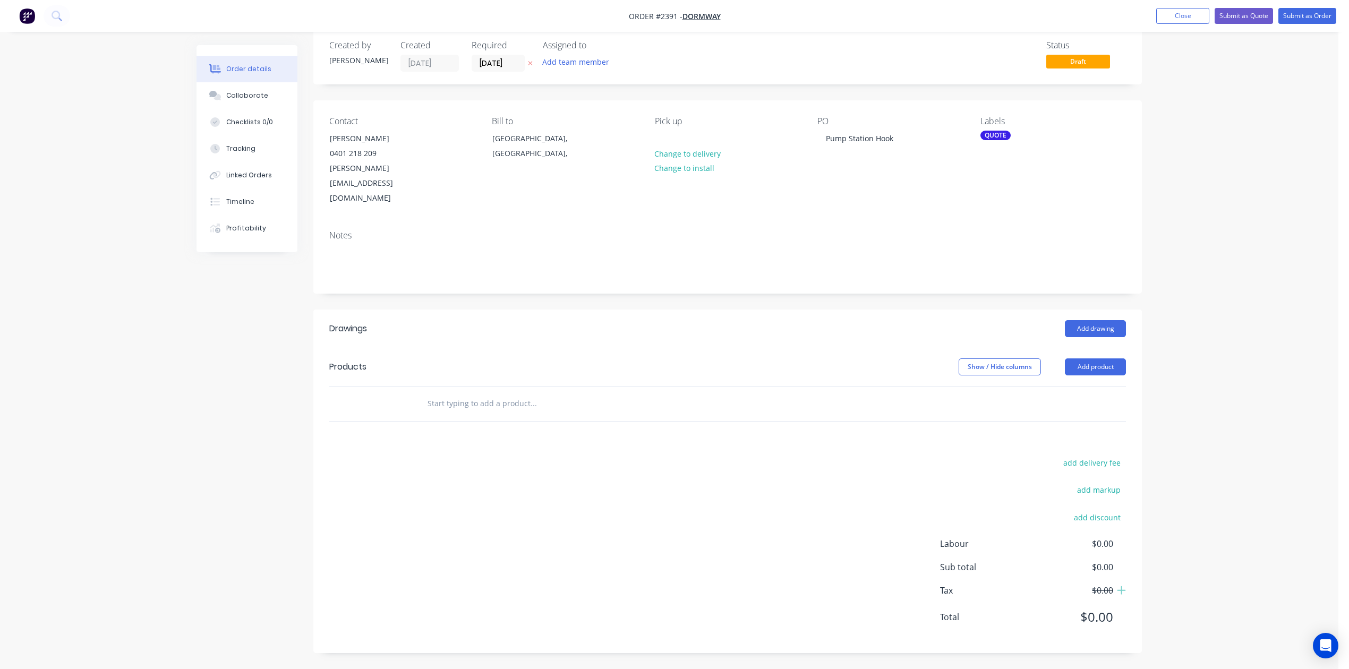
click at [874, 128] on div "Contact [PERSON_NAME] [PHONE_NUMBER] [PERSON_NAME][EMAIL_ADDRESS][DOMAIN_NAME] …" at bounding box center [727, 161] width 829 height 122
click at [479, 393] on input "text" at bounding box center [533, 403] width 213 height 21
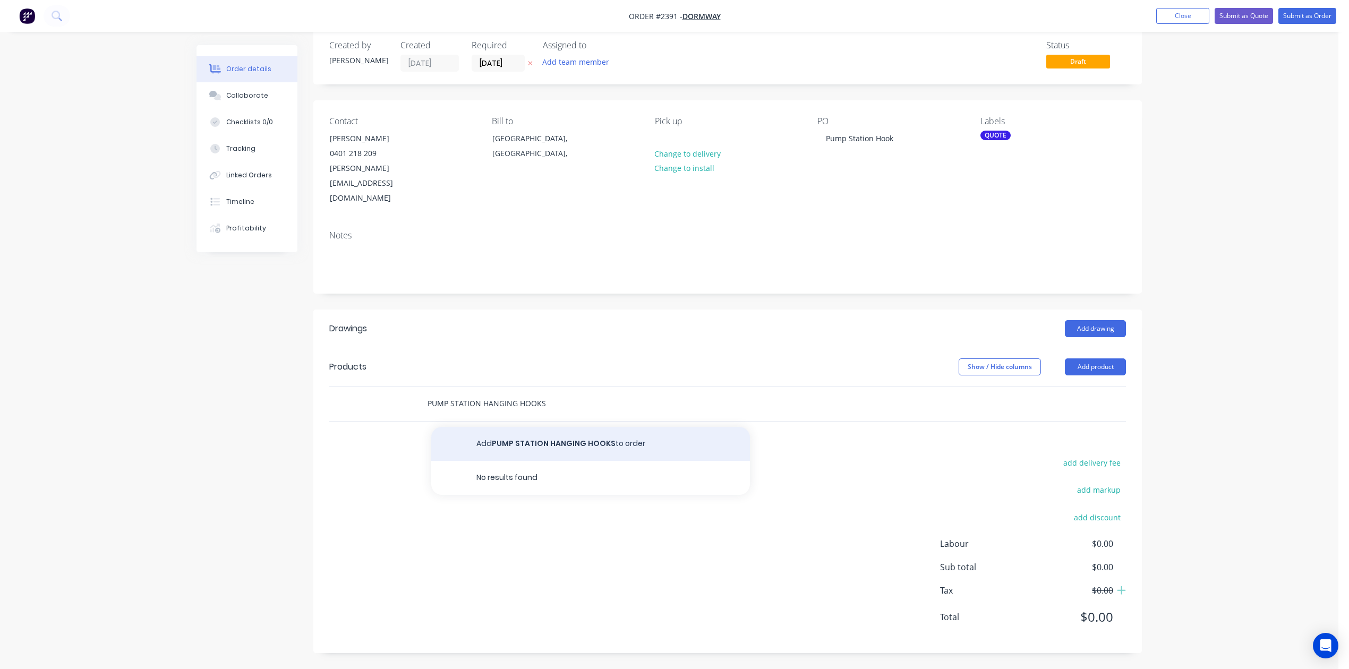
type input "PUMP STATION HANGING HOOKS"
click at [560, 427] on button "Add PUMP STATION HANGING HOOKS to order" at bounding box center [590, 444] width 319 height 34
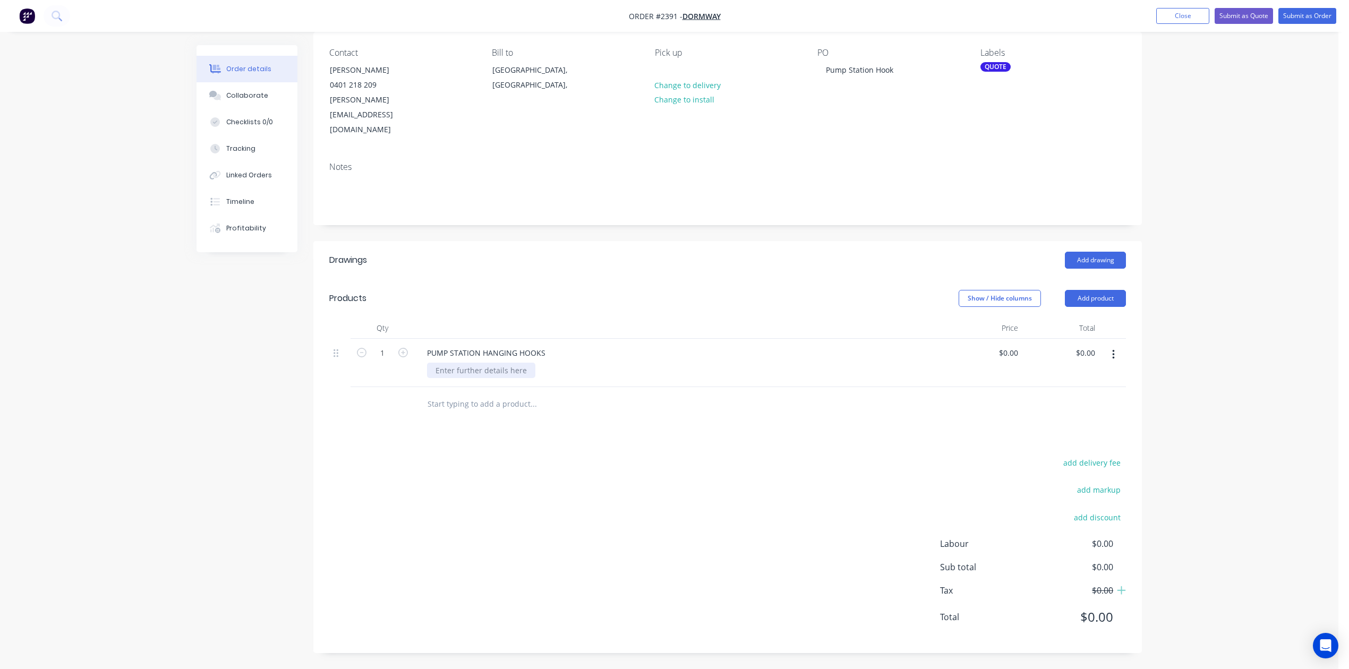
click at [498, 378] on div at bounding box center [481, 370] width 108 height 15
click at [406, 358] on icon "button" at bounding box center [403, 353] width 10 height 10
click at [396, 361] on input "4" at bounding box center [383, 353] width 28 height 16
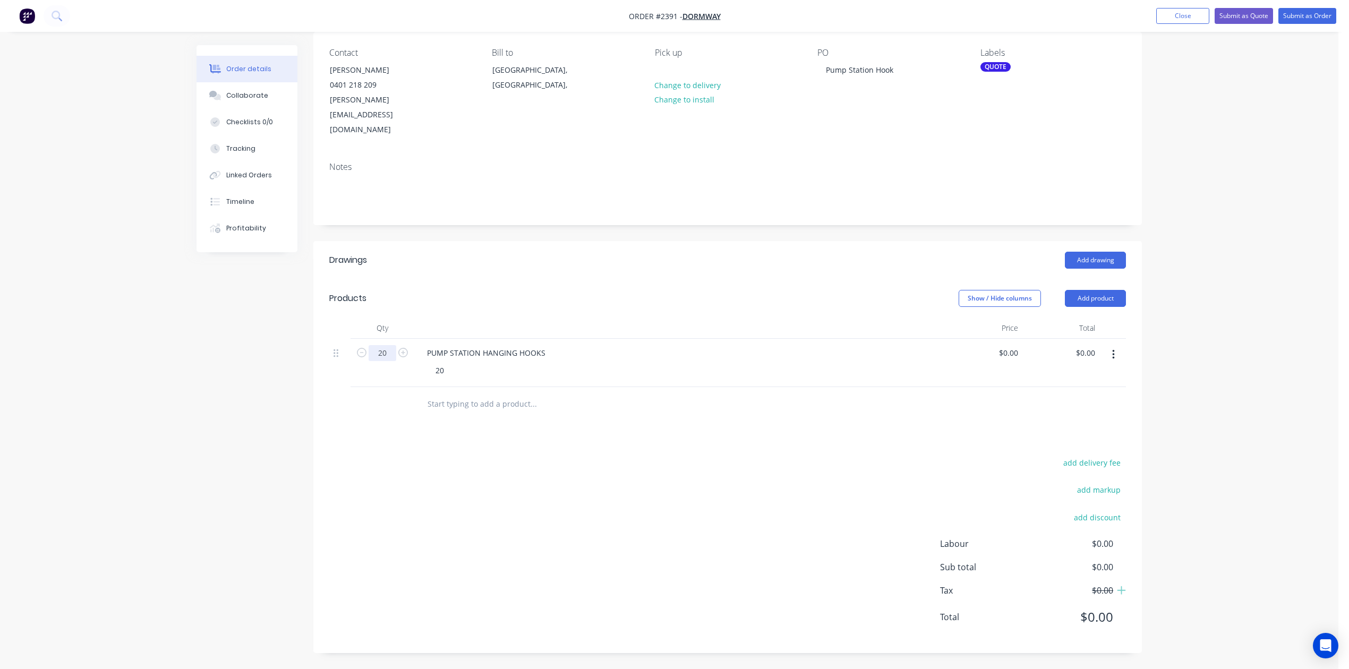
click at [389, 361] on input "20" at bounding box center [383, 353] width 28 height 16
type input "20"
click at [361, 387] on div "20" at bounding box center [383, 363] width 64 height 48
click at [470, 378] on div "20" at bounding box center [684, 370] width 514 height 15
click at [453, 378] on div "20" at bounding box center [440, 370] width 26 height 15
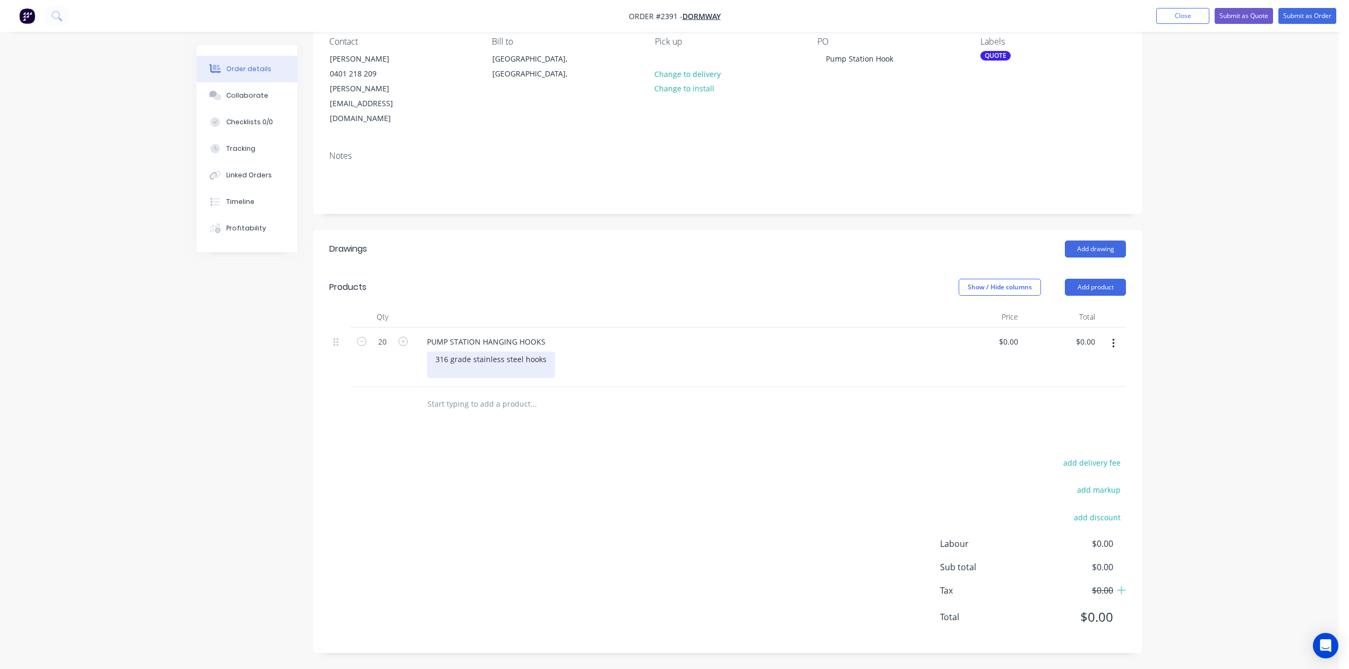
click at [444, 378] on div "316 grade stainless steel hooks" at bounding box center [491, 365] width 128 height 27
click at [446, 378] on div "10mm dia. 316 grade stainless steel hooks" at bounding box center [511, 365] width 168 height 27
type input "$99.00"
type input "$1,980.00"
click at [473, 415] on input "text" at bounding box center [533, 404] width 213 height 21
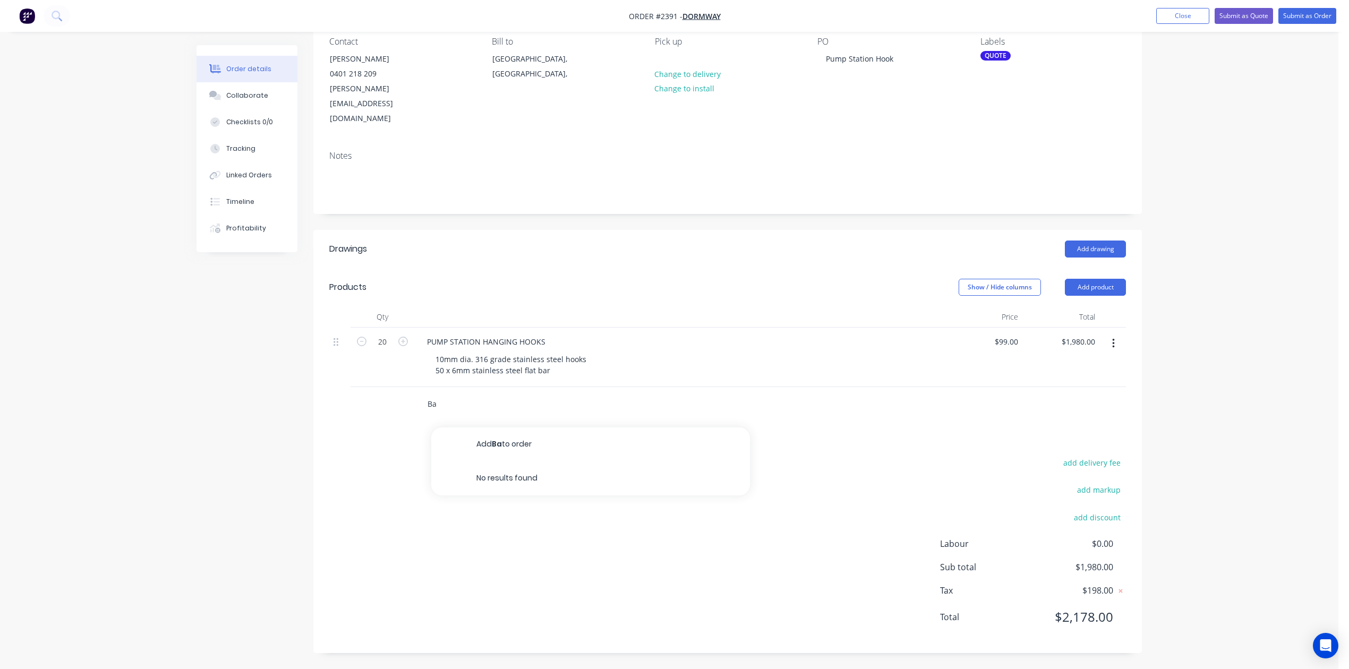
type input "B"
type input "As above - In batch of 100 items"
click at [602, 415] on input "As above - In batch of 100 items" at bounding box center [533, 404] width 213 height 21
type input "As above - In batch of 100 items - $66.10 + gst"
click at [645, 462] on button "Add As above - In batch of 100 items - $66.10 + gst to order" at bounding box center [590, 445] width 319 height 34
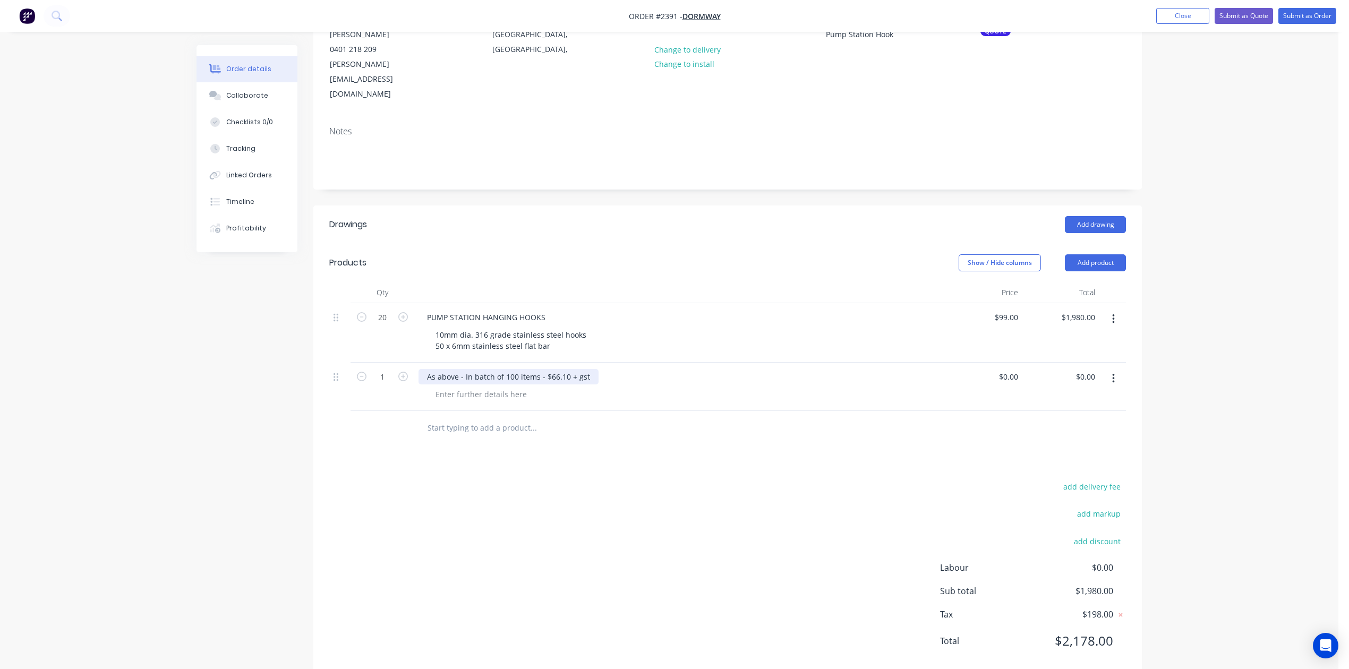
click at [517, 385] on div "As above - In batch of 100 items - $66.10 + gst" at bounding box center [509, 376] width 180 height 15
click at [599, 385] on div "As above - In batch of 100 items - $66.10 + gst" at bounding box center [509, 376] width 180 height 15
click at [589, 354] on div "10mm dia. 316 grade stainless steel hooks 50 x 6mm stainless steel flat bar" at bounding box center [511, 340] width 168 height 27
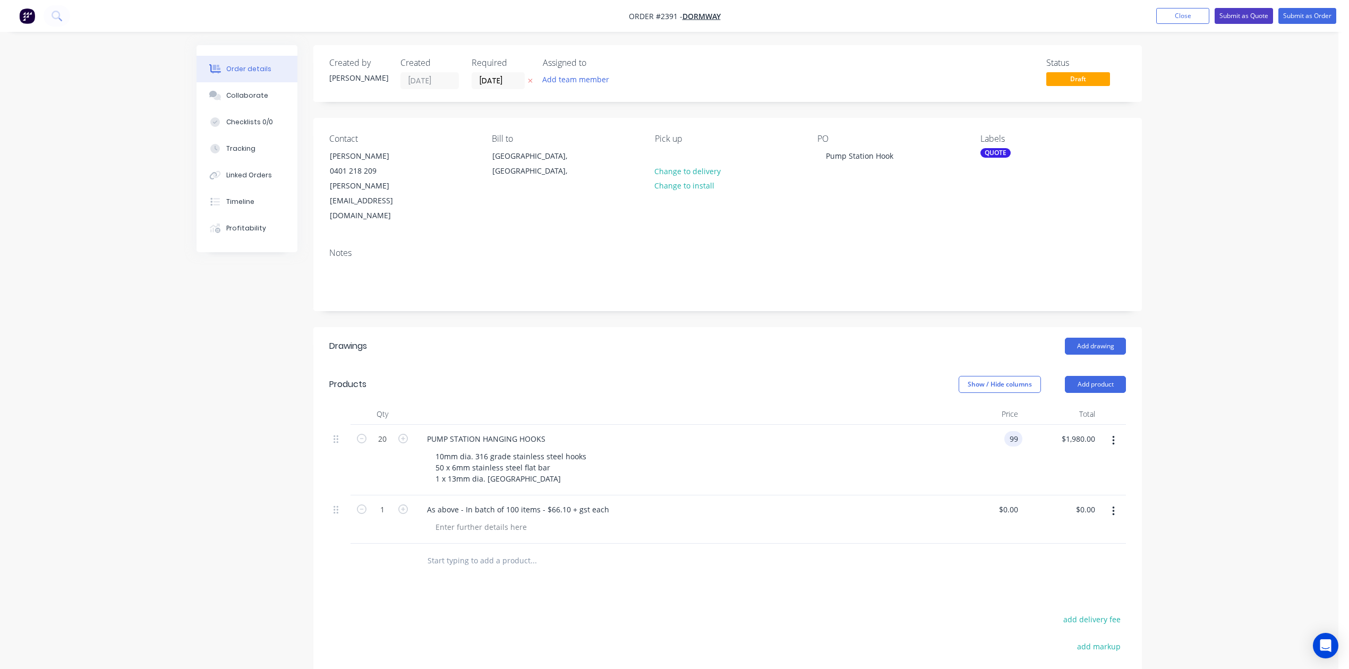
type input "$99.00"
click at [1215, 14] on button "Submit as Quote" at bounding box center [1244, 16] width 58 height 16
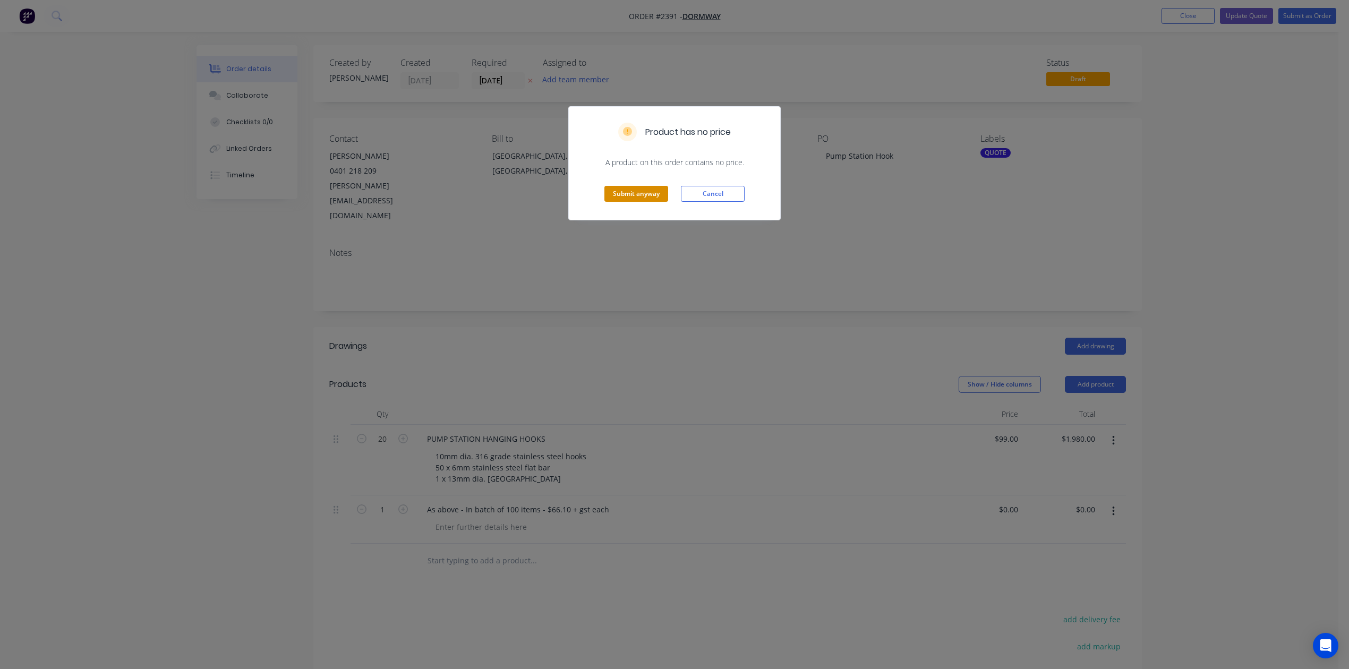
click at [626, 202] on button "Submit anyway" at bounding box center [637, 194] width 64 height 16
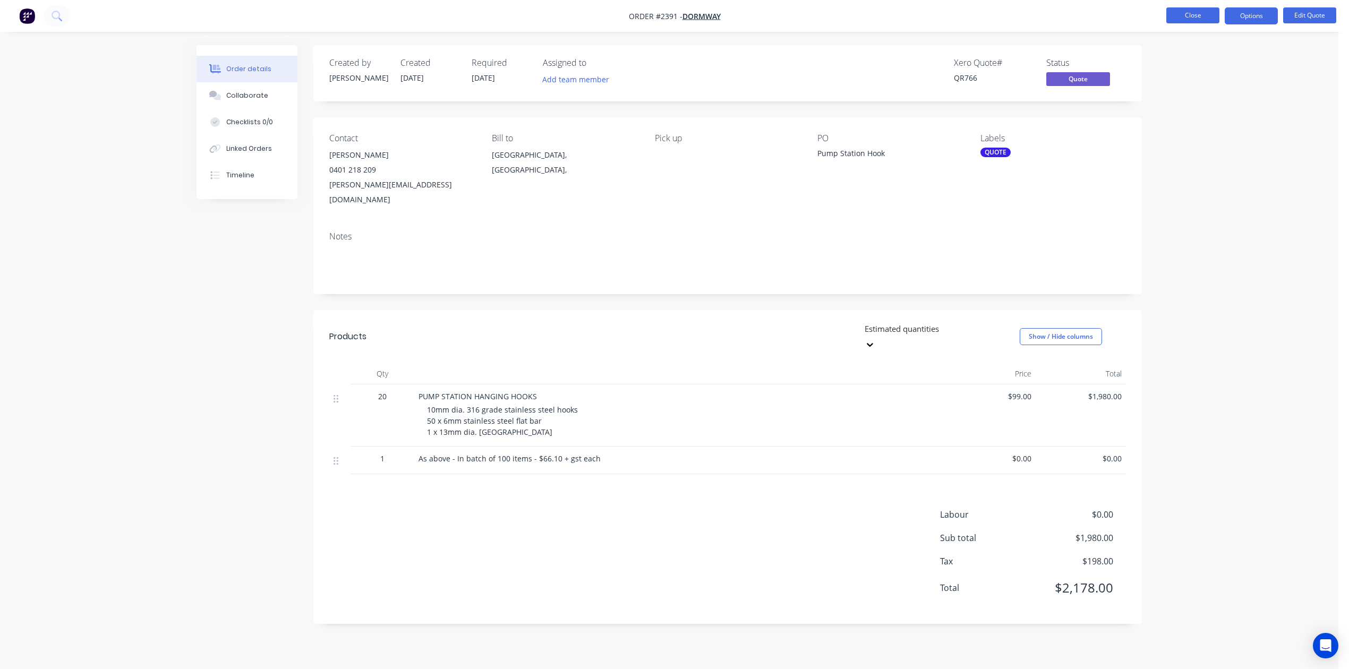
click at [1176, 18] on button "Close" at bounding box center [1193, 15] width 53 height 16
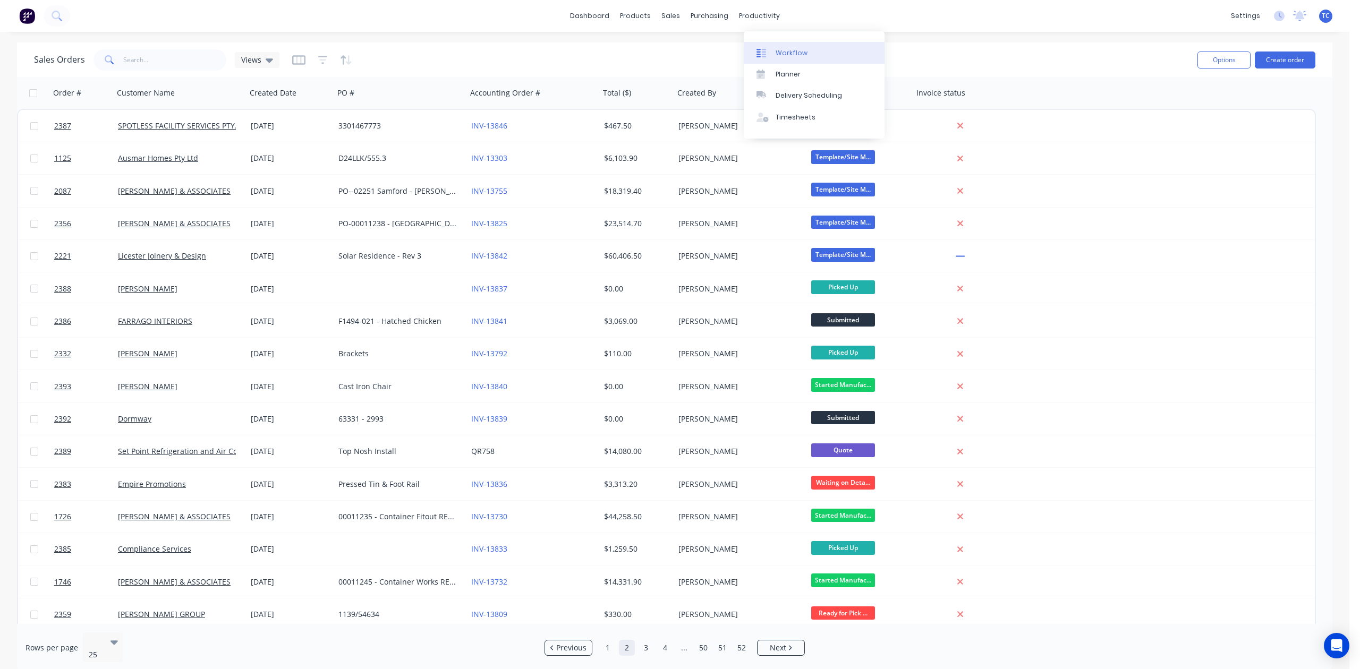
click at [795, 57] on div "Workflow" at bounding box center [792, 53] width 32 height 10
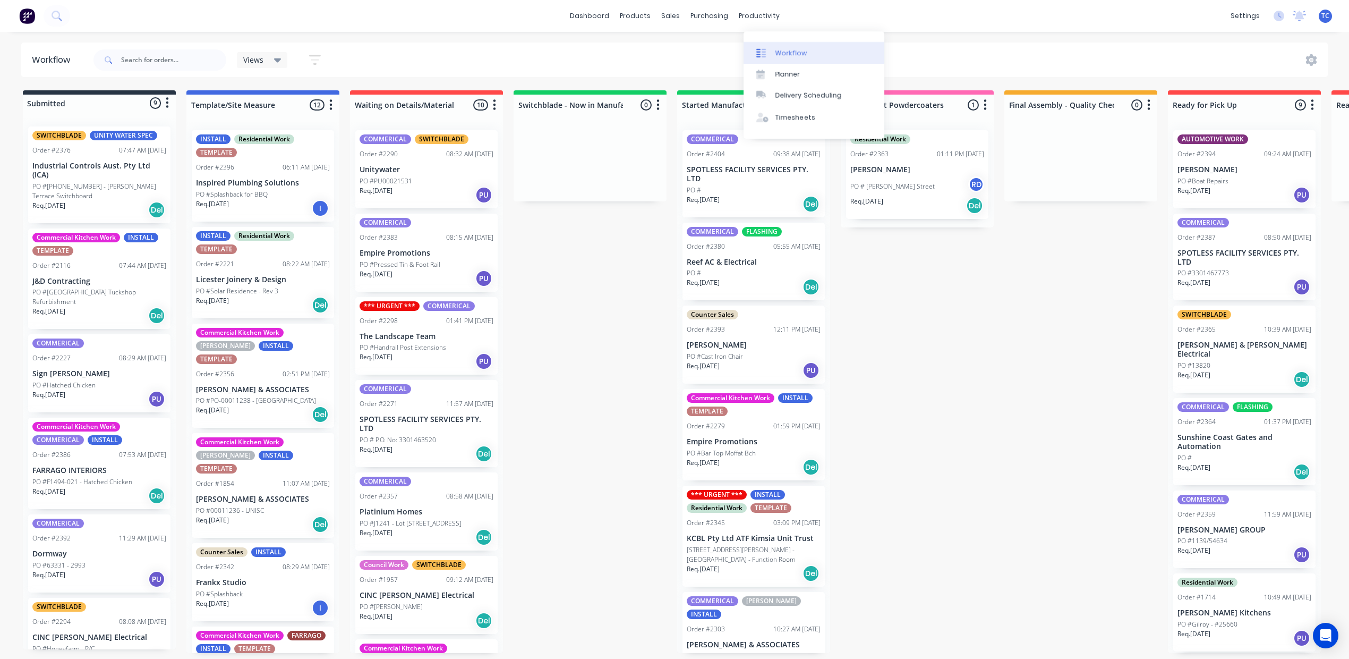
click at [795, 53] on div "Workflow" at bounding box center [792, 53] width 32 height 10
click at [207, 66] on input "text" at bounding box center [173, 59] width 105 height 21
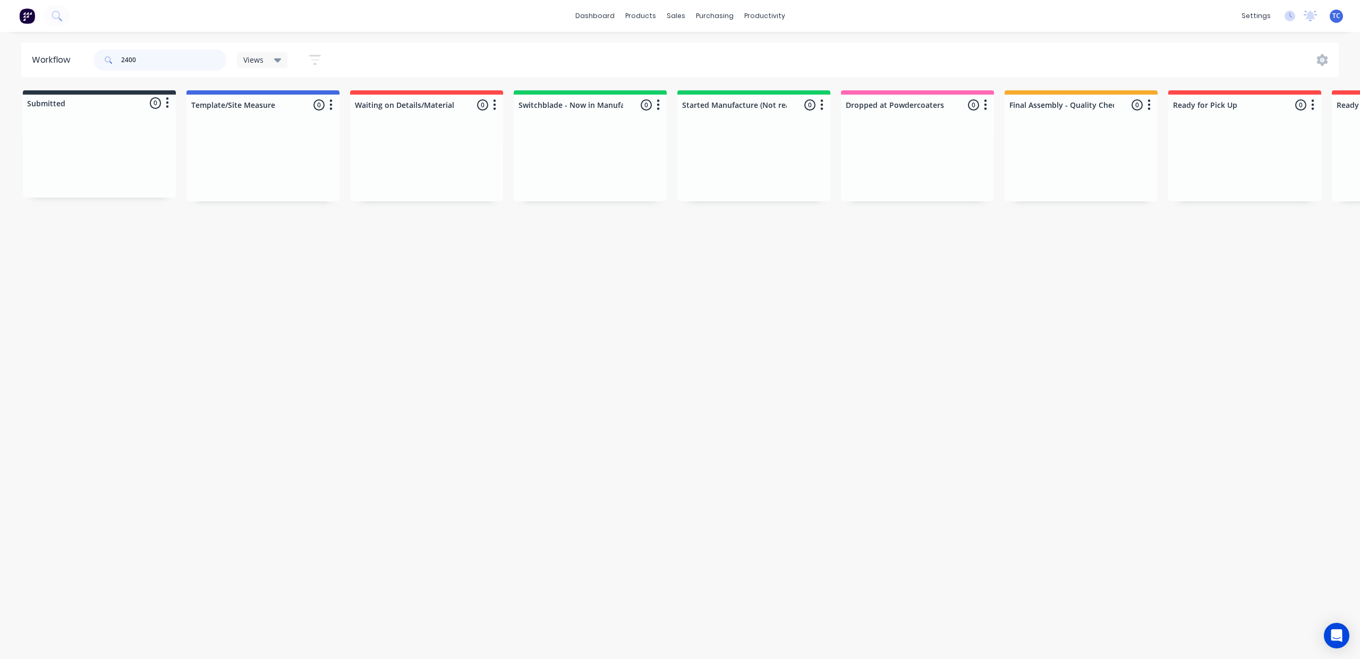
type input "2400"
click at [698, 58] on div "Sales Orders" at bounding box center [711, 53] width 44 height 10
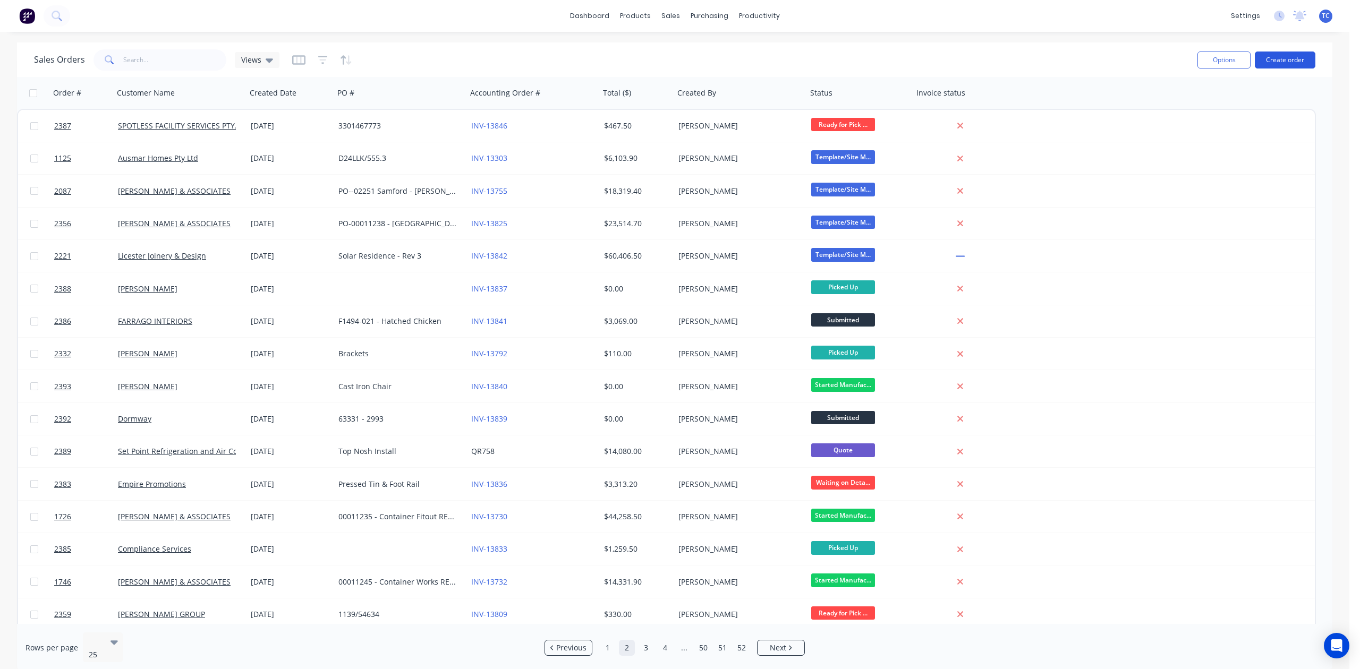
click at [1286, 60] on button "Create order" at bounding box center [1285, 60] width 61 height 17
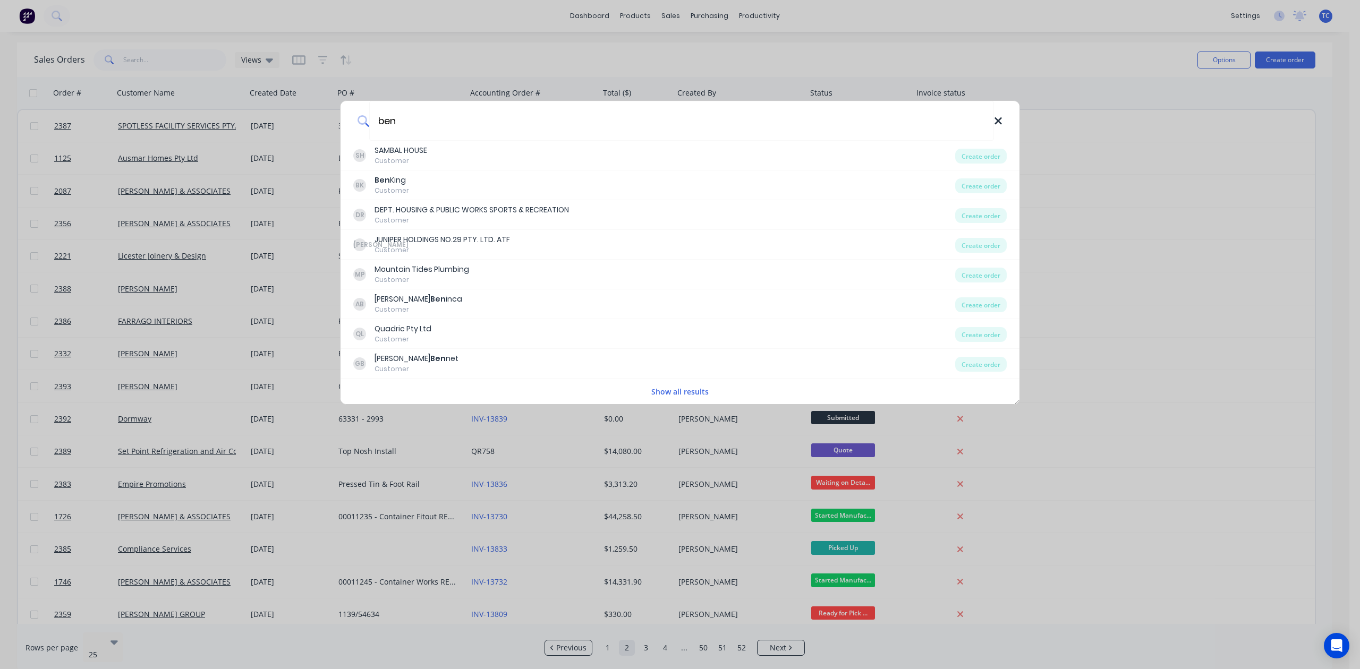
type input "ben"
click at [995, 122] on icon at bounding box center [998, 120] width 7 height 7
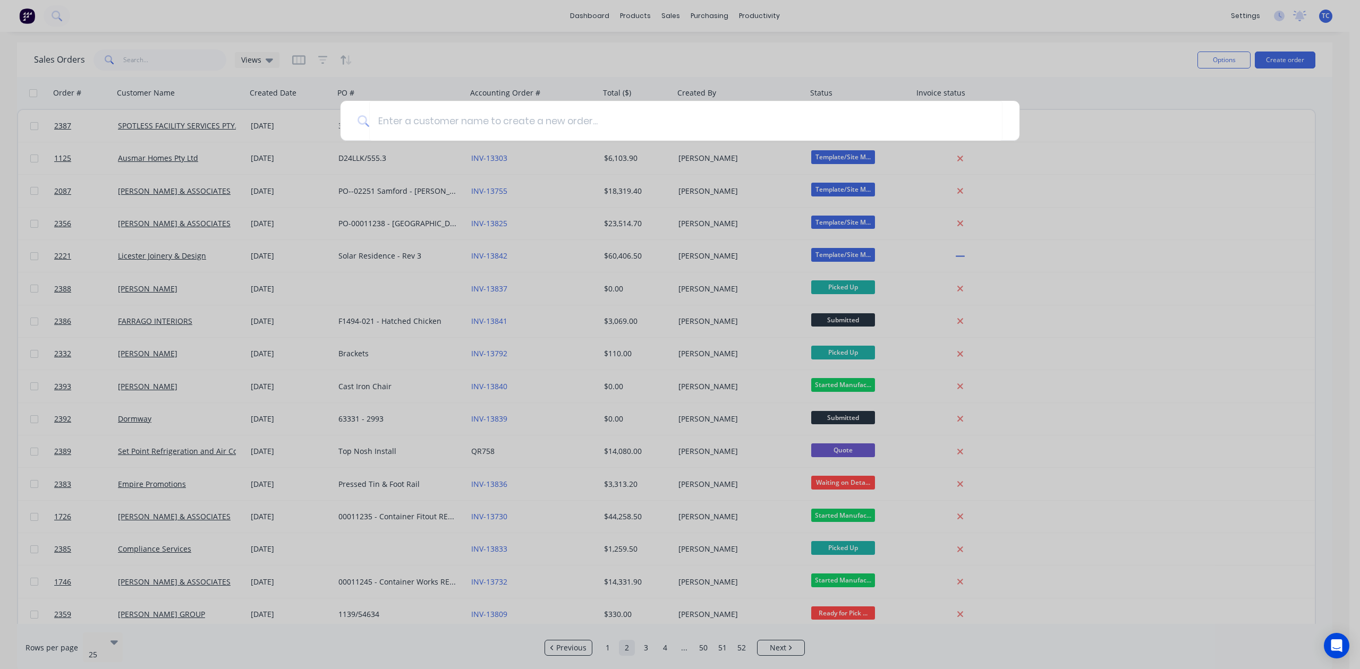
click at [1106, 275] on div at bounding box center [680, 334] width 1360 height 669
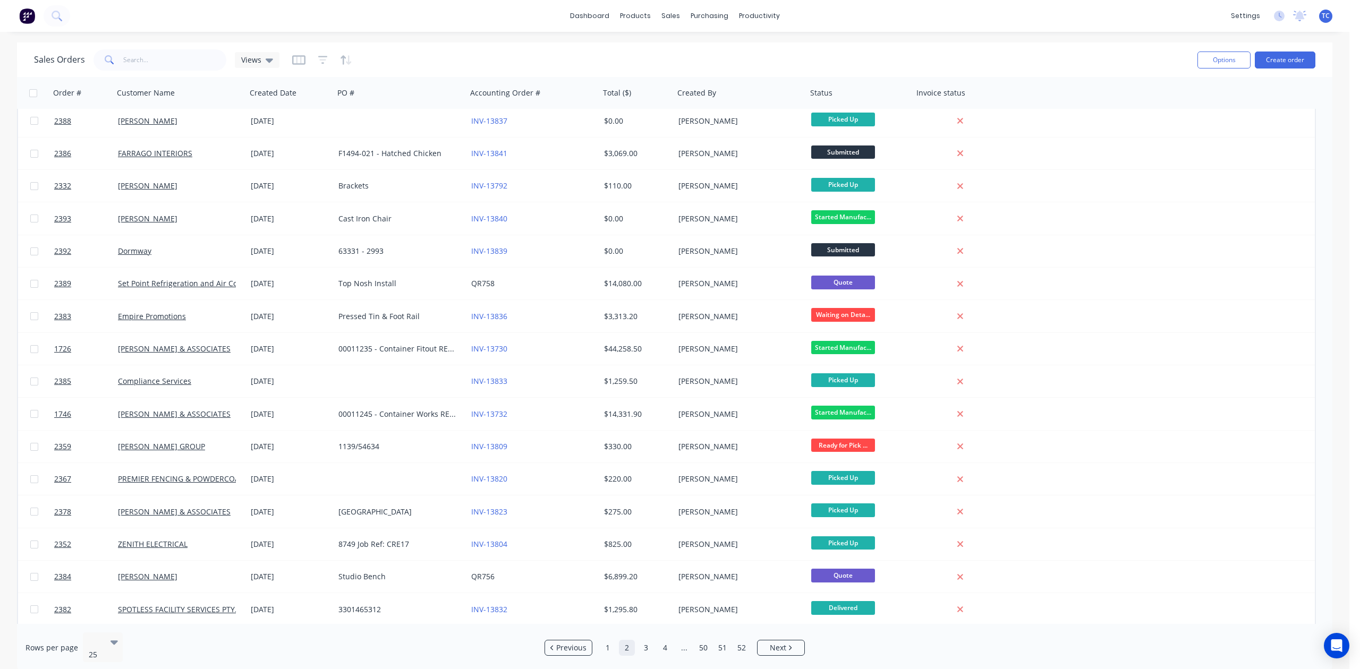
scroll to position [299, 0]
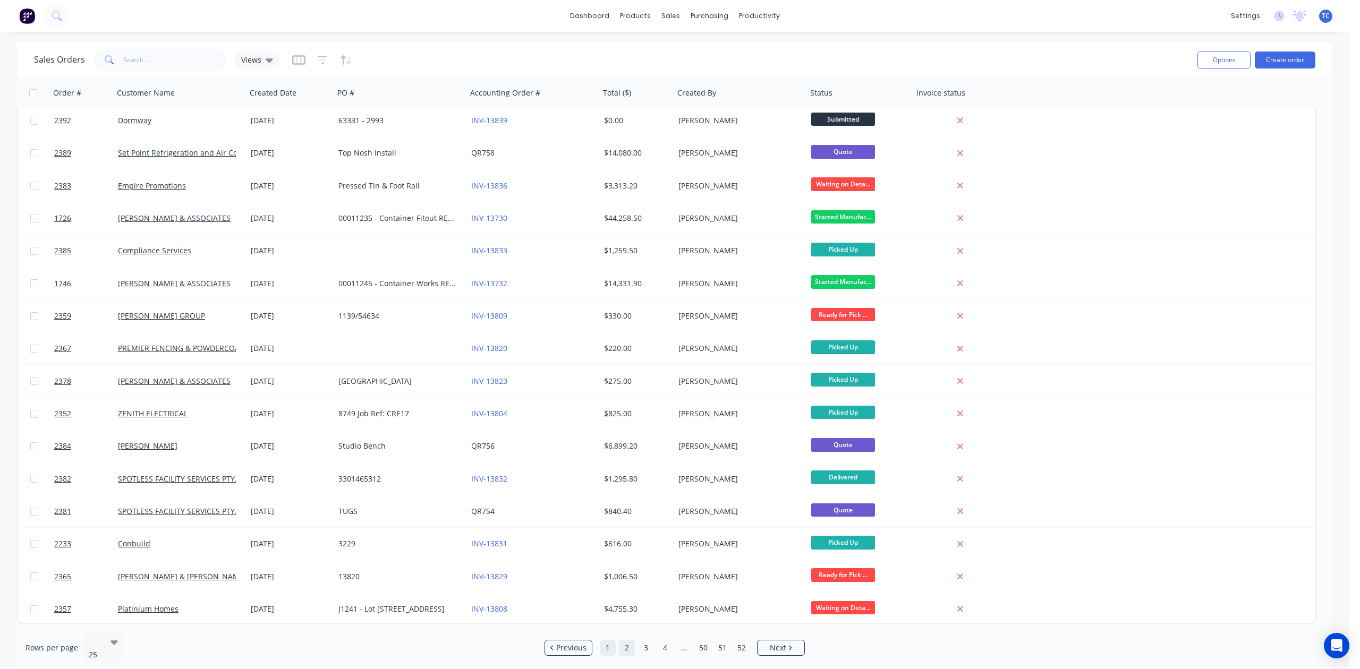
click at [606, 642] on link "1" at bounding box center [608, 648] width 16 height 16
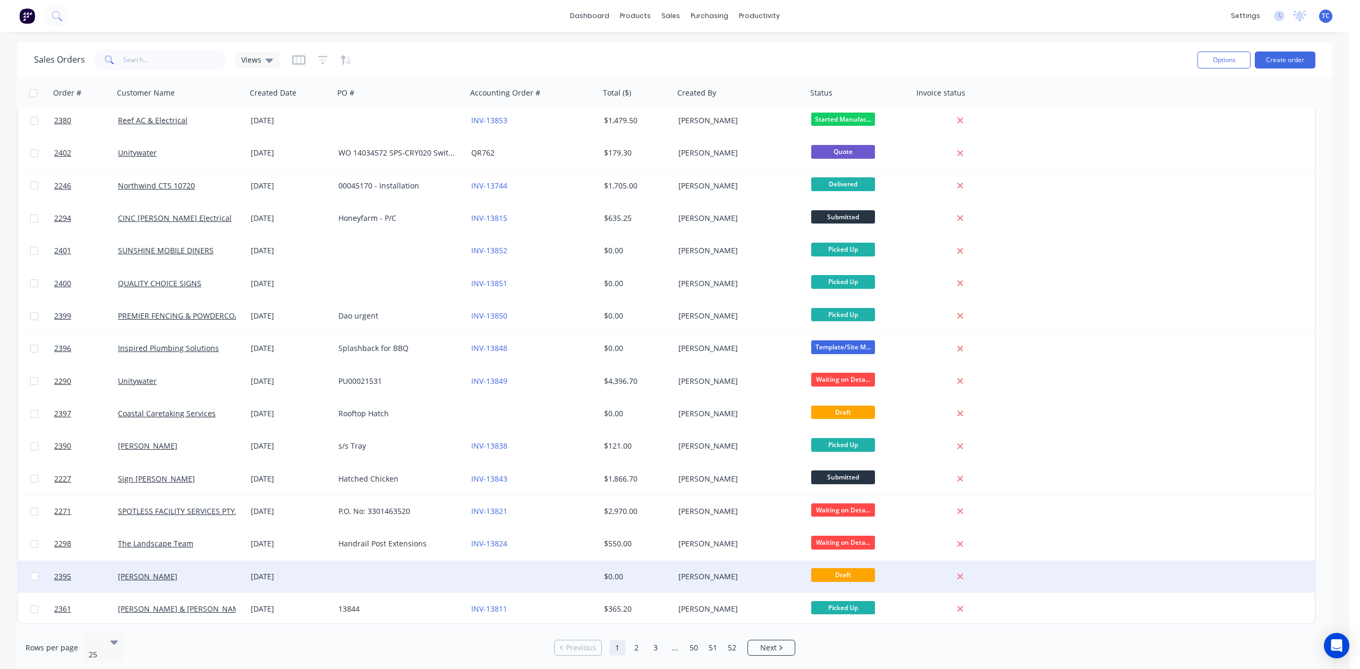
click at [434, 577] on div at bounding box center [400, 577] width 133 height 32
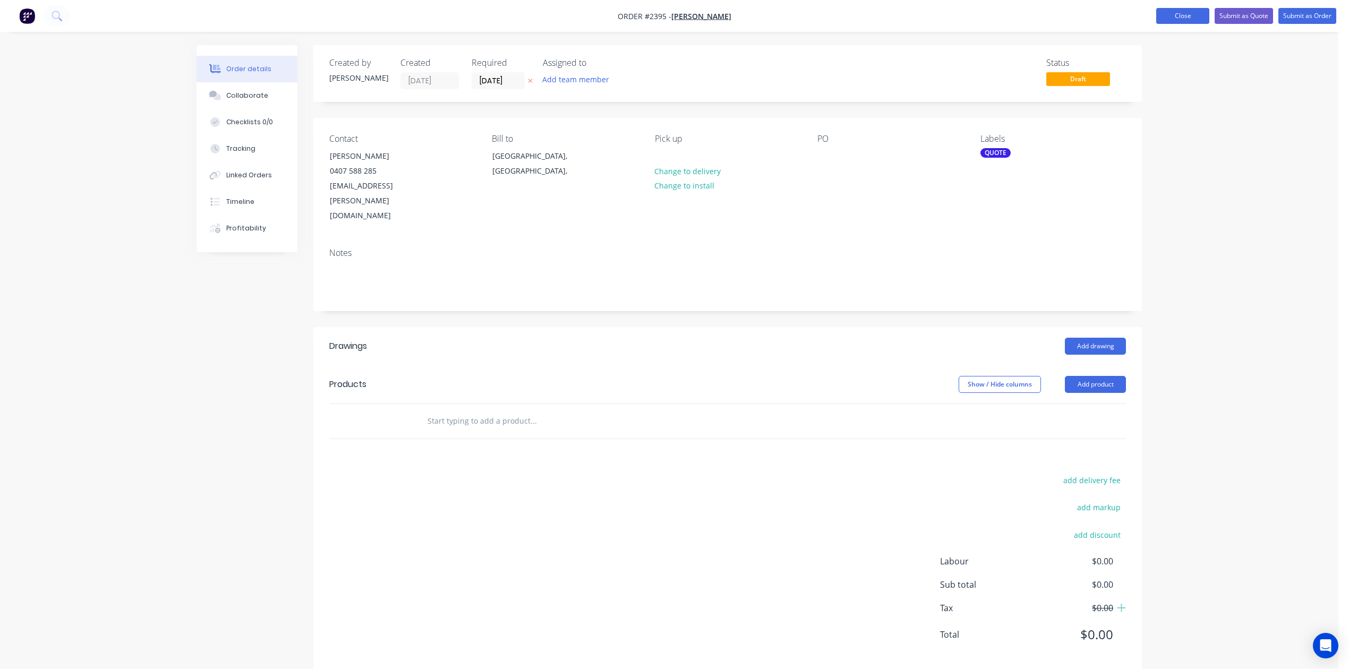
click at [1157, 14] on button "Close" at bounding box center [1183, 16] width 53 height 16
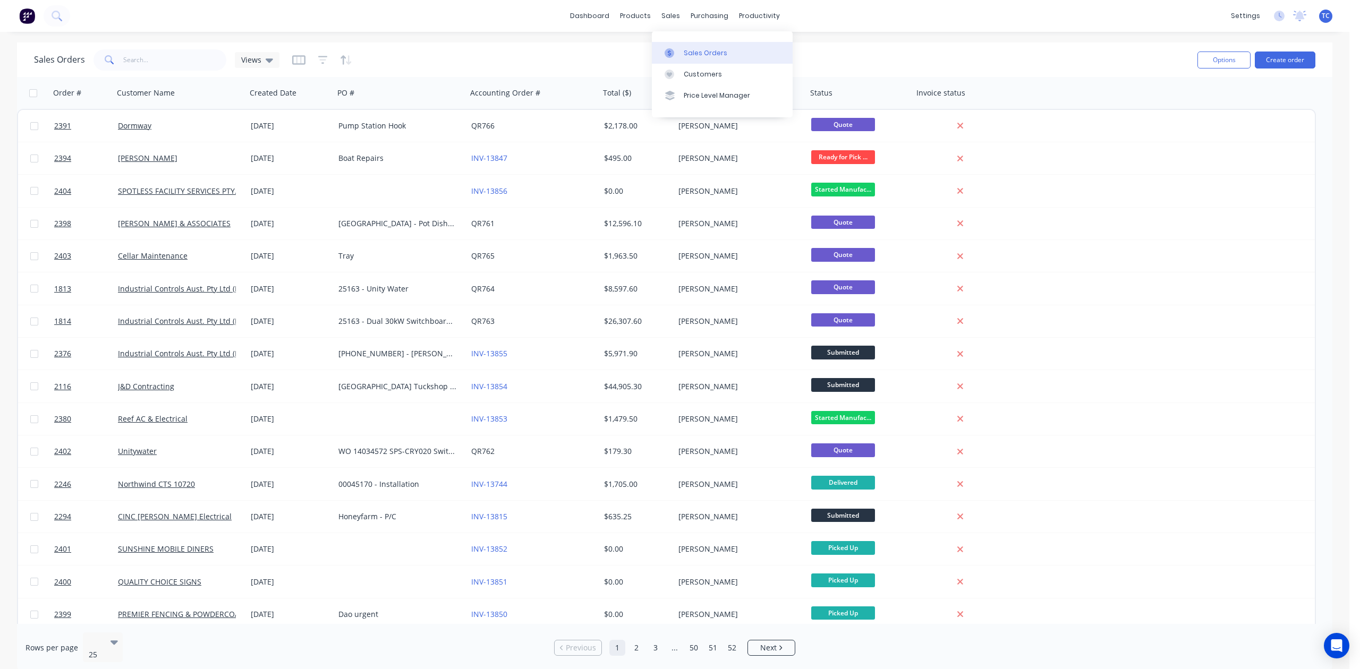
click at [689, 55] on div "Sales Orders" at bounding box center [706, 53] width 44 height 10
click at [146, 54] on input "text" at bounding box center [175, 59] width 104 height 21
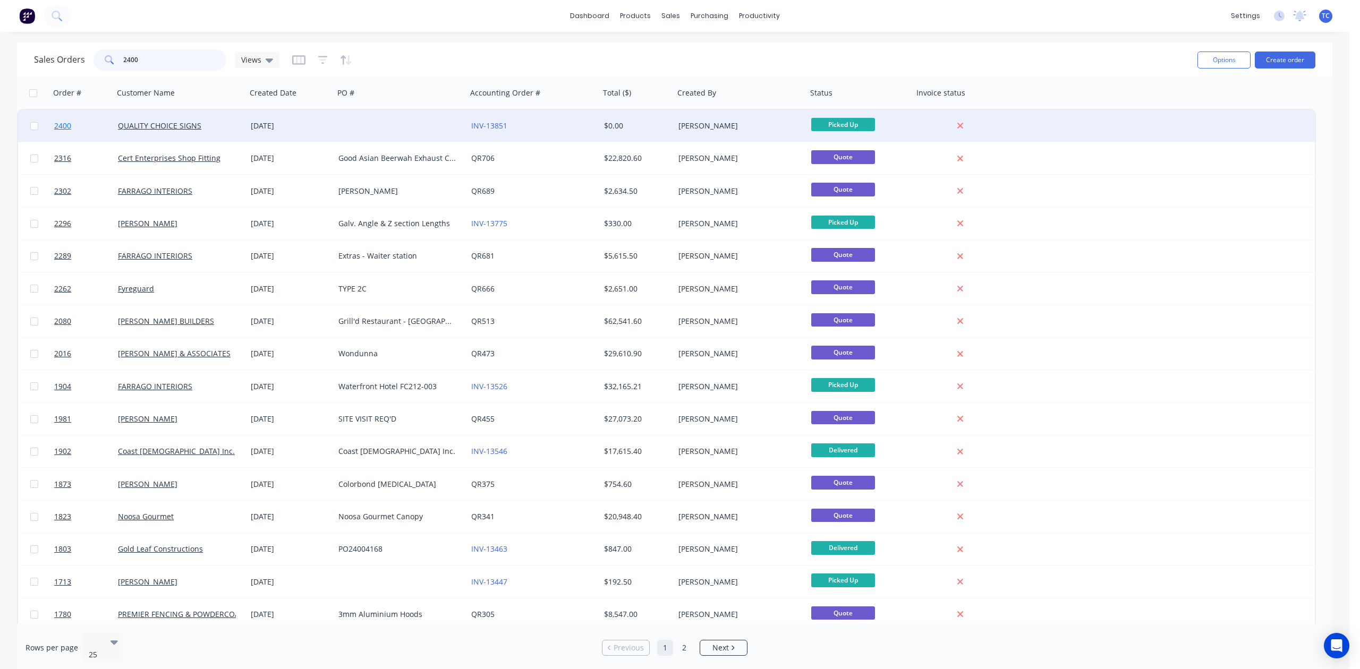
type input "2400"
click at [61, 124] on span "2400" at bounding box center [62, 126] width 17 height 11
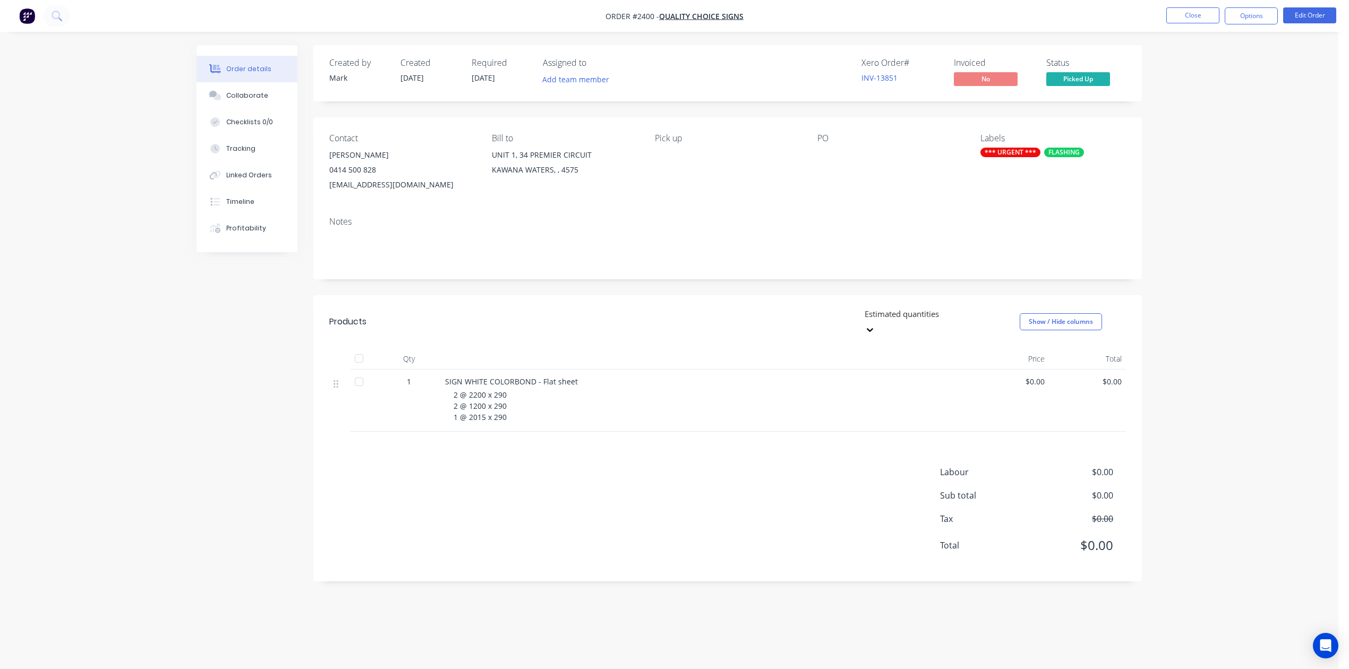
click at [1029, 387] on span "$0.00" at bounding box center [1010, 381] width 69 height 11
click at [1307, 20] on button "Edit Order" at bounding box center [1310, 15] width 53 height 16
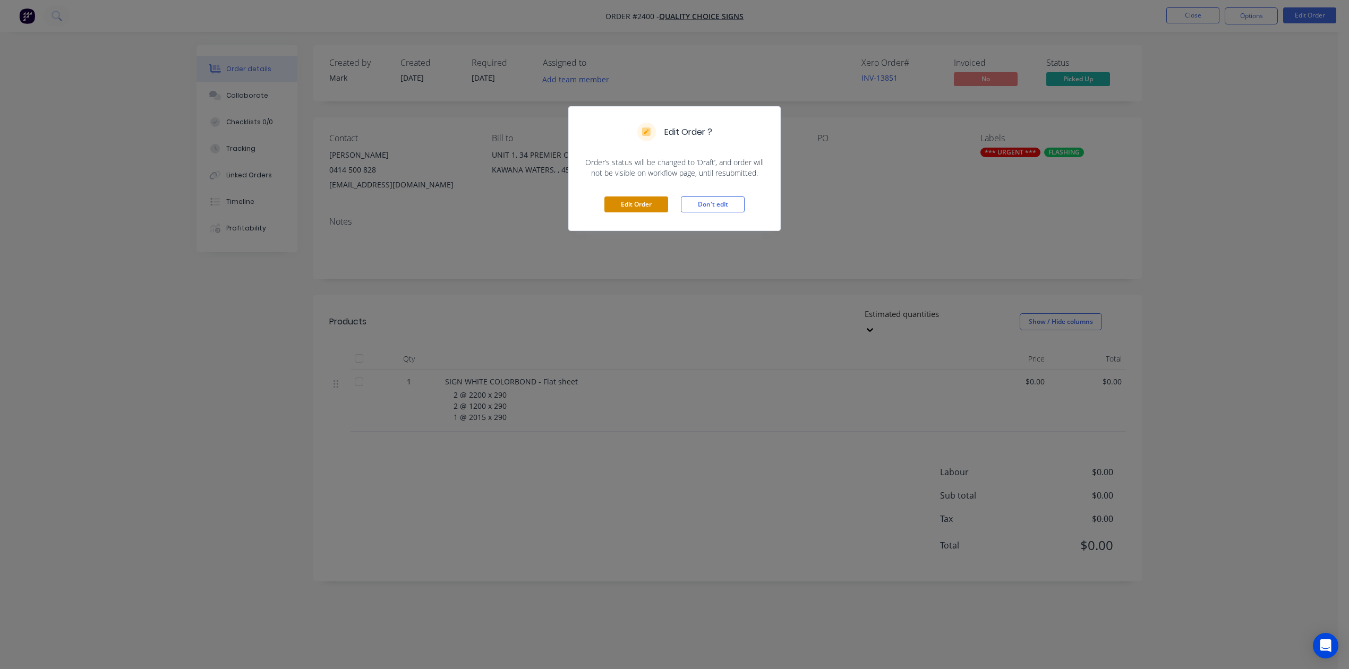
click at [627, 213] on button "Edit Order" at bounding box center [637, 205] width 64 height 16
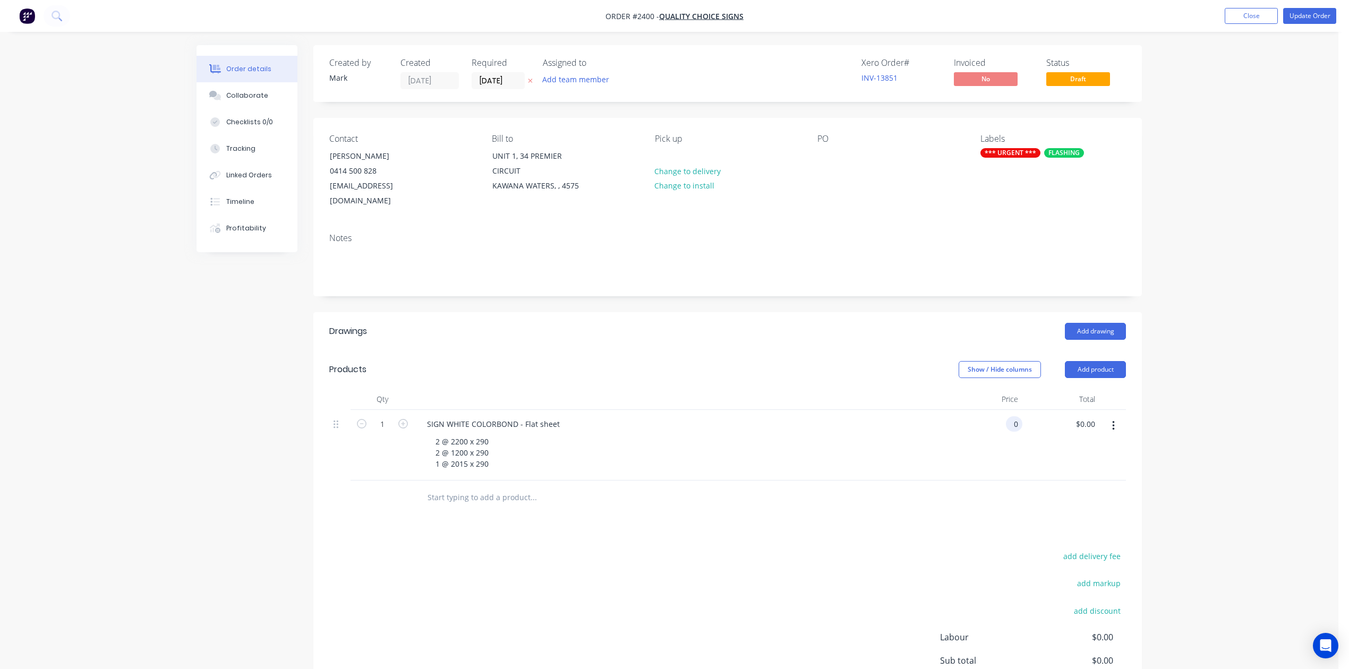
click at [997, 481] on div "0 0" at bounding box center [984, 445] width 77 height 71
type input "$270.00"
click at [1310, 13] on button "Update Order" at bounding box center [1310, 16] width 53 height 16
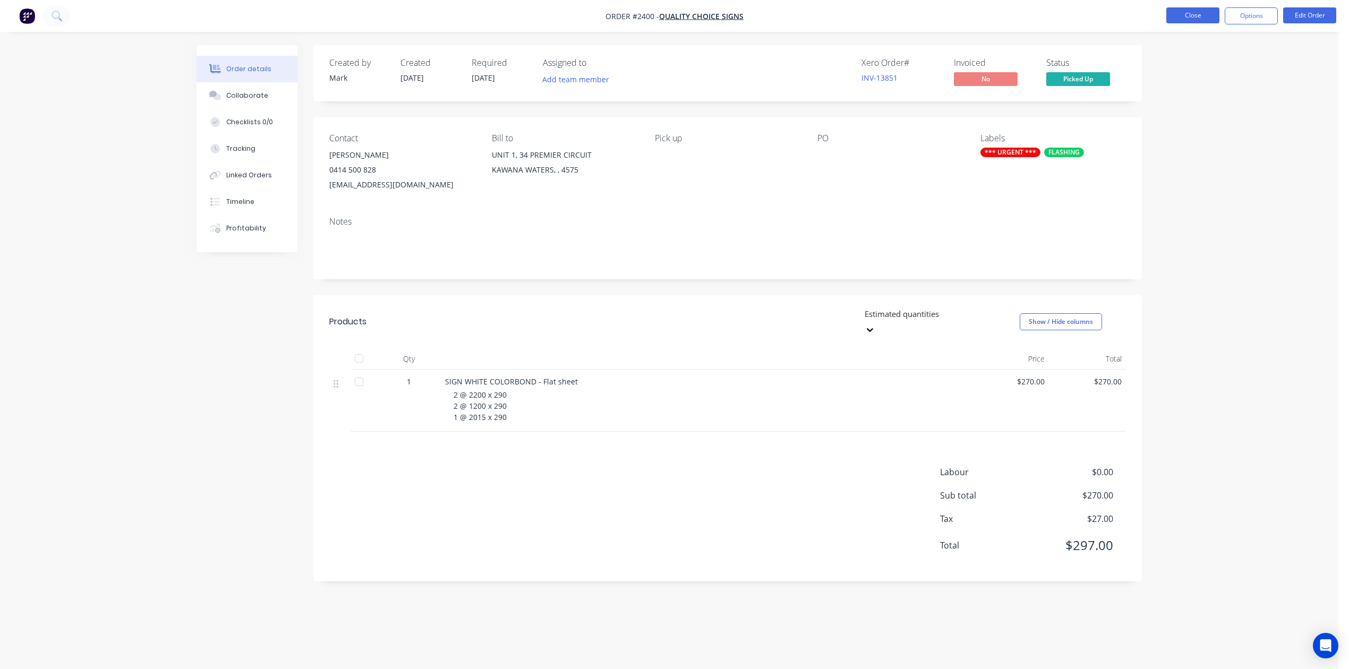
click at [1193, 15] on button "Close" at bounding box center [1193, 15] width 53 height 16
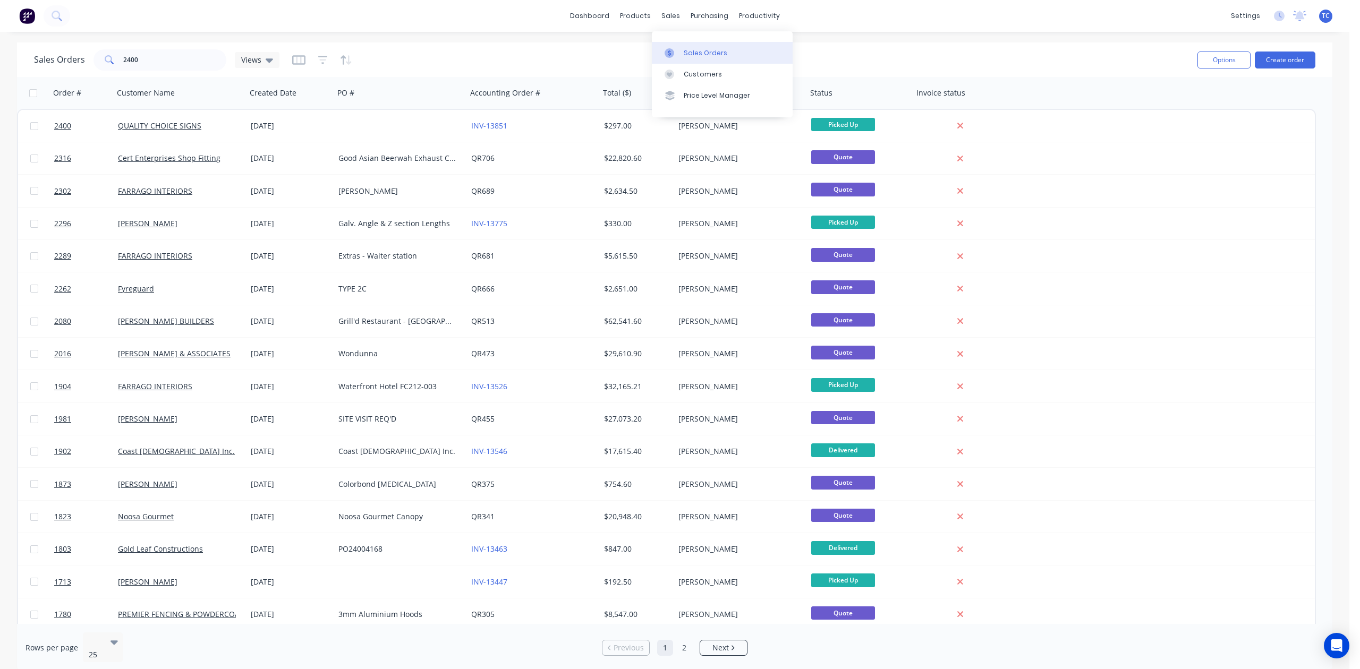
click at [700, 56] on div "Sales Orders" at bounding box center [706, 53] width 44 height 10
drag, startPoint x: 158, startPoint y: 58, endPoint x: 109, endPoint y: 54, distance: 49.1
click at [109, 54] on div "2400" at bounding box center [160, 59] width 133 height 21
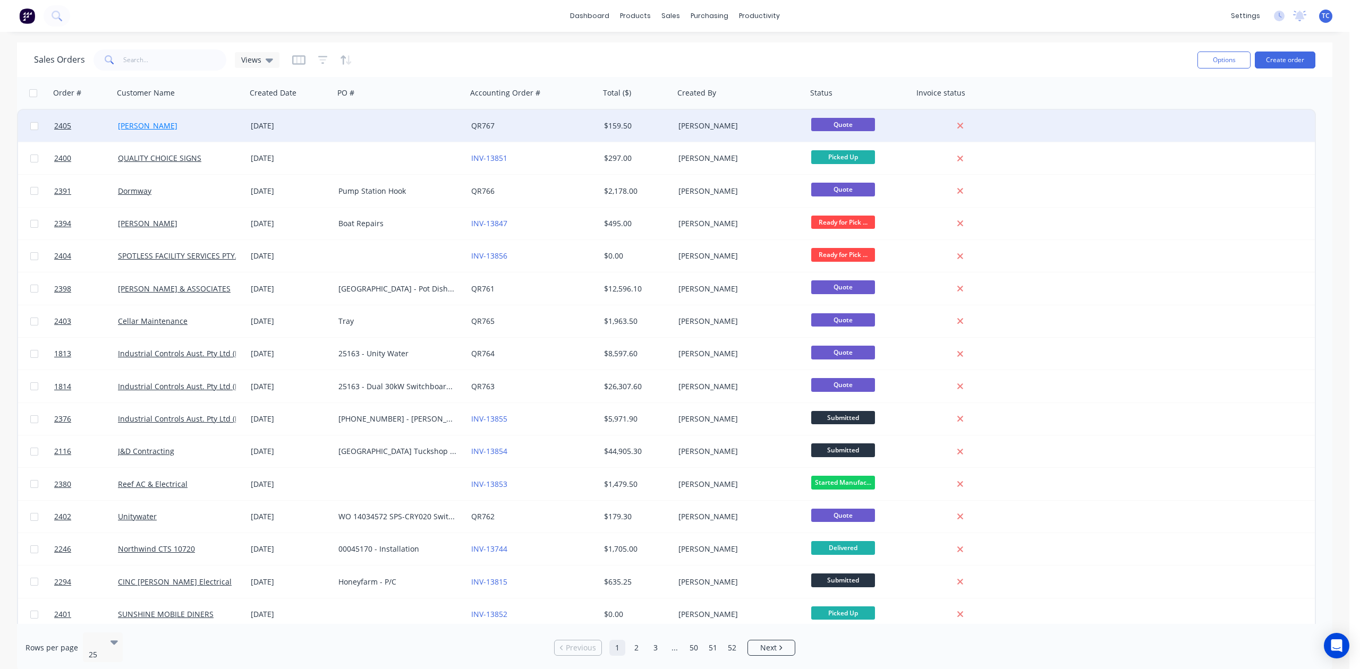
click at [150, 124] on link "[PERSON_NAME]" at bounding box center [148, 126] width 60 height 10
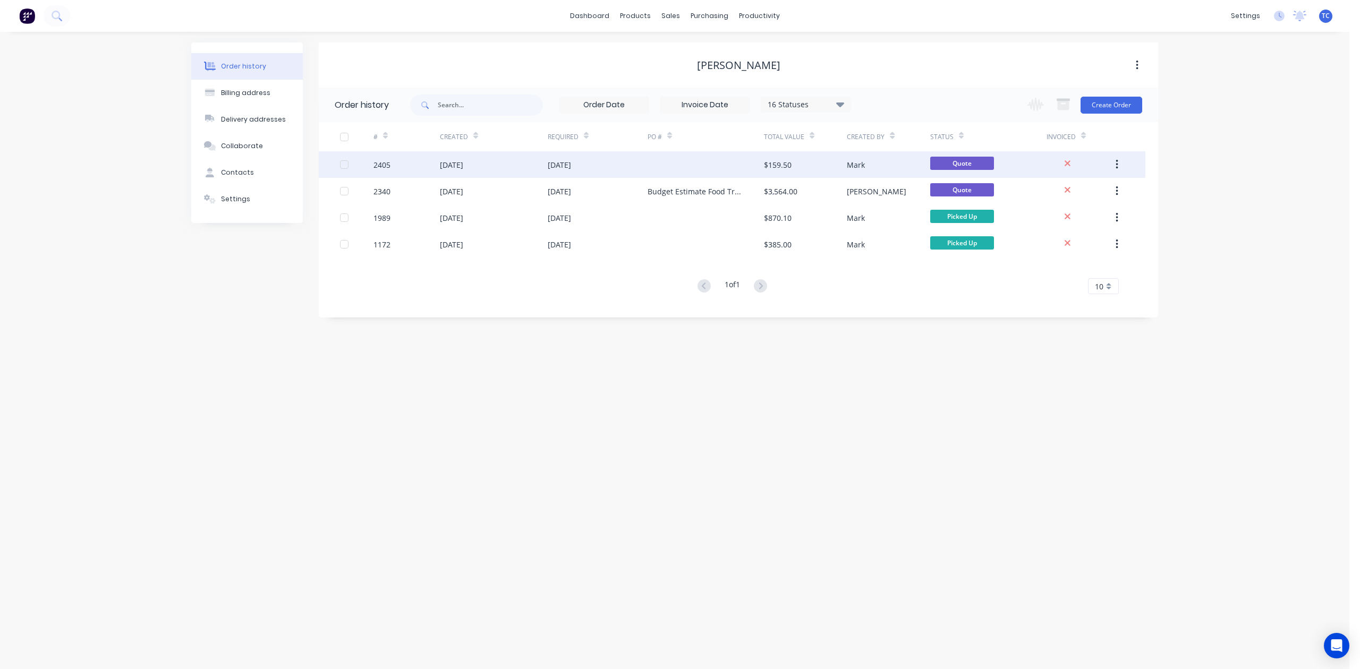
click at [551, 162] on div "[DATE]" at bounding box center [559, 164] width 23 height 11
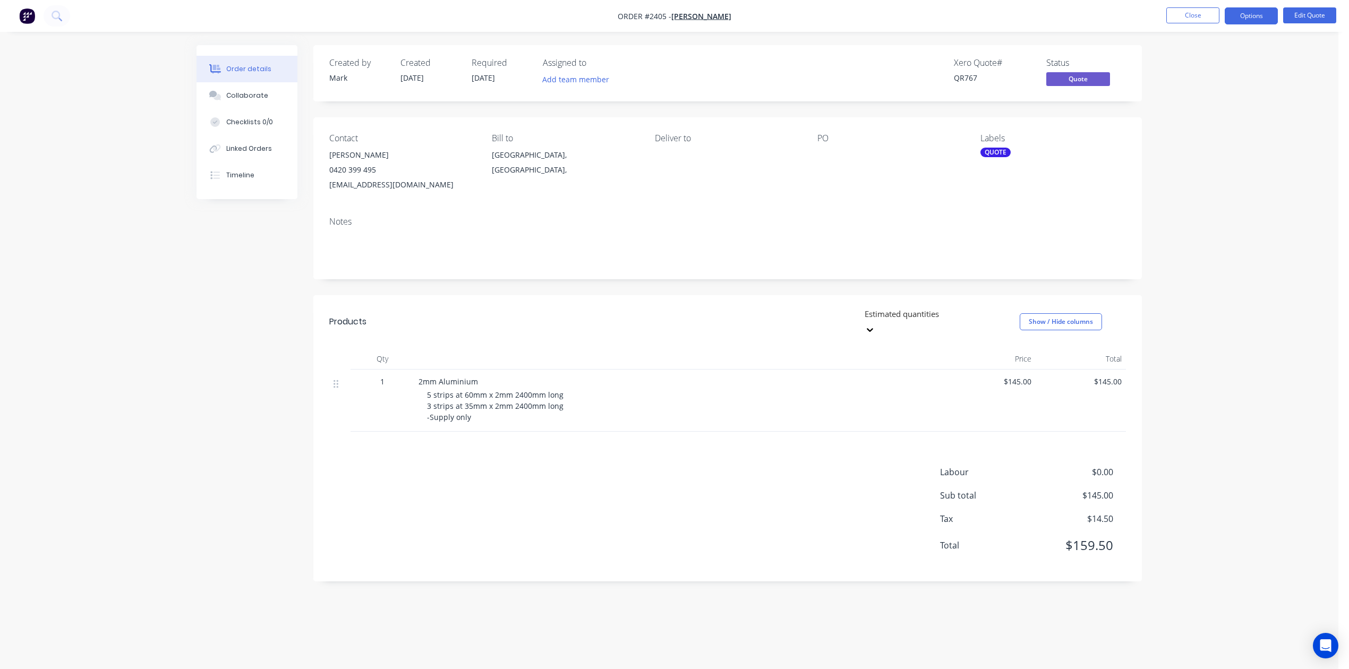
click at [999, 157] on div "QUOTE" at bounding box center [996, 153] width 30 height 10
click at [998, 273] on div at bounding box center [998, 271] width 21 height 21
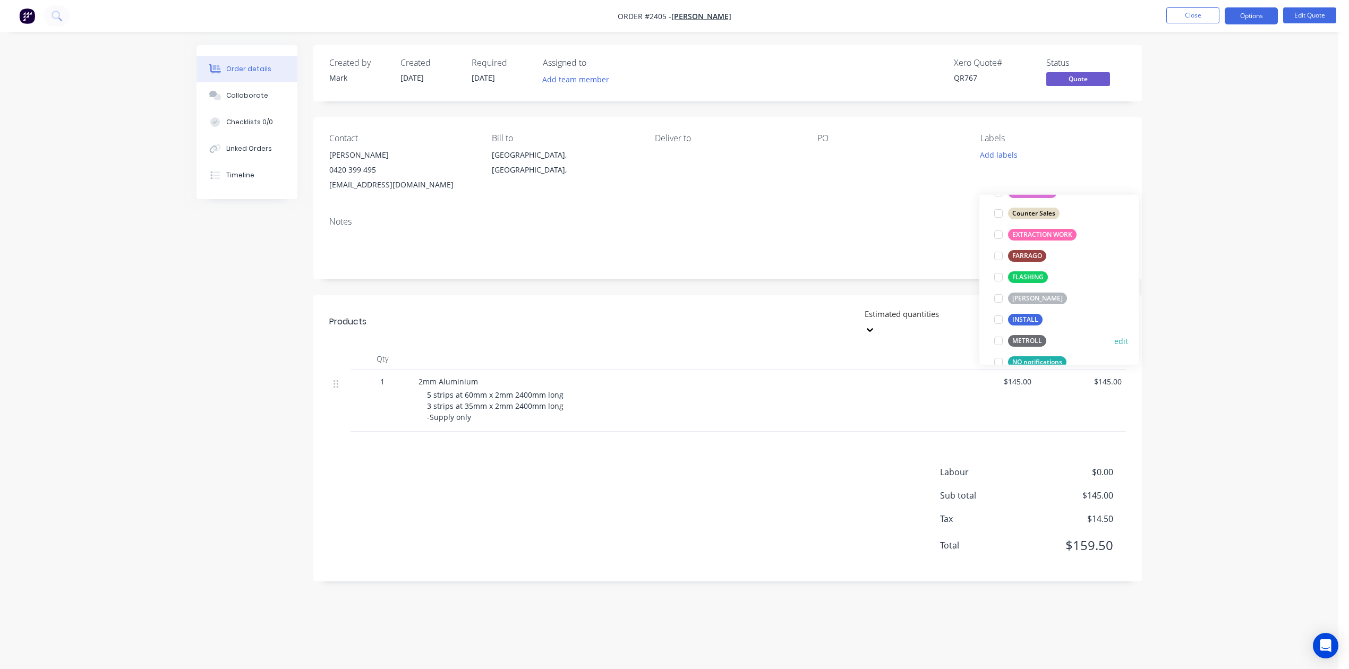
scroll to position [213, 0]
click at [999, 240] on div at bounding box center [998, 237] width 21 height 21
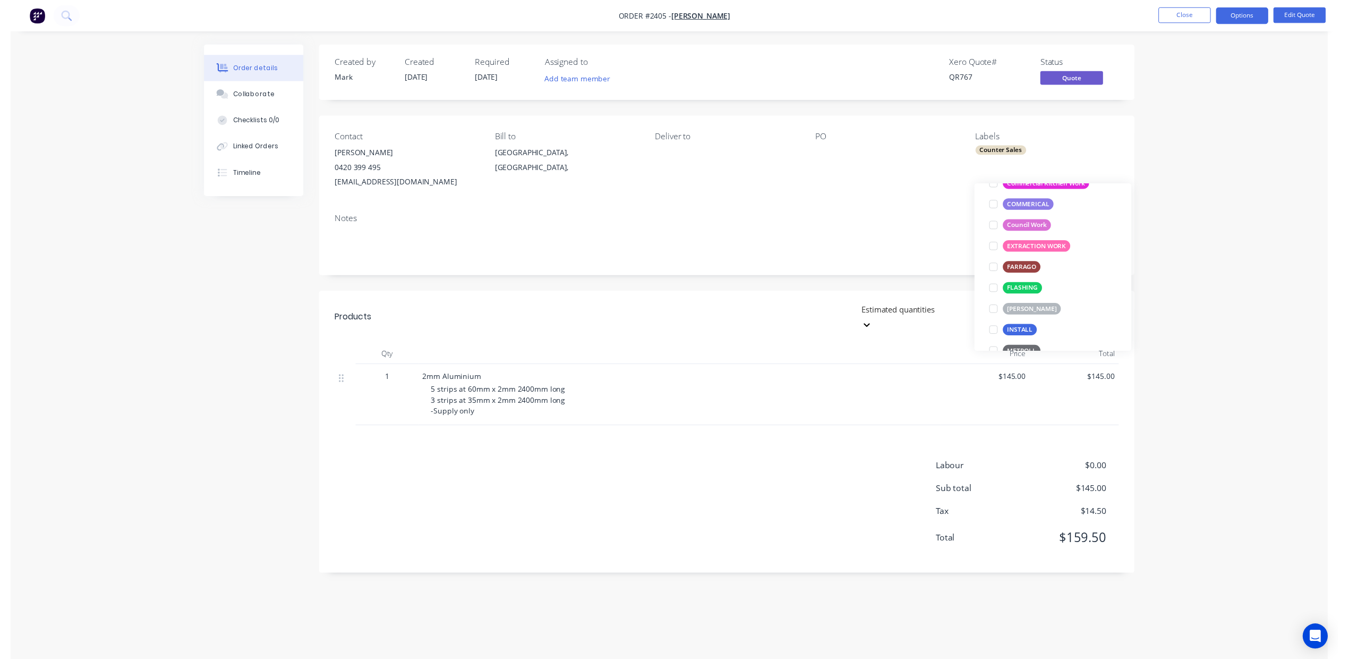
scroll to position [43, 0]
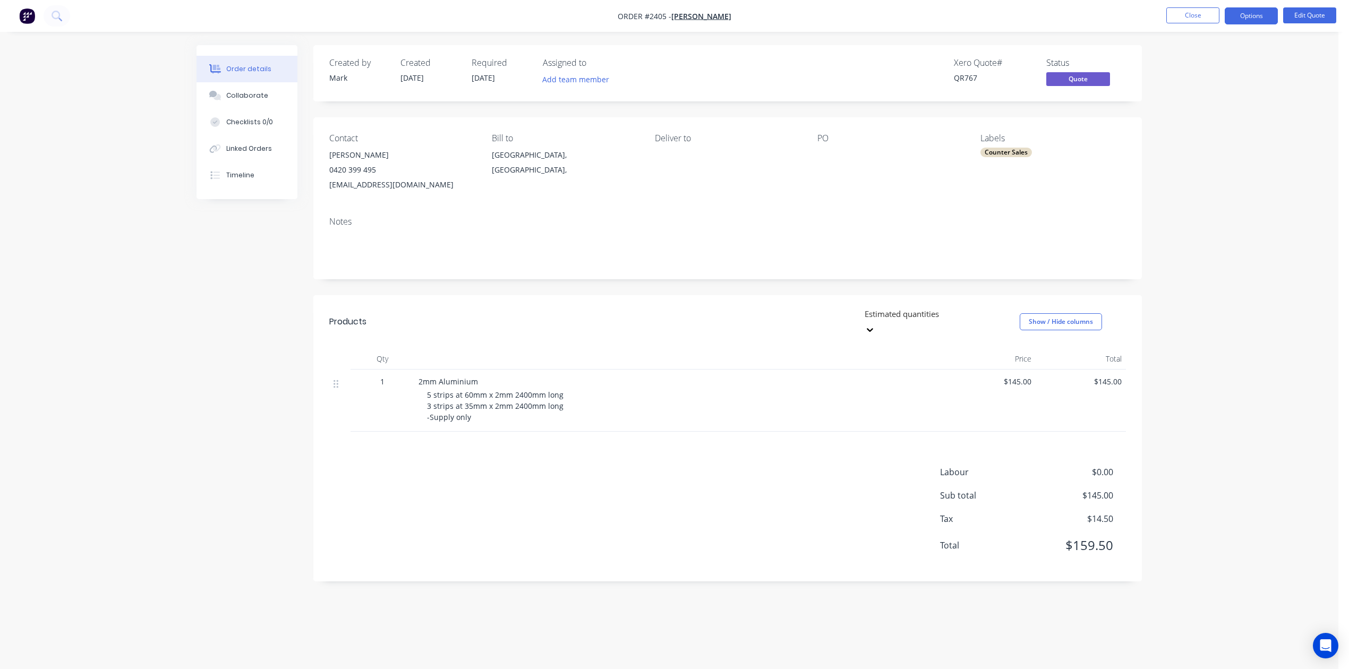
click at [925, 192] on div "PO" at bounding box center [891, 162] width 146 height 59
click at [822, 172] on div "PO" at bounding box center [891, 162] width 146 height 59
click at [1248, 15] on button "Options" at bounding box center [1251, 15] width 53 height 17
click at [1197, 128] on div "Convert to Order" at bounding box center [1220, 128] width 98 height 15
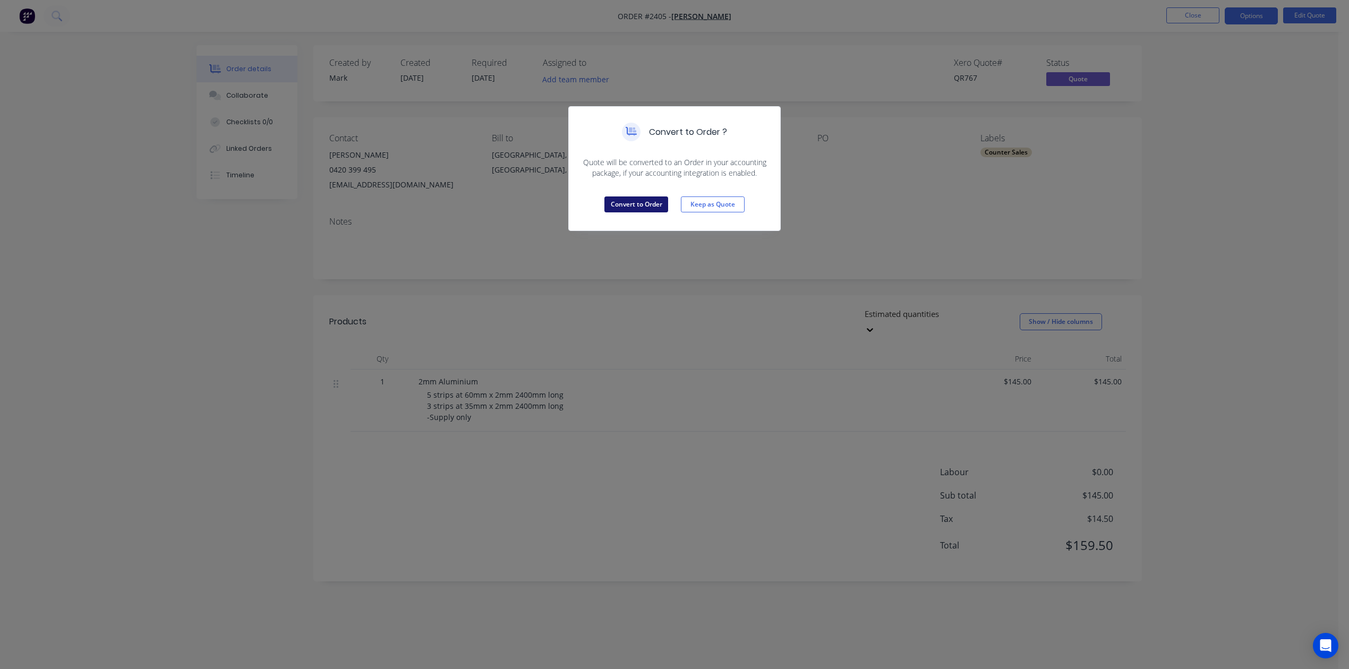
click at [648, 213] on button "Convert to Order" at bounding box center [637, 205] width 64 height 16
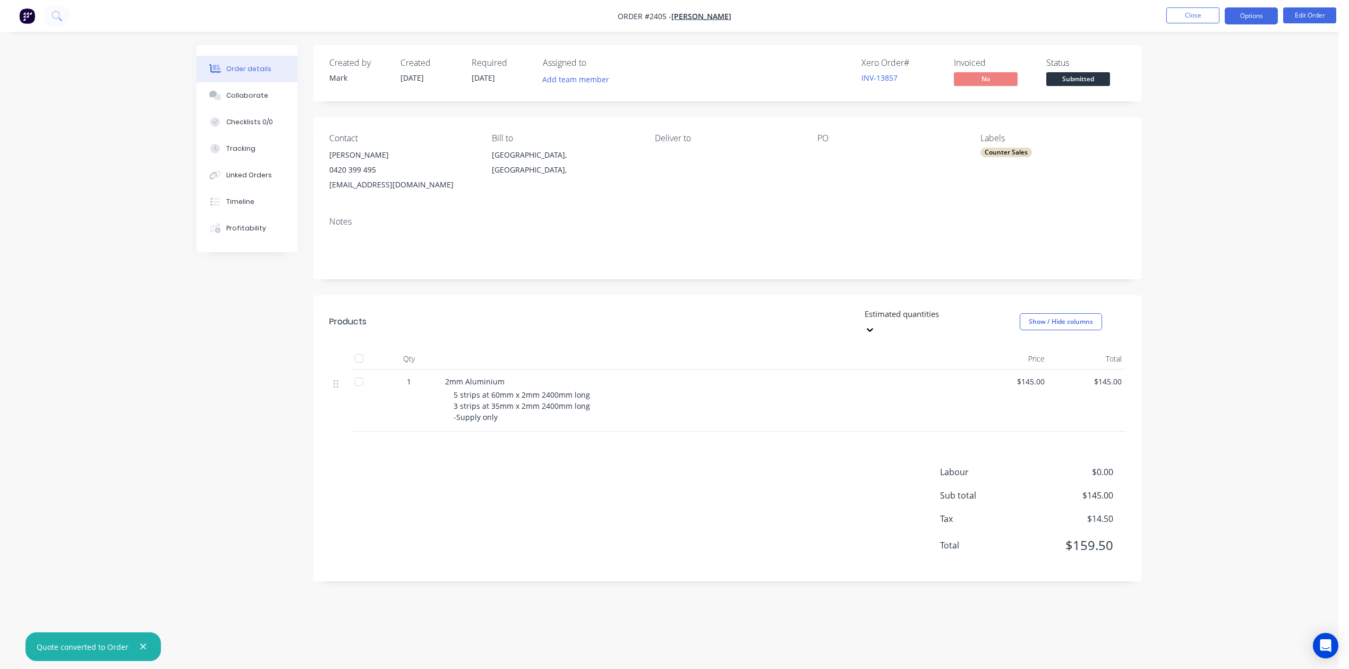
click at [1248, 18] on button "Options" at bounding box center [1251, 15] width 53 height 17
click at [1185, 130] on div "Work Order" at bounding box center [1220, 128] width 98 height 15
click at [1191, 107] on div "Without pricing" at bounding box center [1220, 106] width 98 height 15
click at [1265, 472] on div "Order details Collaborate Checklists 0/0 Tracking Linked Orders Timeline Profit…" at bounding box center [669, 334] width 1339 height 669
click at [1186, 14] on button "Close" at bounding box center [1193, 15] width 53 height 16
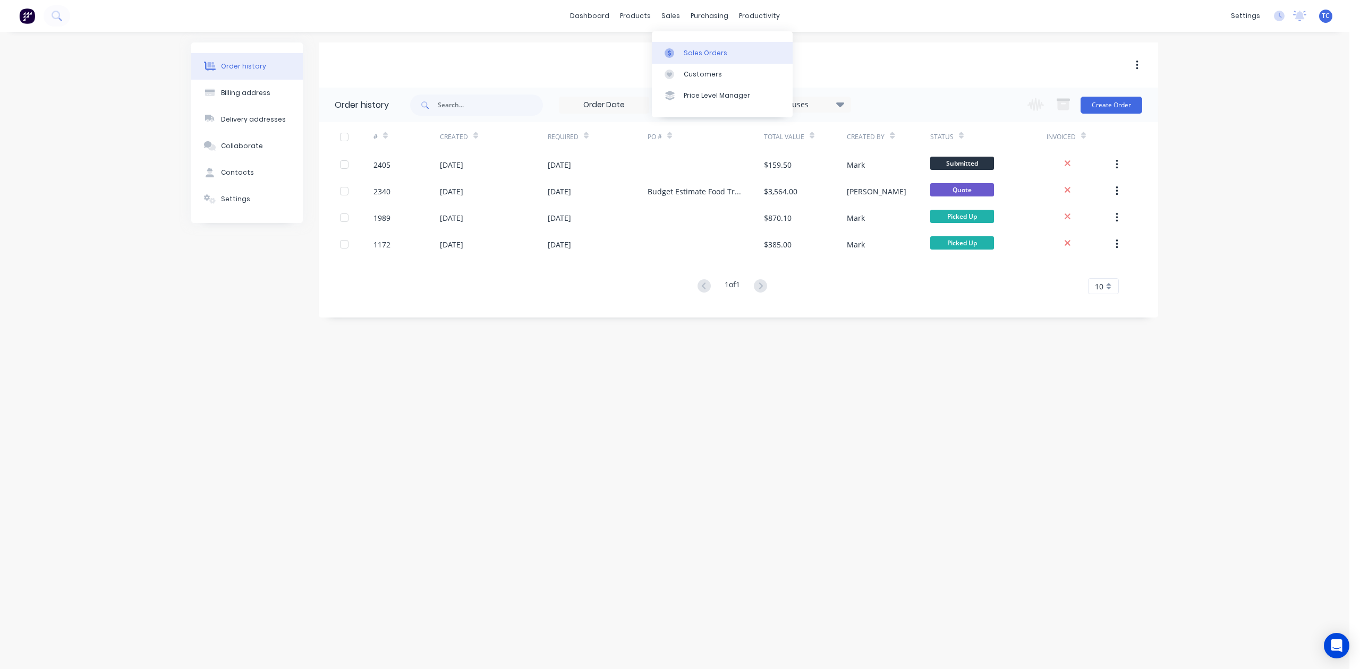
click at [702, 58] on div "Sales Orders" at bounding box center [706, 53] width 44 height 10
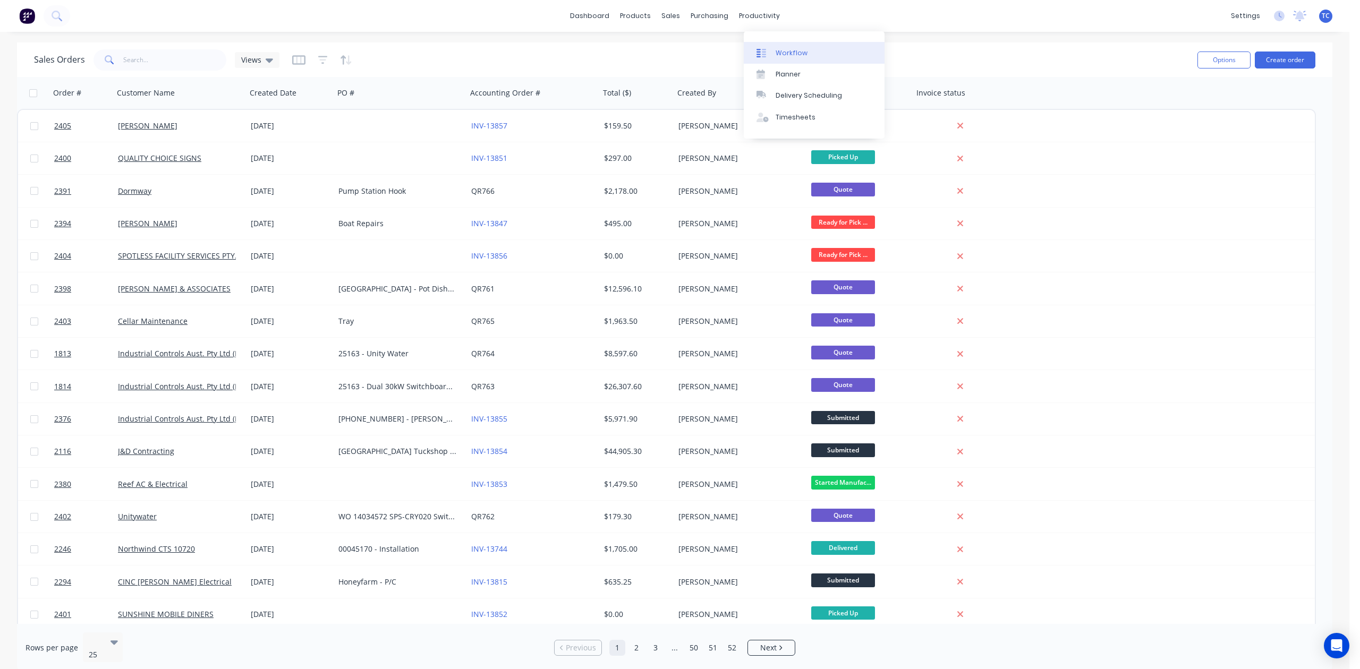
click at [799, 58] on div "Workflow" at bounding box center [792, 53] width 32 height 10
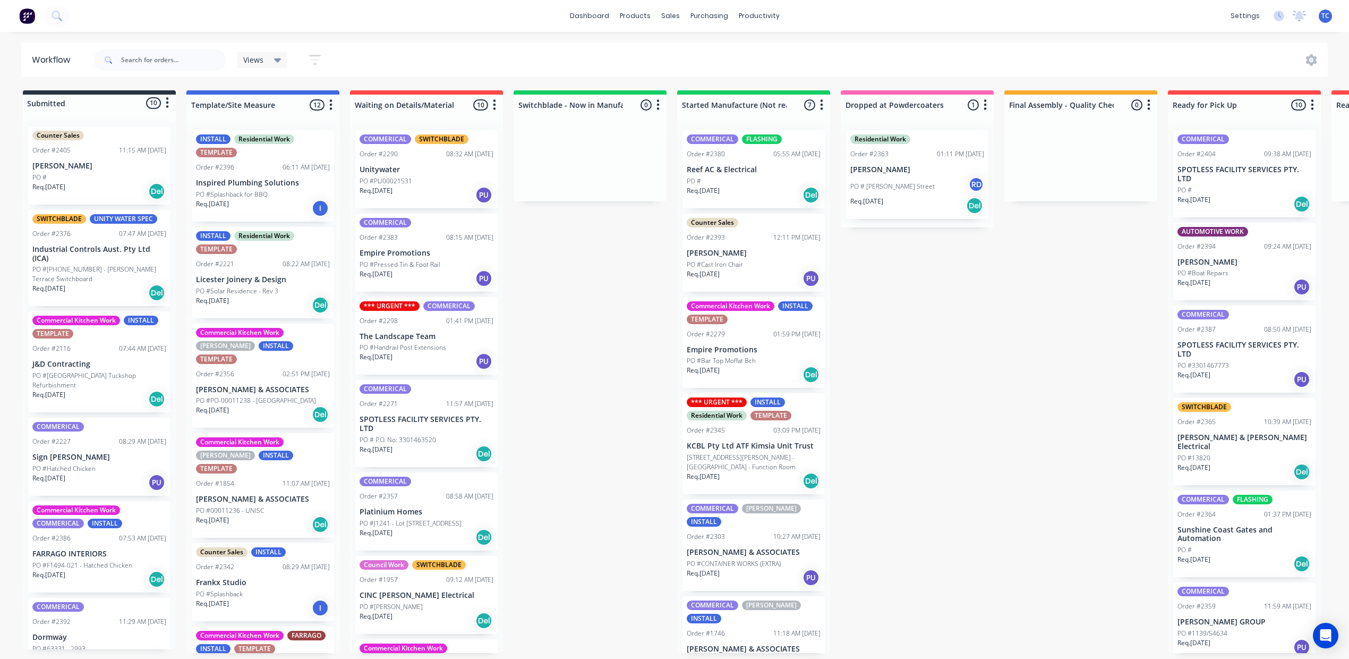
click at [94, 166] on div "Counter Sales Order #2405 11:15 AM [DATE] [PERSON_NAME] PO # Req. [DATE] Del" at bounding box center [99, 165] width 142 height 78
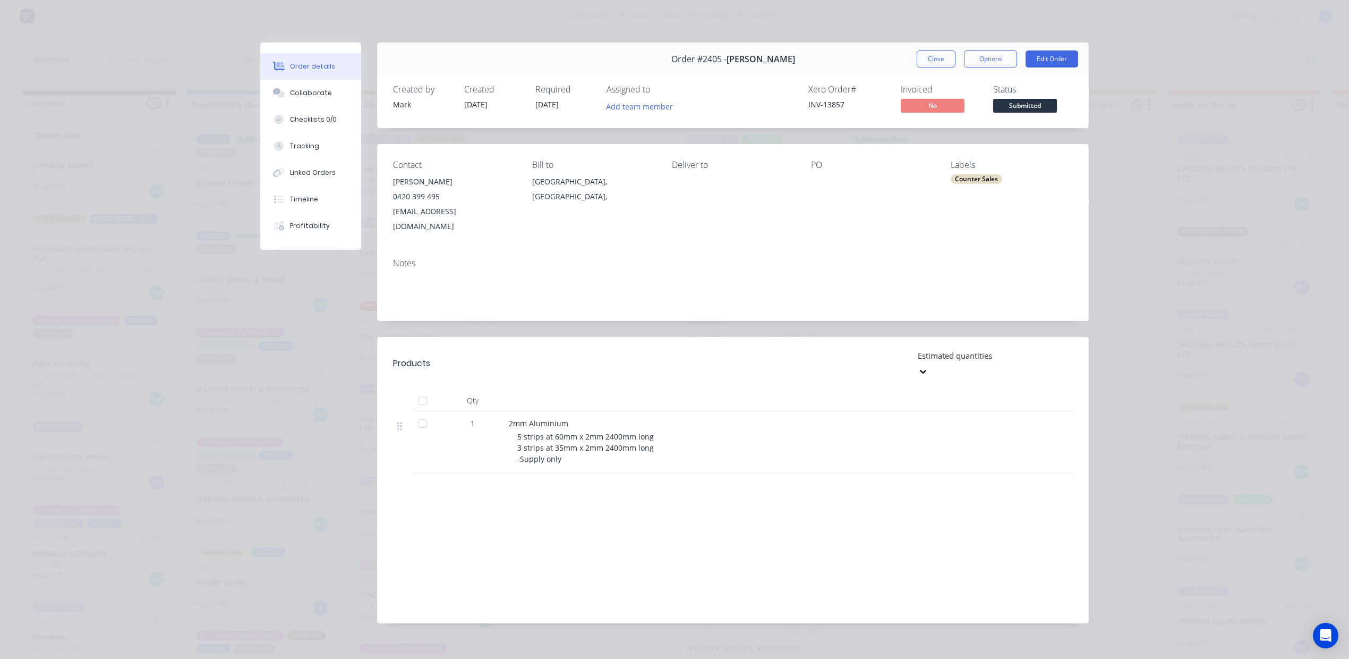
click at [917, 67] on button "Close" at bounding box center [936, 58] width 39 height 17
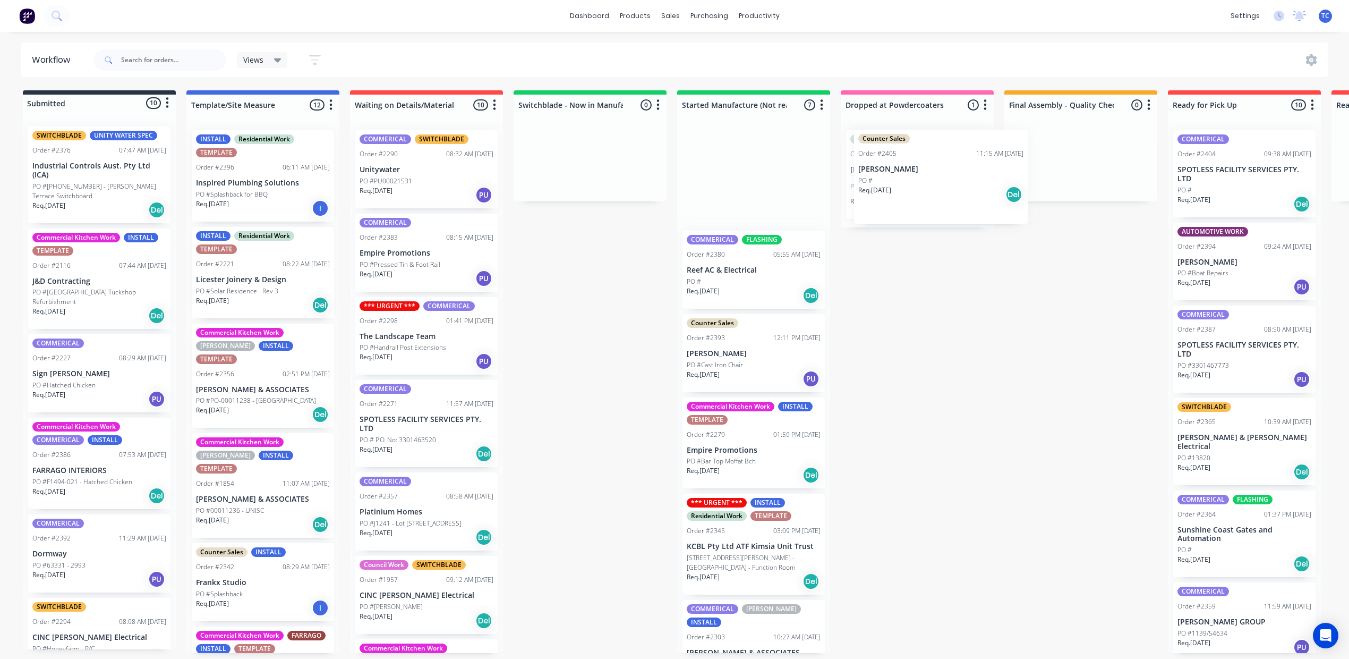
drag, startPoint x: 145, startPoint y: 177, endPoint x: 964, endPoint y: 176, distance: 819.2
click at [964, 176] on div "Submitted 10 Status colour #273444 hex #273444 Save Cancel Summaries Total orde…" at bounding box center [878, 371] width 1772 height 563
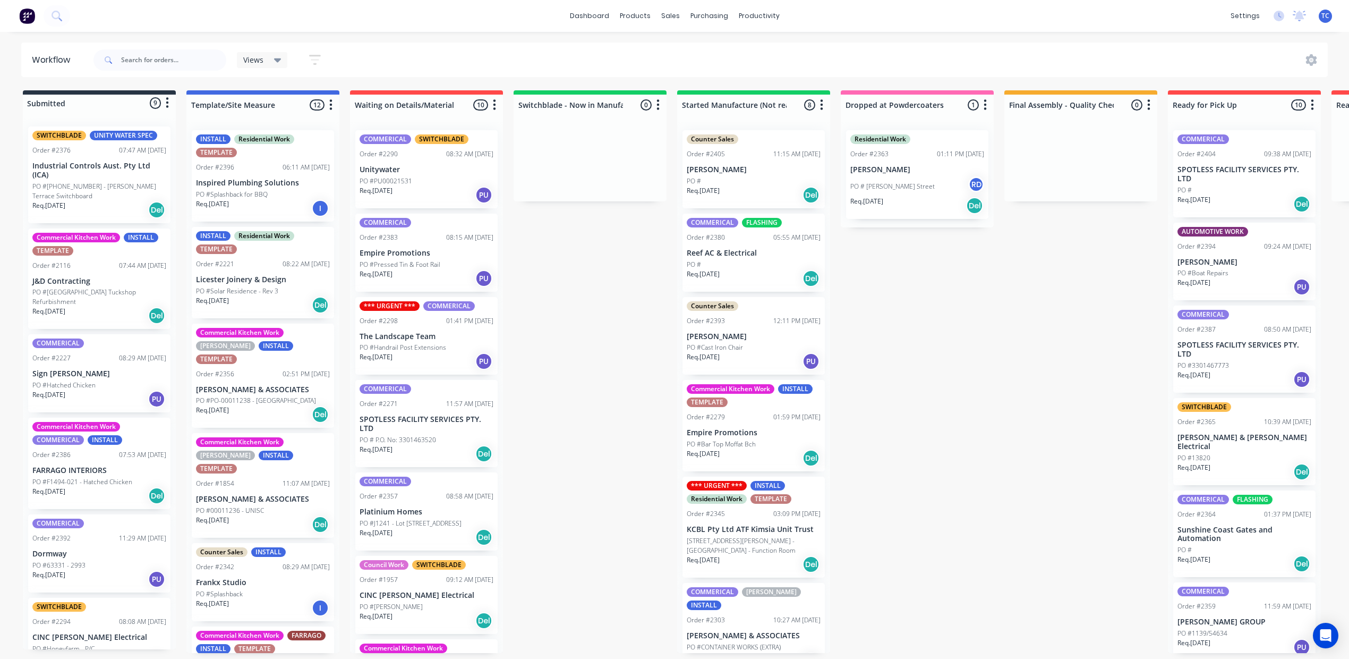
click at [821, 174] on p "[PERSON_NAME]" at bounding box center [754, 169] width 134 height 9
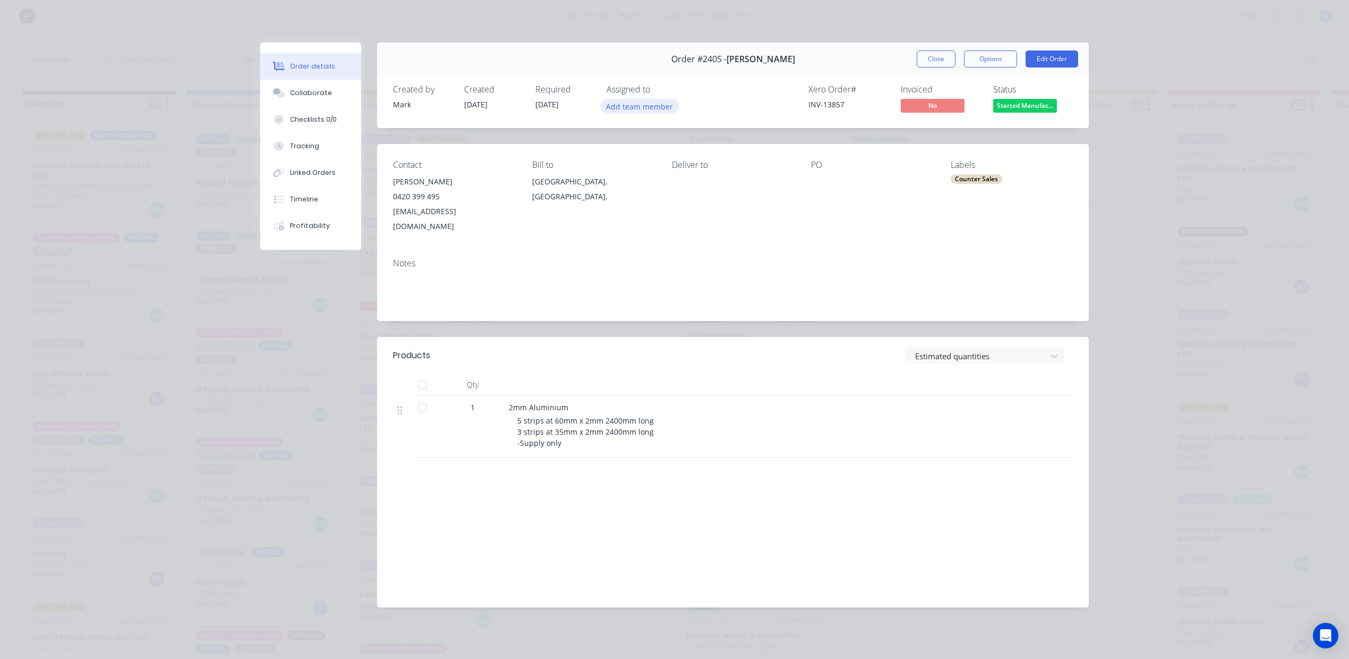
click at [674, 113] on button "Add team member" at bounding box center [640, 106] width 78 height 14
click at [636, 256] on div at bounding box center [635, 253] width 21 height 21
click at [917, 67] on button "Close" at bounding box center [936, 58] width 39 height 17
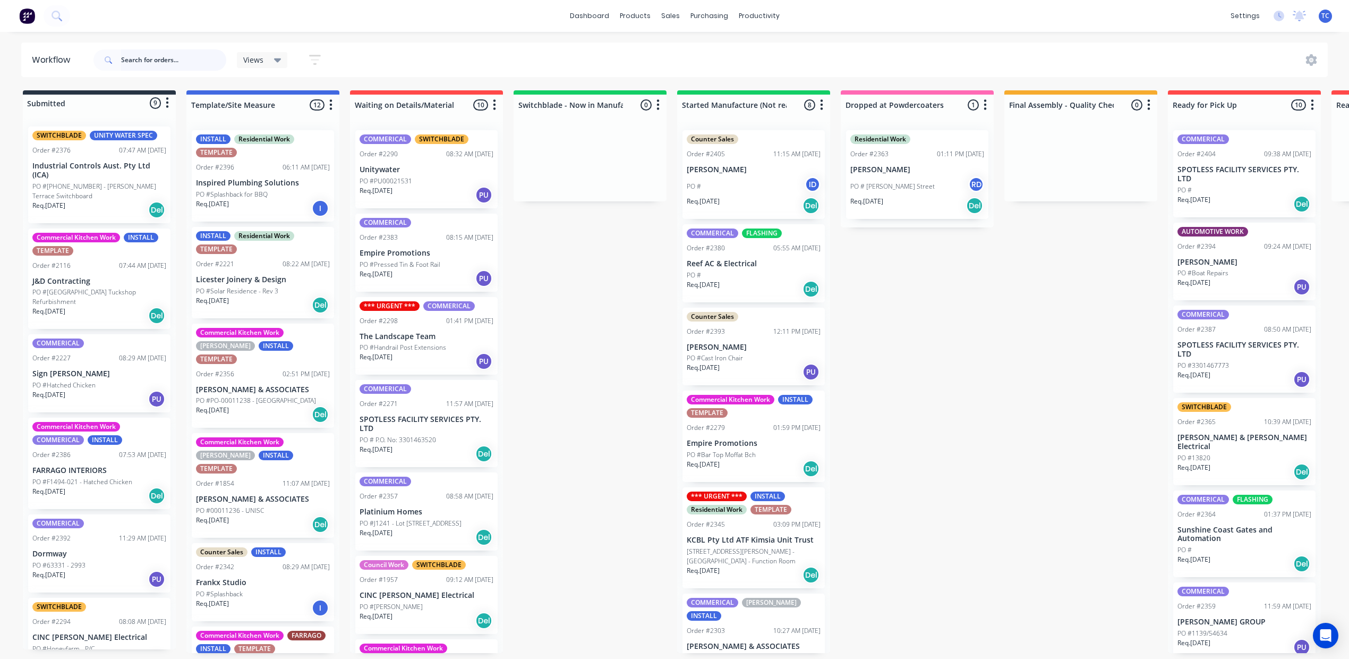
click at [190, 54] on input "text" at bounding box center [173, 59] width 105 height 21
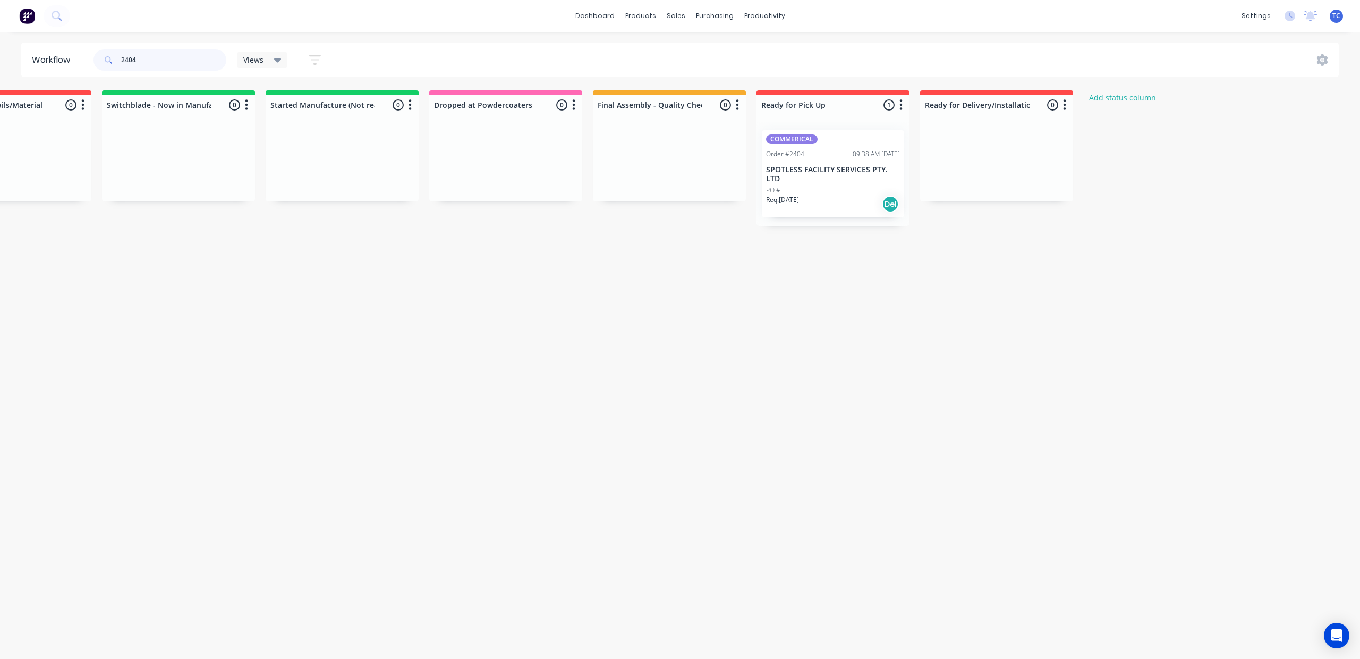
scroll to position [0, 621]
type input "2404"
click at [990, 54] on div "Workflow" at bounding box center [1006, 53] width 32 height 10
click at [900, 183] on p "SPOTLESS FACILITY SERVICES PTY. LTD" at bounding box center [833, 174] width 134 height 18
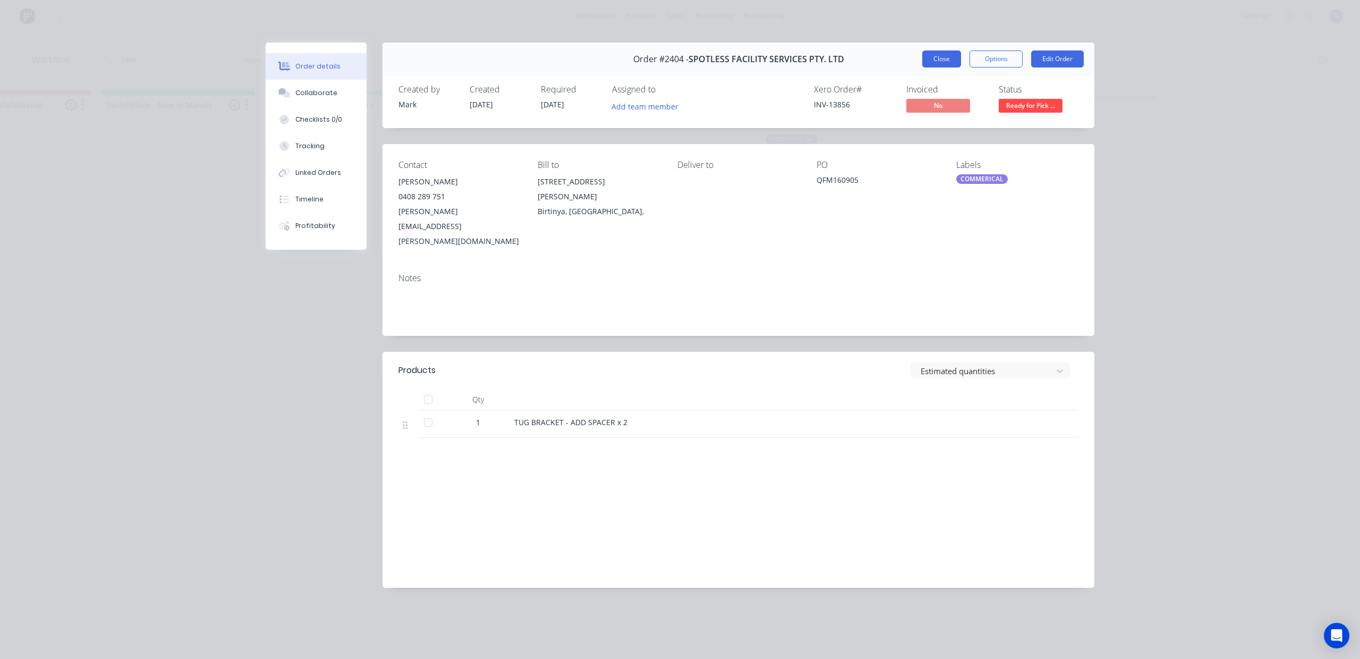
click at [922, 67] on button "Close" at bounding box center [941, 58] width 39 height 17
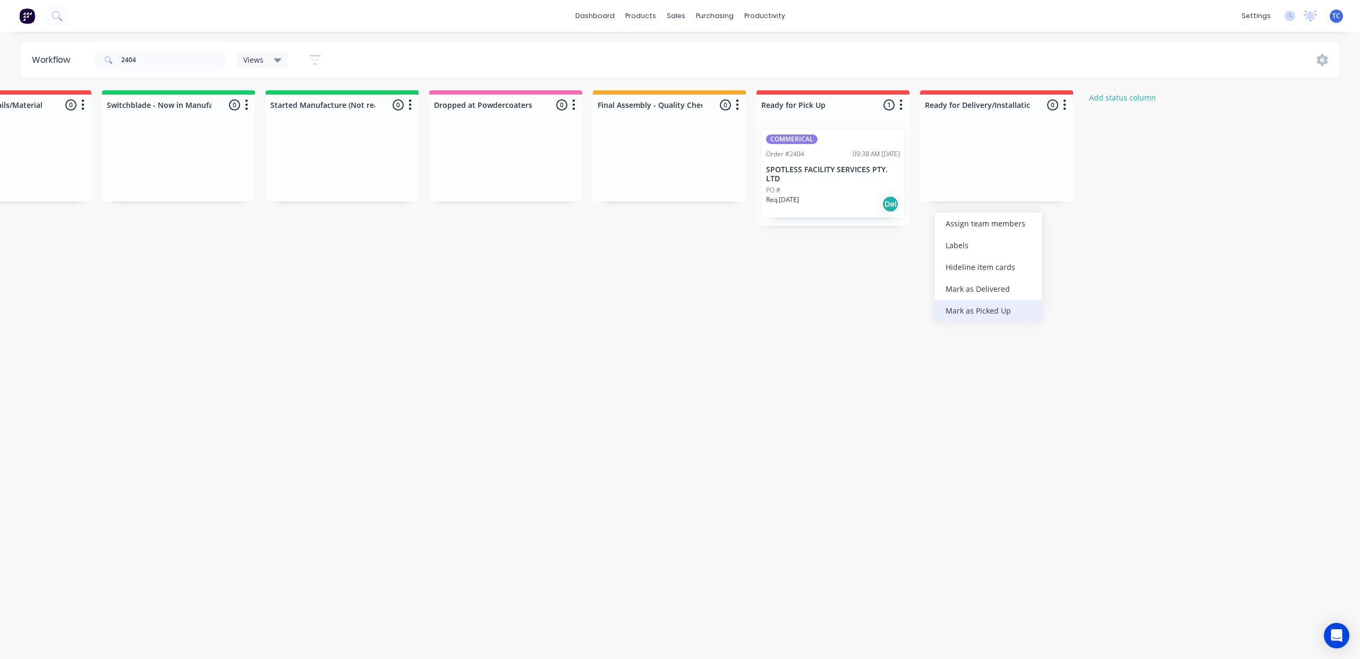
click at [1013, 321] on div "Mark as Picked Up" at bounding box center [988, 311] width 107 height 22
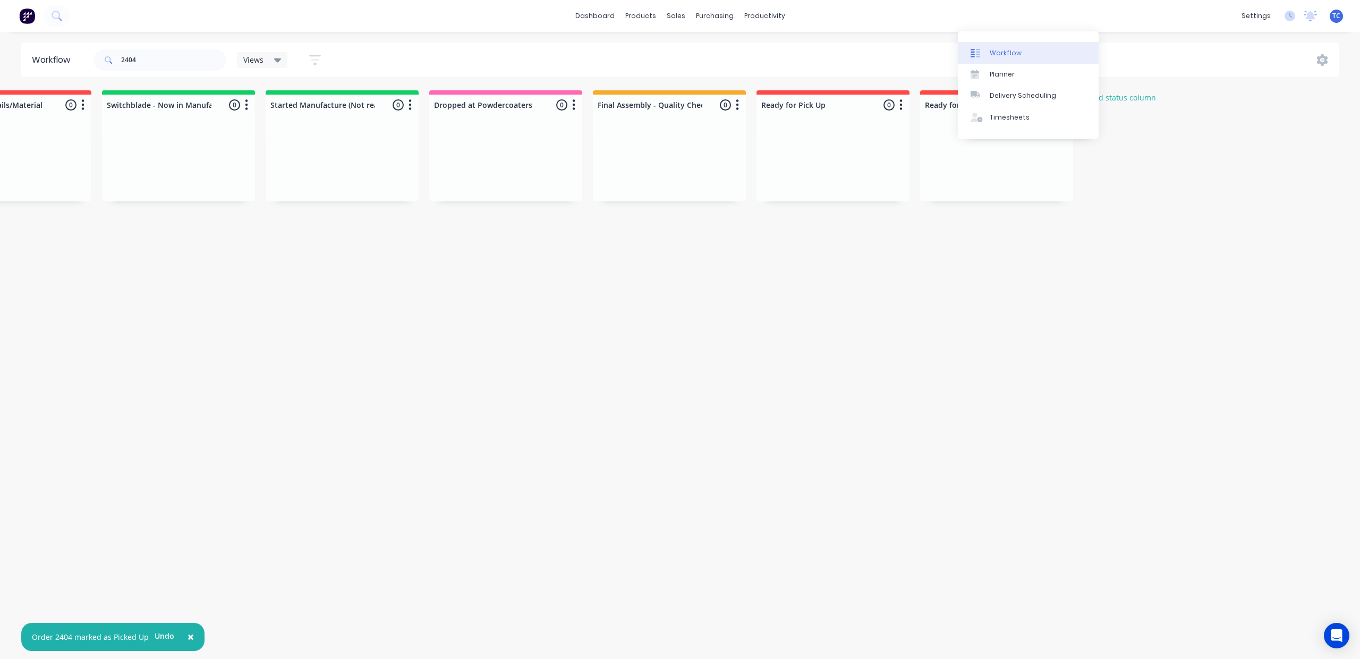
click at [990, 54] on div "Workflow" at bounding box center [1006, 53] width 32 height 10
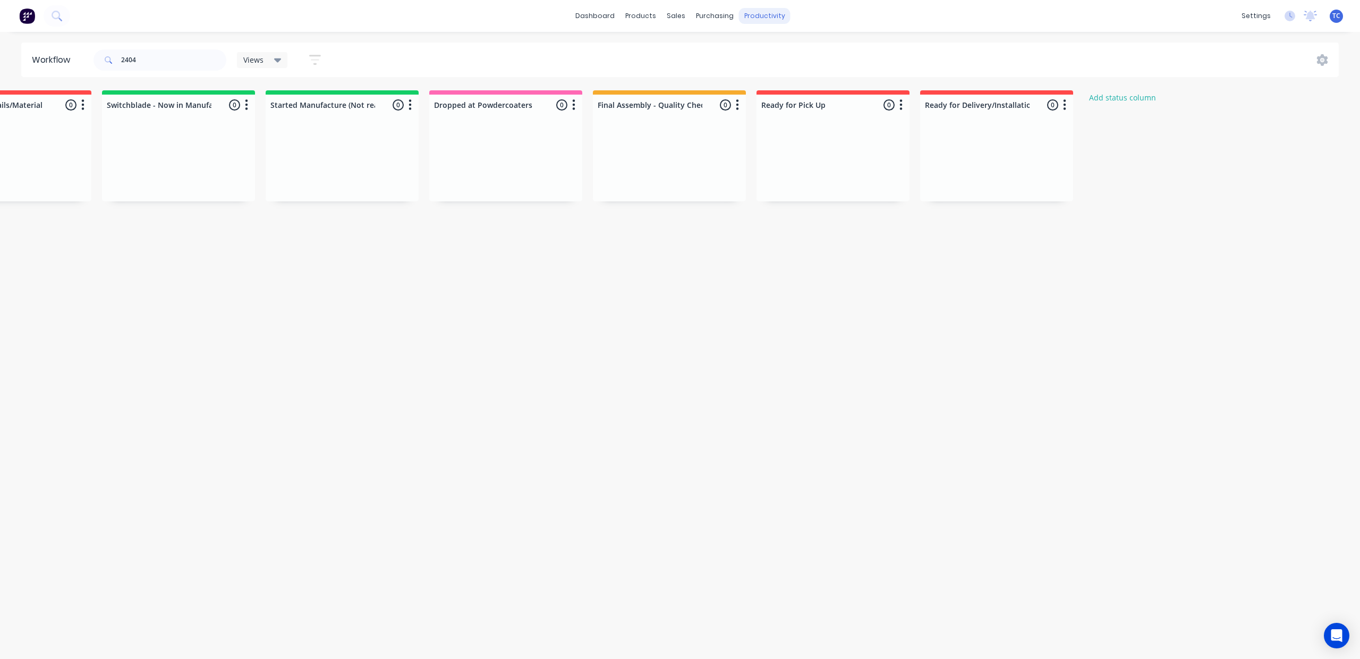
drag, startPoint x: 1344, startPoint y: 642, endPoint x: 786, endPoint y: 11, distance: 842.3
click at [786, 11] on div "productivity" at bounding box center [765, 16] width 52 height 16
click at [990, 58] on div "Workflow" at bounding box center [1006, 53] width 32 height 10
click at [581, 15] on link "dashboard" at bounding box center [595, 16] width 50 height 16
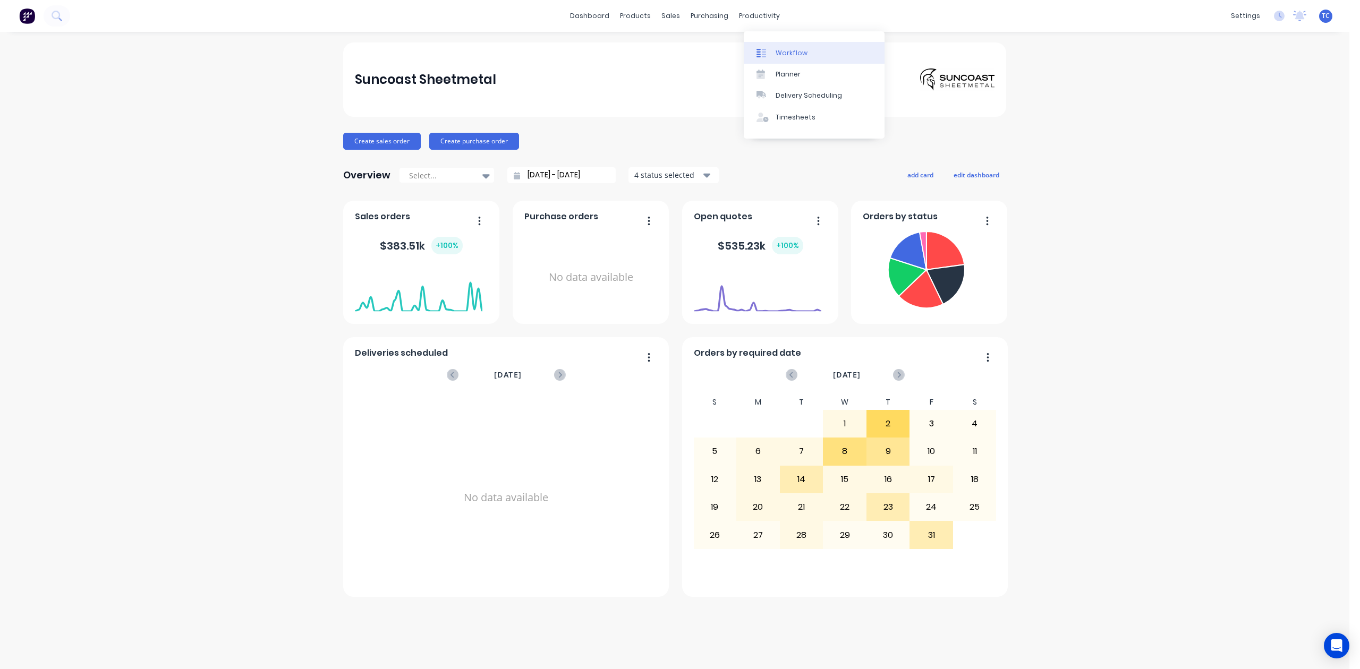
click at [789, 57] on div "Workflow" at bounding box center [792, 53] width 32 height 10
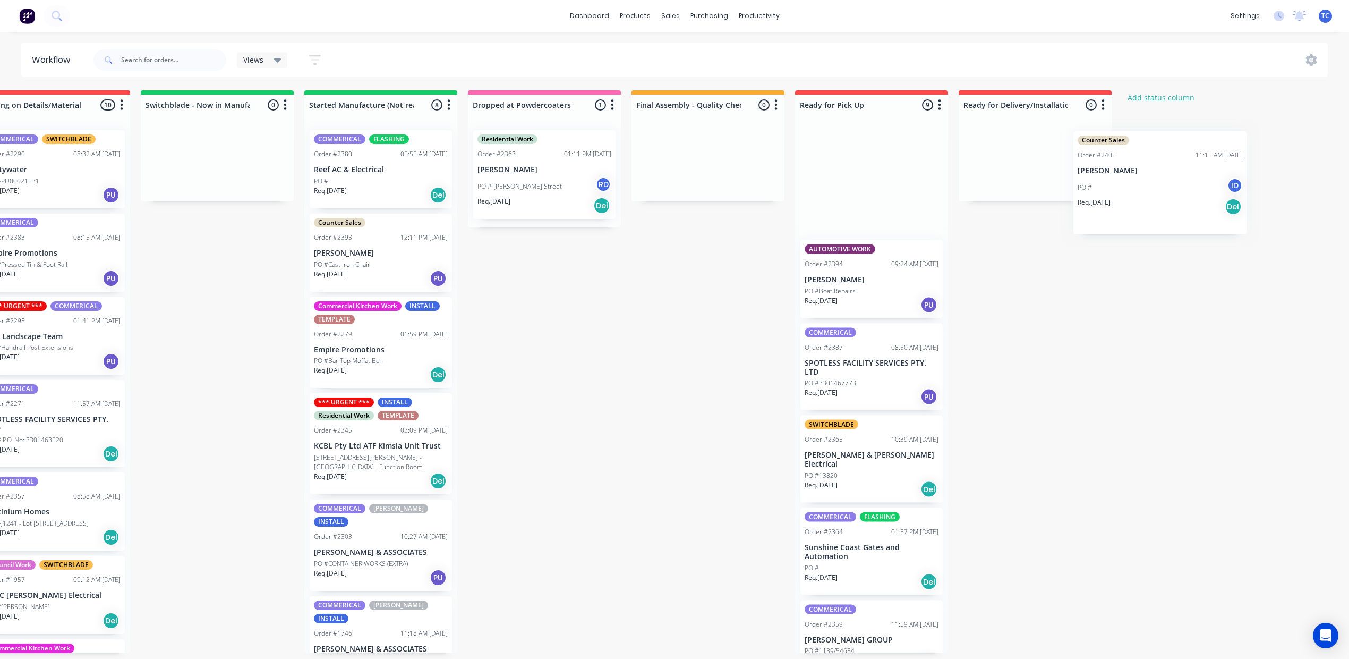
drag, startPoint x: 914, startPoint y: 209, endPoint x: 1137, endPoint y: 202, distance: 223.8
click at [1137, 202] on div "Submitted 9 Status colour #273444 hex #273444 Save Cancel Summaries Total order…" at bounding box center [505, 371] width 1772 height 563
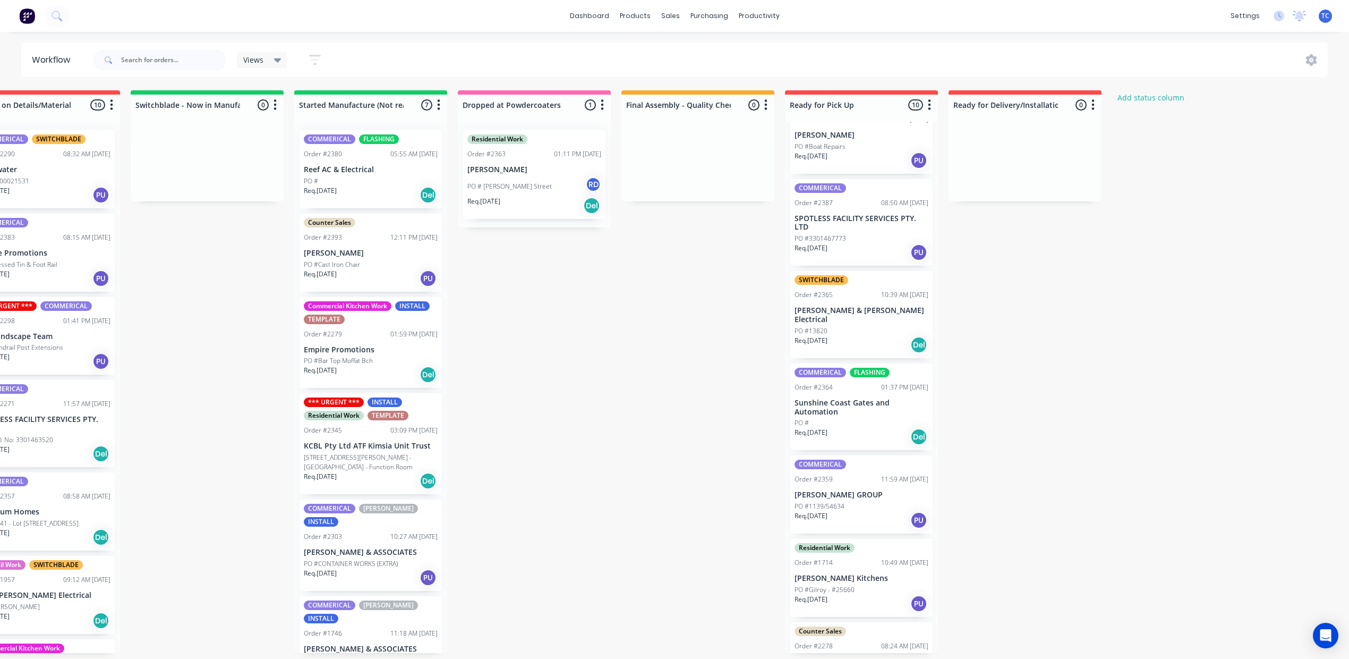
scroll to position [141, 0]
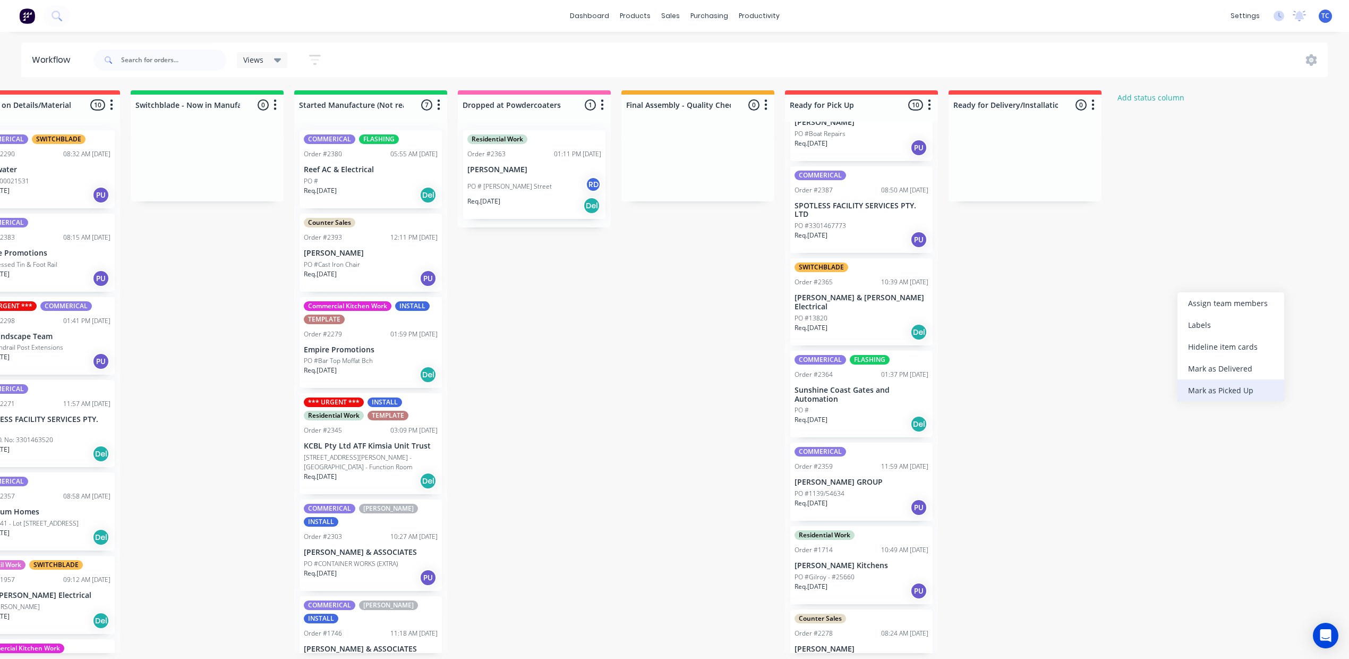
click at [1227, 401] on div "Mark as Picked Up" at bounding box center [1231, 390] width 107 height 22
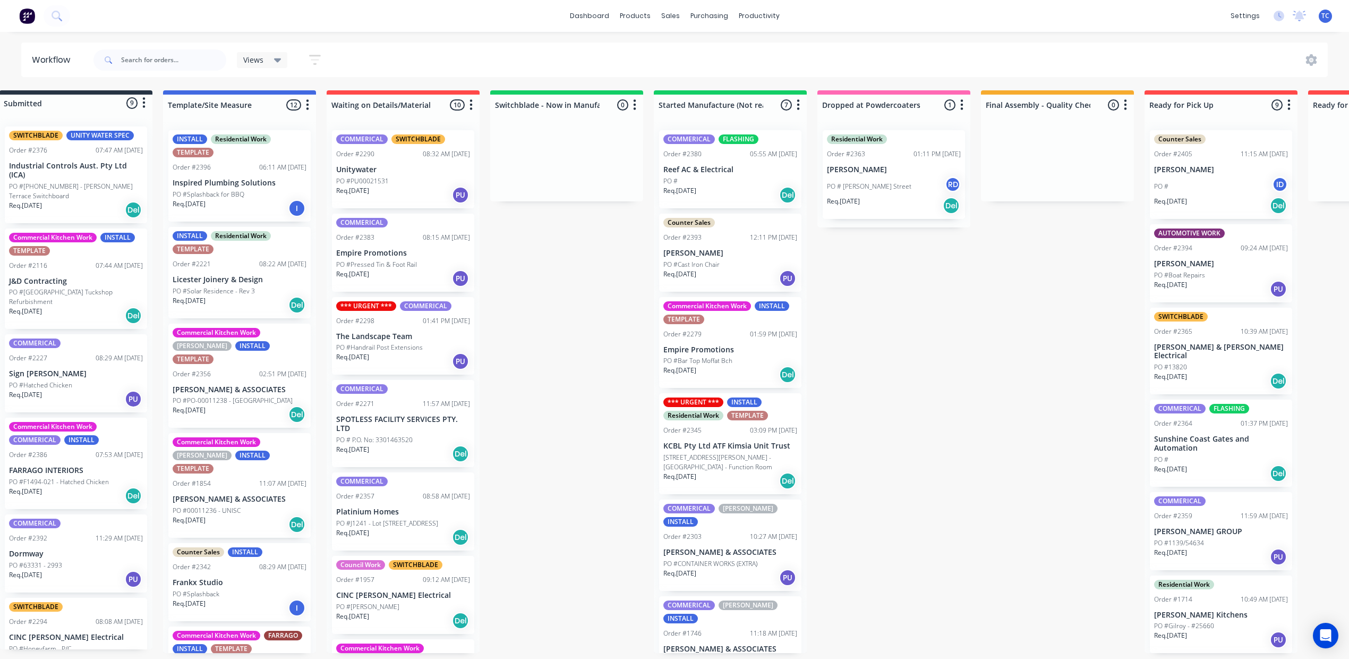
scroll to position [0, 0]
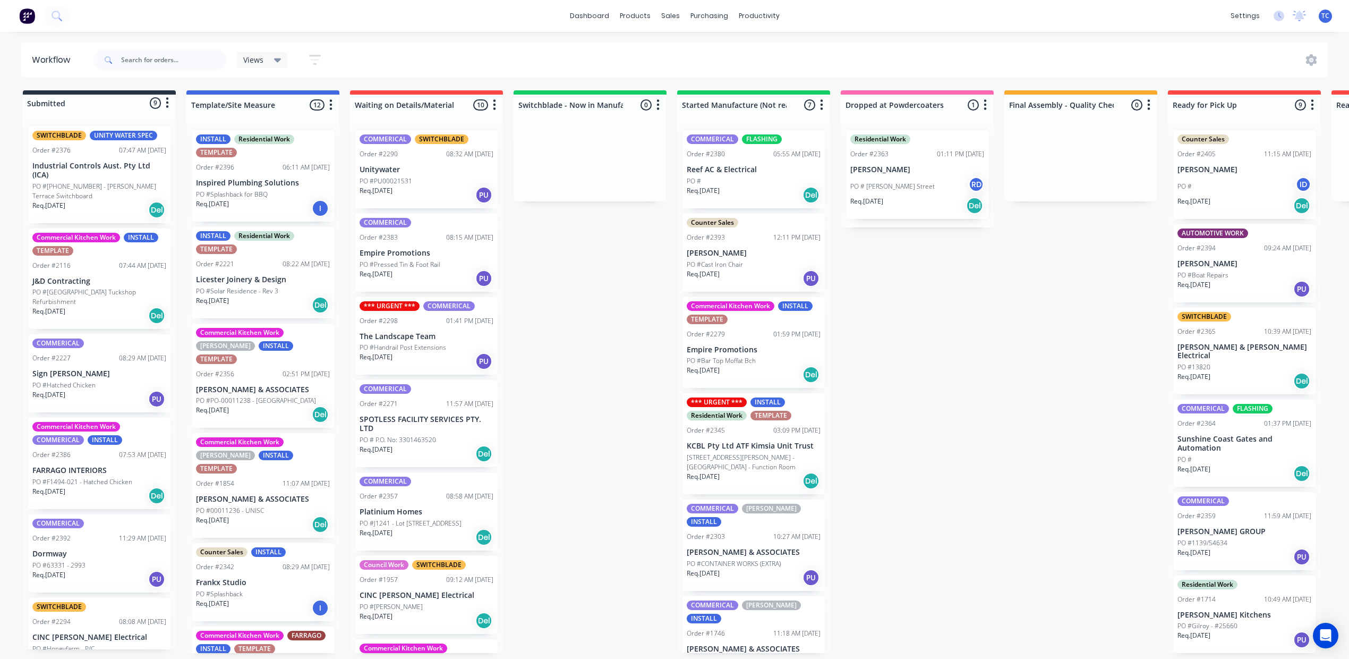
click at [312, 617] on div "Req. 15/10/25 I" at bounding box center [263, 608] width 134 height 18
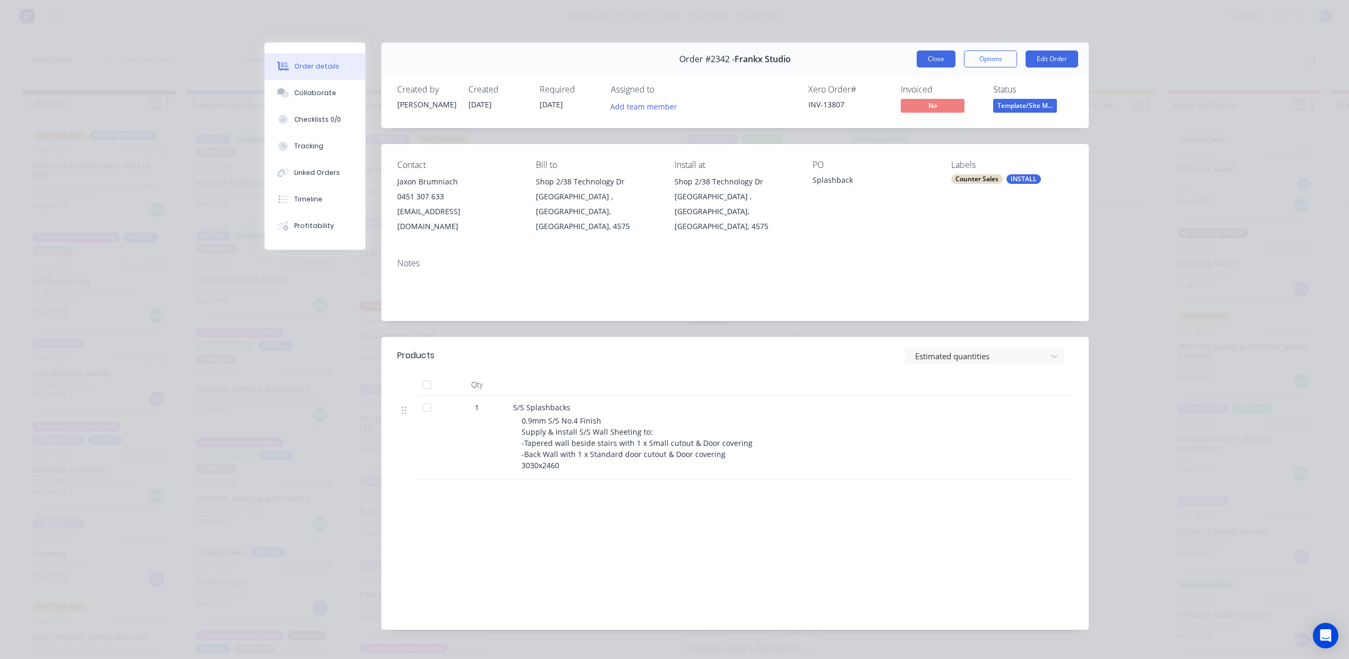
click at [917, 67] on button "Close" at bounding box center [936, 58] width 39 height 17
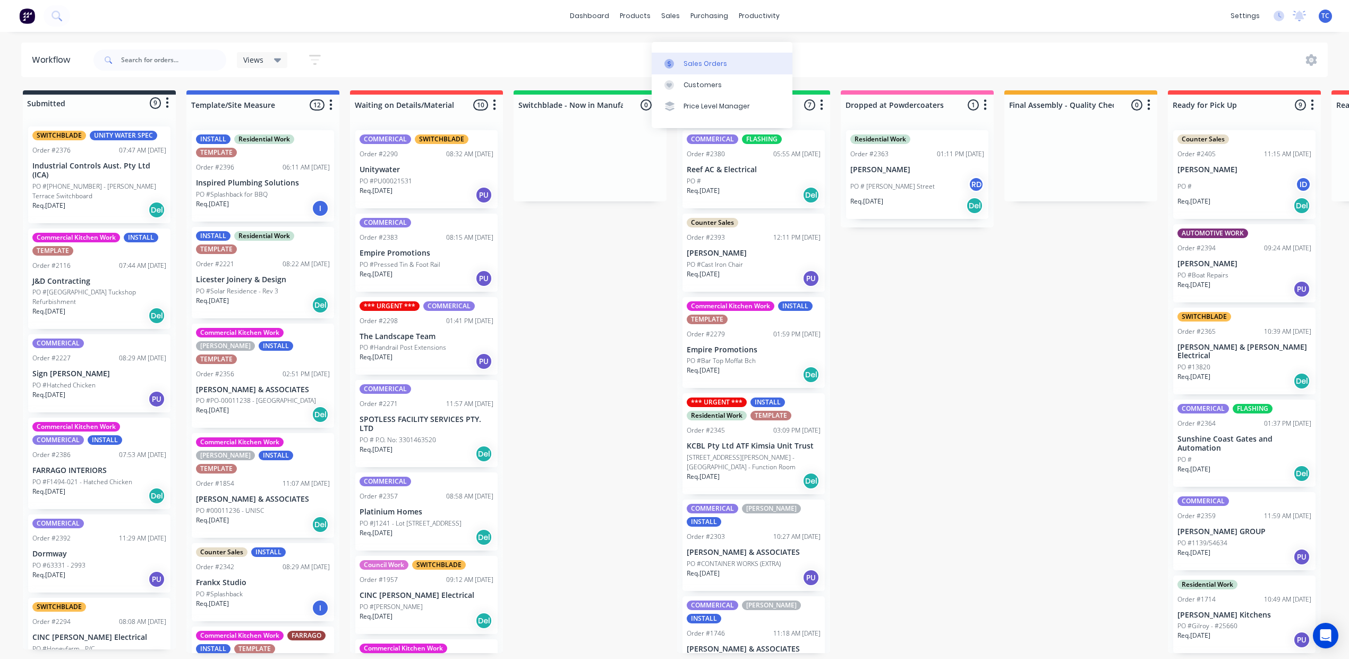
click at [697, 59] on div "Sales Orders" at bounding box center [706, 64] width 44 height 10
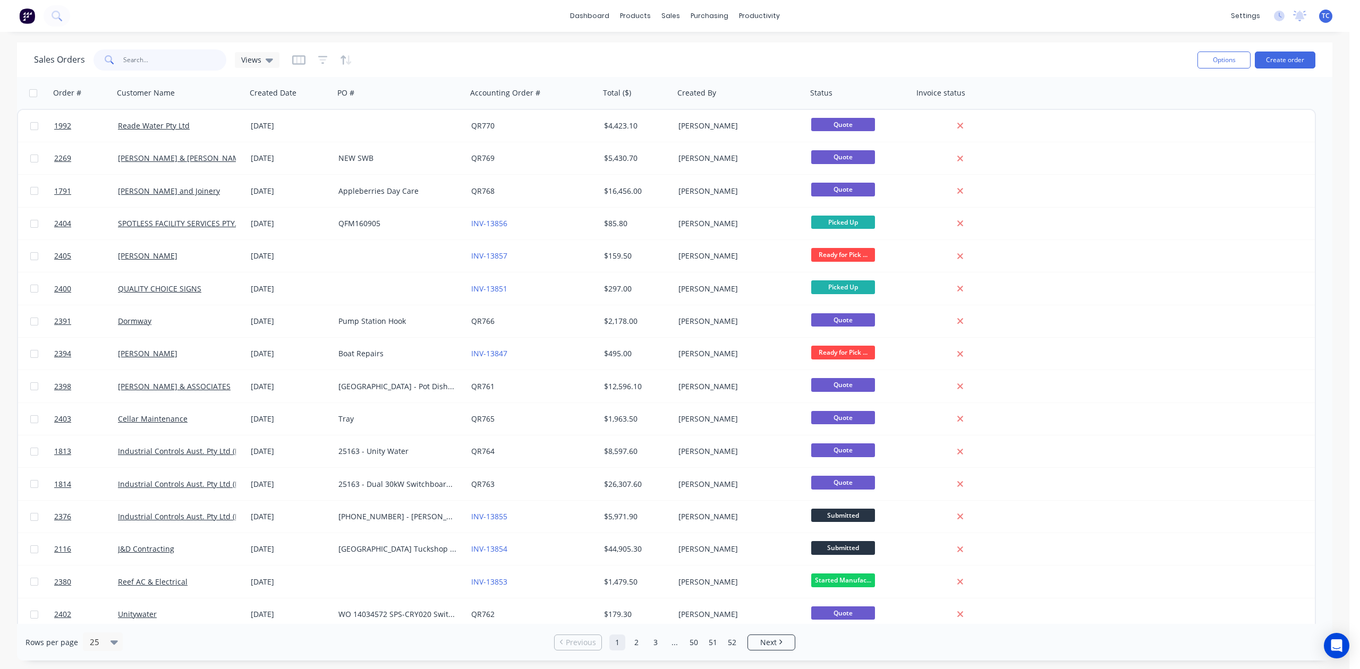
click at [188, 62] on input "text" at bounding box center [175, 59] width 104 height 21
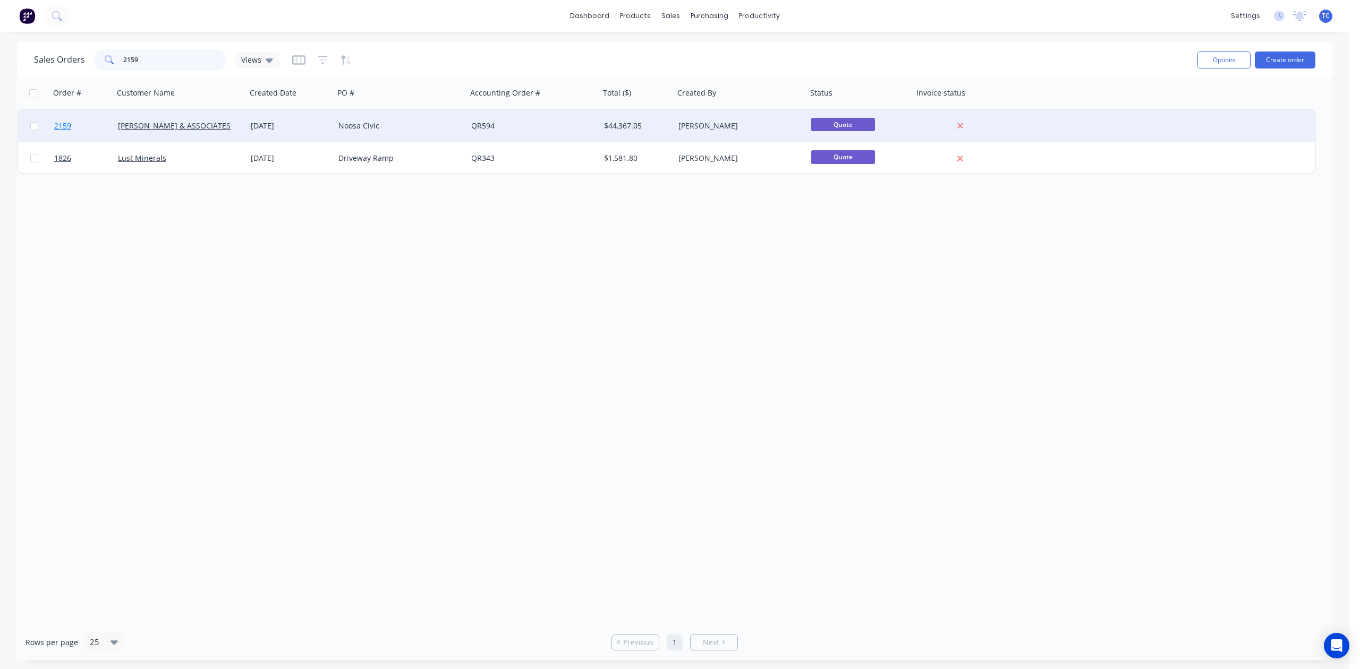
type input "2159"
click at [63, 124] on span "2159" at bounding box center [62, 126] width 17 height 11
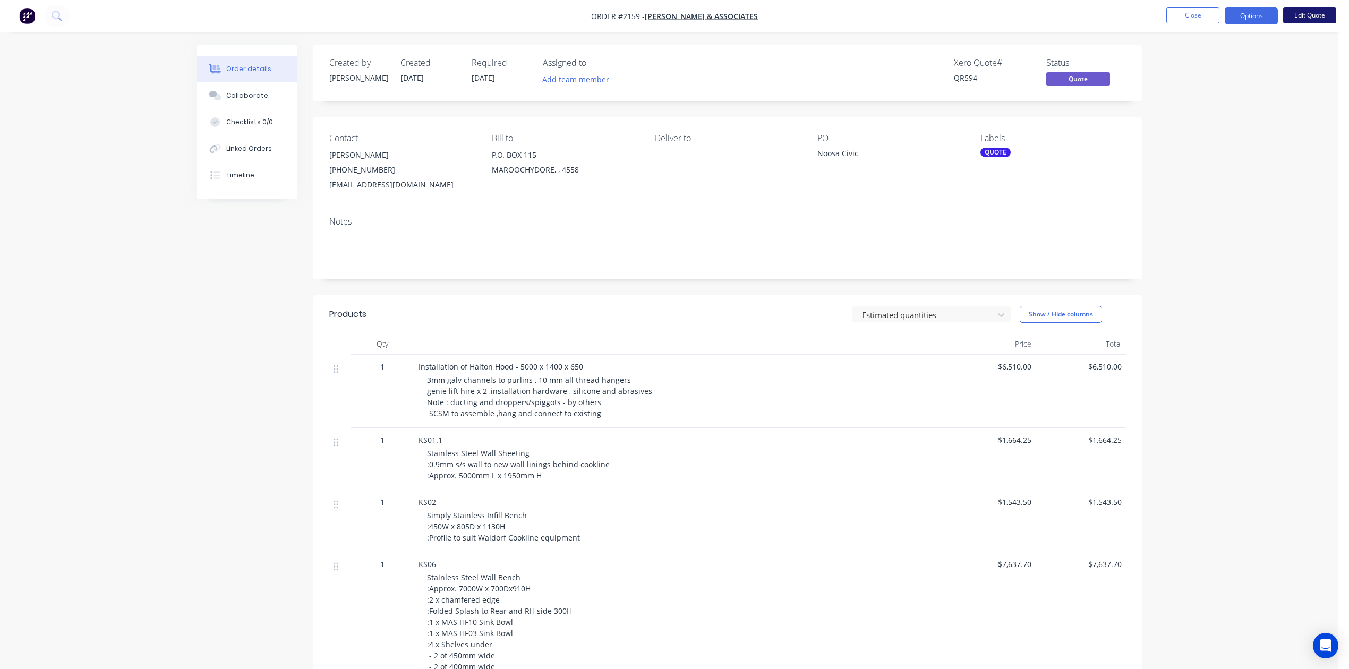
click at [1295, 20] on button "Edit Quote" at bounding box center [1310, 15] width 53 height 16
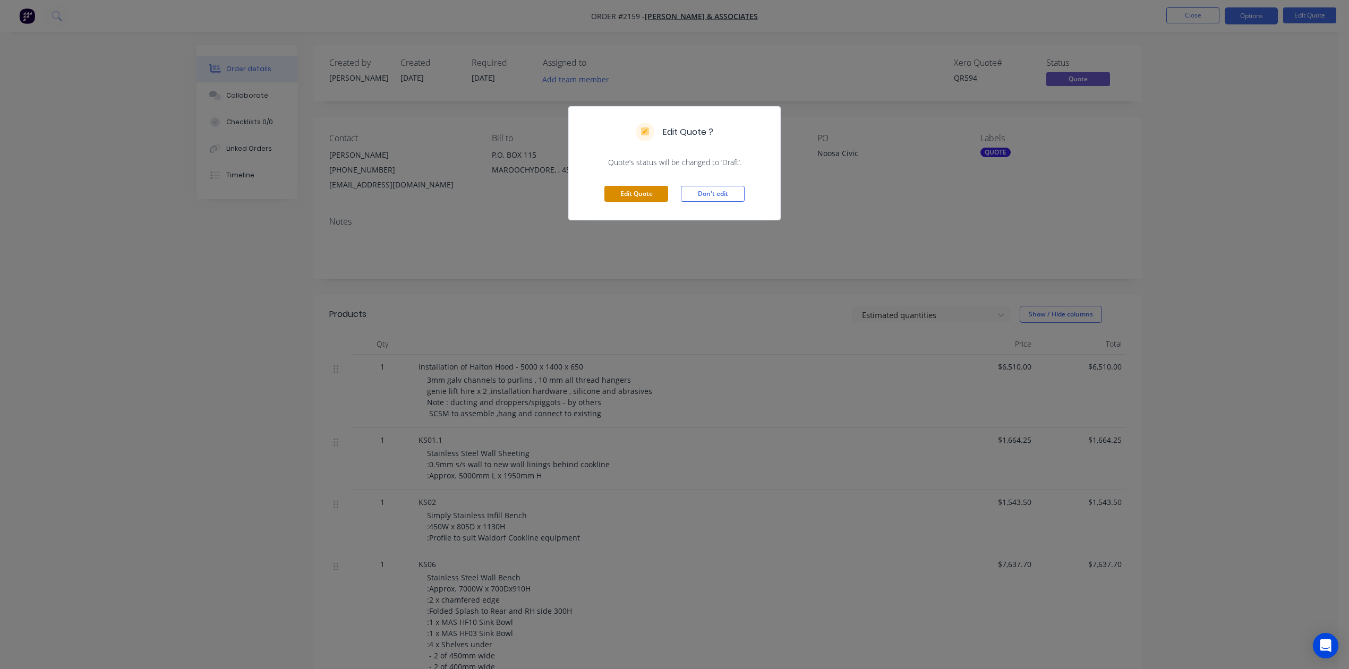
click at [635, 202] on button "Edit Quote" at bounding box center [637, 194] width 64 height 16
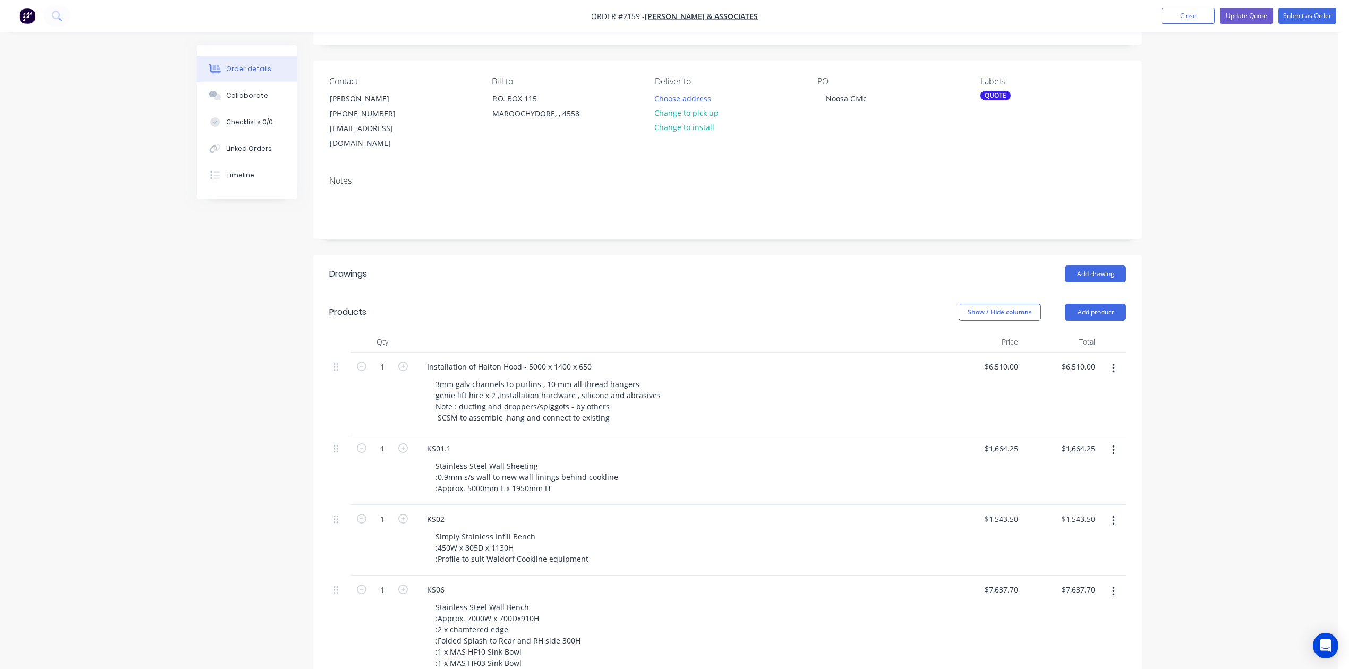
scroll to position [283, 0]
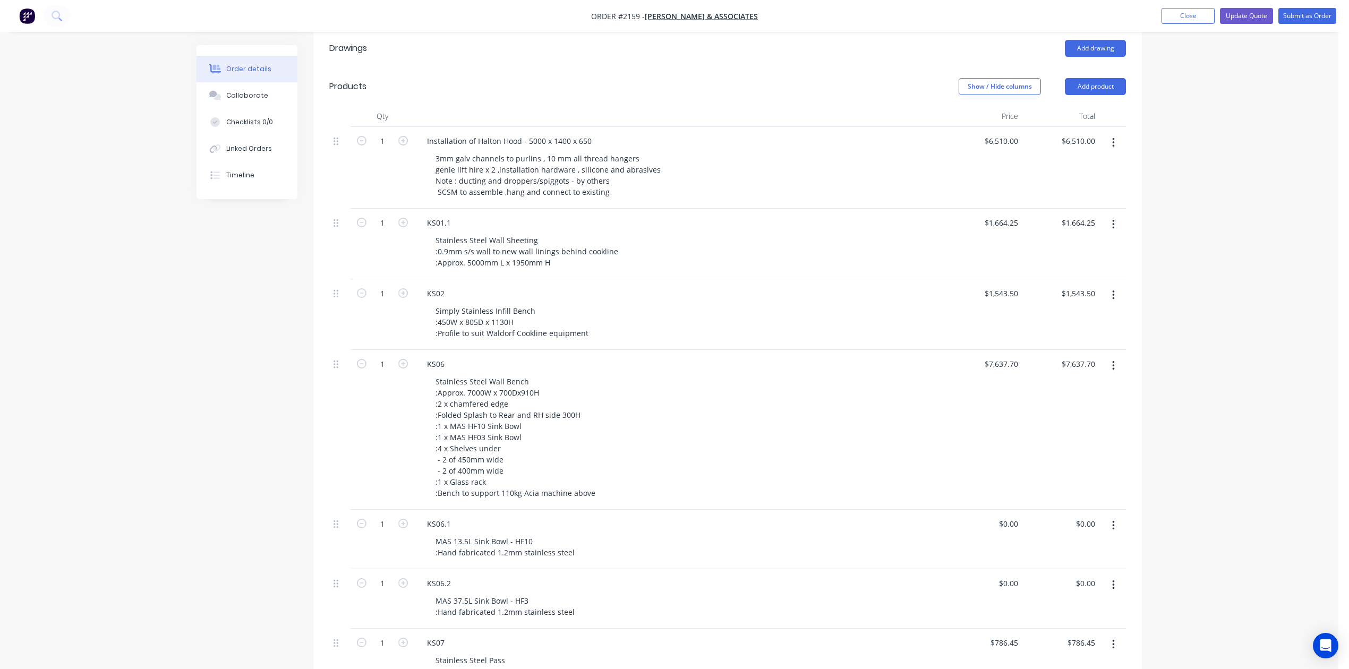
click at [1112, 301] on icon "button" at bounding box center [1113, 296] width 3 height 12
click at [1049, 395] on div "Delete" at bounding box center [1076, 386] width 82 height 15
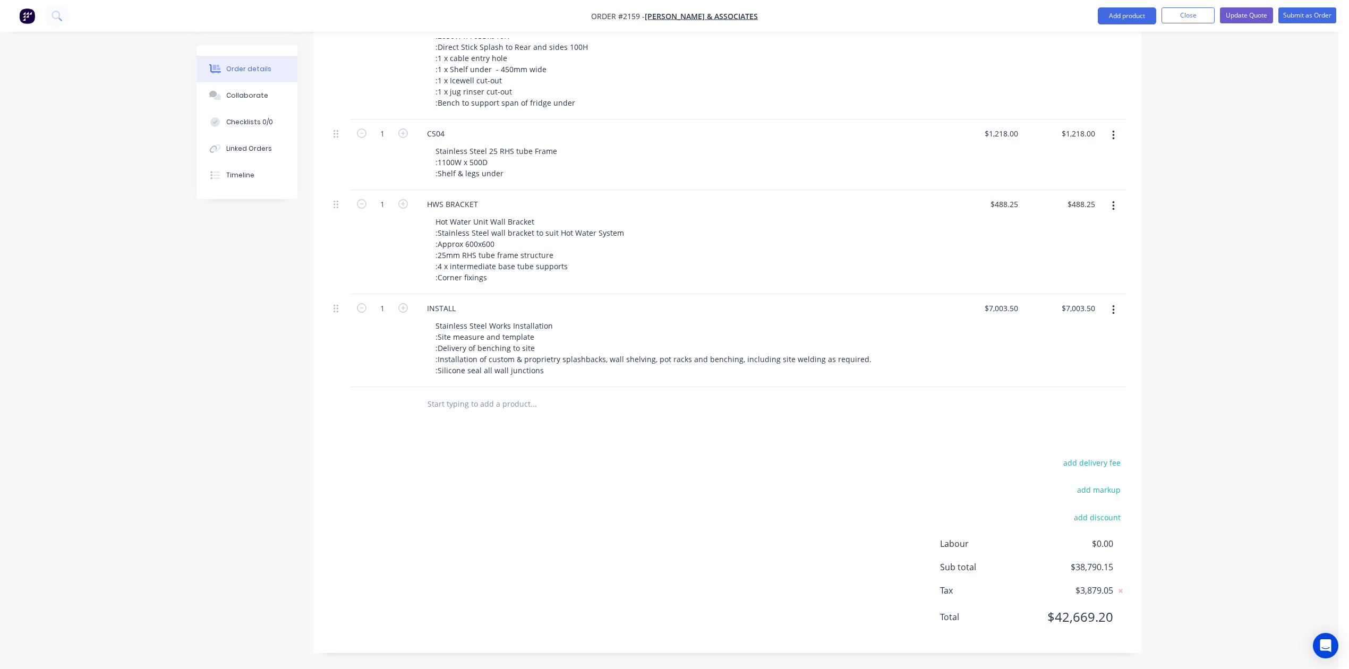
scroll to position [1558, 0]
click at [1112, 212] on icon "button" at bounding box center [1113, 206] width 3 height 12
click at [1049, 305] on div "Delete" at bounding box center [1076, 297] width 82 height 15
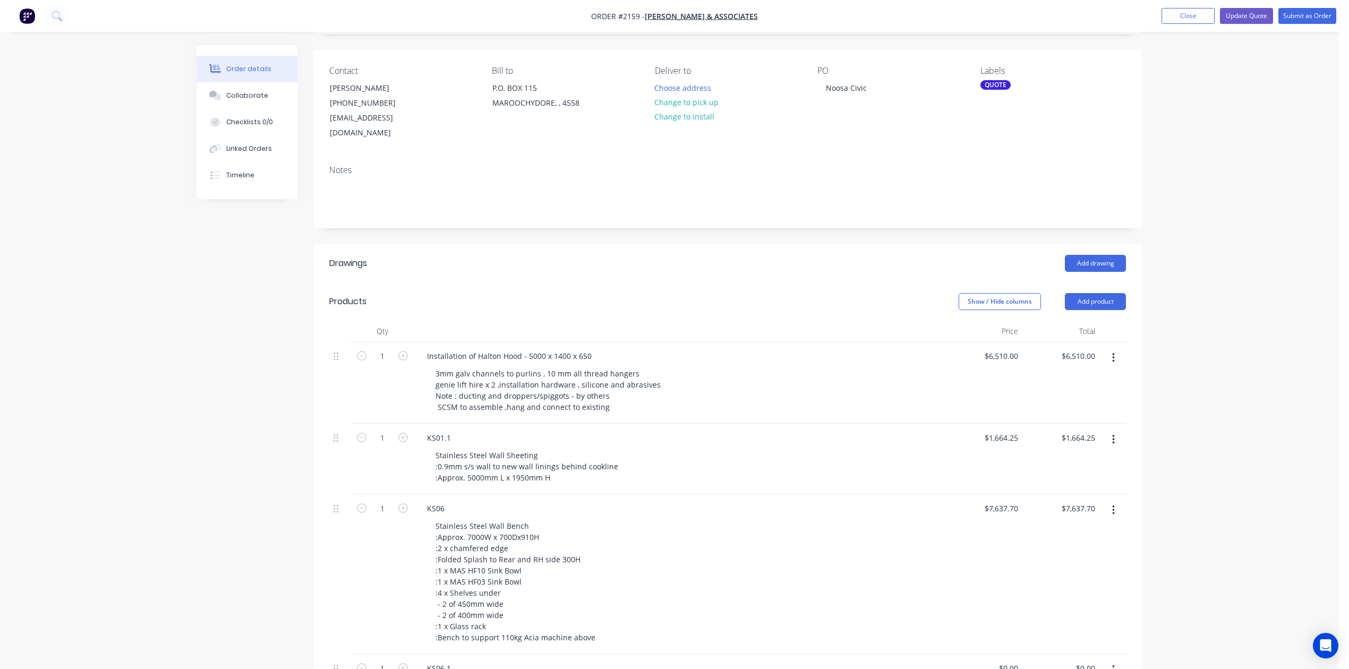
scroll to position [0, 0]
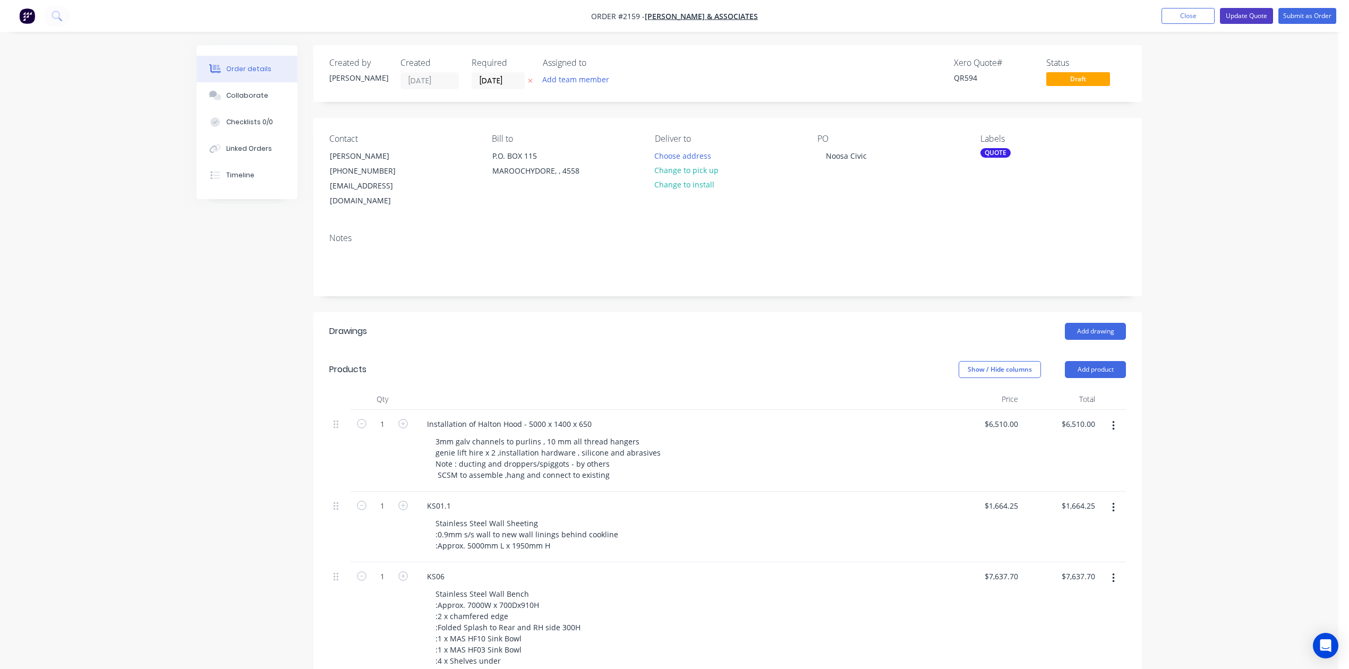
click at [1224, 15] on button "Update Quote" at bounding box center [1246, 16] width 53 height 16
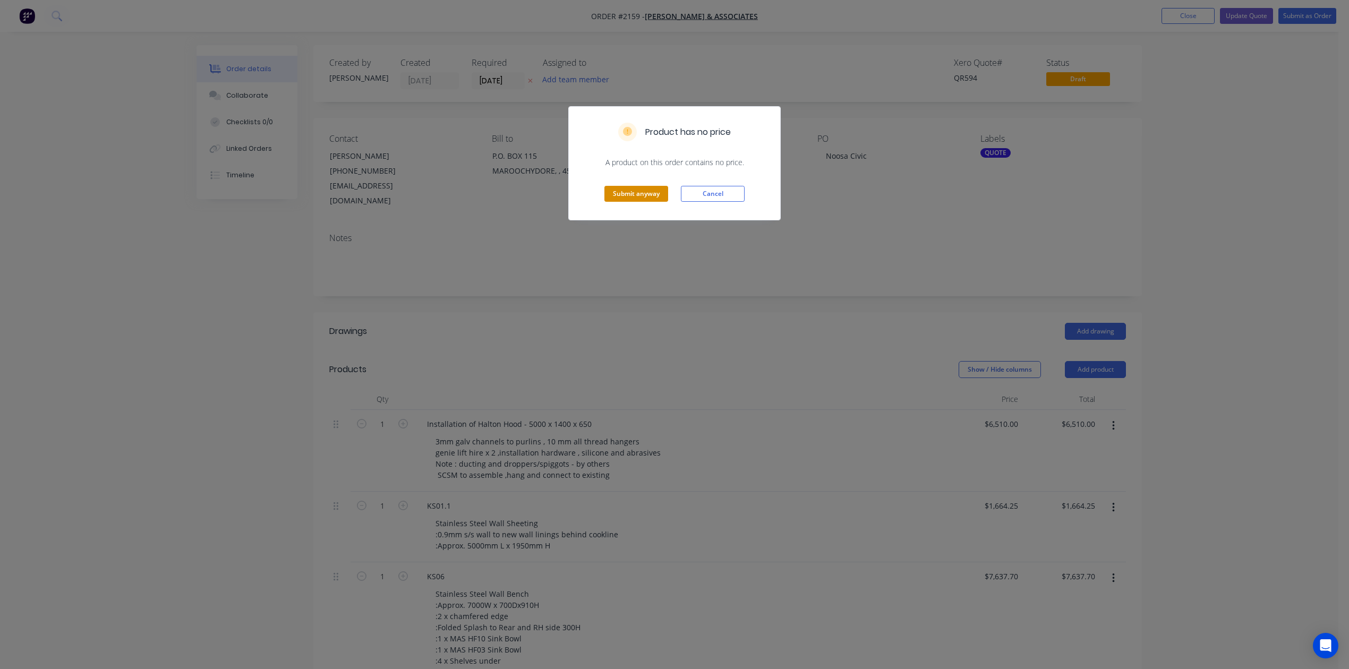
click at [630, 202] on button "Submit anyway" at bounding box center [637, 194] width 64 height 16
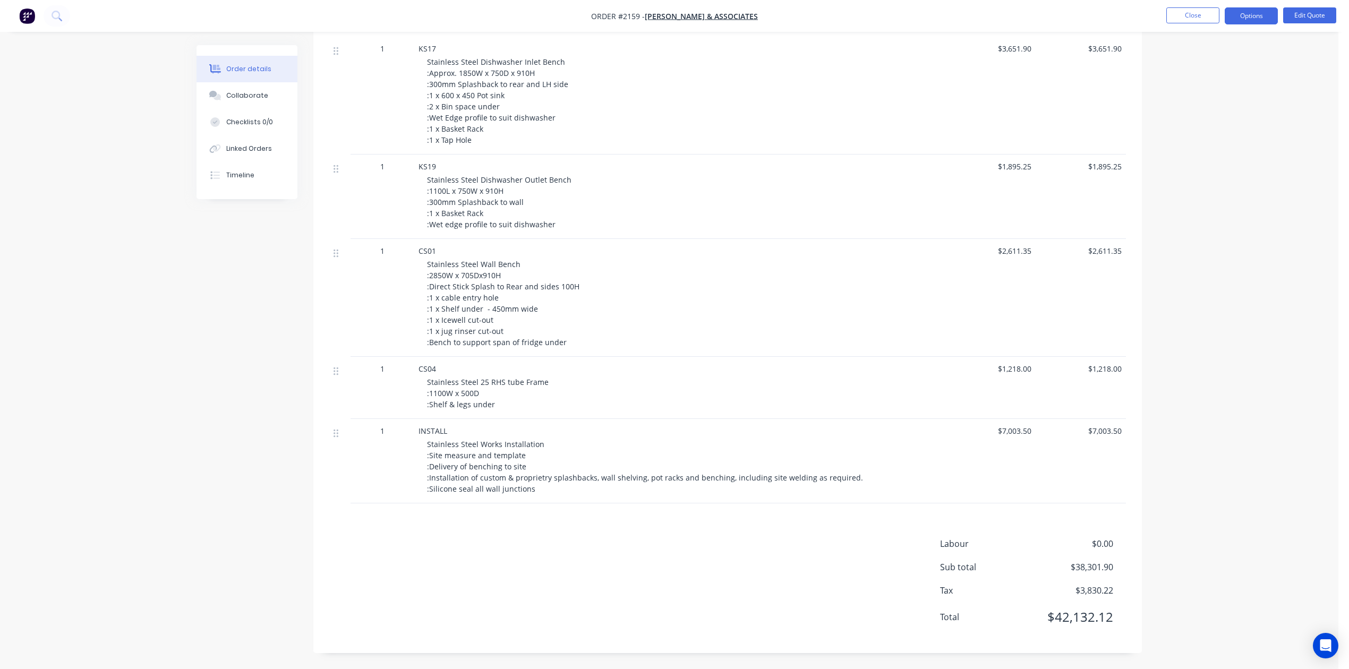
scroll to position [1420, 0]
click at [1248, 17] on button "Options" at bounding box center [1251, 15] width 53 height 17
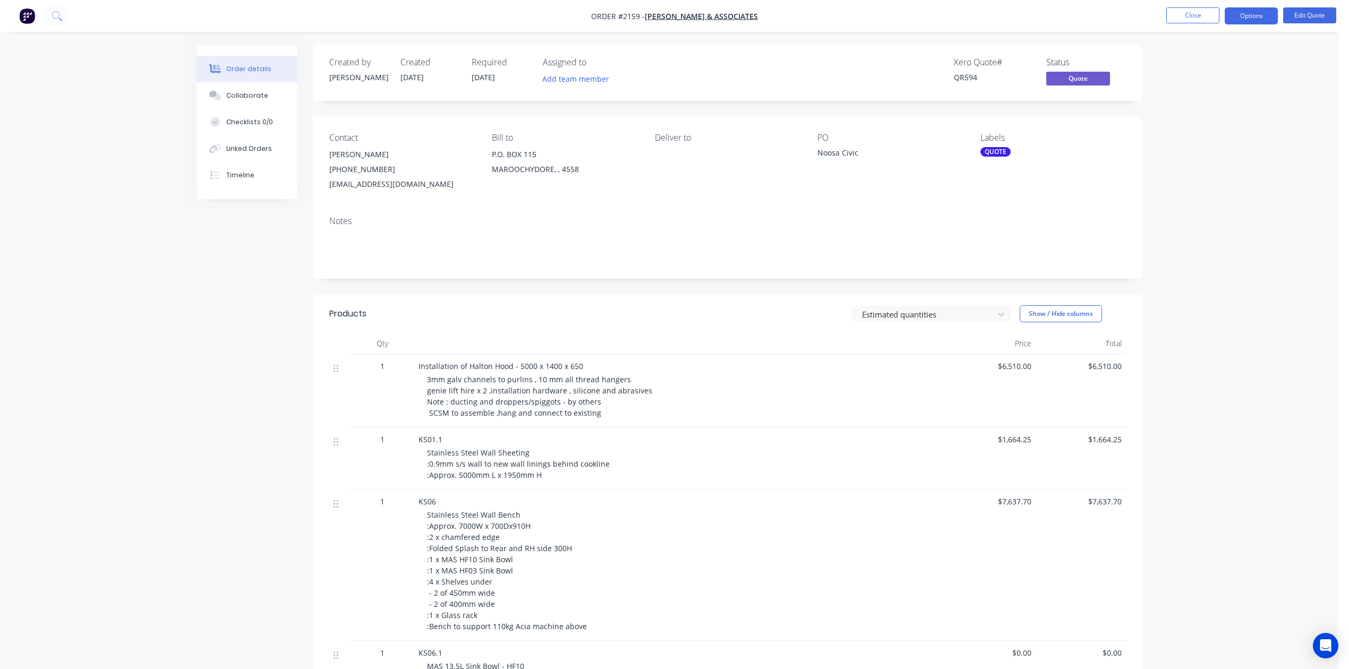
scroll to position [0, 0]
click at [1241, 16] on button "Options" at bounding box center [1251, 15] width 53 height 17
click at [1186, 13] on button "Close" at bounding box center [1193, 15] width 53 height 16
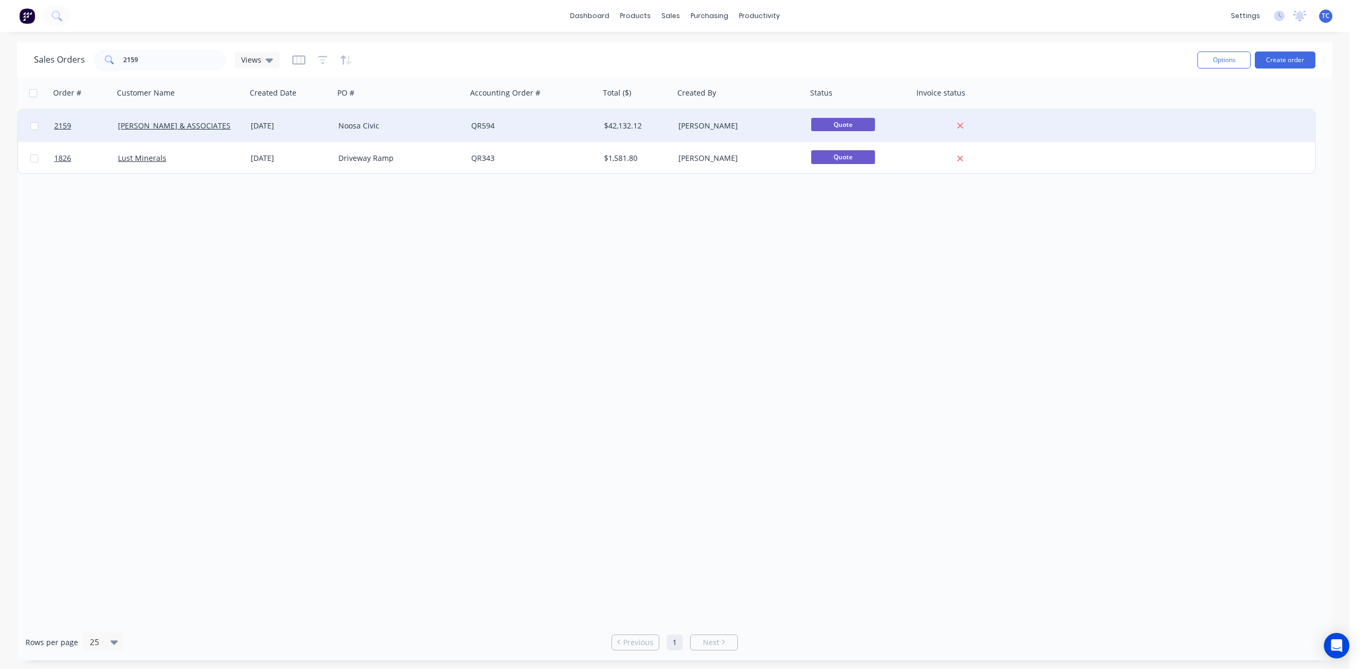
click at [171, 119] on div "[PERSON_NAME] & ASSOCIATES" at bounding box center [180, 126] width 133 height 32
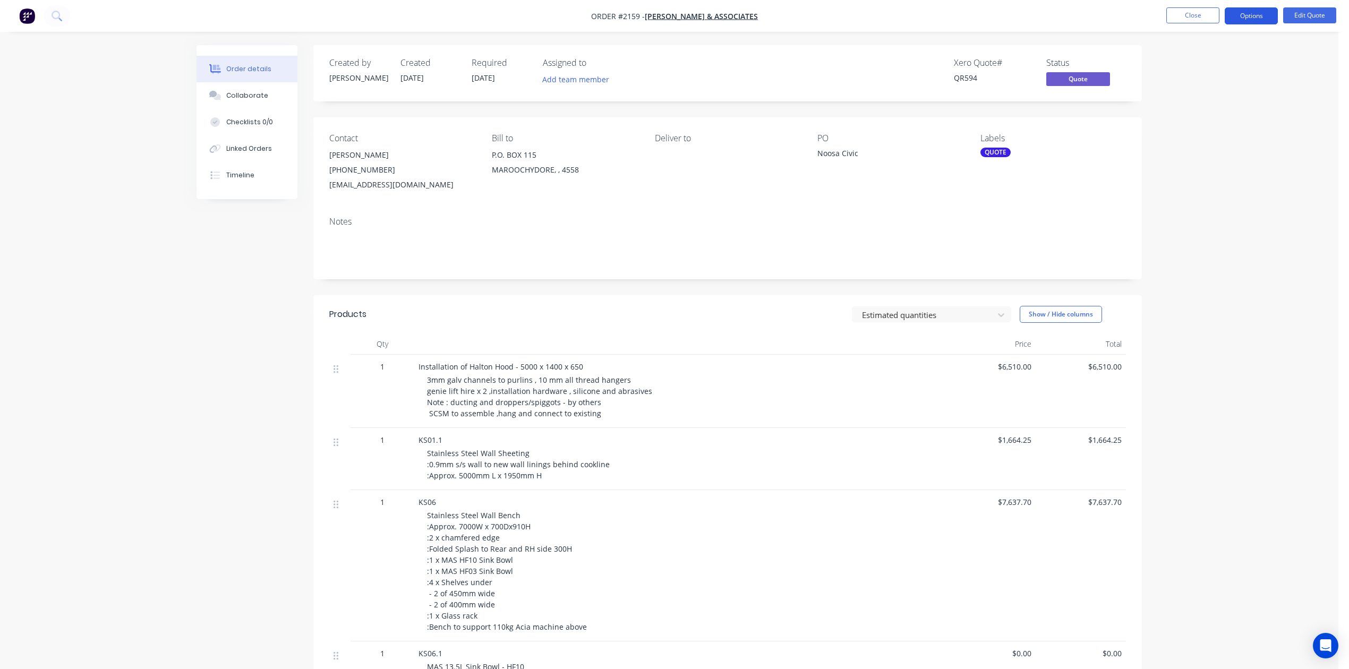
click at [1261, 15] on button "Options" at bounding box center [1251, 15] width 53 height 17
click at [1208, 194] on div "Duplicate" at bounding box center [1220, 191] width 98 height 15
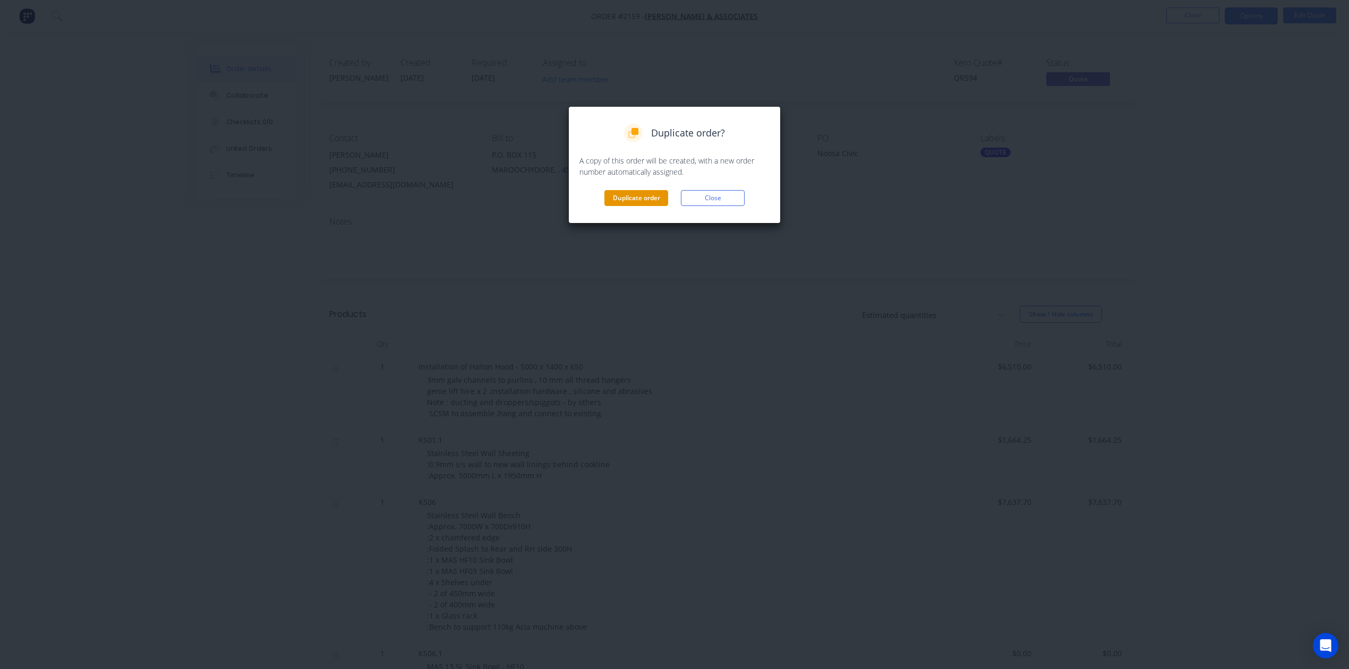
click at [618, 206] on button "Duplicate order" at bounding box center [637, 198] width 64 height 16
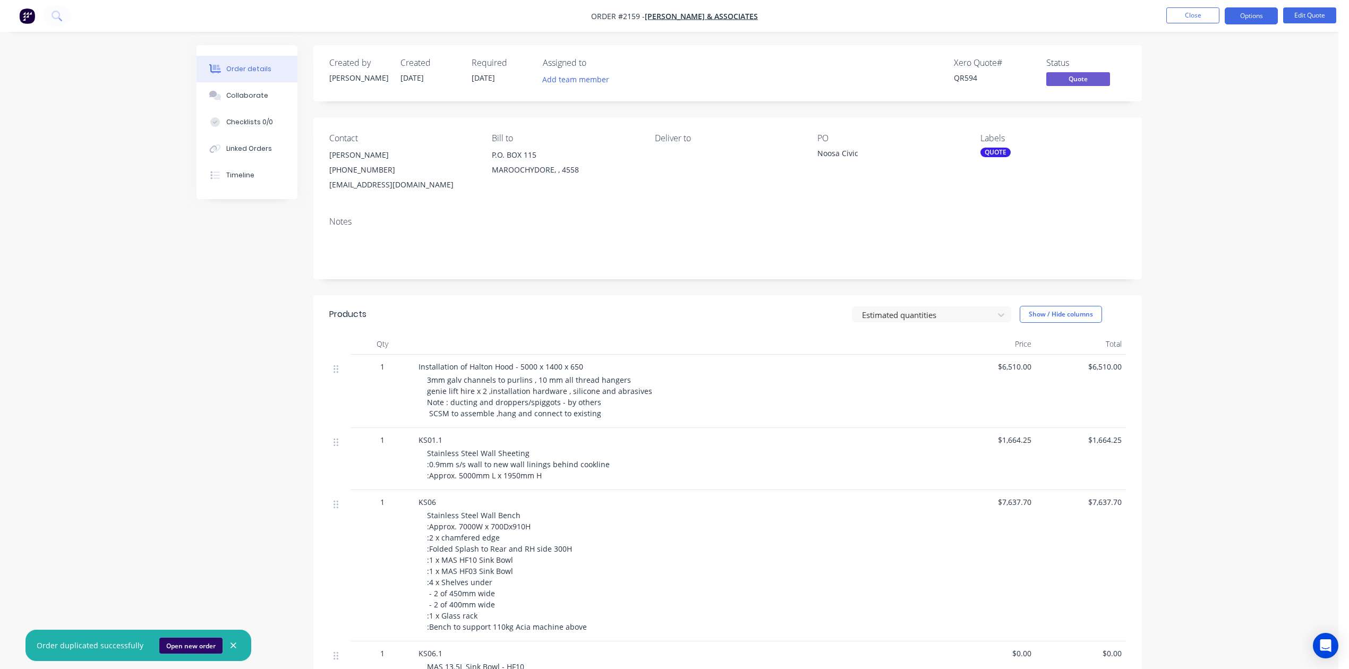
click at [223, 641] on button "Open new order" at bounding box center [190, 646] width 63 height 16
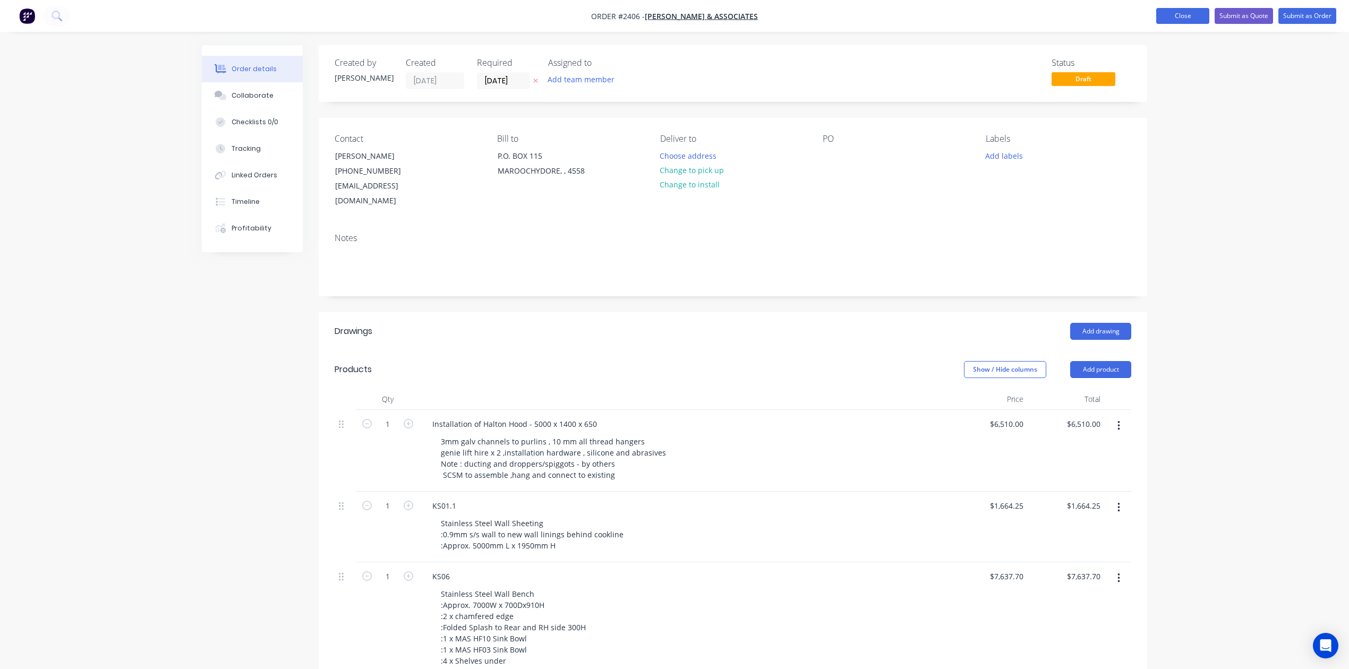
click at [1157, 13] on button "Close" at bounding box center [1183, 16] width 53 height 16
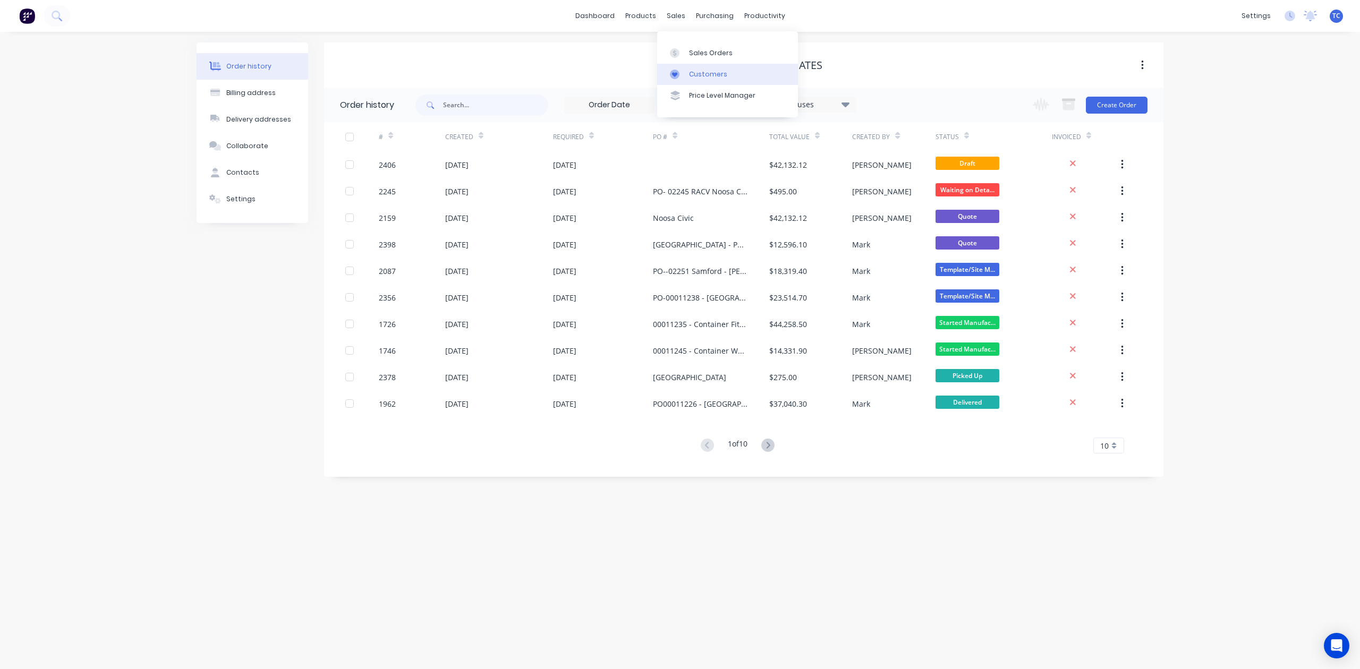
click at [715, 79] on div "Customers" at bounding box center [708, 75] width 38 height 10
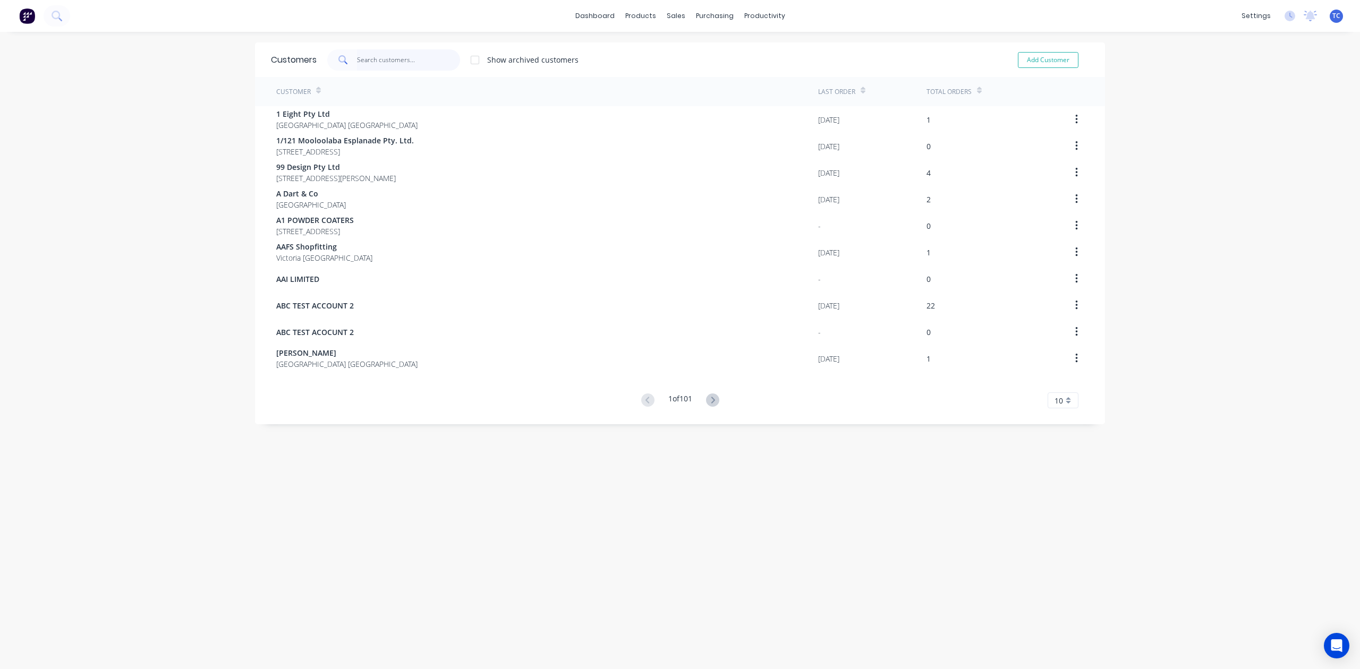
click at [395, 58] on input "text" at bounding box center [409, 59] width 104 height 21
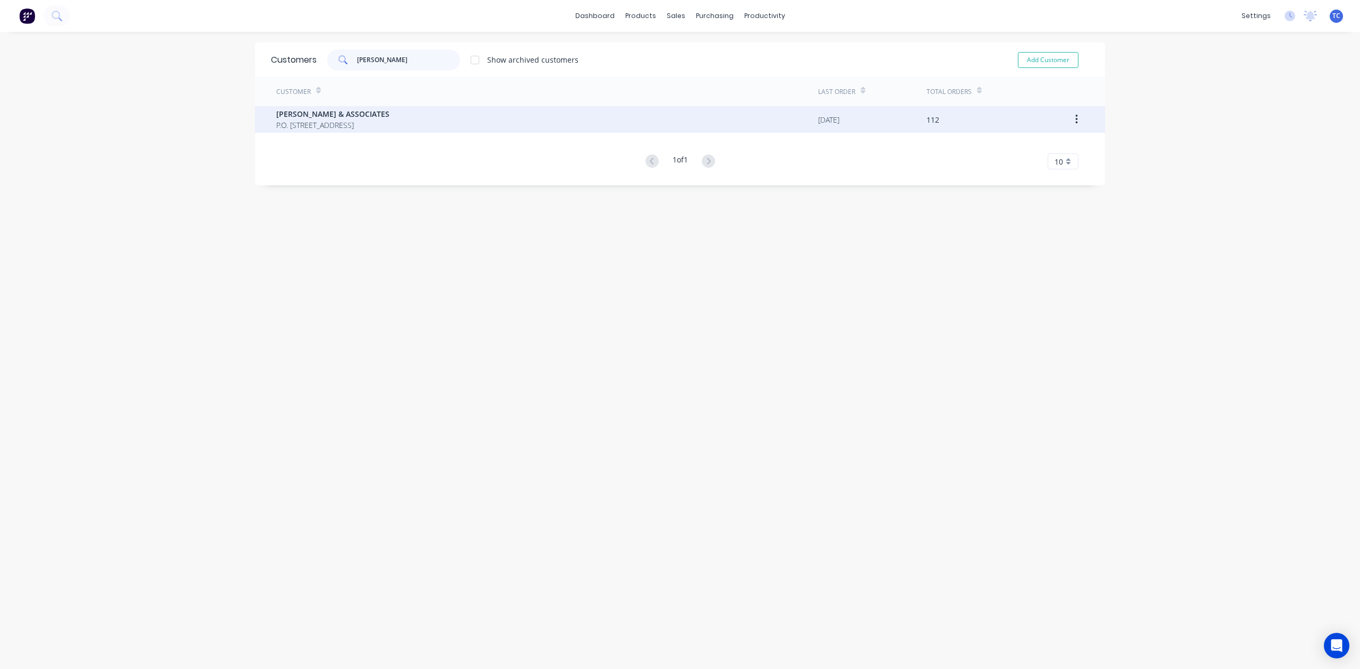
type input "hiller"
click at [330, 112] on span "[PERSON_NAME] & ASSOCIATES" at bounding box center [332, 113] width 113 height 11
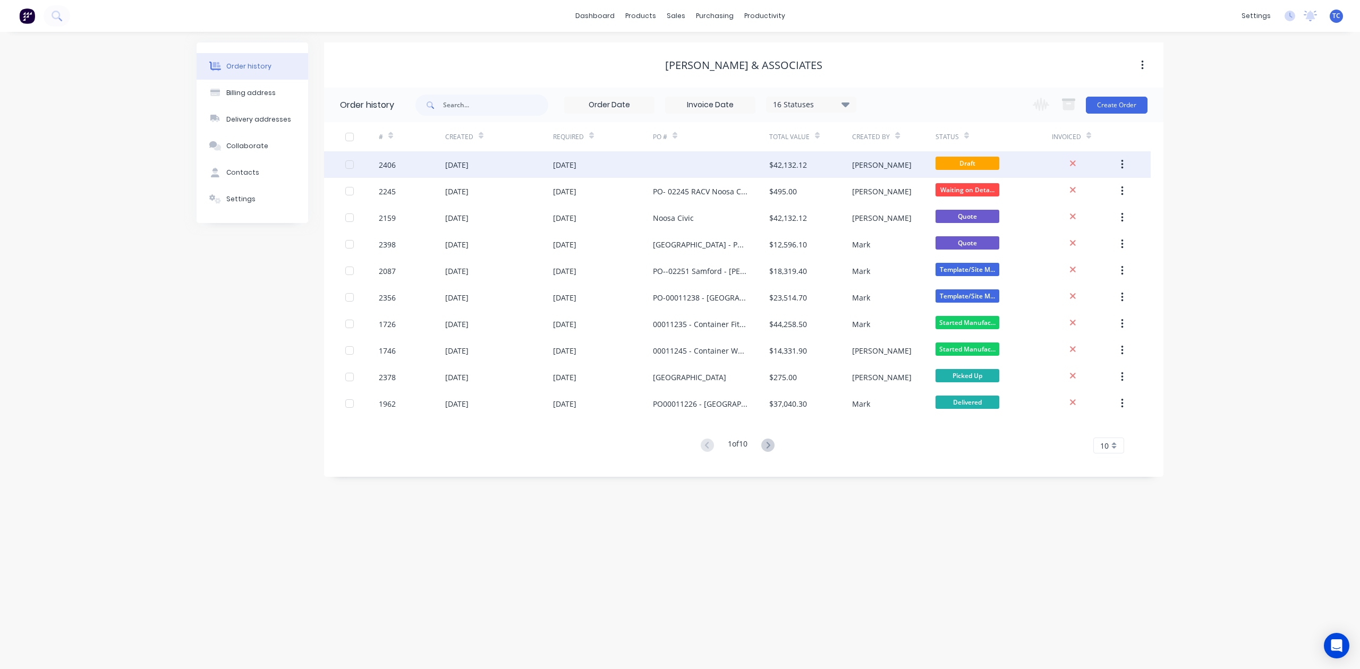
click at [1121, 162] on icon "button" at bounding box center [1122, 165] width 3 height 12
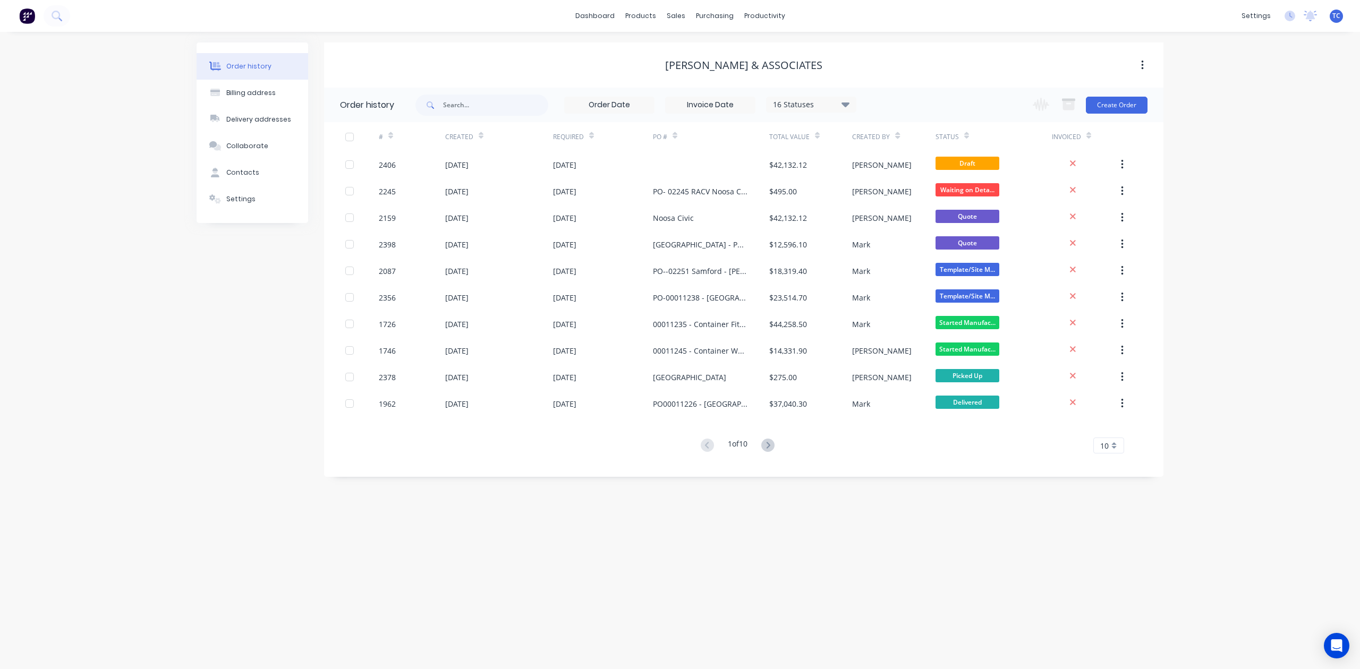
click at [1223, 122] on div "Order history Billing address Delivery addresses Collaborate Contacts Settings …" at bounding box center [680, 351] width 1360 height 638
click at [702, 79] on div "Customers" at bounding box center [708, 75] width 38 height 10
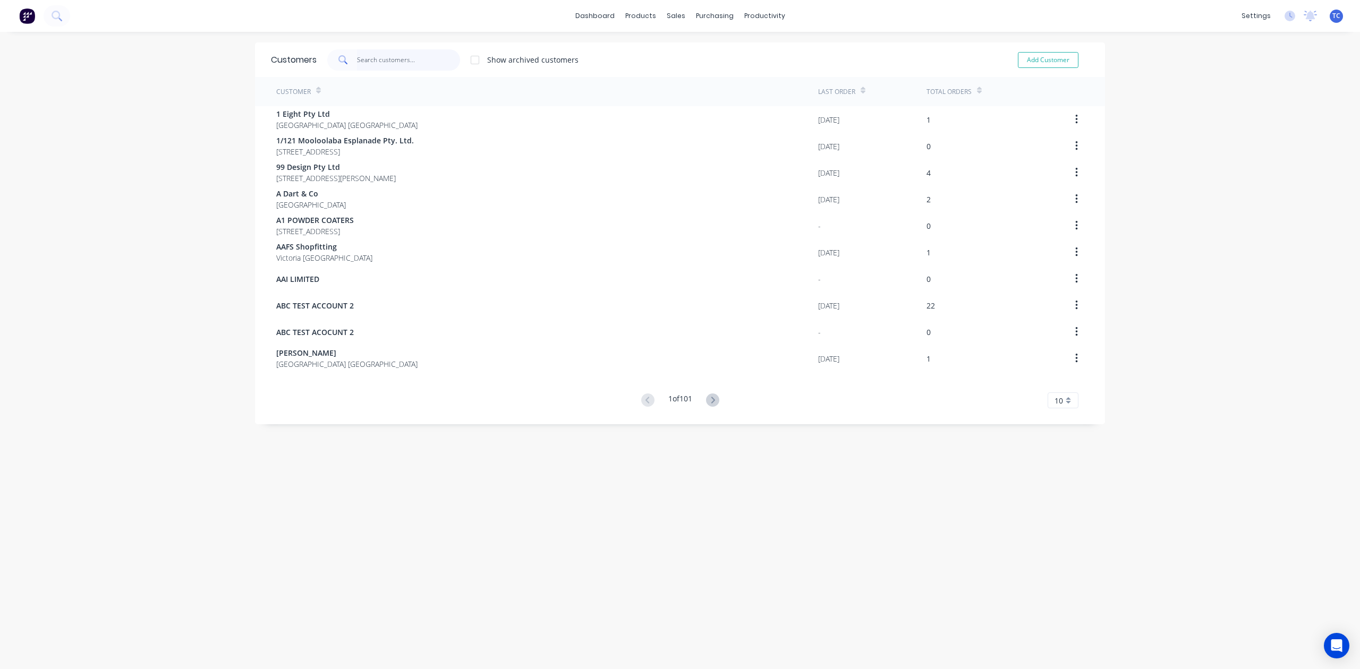
click at [385, 62] on input "text" at bounding box center [409, 59] width 104 height 21
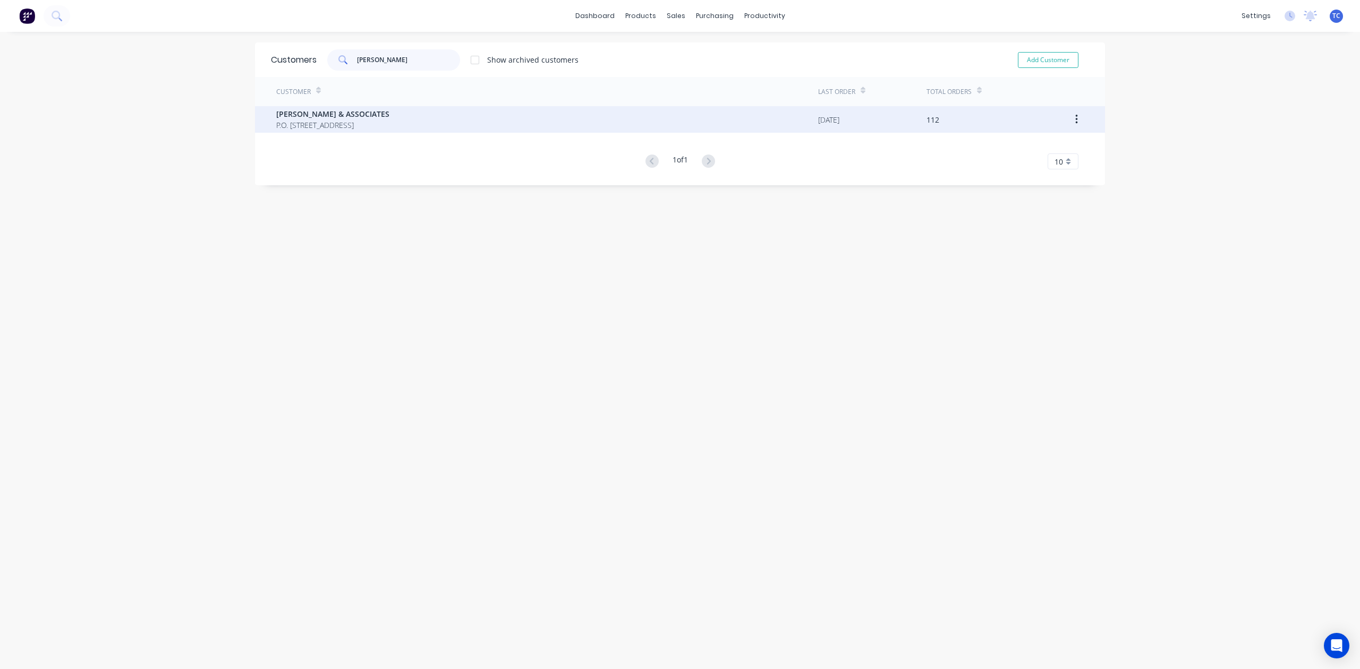
type input "hiller"
click at [341, 115] on span "[PERSON_NAME] & ASSOCIATES" at bounding box center [332, 113] width 113 height 11
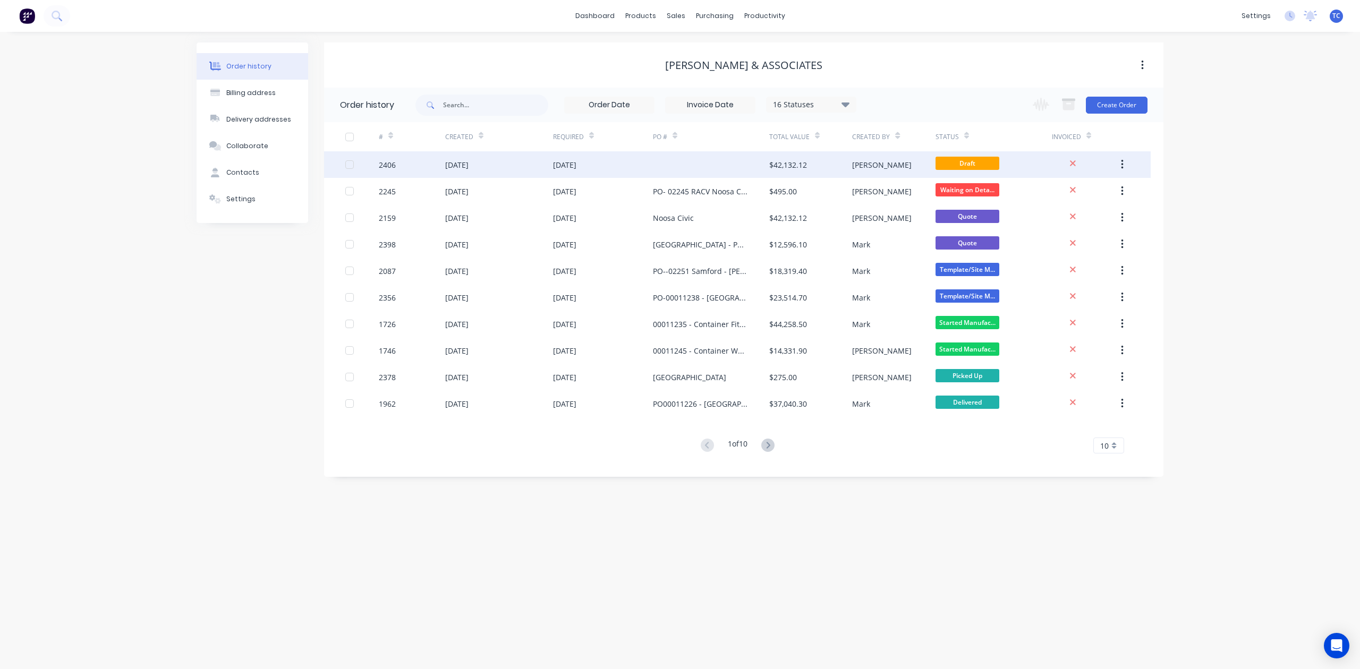
click at [460, 160] on div "[DATE]" at bounding box center [456, 164] width 23 height 11
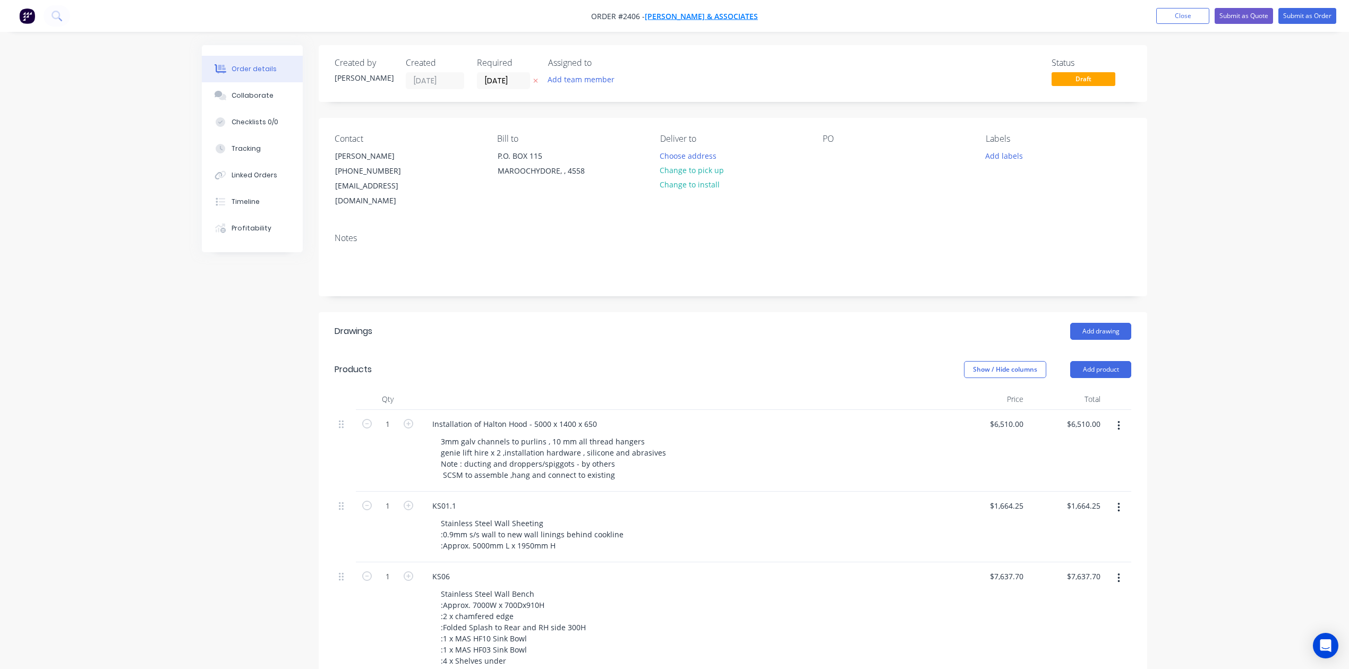
click at [700, 14] on span "[PERSON_NAME] & ASSOCIATES" at bounding box center [701, 16] width 113 height 10
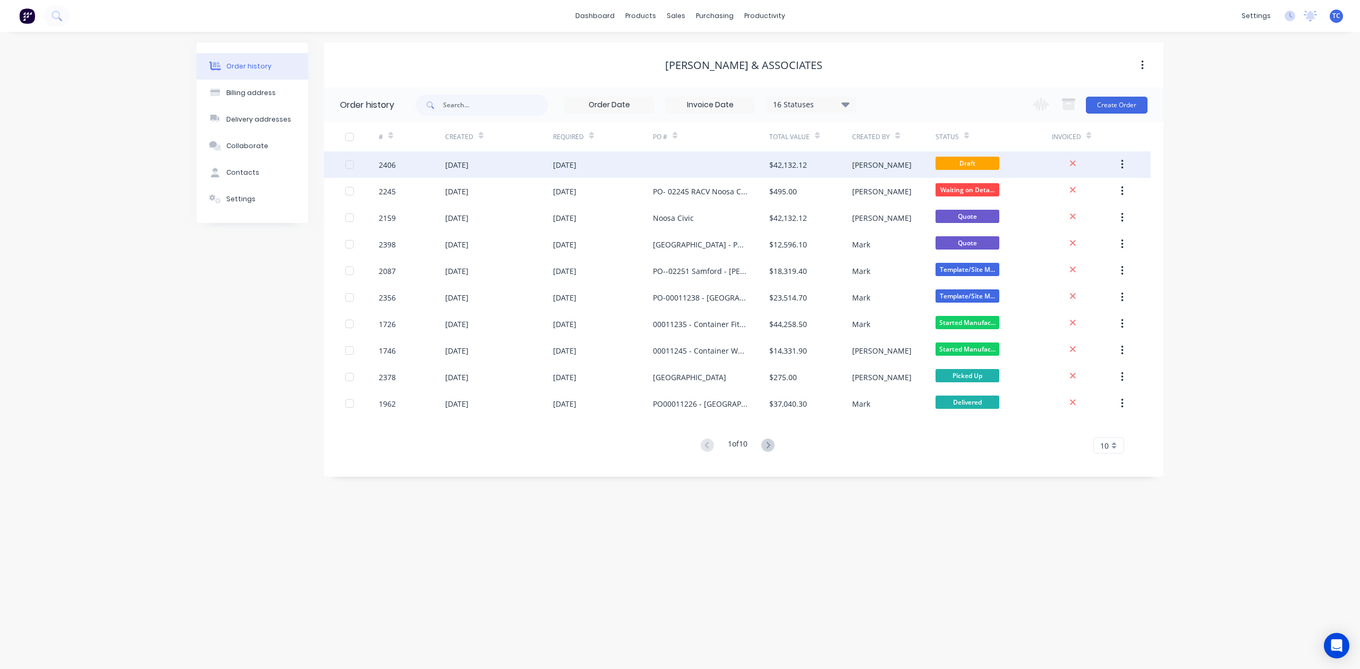
click at [1121, 160] on icon "button" at bounding box center [1122, 165] width 3 height 12
click at [1051, 196] on div "Archive" at bounding box center [1084, 192] width 82 height 15
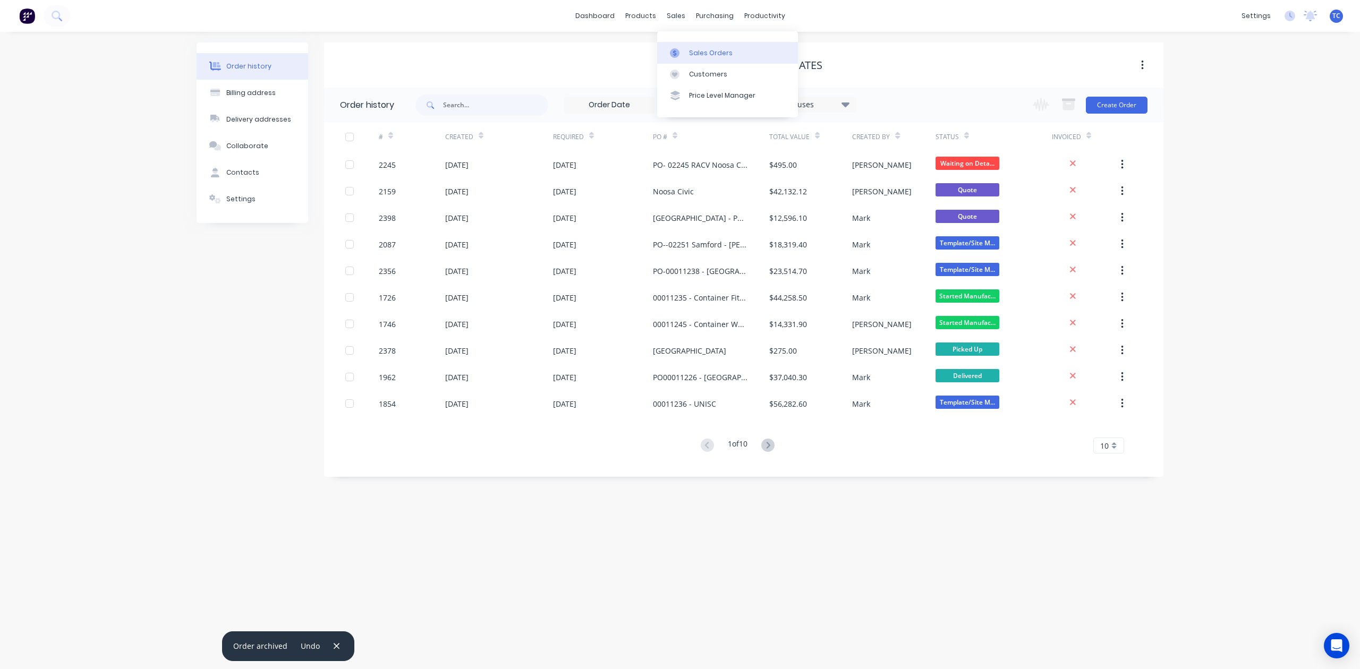
click at [719, 56] on div "Sales Orders" at bounding box center [711, 53] width 44 height 10
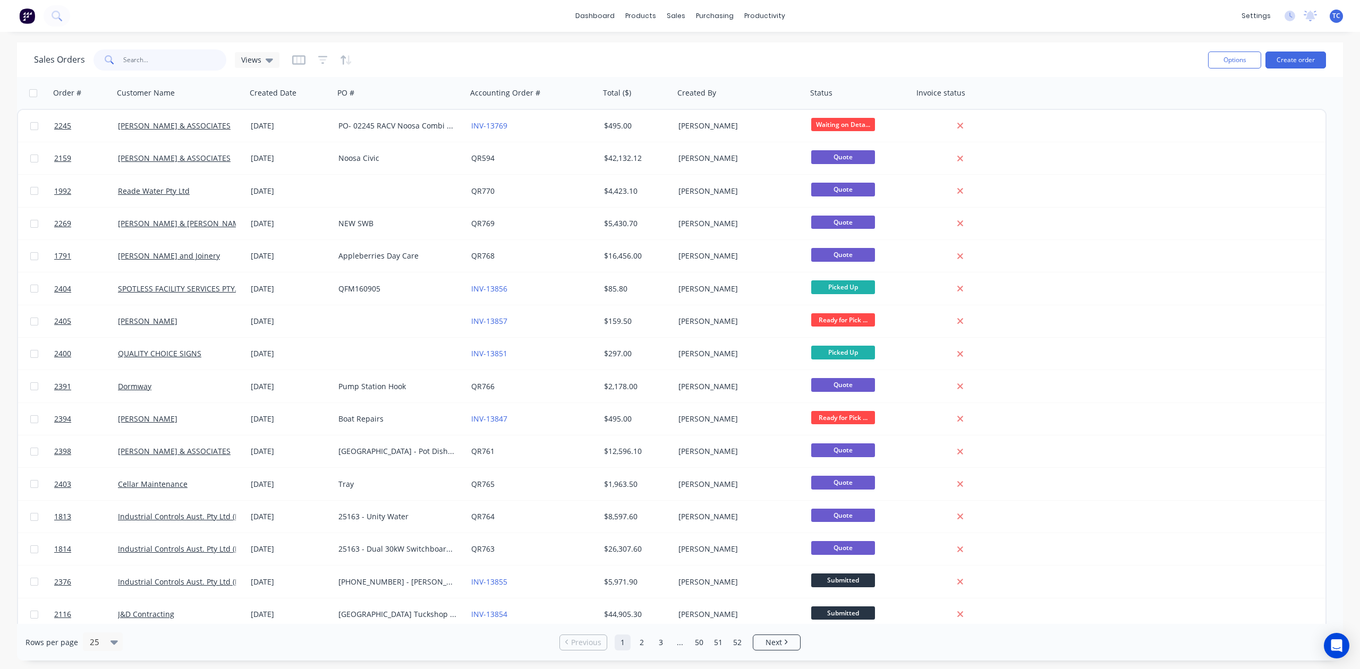
click at [160, 69] on input "text" at bounding box center [175, 59] width 104 height 21
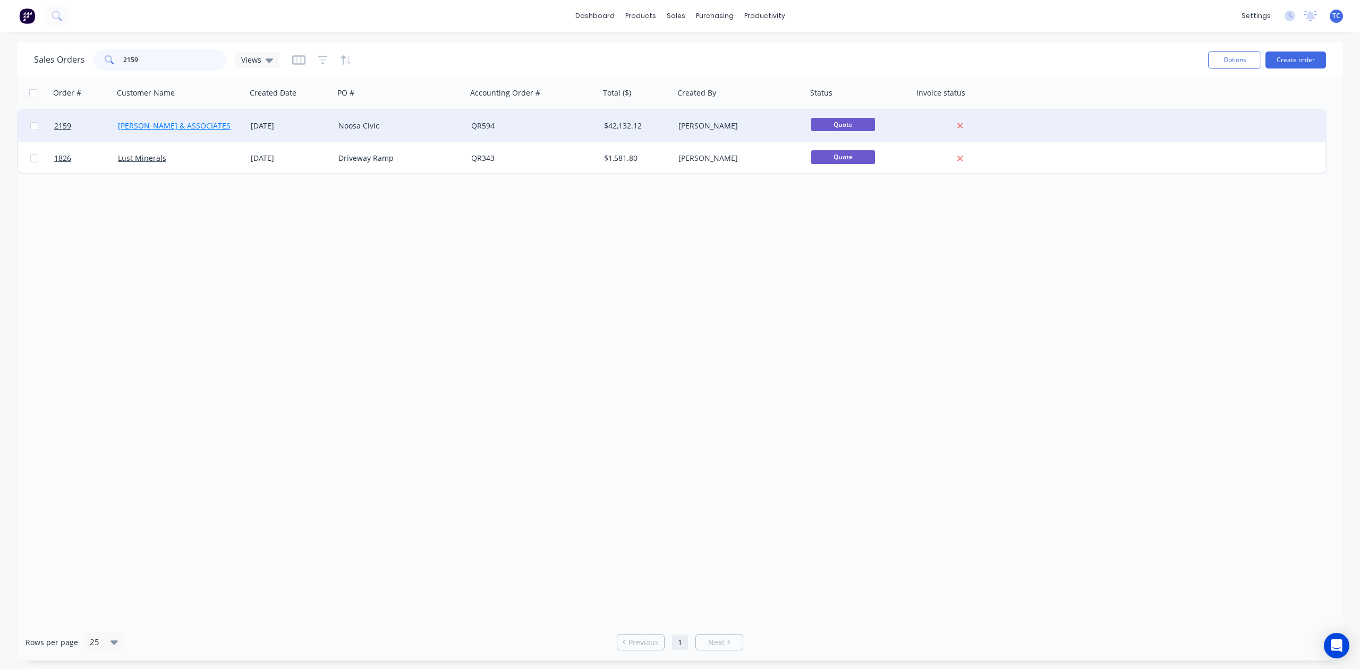
type input "2159"
click at [171, 121] on link "[PERSON_NAME] & ASSOCIATES" at bounding box center [174, 126] width 113 height 10
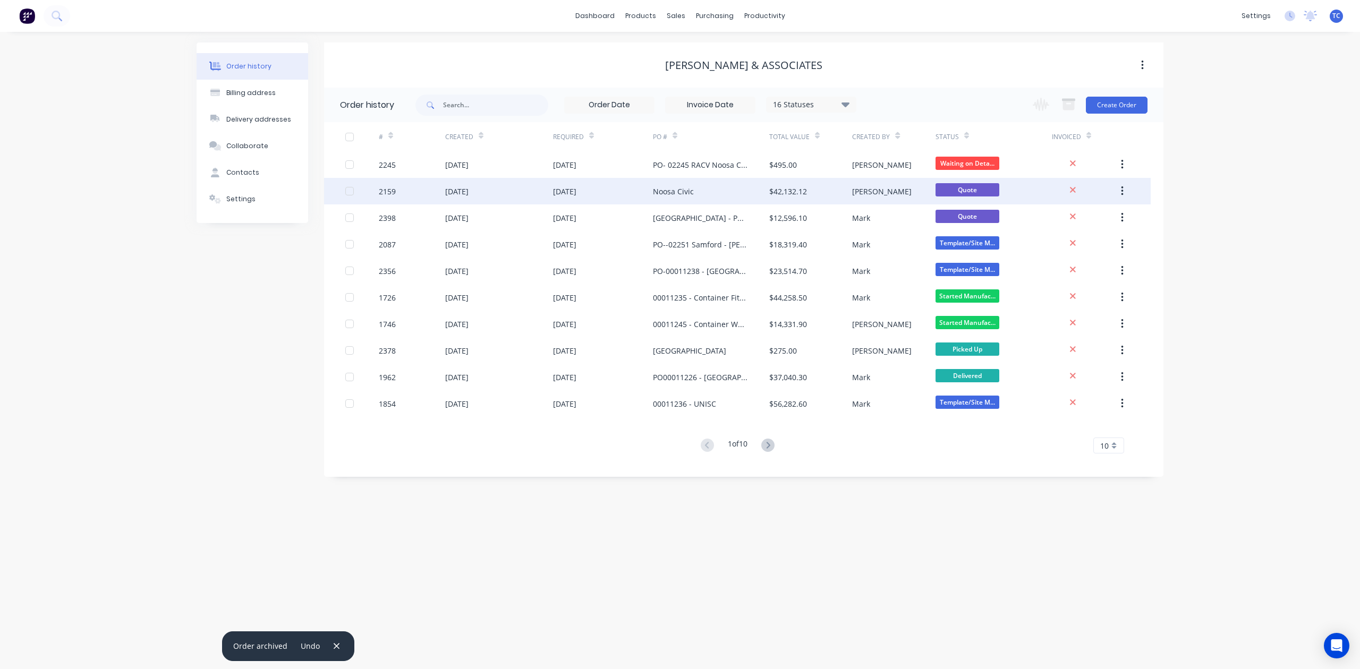
click at [469, 190] on div "11 Aug 2025" at bounding box center [456, 191] width 23 height 11
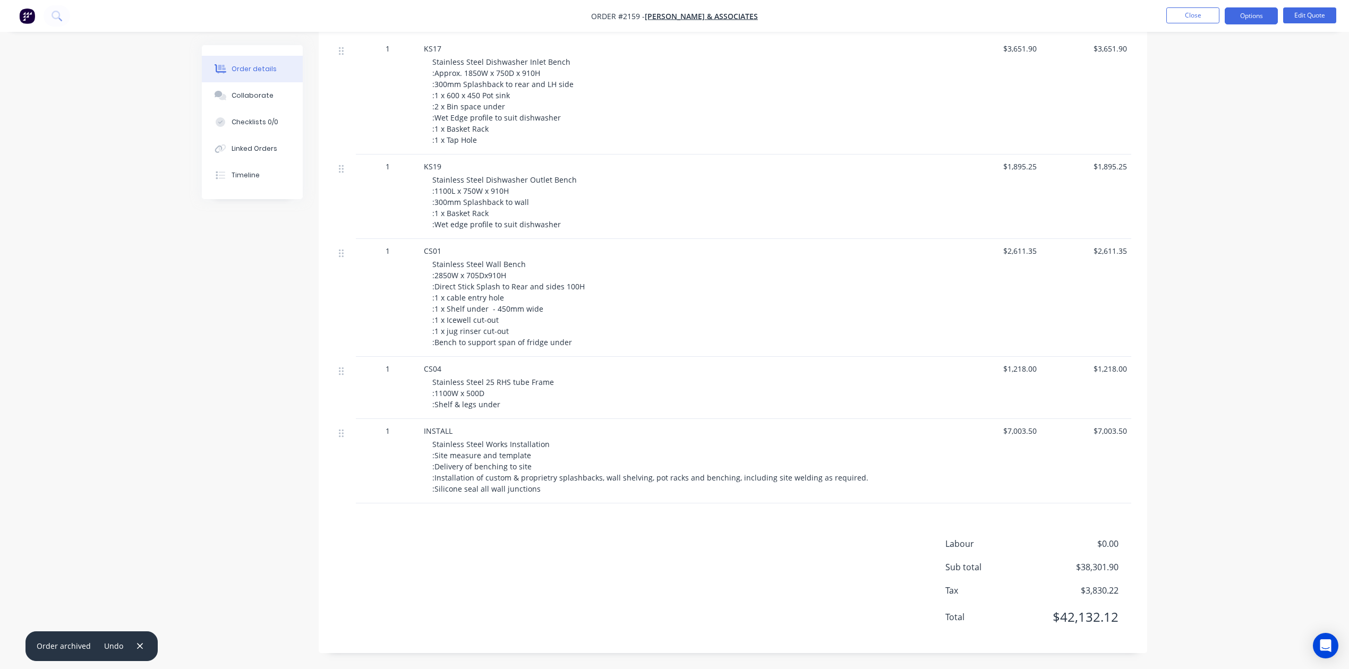
scroll to position [995, 0]
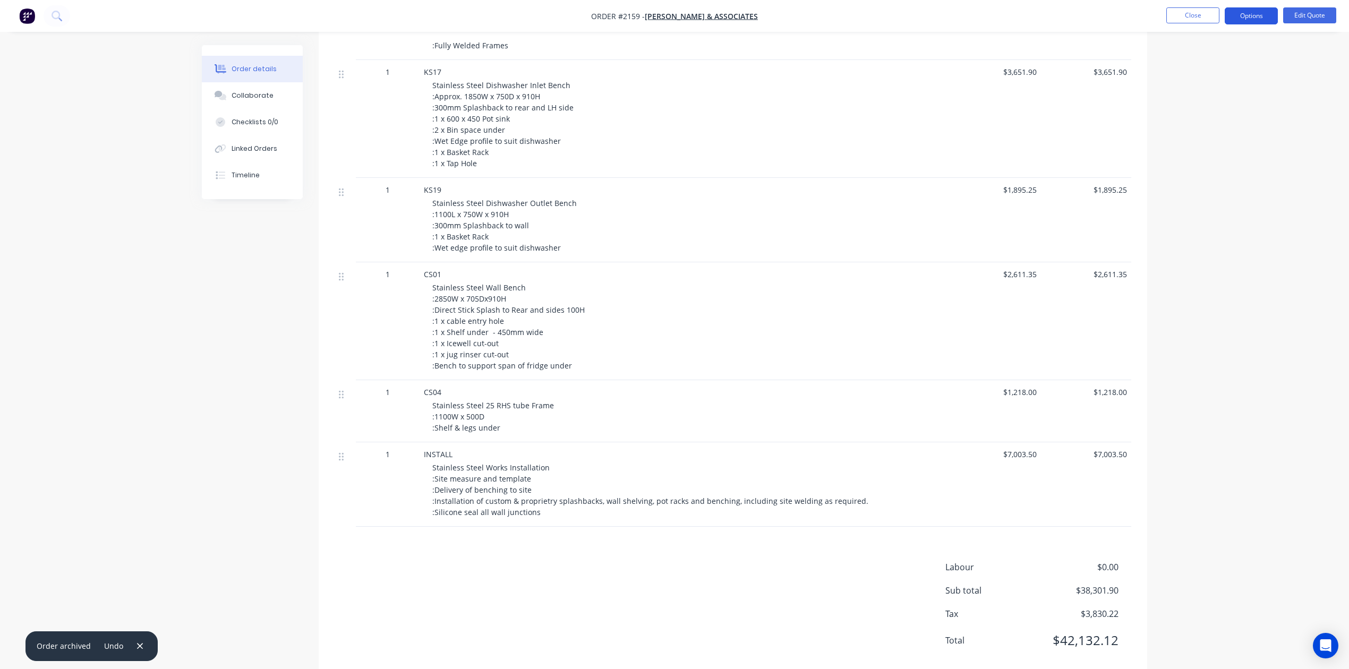
click at [1252, 15] on button "Options" at bounding box center [1251, 15] width 53 height 17
click at [1192, 169] on div "Change customer" at bounding box center [1220, 170] width 98 height 15
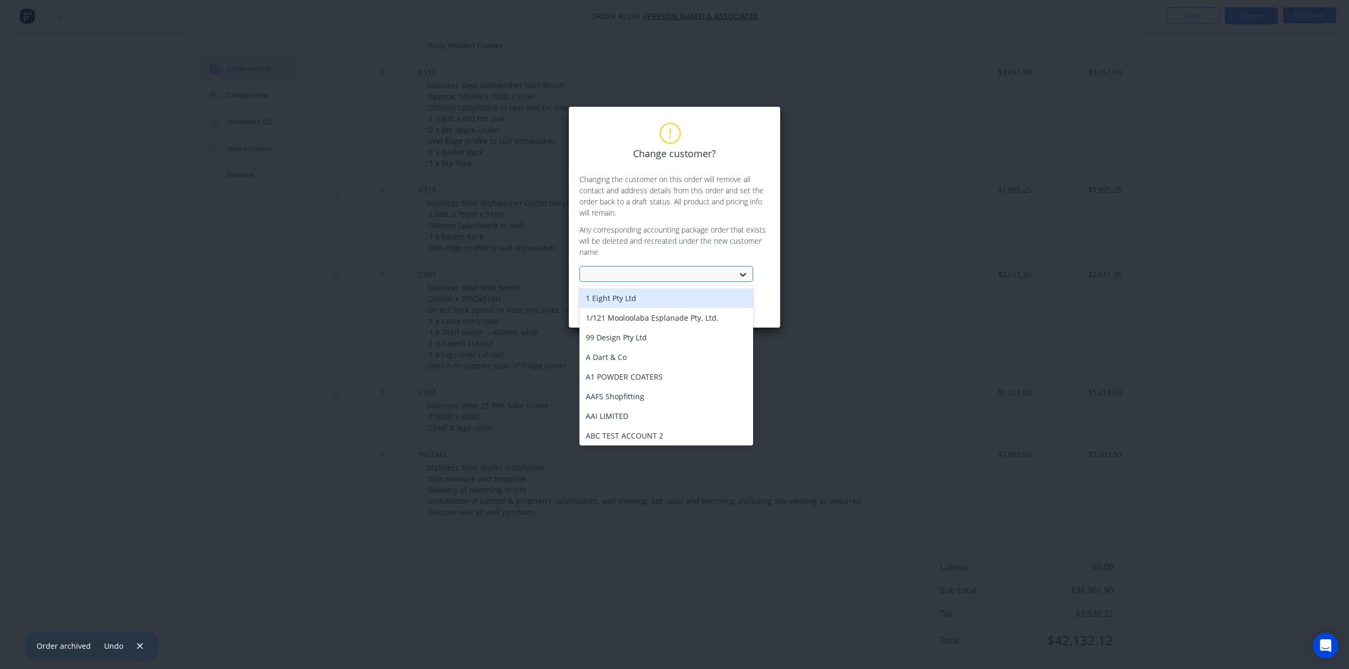
click at [745, 280] on icon at bounding box center [743, 274] width 11 height 11
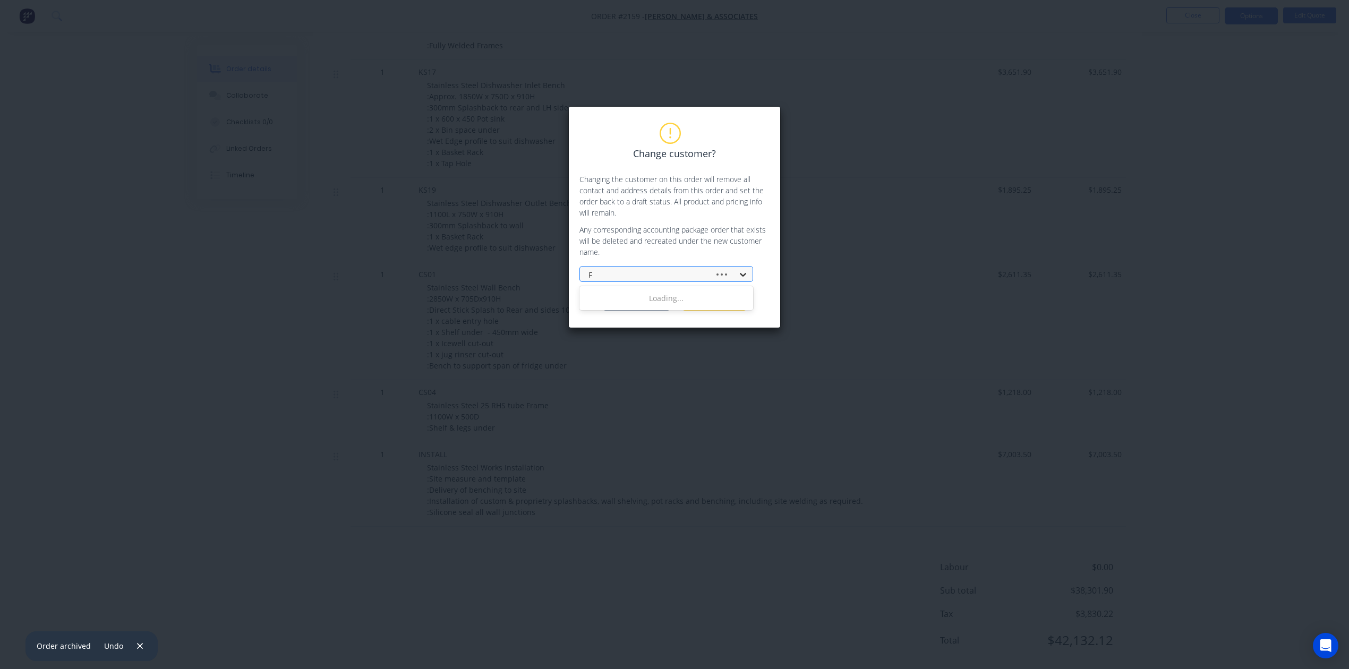
type input "Fb"
click at [686, 308] on div "FOOD & BEVERAGE INNOVATIONS (FBI)" at bounding box center [667, 298] width 174 height 20
click at [643, 311] on button "Change customer" at bounding box center [637, 303] width 66 height 16
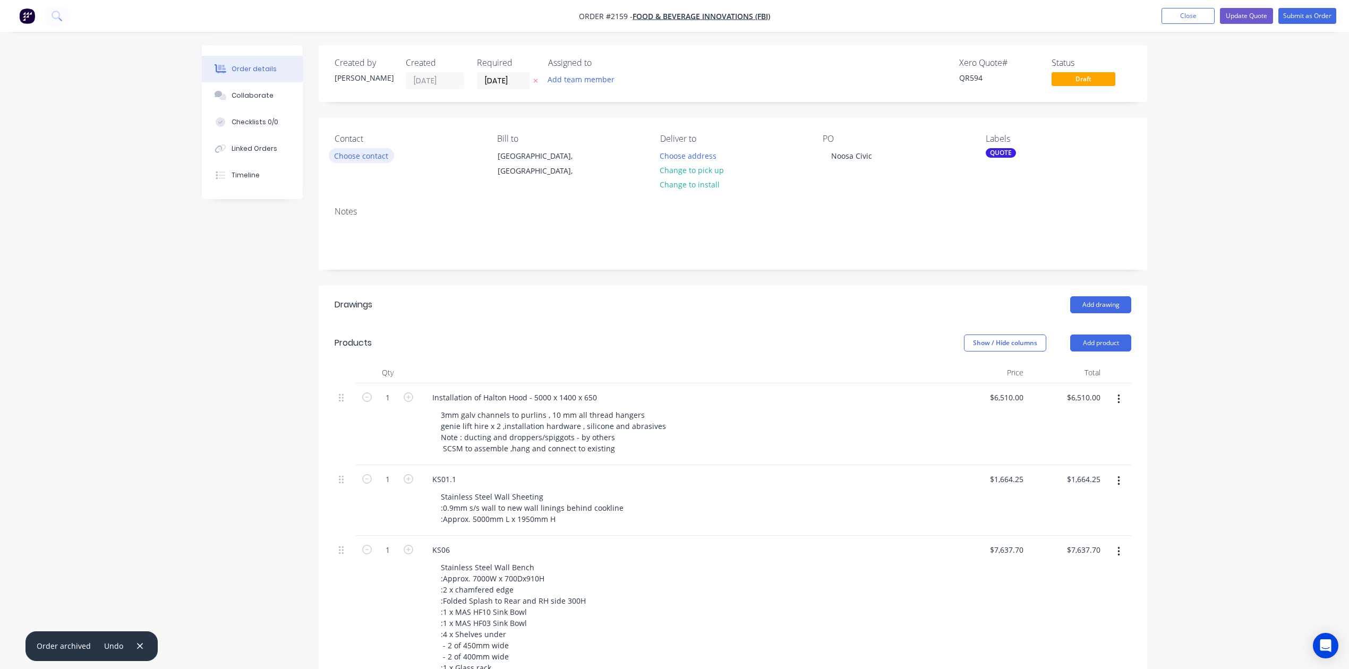
click at [369, 163] on button "Choose contact" at bounding box center [361, 155] width 65 height 14
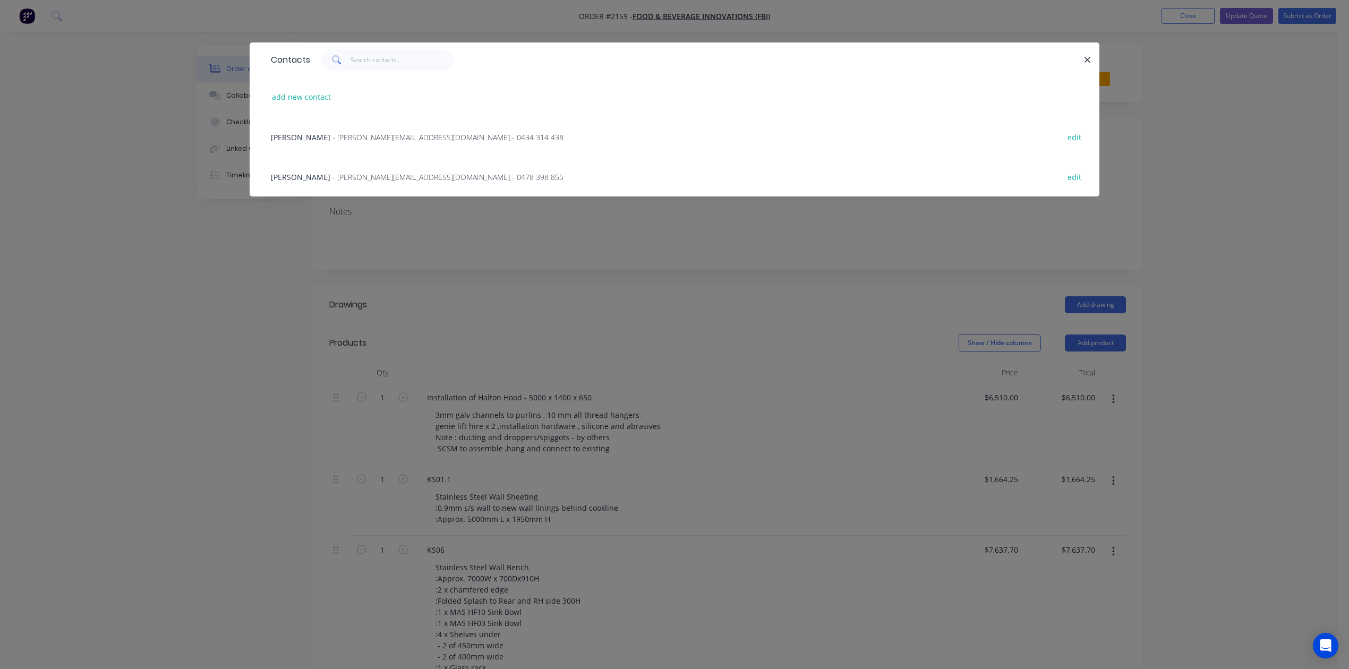
click at [364, 182] on span "- brad@fbinnovations.com.au - 0478 398 855" at bounding box center [448, 177] width 231 height 10
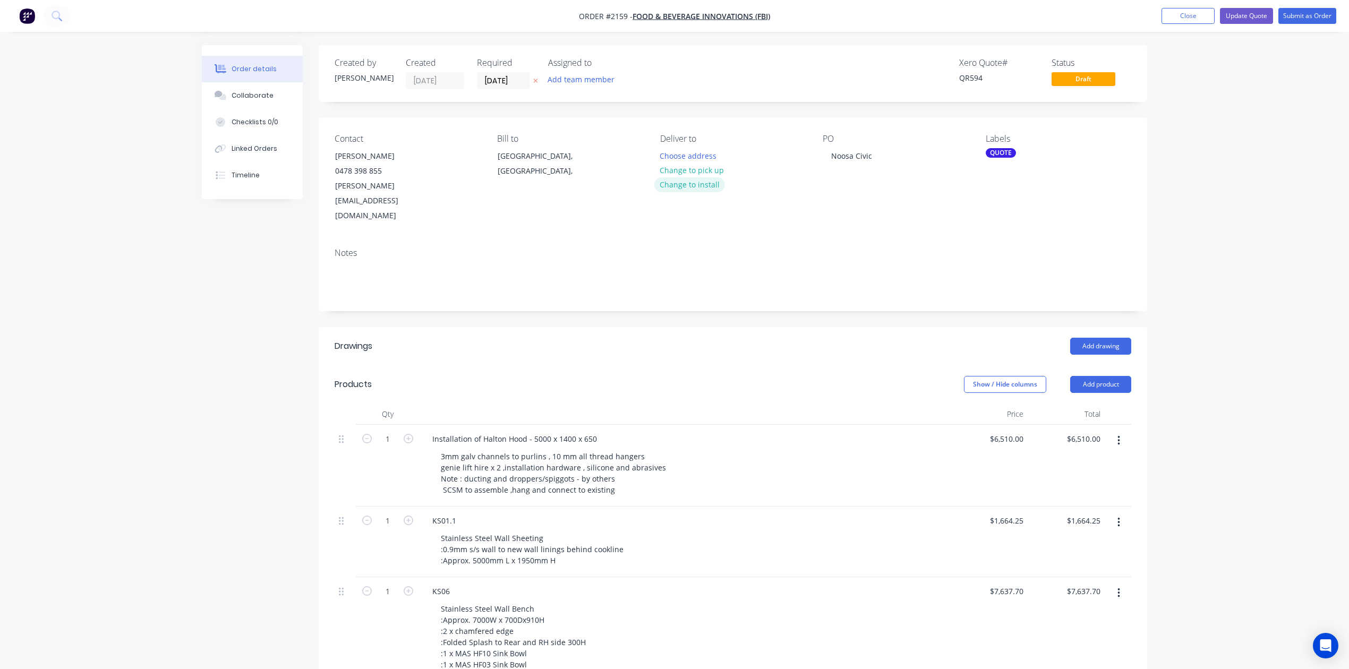
click at [700, 192] on button "Change to install" at bounding box center [690, 184] width 71 height 14
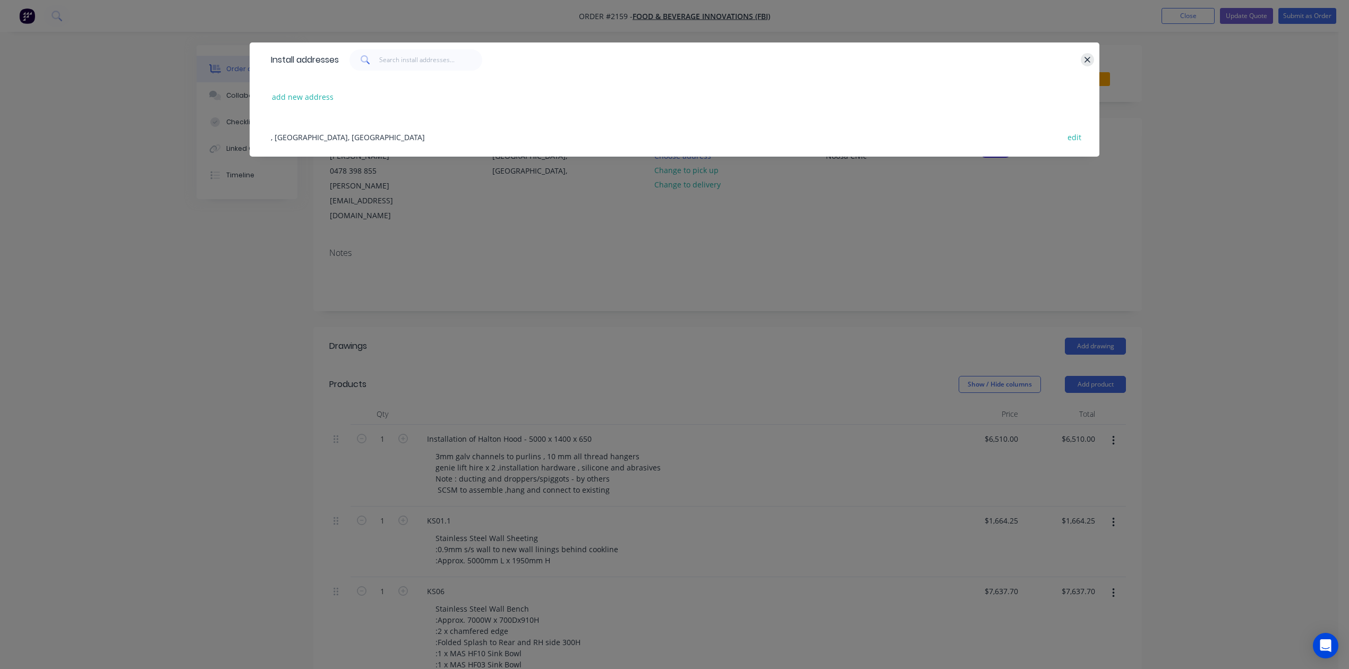
click at [1084, 65] on icon "button" at bounding box center [1087, 60] width 7 height 10
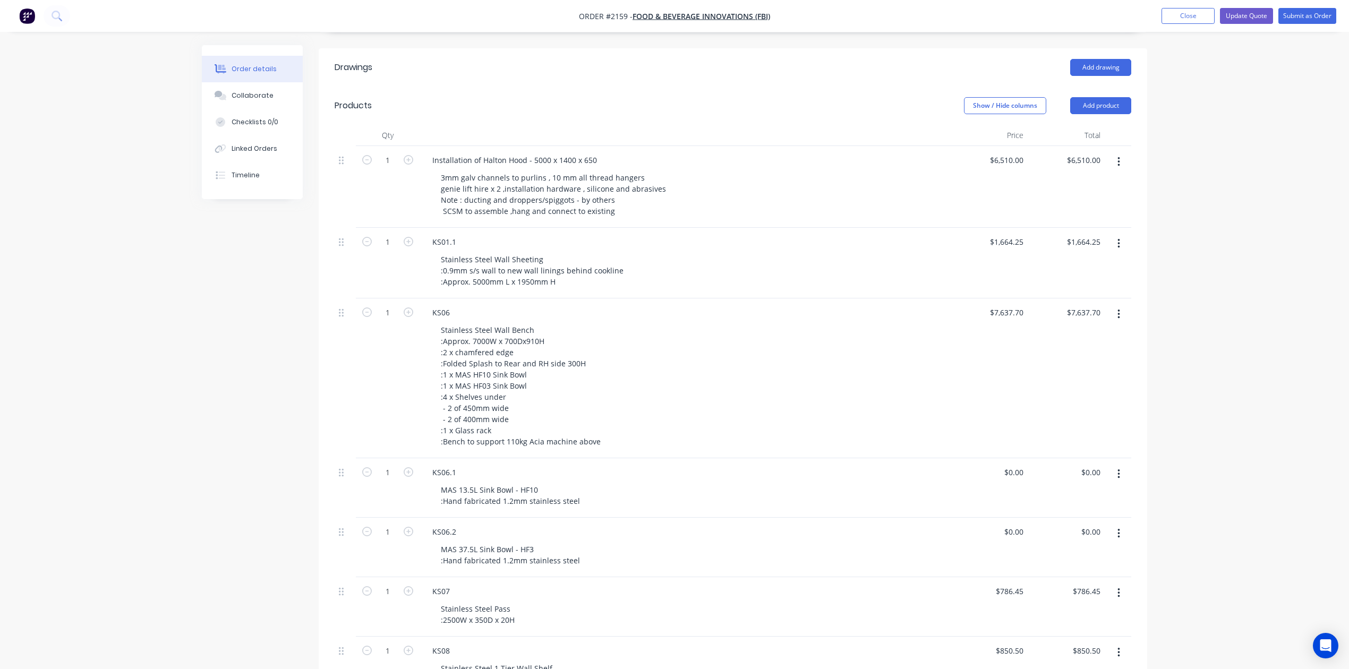
scroll to position [283, 0]
click at [1007, 164] on input "6510" at bounding box center [1017, 155] width 22 height 15
type input "$6,184.50"
click at [1004, 245] on input "1664.25" at bounding box center [1008, 237] width 39 height 15
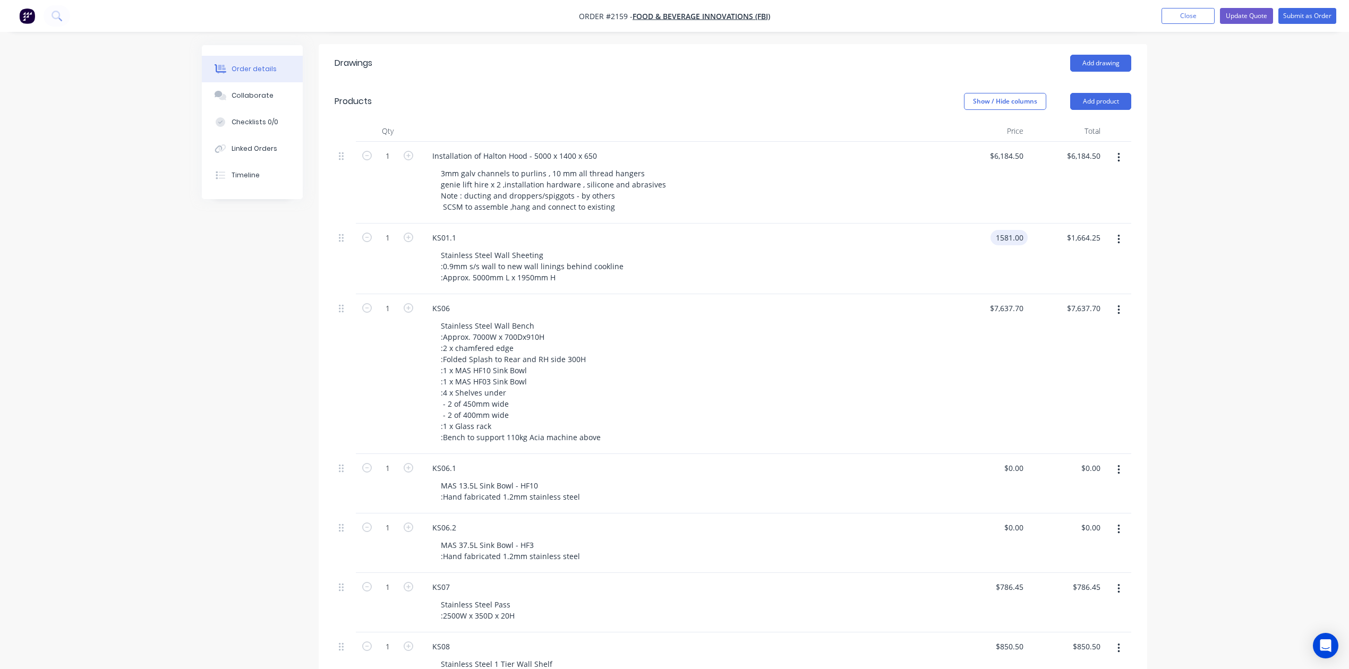
type input "$1,581.00"
click at [998, 316] on div "7637.7 $7,637.70" at bounding box center [1008, 308] width 39 height 15
type input "$7,255.81"
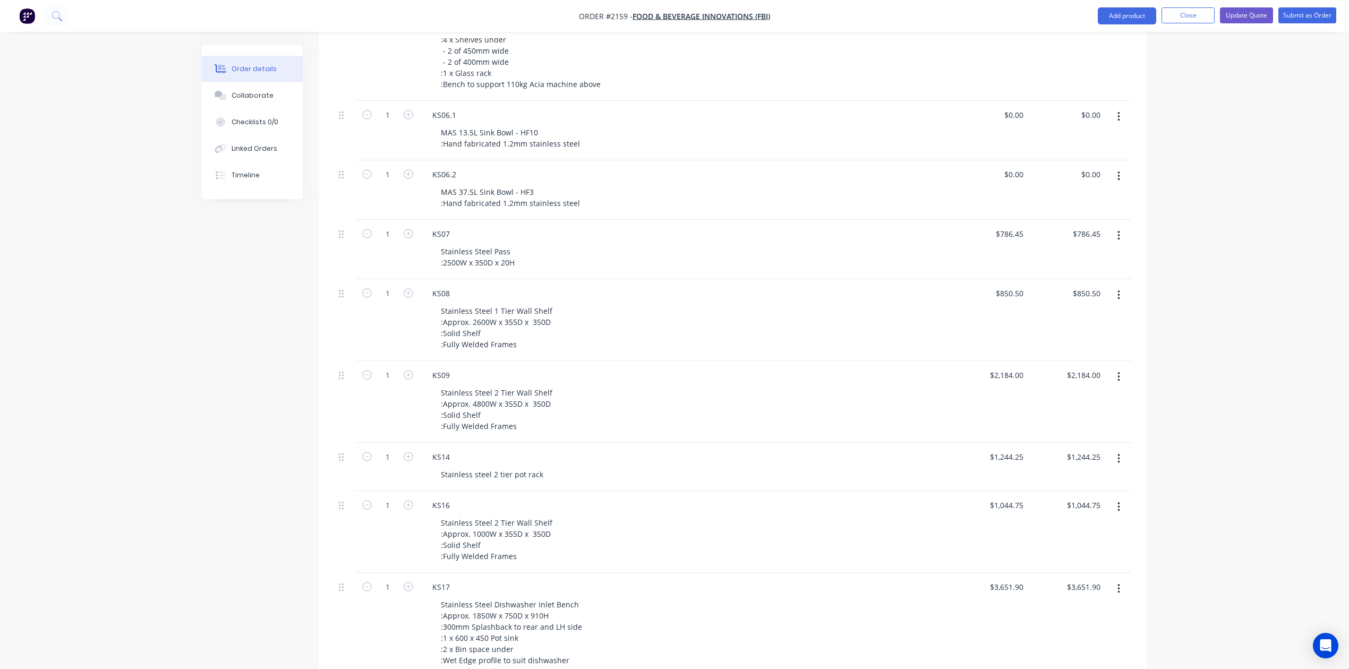
scroll to position [638, 0]
type input "$7,255.81"
click at [961, 278] on div "$786.45 $786.45" at bounding box center [989, 249] width 77 height 60
click at [974, 278] on div "$786.45 $786.45" at bounding box center [989, 249] width 77 height 60
click at [1003, 241] on input "786.45" at bounding box center [1013, 232] width 29 height 15
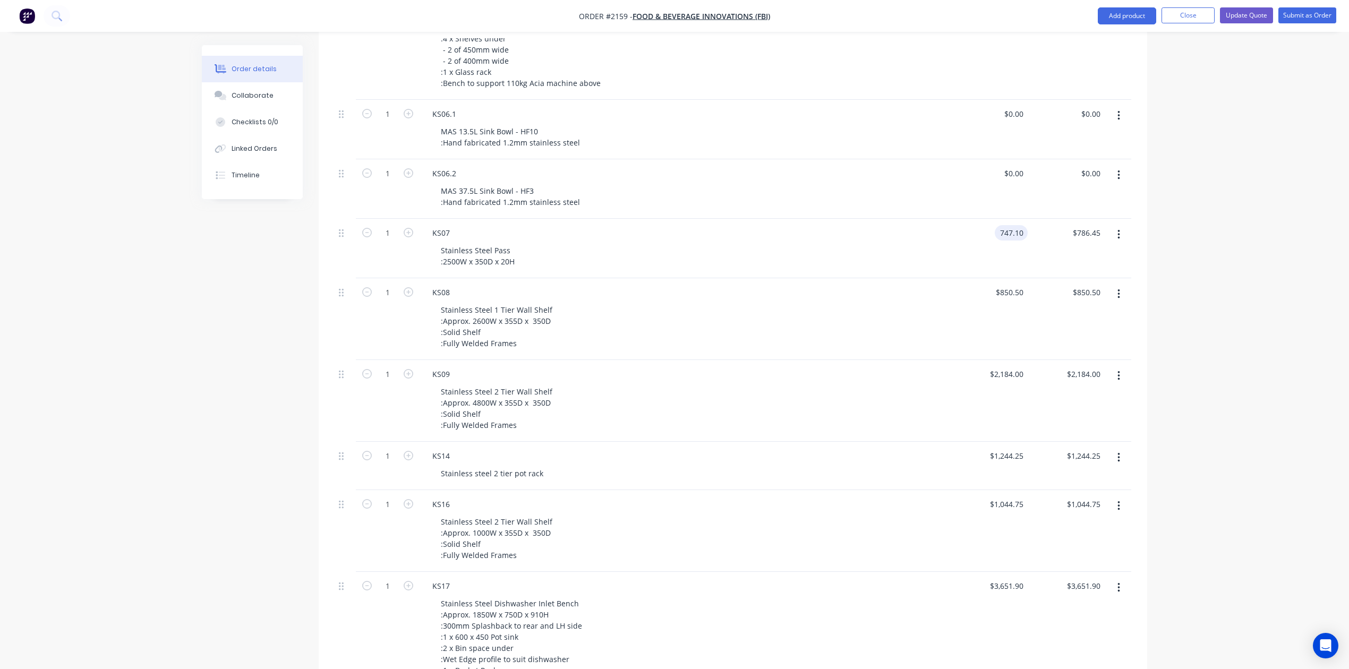
type input "$747.10"
type input "747.10"
type input "747.1"
type input "$747.10"
click at [1022, 241] on input "747.1" at bounding box center [1016, 232] width 24 height 15
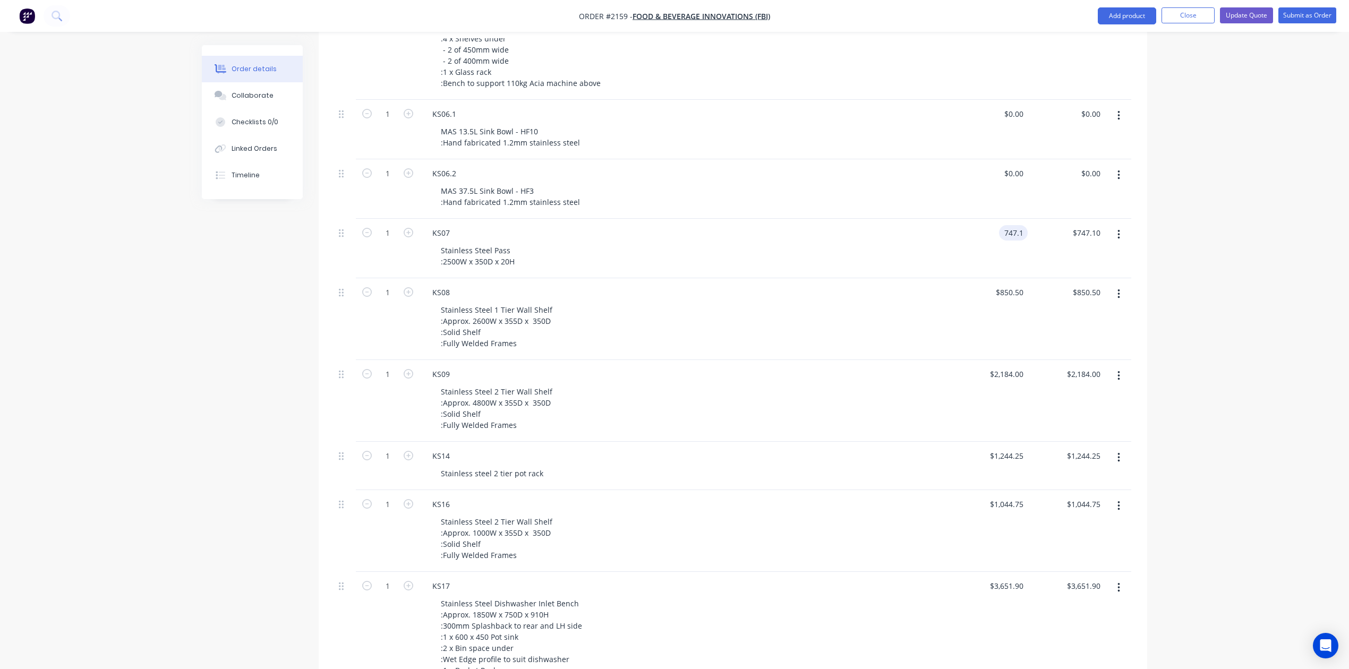
type input "$747.10"
type input "747.10"
type input "747.1"
type input "$747.10"
click at [1025, 241] on input "747.1" at bounding box center [1016, 232] width 24 height 15
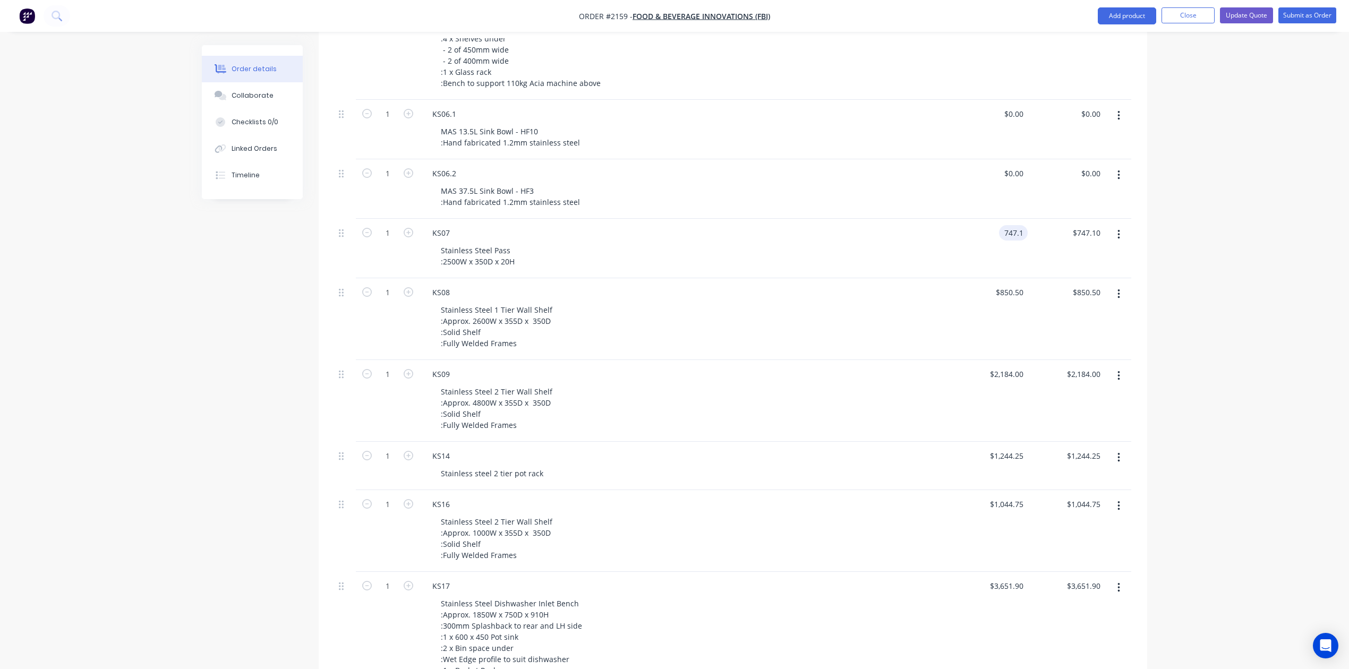
type input "$747.10"
click at [997, 300] on div "850.5 $850.50" at bounding box center [1009, 292] width 37 height 15
type input "8"
type input "$808.00"
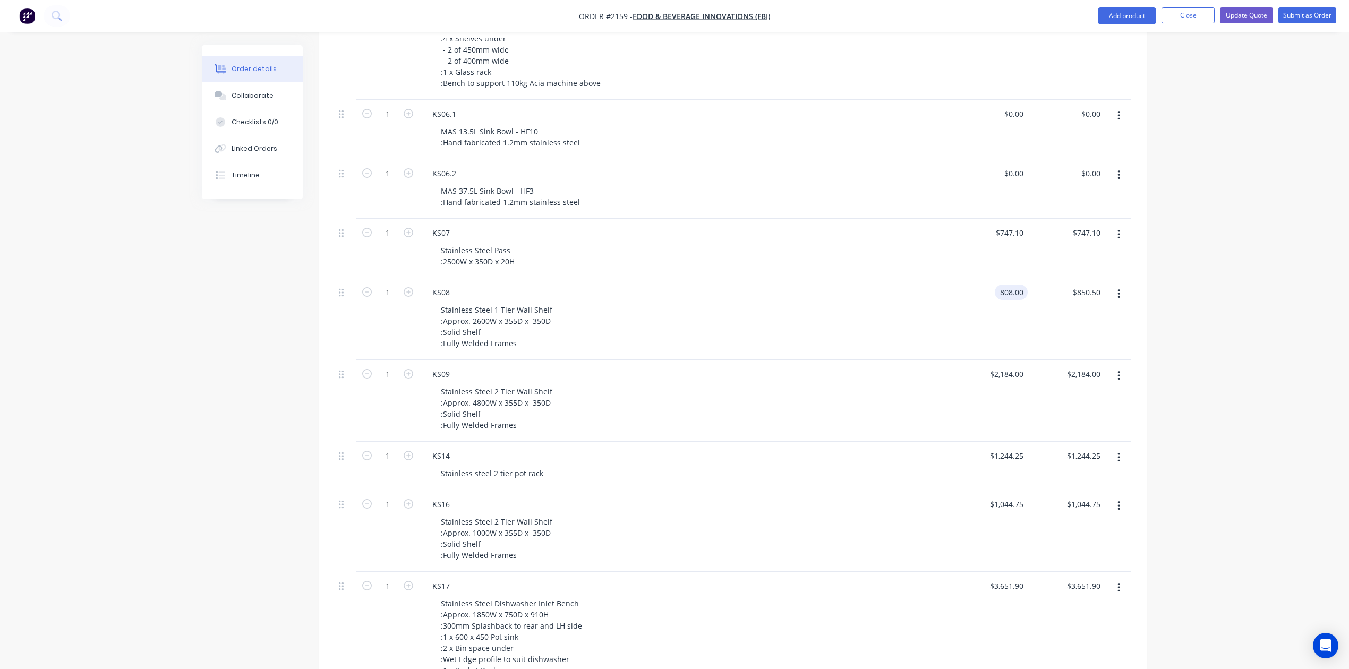
type input "808.00"
type input "747.1"
type input "$808.00"
click at [999, 241] on div "747.1 747.1" at bounding box center [1013, 232] width 29 height 15
type input "$474.00"
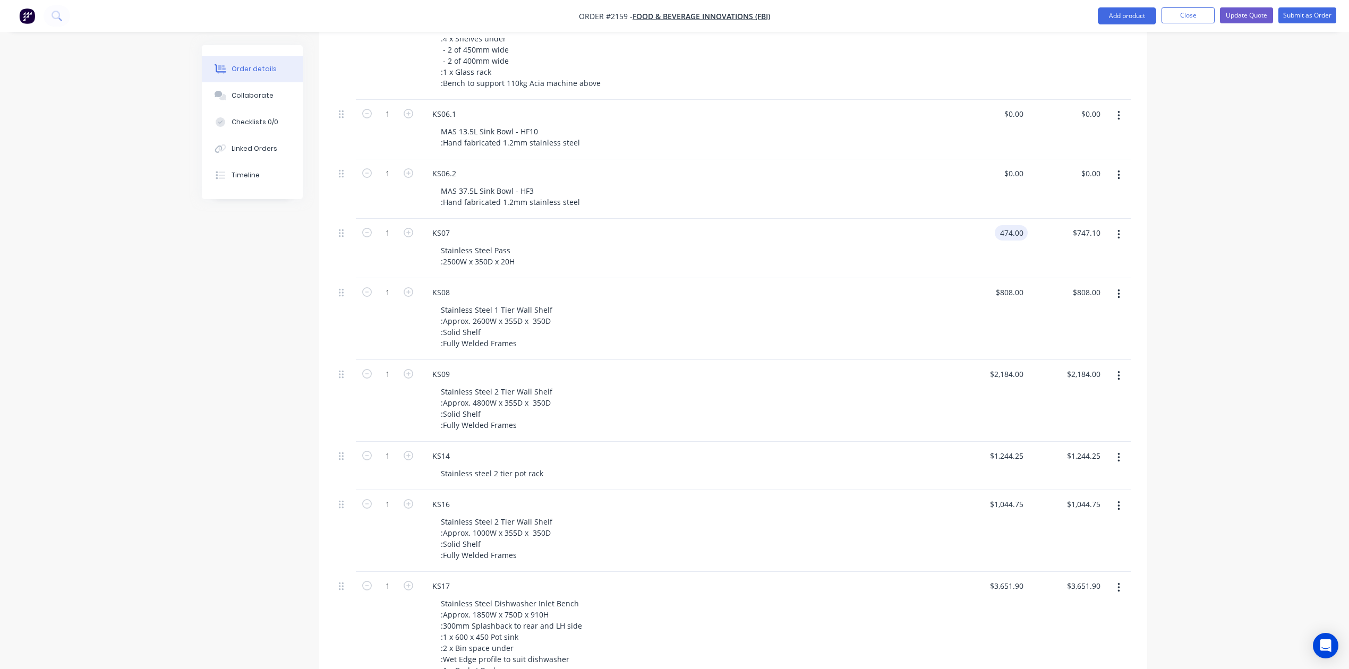
type input "474.00"
type input "474"
type input "$474.00"
click at [1016, 241] on input "474" at bounding box center [1019, 232] width 18 height 15
type input "$747.00"
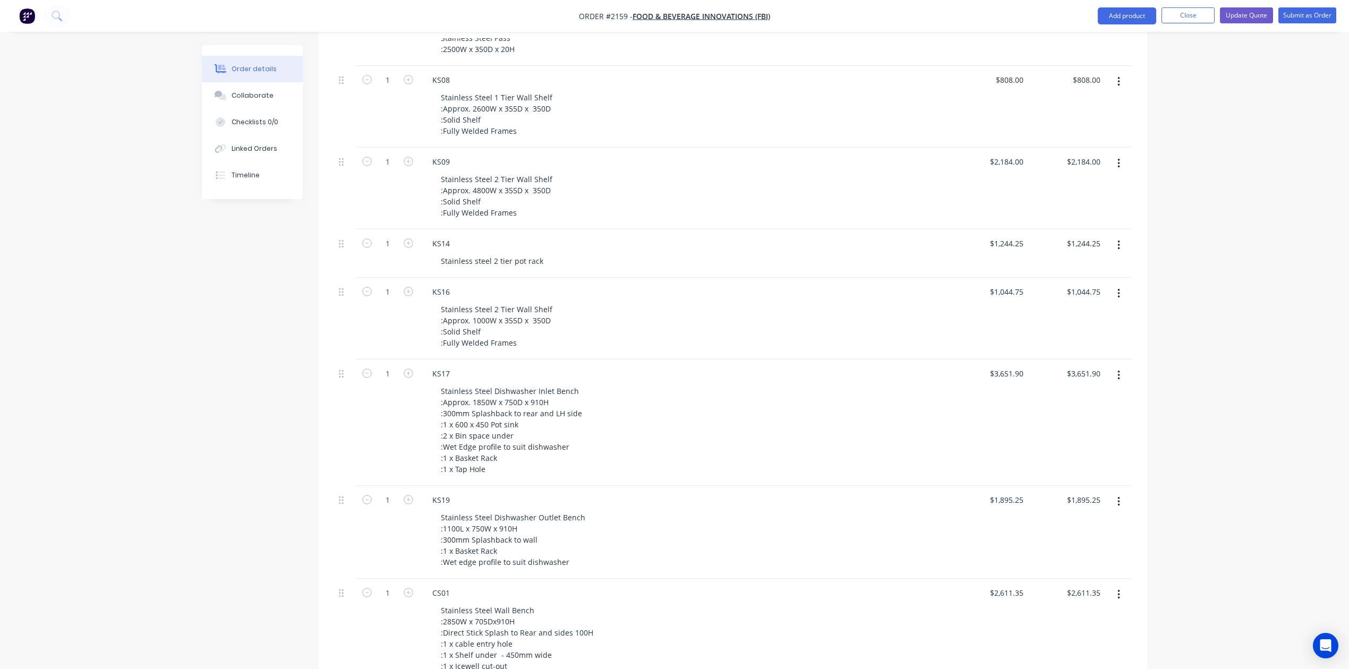
scroll to position [991, 0]
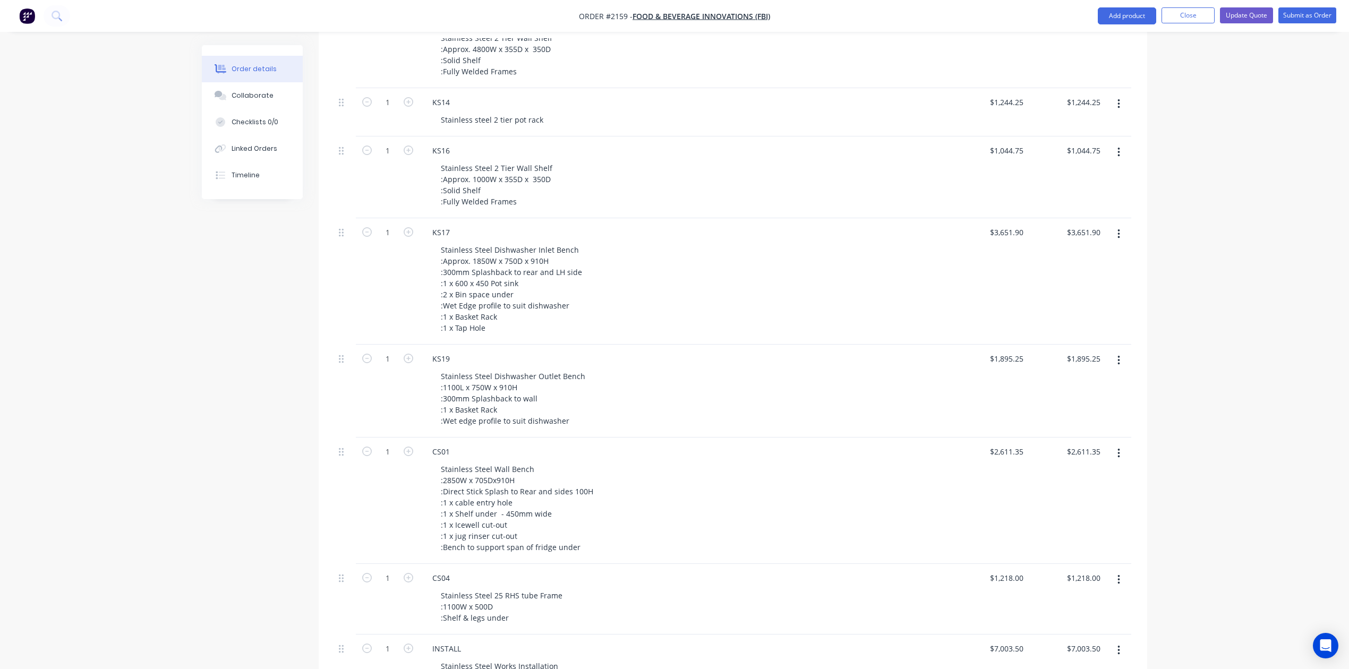
type input "$747.00"
click at [990, 88] on div "2184 2184" at bounding box center [989, 47] width 77 height 82
type input "$2,075.00"
click at [1002, 110] on input "1244.25" at bounding box center [1011, 102] width 33 height 15
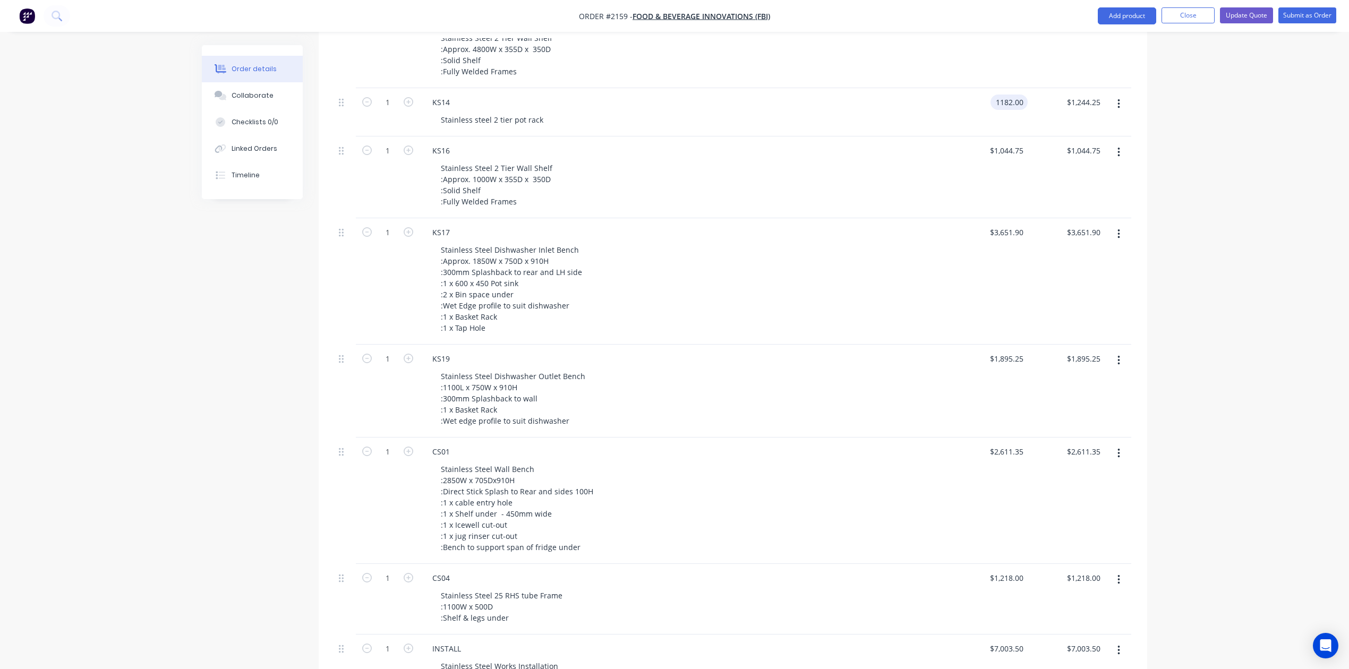
type input "$1,182.00"
click at [1016, 158] on input "1044.75" at bounding box center [1011, 150] width 33 height 15
type input "$992.50"
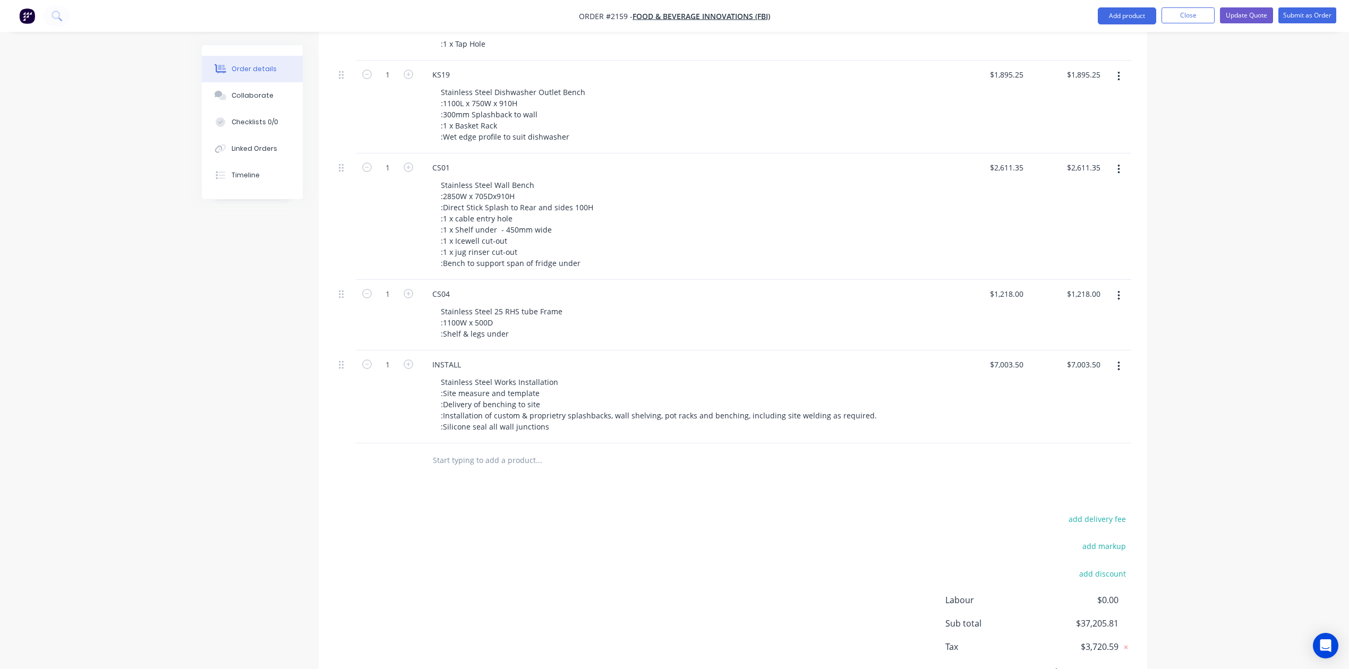
scroll to position [1275, 0]
type input "$992.50"
type input "$3,469.50"
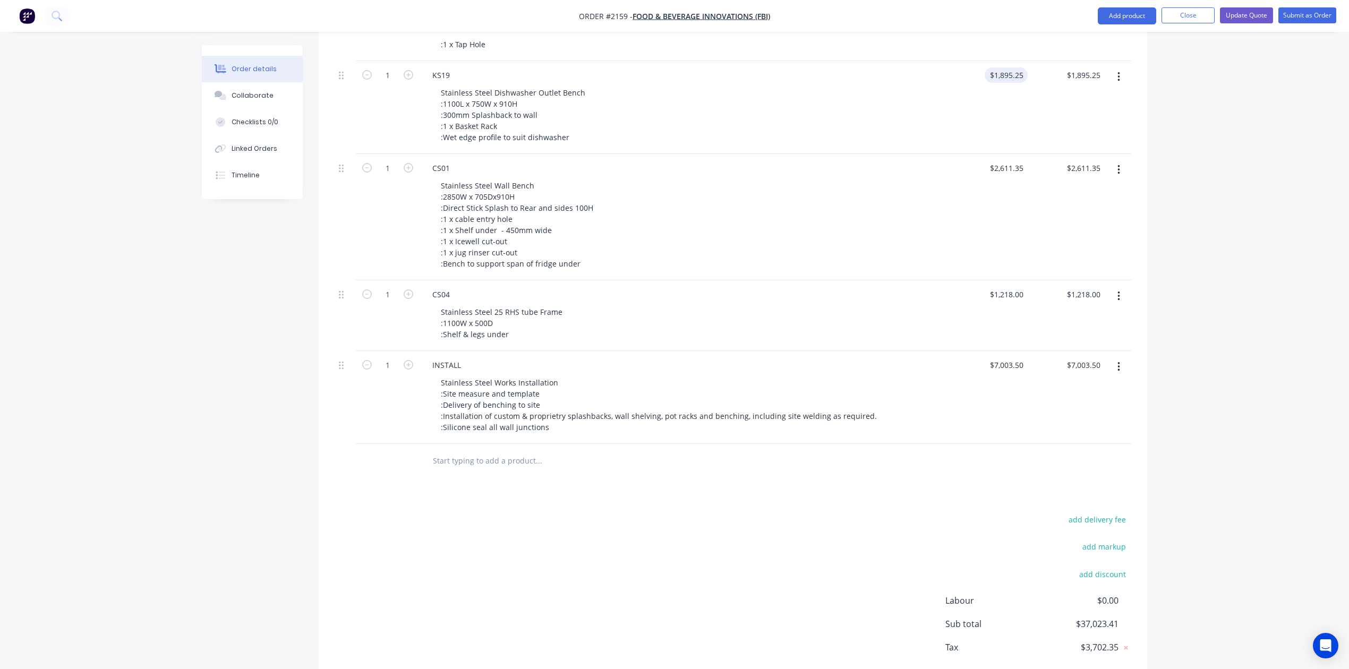
type input "$3,469.50"
click at [1004, 83] on input "1895.25" at bounding box center [1008, 74] width 39 height 15
type input "$1,800.50"
click at [989, 176] on div "2611.35 $2,611.35" at bounding box center [1006, 167] width 43 height 15
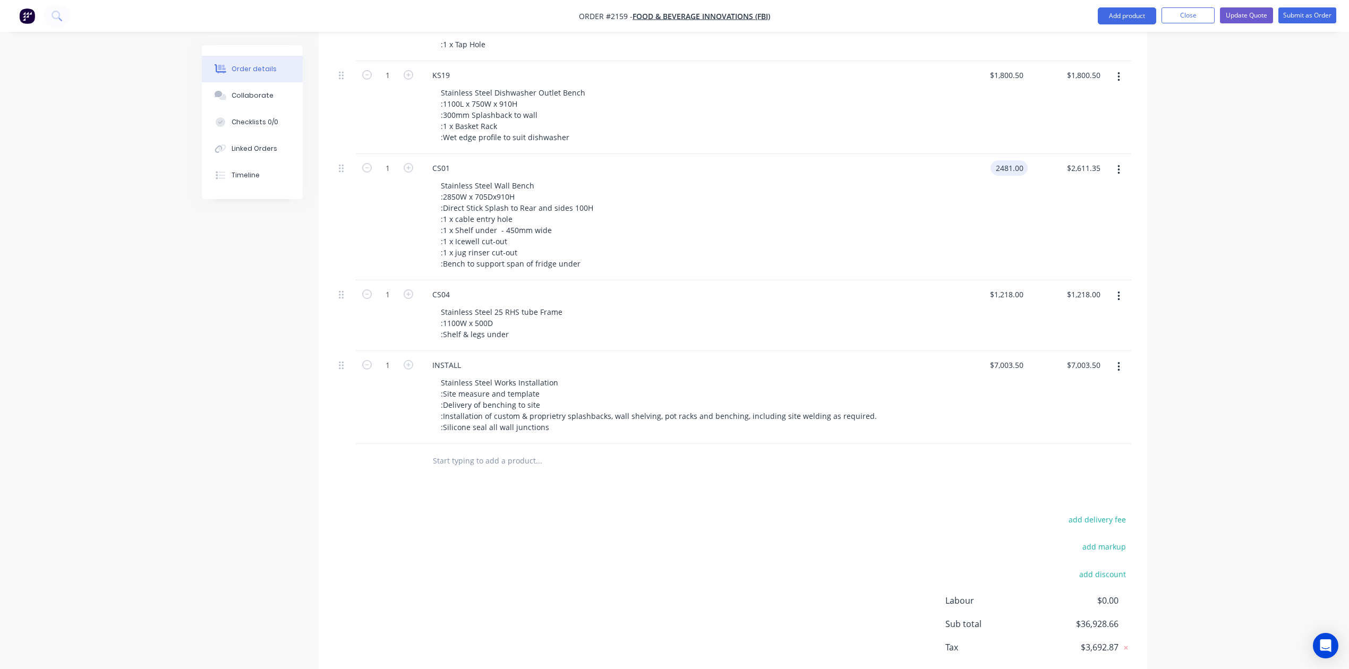
type input "$2,481.00"
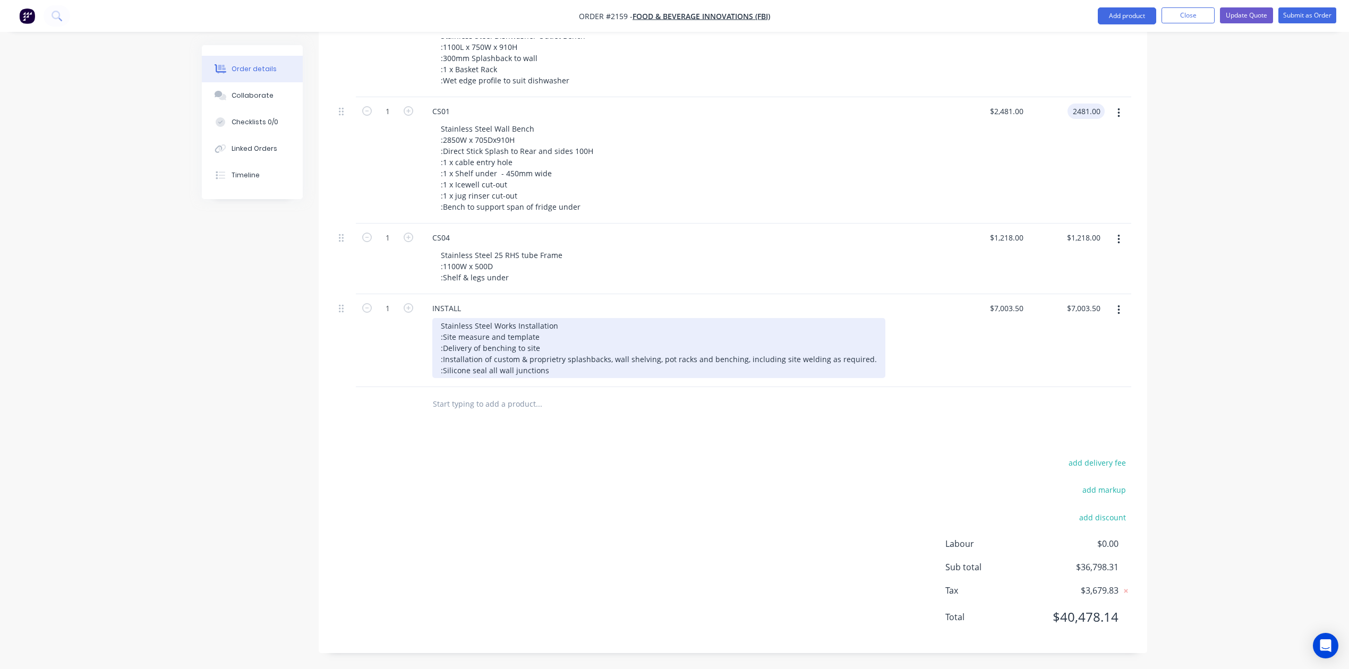
scroll to position [1558, 0]
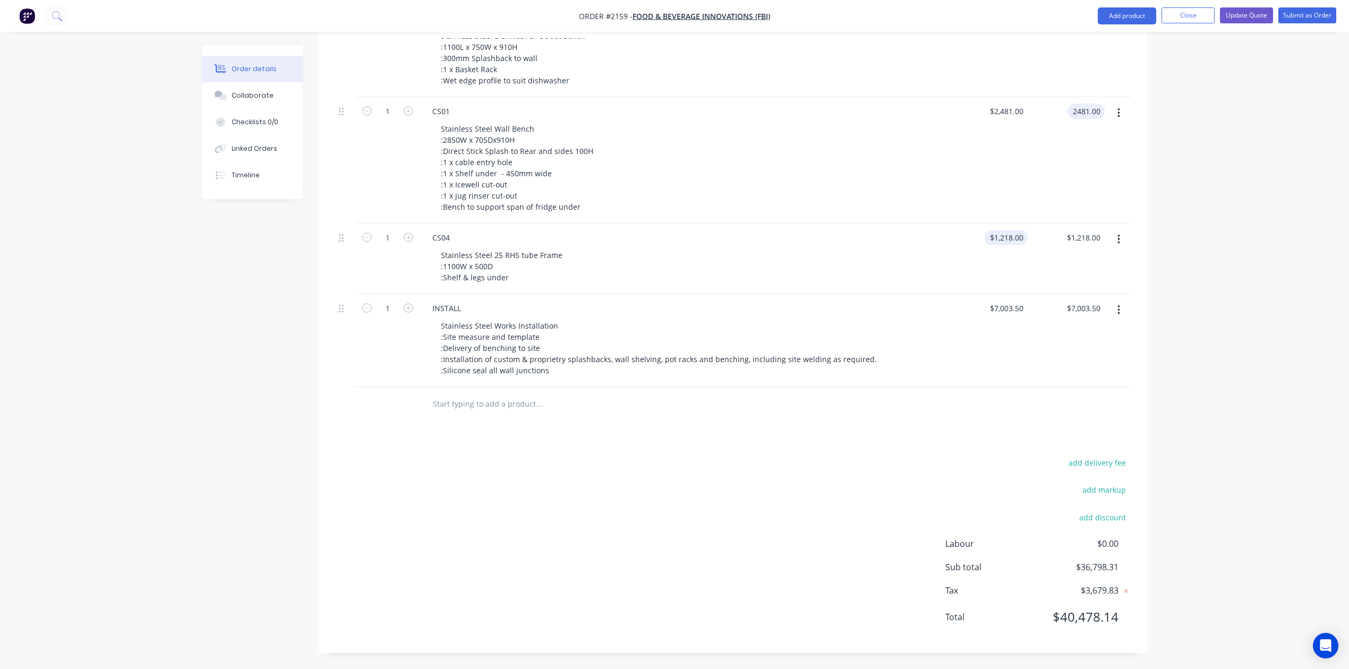
type input "$2,481.00"
click at [1000, 294] on div "1218 1218" at bounding box center [989, 259] width 77 height 71
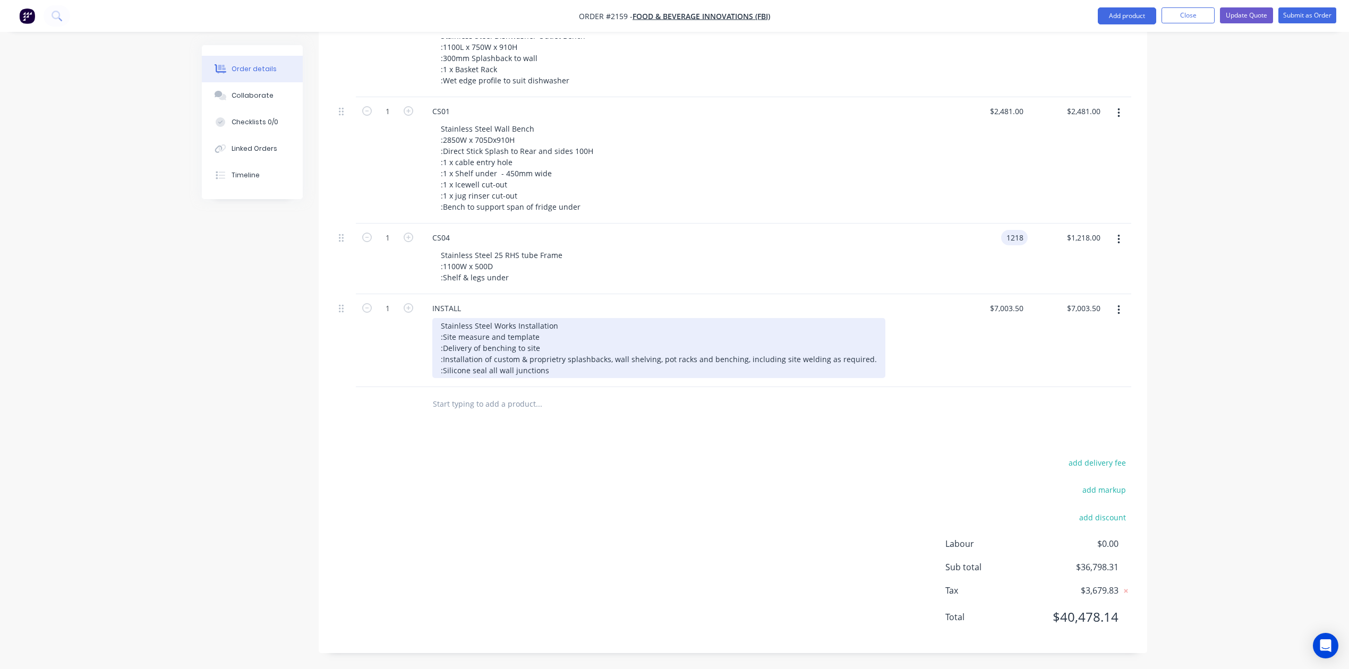
scroll to position [1496, 0]
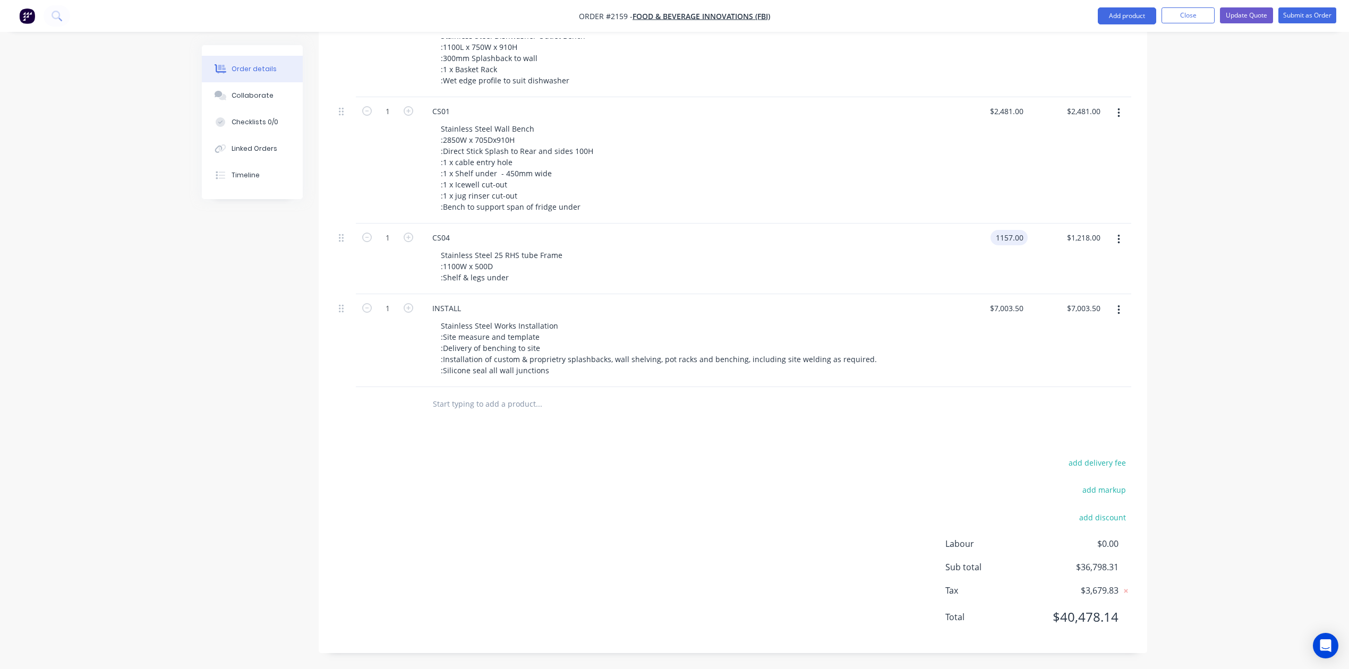
type input "$1,157.00"
click at [1009, 316] on input "7003.5" at bounding box center [1013, 308] width 29 height 15
type input "$6,653.00"
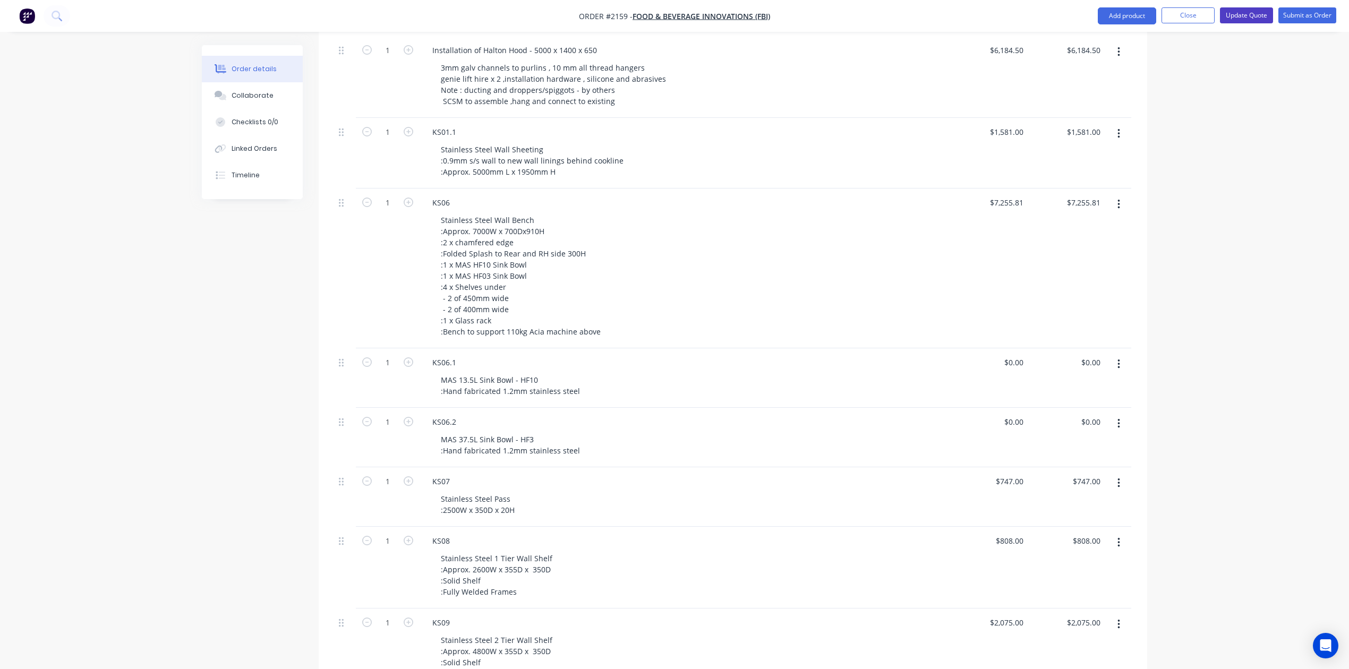
scroll to position [575, 0]
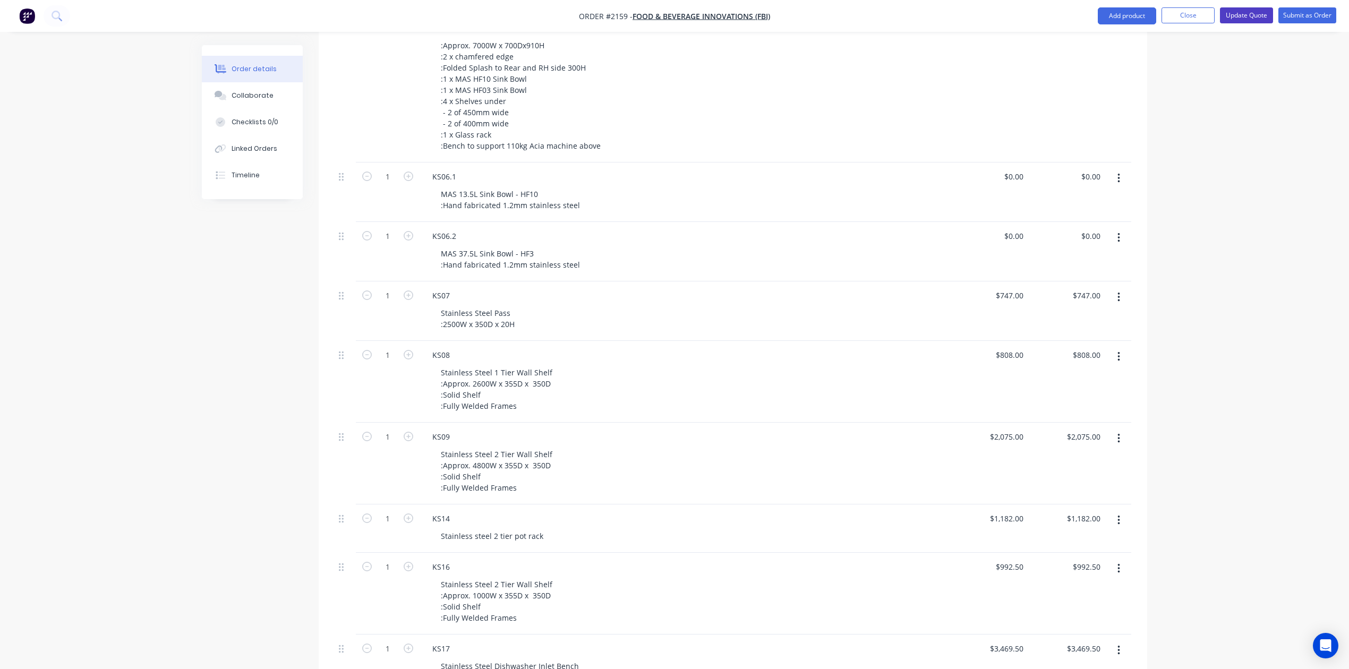
click at [1220, 17] on button "Update Quote" at bounding box center [1246, 15] width 53 height 16
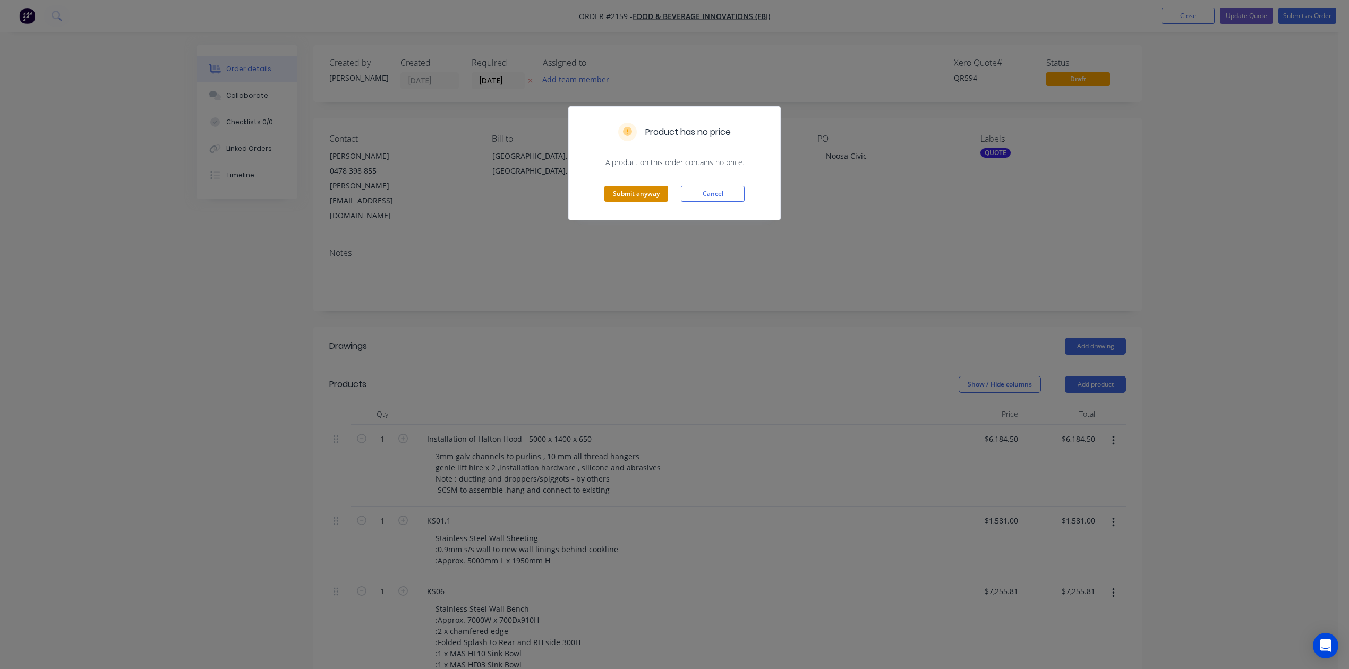
click at [640, 202] on button "Submit anyway" at bounding box center [637, 194] width 64 height 16
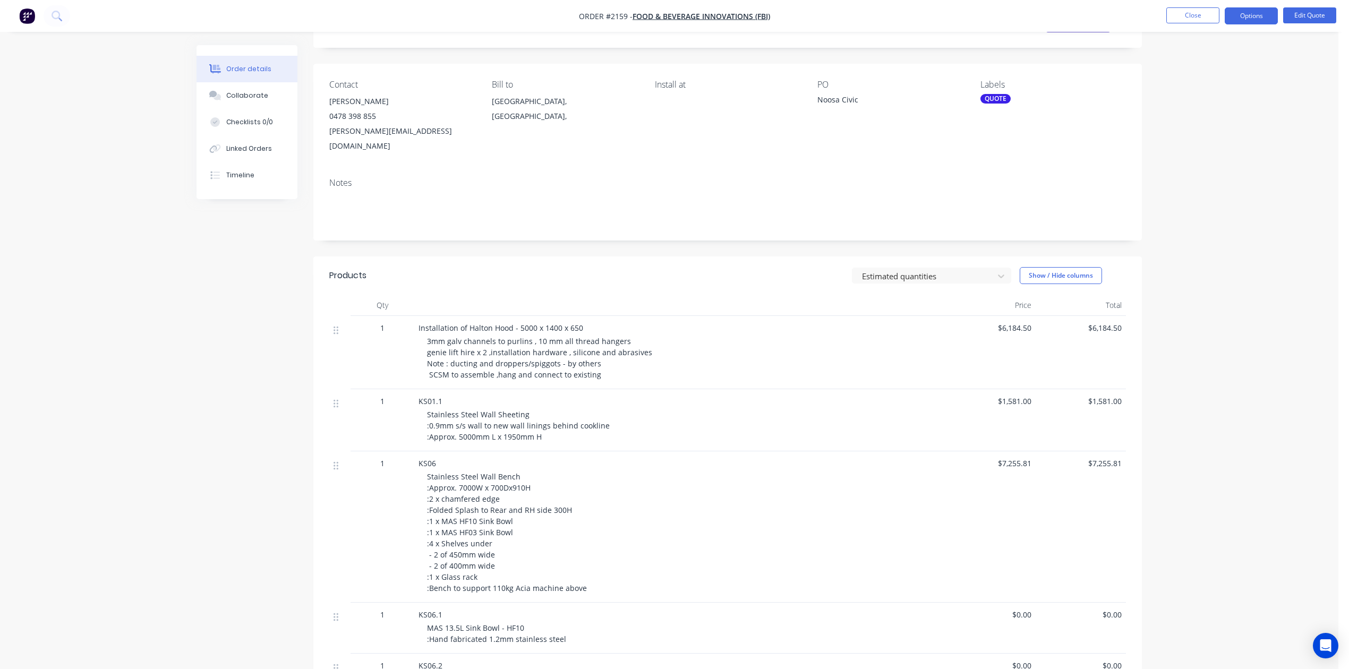
scroll to position [141, 0]
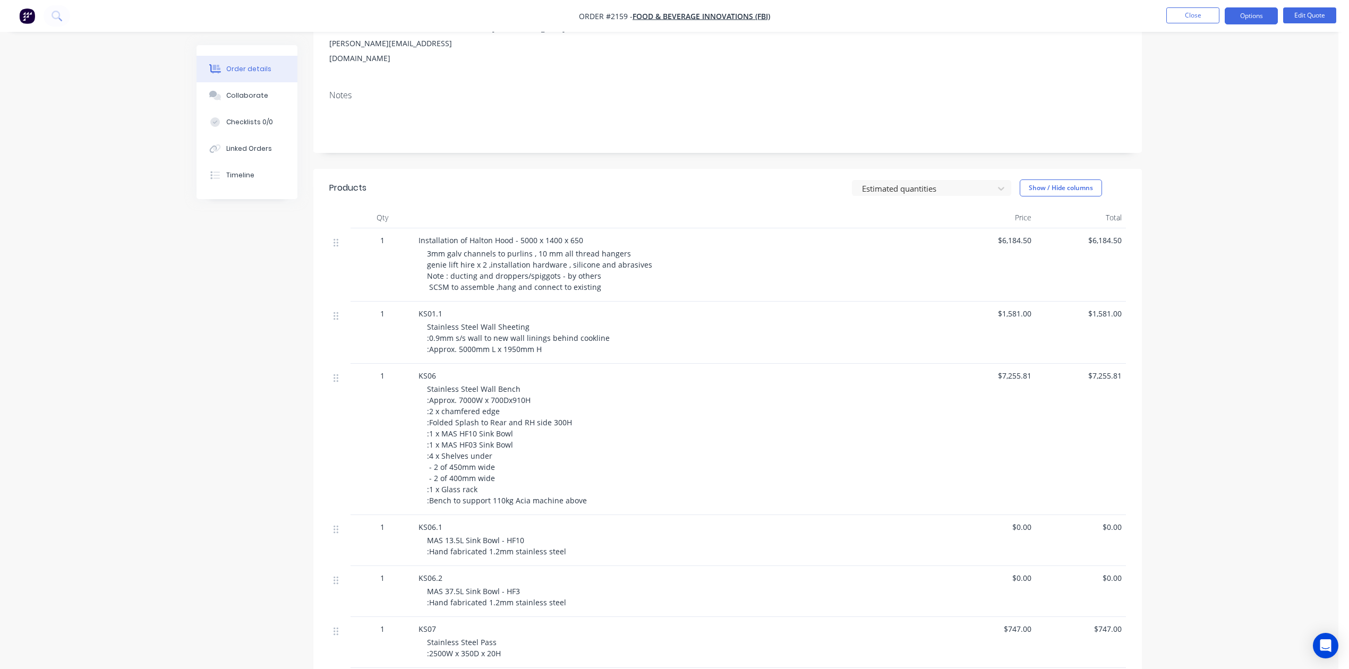
click at [992, 246] on span "$6,184.50" at bounding box center [991, 240] width 82 height 11
click at [1302, 20] on button "Edit Quote" at bounding box center [1310, 15] width 53 height 16
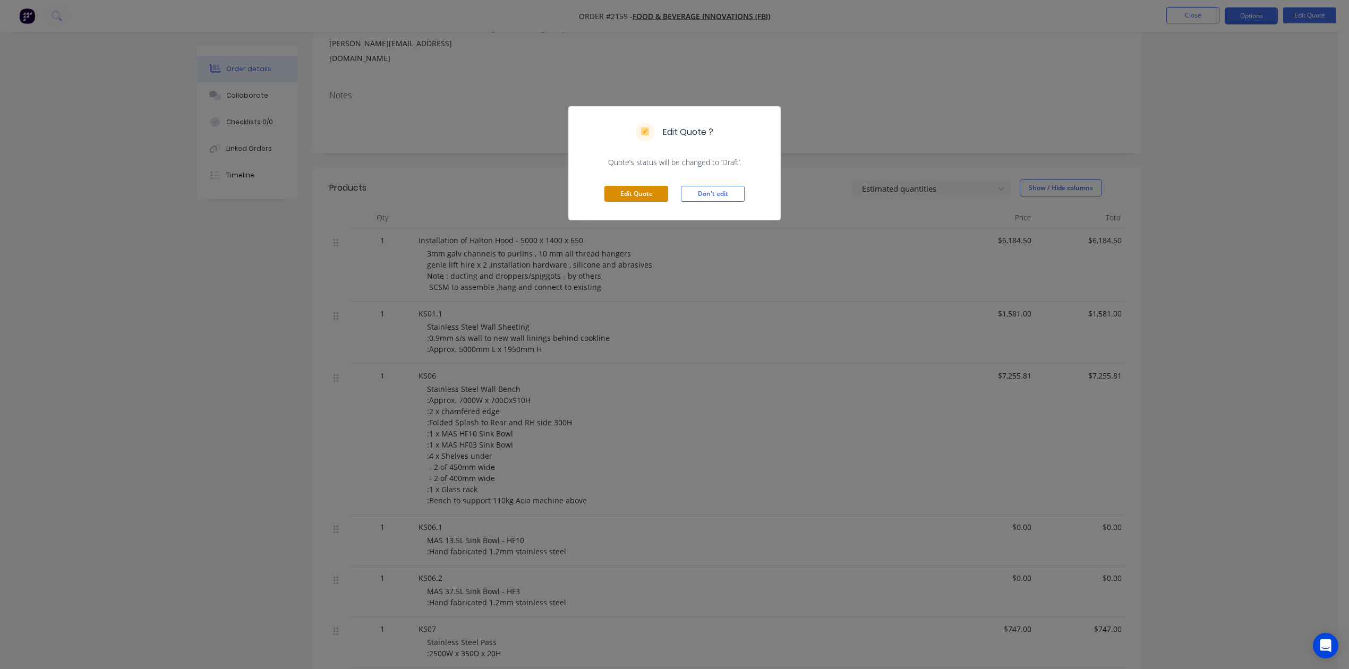
click at [618, 220] on div "Edit Quote Don't edit" at bounding box center [674, 194] width 211 height 52
click at [606, 202] on button "Edit Quote" at bounding box center [637, 194] width 64 height 16
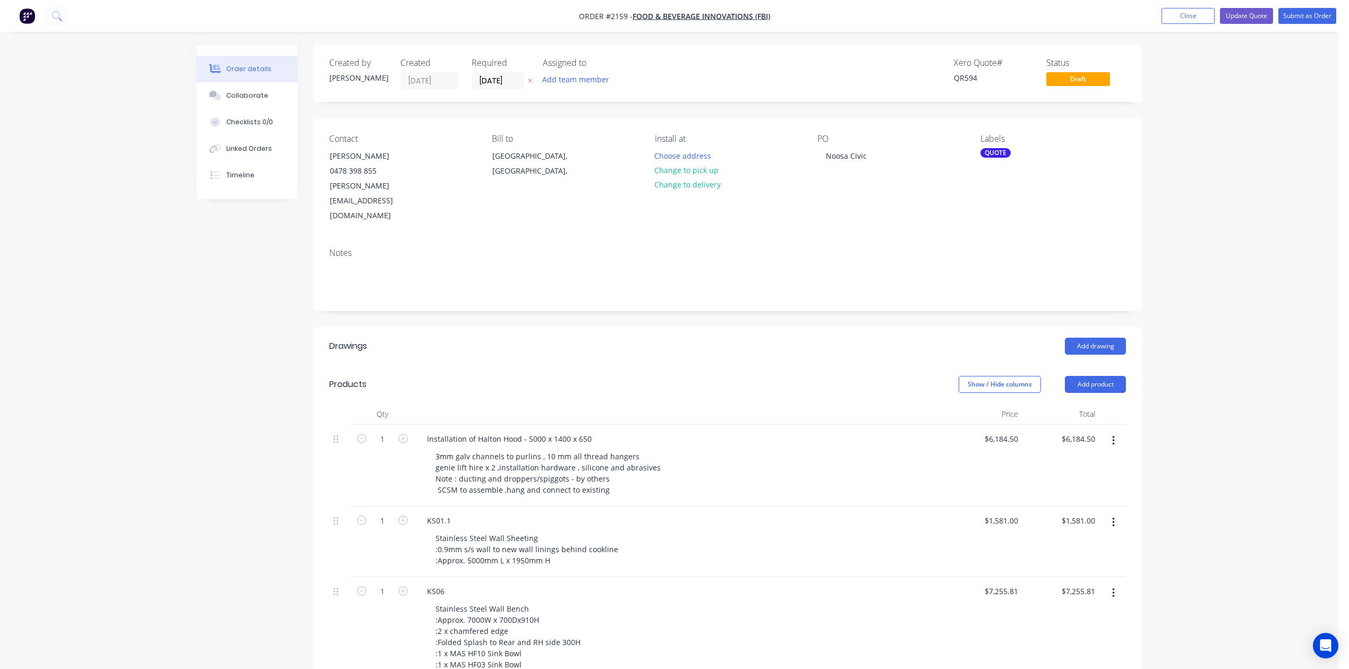
scroll to position [283, 0]
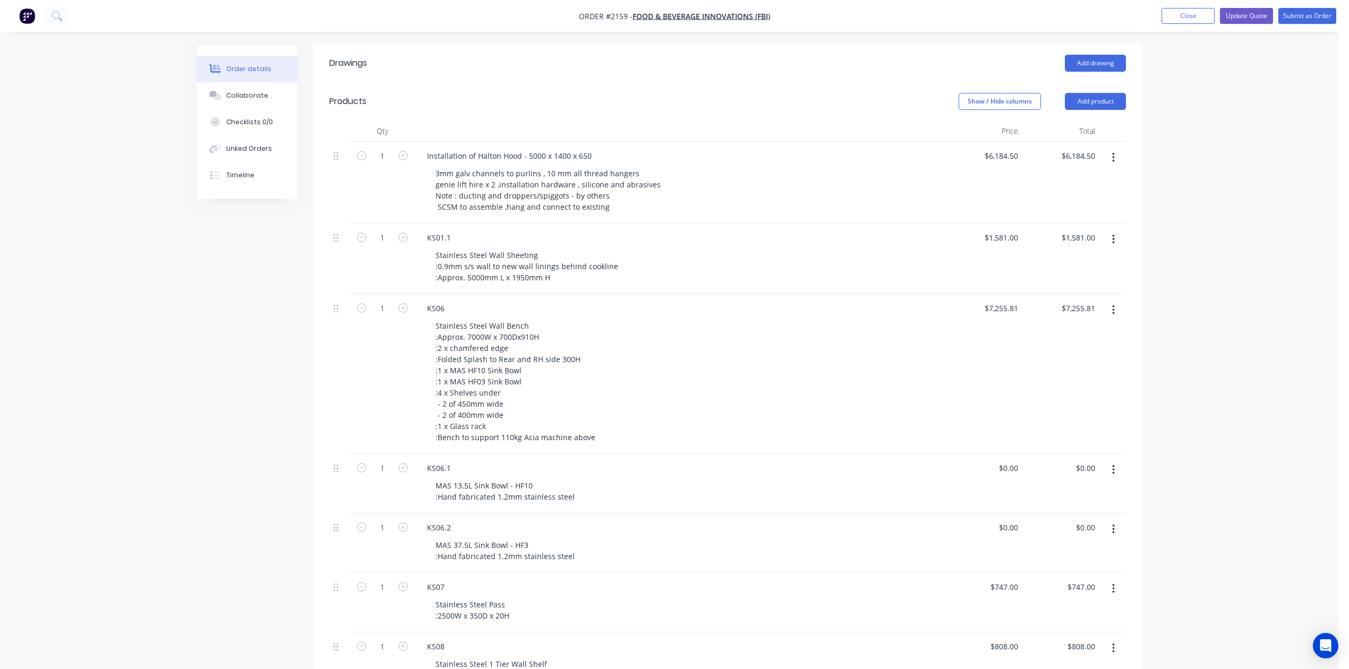
click at [1013, 211] on div "$6,184.50 $6,184.50" at bounding box center [984, 183] width 77 height 82
click at [1006, 164] on input "6184.5" at bounding box center [1003, 155] width 39 height 15
type input "$6,200.00"
click at [1000, 245] on input "1581" at bounding box center [1003, 237] width 39 height 15
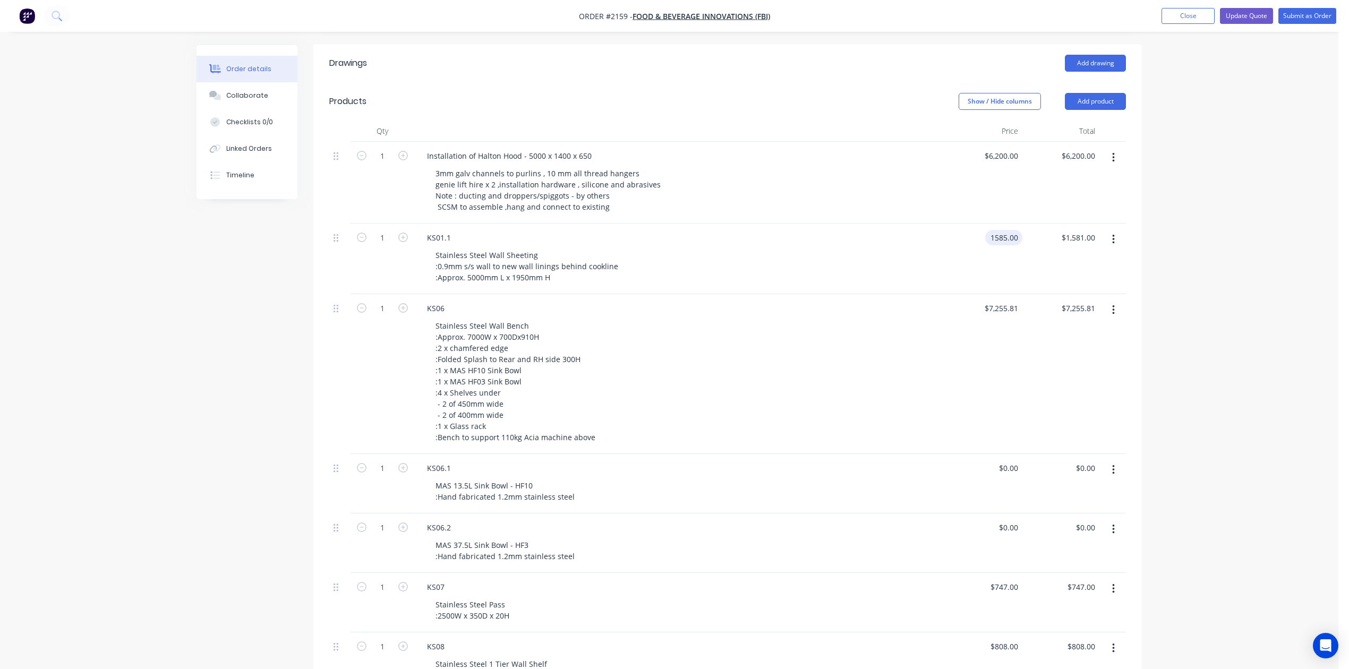
type input "$1,585.00"
click at [991, 316] on input "7255.81" at bounding box center [1006, 308] width 33 height 15
type input "$7,274.00"
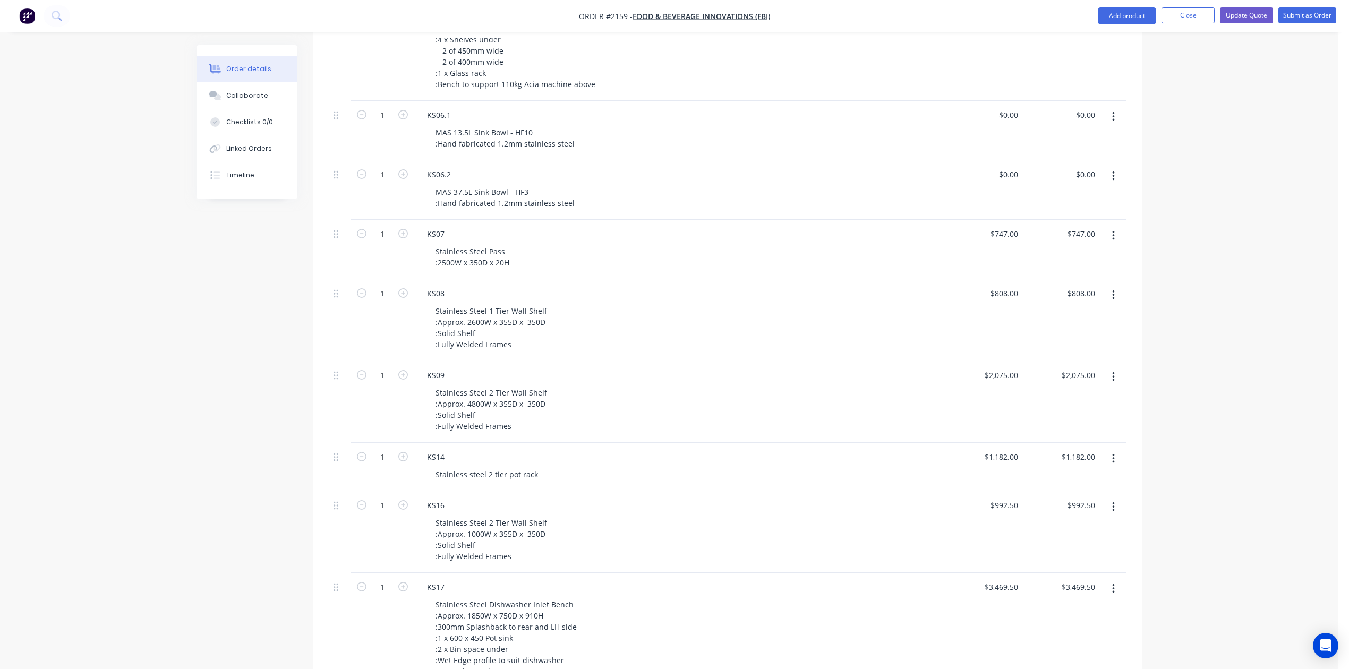
scroll to position [638, 0]
type input "$7,274.00"
click at [993, 278] on div "747 $747.00" at bounding box center [984, 249] width 77 height 60
type input "$749.00"
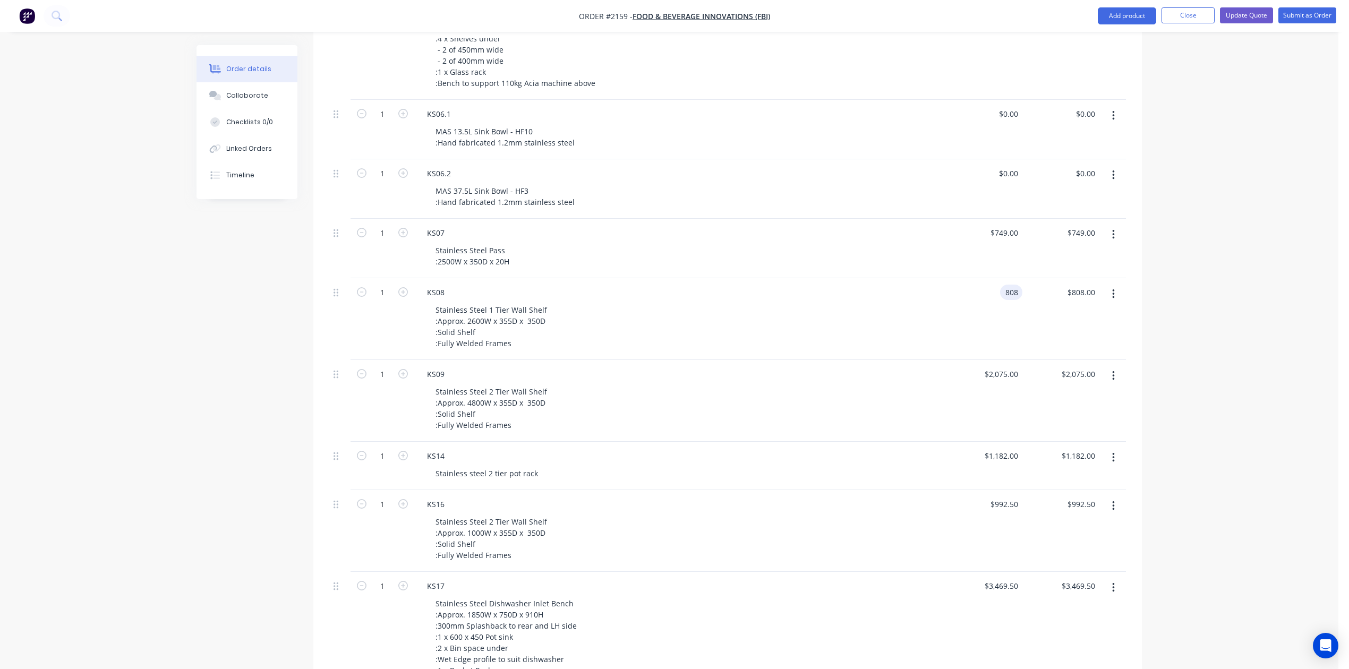
click at [1000, 300] on div "808 808" at bounding box center [1011, 292] width 22 height 15
type input "$810.00"
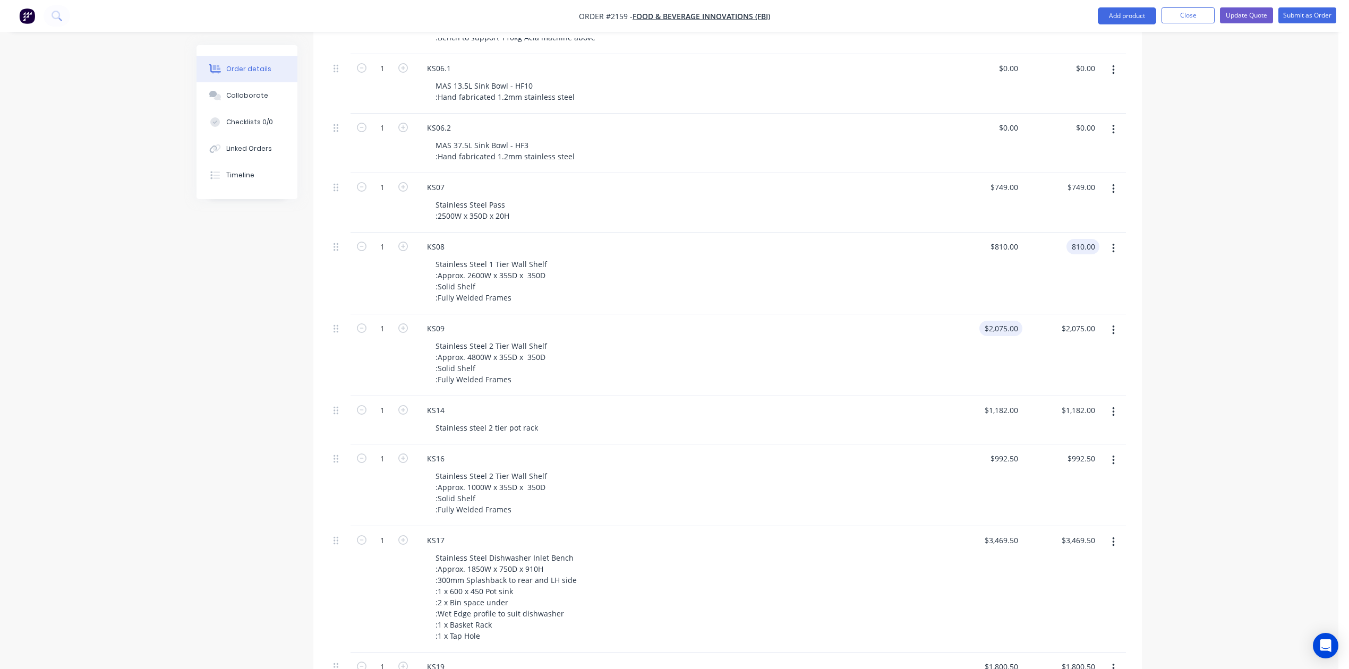
scroll to position [708, 0]
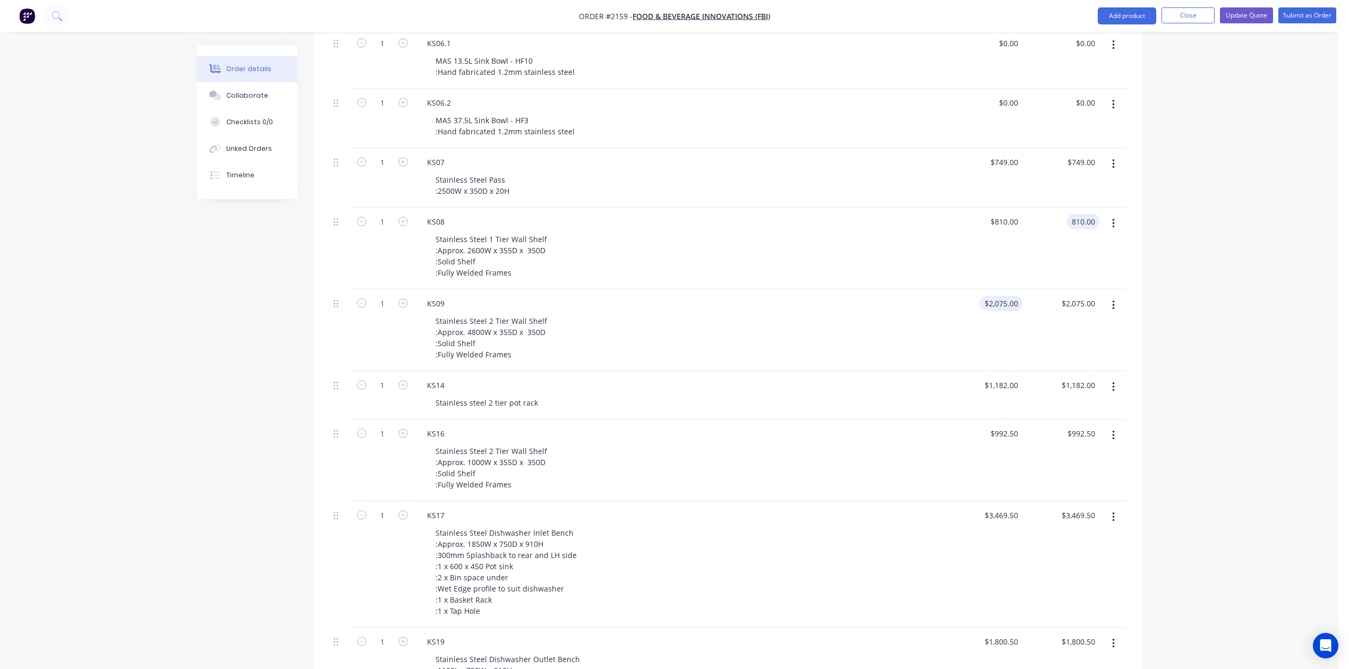
type input "$810.00"
click at [1017, 311] on input "2075" at bounding box center [1011, 303] width 22 height 15
type input "$2,080.00"
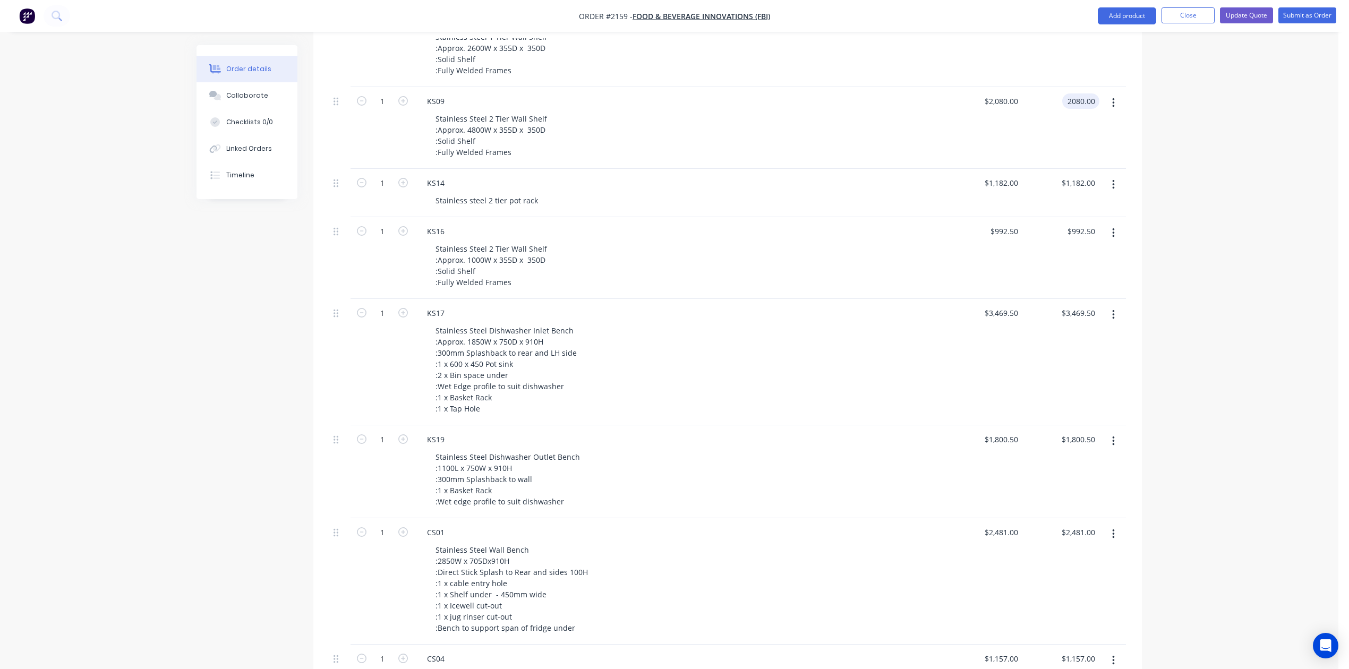
scroll to position [921, 0]
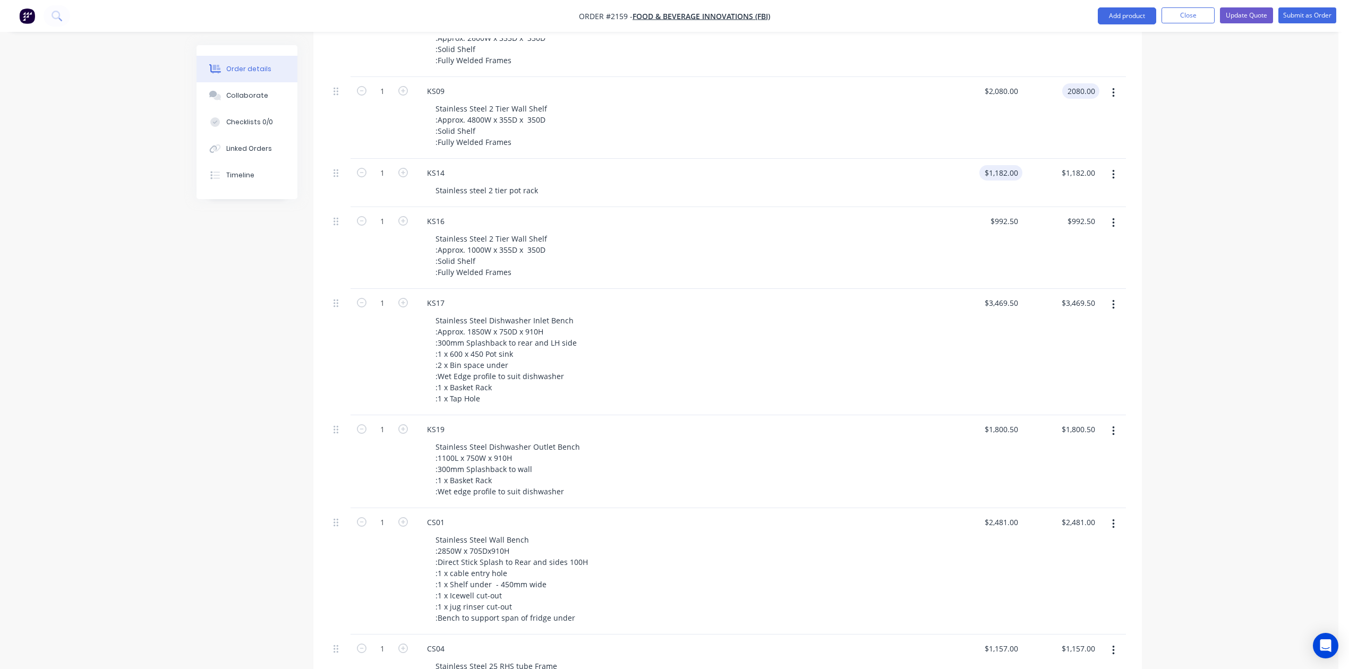
type input "$2,080.00"
click at [1001, 181] on input "1182" at bounding box center [1003, 172] width 39 height 15
type input "$1,185.00"
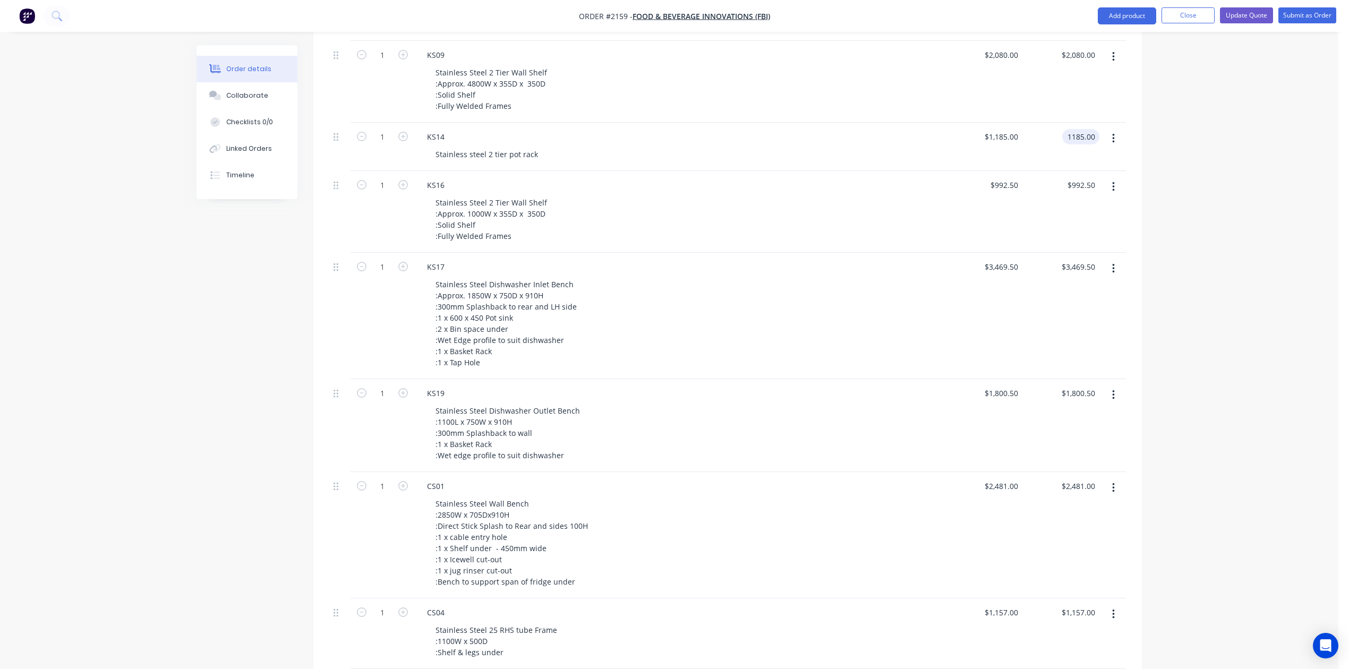
scroll to position [991, 0]
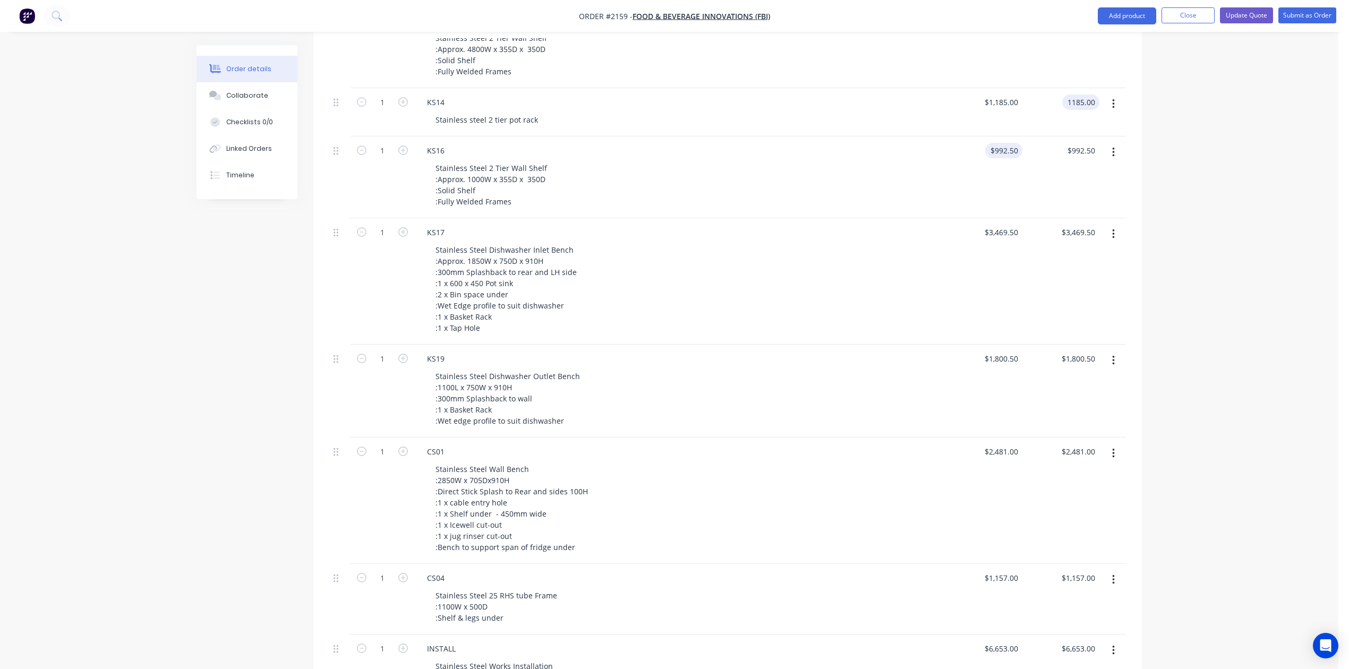
type input "$1,185.00"
click at [1006, 158] on input "992.5" at bounding box center [1010, 150] width 24 height 15
type input "$995.00"
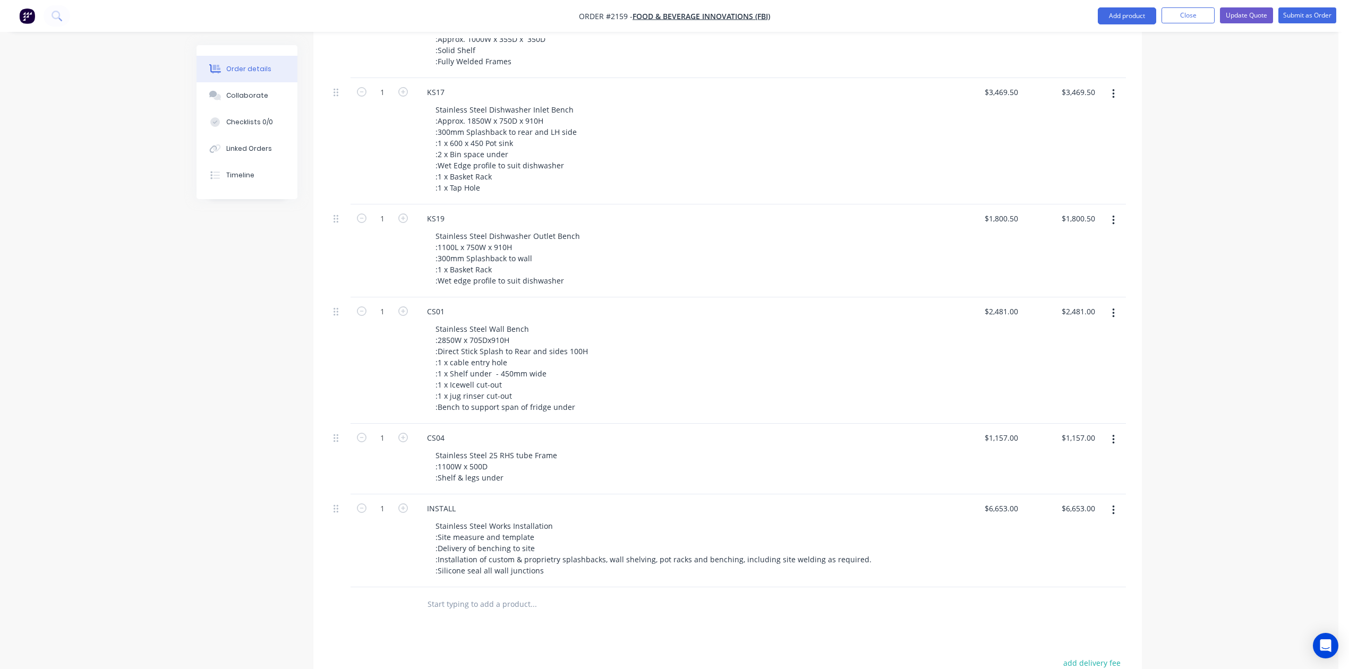
scroll to position [1133, 0]
type input "$995.00"
click at [989, 98] on div "3469.5 $3,469.50" at bounding box center [1001, 90] width 43 height 15
type input "$3,478.00"
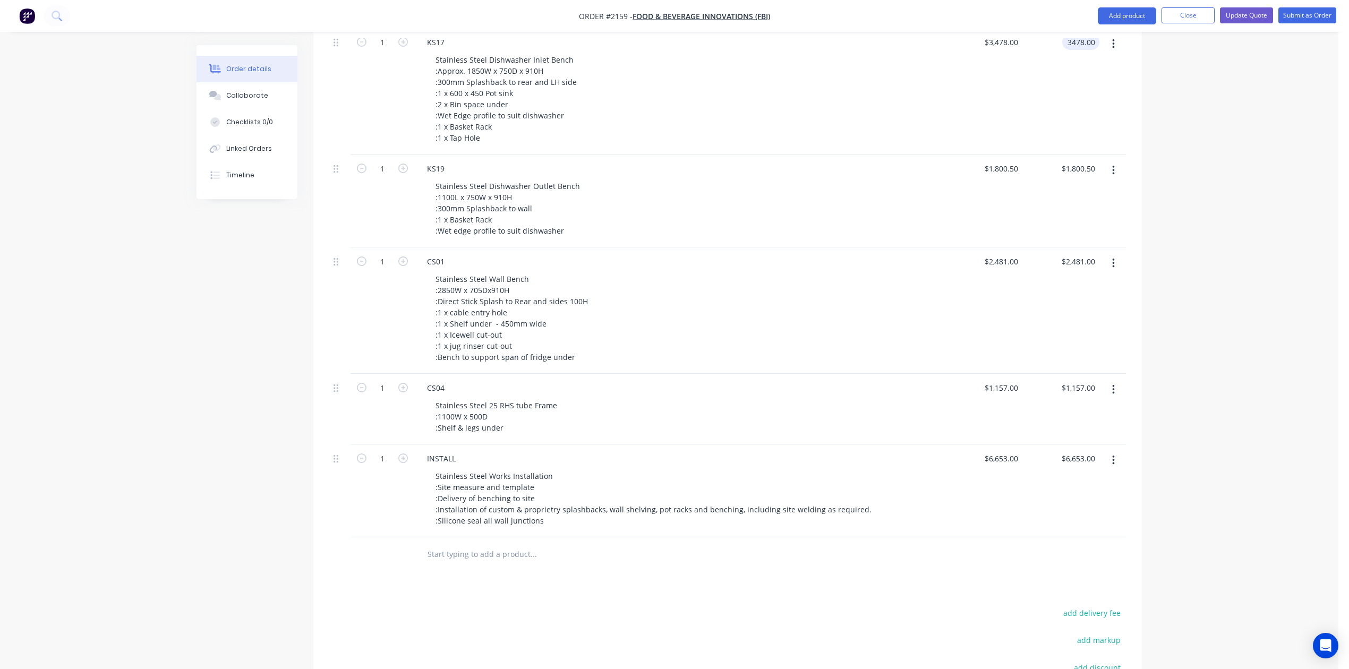
scroll to position [1275, 0]
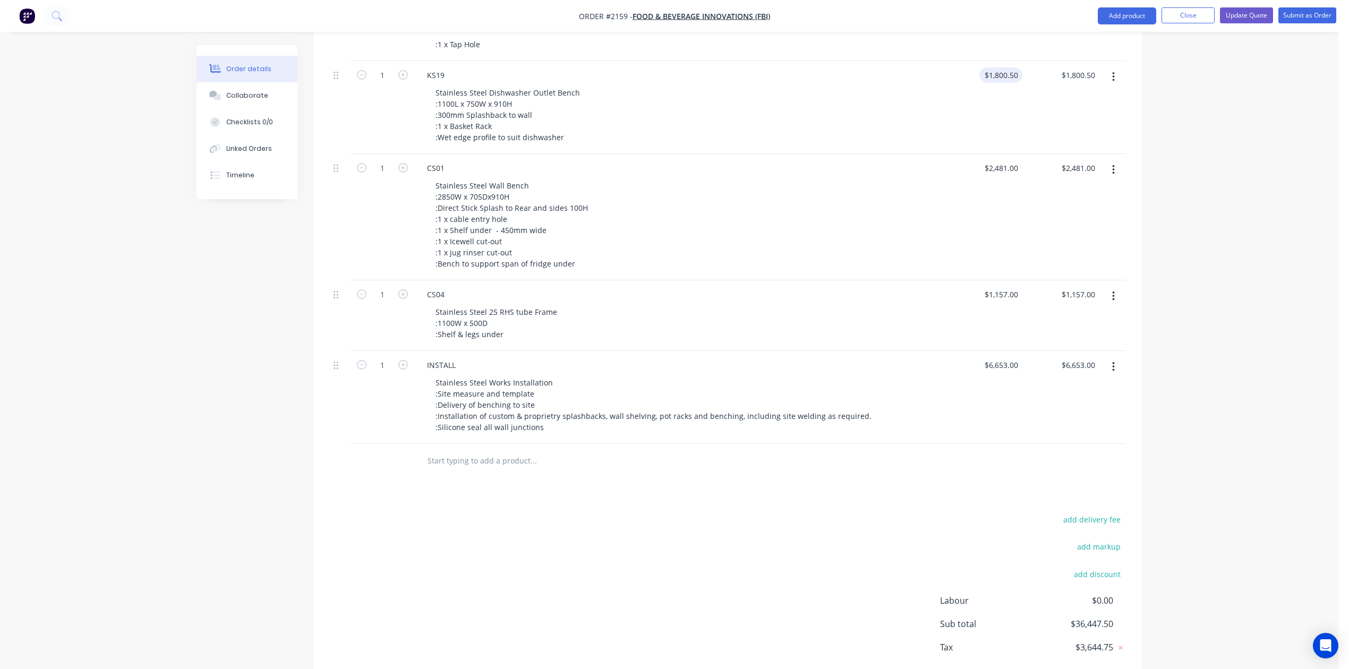
type input "$3,478.00"
click at [991, 83] on div "1800.5 1800.5" at bounding box center [1006, 74] width 33 height 15
type input "$1,805.00"
click at [988, 281] on div "2481 $2,481.00" at bounding box center [984, 217] width 77 height 126
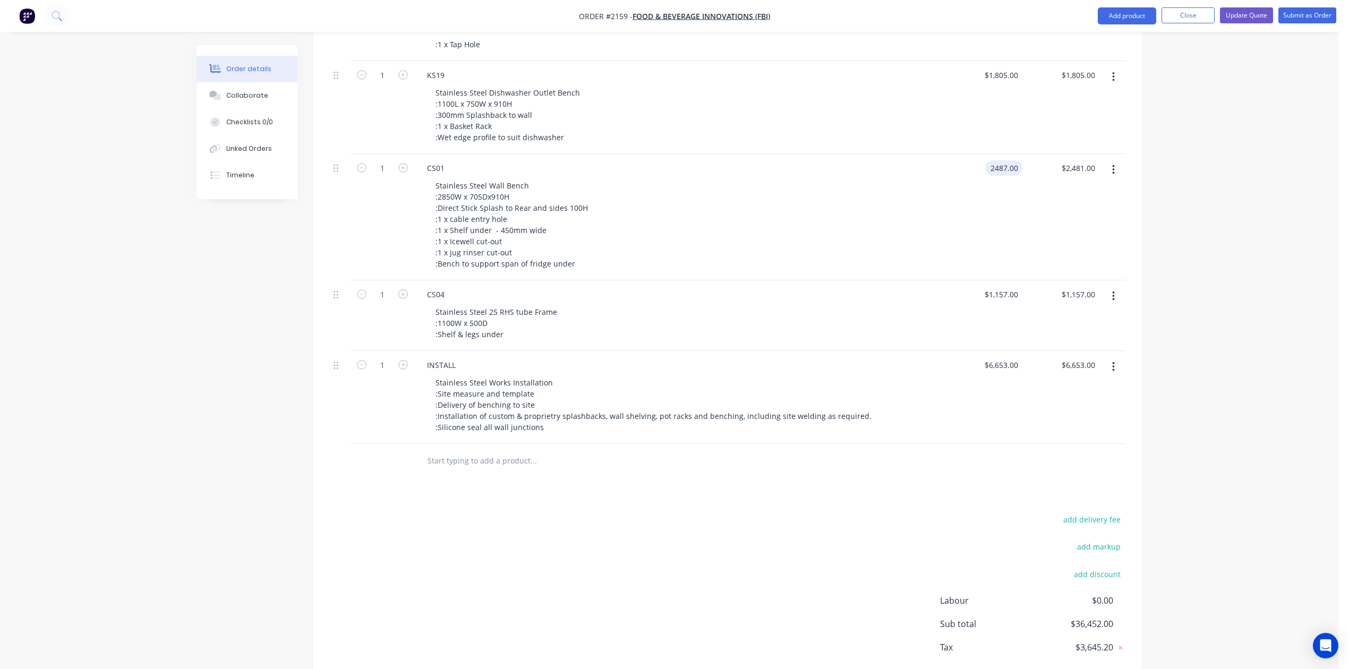
type input "2487.00"
type input "$2,487.00"
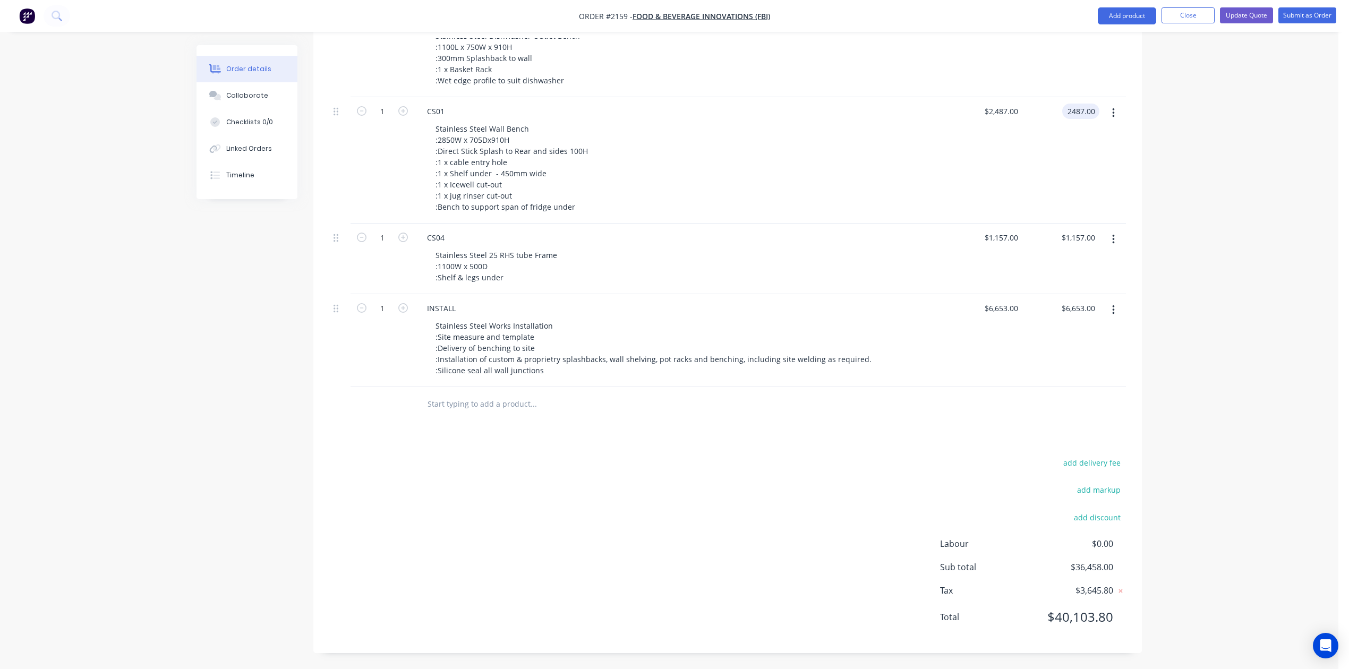
scroll to position [1416, 0]
type input "$2,487.00"
click at [991, 294] on div "1157 1157" at bounding box center [984, 259] width 77 height 71
type input "1160.00"
type input "1157.00"
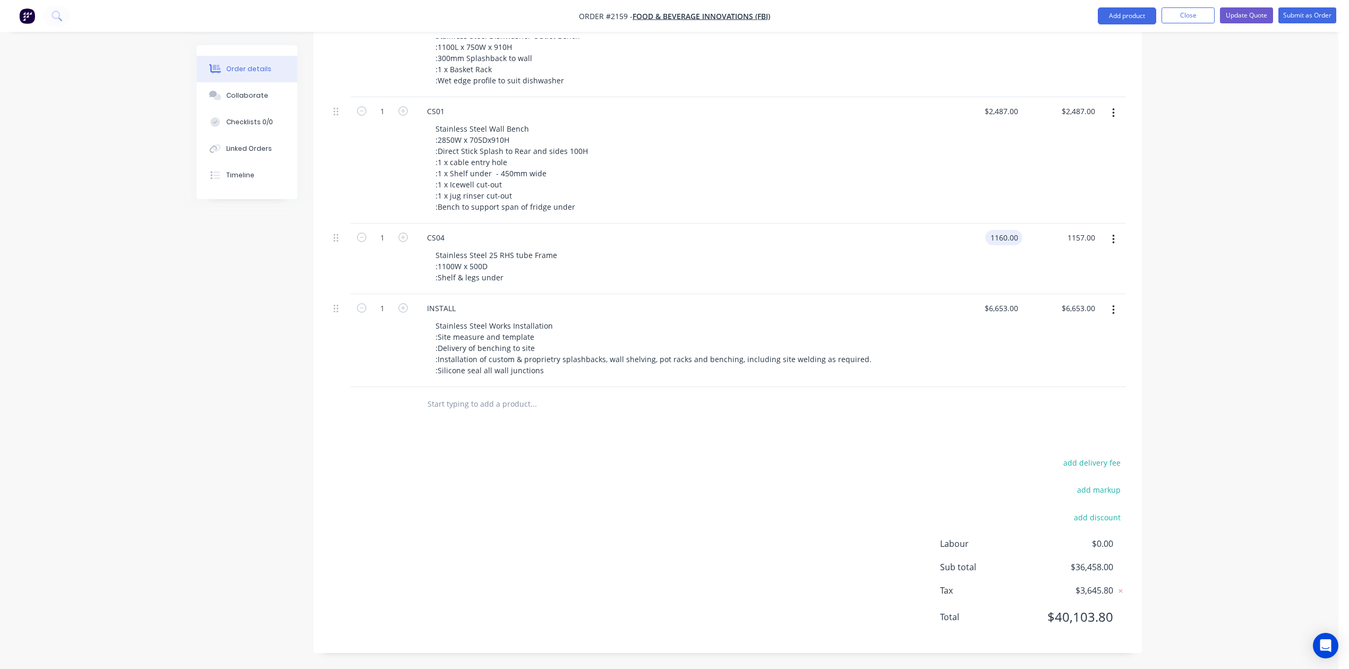
type input "$1,160.00"
click at [1003, 316] on input "6653" at bounding box center [1011, 308] width 22 height 15
type input "$6,670.00"
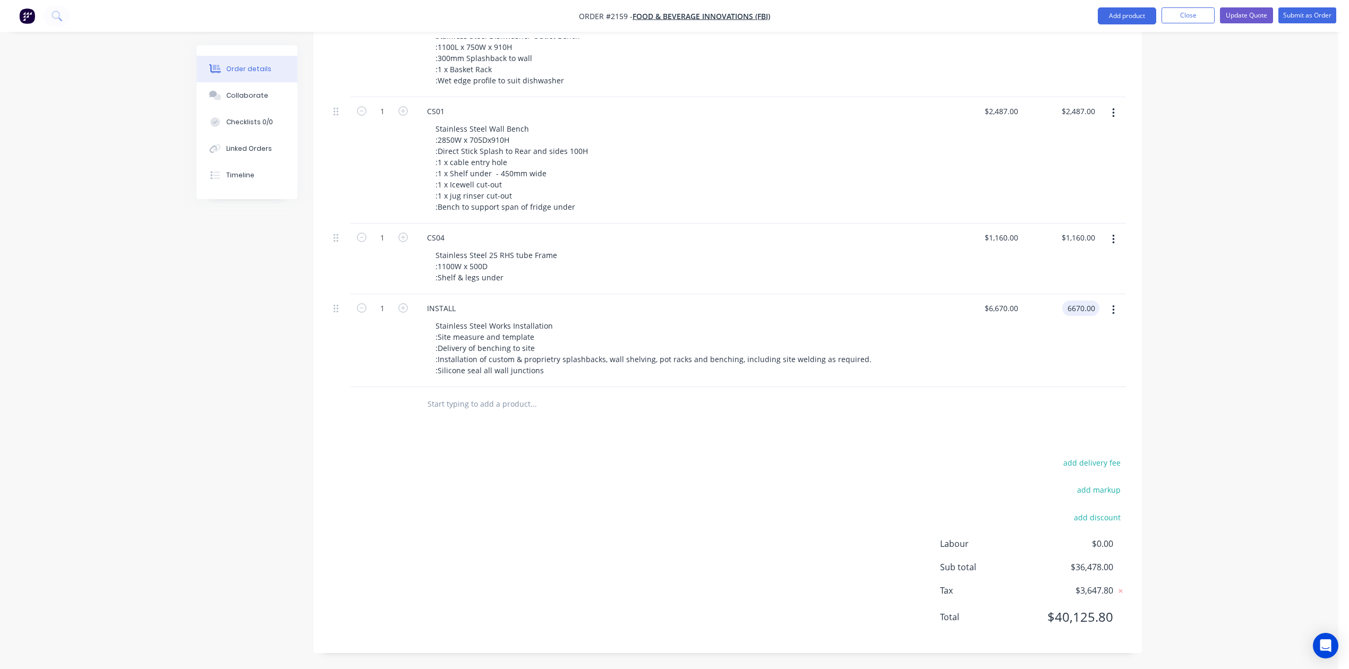
scroll to position [1779, 0]
type input "$6,670.00"
click at [453, 394] on input "text" at bounding box center [533, 404] width 213 height 21
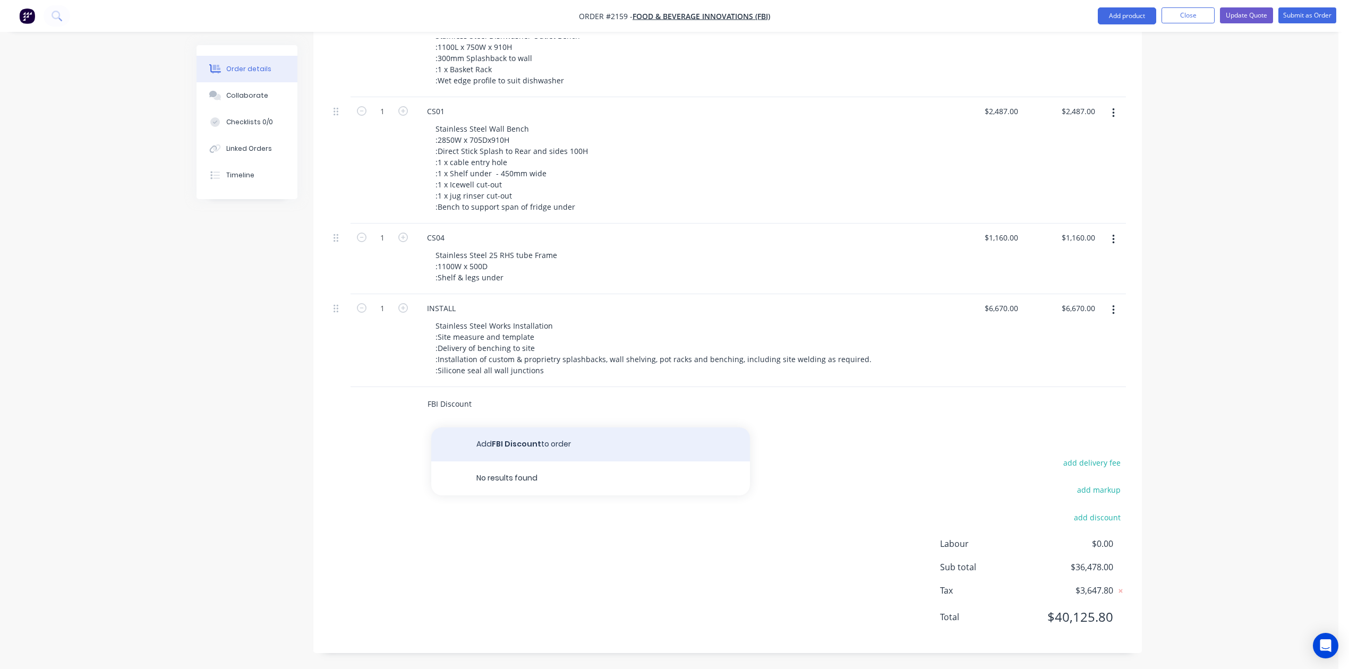
type input "FBI Discount"
click at [548, 428] on button "Add FBI Discount to order" at bounding box center [590, 445] width 319 height 34
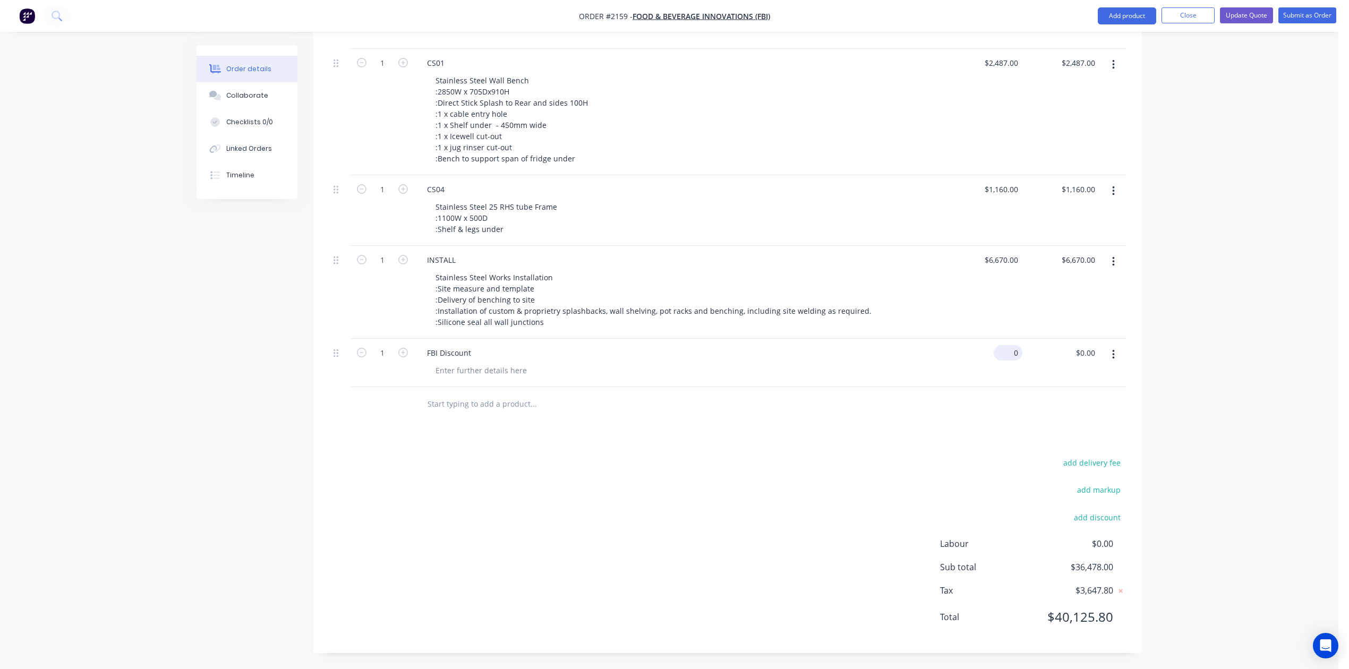
click at [996, 360] on div "0 $0.00" at bounding box center [984, 363] width 77 height 48
type input "$-1,920.00"
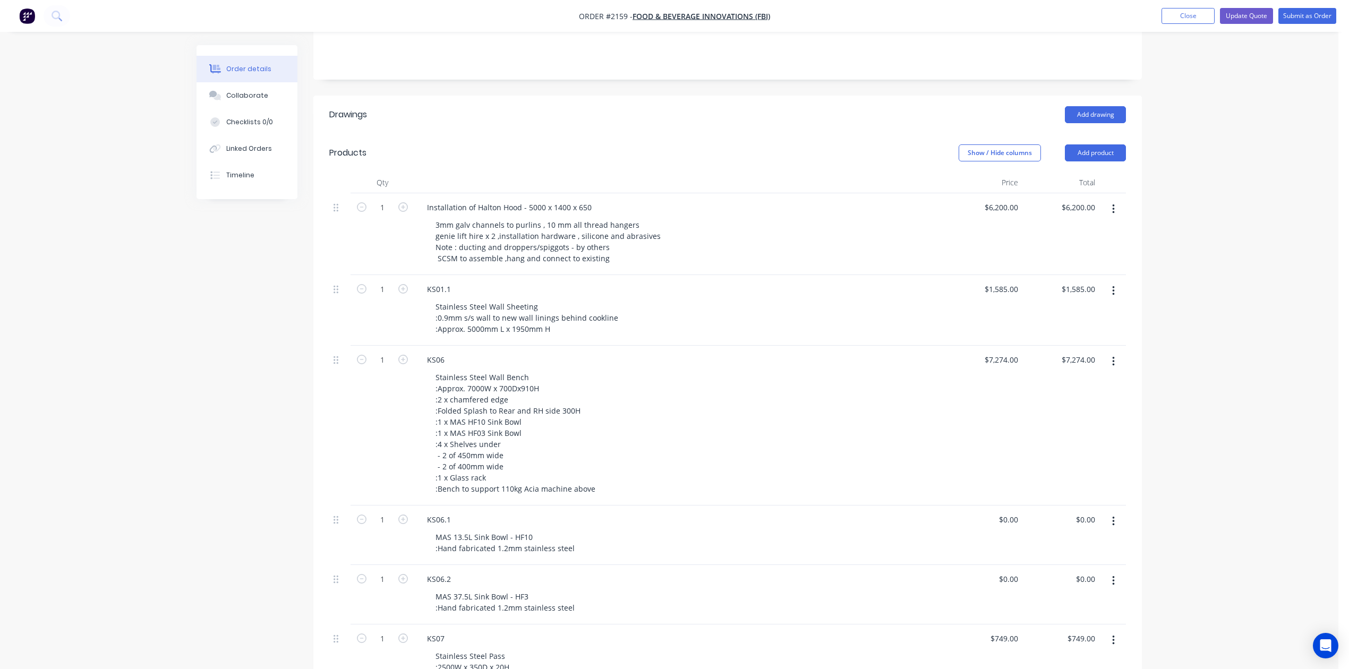
scroll to position [283, 0]
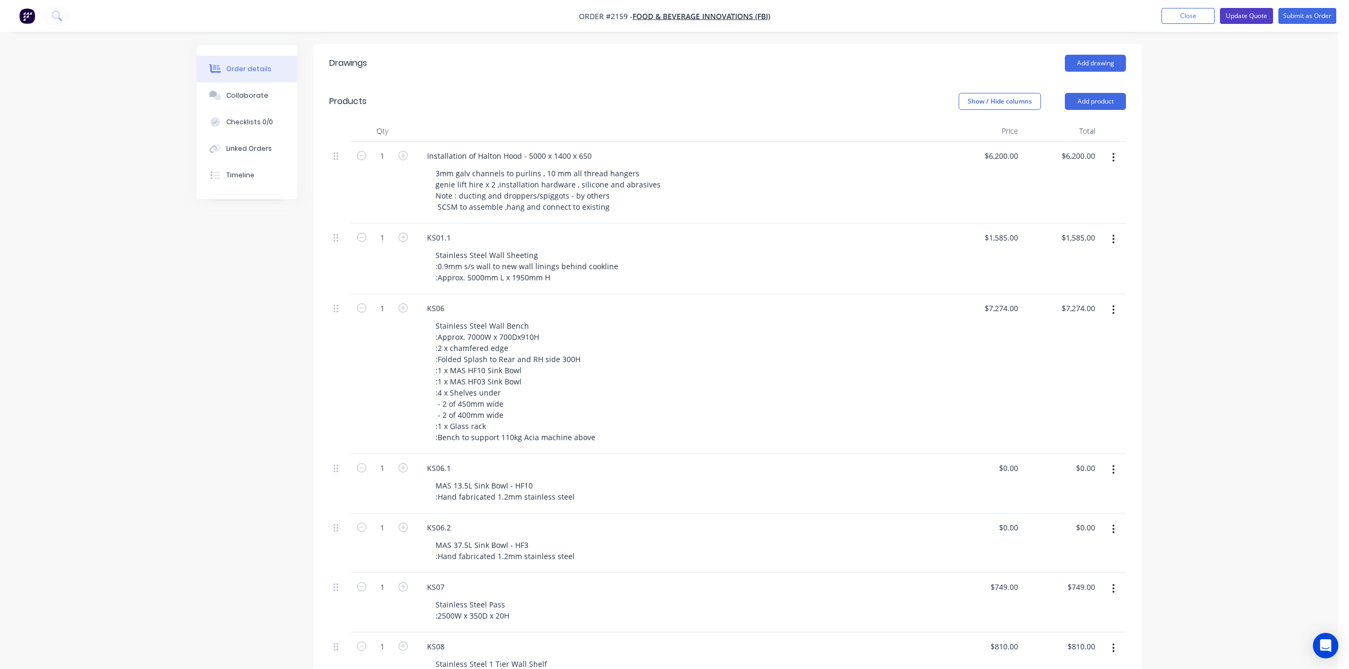
type input "$-1,920.00"
click at [1231, 18] on button "Update Quote" at bounding box center [1246, 16] width 53 height 16
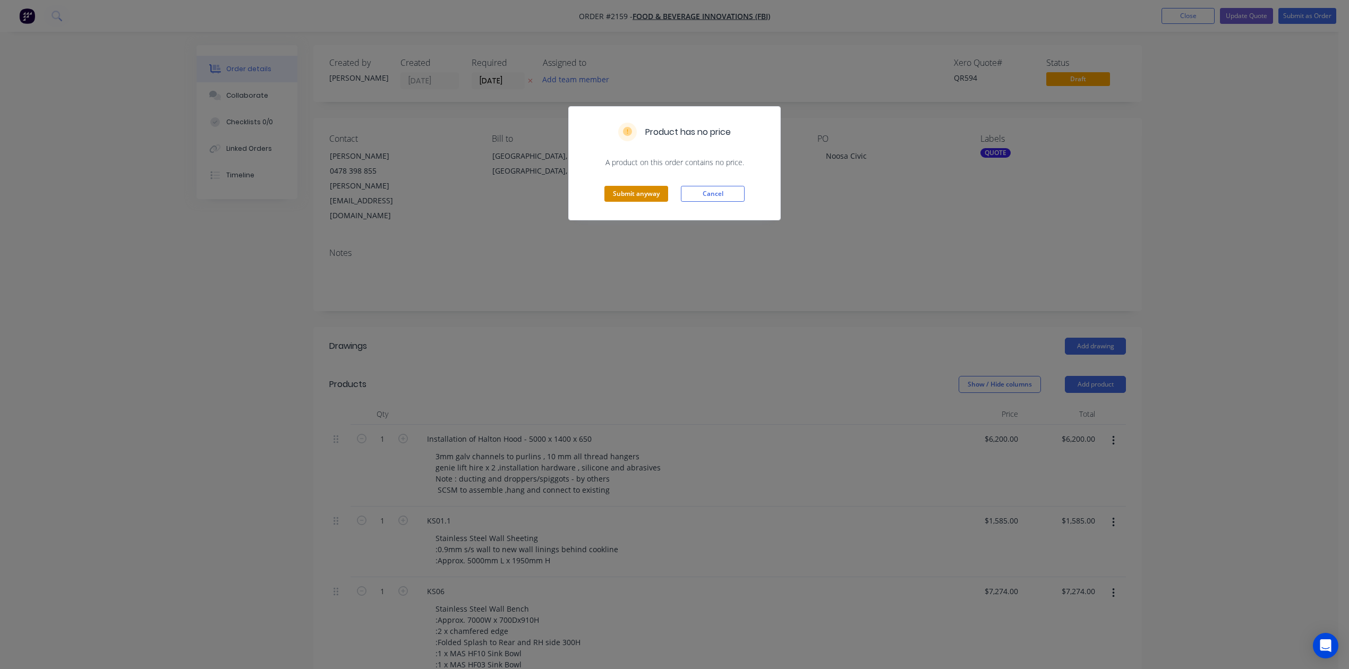
click at [642, 202] on button "Submit anyway" at bounding box center [637, 194] width 64 height 16
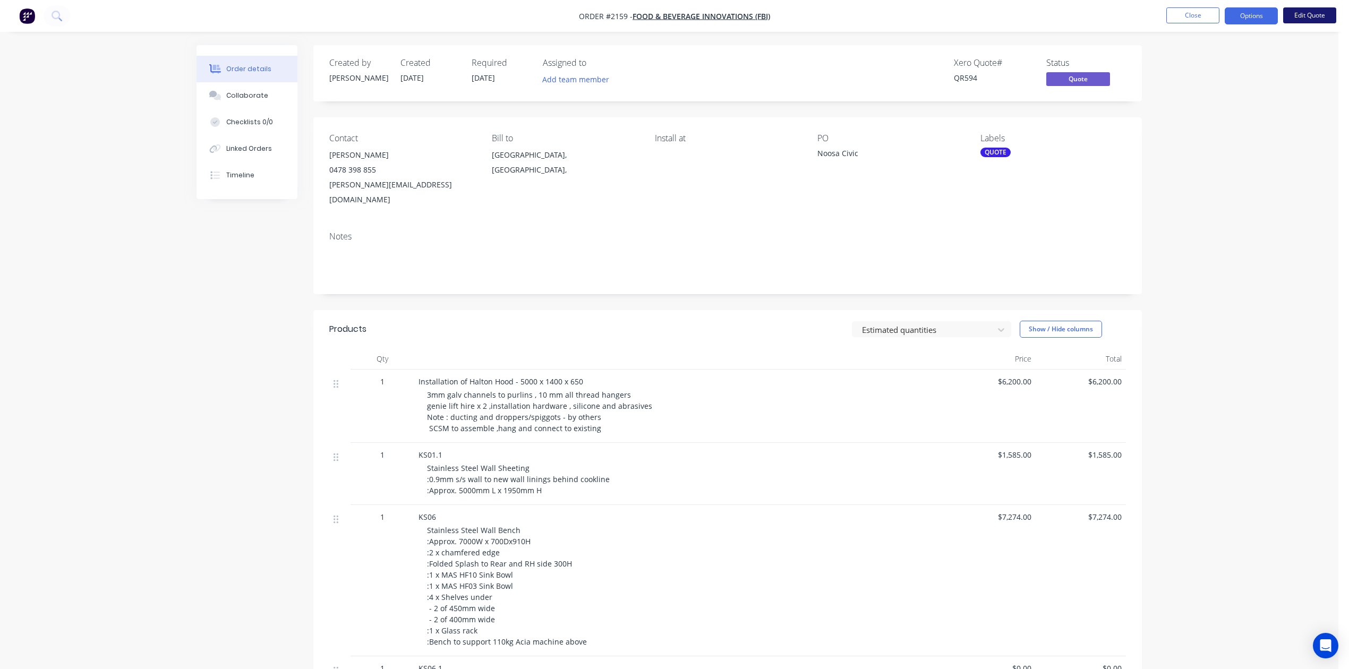
click at [1294, 15] on button "Edit Quote" at bounding box center [1310, 15] width 53 height 16
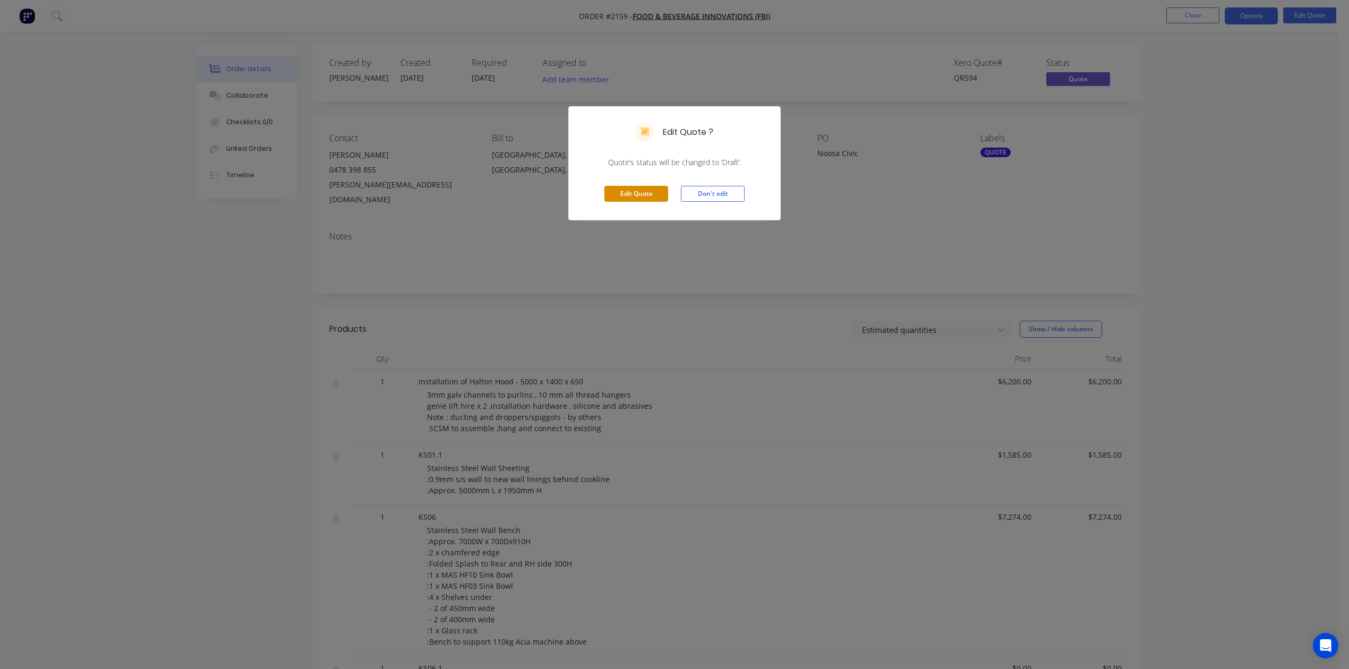
click at [656, 202] on button "Edit Quote" at bounding box center [637, 194] width 64 height 16
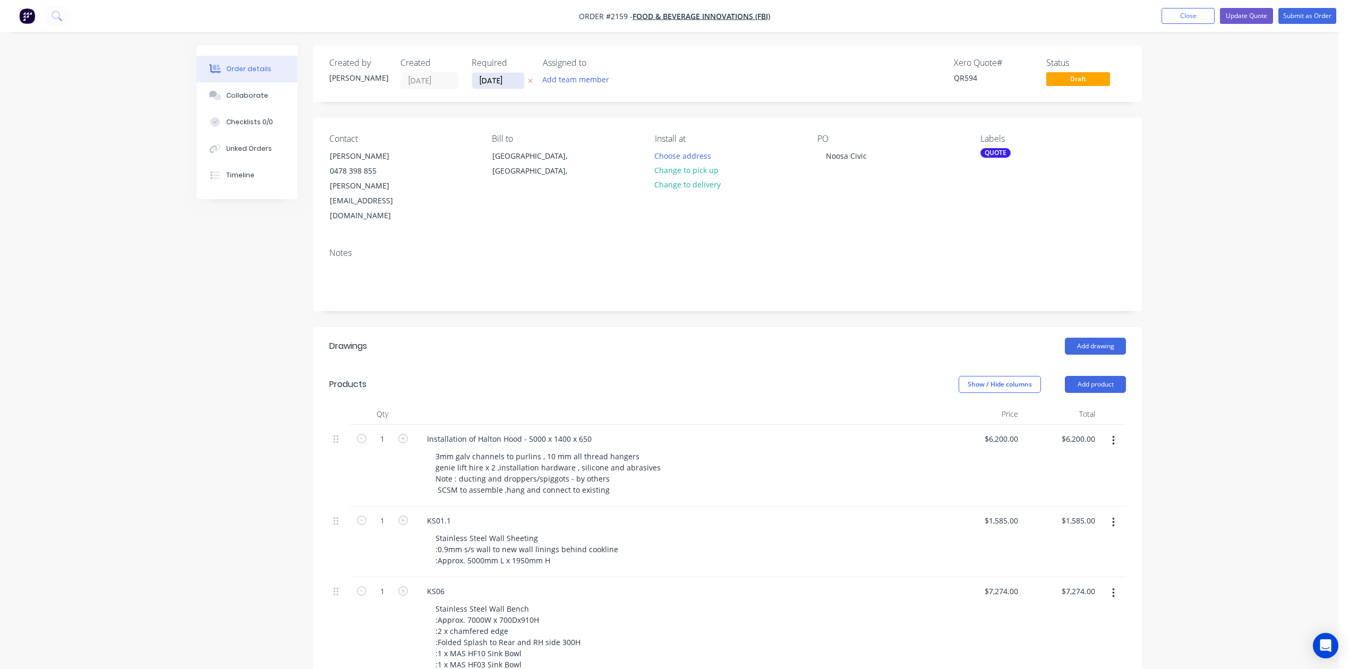
click at [524, 85] on input "[DATE]" at bounding box center [498, 81] width 52 height 16
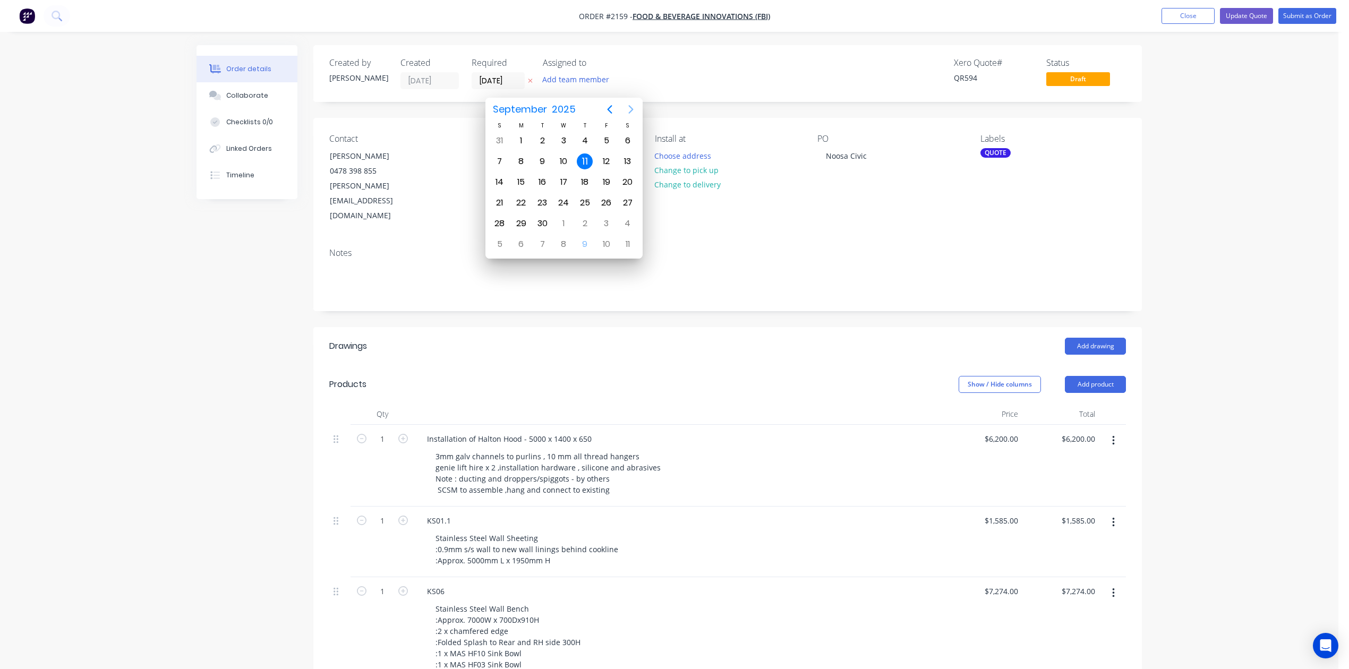
click at [629, 105] on icon "Next page" at bounding box center [630, 109] width 5 height 9
click at [604, 226] on div "28" at bounding box center [607, 224] width 16 height 16
type input "[DATE]"
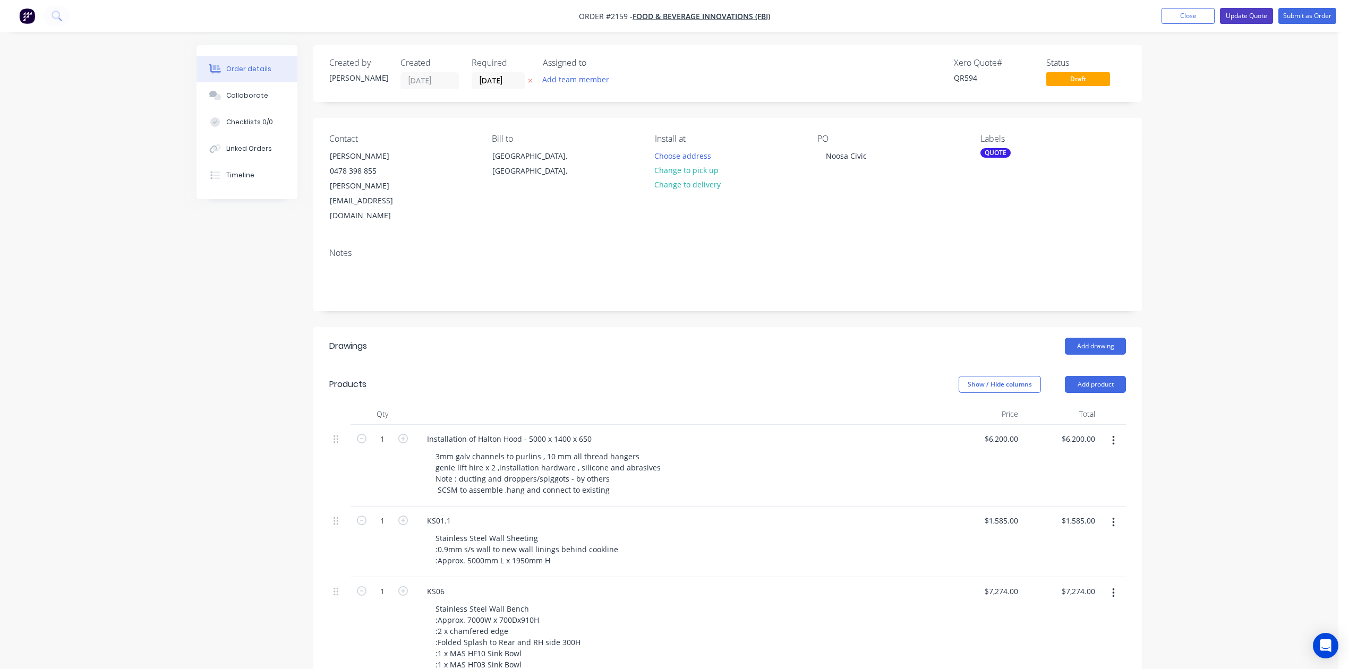
click at [1222, 14] on button "Update Quote" at bounding box center [1246, 16] width 53 height 16
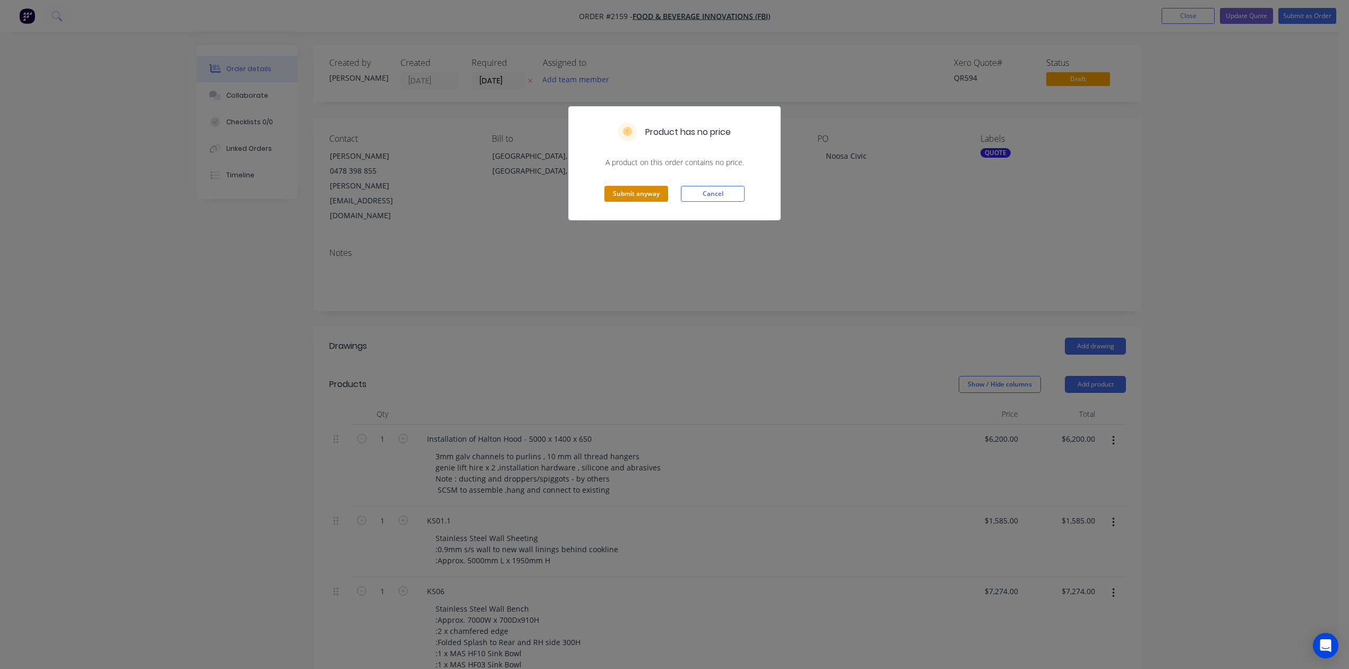
click at [623, 202] on button "Submit anyway" at bounding box center [637, 194] width 64 height 16
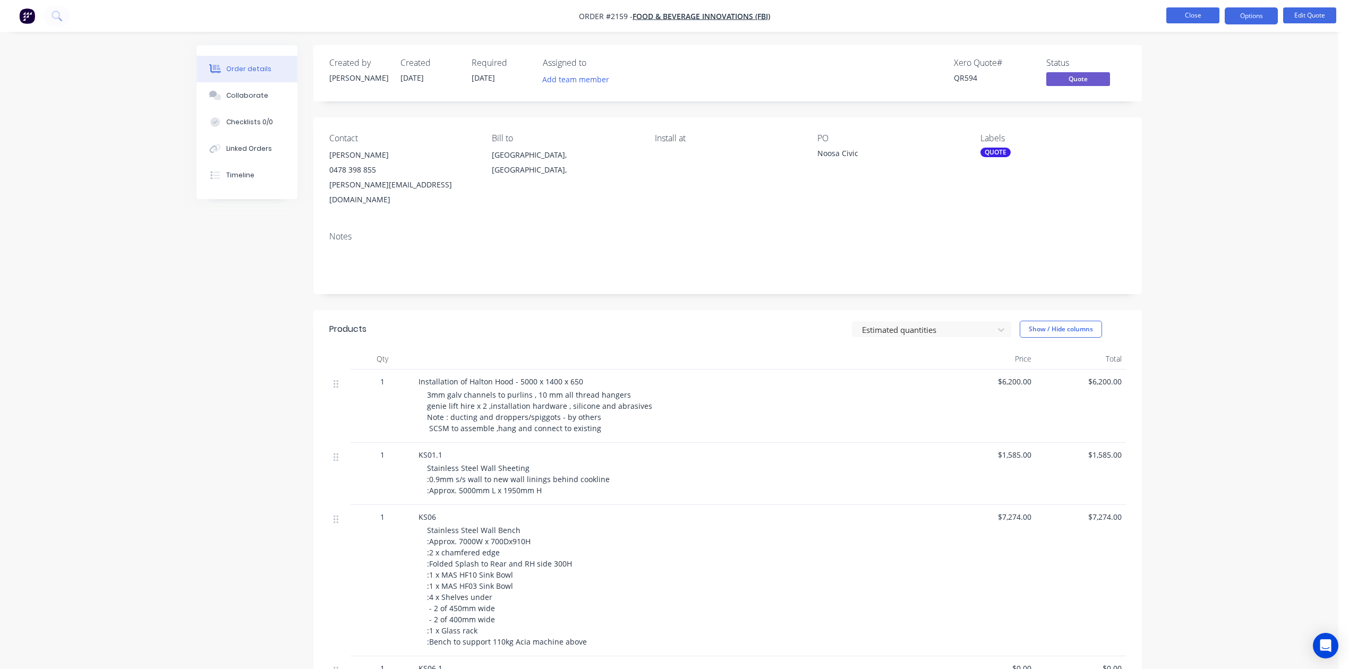
click at [1185, 15] on button "Close" at bounding box center [1193, 15] width 53 height 16
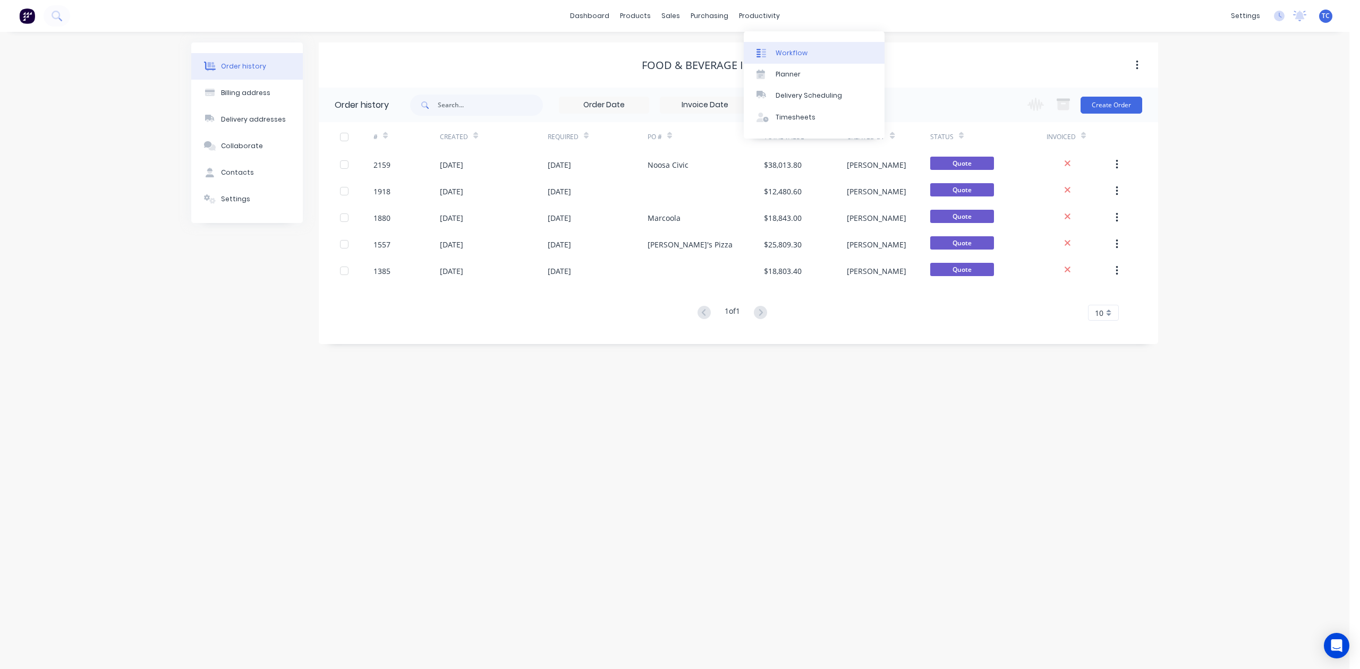
click at [793, 58] on div "Workflow" at bounding box center [792, 53] width 32 height 10
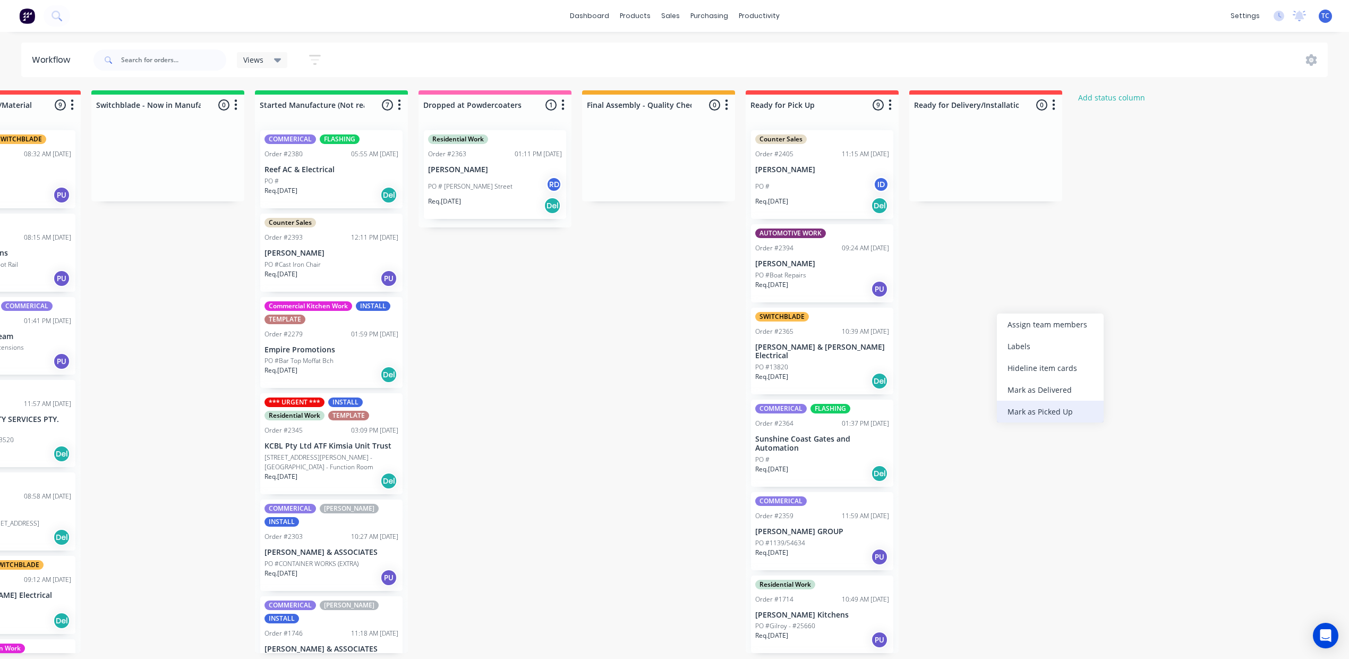
click at [1018, 422] on div "Mark as Picked Up" at bounding box center [1050, 412] width 107 height 22
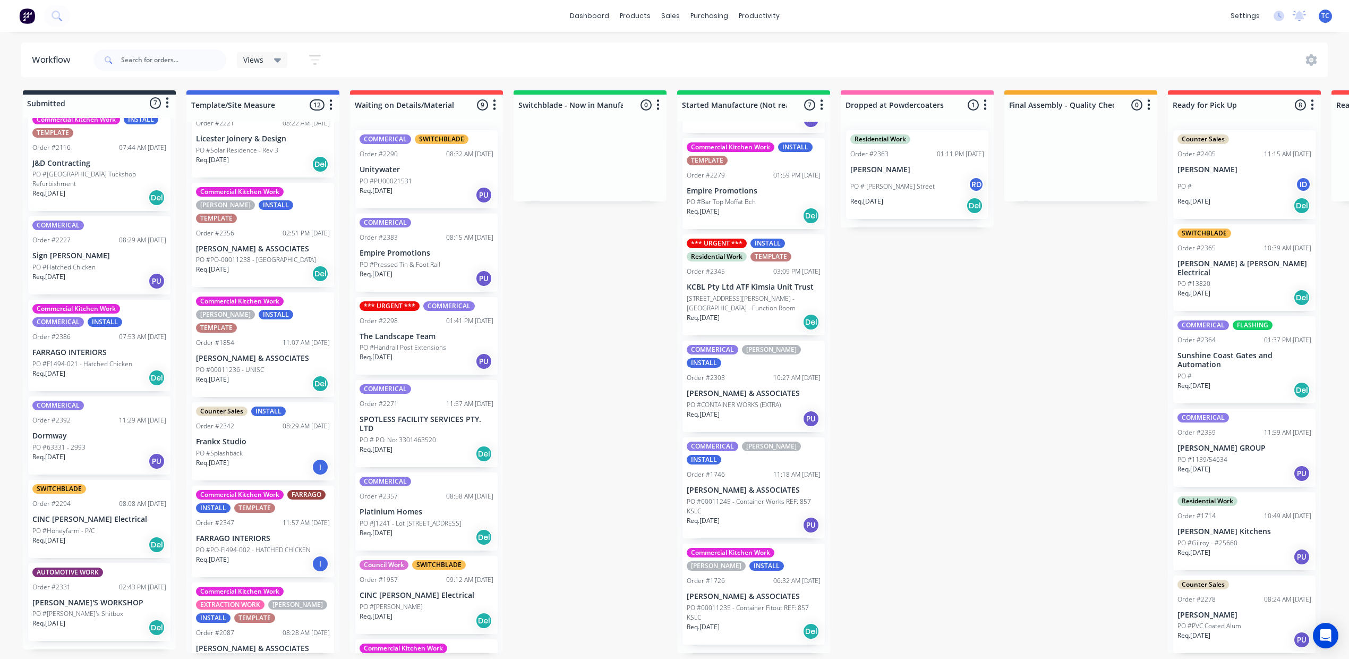
scroll to position [141, 0]
click at [306, 475] on div "Req. 15/10/25 I" at bounding box center [263, 466] width 134 height 18
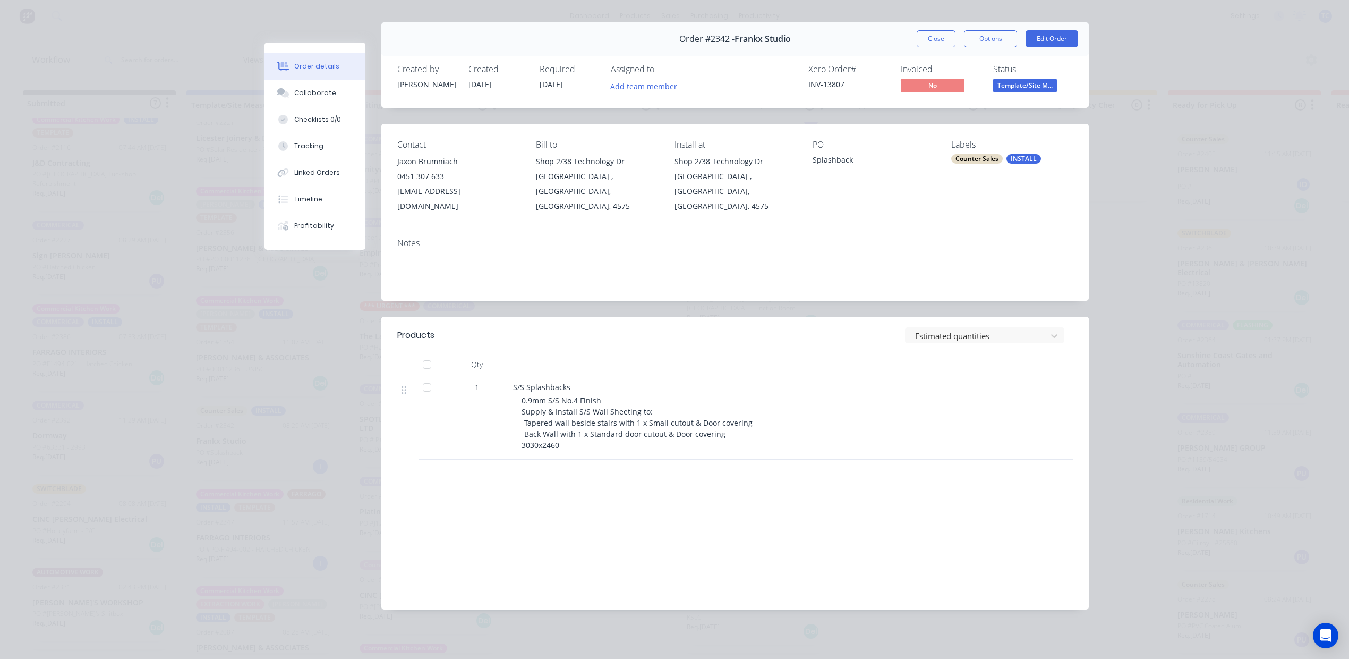
scroll to position [0, 0]
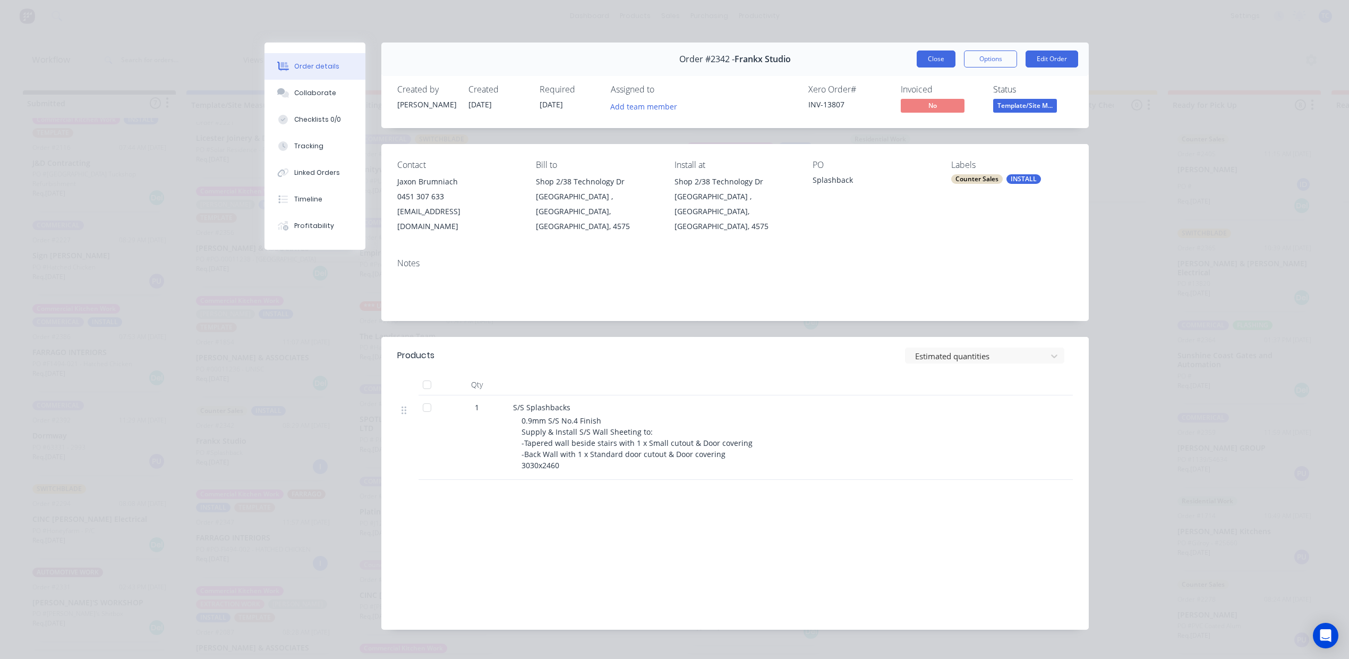
click at [917, 67] on button "Close" at bounding box center [936, 58] width 39 height 17
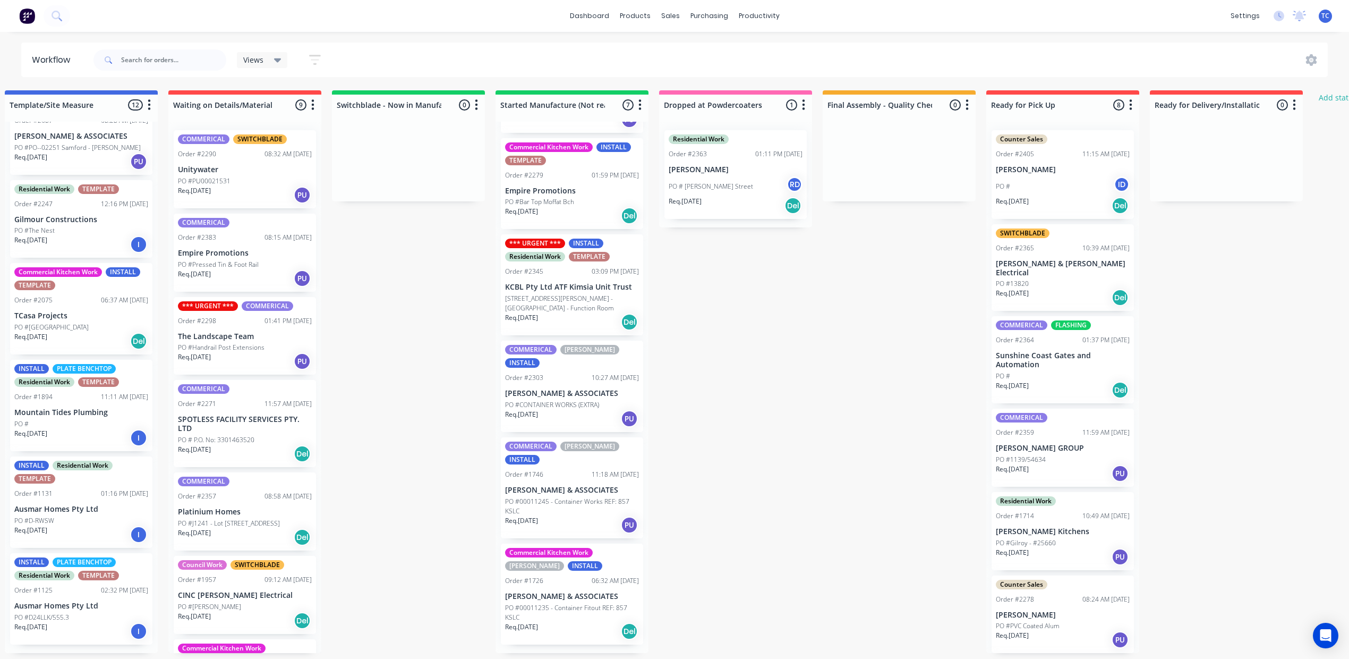
scroll to position [0, 182]
click at [706, 79] on div "Customers" at bounding box center [703, 75] width 38 height 10
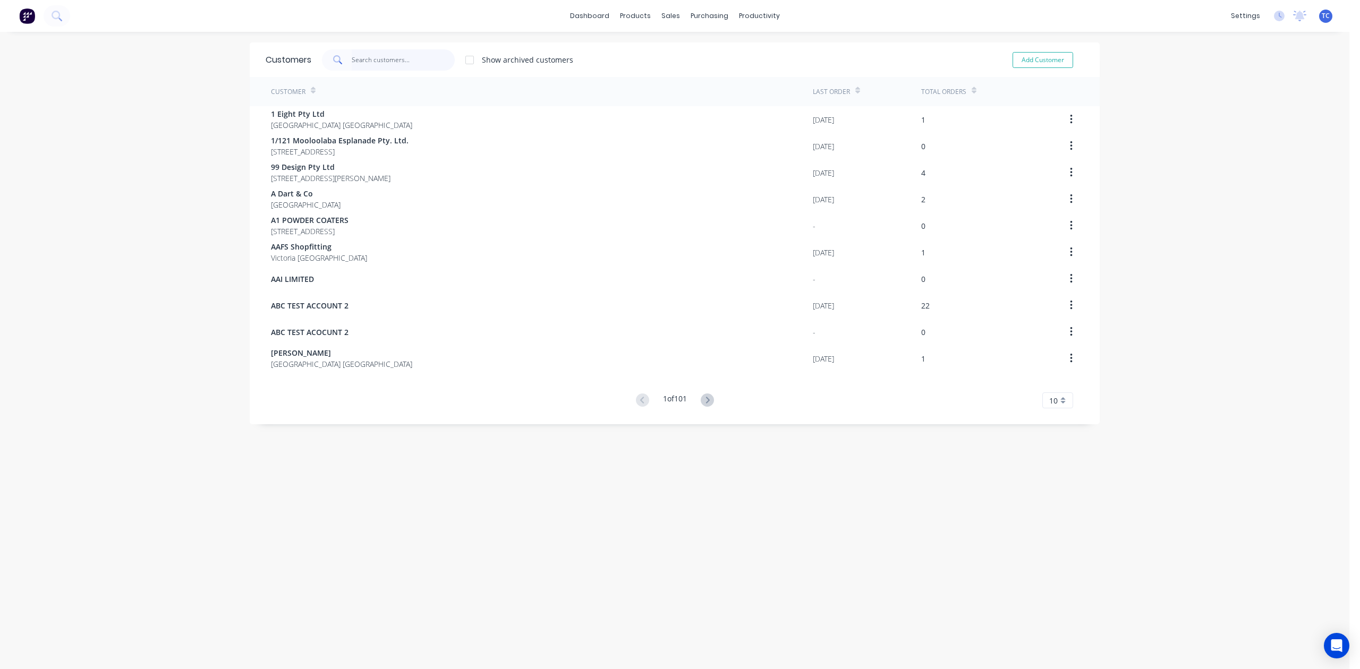
click at [381, 62] on input "text" at bounding box center [404, 59] width 104 height 21
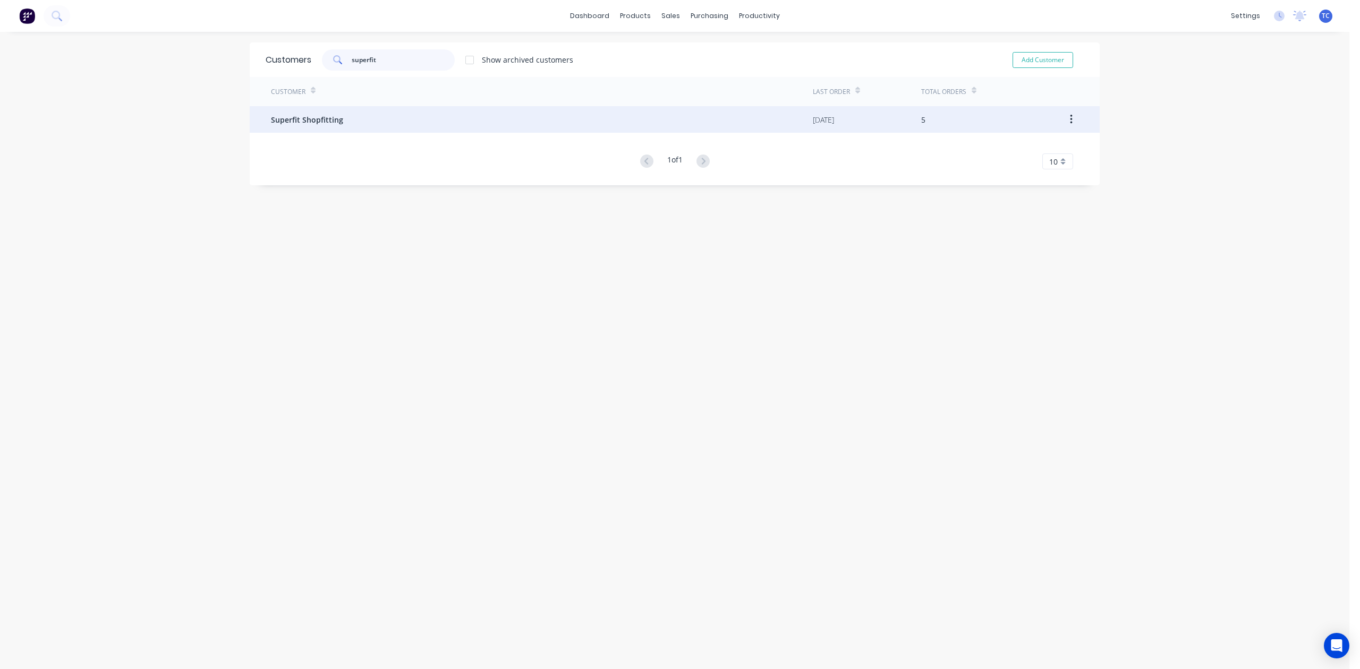
type input "superfit"
click at [328, 117] on span "Superfit Shopfitting" at bounding box center [307, 119] width 72 height 11
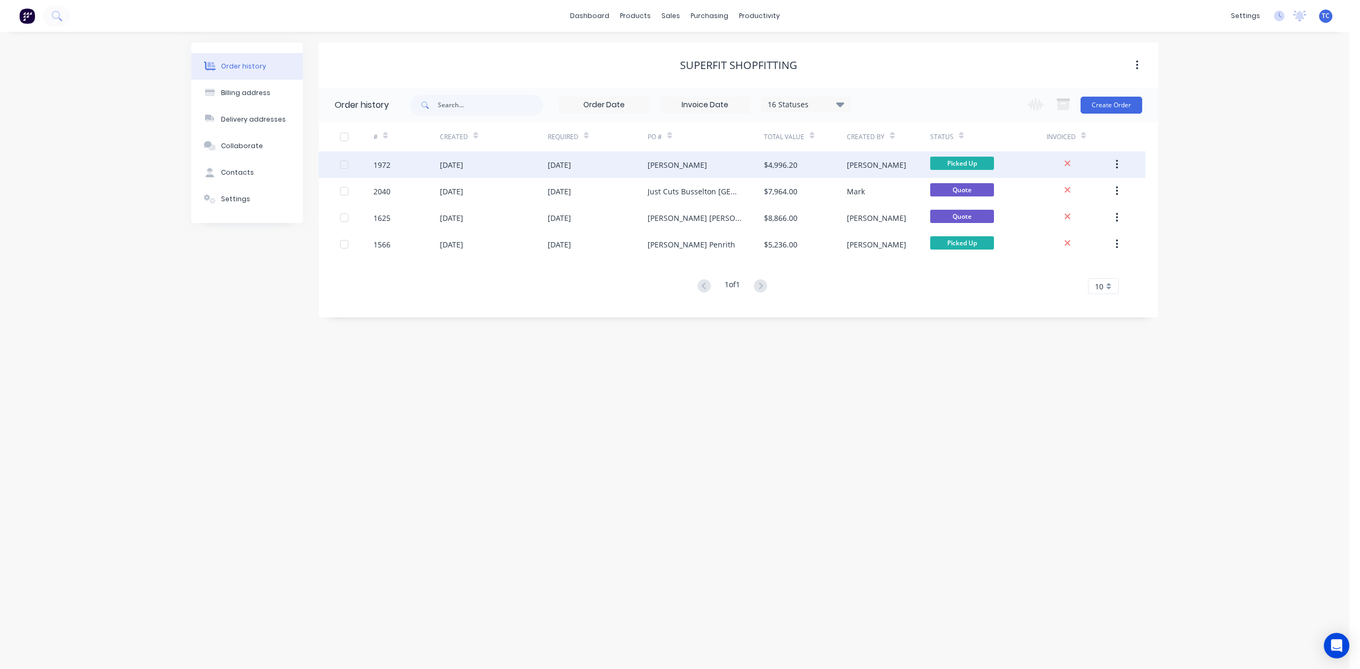
click at [449, 160] on div "06 Aug 2025" at bounding box center [451, 164] width 23 height 11
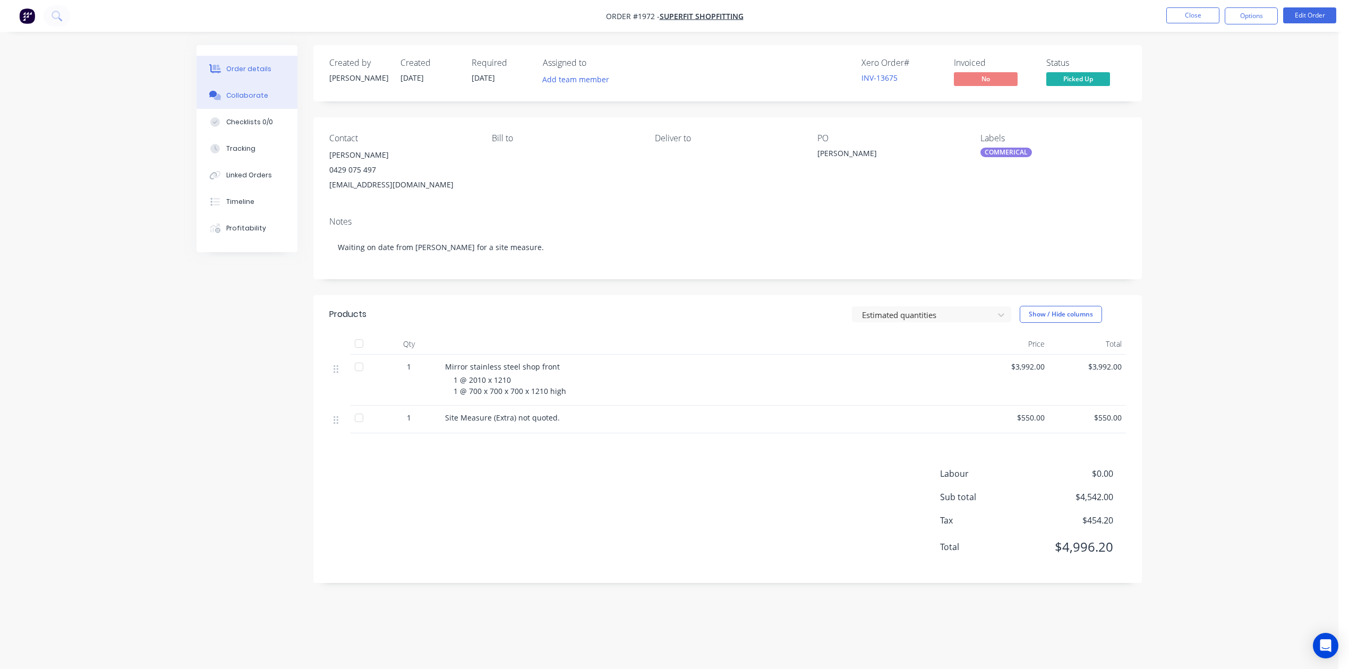
click at [254, 100] on div "Collaborate" at bounding box center [247, 96] width 42 height 10
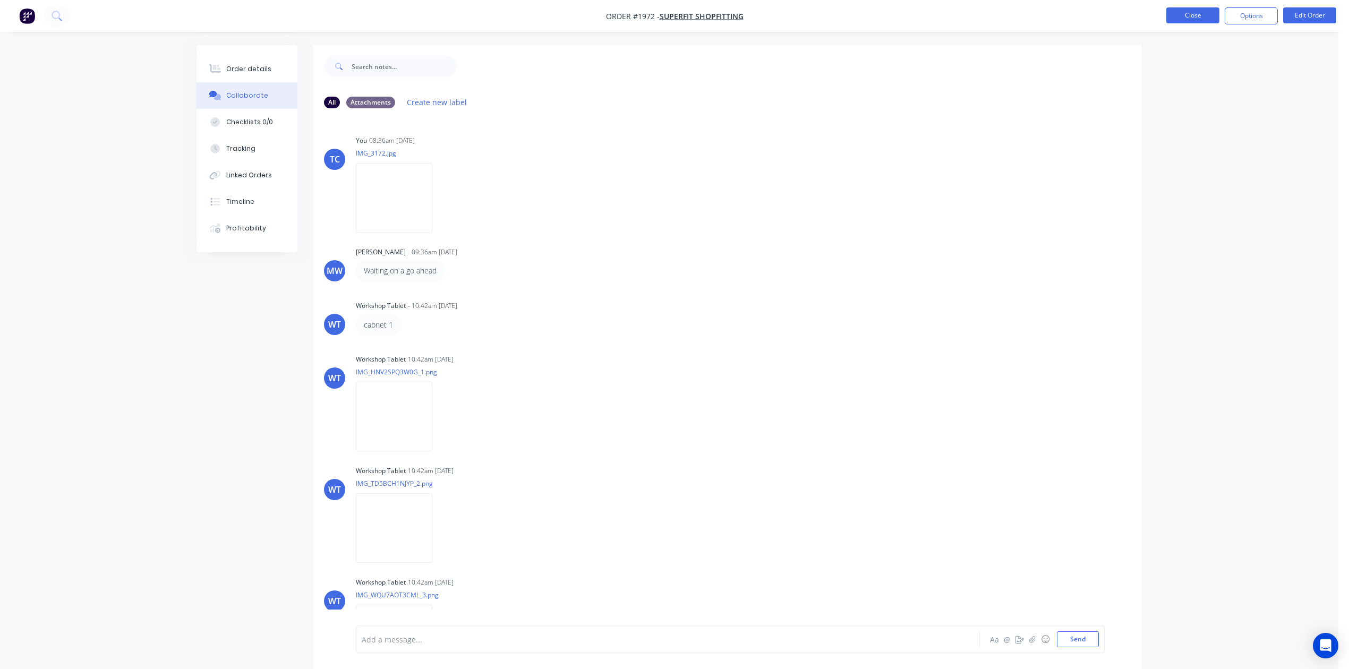
click at [1171, 13] on button "Close" at bounding box center [1193, 15] width 53 height 16
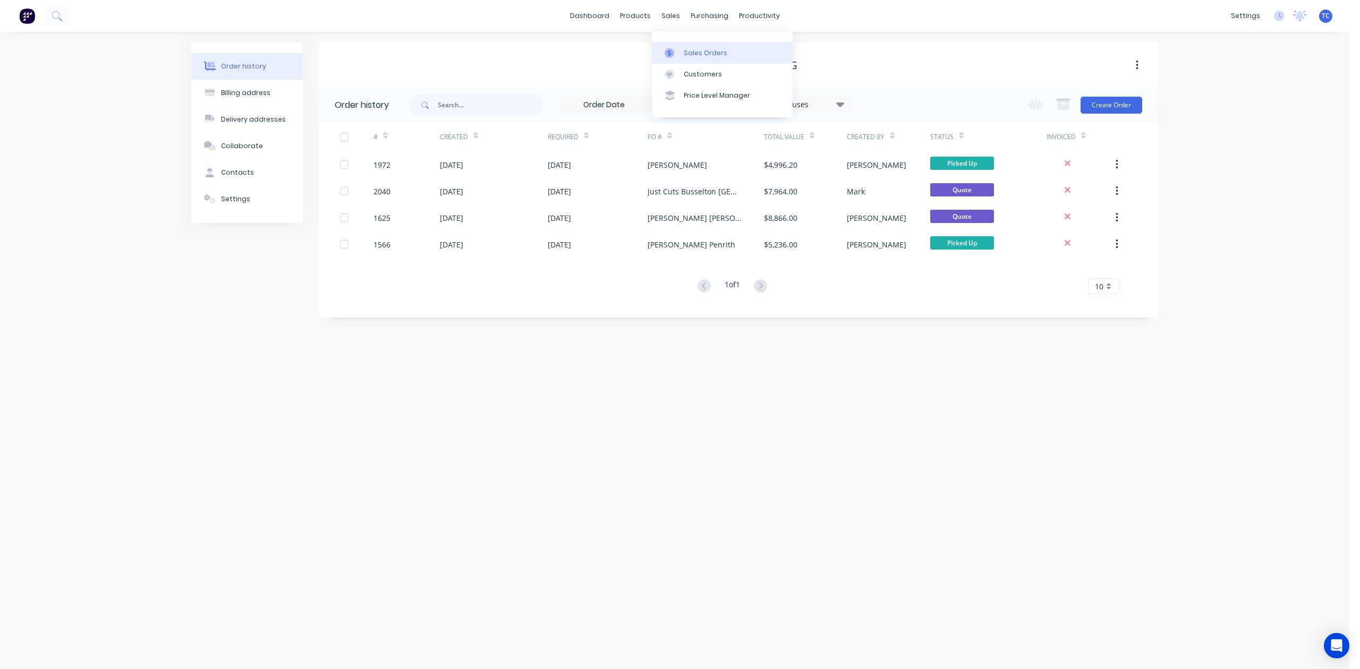
click at [695, 54] on div "Sales Orders" at bounding box center [706, 53] width 44 height 10
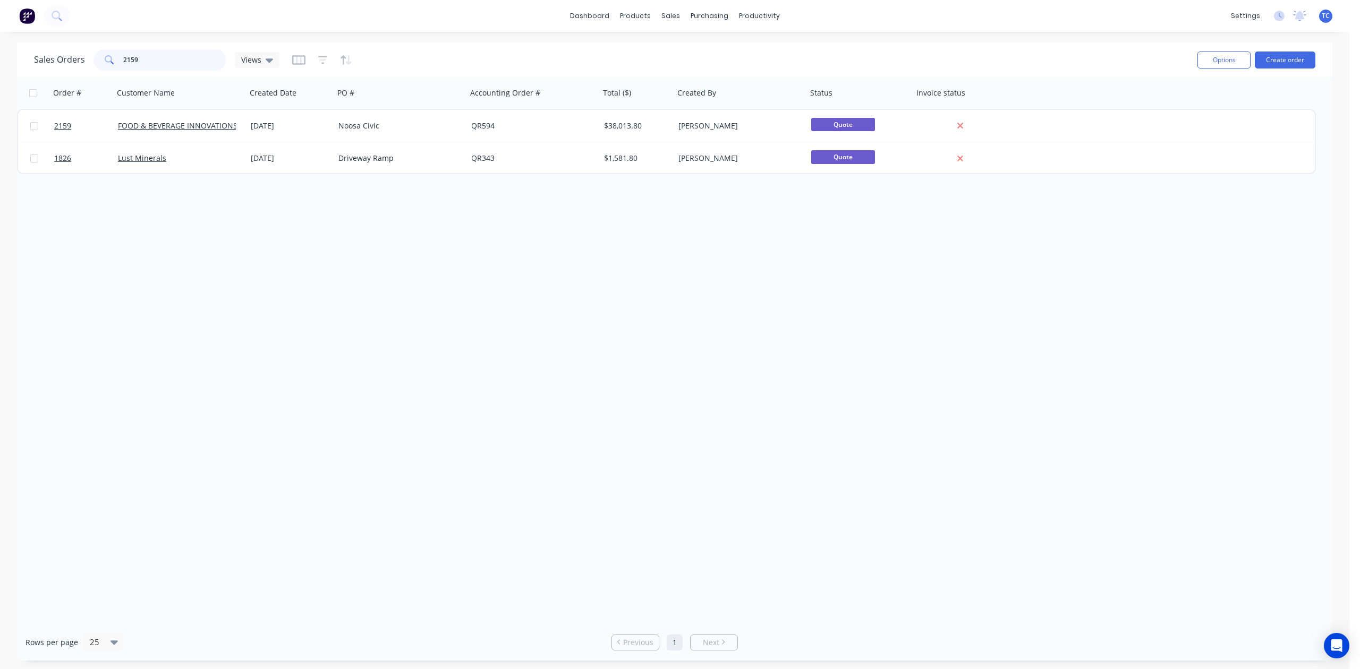
drag, startPoint x: 156, startPoint y: 49, endPoint x: 79, endPoint y: 54, distance: 77.7
click at [79, 54] on div "Sales Orders 2159 Views" at bounding box center [156, 59] width 245 height 21
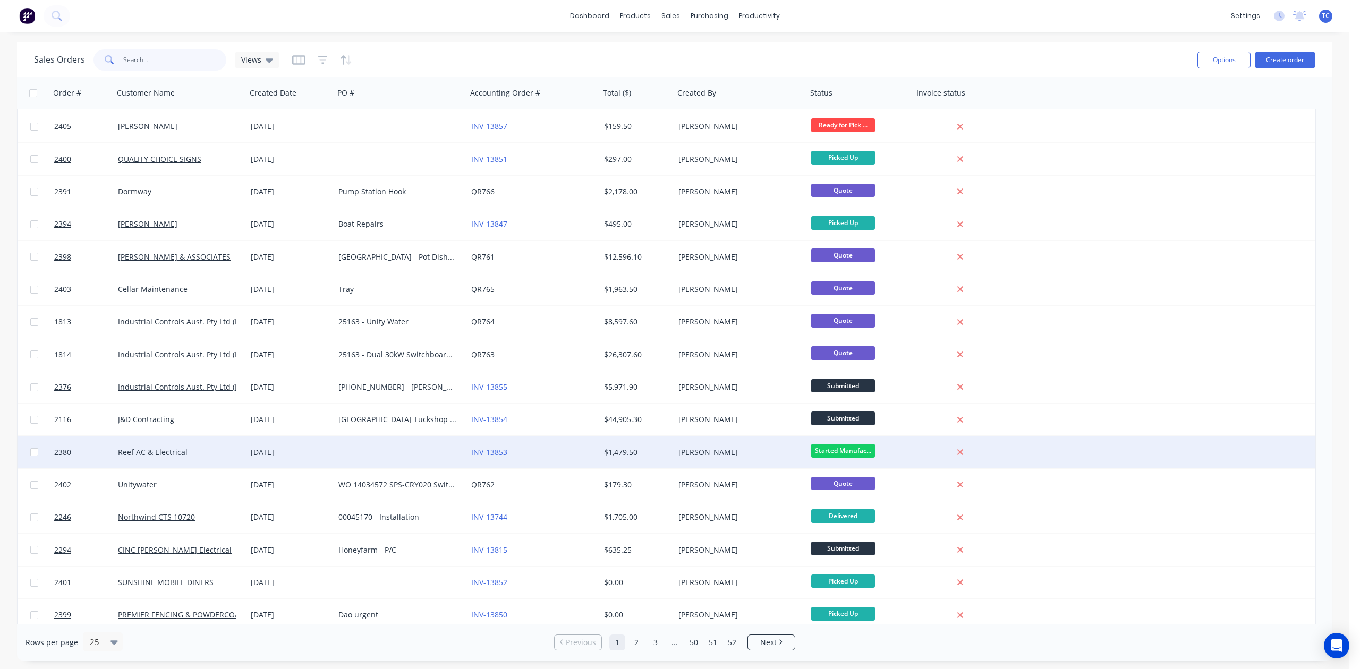
scroll to position [299, 0]
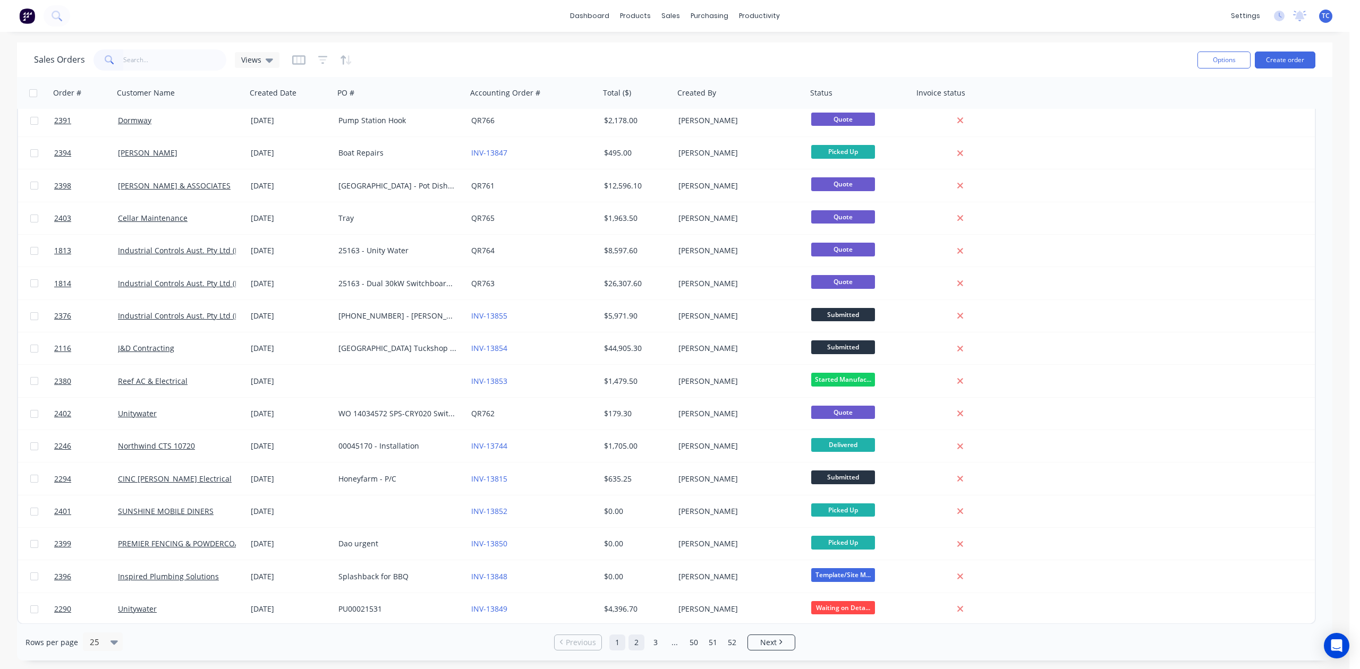
click at [634, 642] on link "2" at bounding box center [636, 643] width 16 height 16
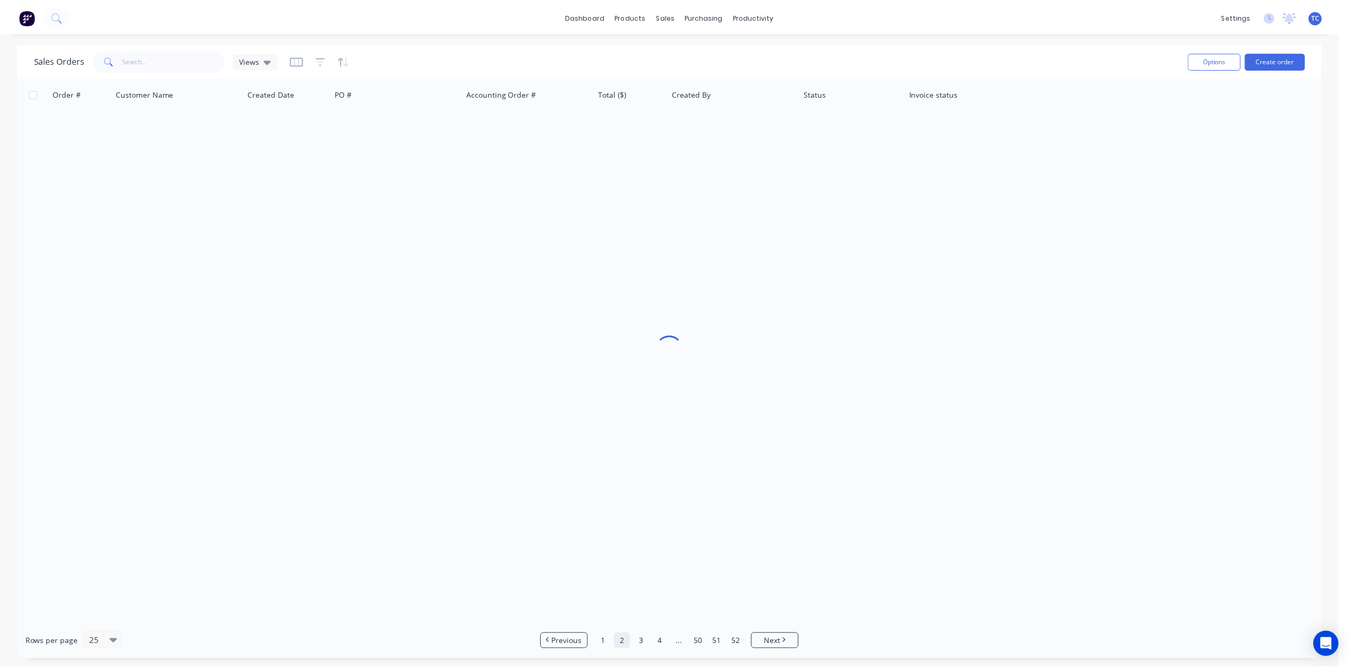
scroll to position [0, 0]
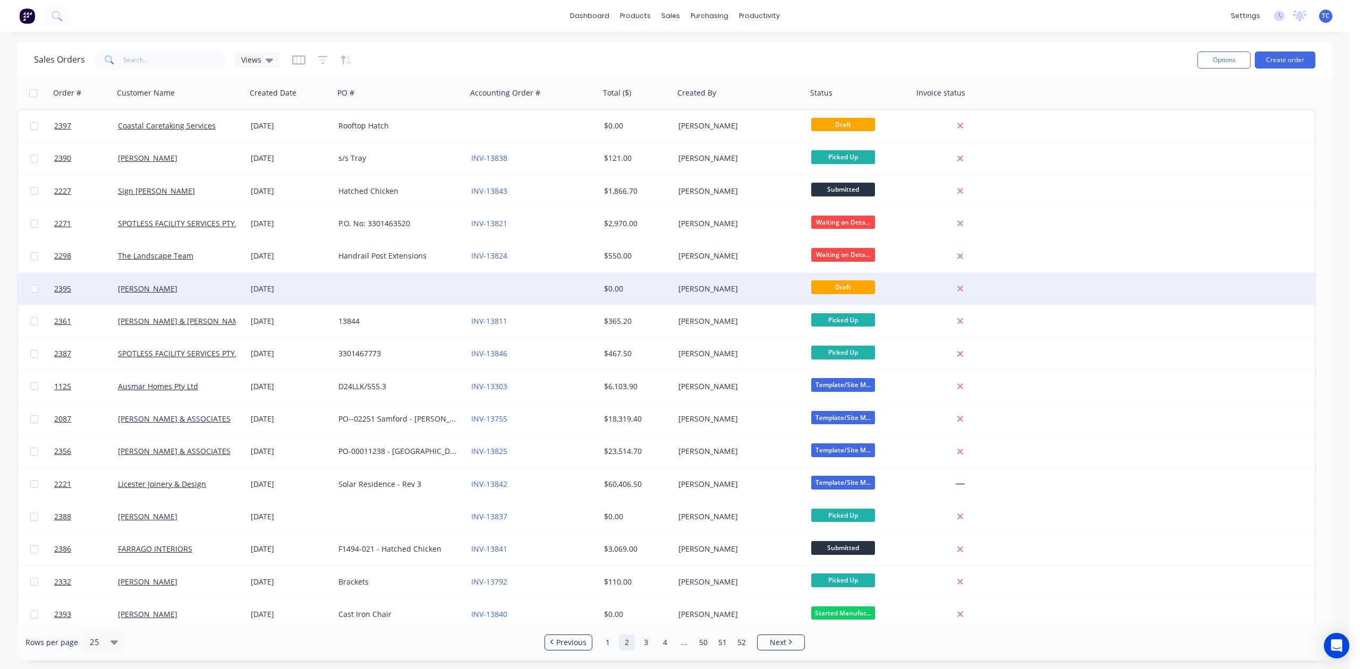
click at [823, 284] on span "Draft" at bounding box center [843, 287] width 64 height 13
click at [139, 285] on link "[PERSON_NAME]" at bounding box center [148, 289] width 60 height 10
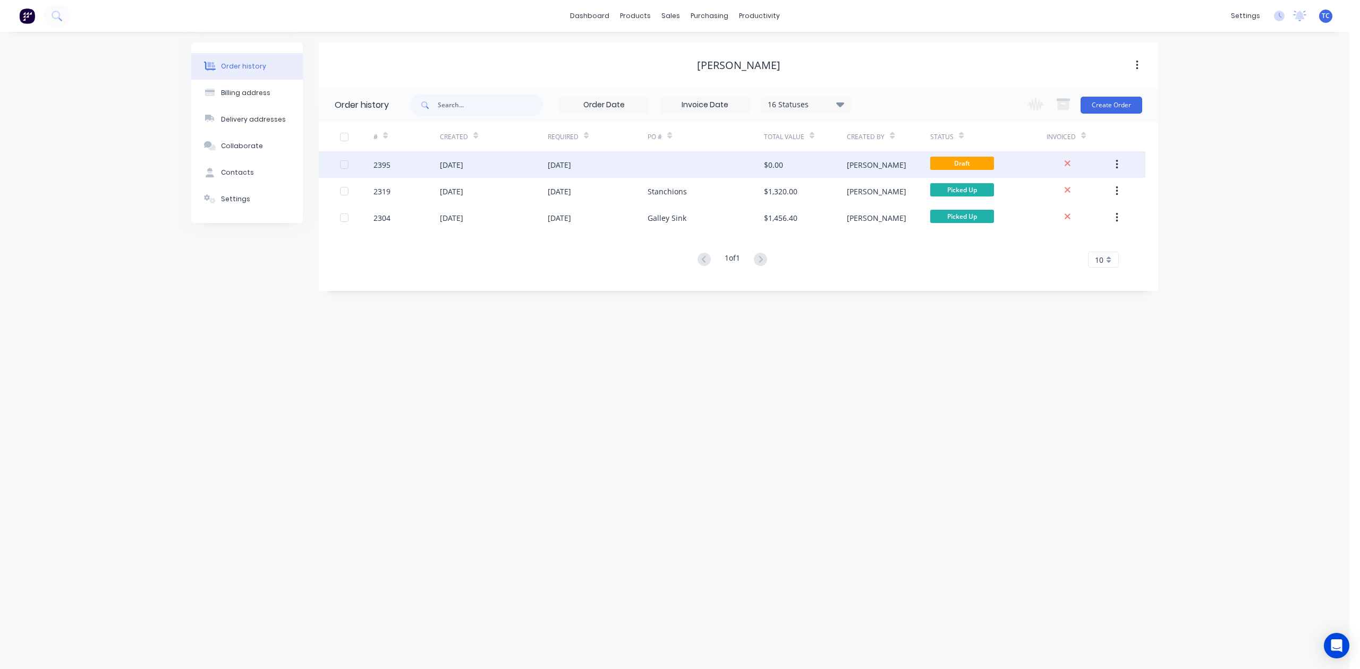
click at [449, 163] on div "[DATE]" at bounding box center [451, 164] width 23 height 11
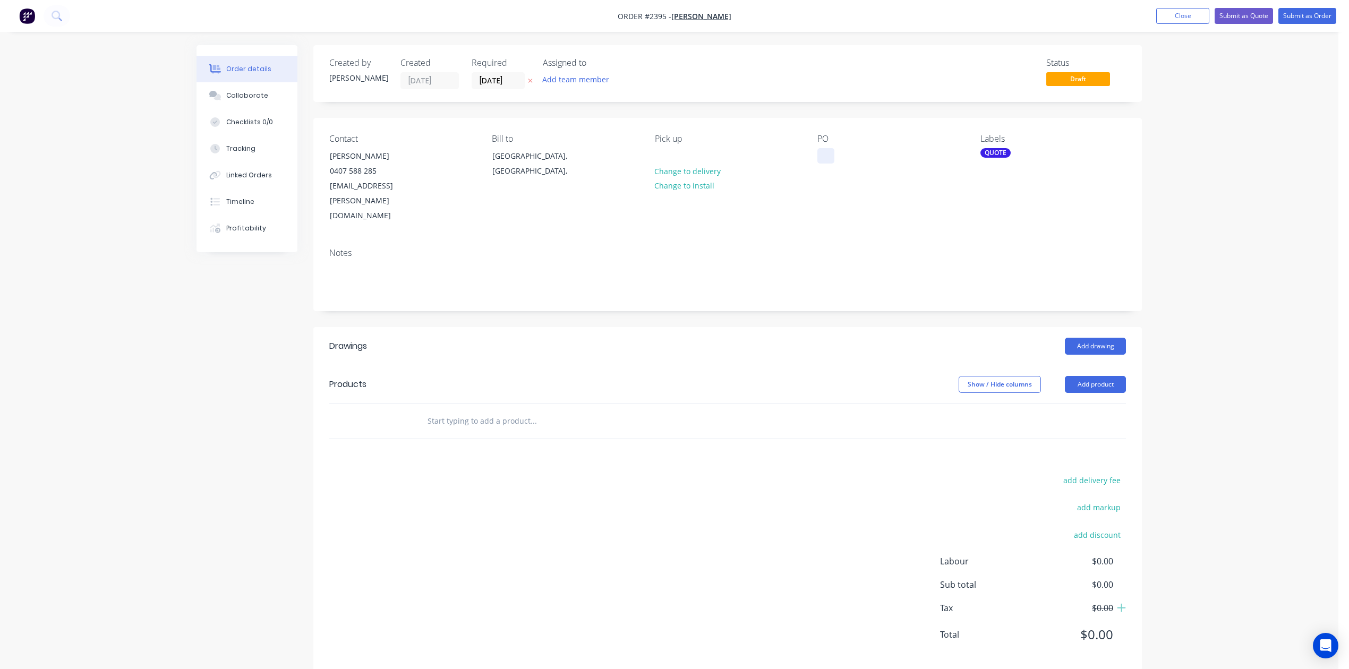
click at [820, 164] on div at bounding box center [826, 155] width 17 height 15
click at [524, 432] on input "text" at bounding box center [533, 421] width 213 height 21
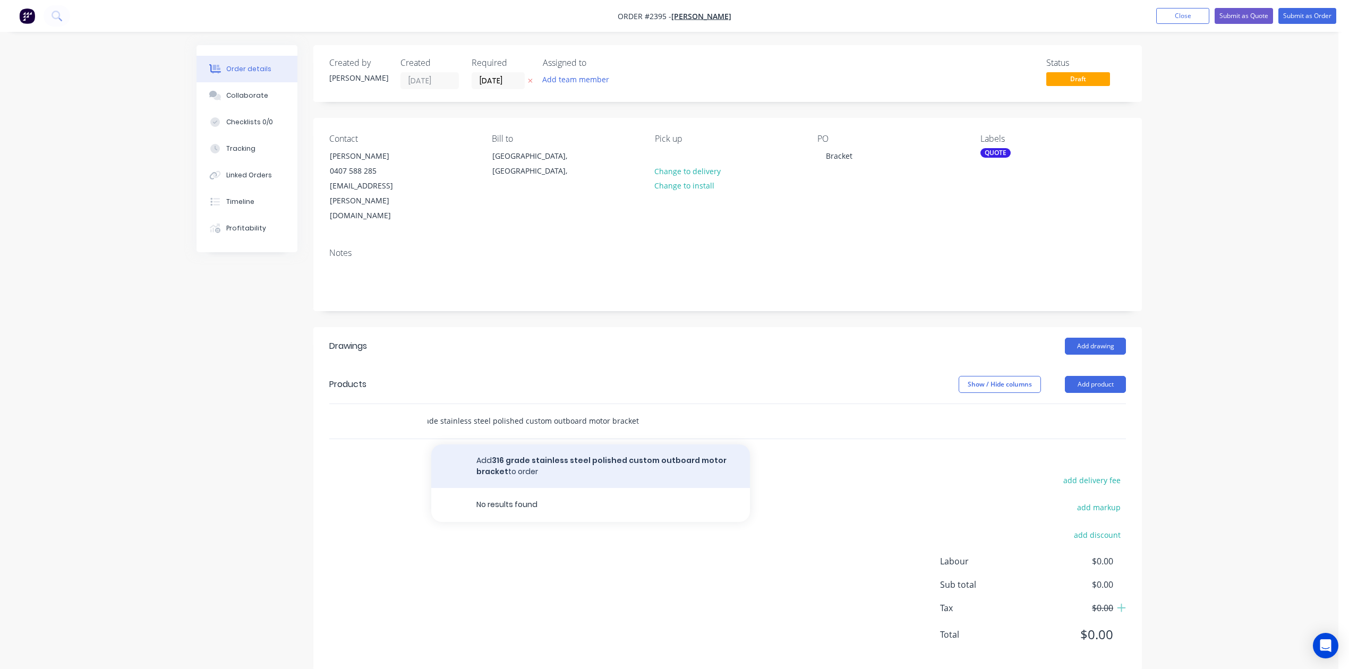
type input "316 grade stainless steel polished custom outboard motor bracket"
click at [581, 488] on button "Add 316 grade stainless steel polished custom outboard motor bracket to order" at bounding box center [590, 467] width 319 height 44
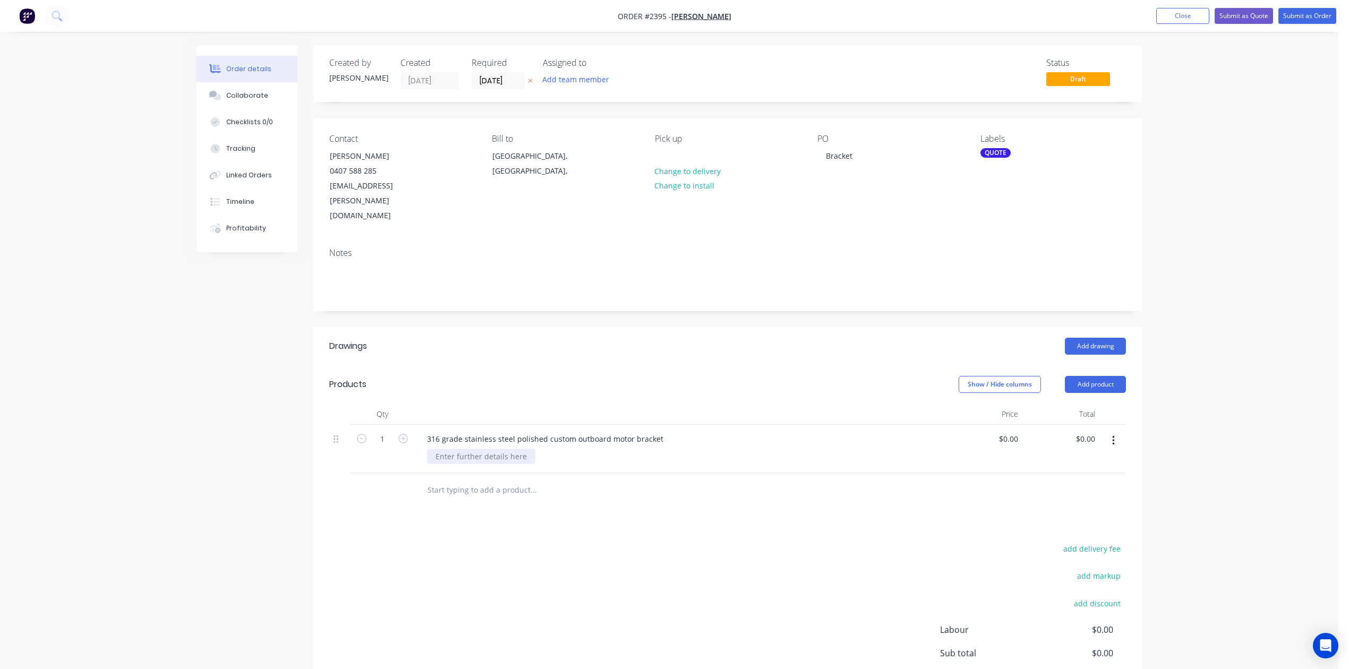
click at [536, 464] on div at bounding box center [481, 456] width 108 height 15
type input "$640.00"
drag, startPoint x: 1222, startPoint y: 14, endPoint x: 770, endPoint y: 213, distance: 493.3
click at [1199, 98] on div "Order #2395 - Chris Taylor Add product Close Submit as Quote Submit as Order Or…" at bounding box center [669, 377] width 1339 height 755
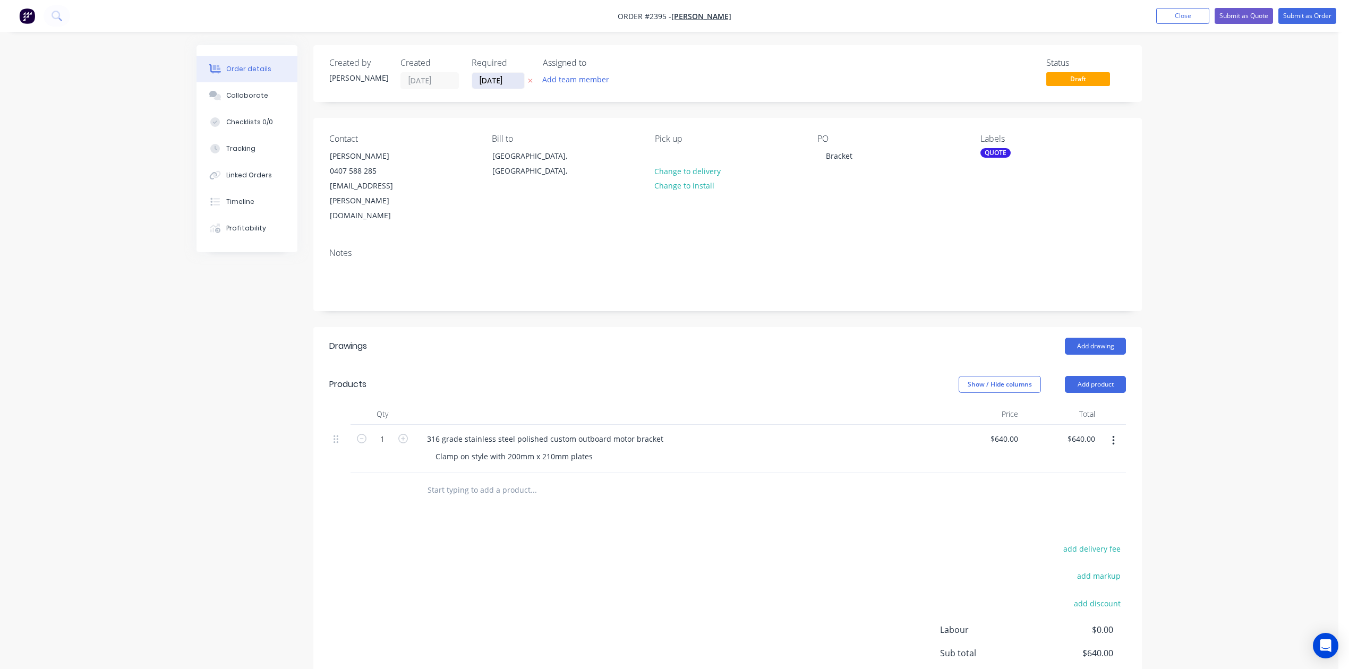
click at [523, 82] on input "[DATE]" at bounding box center [498, 81] width 52 height 16
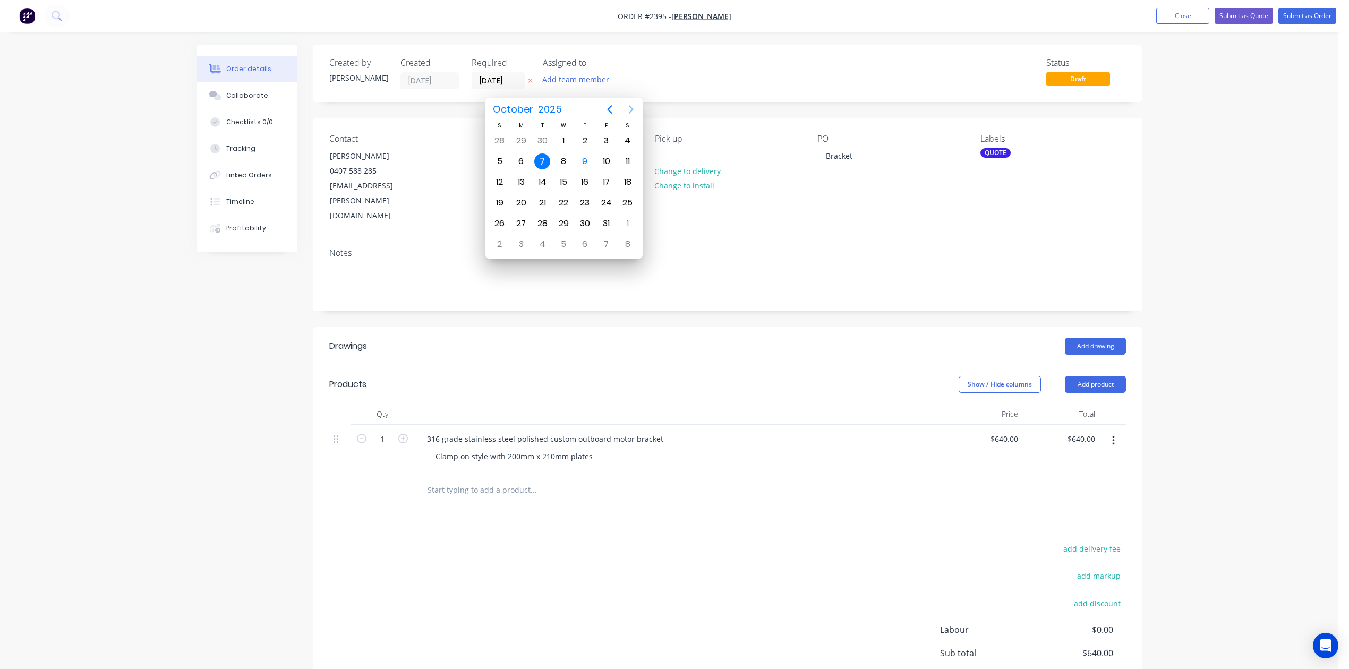
click at [628, 106] on icon "Next page" at bounding box center [631, 109] width 13 height 13
click at [606, 160] on div "7" at bounding box center [607, 162] width 16 height 16
type input "07/11/25"
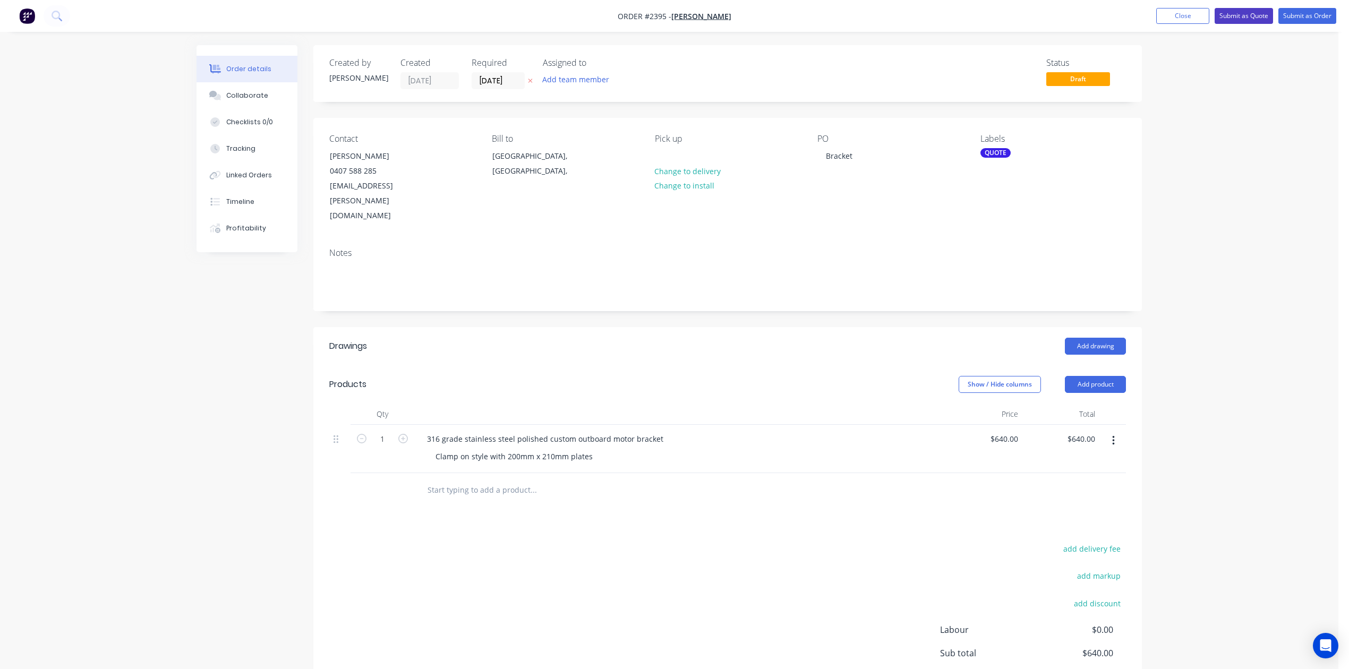
click at [1215, 18] on button "Submit as Quote" at bounding box center [1244, 16] width 58 height 16
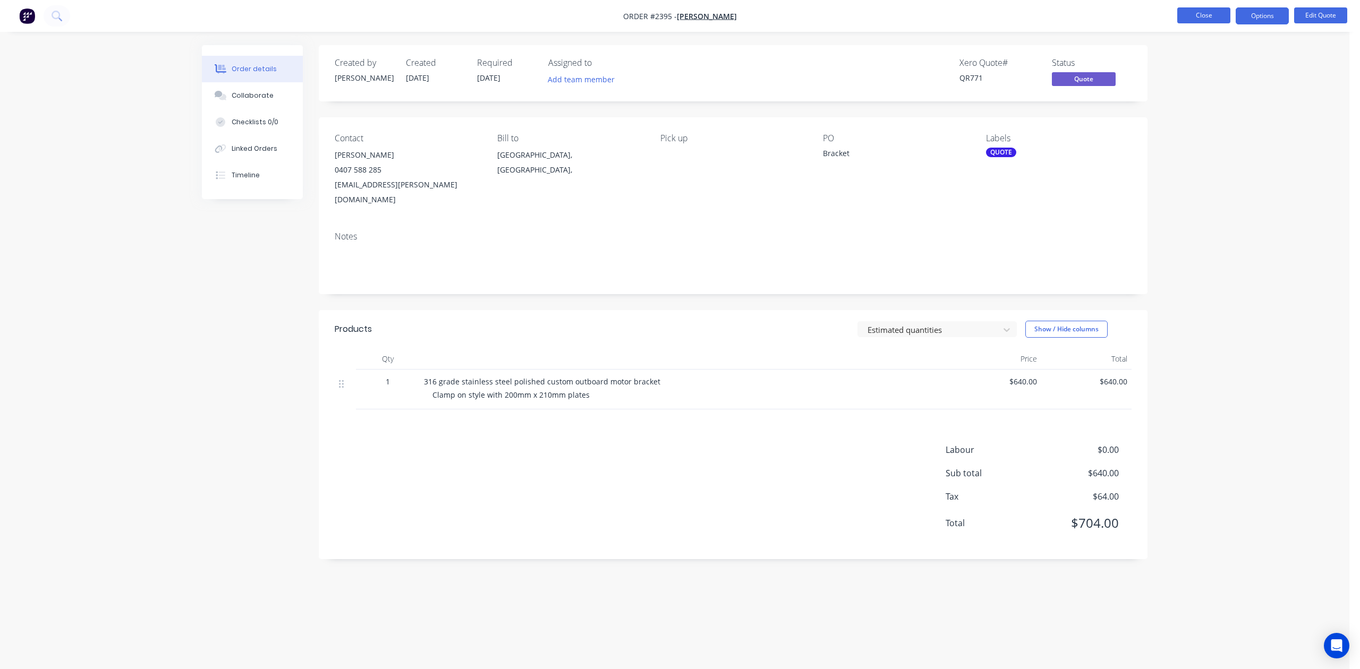
click at [1178, 15] on button "Close" at bounding box center [1203, 15] width 53 height 16
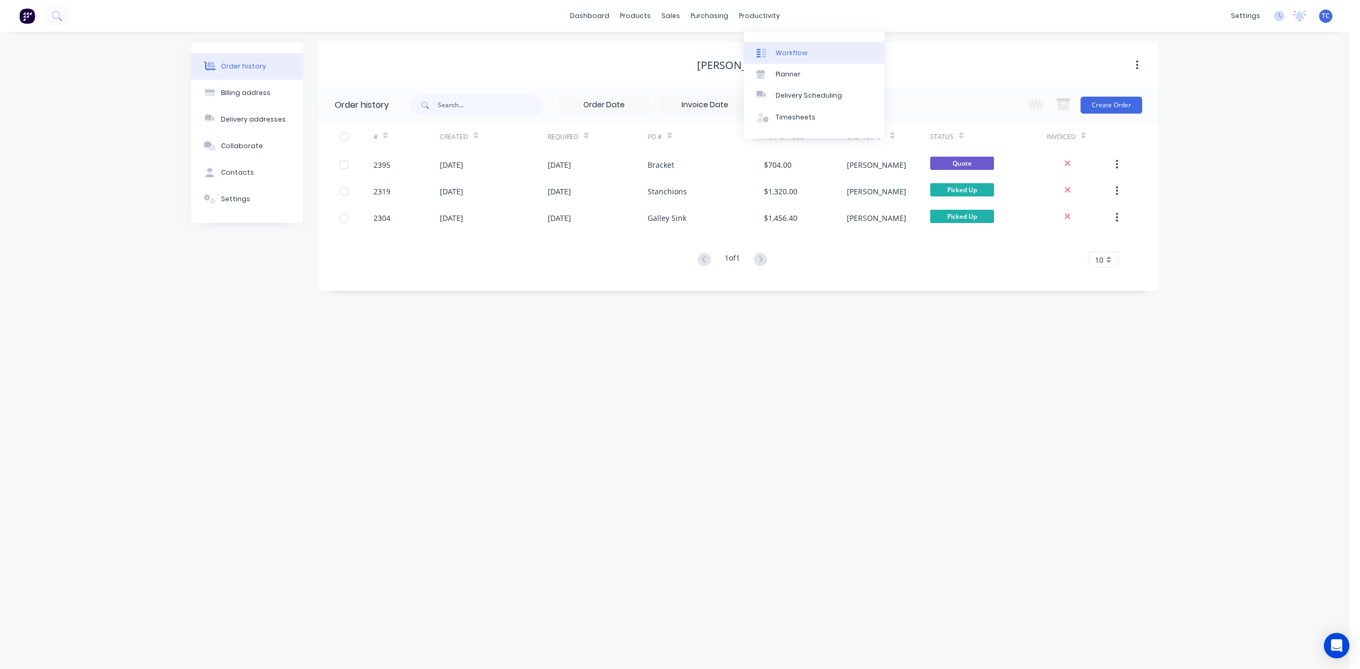
click at [795, 58] on div "Workflow" at bounding box center [792, 53] width 32 height 10
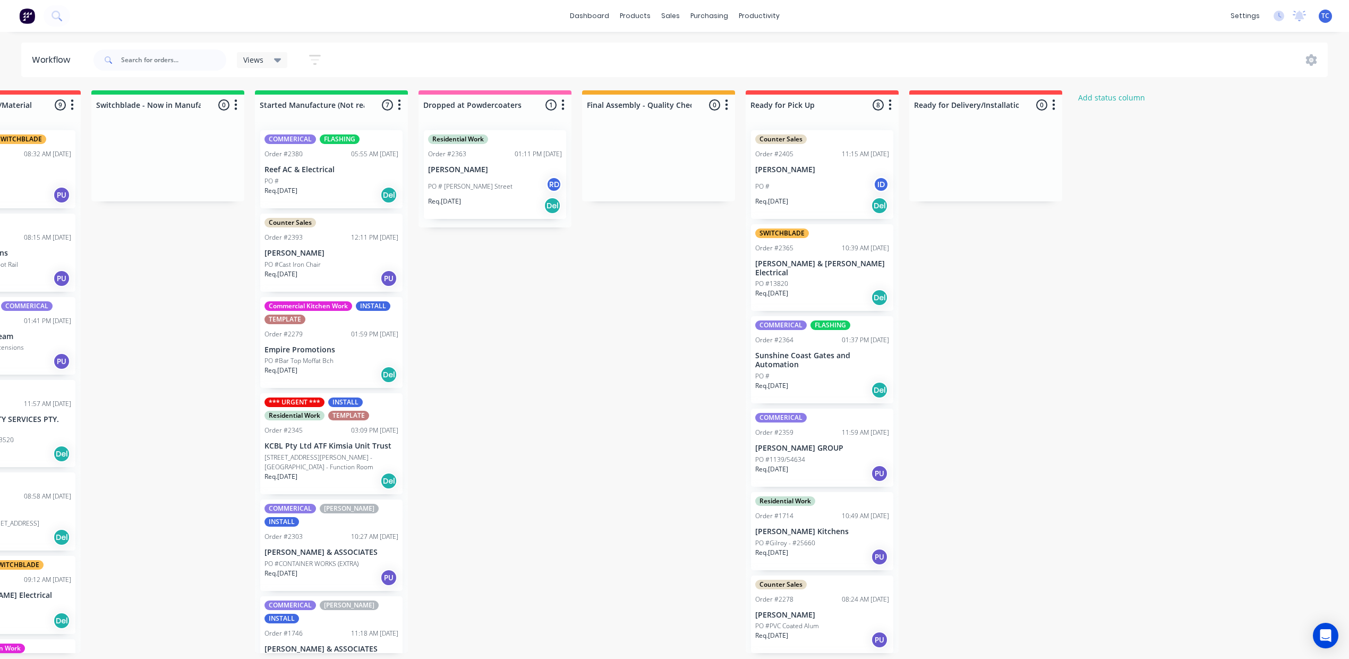
scroll to position [0, 599]
click at [987, 315] on div "Mark as Picked Up" at bounding box center [976, 304] width 107 height 22
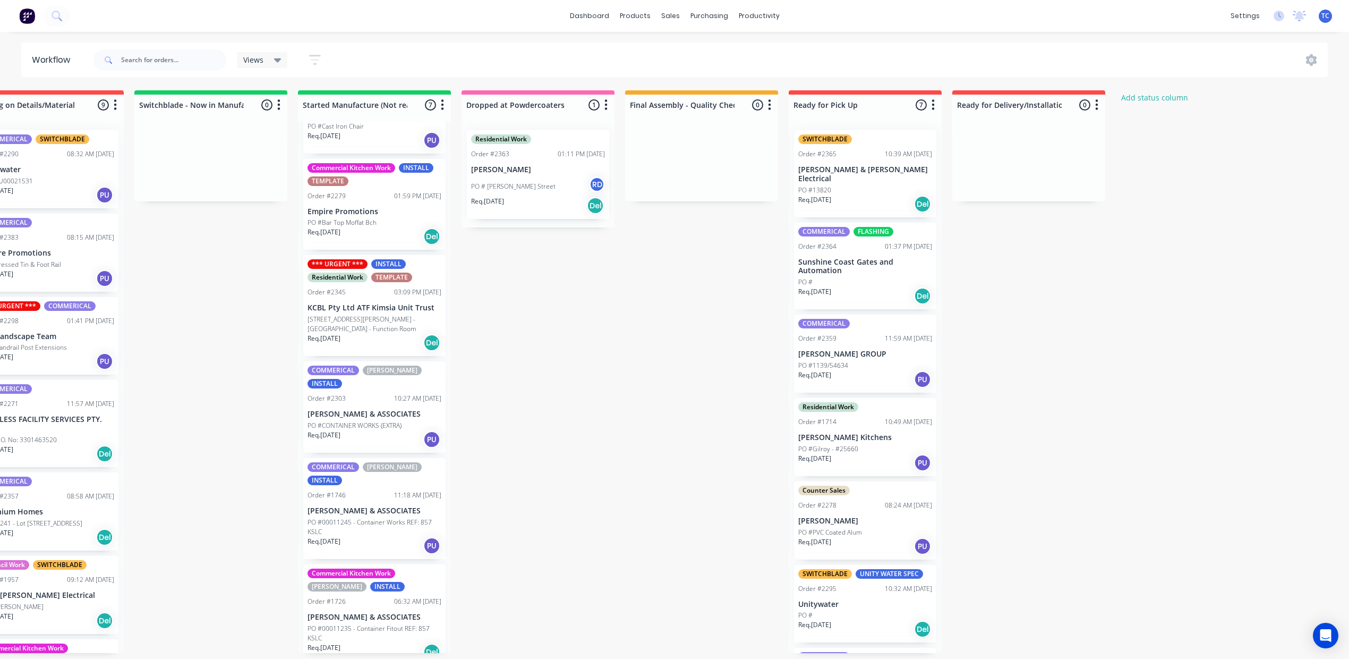
scroll to position [0, 0]
